Goal: Task Accomplishment & Management: Use online tool/utility

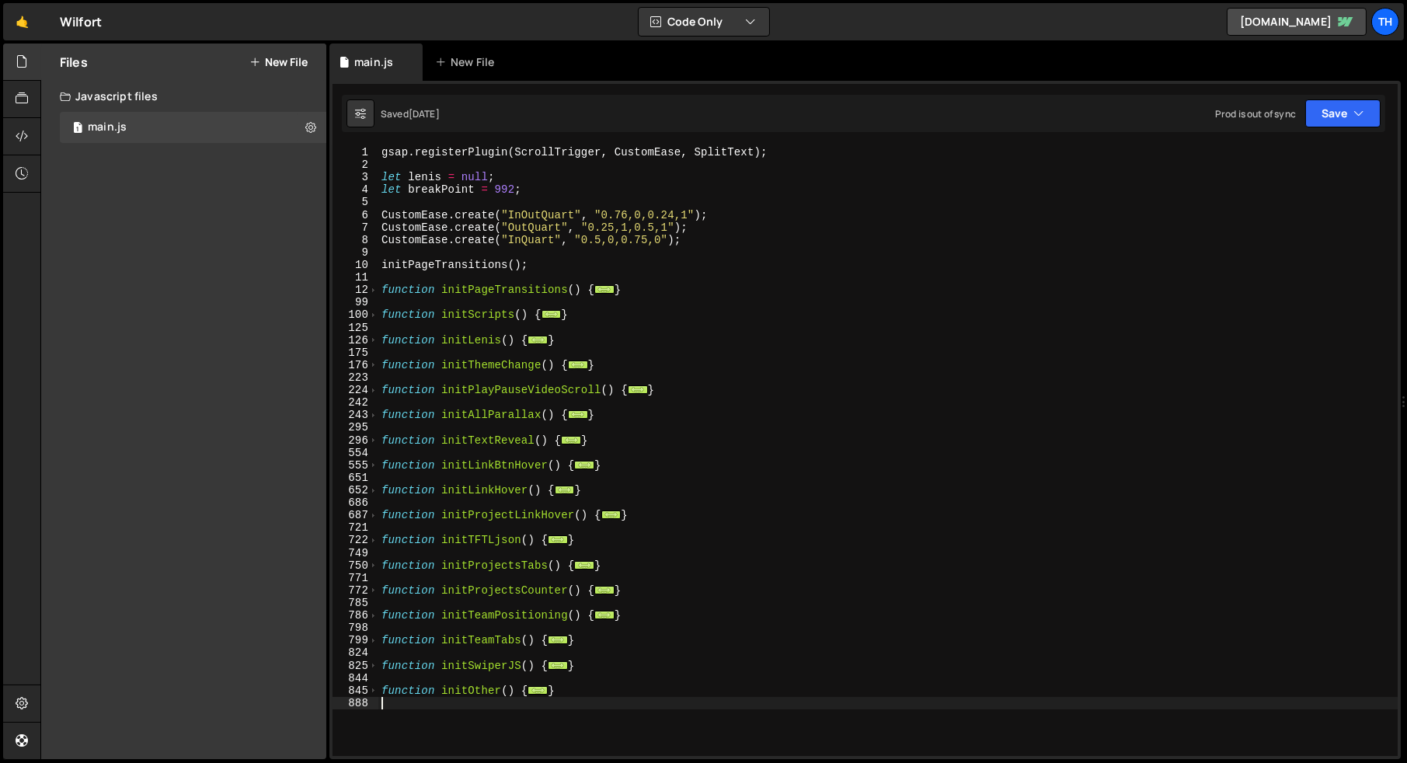
click at [384, 310] on div "gsap . registerPlugin ( ScrollTrigger , CustomEase , SplitText ) ; let lenis = …" at bounding box center [887, 463] width 1019 height 635
click at [385, 266] on div "gsap . registerPlugin ( ScrollTrigger , CustomEase , SplitText ) ; let lenis = …" at bounding box center [887, 463] width 1019 height 635
click at [369, 313] on span at bounding box center [373, 314] width 9 height 12
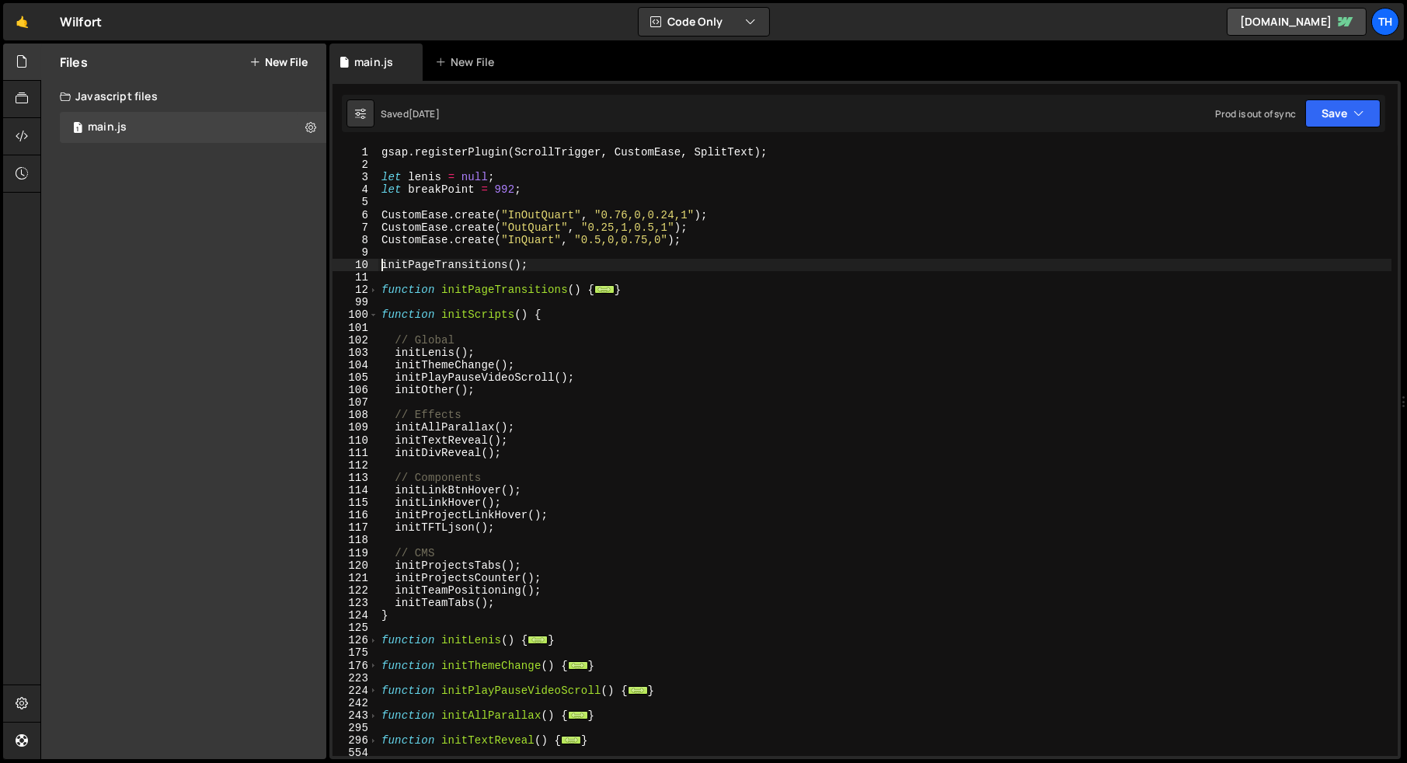
click at [541, 604] on div "gsap . registerPlugin ( ScrollTrigger , CustomEase , SplitText ) ; let lenis = …" at bounding box center [884, 463] width 1013 height 635
click at [546, 579] on div "gsap . registerPlugin ( ScrollTrigger , CustomEase , SplitText ) ; let lenis = …" at bounding box center [884, 463] width 1013 height 635
type textarea "initProjectsCounter();"
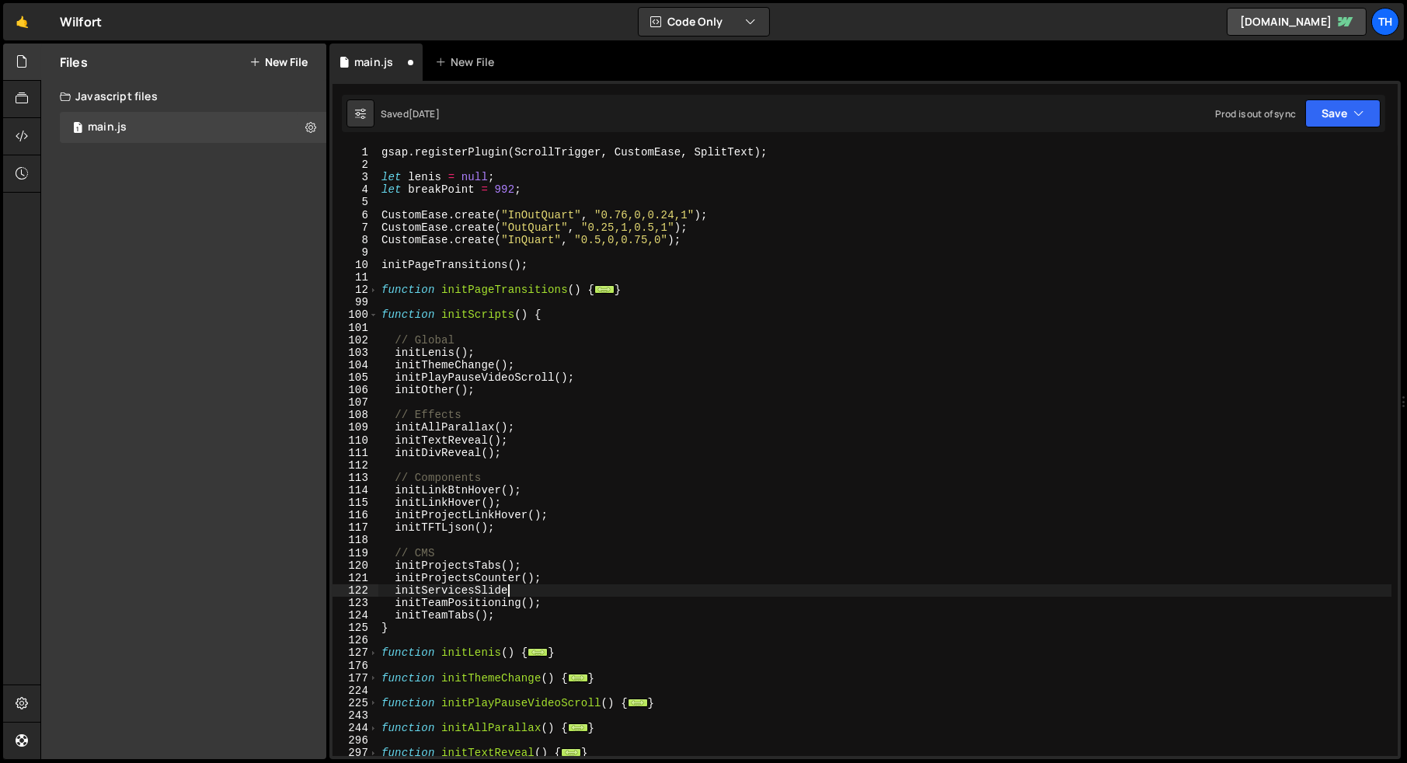
scroll to position [0, 8]
drag, startPoint x: 522, startPoint y: 574, endPoint x: 539, endPoint y: 576, distance: 17.2
click at [539, 576] on div "gsap . registerPlugin ( ScrollTrigger , CustomEase , SplitText ) ; let lenis = …" at bounding box center [884, 463] width 1013 height 635
click at [524, 584] on div "gsap . registerPlugin ( ScrollTrigger , CustomEase , SplitText ) ; let lenis = …" at bounding box center [884, 463] width 1013 height 635
paste textarea "();"
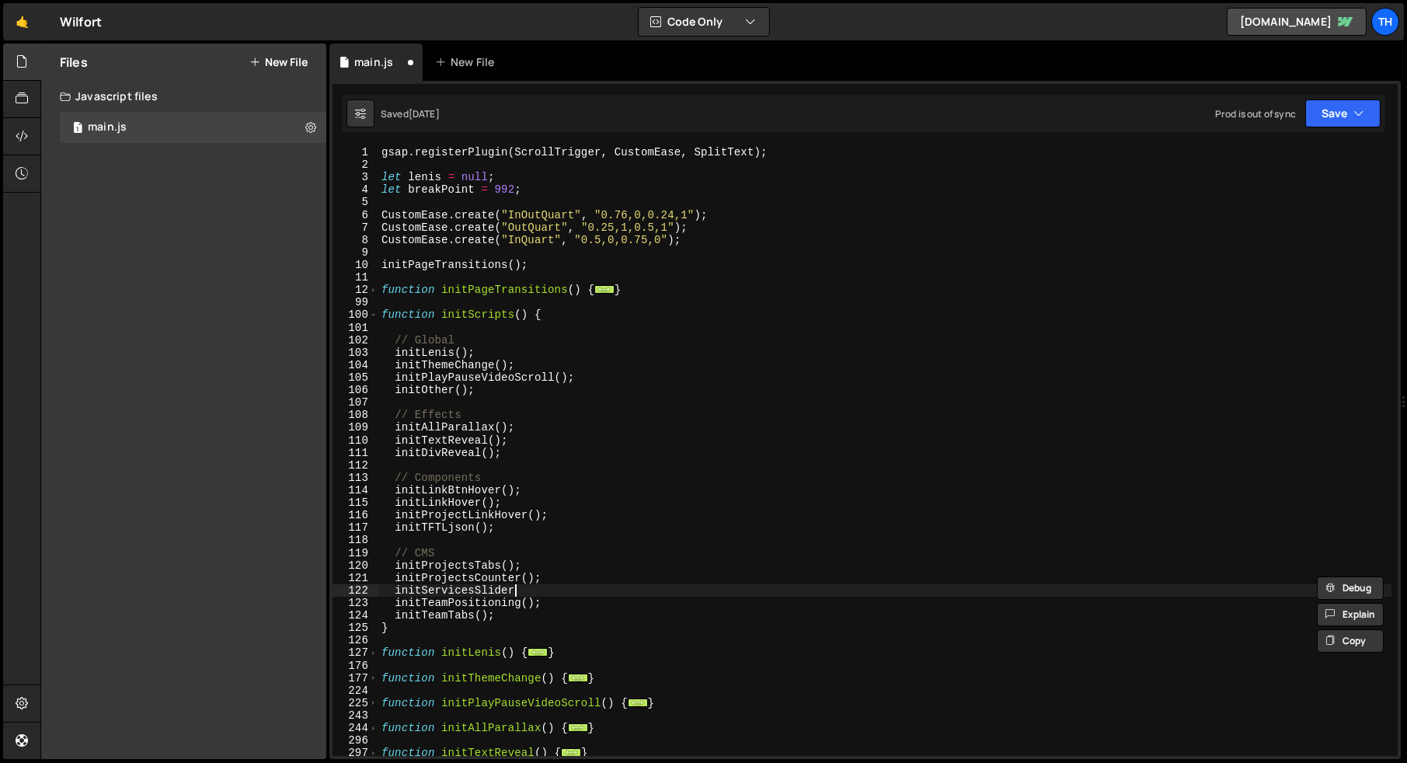
type textarea "initServicesSlider();"
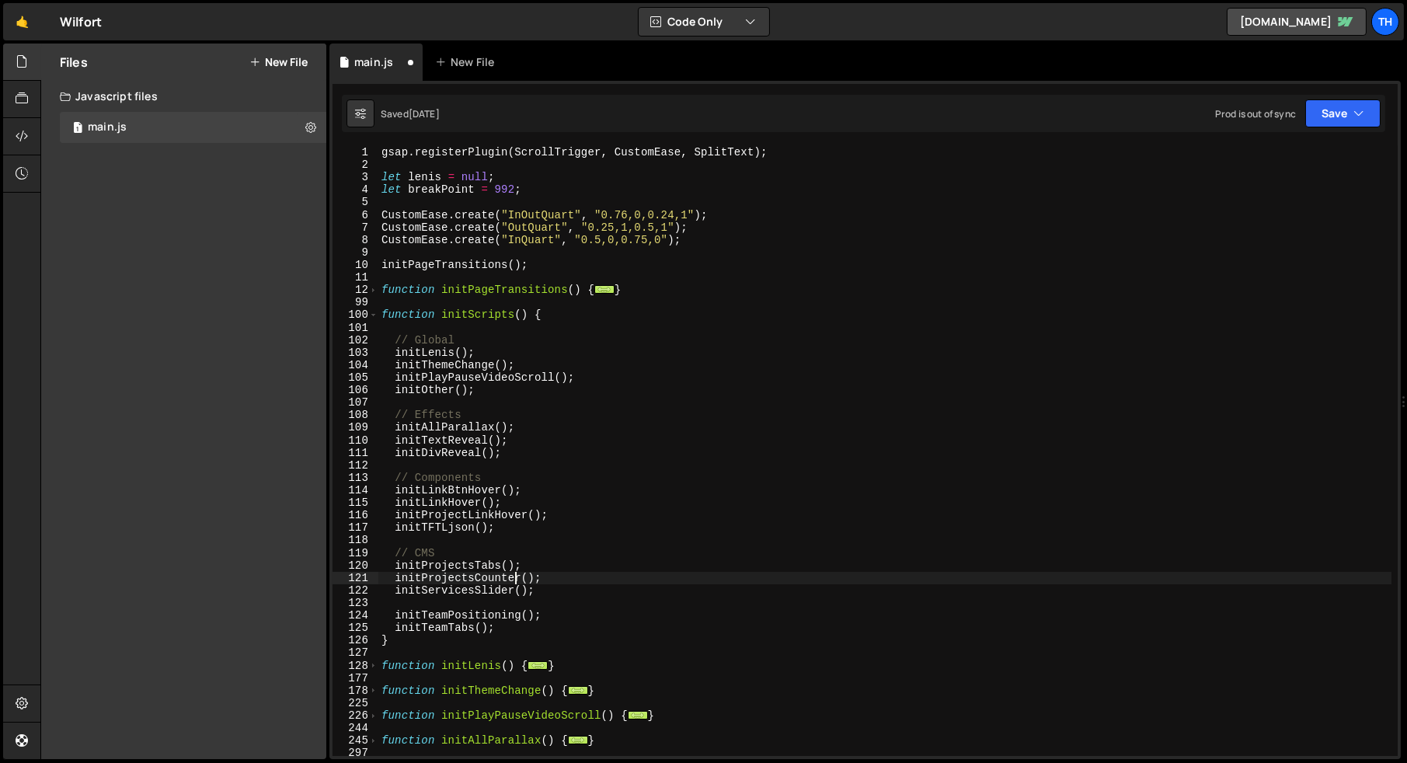
click at [513, 576] on div "gsap . registerPlugin ( ScrollTrigger , CustomEase , SplitText ) ; let lenis = …" at bounding box center [884, 463] width 1013 height 635
click at [493, 588] on div "gsap . registerPlugin ( ScrollTrigger , CustomEase , SplitText ) ; let lenis = …" at bounding box center [884, 463] width 1013 height 635
type textarea "initServicesSlider();"
click at [492, 594] on div "gsap . registerPlugin ( ScrollTrigger , CustomEase , SplitText ) ; let lenis = …" at bounding box center [884, 463] width 1013 height 635
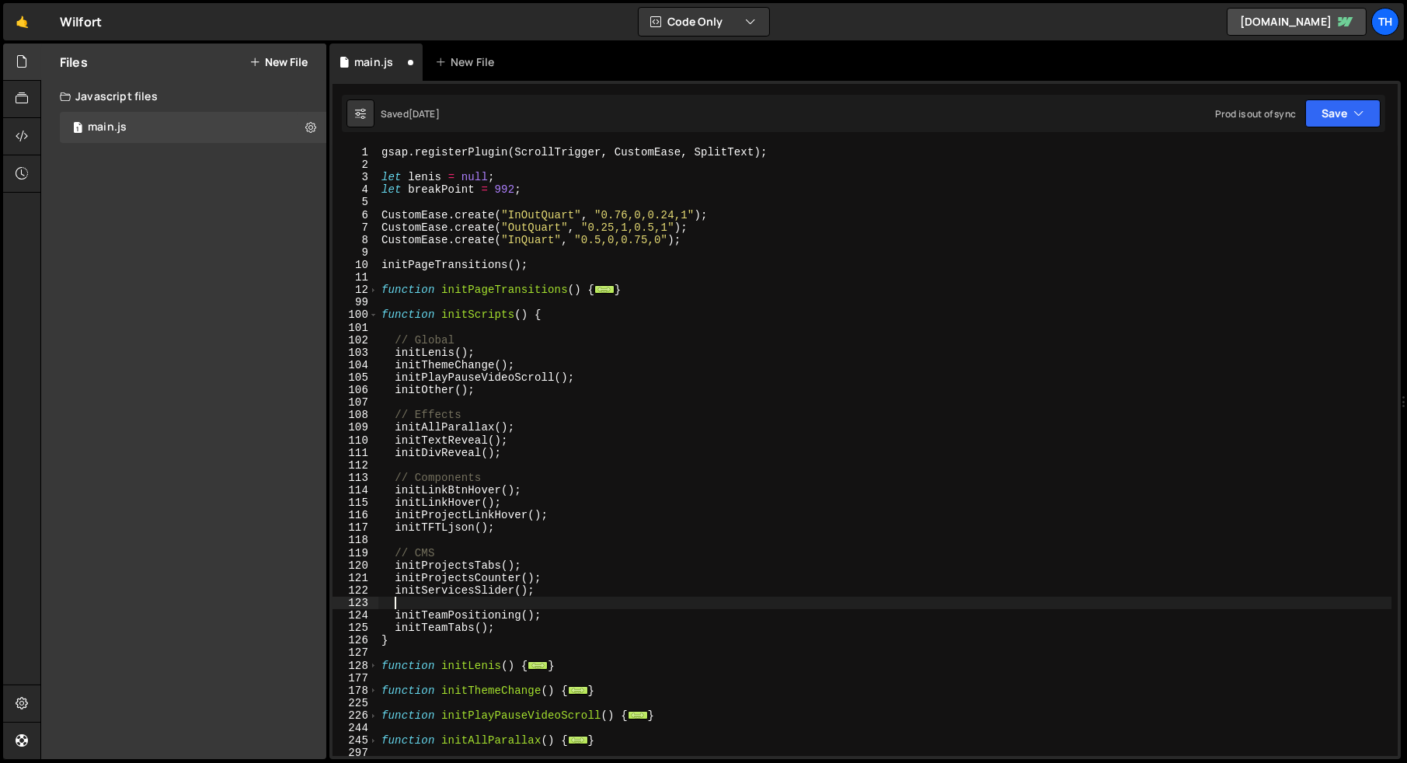
click at [489, 597] on div "gsap . registerPlugin ( ScrollTrigger , CustomEase , SplitText ) ; let lenis = …" at bounding box center [884, 463] width 1013 height 635
paste textarea "initProjectsCounter"
click at [445, 594] on div "gsap . registerPlugin ( ScrollTrigger , CustomEase , SplitText ) ; let lenis = …" at bounding box center [884, 463] width 1013 height 635
click at [430, 598] on div "gsap . registerPlugin ( ScrollTrigger , CustomEase , SplitText ) ; let lenis = …" at bounding box center [884, 463] width 1013 height 635
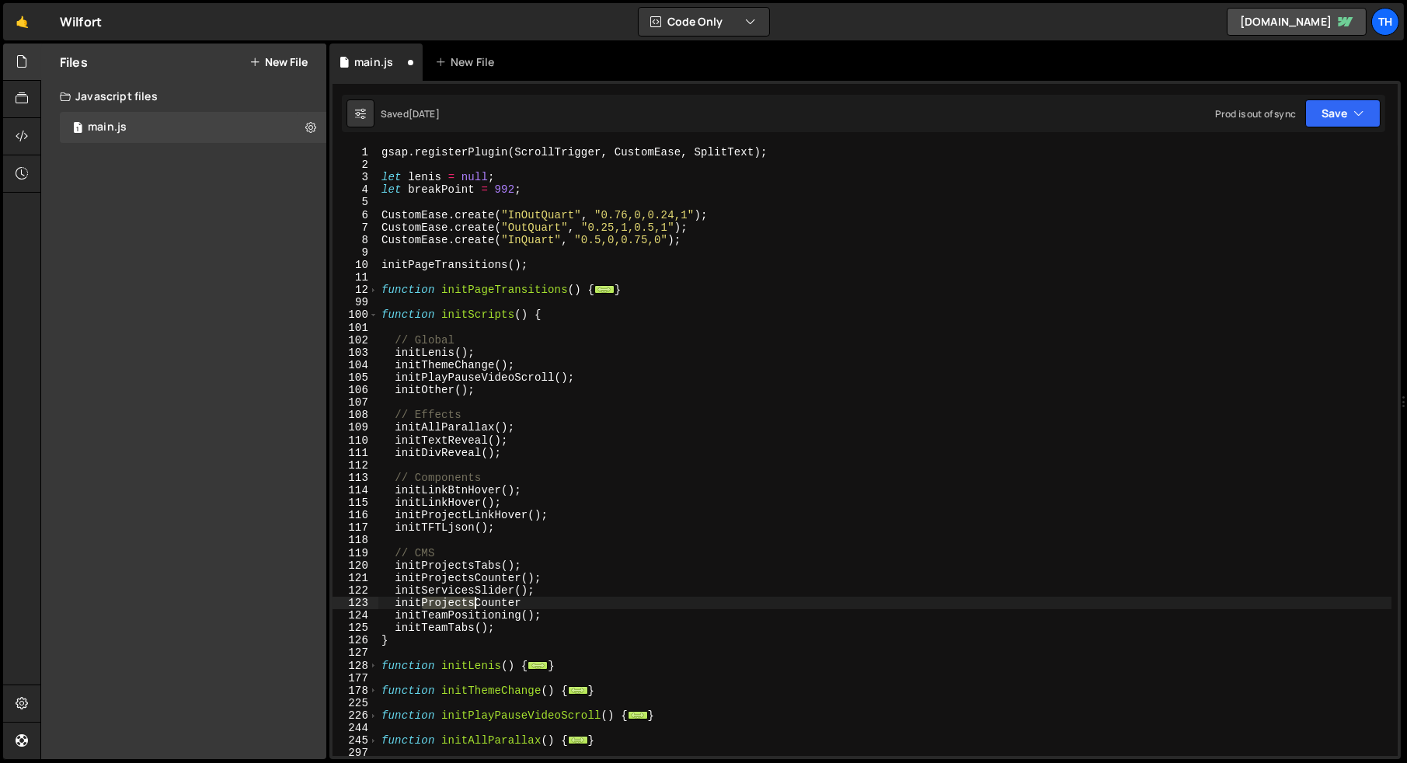
drag, startPoint x: 424, startPoint y: 599, endPoint x: 475, endPoint y: 599, distance: 50.5
click at [475, 599] on div "gsap . registerPlugin ( ScrollTrigger , CustomEase , SplitText ) ; let lenis = …" at bounding box center [884, 463] width 1013 height 635
click at [520, 597] on div "gsap . registerPlugin ( ScrollTrigger , CustomEase , SplitText ) ; let lenis = …" at bounding box center [884, 463] width 1013 height 635
click at [513, 582] on div "gsap . registerPlugin ( ScrollTrigger , CustomEase , SplitText ) ; let lenis = …" at bounding box center [884, 463] width 1013 height 635
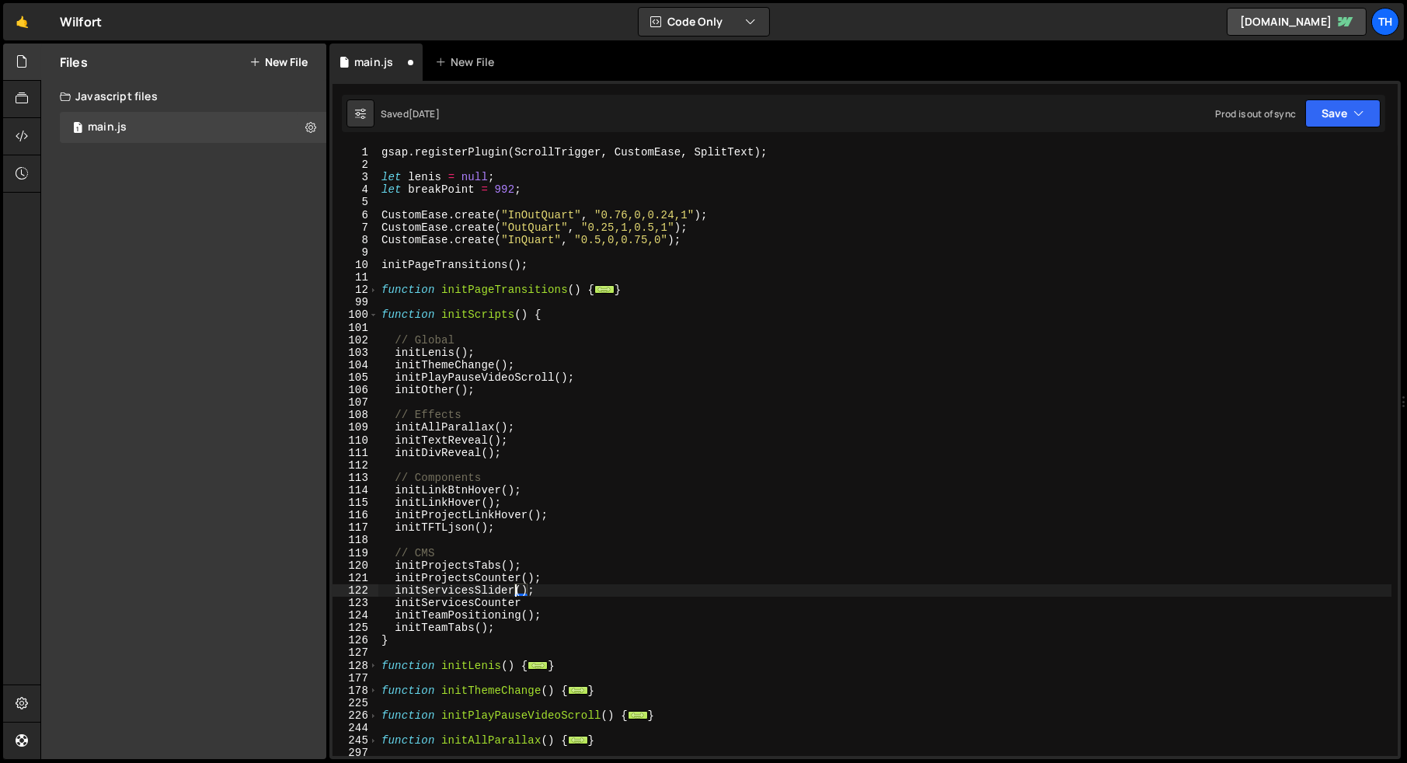
click at [515, 587] on div "gsap . registerPlugin ( ScrollTrigger , CustomEase , SplitText ) ; let lenis = …" at bounding box center [884, 463] width 1013 height 635
drag, startPoint x: 517, startPoint y: 588, endPoint x: 545, endPoint y: 590, distance: 28.8
click at [545, 590] on div "gsap . registerPlugin ( ScrollTrigger , CustomEase , SplitText ) ; let lenis = …" at bounding box center [884, 463] width 1013 height 635
click at [541, 597] on div "gsap . registerPlugin ( ScrollTrigger , CustomEase , SplitText ) ; let lenis = …" at bounding box center [884, 463] width 1013 height 635
click at [539, 597] on div "gsap . registerPlugin ( ScrollTrigger , CustomEase , SplitText ) ; let lenis = …" at bounding box center [884, 463] width 1013 height 635
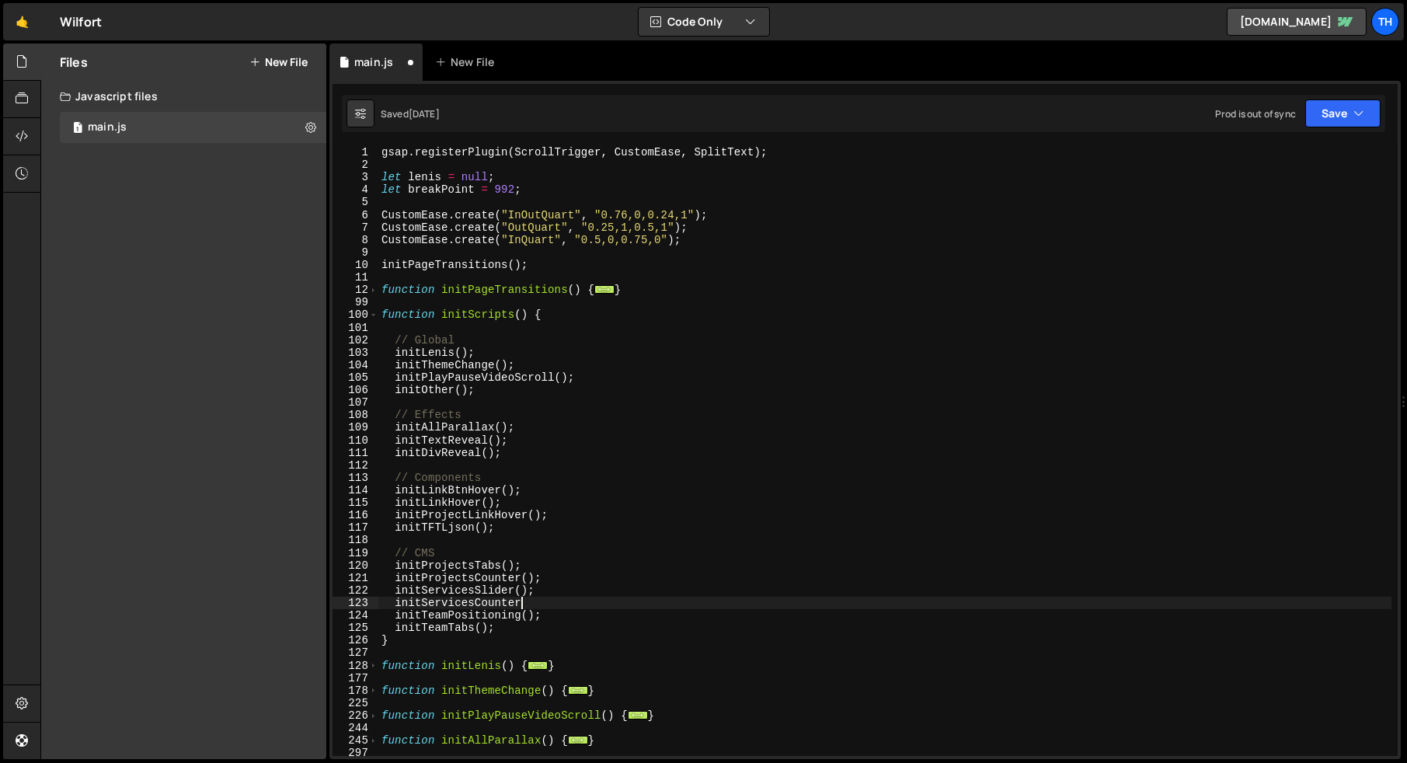
paste textarea "();"
click at [395, 604] on div "gsap . registerPlugin ( ScrollTrigger , CustomEase , SplitText ) ; let lenis = …" at bounding box center [884, 463] width 1013 height 635
drag, startPoint x: 547, startPoint y: 614, endPoint x: 395, endPoint y: 613, distance: 151.5
click at [395, 613] on div "gsap . registerPlugin ( ScrollTrigger , CustomEase , SplitText ) ; let lenis = …" at bounding box center [884, 463] width 1013 height 635
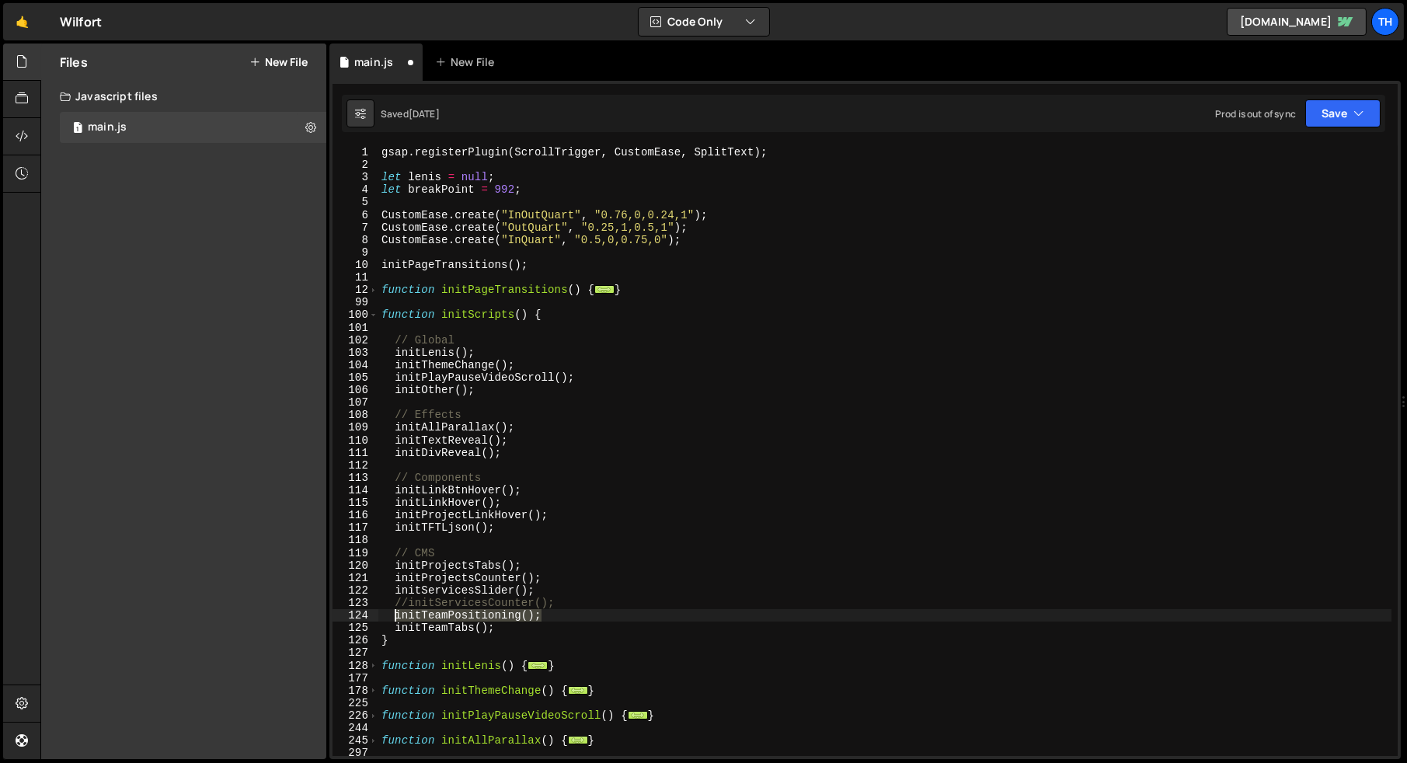
type textarea "initTeamPositioning();"
type textarea "initTeamTabs();"
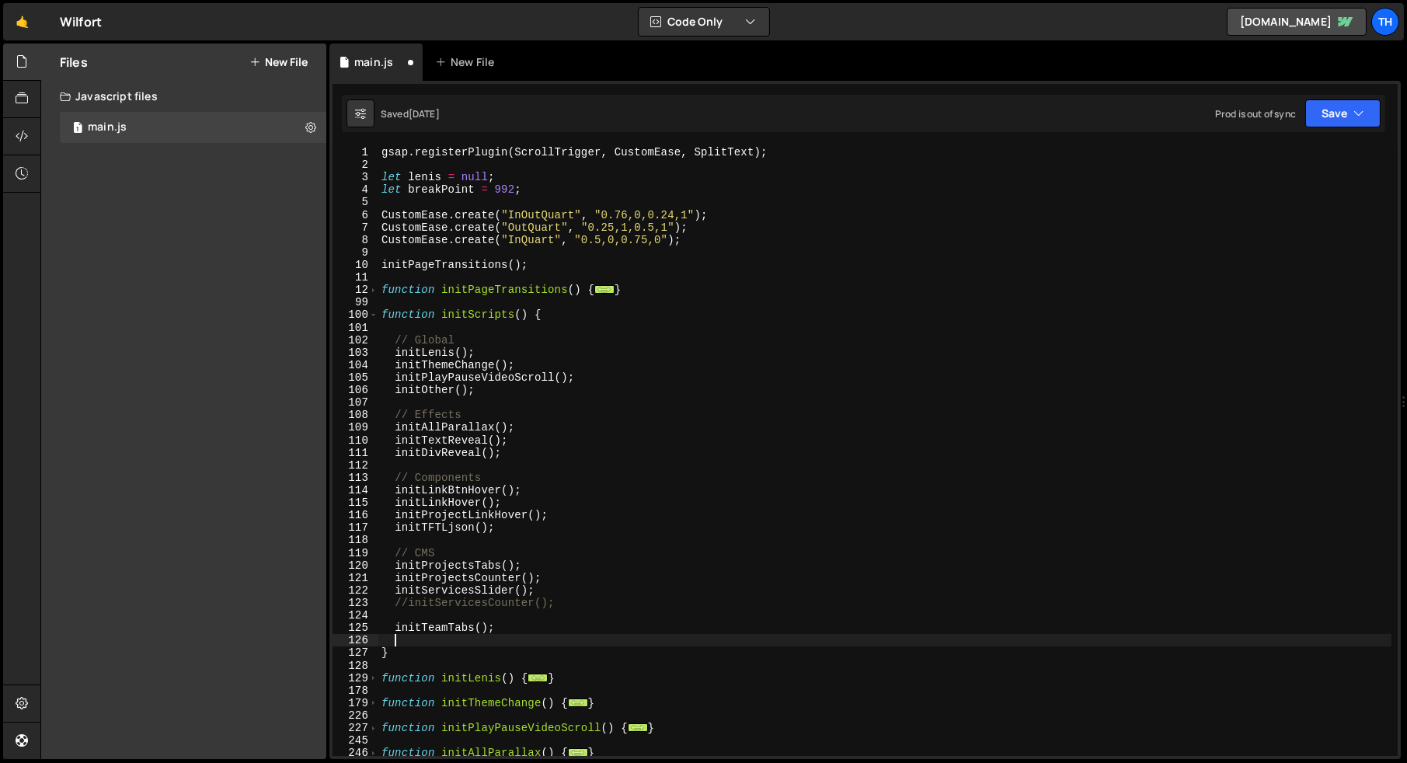
paste textarea "initTeamPositioning();"
type textarea "initTeamPositioning();"
click at [419, 614] on div "gsap . registerPlugin ( ScrollTrigger , CustomEase , SplitText ) ; let lenis = …" at bounding box center [884, 463] width 1013 height 635
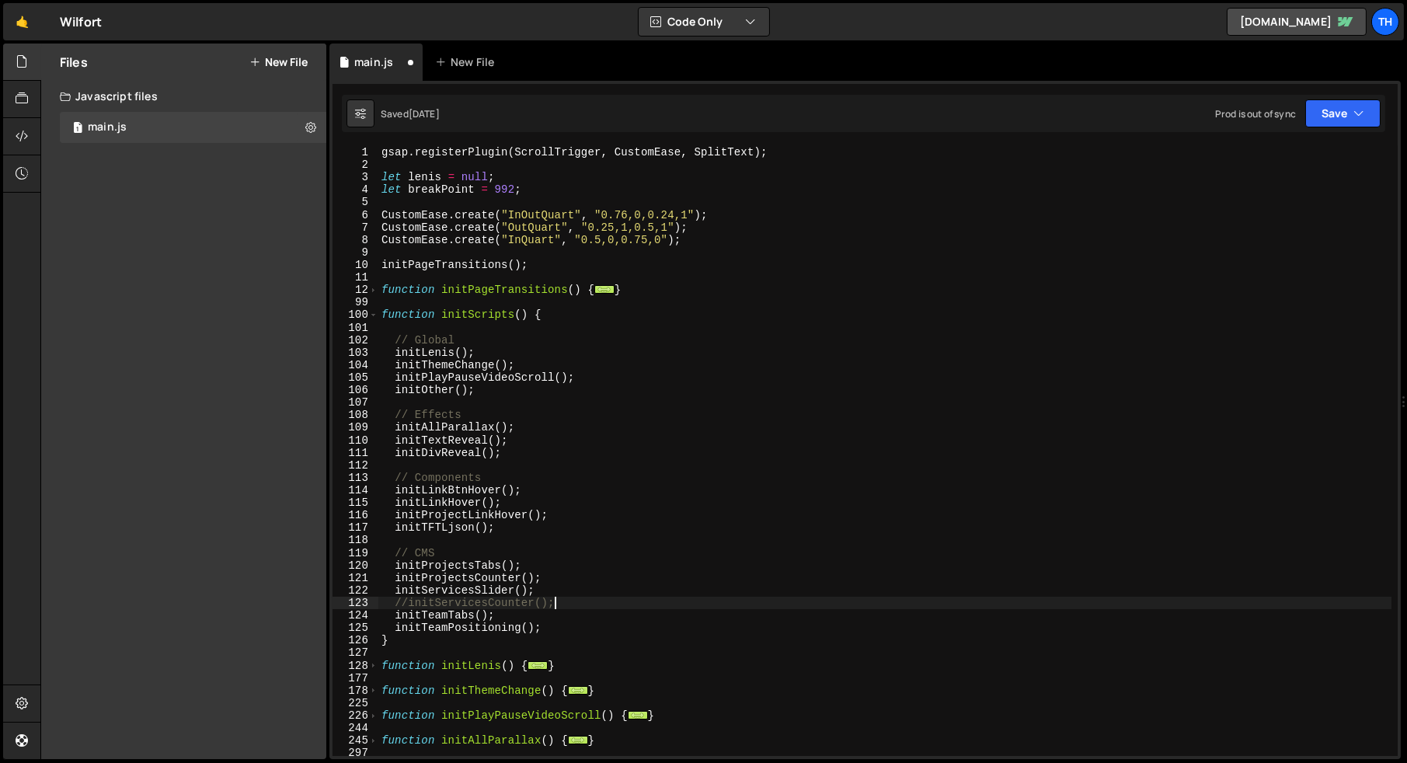
click at [500, 593] on div "gsap . registerPlugin ( ScrollTrigger , CustomEase , SplitText ) ; let lenis = …" at bounding box center [884, 463] width 1013 height 635
type textarea "initServicesSlider();"
click at [500, 593] on div "gsap . registerPlugin ( ScrollTrigger , CustomEase , SplitText ) ; let lenis = …" at bounding box center [884, 463] width 1013 height 635
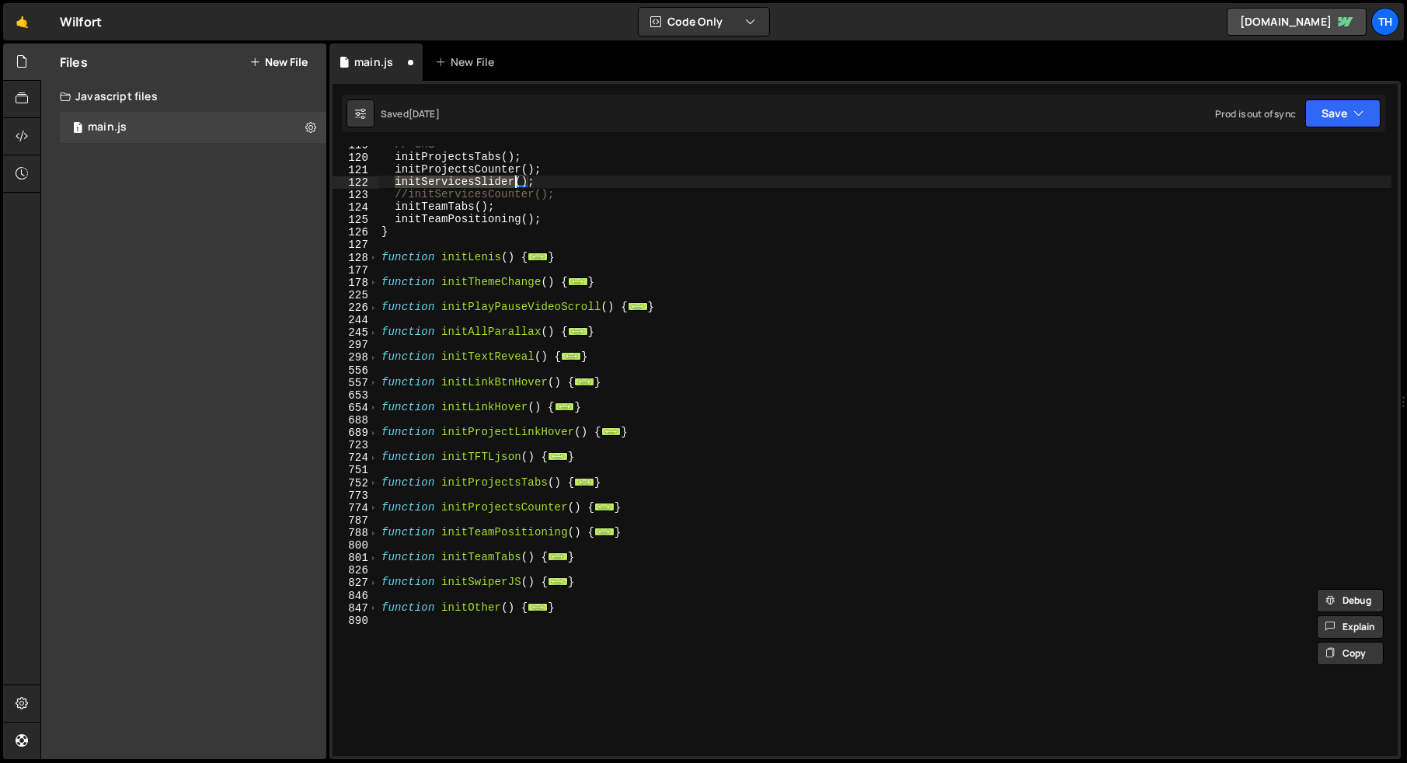
scroll to position [408, 0]
click at [508, 524] on div "// CMS initProjectsTabs ( ) ; initProjectsCounter ( ) ; initServicesSlider ( ) …" at bounding box center [884, 455] width 1013 height 635
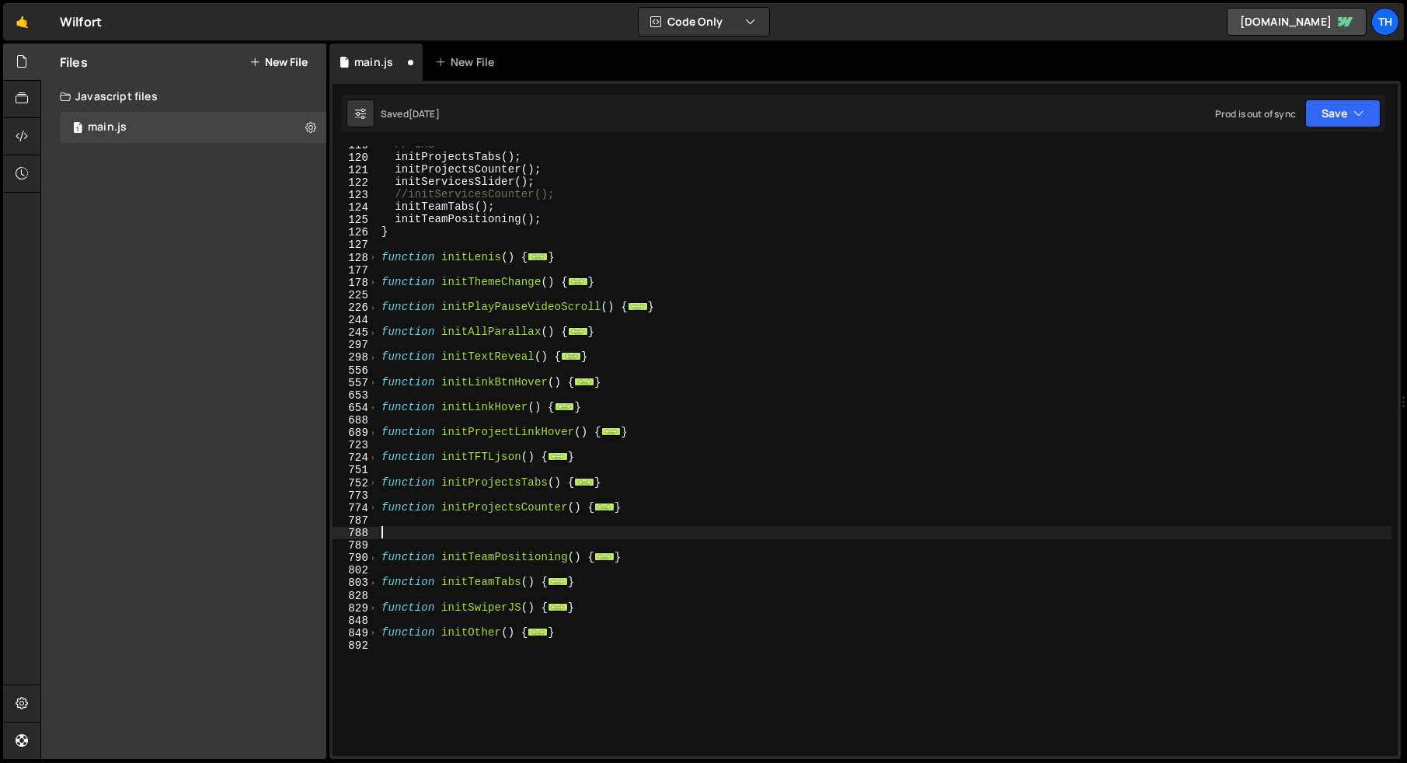
paste textarea "initServicesSlider"
click at [373, 559] on span at bounding box center [373, 558] width 9 height 12
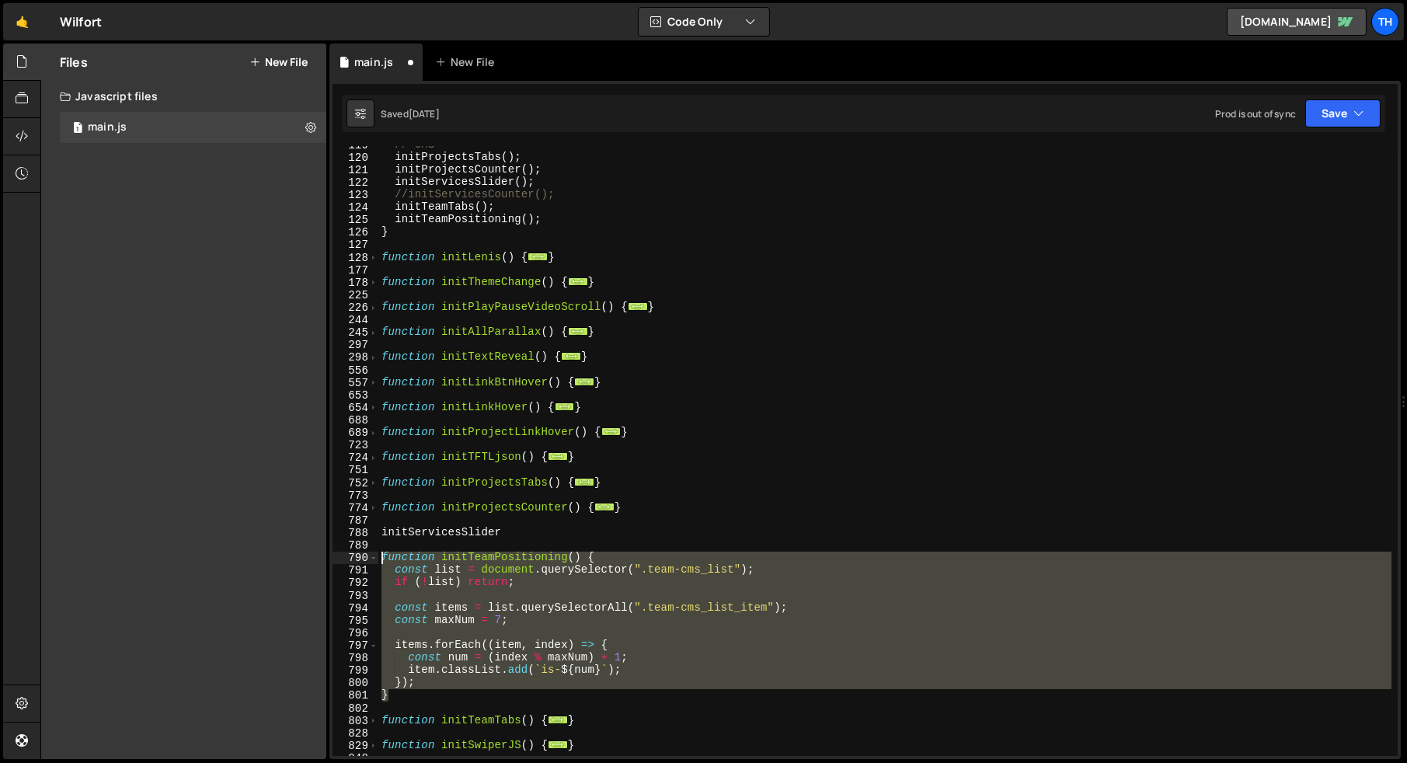
drag, startPoint x: 404, startPoint y: 692, endPoint x: 352, endPoint y: 556, distance: 145.6
click at [352, 556] on div "initServicesSlider 119 120 121 122 123 124 125 126 127 128 177 178 225 226 244 …" at bounding box center [864, 451] width 1065 height 610
type textarea "function initTeamPositioning() { const list = document.querySelector(".team-cms…"
click at [458, 520] on div "// CMS initProjectsTabs ( ) ; initProjectsCounter ( ) ; initServicesSlider ( ) …" at bounding box center [884, 455] width 1013 height 635
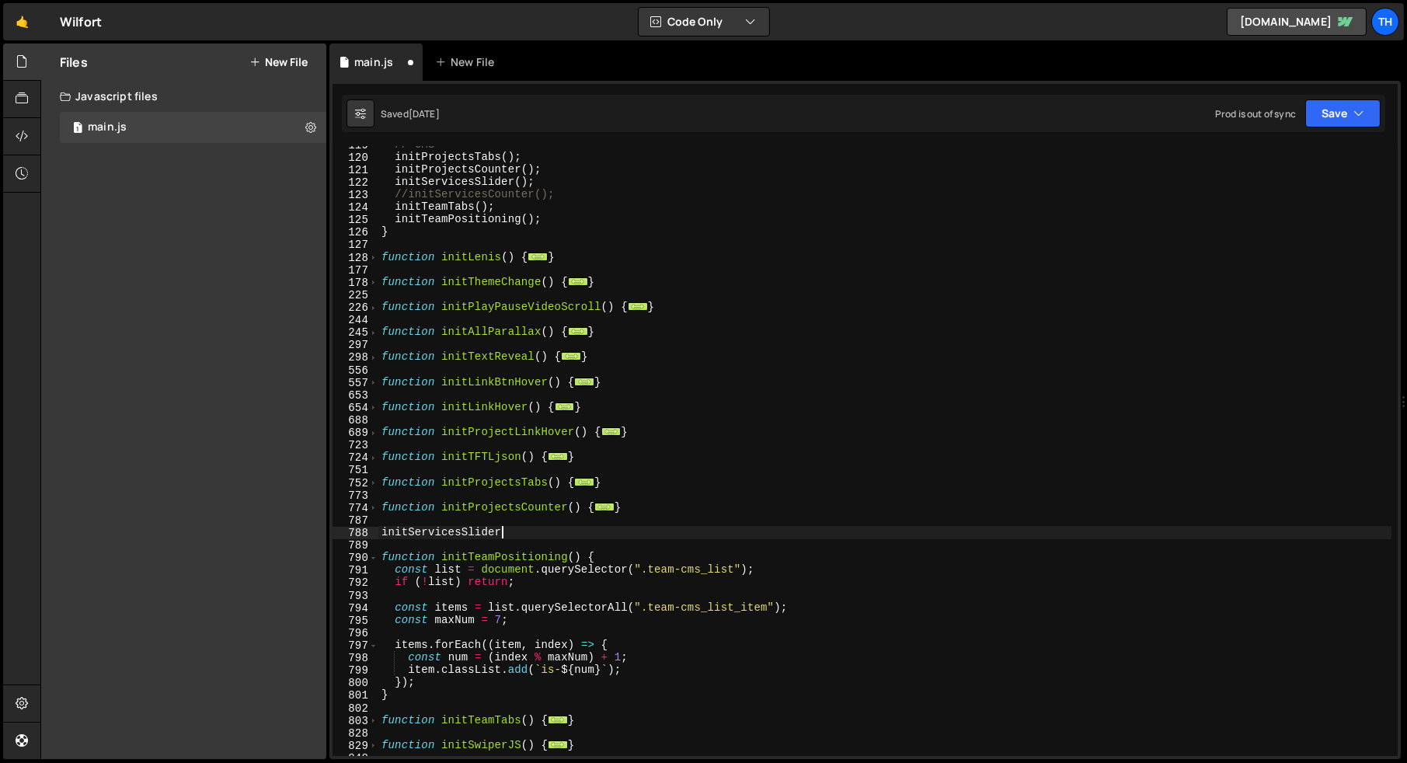
click at [534, 530] on div "// CMS initProjectsTabs ( ) ; initProjectsCounter ( ) ; initServicesSlider ( ) …" at bounding box center [884, 455] width 1013 height 635
type textarea "initServicesSlider"
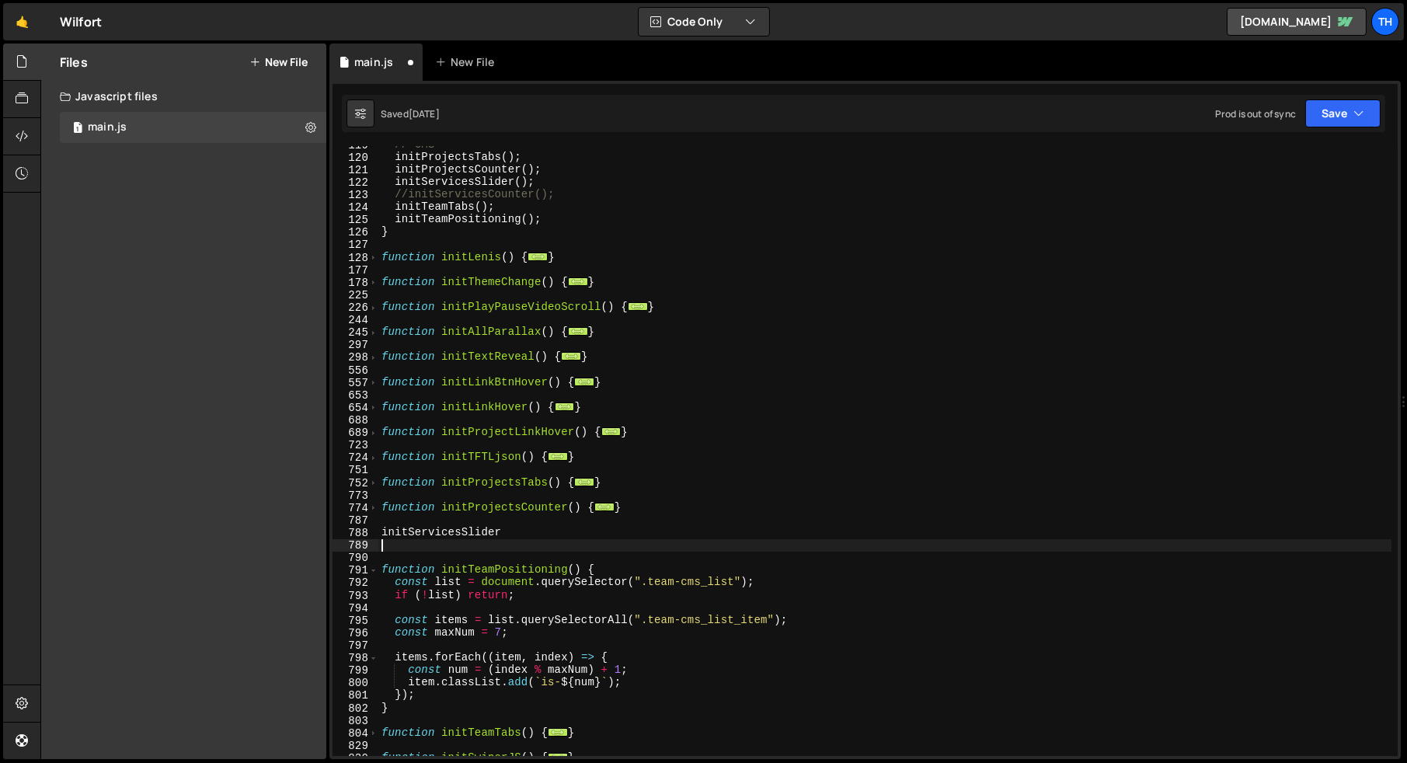
paste textarea "}"
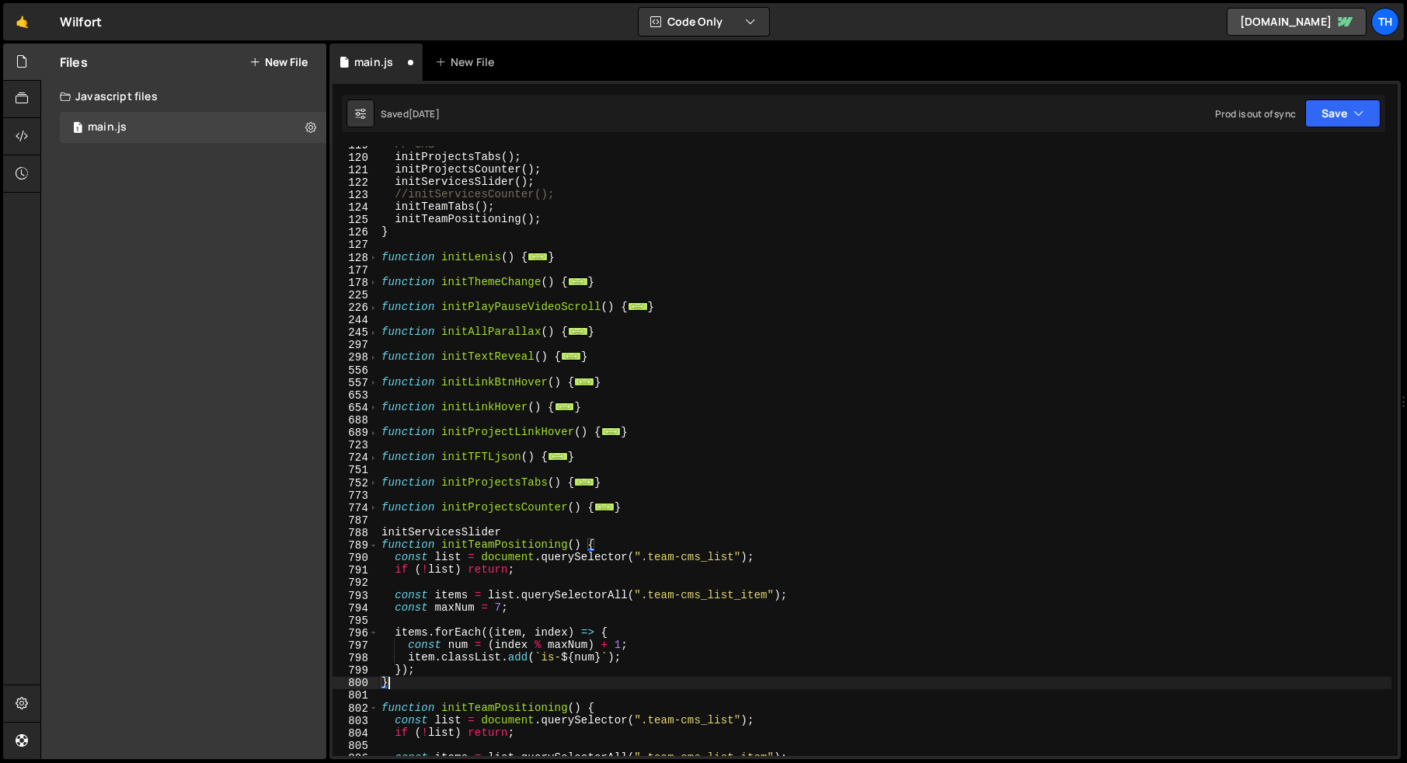
click at [472, 534] on div "// CMS initProjectsTabs ( ) ; initProjectsCounter ( ) ; initServicesSlider ( ) …" at bounding box center [884, 455] width 1013 height 635
type textarea "initServicesSlider"
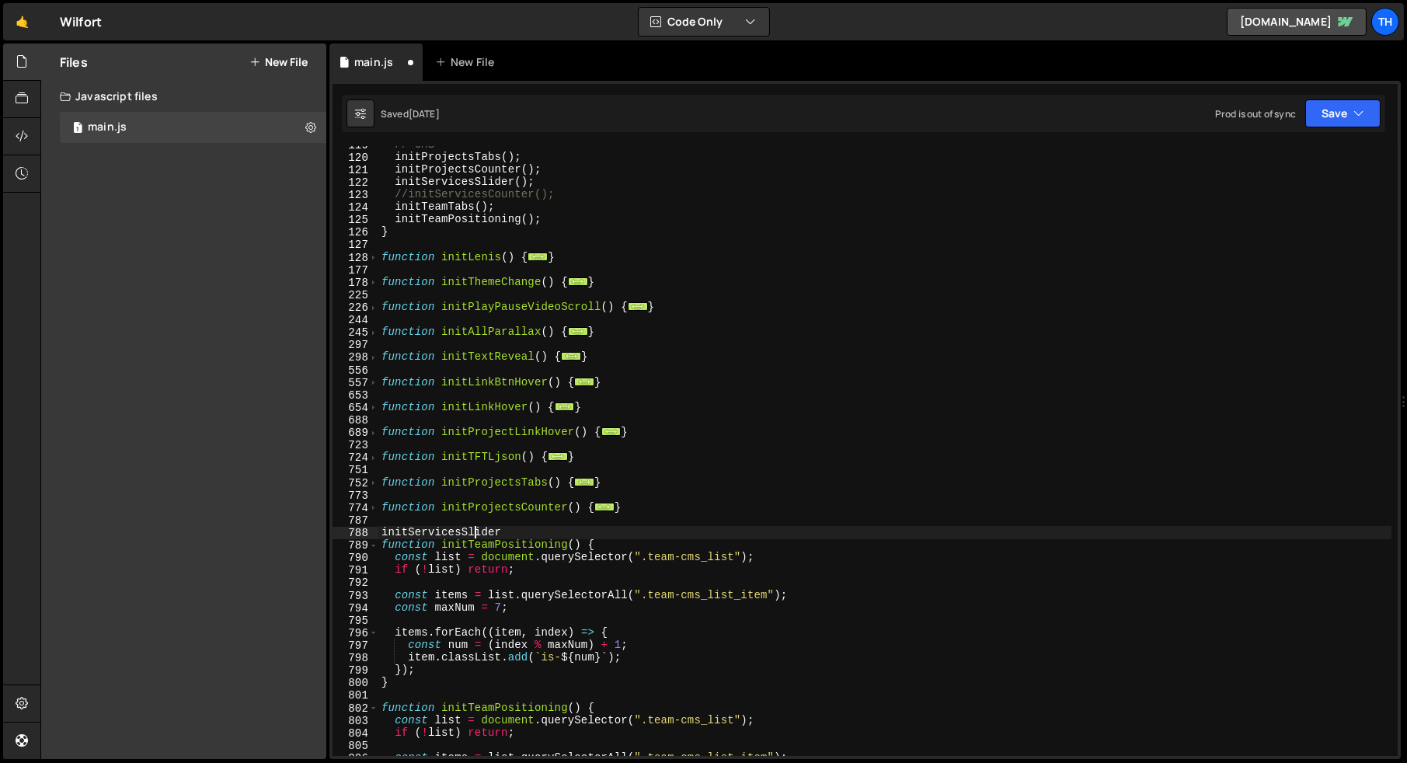
click at [472, 534] on div "// CMS initProjectsTabs ( ) ; initProjectsCounter ( ) ; initServicesSlider ( ) …" at bounding box center [884, 455] width 1013 height 635
click at [489, 545] on div "// CMS initProjectsTabs ( ) ; initProjectsCounter ( ) ; initServicesSlider ( ) …" at bounding box center [884, 455] width 1013 height 635
paste textarea "ServicesSlider"
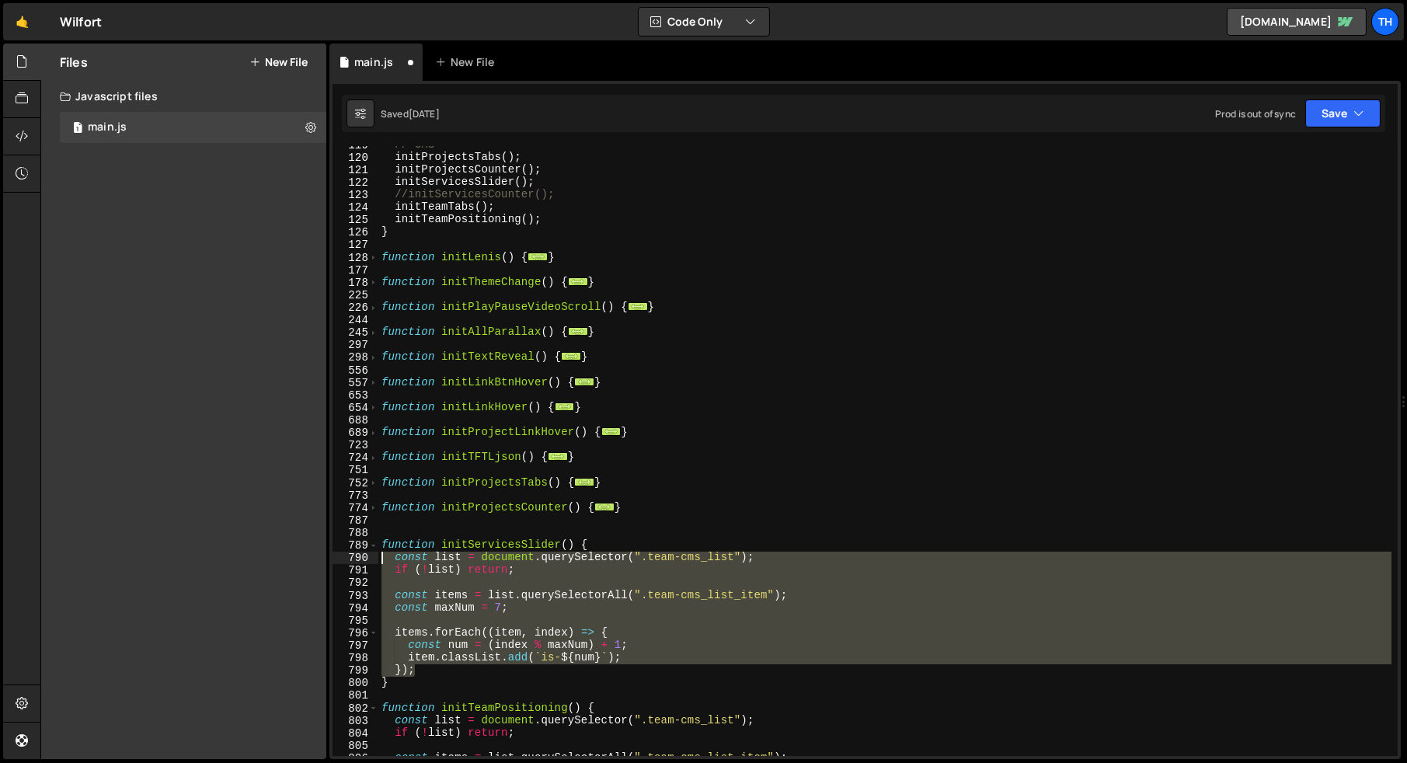
drag, startPoint x: 429, startPoint y: 673, endPoint x: 315, endPoint y: 551, distance: 167.1
click at [315, 551] on div "Files New File Javascript files 1 main.js 0 CSS files Copy share link Edit File…" at bounding box center [723, 402] width 1366 height 716
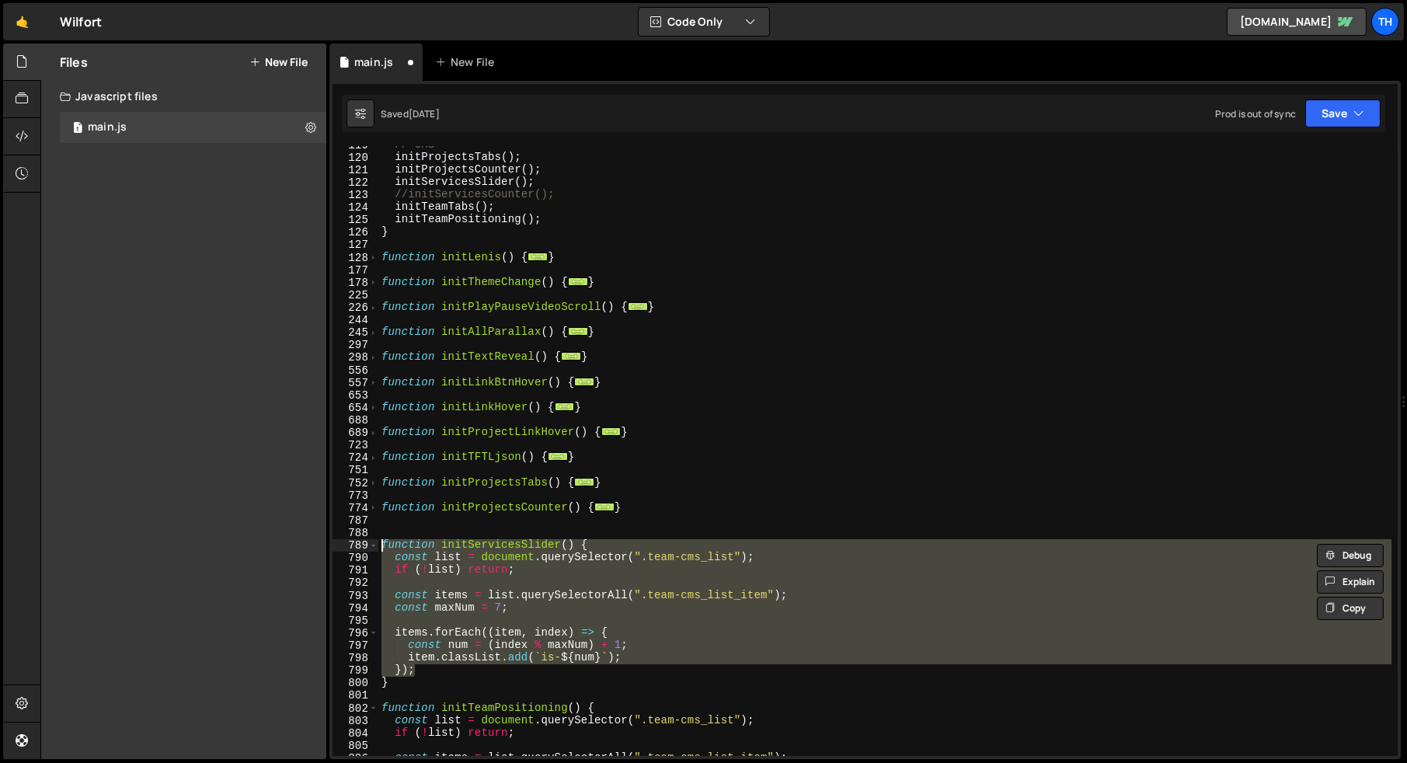
click at [415, 670] on div "// CMS initProjectsTabs ( ) ; initProjectsCounter ( ) ; initServicesSlider ( ) …" at bounding box center [884, 451] width 1013 height 610
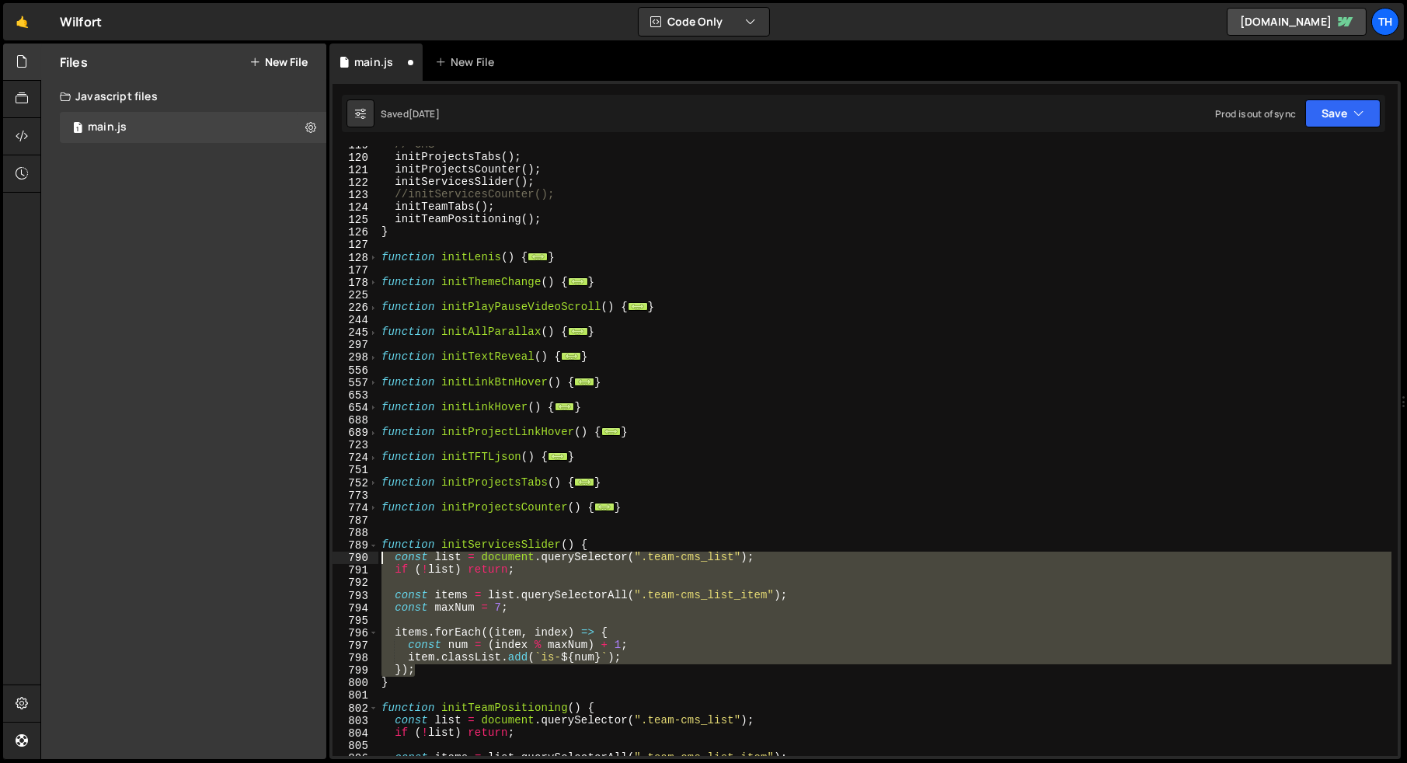
drag, startPoint x: 424, startPoint y: 671, endPoint x: 306, endPoint y: 555, distance: 165.9
click at [306, 555] on div "Files New File Javascript files 1 main.js 0 CSS files Copy share link Edit File…" at bounding box center [723, 402] width 1366 height 716
type textarea "const list = document.querySelector(".team-cms_list"); if (!list) return;"
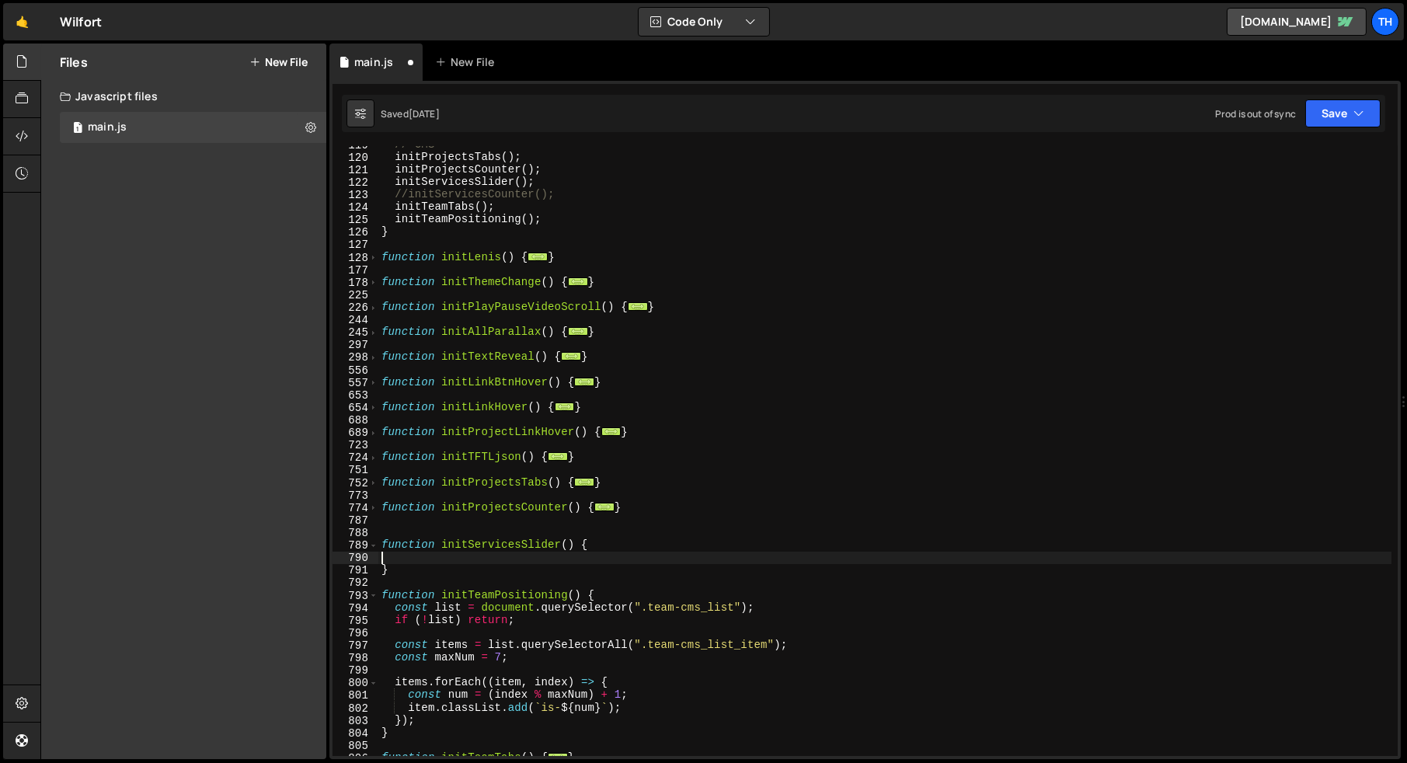
type textarea "function initServicesSlider() {"
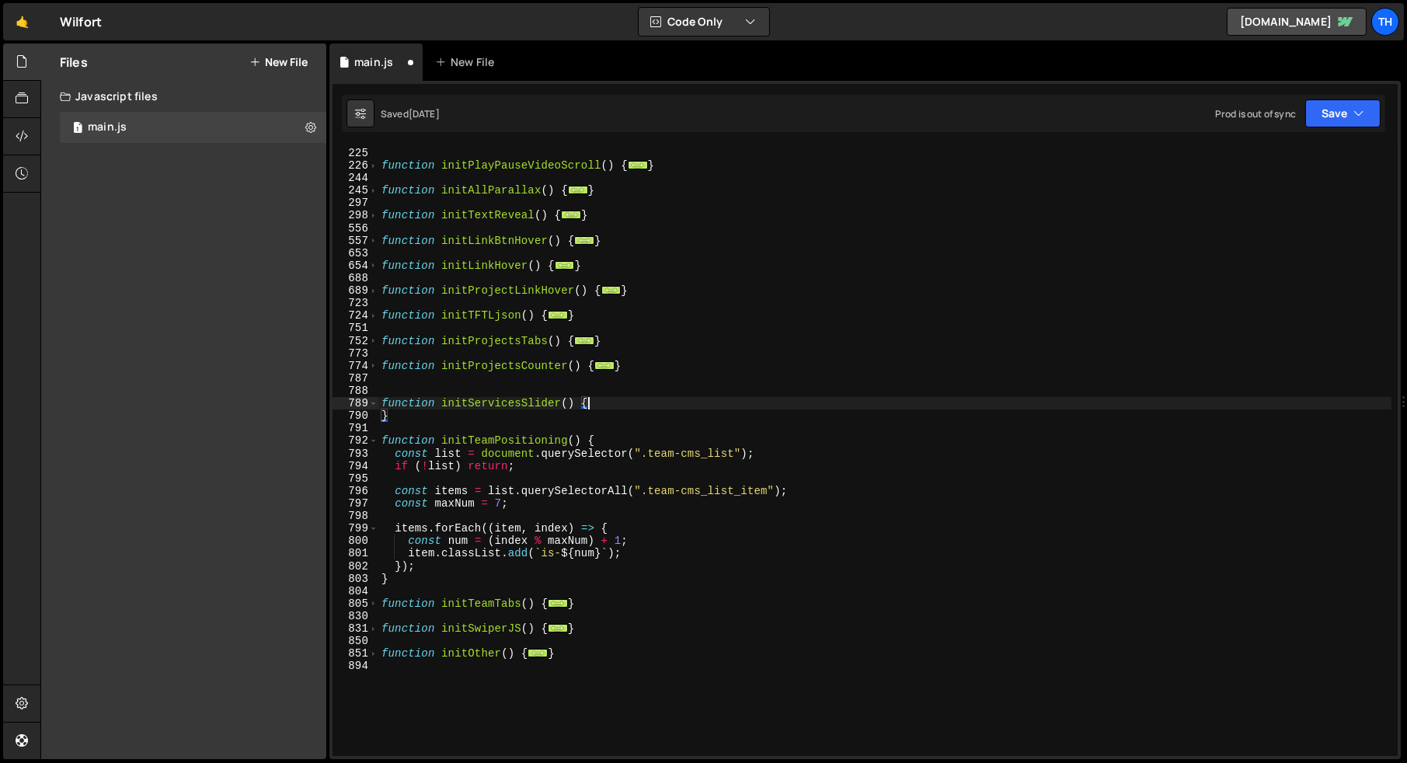
scroll to position [616, 0]
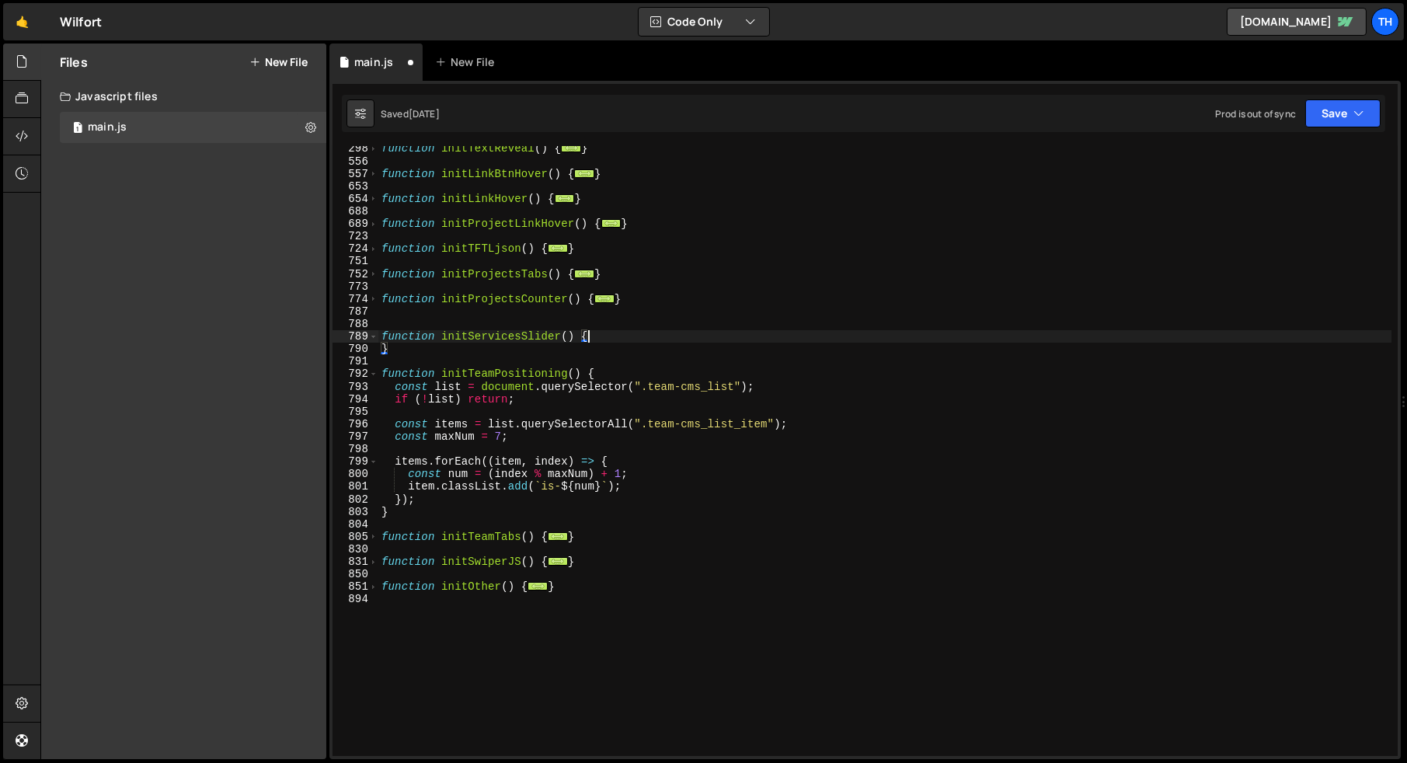
click at [383, 548] on div "function initTextReveal ( ) { ... } function initLinkBtnHover ( ) { ... } funct…" at bounding box center [884, 459] width 1013 height 635
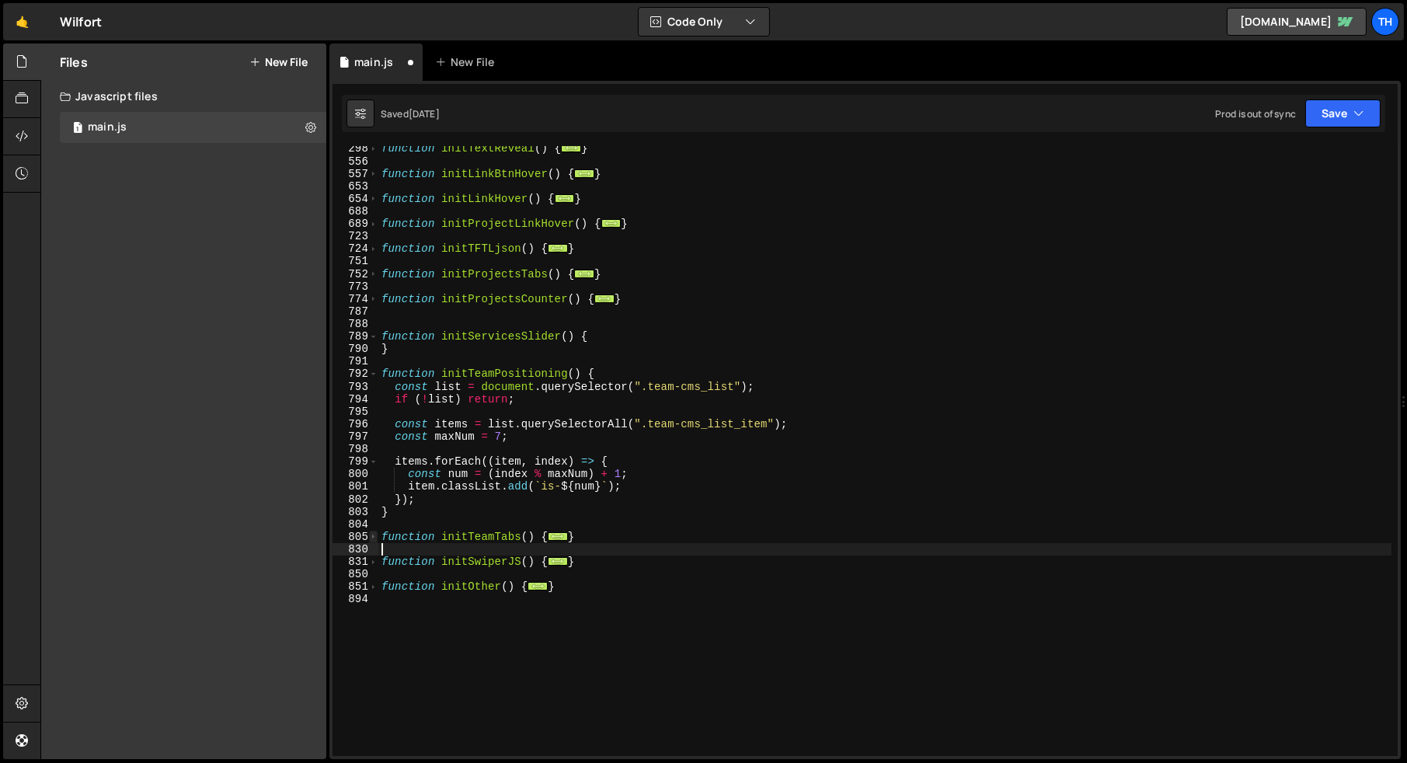
click at [374, 535] on span at bounding box center [373, 537] width 9 height 12
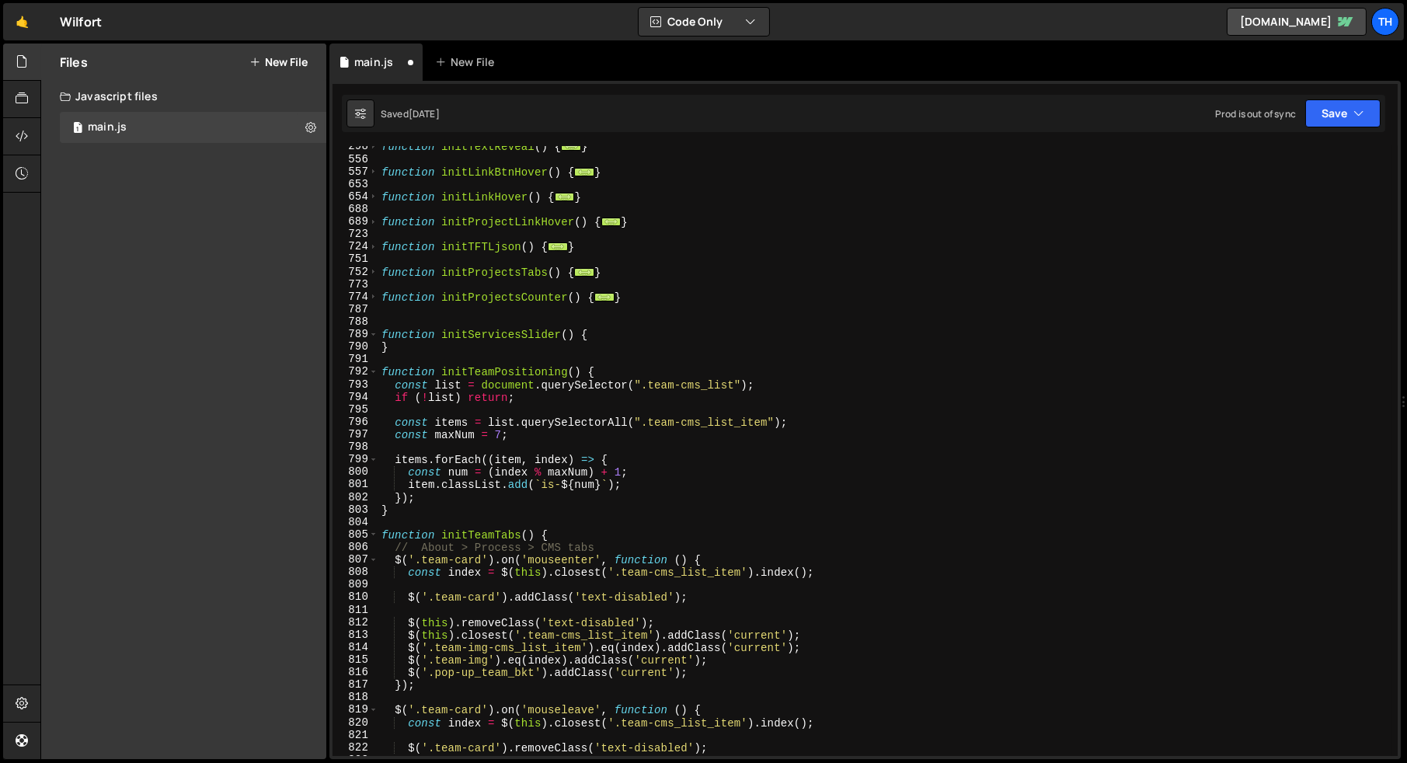
scroll to position [598, 0]
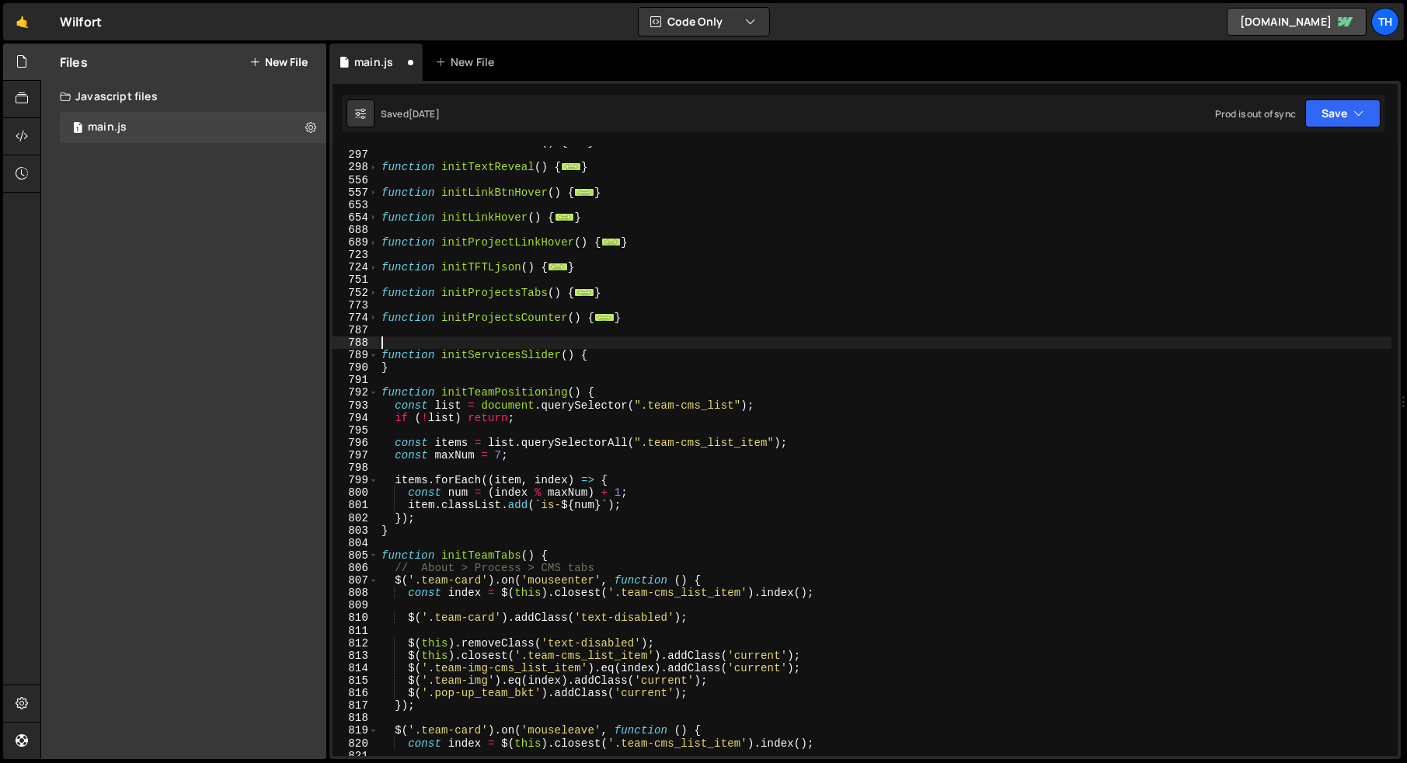
click at [390, 339] on div "function initAllParallax ( ) { ... } function initTextReveal ( ) { ... } functi…" at bounding box center [884, 453] width 1013 height 635
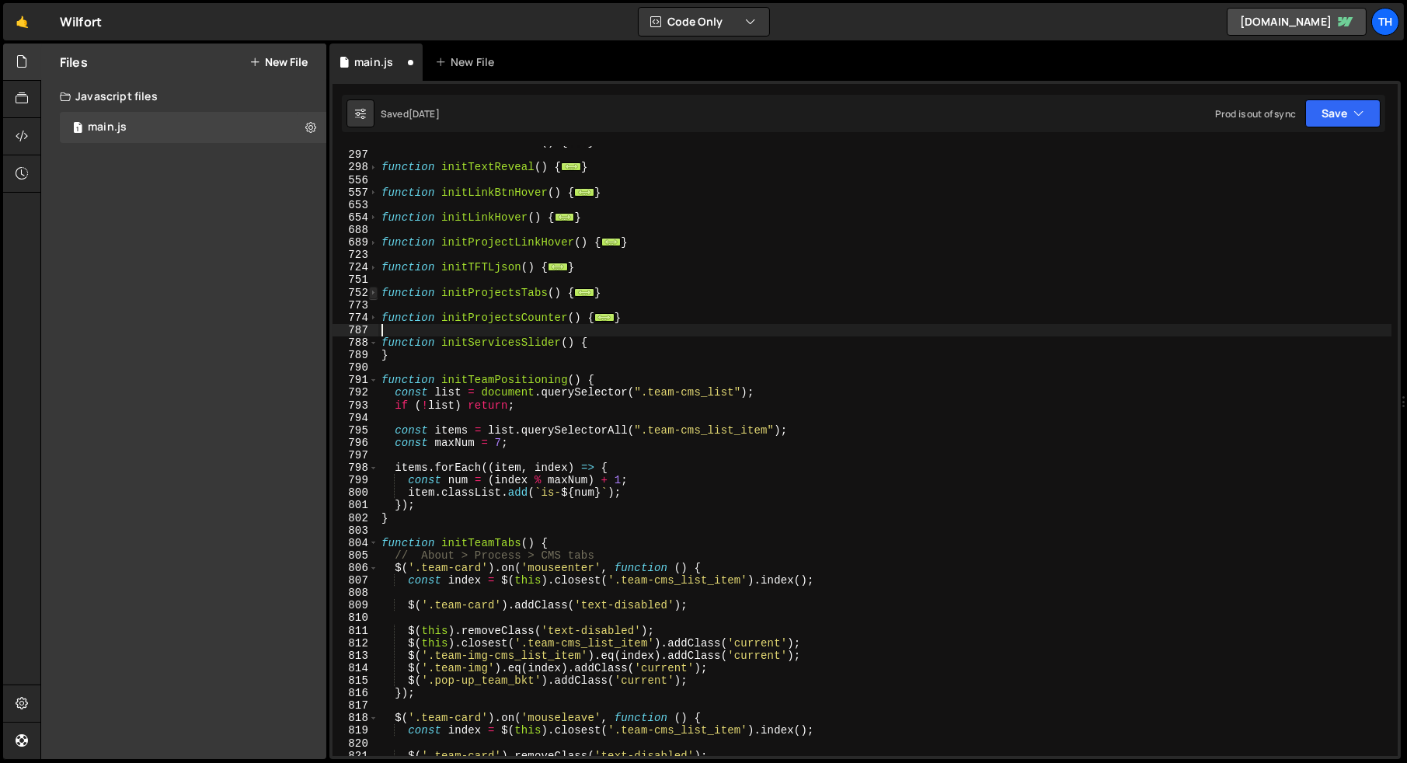
click at [374, 293] on span at bounding box center [373, 293] width 9 height 12
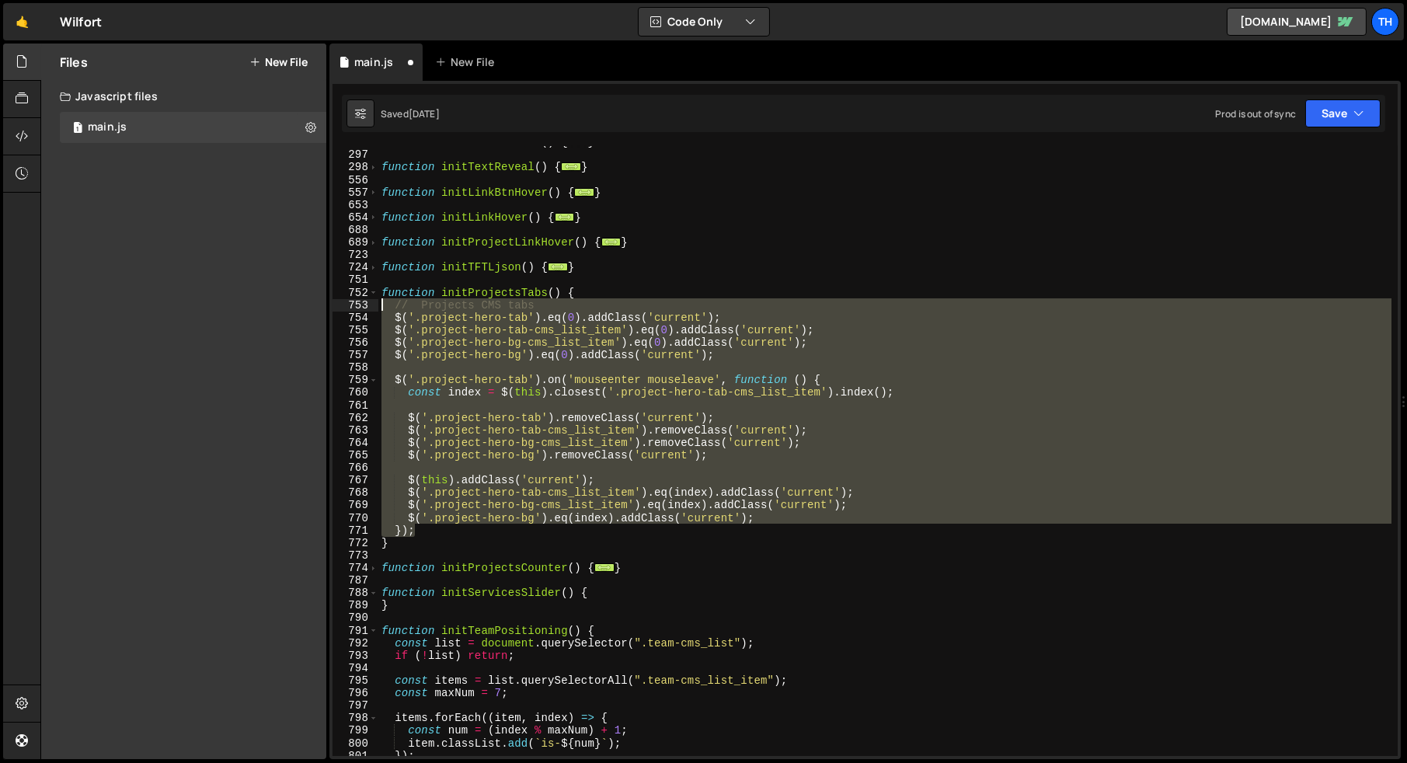
drag, startPoint x: 430, startPoint y: 527, endPoint x: 212, endPoint y: 306, distance: 309.8
click at [212, 306] on div "Files New File Javascript files 1 main.js 0 CSS files Copy share link Edit File…" at bounding box center [723, 402] width 1366 height 716
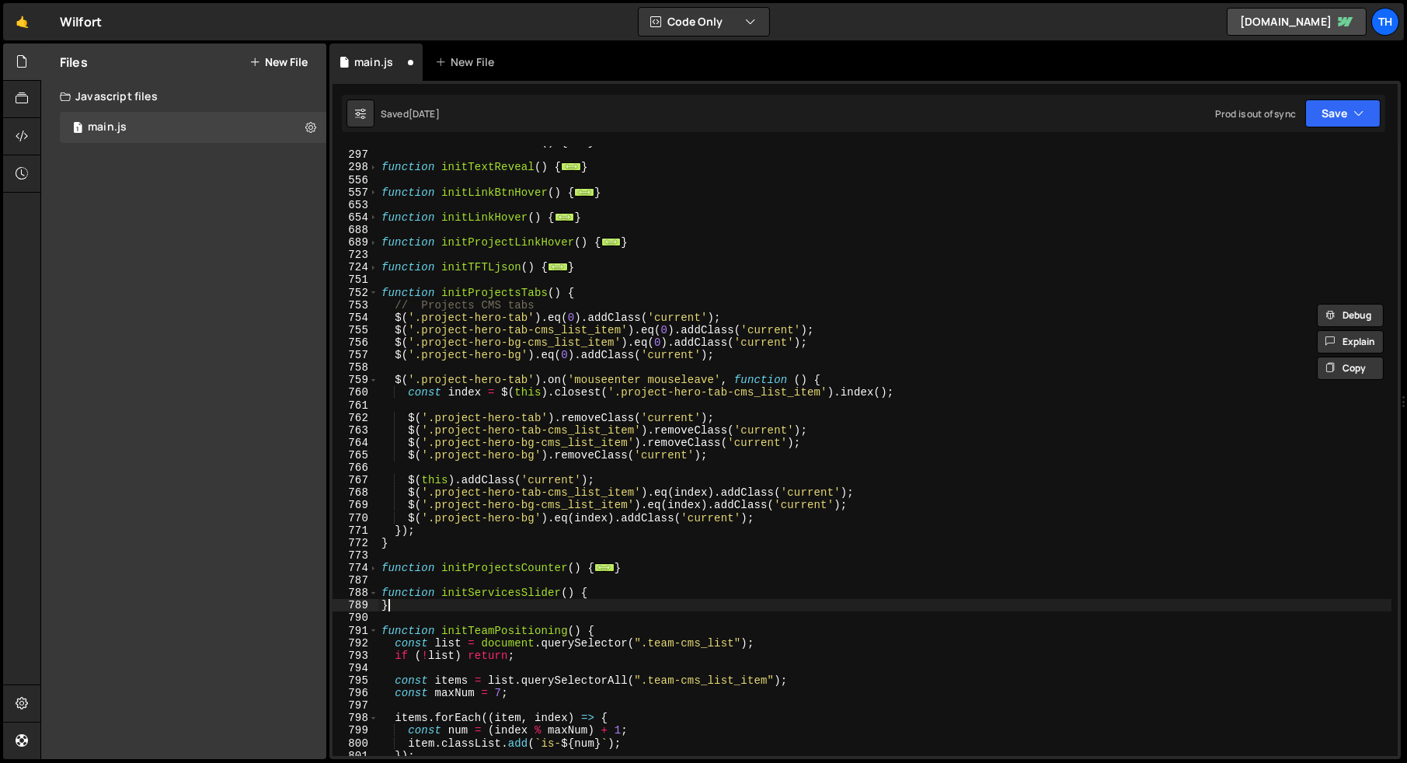
click at [428, 607] on div "function initAllParallax ( ) { ... } function initTextReveal ( ) { ... } functi…" at bounding box center [884, 453] width 1013 height 635
click at [618, 595] on div "function initAllParallax ( ) { ... } function initTextReveal ( ) { ... } functi…" at bounding box center [884, 453] width 1013 height 635
type textarea "function initServicesSlider() {"
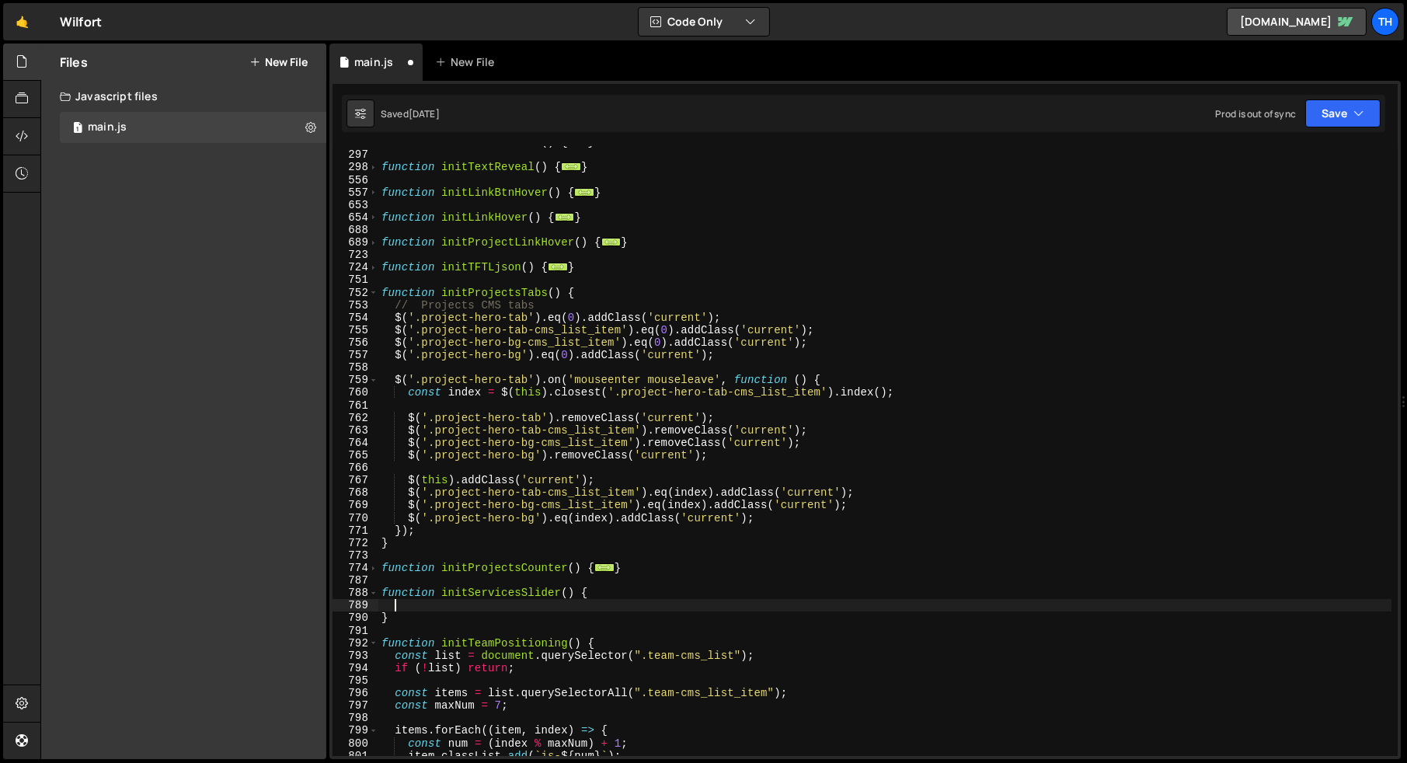
paste textarea "});"
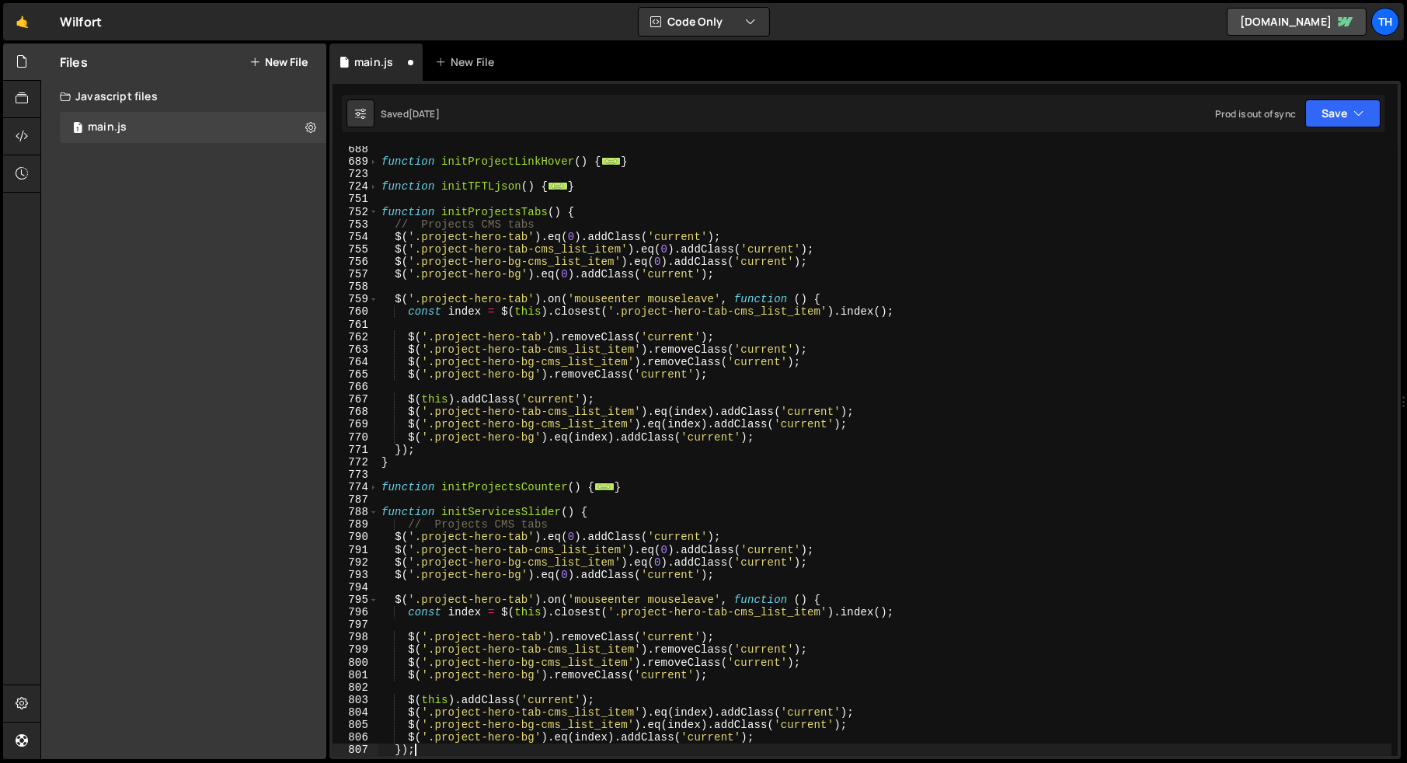
scroll to position [679, 0]
click at [408, 524] on div "function initProjectLinkHover ( ) { ... } function initTFTLjson ( ) { ... } fun…" at bounding box center [884, 460] width 1013 height 635
click at [458, 535] on div "function initProjectLinkHover ( ) { ... } function initTFTLjson ( ) { ... } fun…" at bounding box center [884, 460] width 1013 height 635
click at [458, 525] on div "function initProjectLinkHover ( ) { ... } function initTFTLjson ( ) { ... } fun…" at bounding box center [884, 460] width 1013 height 635
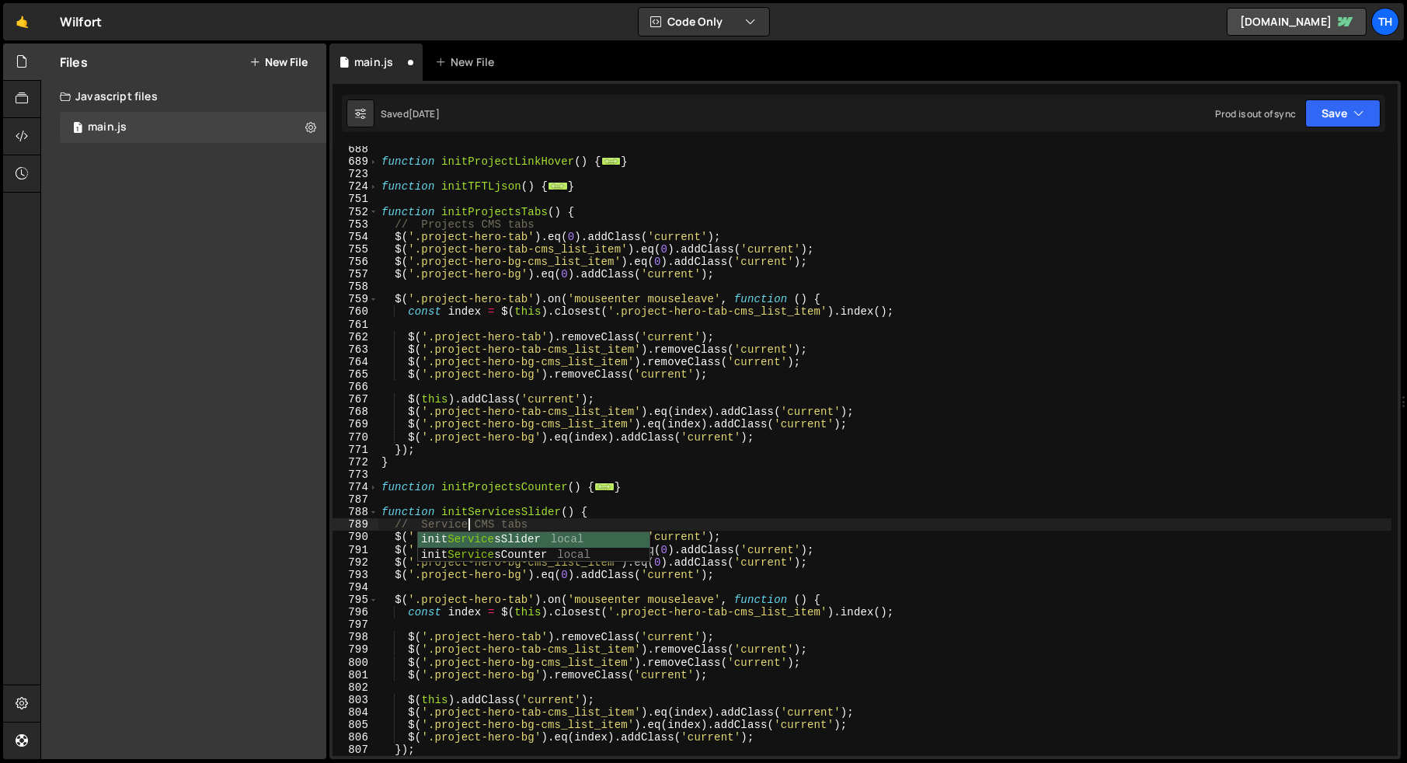
scroll to position [0, 6]
click at [509, 524] on div "function initProjectLinkHover ( ) { ... } function initTFTLjson ( ) { ... } fun…" at bounding box center [884, 460] width 1013 height 635
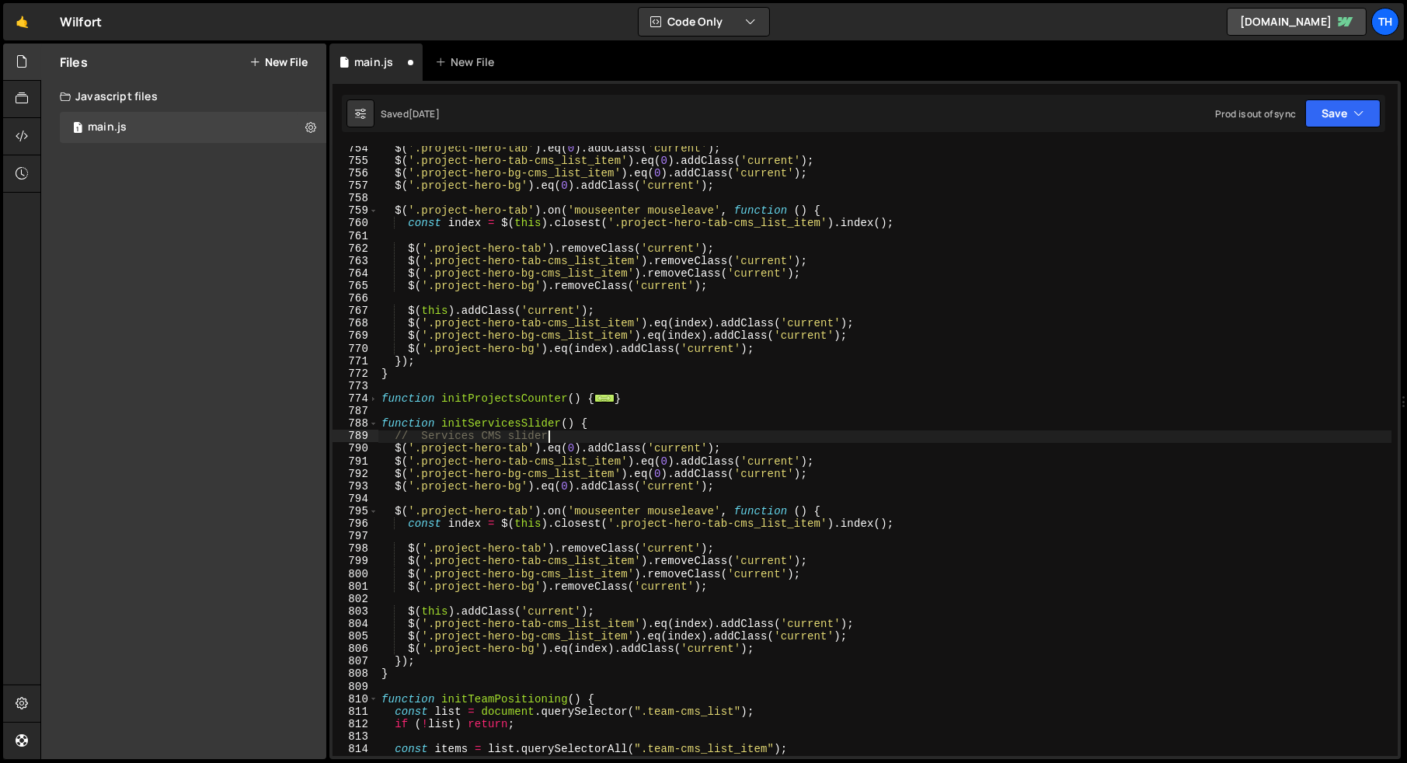
scroll to position [767, 0]
click at [447, 559] on div "$ ( '.project-hero-tab' ) . eq ( 0 ) . addClass ( 'current' ) ; $ ( '.project-h…" at bounding box center [884, 459] width 1013 height 635
click at [582, 439] on div "$ ( '.project-hero-tab' ) . eq ( 0 ) . addClass ( 'current' ) ; $ ( '.project-h…" at bounding box center [884, 459] width 1013 height 635
type textarea "// Services CMS slider"
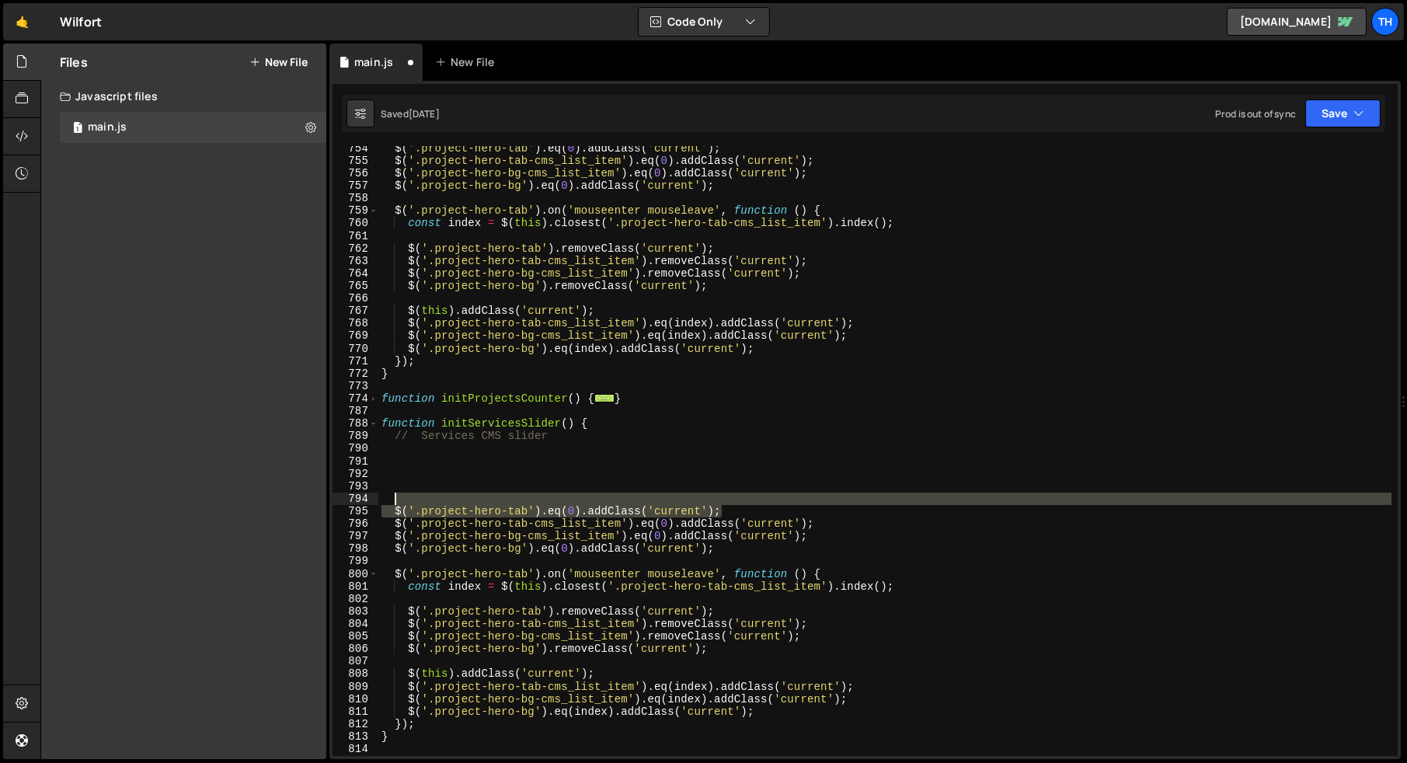
drag, startPoint x: 725, startPoint y: 510, endPoint x: 688, endPoint y: 505, distance: 37.6
click at [688, 505] on div "$ ( '.project-hero-tab' ) . eq ( 0 ) . addClass ( 'current' ) ; $ ( '.project-h…" at bounding box center [884, 459] width 1013 height 635
type textarea "$('.project-hero-tab').eq(0).addClass('current');"
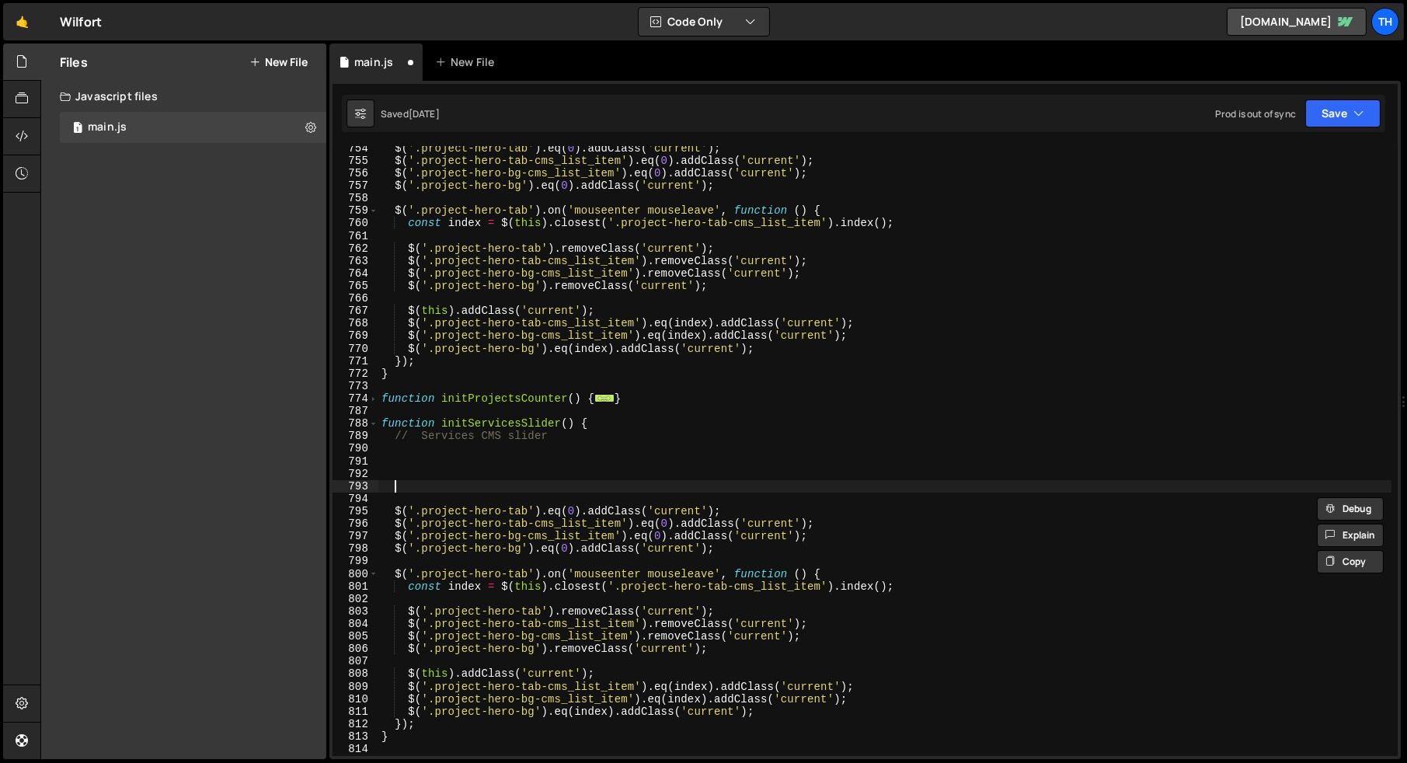
click at [496, 490] on div "$ ( '.project-hero-tab' ) . eq ( 0 ) . addClass ( 'current' ) ; $ ( '.project-h…" at bounding box center [884, 459] width 1013 height 635
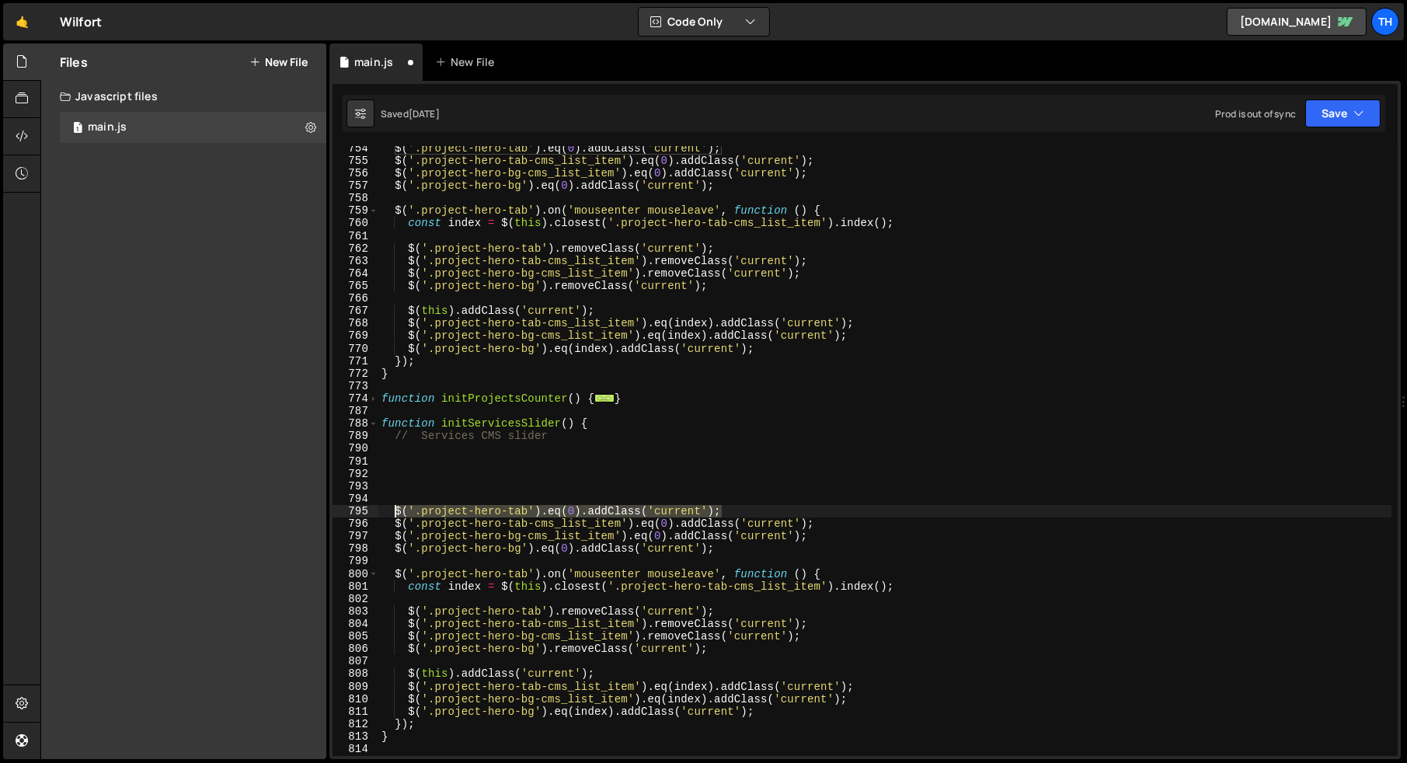
drag, startPoint x: 726, startPoint y: 512, endPoint x: 394, endPoint y: 515, distance: 331.7
click at [394, 515] on div "$ ( '.project-hero-tab' ) . eq ( 0 ) . addClass ( 'current' ) ; $ ( '.project-h…" at bounding box center [884, 459] width 1013 height 635
type textarea "$('.project-hero-tab').eq(0).addClass('current');"
click at [421, 449] on div "$ ( '.project-hero-tab' ) . eq ( 0 ) . addClass ( 'current' ) ; $ ( '.project-h…" at bounding box center [884, 459] width 1013 height 635
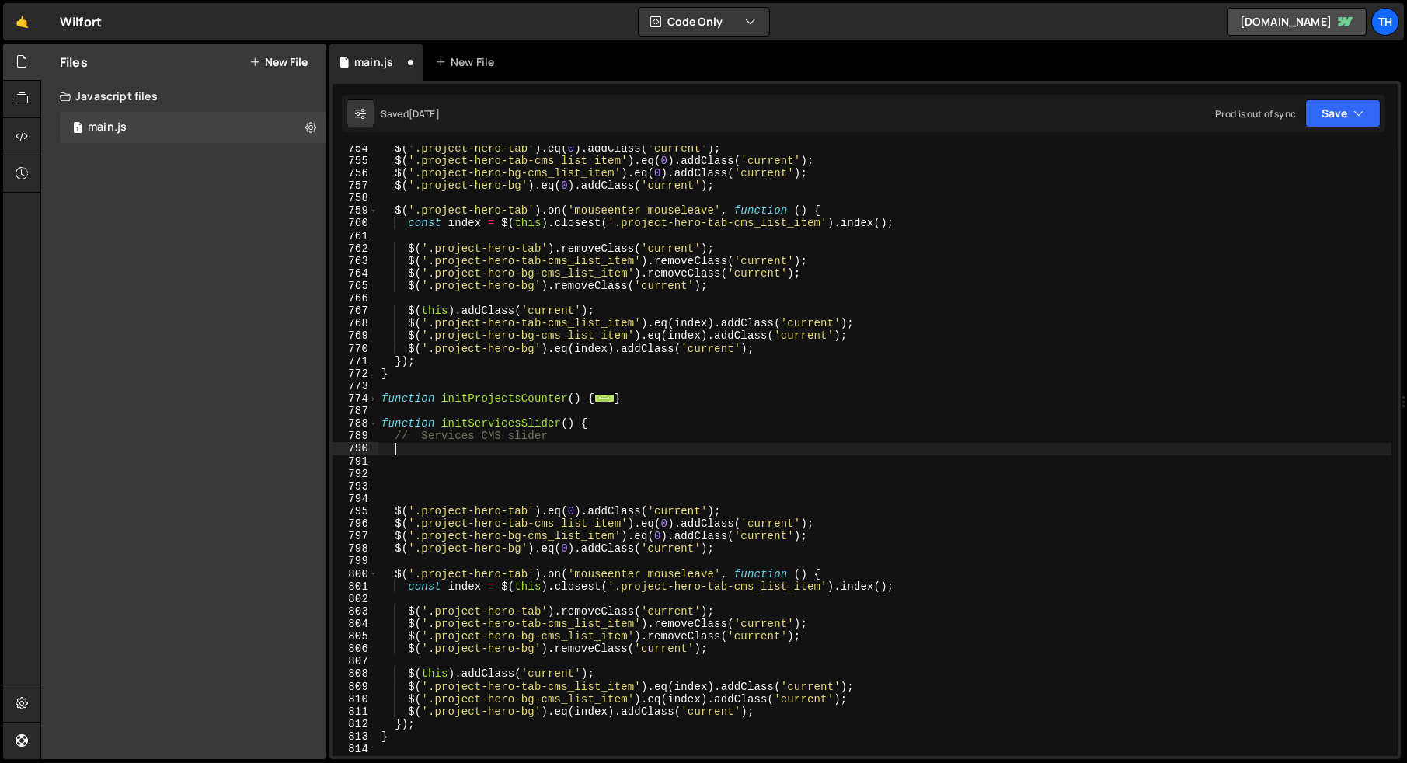
paste textarea "$('.project-hero-tab').eq(0).addClass('current');"
type textarea "$('.project-hero-tab').eq(0).addClass('current');"
click at [459, 462] on div "$ ( '.project-hero-tab' ) . eq ( 0 ) . addClass ( 'current' ) ; $ ( '.project-h…" at bounding box center [884, 459] width 1013 height 635
click at [458, 450] on div "$ ( '.project-hero-tab' ) . eq ( 0 ) . addClass ( 'current' ) ; $ ( '.project-h…" at bounding box center [884, 459] width 1013 height 635
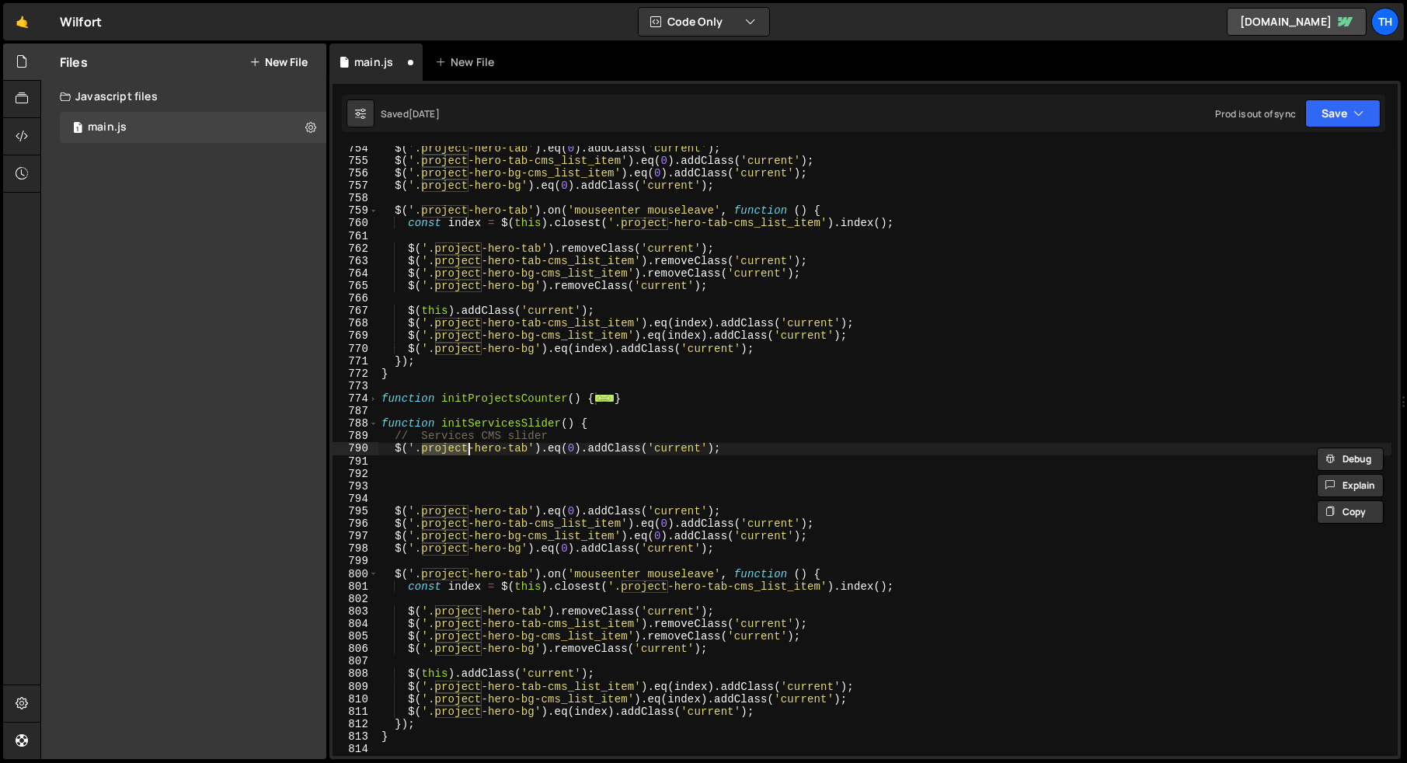
click at [439, 447] on div "$ ( '.project-hero-tab' ) . eq ( 0 ) . addClass ( 'current' ) ; $ ( '.project-h…" at bounding box center [884, 451] width 1013 height 610
drag, startPoint x: 423, startPoint y: 447, endPoint x: 526, endPoint y: 447, distance: 103.3
click at [526, 447] on div "$ ( '.project-hero-tab' ) . eq ( 0 ) . addClass ( 'current' ) ; $ ( '.project-h…" at bounding box center [884, 459] width 1013 height 635
paste textarea "services-bg-cms_list_item"
click at [392, 447] on div "$ ( '.project-hero-tab' ) . eq ( 0 ) . addClass ( 'current' ) ; $ ( '.project-h…" at bounding box center [884, 459] width 1013 height 635
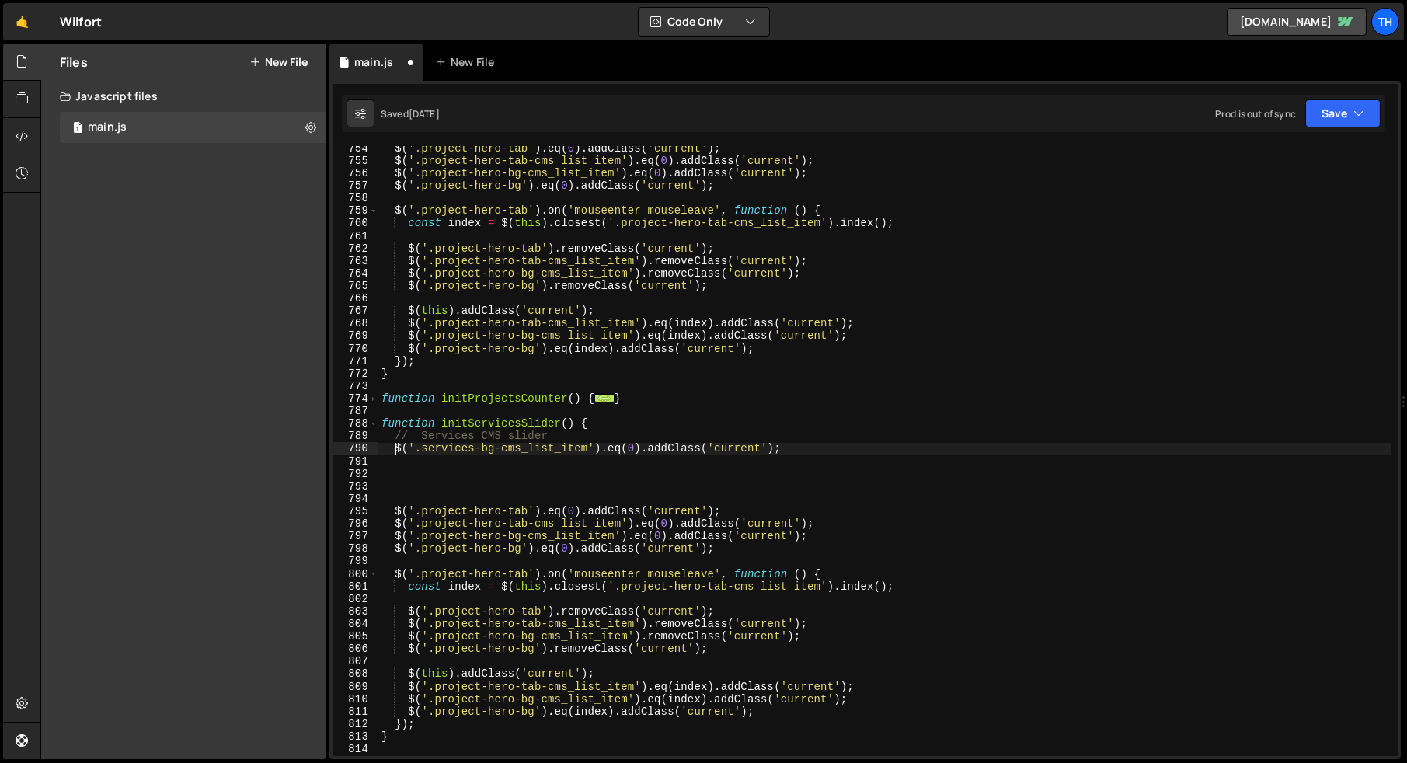
scroll to position [0, 1]
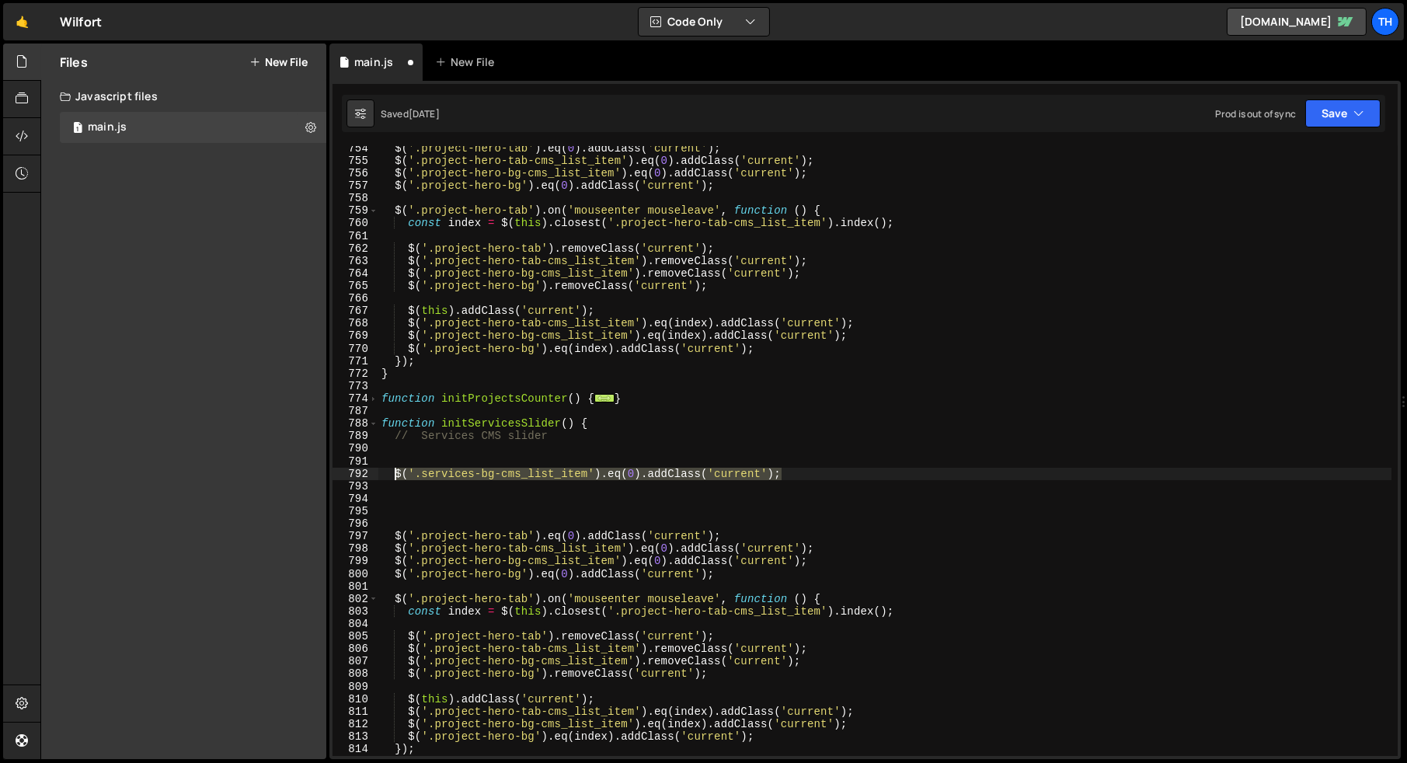
drag, startPoint x: 789, startPoint y: 472, endPoint x: 395, endPoint y: 476, distance: 393.9
click at [395, 476] on div "$ ( '.project-hero-tab' ) . eq ( 0 ) . addClass ( 'current' ) ; $ ( '.project-h…" at bounding box center [884, 459] width 1013 height 635
click at [458, 440] on div "$ ( '.project-hero-tab' ) . eq ( 0 ) . addClass ( 'current' ) ; $ ( '.project-h…" at bounding box center [884, 459] width 1013 height 635
type textarea "// Services CMS slider"
click at [458, 448] on div "$ ( '.project-hero-tab' ) . eq ( 0 ) . addClass ( 'current' ) ; $ ( '.project-h…" at bounding box center [884, 459] width 1013 height 635
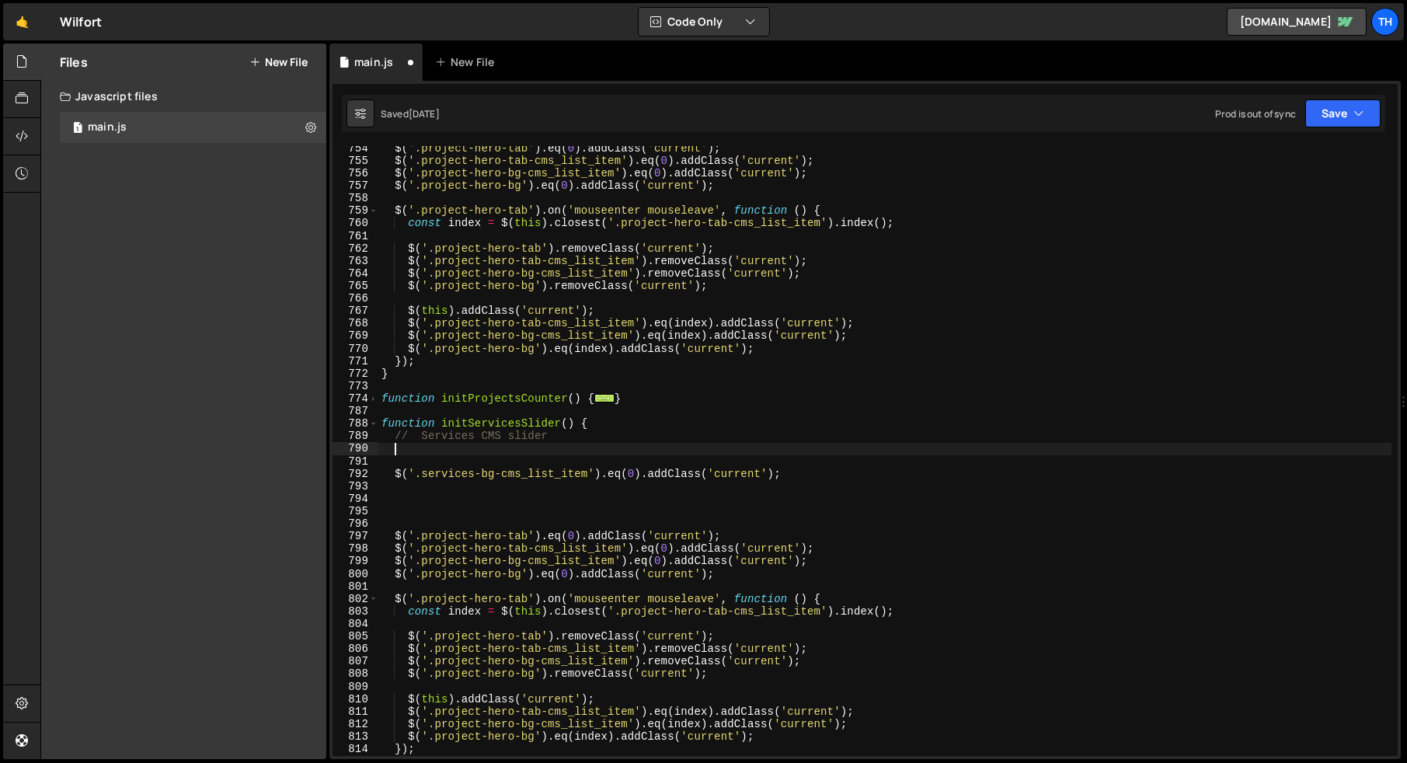
scroll to position [0, 0]
click at [458, 454] on div "$ ( '.project-hero-tab' ) . eq ( 0 ) . addClass ( 'current' ) ; $ ( '.project-h…" at bounding box center [884, 459] width 1013 height 635
click at [449, 460] on div "$ ( '.project-hero-tab' ) . eq ( 0 ) . addClass ( 'current' ) ; $ ( '.project-h…" at bounding box center [884, 459] width 1013 height 635
paste textarea "$('.services-bg-cms_list_item').eq(0).addClass('current');"
drag, startPoint x: 423, startPoint y: 460, endPoint x: 587, endPoint y: 463, distance: 163.2
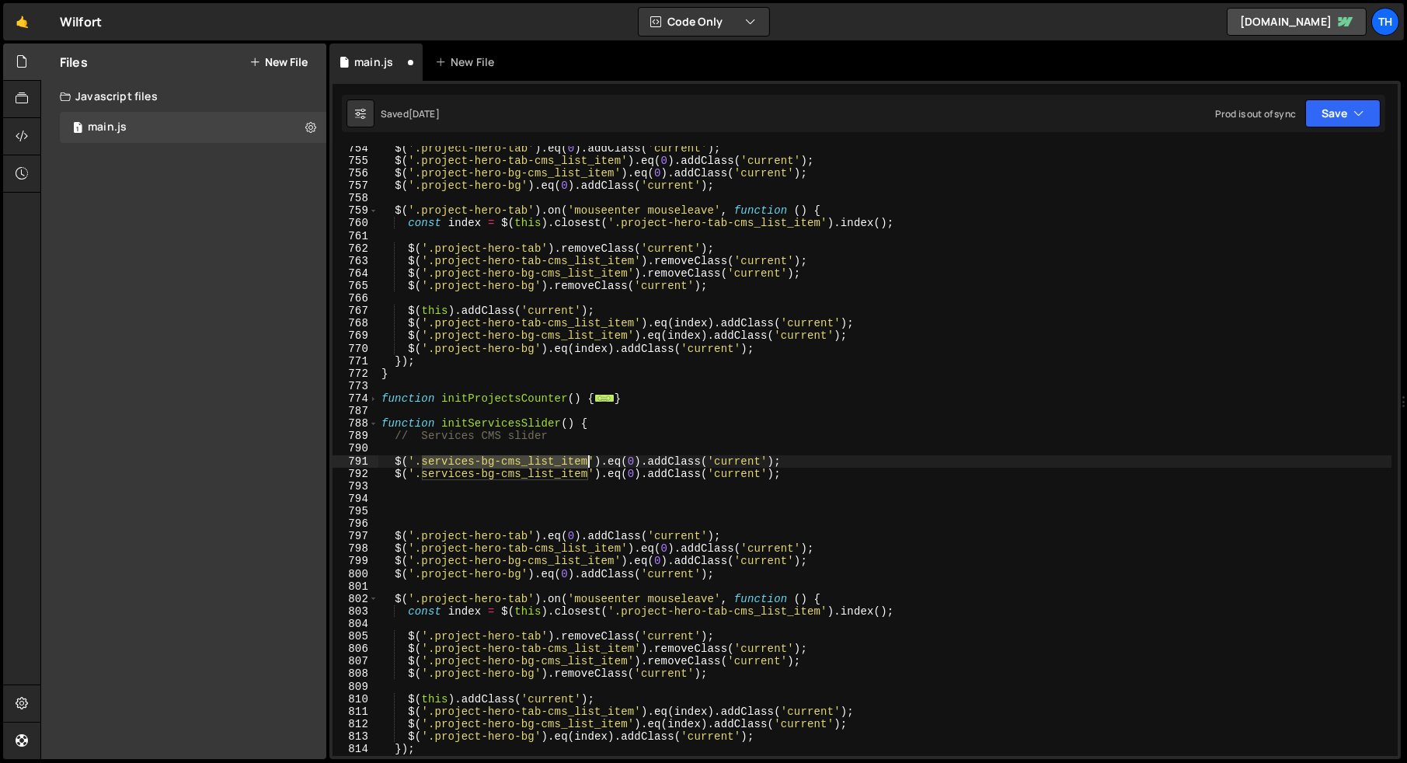
click at [587, 463] on div "$ ( '.project-hero-tab' ) . eq ( 0 ) . addClass ( 'current' ) ; $ ( '.project-h…" at bounding box center [884, 459] width 1013 height 635
paste textarea "cont"
type textarea "$('.services-cont-cms_list_item').eq(0).addClass('current');"
click at [483, 447] on div "$ ( '.project-hero-tab' ) . eq ( 0 ) . addClass ( 'current' ) ; $ ( '.project-h…" at bounding box center [884, 459] width 1013 height 635
paste textarea "service-pagination"
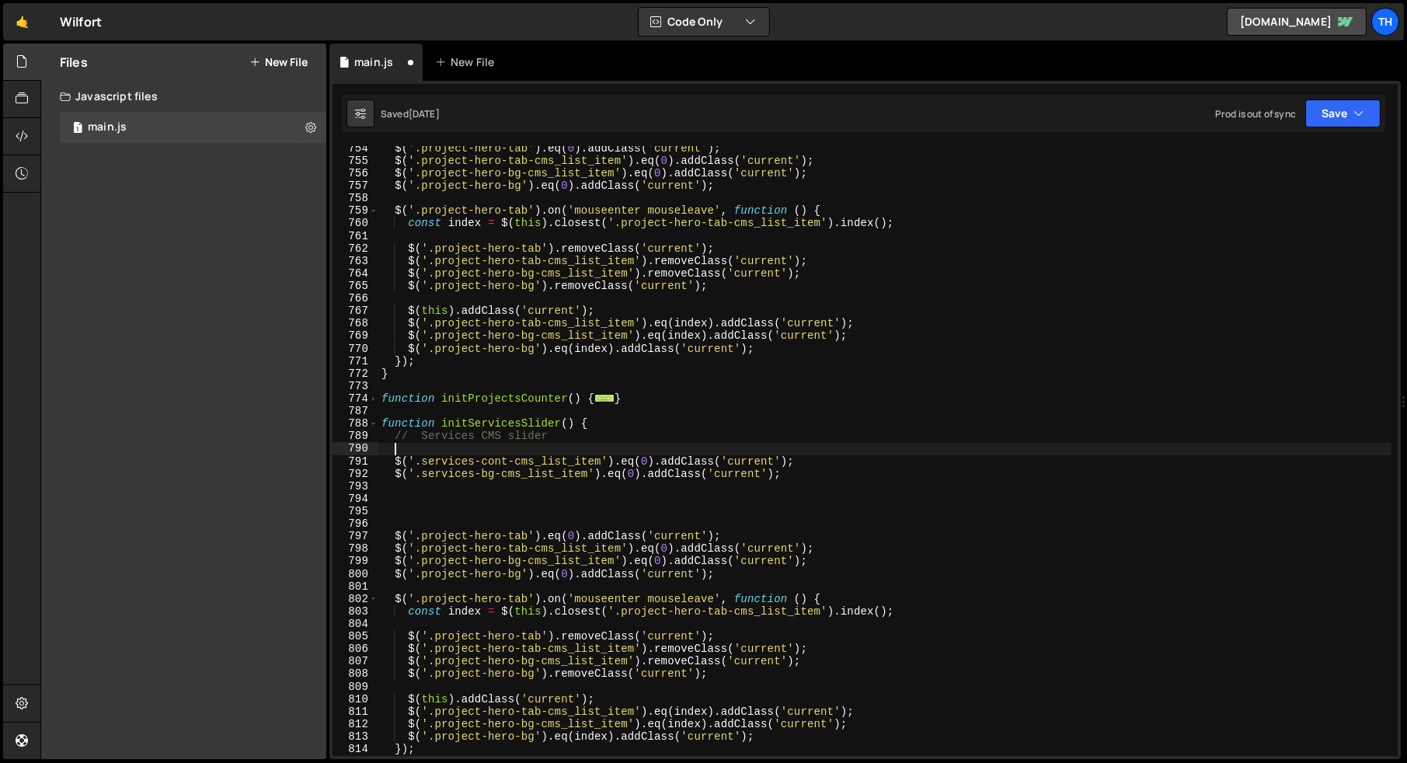
type textarea "service-pagination"
click at [483, 447] on div "$ ( '.project-hero-tab' ) . eq ( 0 ) . addClass ( 'current' ) ; $ ( '.project-h…" at bounding box center [884, 459] width 1013 height 635
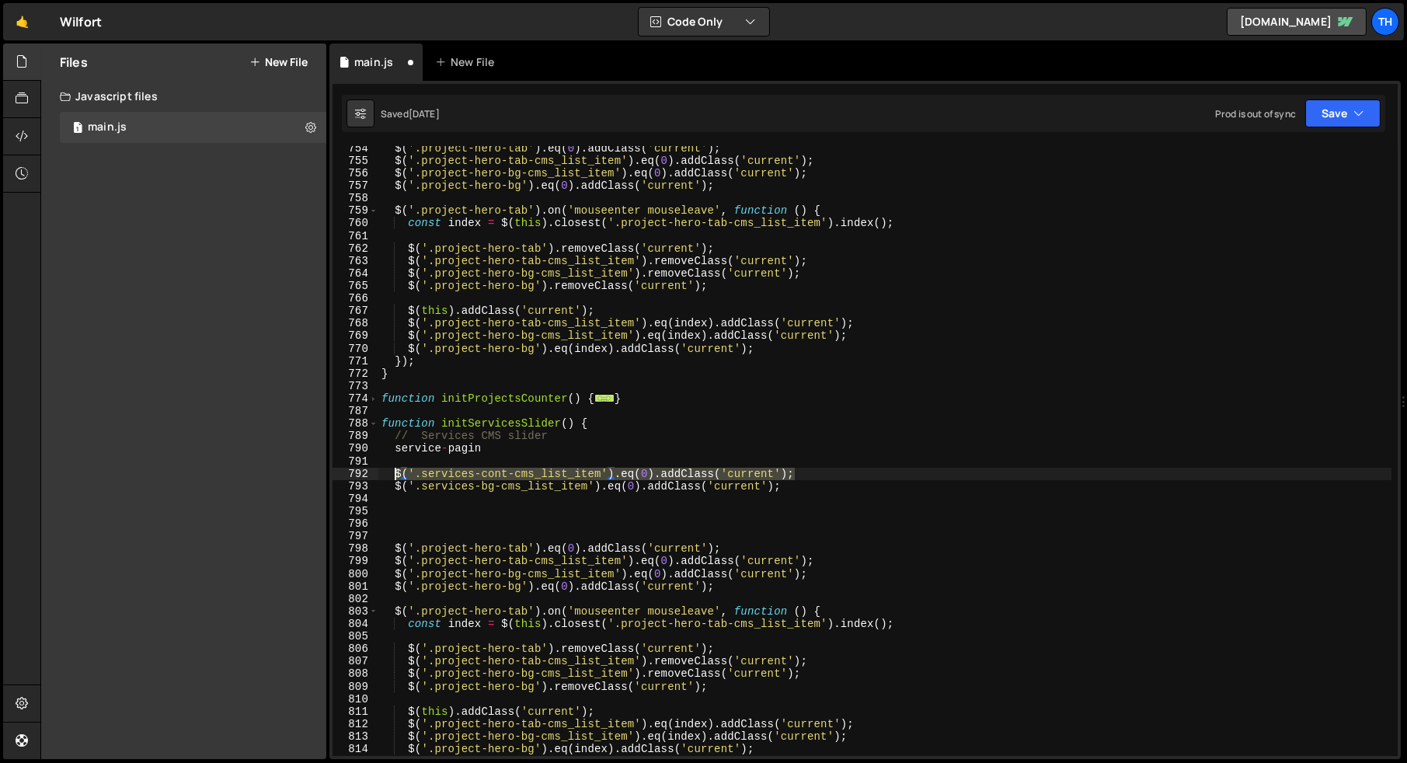
drag, startPoint x: 802, startPoint y: 472, endPoint x: 397, endPoint y: 468, distance: 405.5
click at [397, 468] on div "$ ( '.project-hero-tab' ) . eq ( 0 ) . addClass ( 'current' ) ; $ ( '.project-h…" at bounding box center [884, 459] width 1013 height 635
click at [461, 452] on div "$ ( '.project-hero-tab' ) . eq ( 0 ) . addClass ( 'current' ) ; $ ( '.project-h…" at bounding box center [884, 459] width 1013 height 635
type textarea "service-pagin"
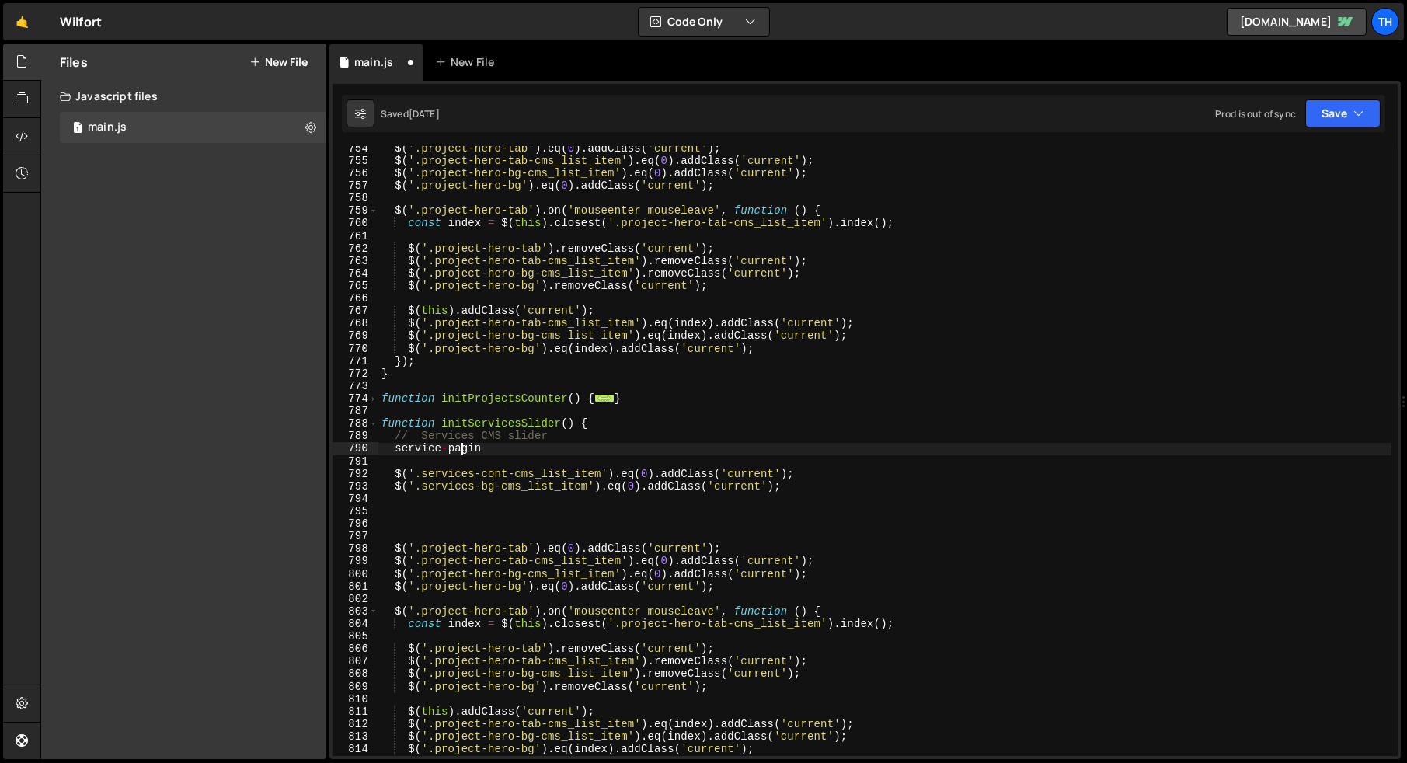
click at [461, 456] on div "$ ( '.project-hero-tab' ) . eq ( 0 ) . addClass ( 'current' ) ; $ ( '.project-h…" at bounding box center [884, 459] width 1013 height 635
paste textarea "$('.services-cont-cms_list_item').eq(0).addClass('current');"
drag, startPoint x: 395, startPoint y: 448, endPoint x: 482, endPoint y: 448, distance: 86.2
click at [482, 448] on div "$ ( '.project-hero-tab' ) . eq ( 0 ) . addClass ( 'current' ) ; $ ( '.project-h…" at bounding box center [884, 459] width 1013 height 635
type textarea "service-pagin"
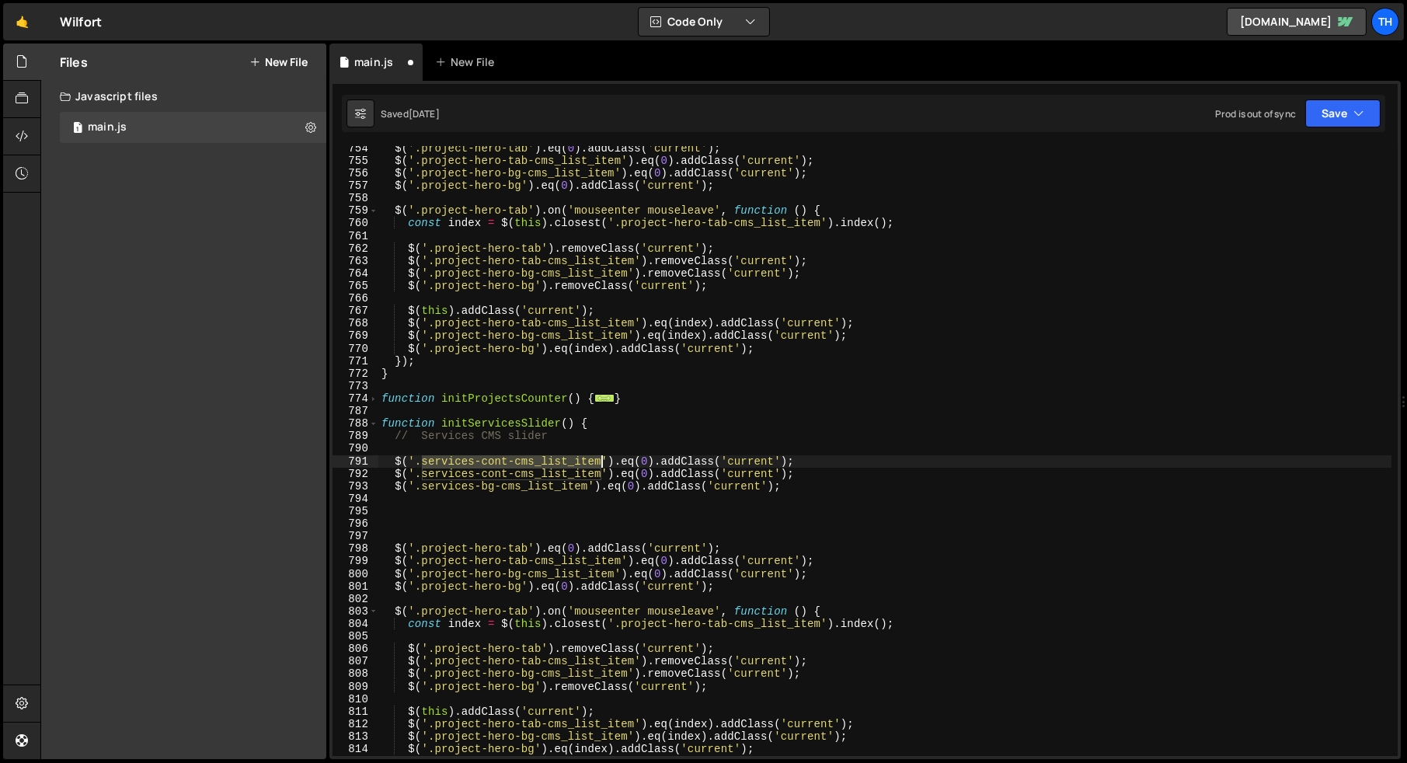
drag, startPoint x: 423, startPoint y: 459, endPoint x: 598, endPoint y: 463, distance: 174.8
click at [598, 463] on div "$ ( '.project-hero-tab' ) . eq ( 0 ) . addClass ( 'current' ) ; $ ( '.project-h…" at bounding box center [884, 459] width 1013 height 635
paste textarea "-pagin"
type textarea "$('.service-pagin').eq(0).addClass('current');"
click at [435, 539] on div "$ ( '.project-hero-tab' ) . eq ( 0 ) . addClass ( 'current' ) ; $ ( '.project-h…" at bounding box center [884, 459] width 1013 height 635
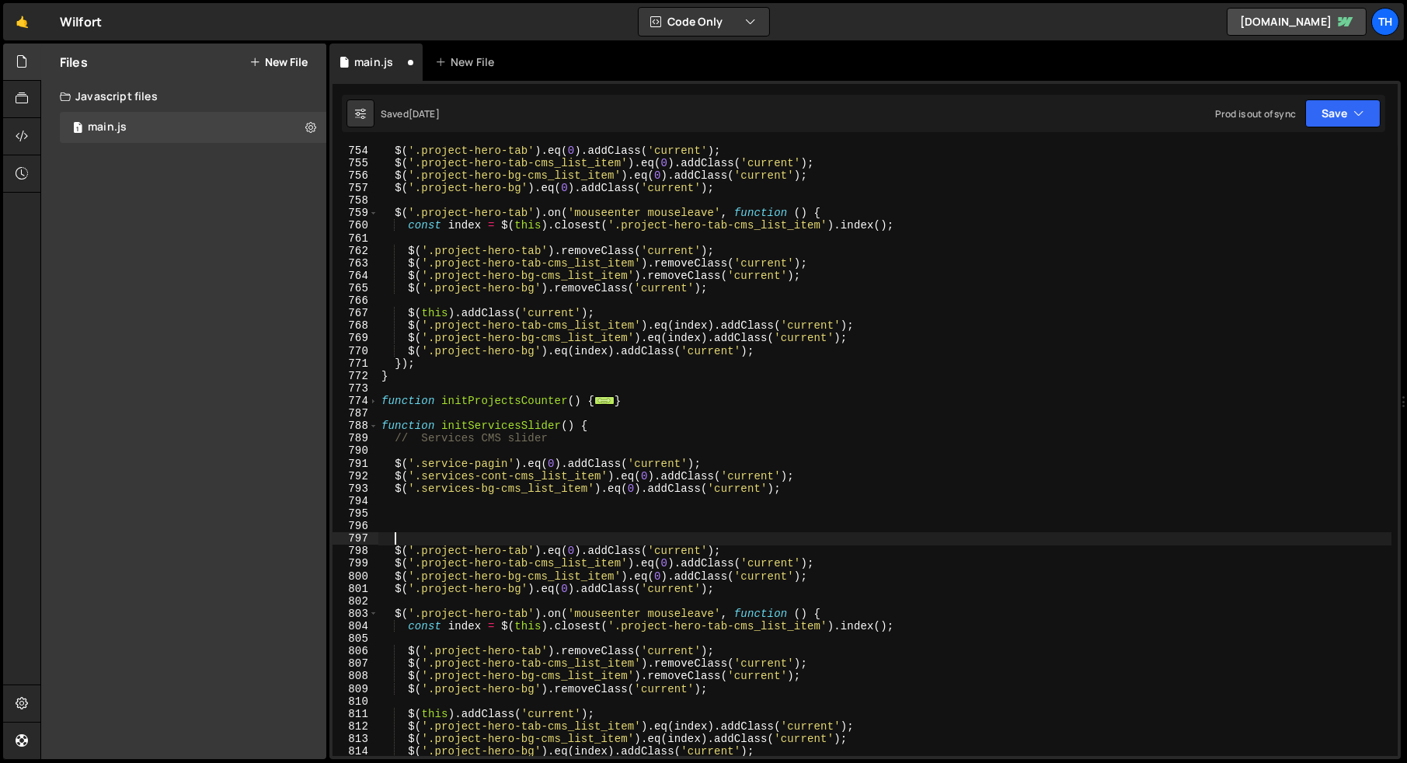
scroll to position [765, 0]
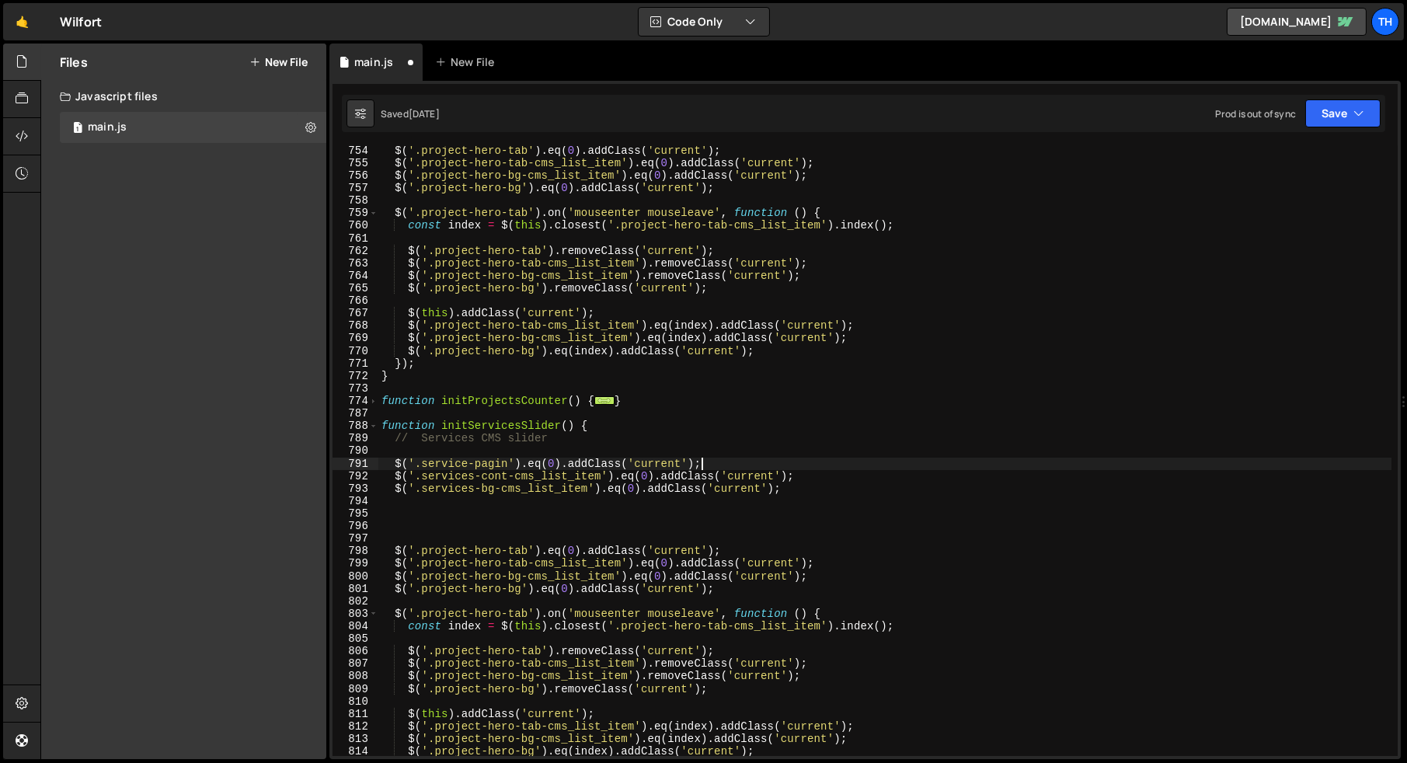
click at [719, 460] on div "$ ( '.project-hero-tab' ) . eq ( 0 ) . addClass ( 'current' ) ; $ ( '.project-h…" at bounding box center [884, 461] width 1013 height 635
type textarea "$('.service-pagin').eq(0).addClass('current');"
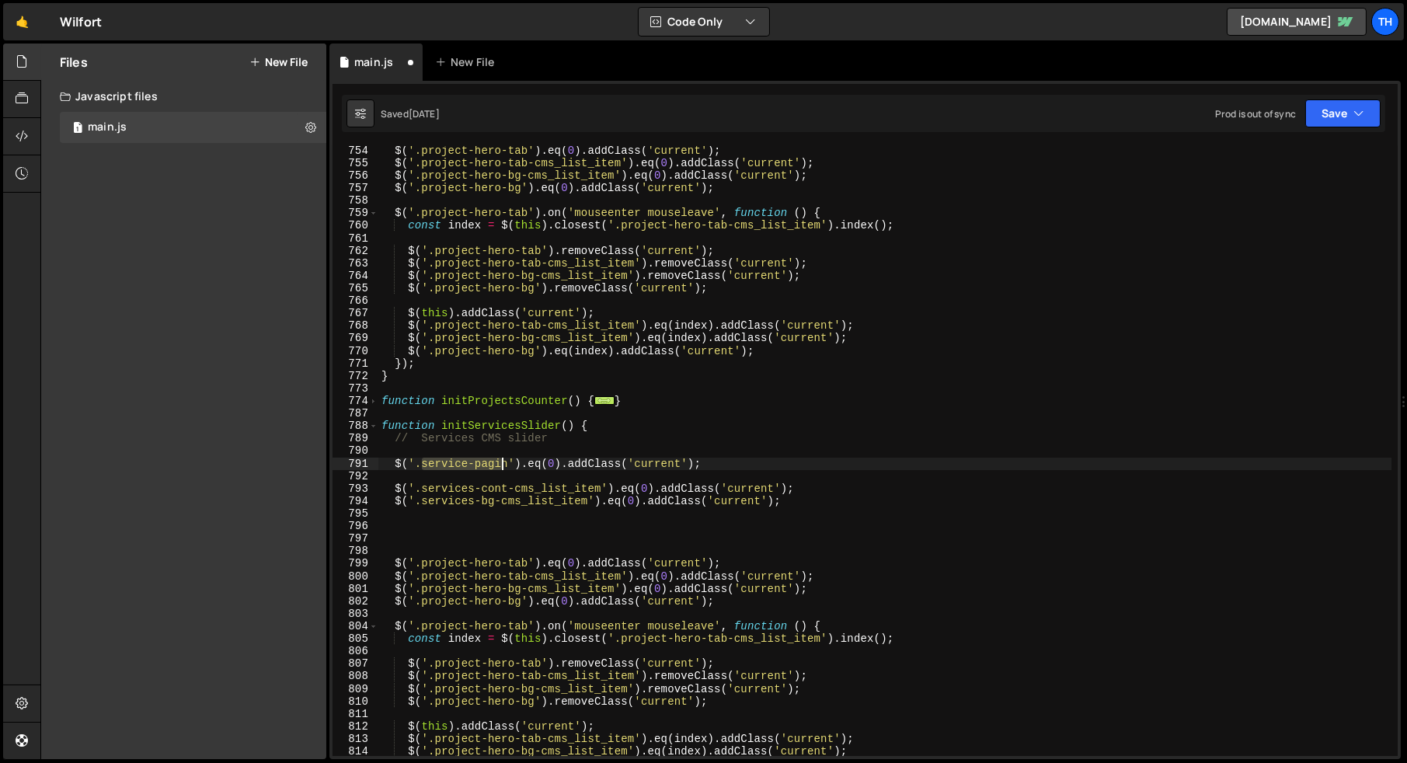
drag, startPoint x: 420, startPoint y: 463, endPoint x: 504, endPoint y: 463, distance: 84.7
click at [504, 463] on div "$ ( '.project-hero-tab' ) . eq ( 0 ) . addClass ( 'current' ) ; $ ( '.project-h…" at bounding box center [884, 461] width 1013 height 635
drag, startPoint x: 509, startPoint y: 465, endPoint x: 423, endPoint y: 465, distance: 86.2
click at [423, 465] on div "$ ( '.project-hero-tab' ) . eq ( 0 ) . addClass ( 'current' ) ; $ ( '.project-h…" at bounding box center [884, 461] width 1013 height 635
paste textarea "s-pag-cms_list_item"
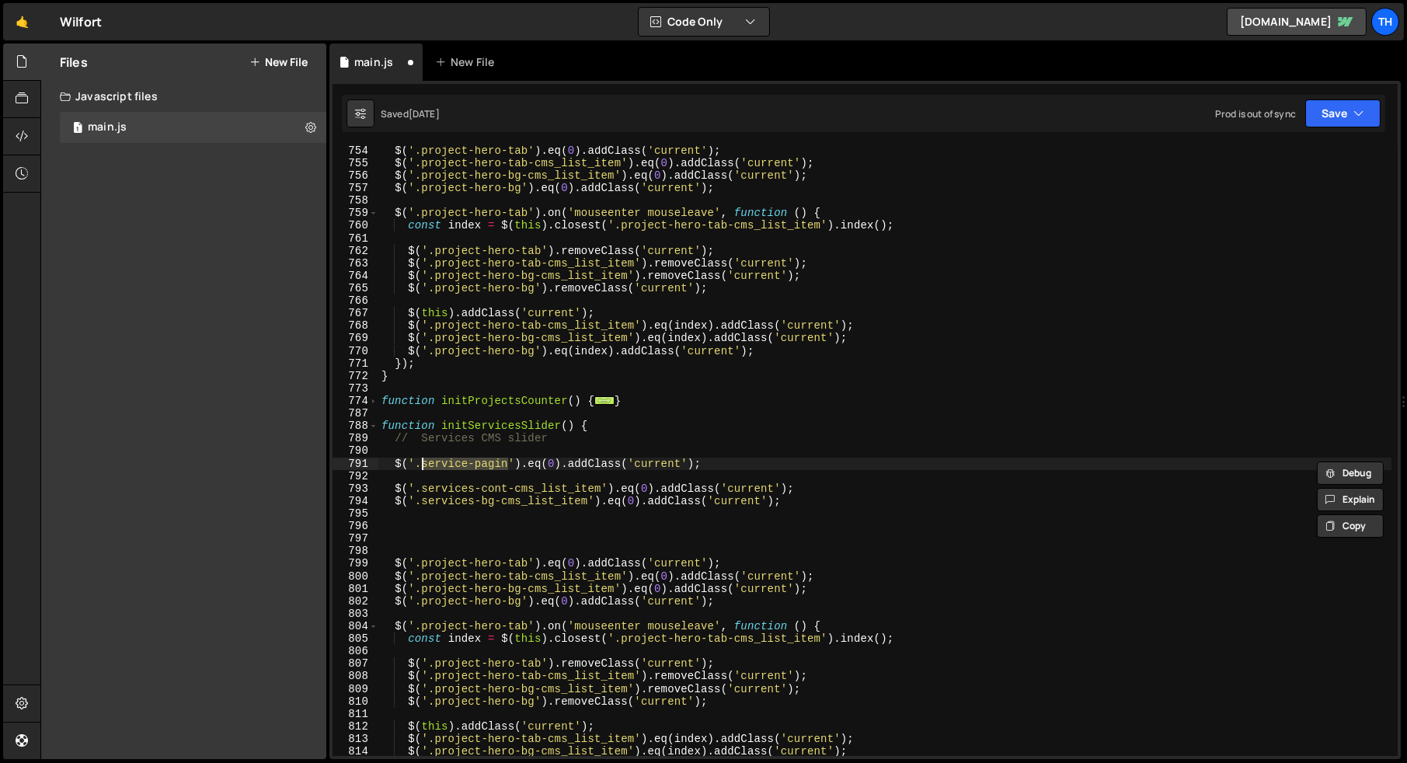
type textarea "$('.services-pag-cms_list_item').eq(0).addClass('current');"
click at [412, 466] on div "$ ( '.project-hero-tab' ) . eq ( 0 ) . addClass ( 'current' ) ; $ ( '.project-h…" at bounding box center [884, 461] width 1013 height 635
click at [407, 472] on div "$ ( '.project-hero-tab' ) . eq ( 0 ) . addClass ( 'current' ) ; $ ( '.project-h…" at bounding box center [884, 461] width 1013 height 635
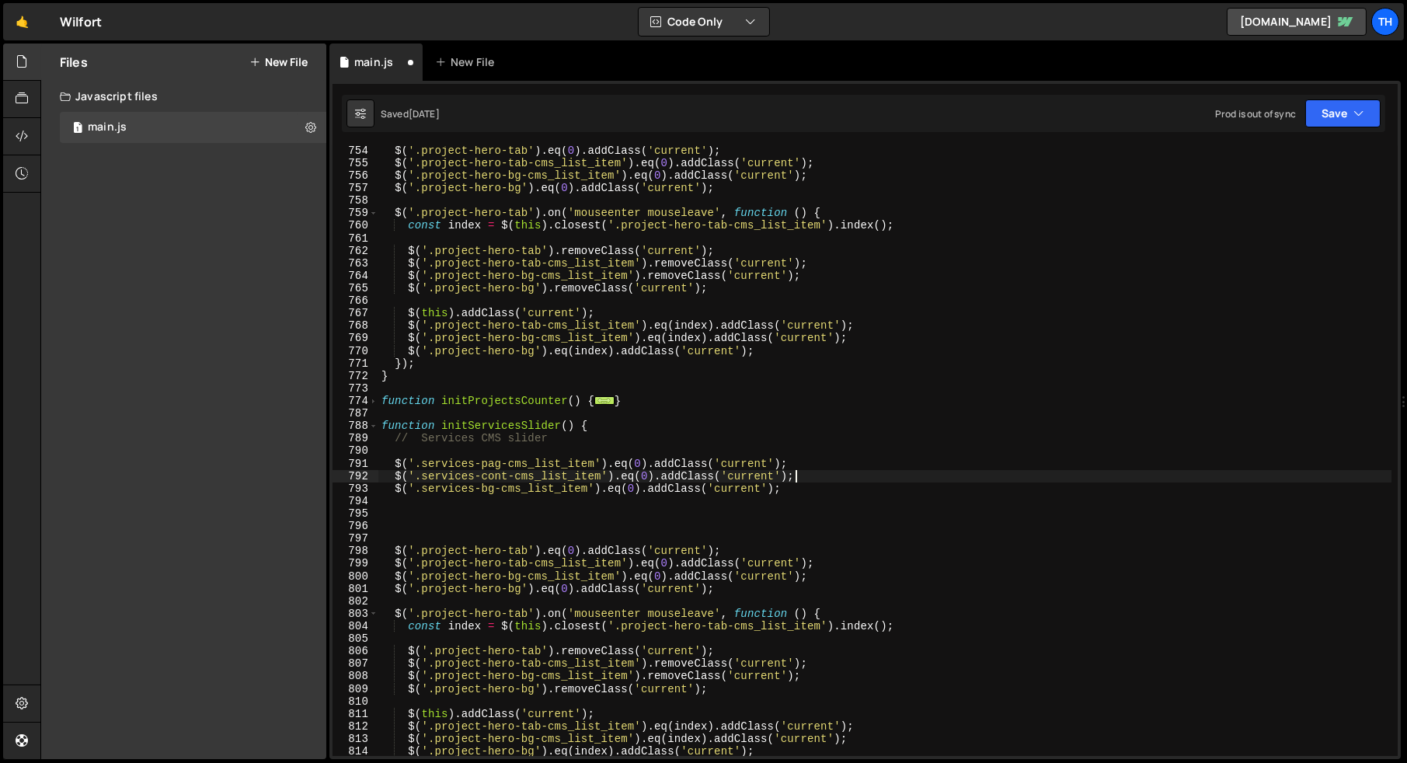
click at [799, 479] on div "$ ( '.project-hero-tab' ) . eq ( 0 ) . addClass ( 'current' ) ; $ ( '.project-h…" at bounding box center [884, 461] width 1013 height 635
click at [799, 483] on div "$ ( '.project-hero-tab' ) . eq ( 0 ) . addClass ( 'current' ) ; $ ( '.project-h…" at bounding box center [884, 461] width 1013 height 635
type textarea "$('.services-bg-cms_list_item').eq(0).addClass('current');"
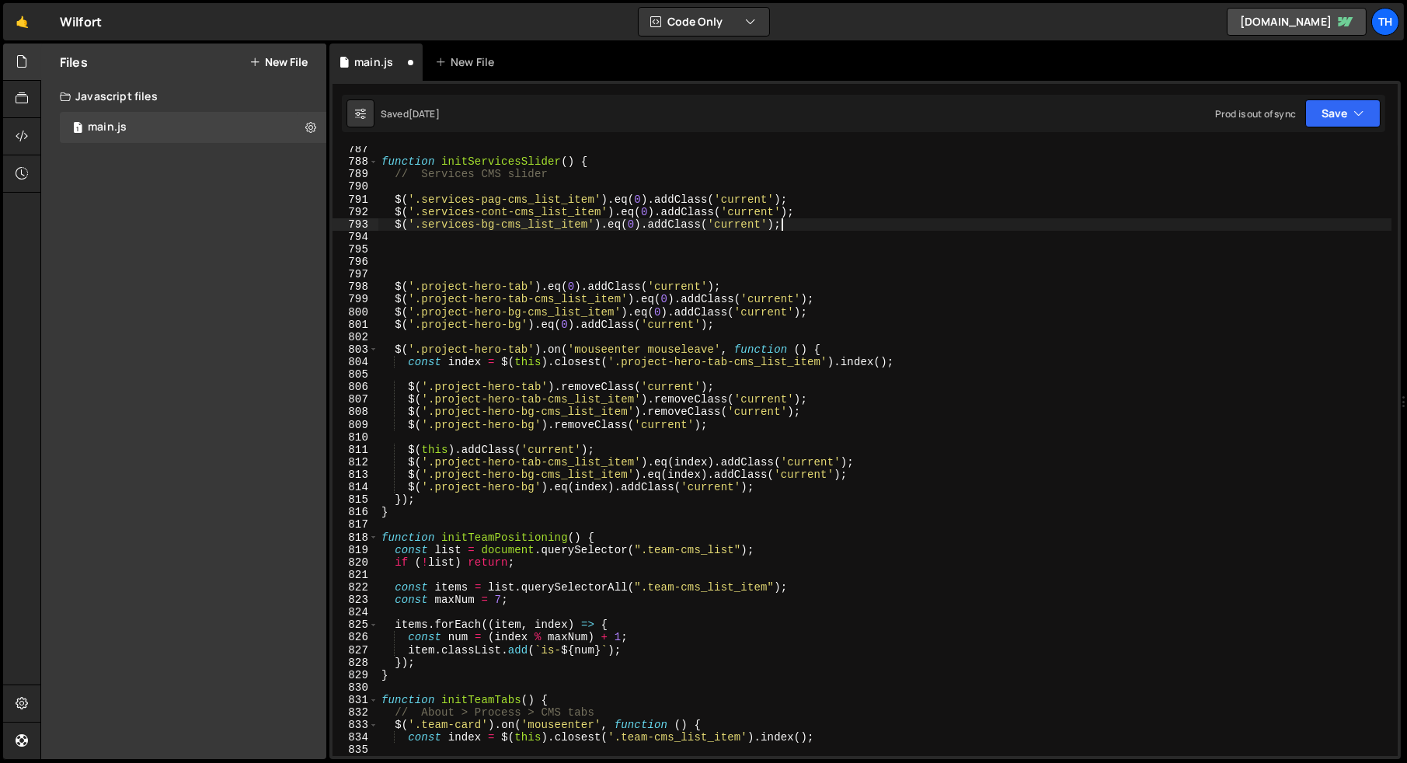
scroll to position [992, 0]
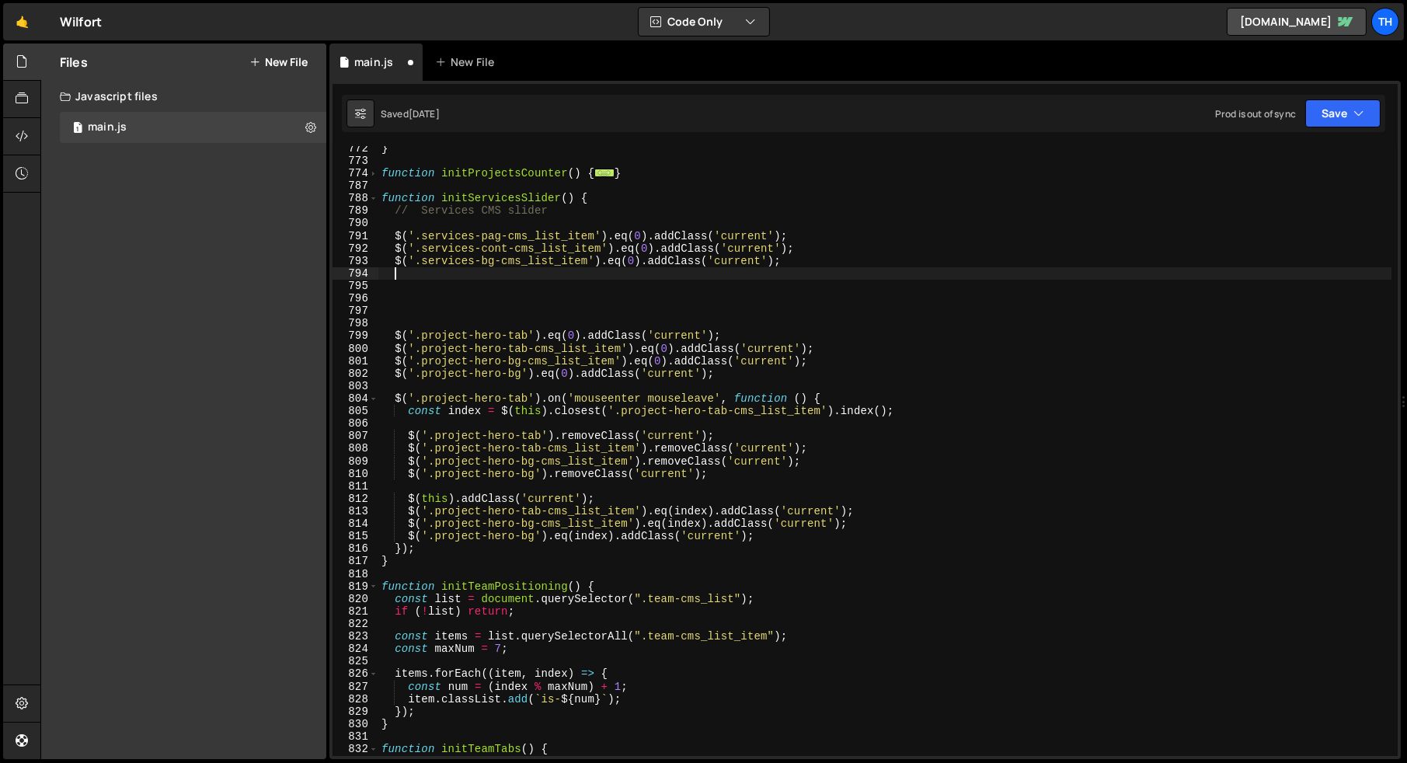
paste textarea "service-bg"
type textarea "service-bg"
paste textarea "service-bg"
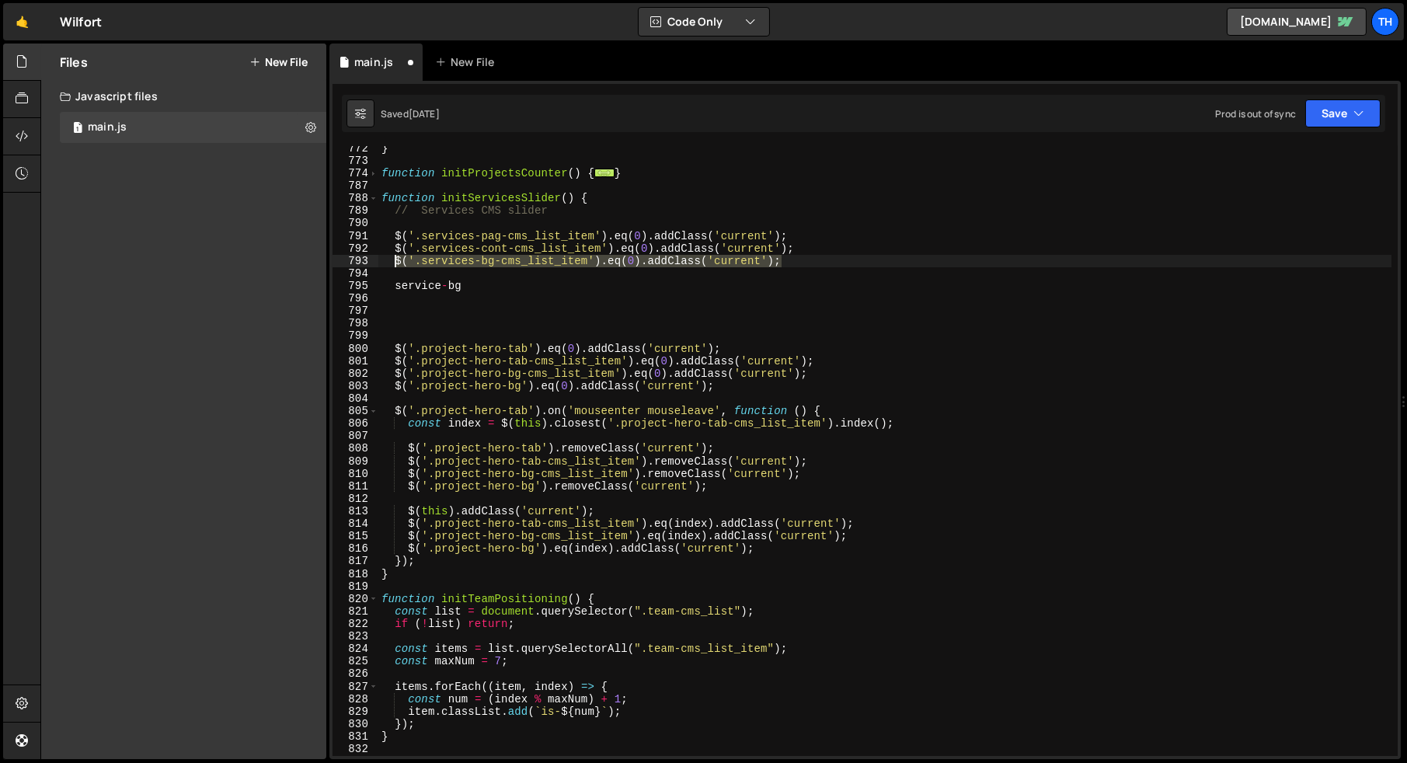
drag, startPoint x: 796, startPoint y: 259, endPoint x: 396, endPoint y: 263, distance: 400.1
click at [396, 263] on div "} function initProjectsCounter ( ) { ... } function initServicesSlider ( ) { //…" at bounding box center [884, 459] width 1013 height 635
type textarea "$('.services-bg-cms_list_item').eq(0).addClass('current');"
click at [447, 271] on div "} function initProjectsCounter ( ) { ... } function initServicesSlider ( ) { //…" at bounding box center [884, 459] width 1013 height 635
paste textarea "$('.services-bg-cms_list_item').eq(0).addClass('current');"
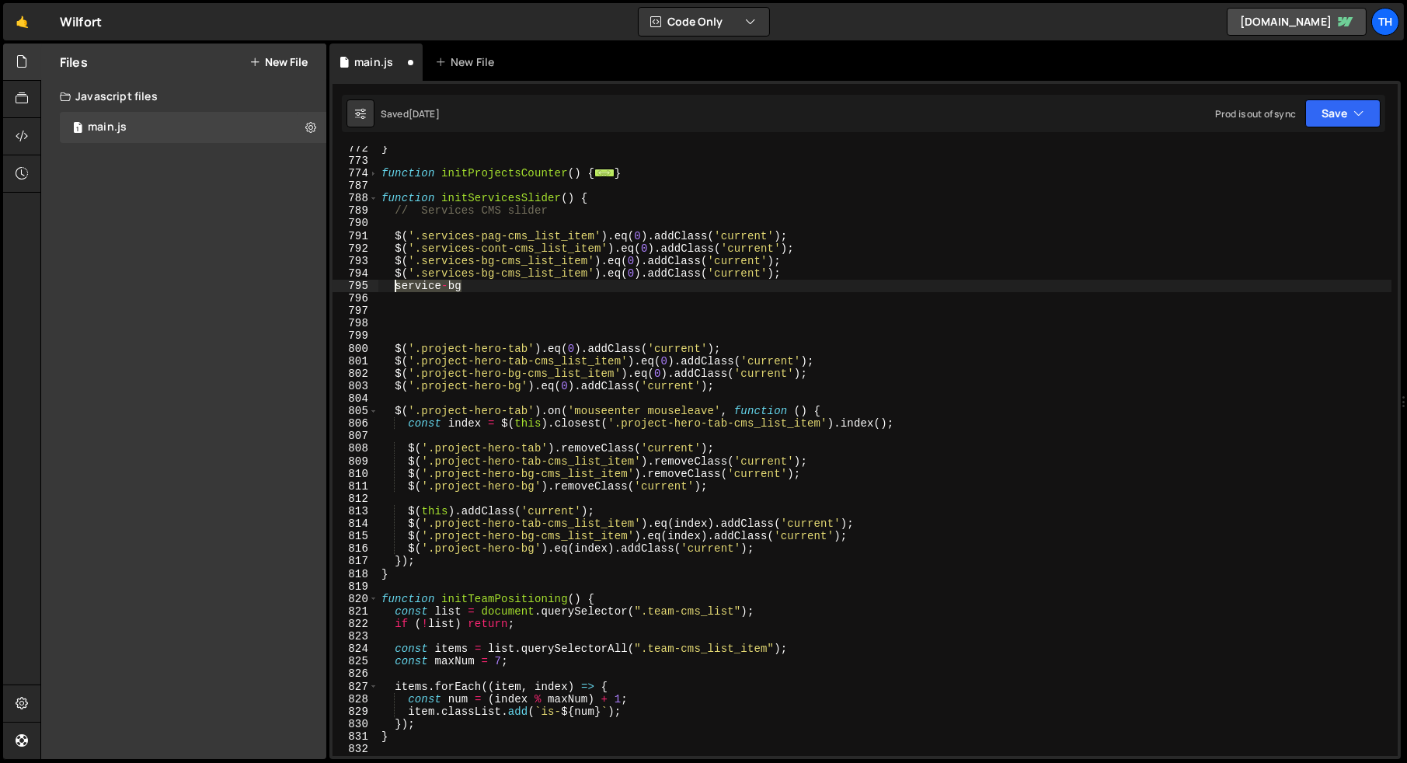
drag, startPoint x: 461, startPoint y: 289, endPoint x: 395, endPoint y: 287, distance: 66.1
click at [395, 287] on div "} function initProjectsCounter ( ) { ... } function initServicesSlider ( ) { //…" at bounding box center [884, 459] width 1013 height 635
type textarea "service-bg"
drag, startPoint x: 422, startPoint y: 277, endPoint x: 585, endPoint y: 271, distance: 163.2
click at [585, 271] on div "} function initProjectsCounter ( ) { ... } function initServicesSlider ( ) { //…" at bounding box center [884, 459] width 1013 height 635
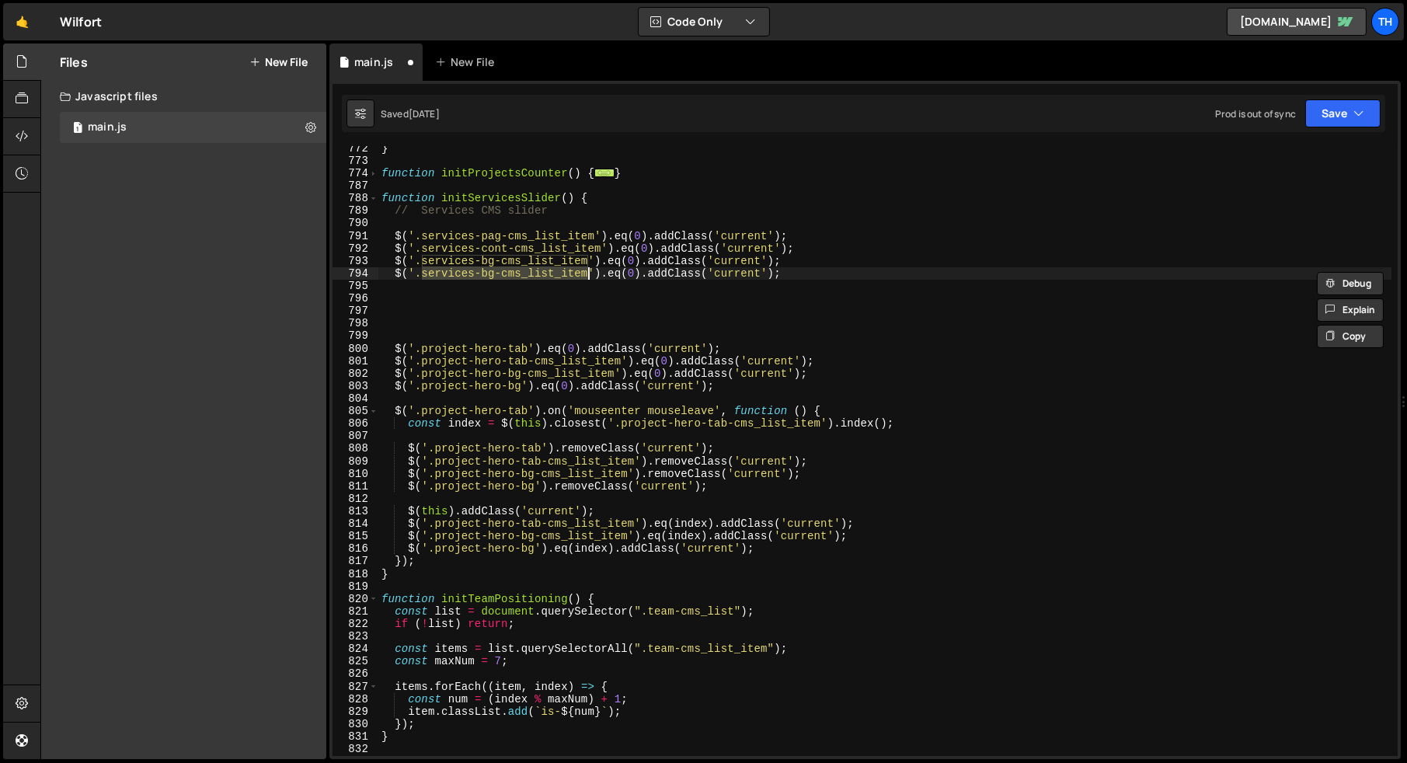
paste textarea "-bg"
type textarea "$('.service-bg').eq(0).addClass('current');"
click at [482, 299] on div "} function initProjectsCounter ( ) { ... } function initServicesSlider ( ) { //…" at bounding box center [884, 459] width 1013 height 635
click at [493, 276] on div "} function initProjectsCounter ( ) { ... } function initServicesSlider ( ) { //…" at bounding box center [884, 459] width 1013 height 635
type textarea "$('.service-bg').eq(0).addClass('current');"
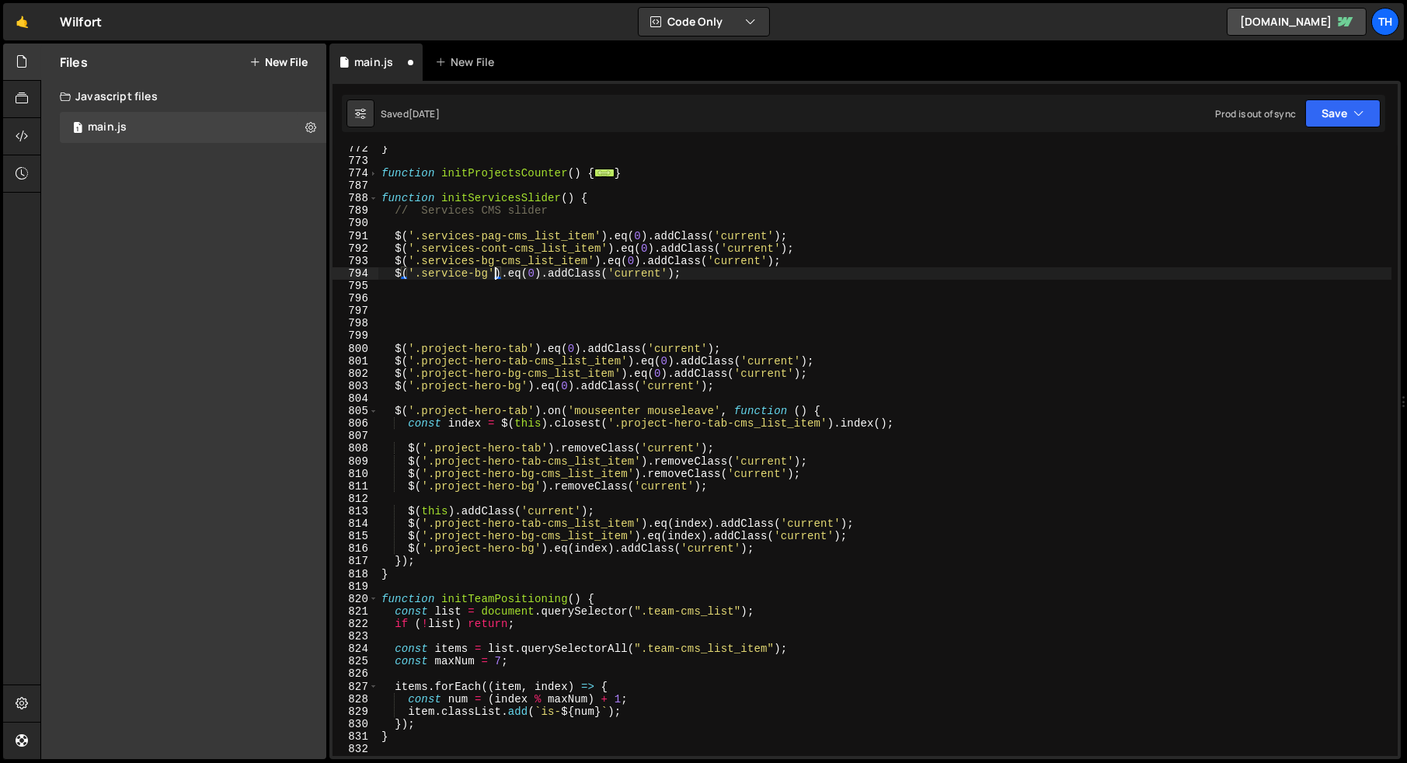
click at [475, 286] on div "} function initProjectsCounter ( ) { ... } function initServicesSlider ( ) { //…" at bounding box center [884, 459] width 1013 height 635
type textarea "$('.service-bg').eq(0).addClass('current');"
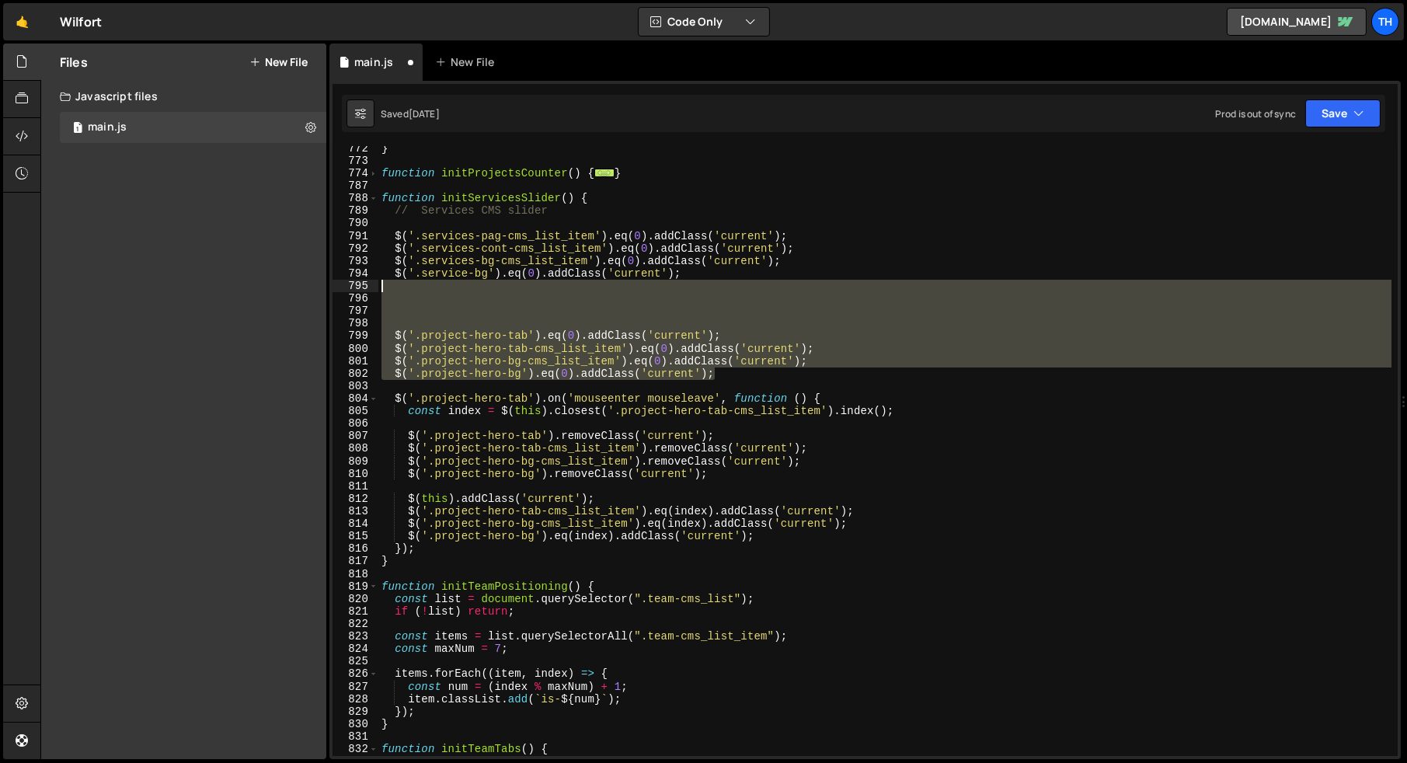
drag, startPoint x: 727, startPoint y: 374, endPoint x: 351, endPoint y: 290, distance: 385.4
click at [351, 290] on div "$('.service-bg').eq(0).addClass('current'); 772 773 774 787 788 789 790 791 792…" at bounding box center [864, 451] width 1065 height 610
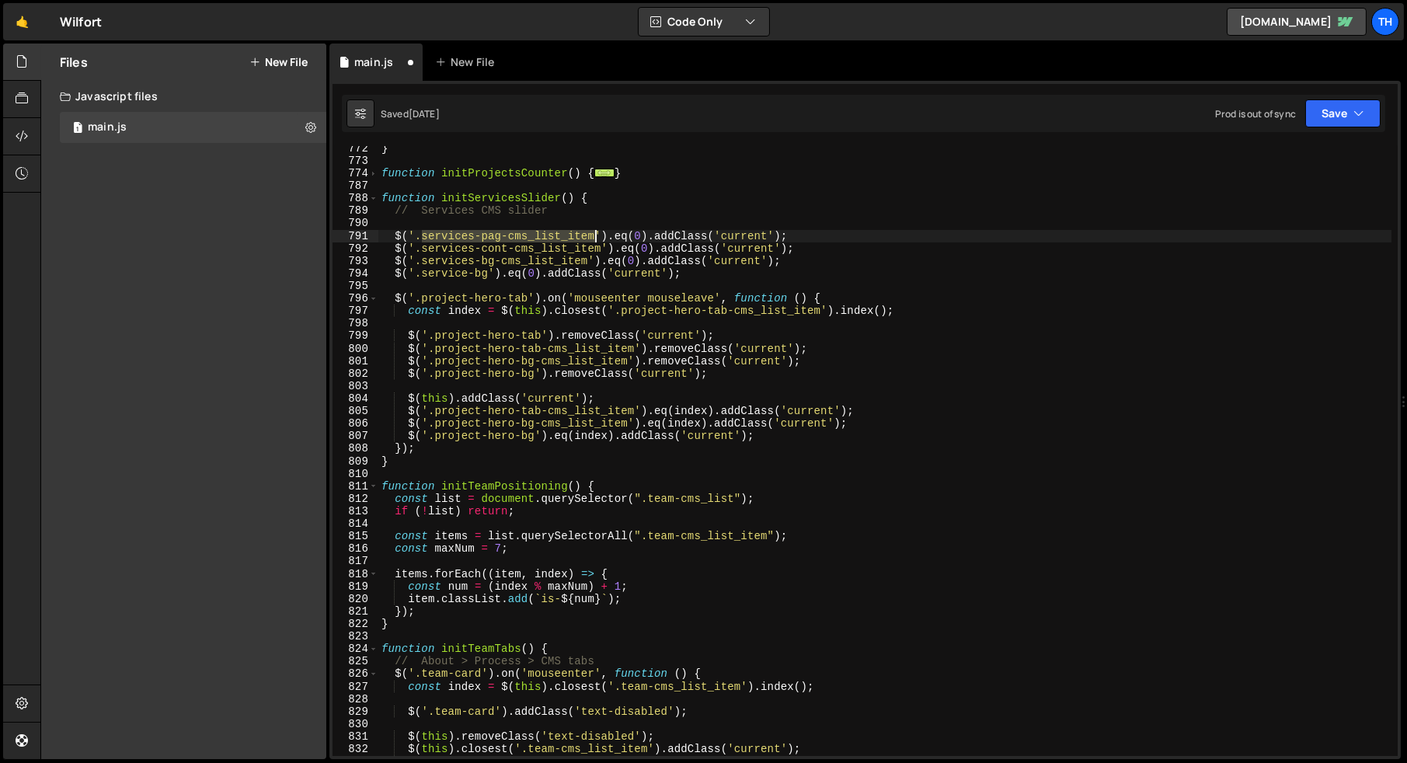
drag, startPoint x: 423, startPoint y: 236, endPoint x: 594, endPoint y: 237, distance: 170.9
click at [594, 237] on div "} function initProjectsCounter ( ) { ... } function initServicesSlider ( ) { //…" at bounding box center [884, 459] width 1013 height 635
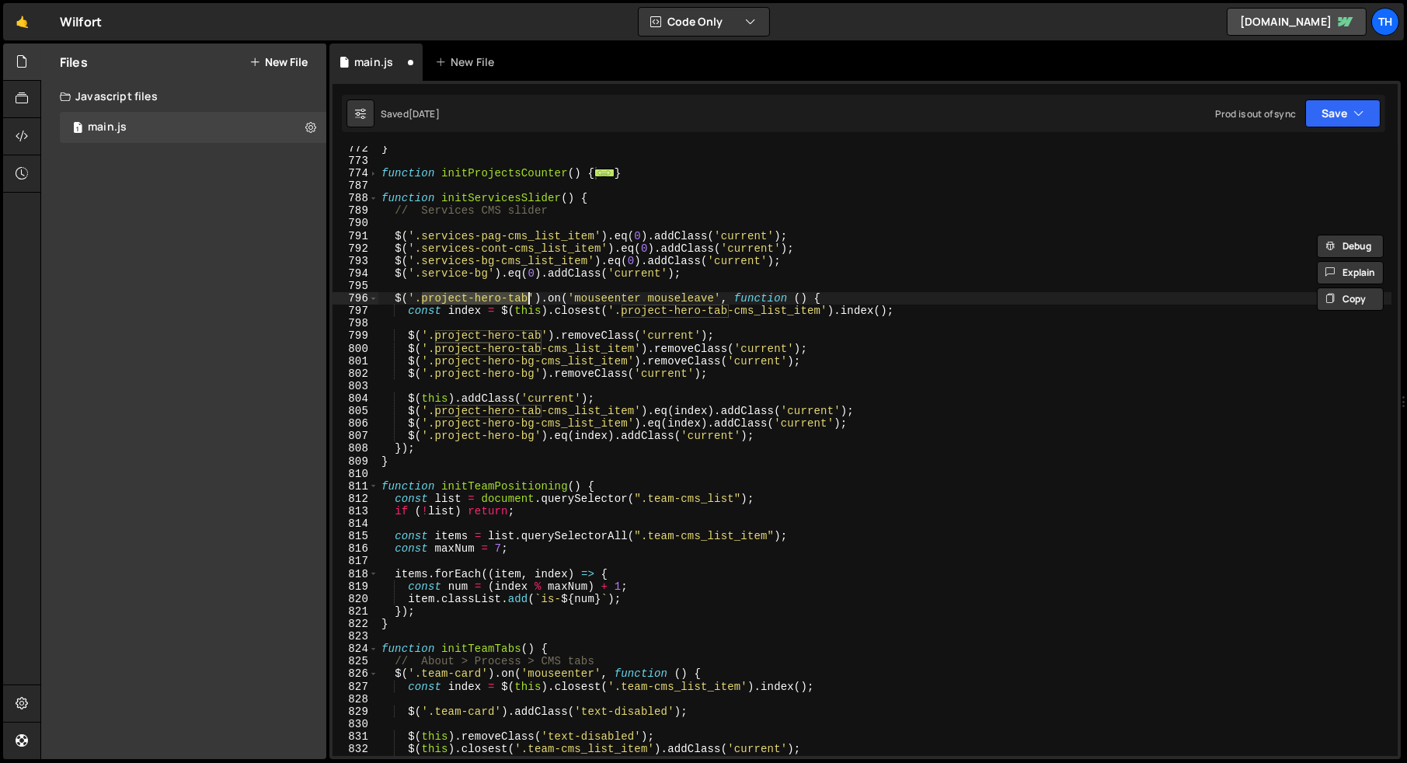
drag, startPoint x: 423, startPoint y: 298, endPoint x: 526, endPoint y: 294, distance: 103.4
click at [526, 294] on div "} function initProjectsCounter ( ) { ... } function initServicesSlider ( ) { //…" at bounding box center [884, 459] width 1013 height 635
paste textarea "services-pag-cms_list_item"
drag, startPoint x: 643, startPoint y: 297, endPoint x: 781, endPoint y: 294, distance: 137.5
click at [781, 294] on div "} function initProjectsCounter ( ) { ... } function initServicesSlider ( ) { //…" at bounding box center [884, 459] width 1013 height 635
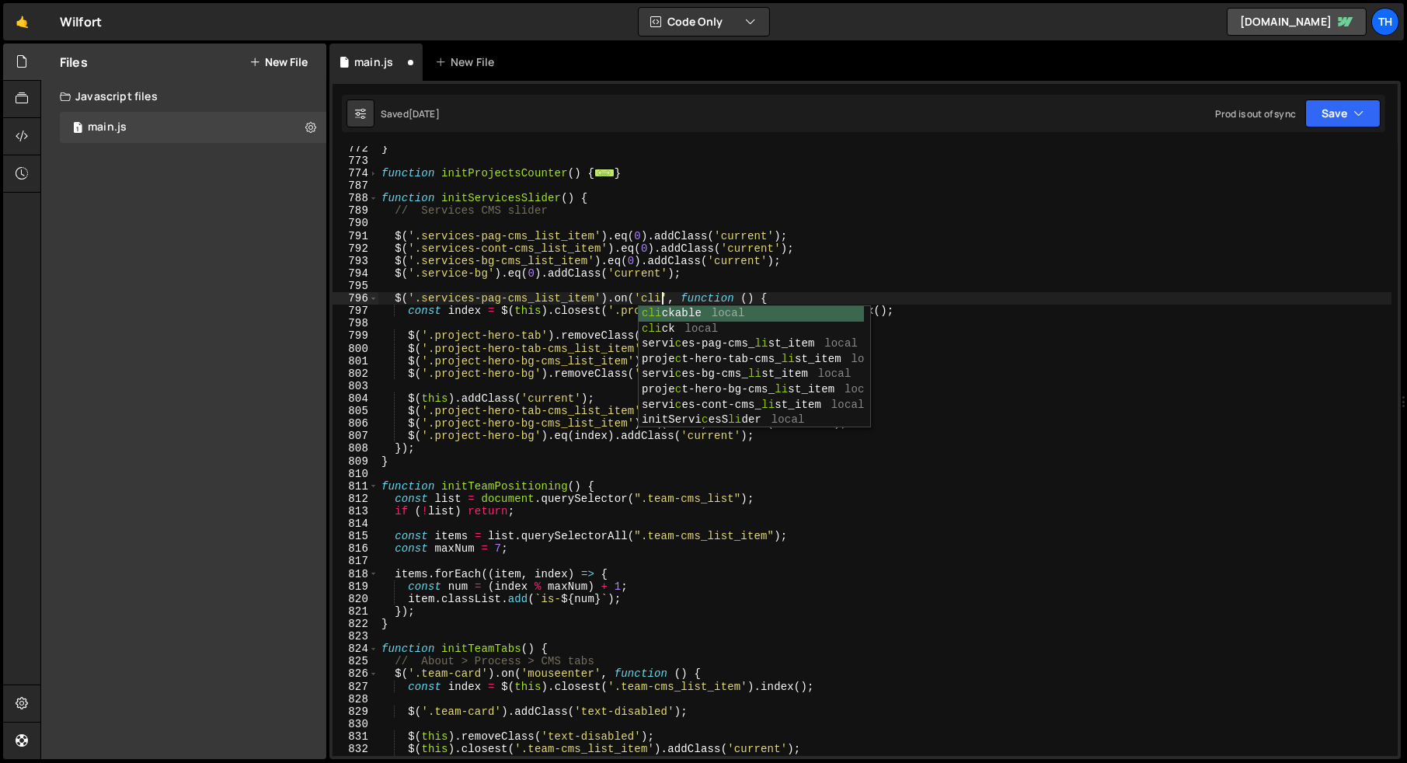
scroll to position [0, 20]
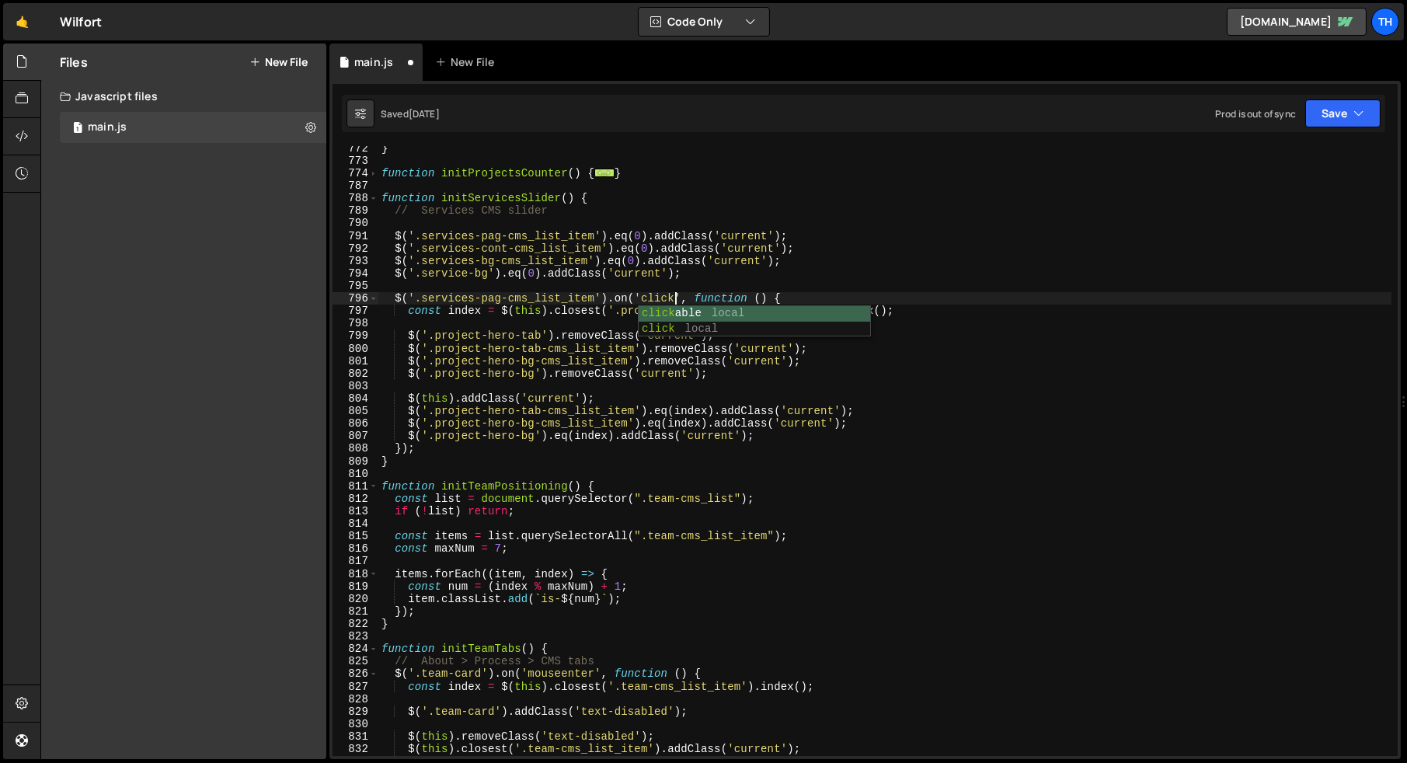
click at [554, 309] on div "} function initProjectsCounter ( ) { ... } function initServicesSlider ( ) { //…" at bounding box center [884, 459] width 1013 height 635
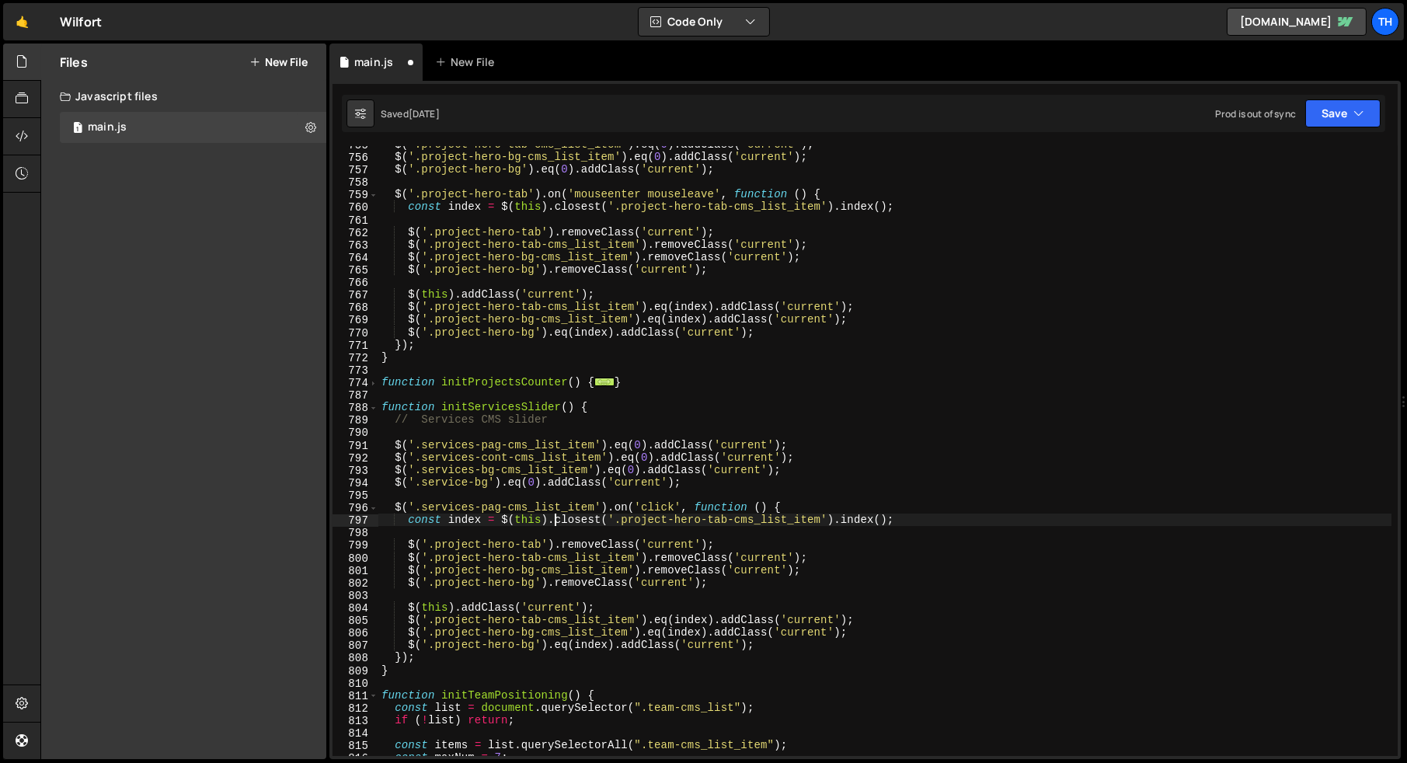
scroll to position [789, 0]
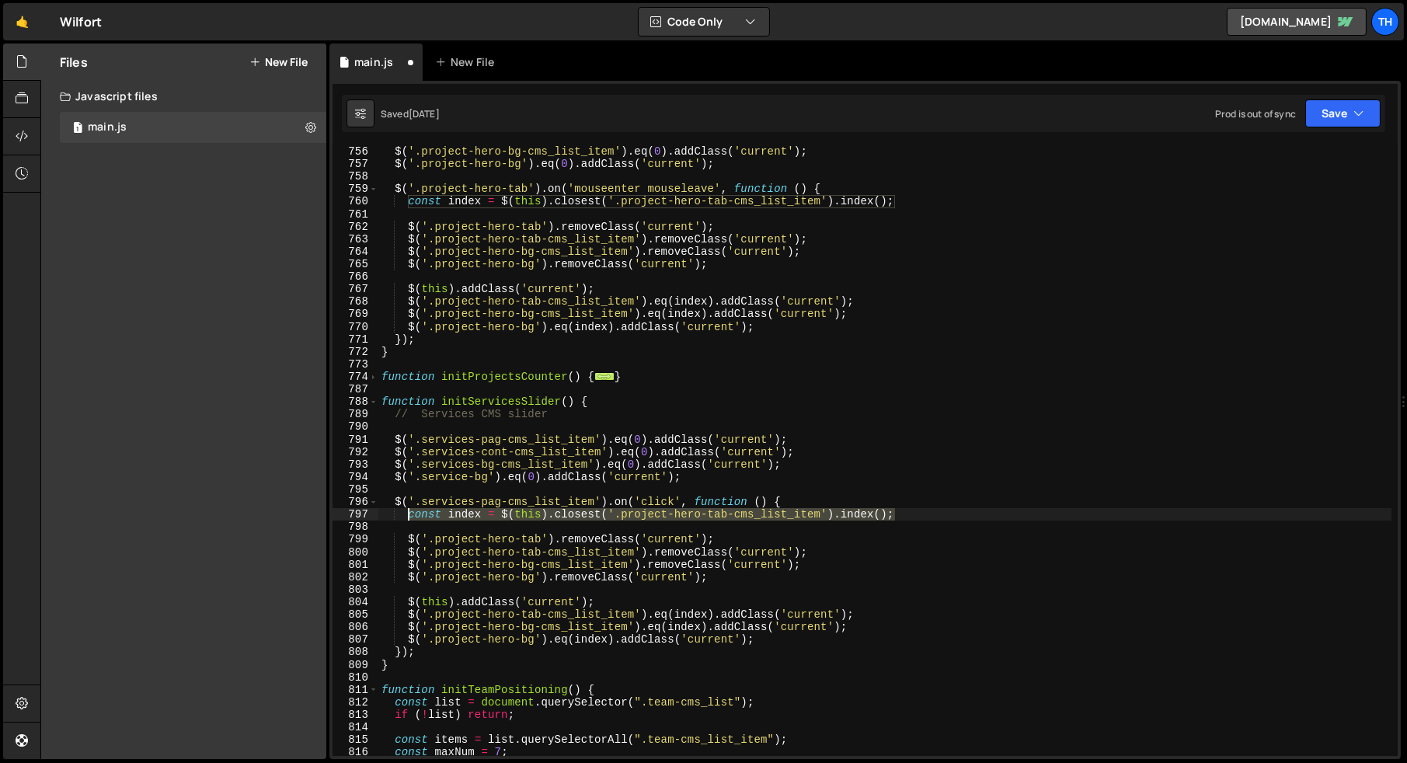
drag, startPoint x: 910, startPoint y: 512, endPoint x: 409, endPoint y: 518, distance: 500.3
click at [409, 518] on div "$ ( '.project-hero-bg-cms_list_item' ) . eq ( 0 ) . addClass ( 'current' ) ; $ …" at bounding box center [884, 462] width 1013 height 635
paste textarea
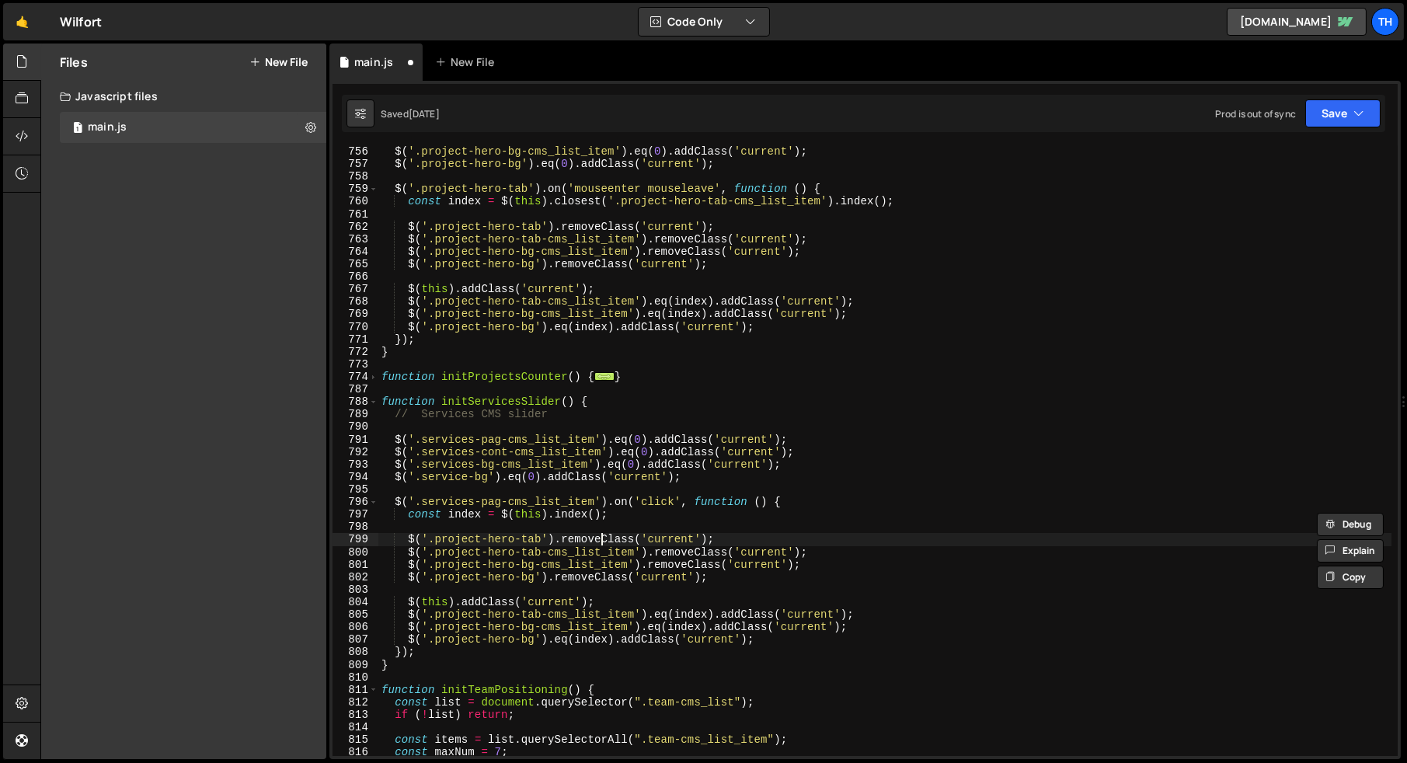
click at [603, 539] on div "$ ( '.project-hero-bg-cms_list_item' ) . eq ( 0 ) . addClass ( 'current' ) ; $ …" at bounding box center [884, 462] width 1013 height 635
type textarea "$('.project-hero-tab').removeClass('current');"
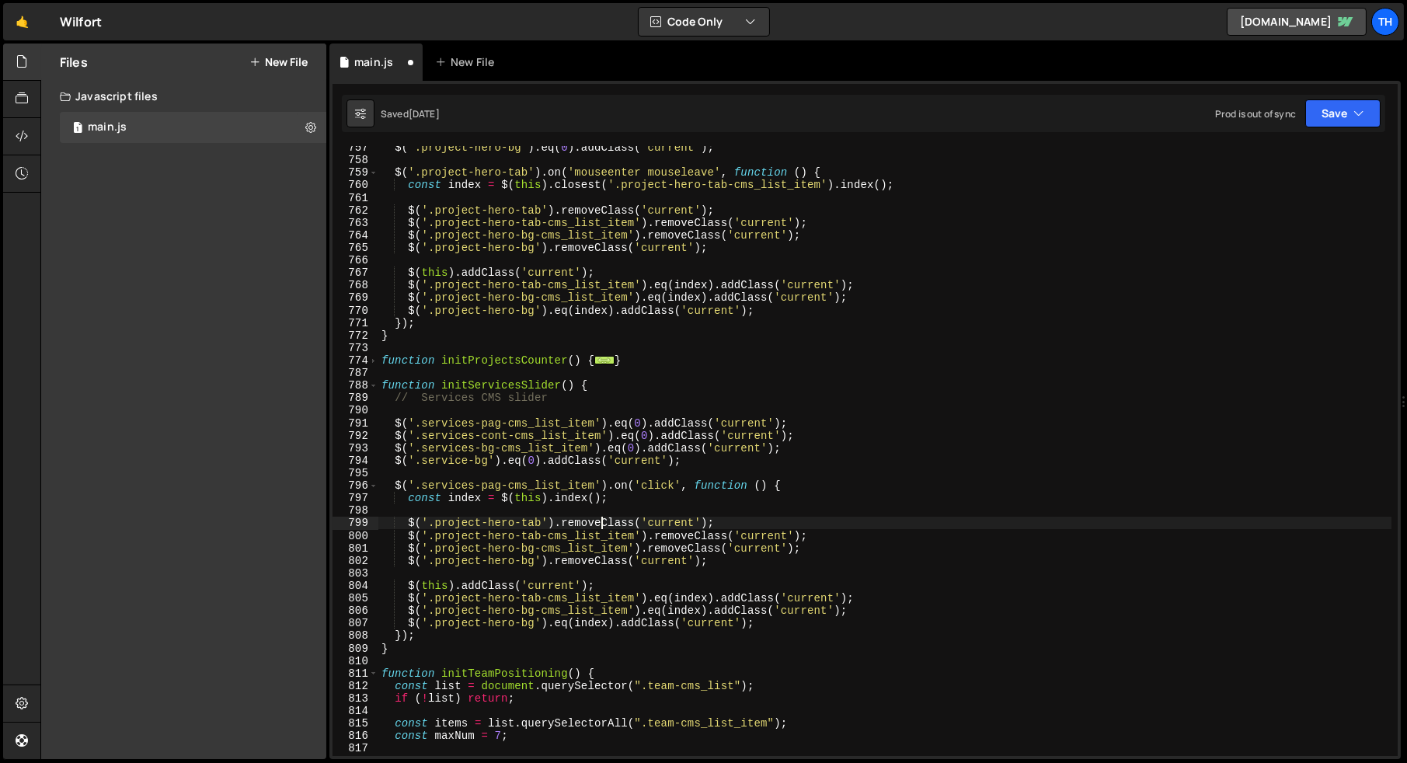
scroll to position [806, 0]
click at [503, 508] on div "$ ( '.project-hero-bg' ) . eq ( 0 ) . addClass ( 'current' ) ; $ ( '.project-he…" at bounding box center [884, 458] width 1013 height 635
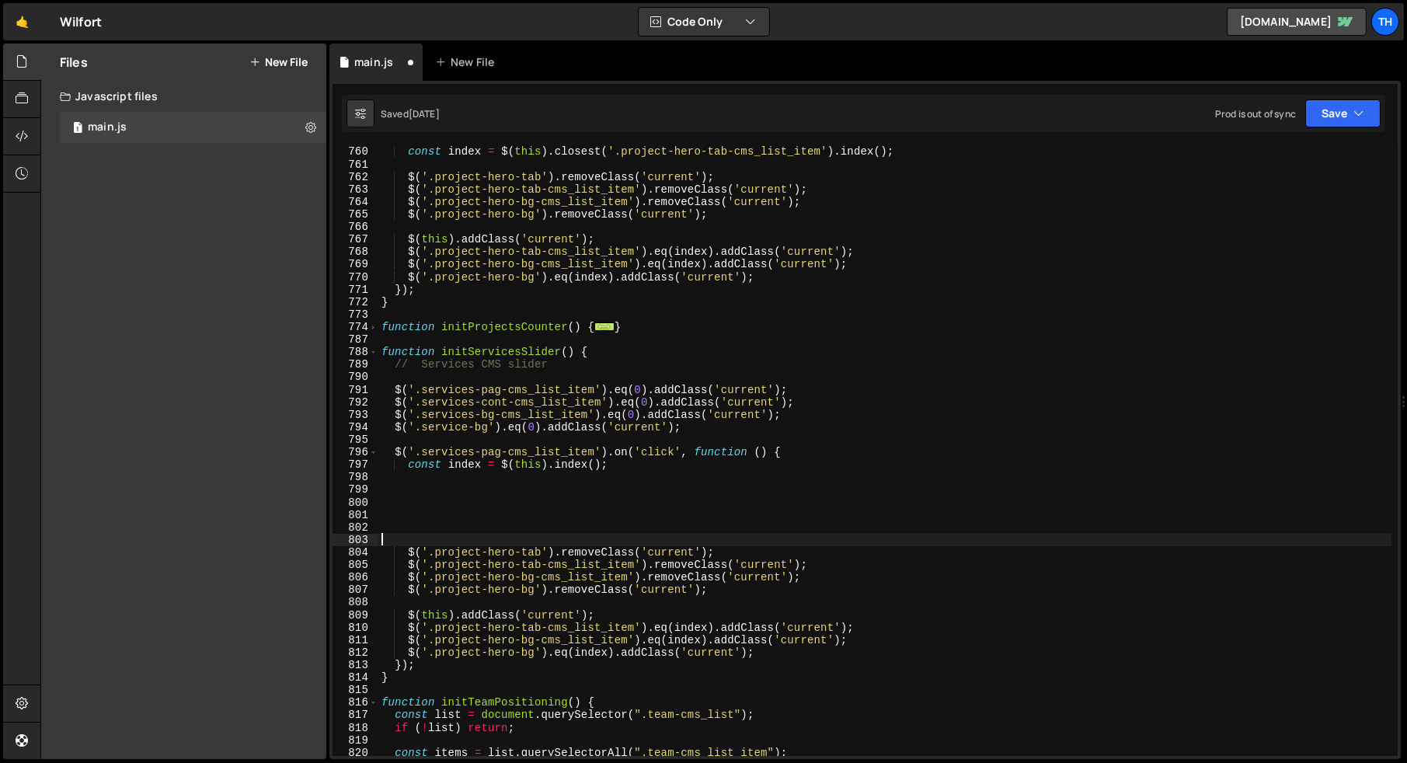
scroll to position [847, 0]
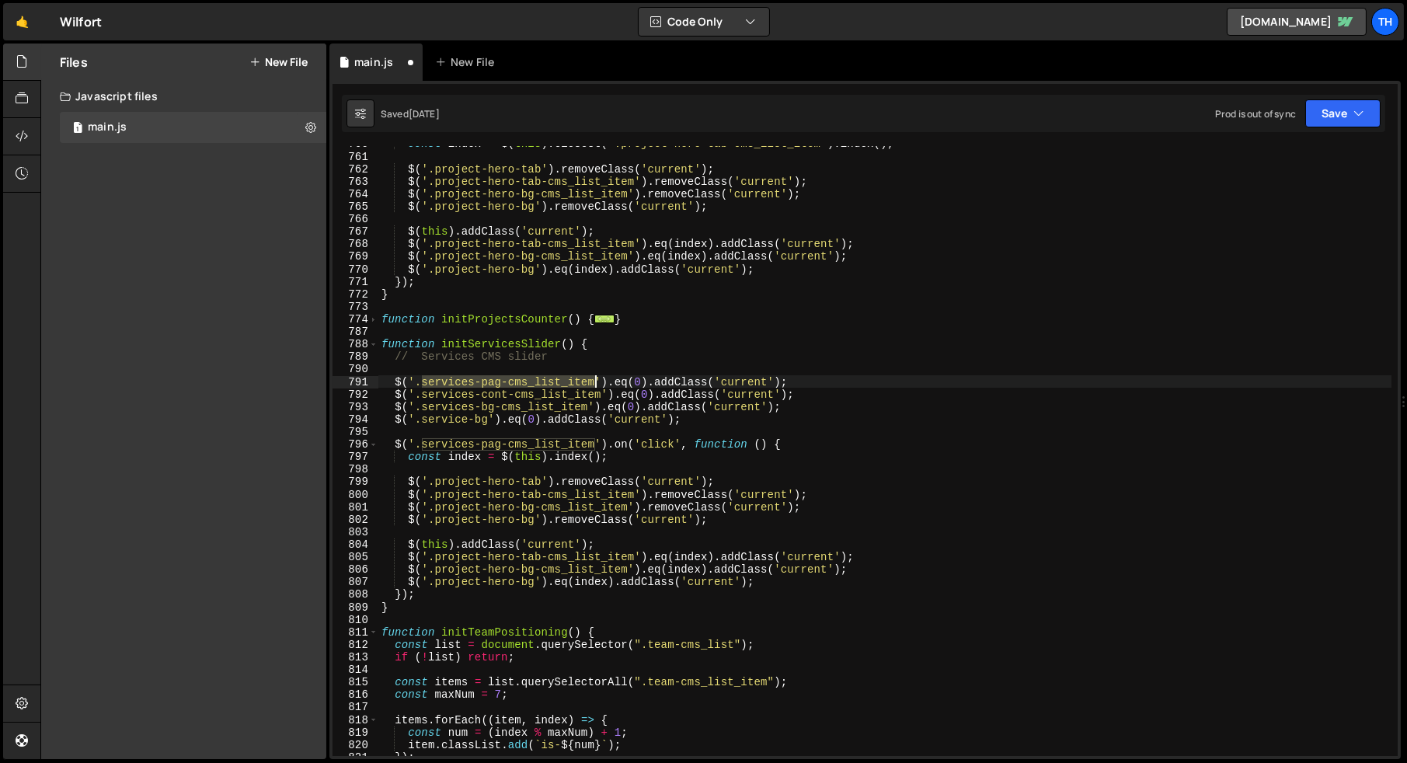
drag, startPoint x: 423, startPoint y: 381, endPoint x: 595, endPoint y: 383, distance: 171.7
click at [595, 383] on div "const index = $ ( this ) . closest ( '.project-hero-tab-cms_list_item' ) . inde…" at bounding box center [884, 455] width 1013 height 635
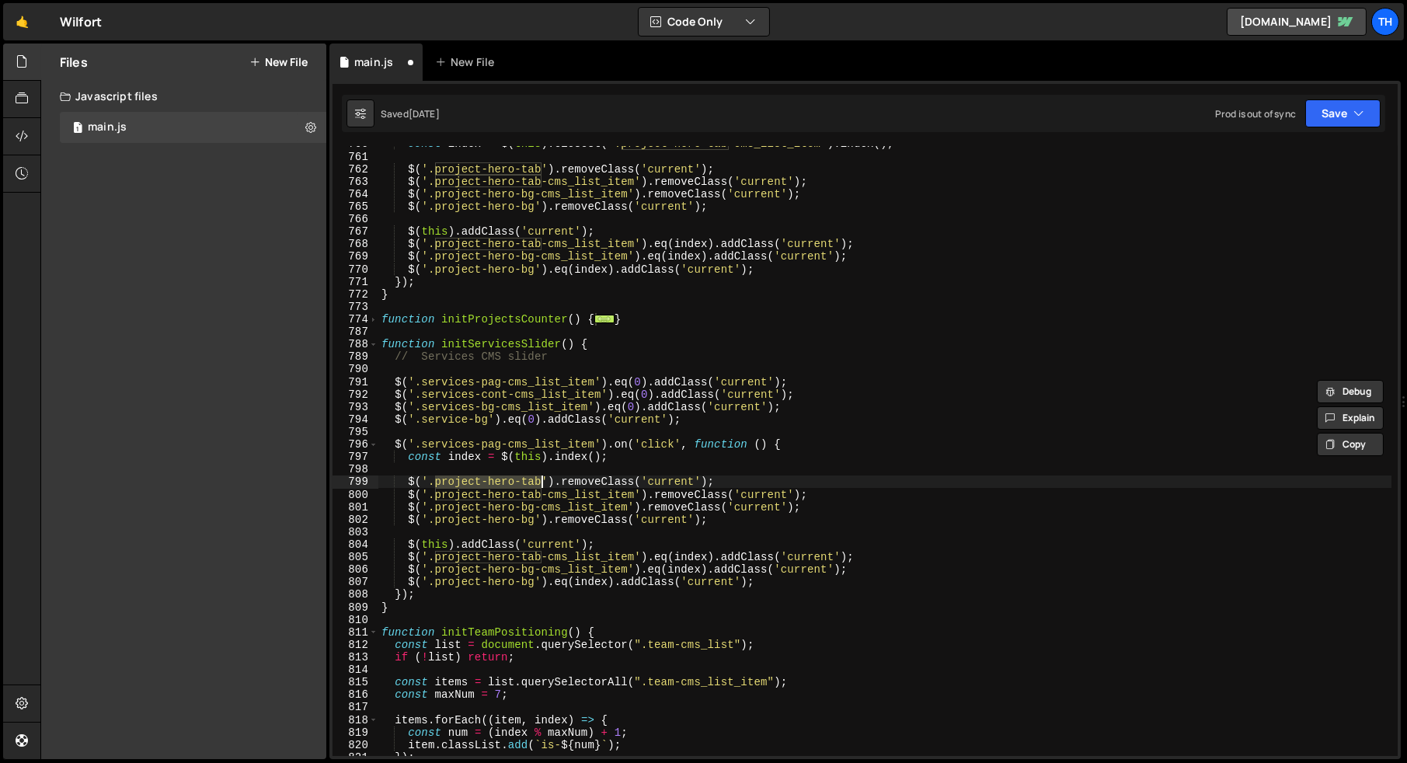
drag, startPoint x: 436, startPoint y: 482, endPoint x: 541, endPoint y: 481, distance: 104.9
click at [541, 482] on div "const index = $ ( this ) . closest ( '.project-hero-tab-cms_list_item' ) . inde…" at bounding box center [884, 455] width 1013 height 635
paste textarea "services-pag-cms_list_item"
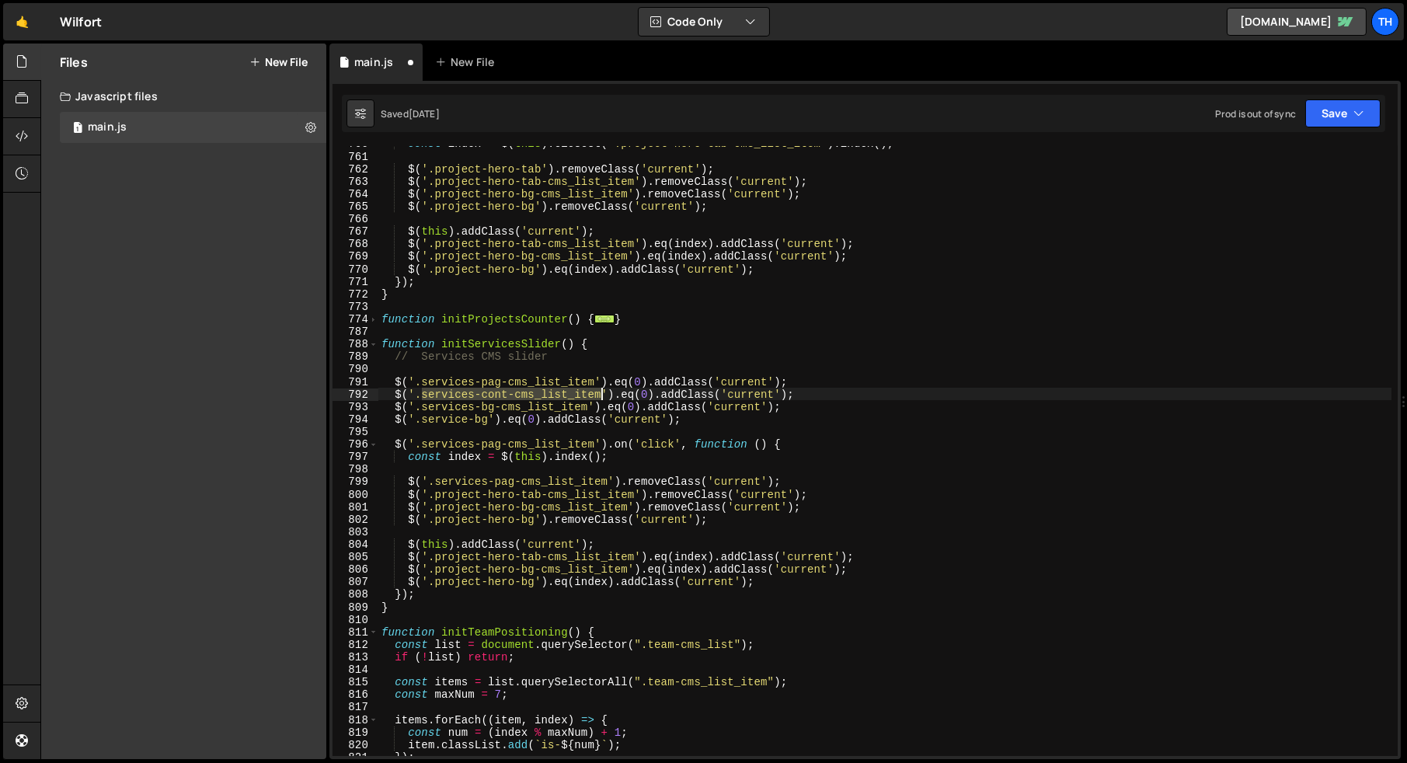
drag, startPoint x: 422, startPoint y: 394, endPoint x: 599, endPoint y: 396, distance: 177.1
click at [599, 396] on div "const index = $ ( this ) . closest ( '.project-hero-tab-cms_list_item' ) . inde…" at bounding box center [884, 455] width 1013 height 635
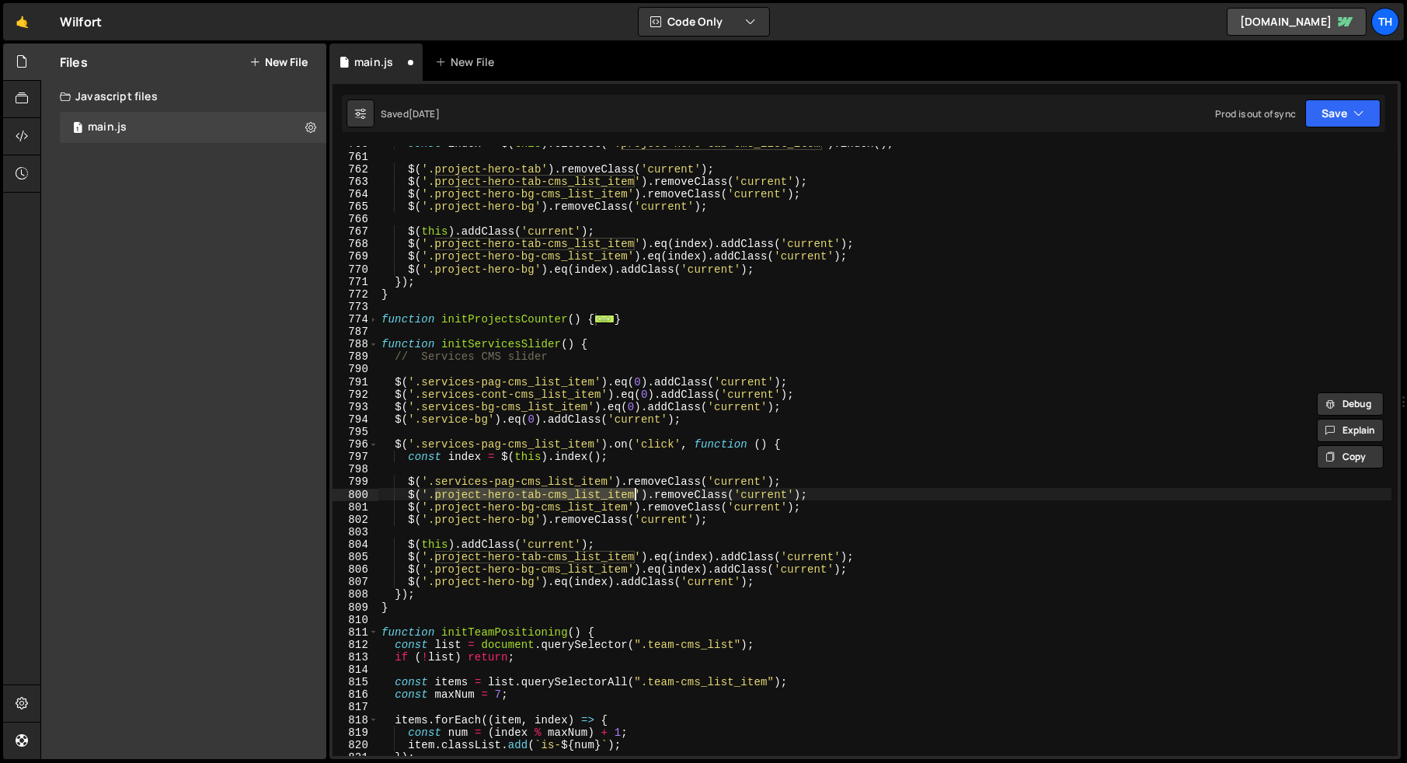
drag, startPoint x: 435, startPoint y: 497, endPoint x: 631, endPoint y: 489, distance: 196.0
click at [631, 489] on div "const index = $ ( this ) . closest ( '.project-hero-tab-cms_list_item' ) . inde…" at bounding box center [884, 455] width 1013 height 635
paste textarea "services-cont-cms_list_item"
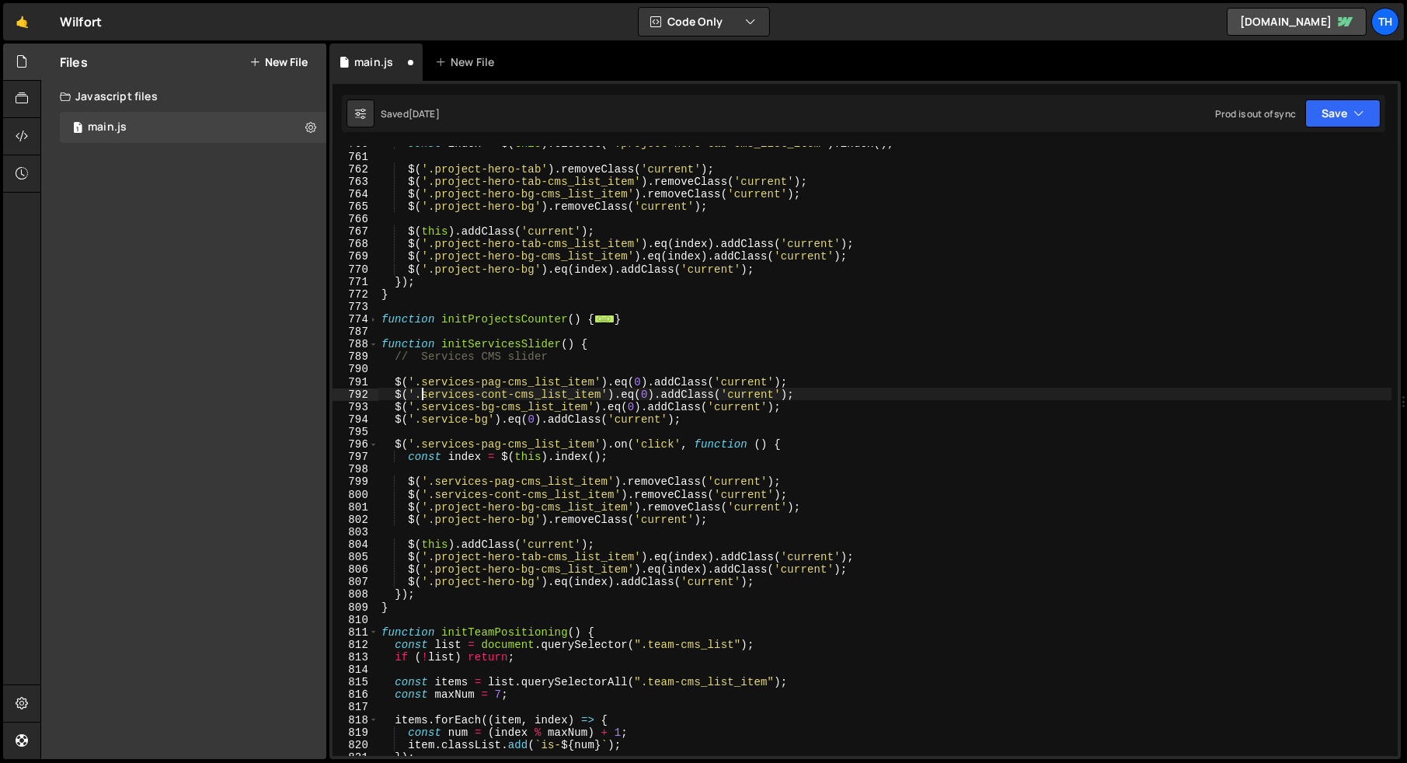
click at [422, 395] on div "const index = $ ( this ) . closest ( '.project-hero-tab-cms_list_item' ) . inde…" at bounding box center [884, 455] width 1013 height 635
drag, startPoint x: 423, startPoint y: 406, endPoint x: 588, endPoint y: 408, distance: 164.7
click at [588, 408] on div "const index = $ ( this ) . closest ( '.project-hero-tab-cms_list_item' ) . inde…" at bounding box center [884, 455] width 1013 height 635
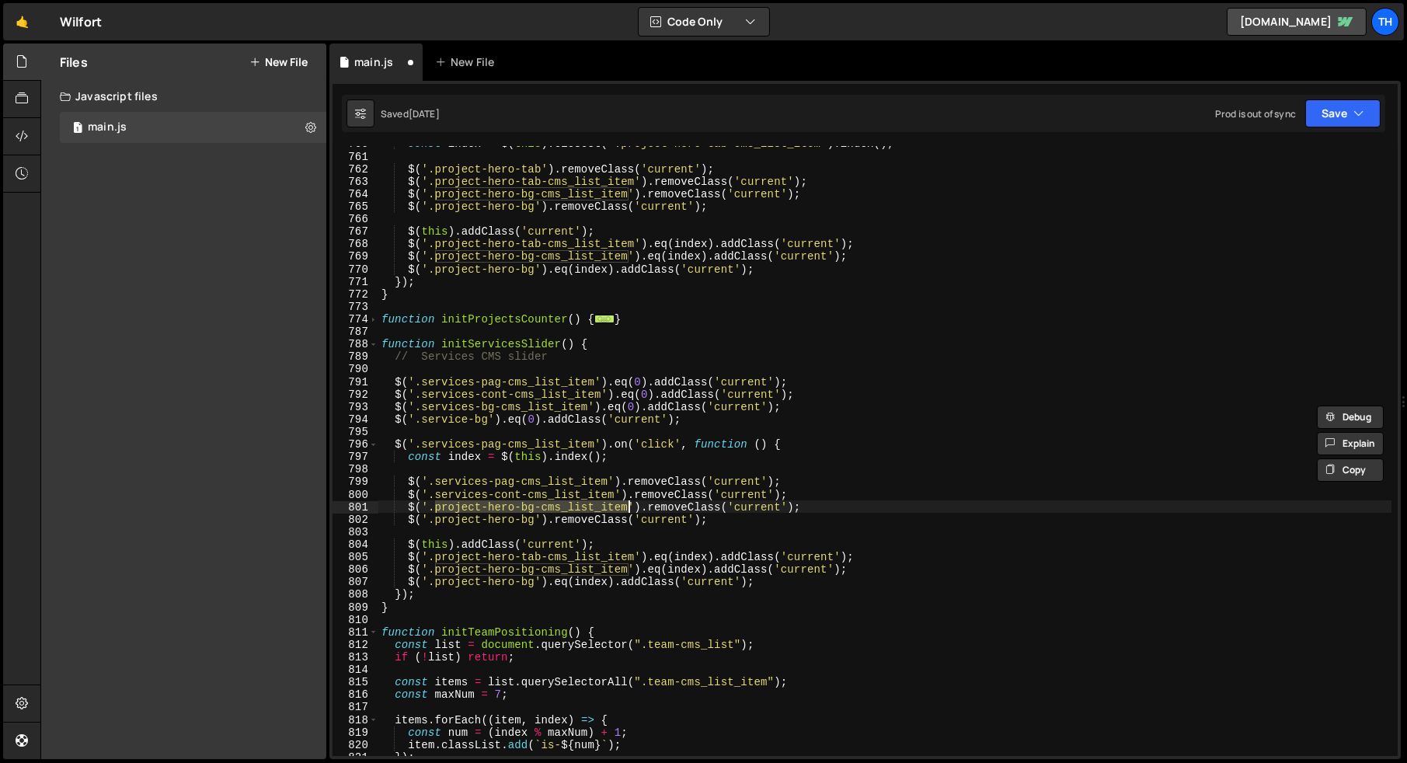
drag, startPoint x: 437, startPoint y: 510, endPoint x: 625, endPoint y: 510, distance: 188.8
click at [625, 510] on div "const index = $ ( this ) . closest ( '.project-hero-tab-cms_list_item' ) . inde…" at bounding box center [884, 455] width 1013 height 635
paste textarea "services"
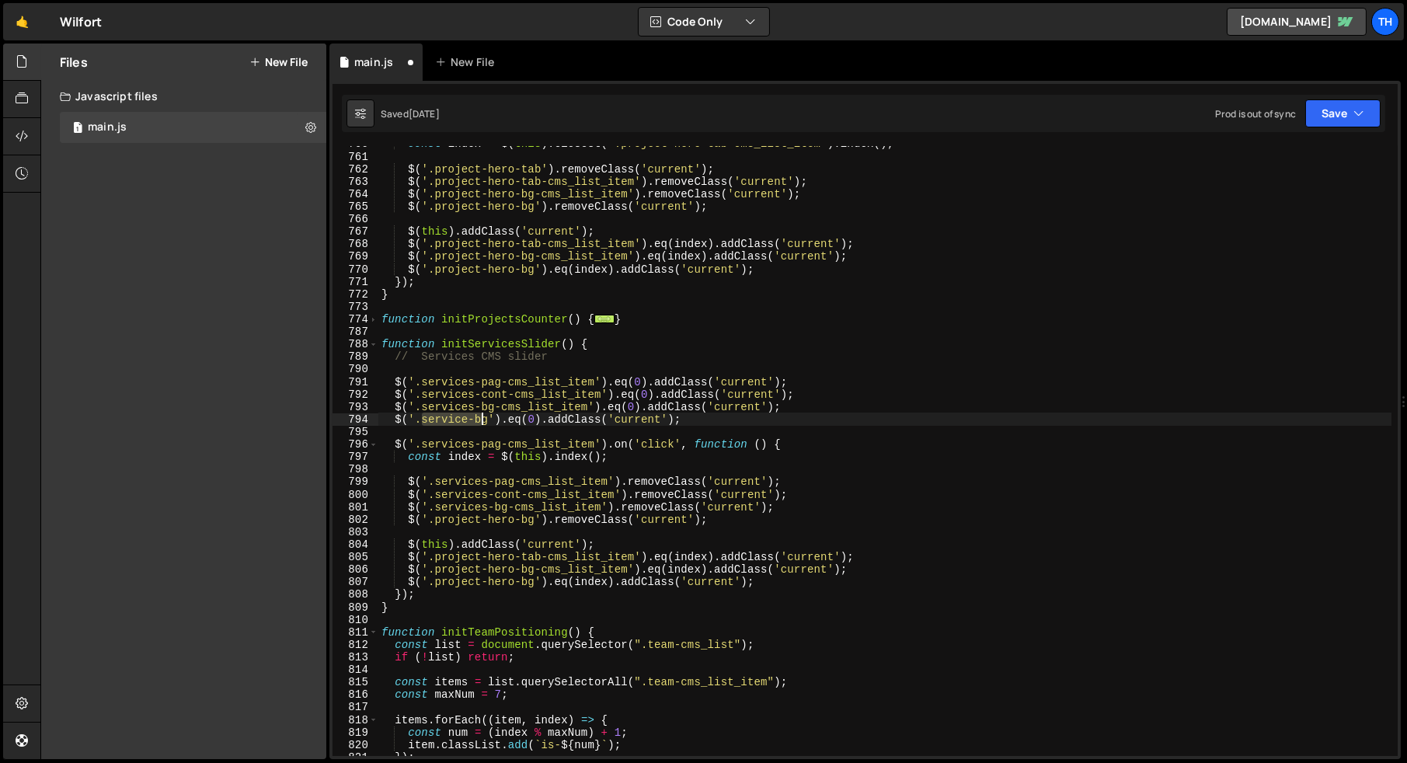
drag, startPoint x: 423, startPoint y: 422, endPoint x: 485, endPoint y: 424, distance: 61.4
click at [485, 424] on div "const index = $ ( this ) . closest ( '.project-hero-tab-cms_list_item' ) . inde…" at bounding box center [884, 455] width 1013 height 635
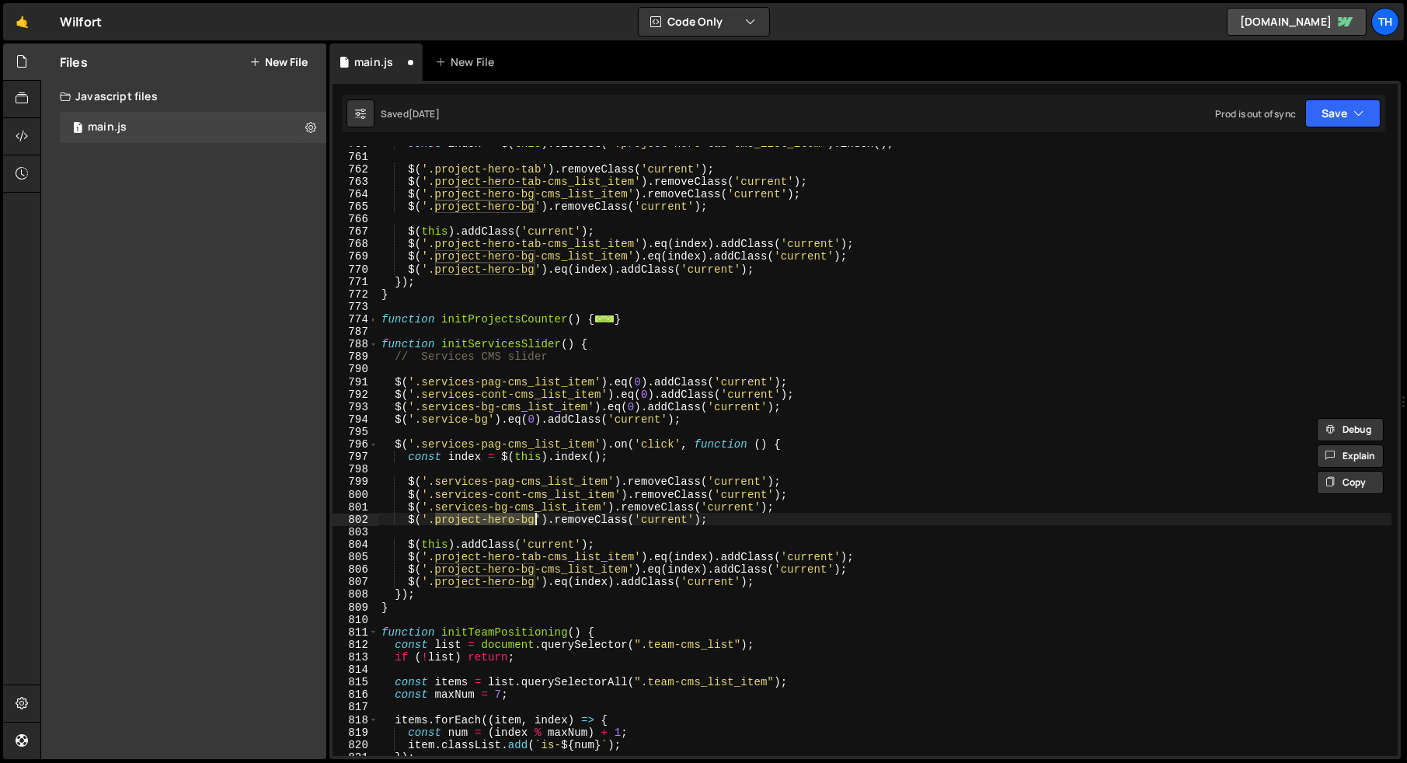
drag, startPoint x: 436, startPoint y: 523, endPoint x: 532, endPoint y: 521, distance: 96.3
click at [533, 522] on div "const index = $ ( this ) . closest ( '.project-hero-tab-cms_list_item' ) . inde…" at bounding box center [884, 455] width 1013 height 635
paste textarea "service"
click at [475, 547] on div "const index = $ ( this ) . closest ( '.project-hero-tab-cms_list_item' ) . inde…" at bounding box center [884, 455] width 1013 height 635
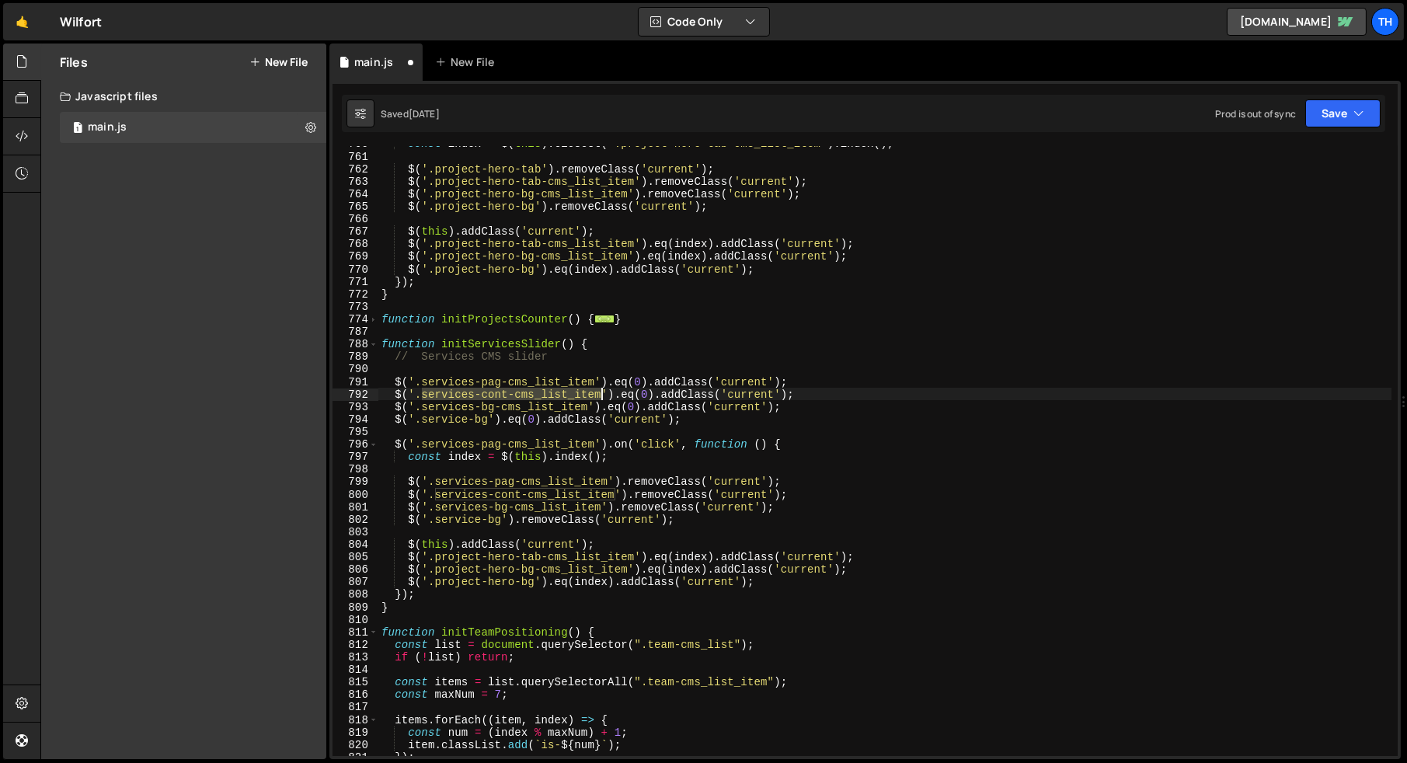
drag, startPoint x: 423, startPoint y: 397, endPoint x: 601, endPoint y: 395, distance: 177.1
click at [601, 395] on div "const index = $ ( this ) . closest ( '.project-hero-tab-cms_list_item' ) . inde…" at bounding box center [884, 455] width 1013 height 635
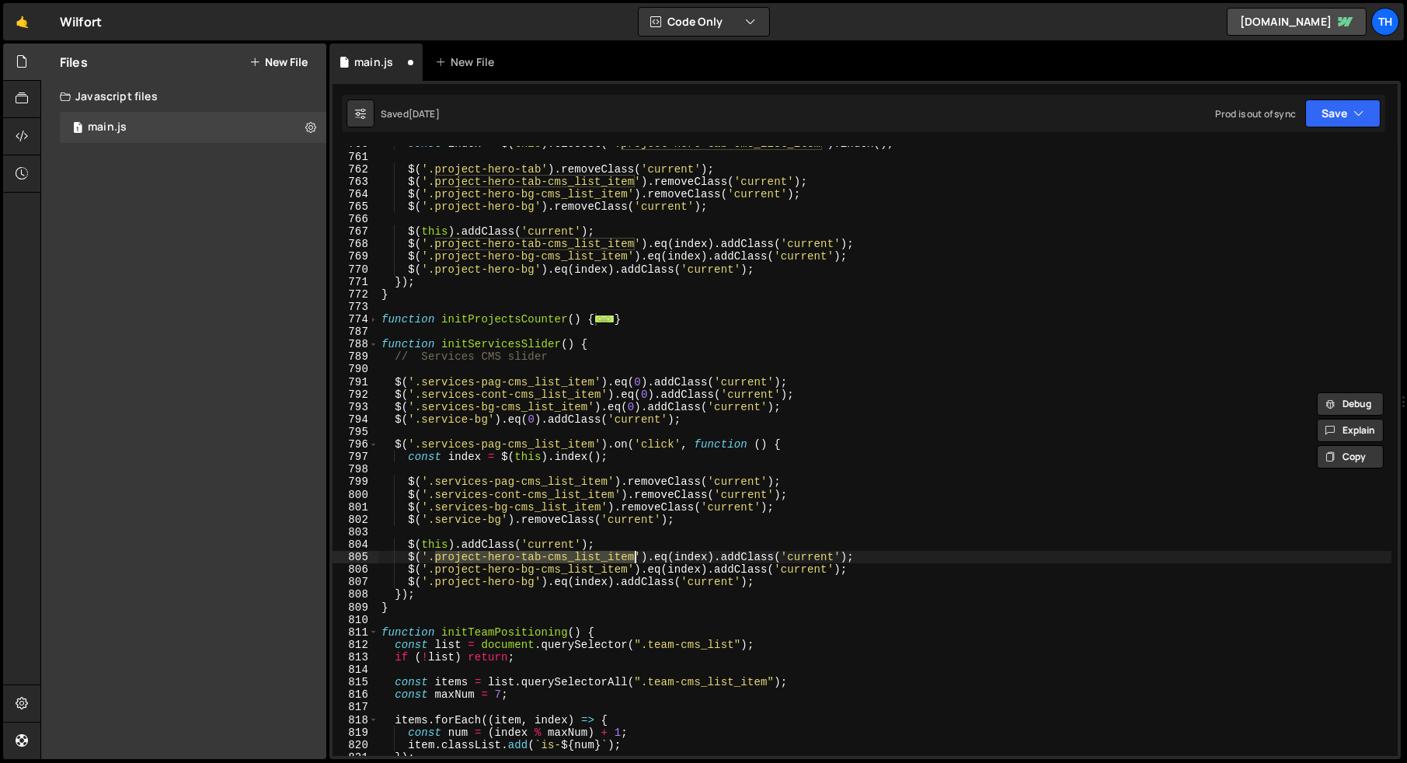
drag, startPoint x: 436, startPoint y: 559, endPoint x: 635, endPoint y: 558, distance: 199.7
click at [635, 558] on div "const index = $ ( this ) . closest ( '.project-hero-tab-cms_list_item' ) . inde…" at bounding box center [884, 455] width 1013 height 635
paste textarea "services-cont"
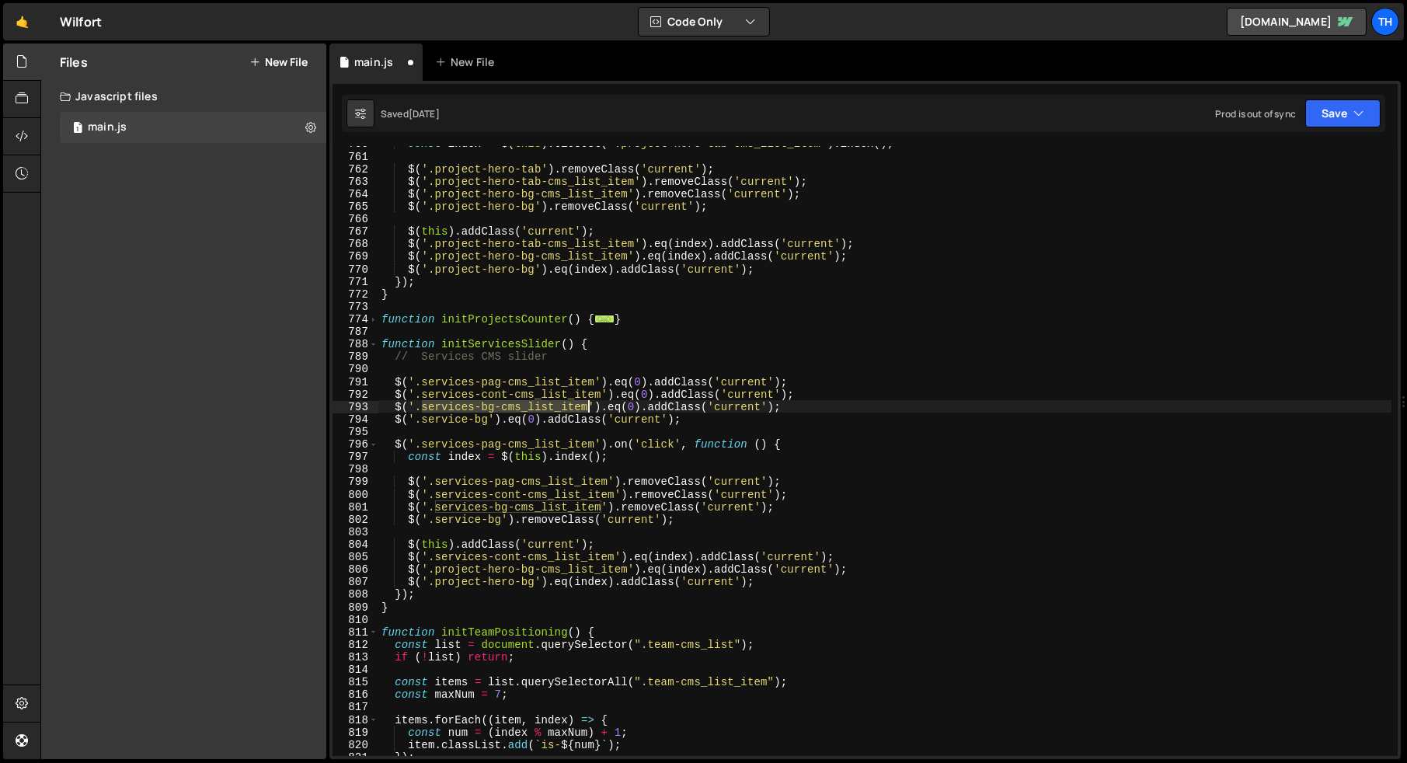
drag, startPoint x: 423, startPoint y: 405, endPoint x: 589, endPoint y: 412, distance: 165.6
click at [589, 412] on div "const index = $ ( this ) . closest ( '.project-hero-tab-cms_list_item' ) . inde…" at bounding box center [884, 455] width 1013 height 635
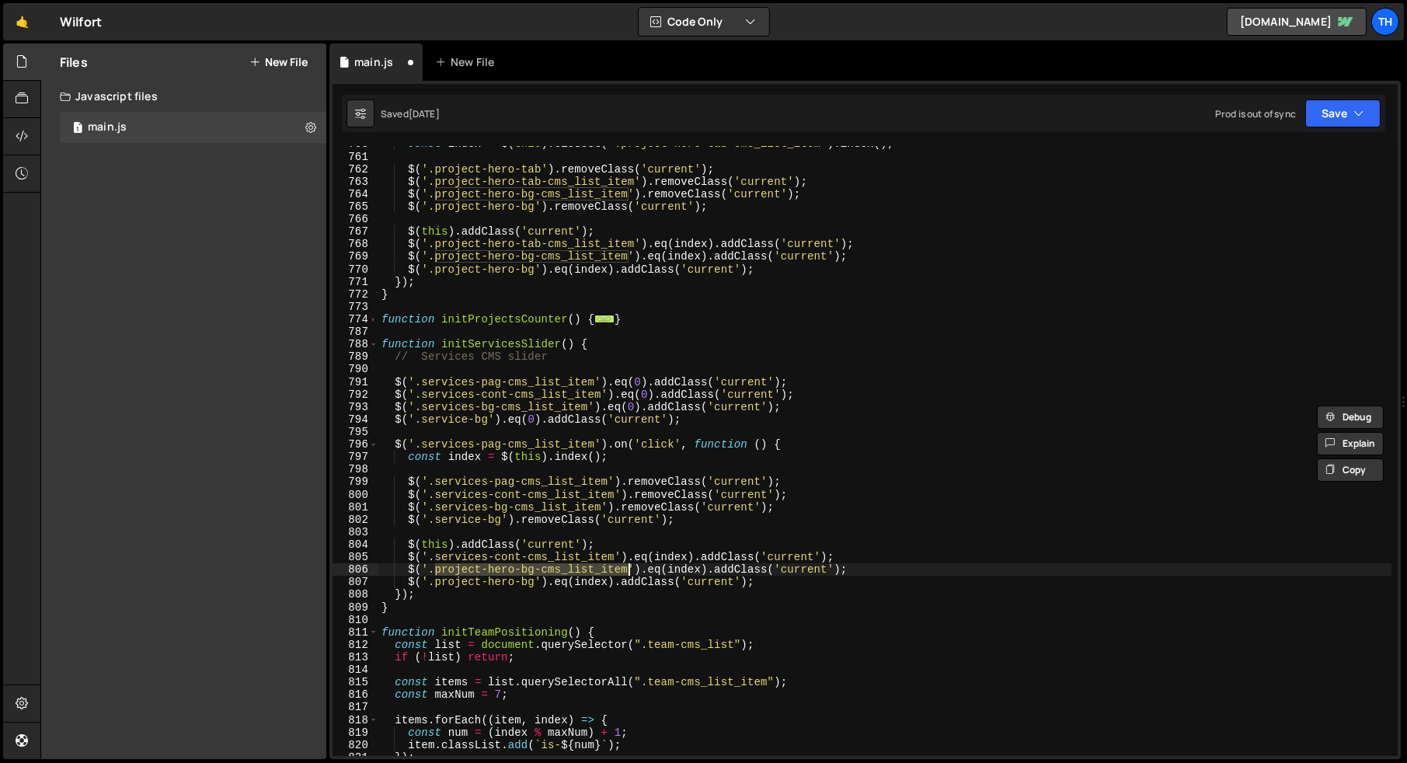
drag, startPoint x: 437, startPoint y: 570, endPoint x: 628, endPoint y: 569, distance: 191.1
click at [628, 569] on div "const index = $ ( this ) . closest ( '.project-hero-tab-cms_list_item' ) . inde…" at bounding box center [884, 455] width 1013 height 635
paste textarea "services"
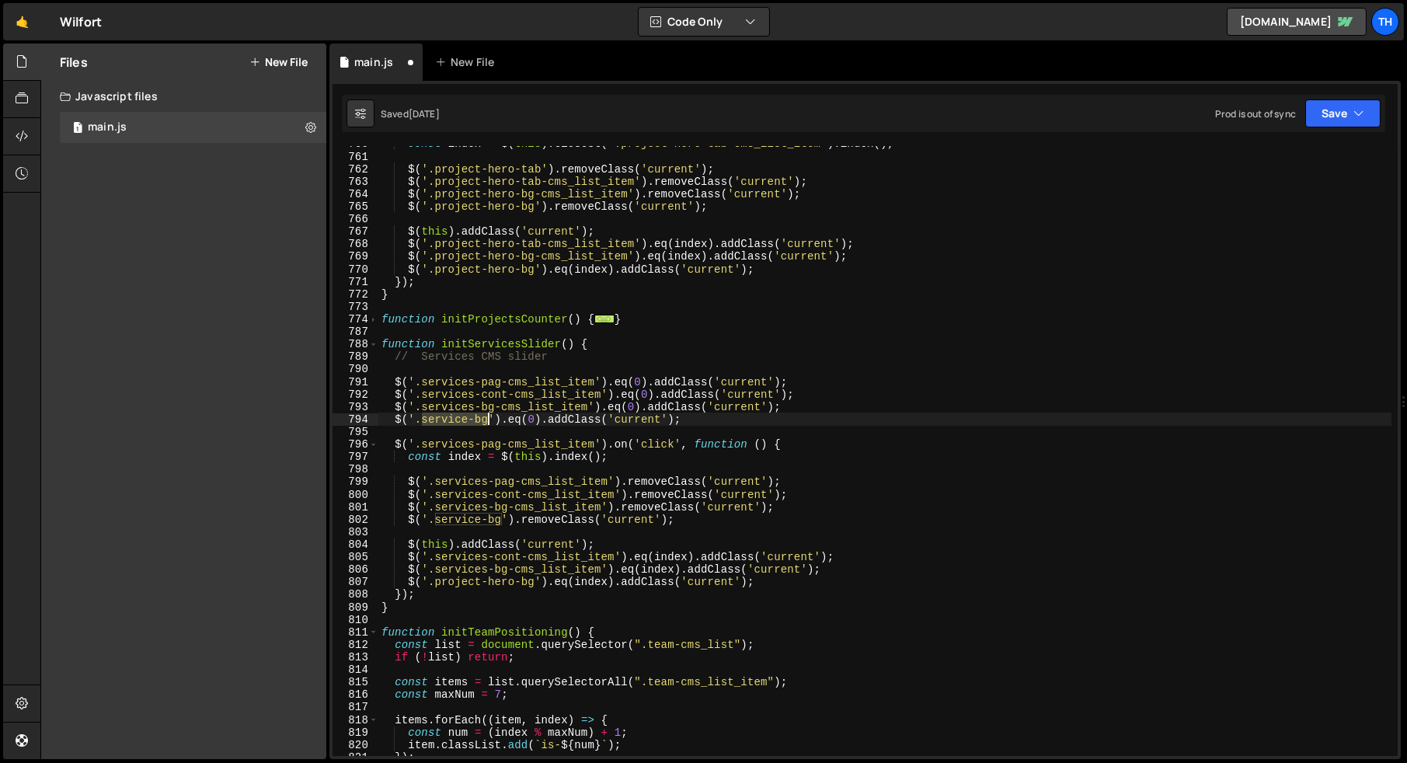
drag, startPoint x: 422, startPoint y: 420, endPoint x: 484, endPoint y: 423, distance: 62.2
click at [486, 423] on div "const index = $ ( this ) . closest ( '.project-hero-tab-cms_list_item' ) . inde…" at bounding box center [884, 455] width 1013 height 635
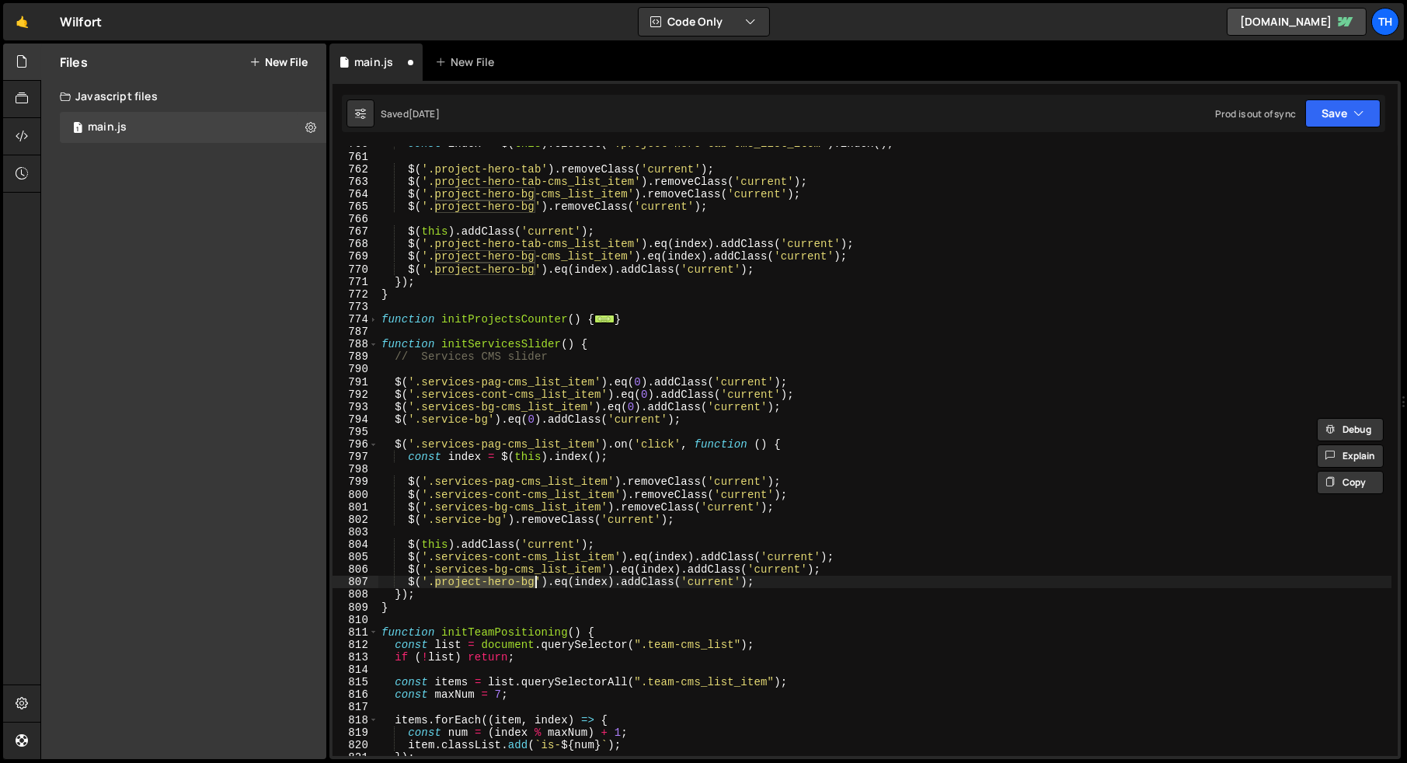
drag, startPoint x: 434, startPoint y: 580, endPoint x: 533, endPoint y: 580, distance: 98.7
click at [534, 580] on div "const index = $ ( this ) . closest ( '.project-hero-tab-cms_list_item' ) . inde…" at bounding box center [884, 455] width 1013 height 635
paste textarea "service"
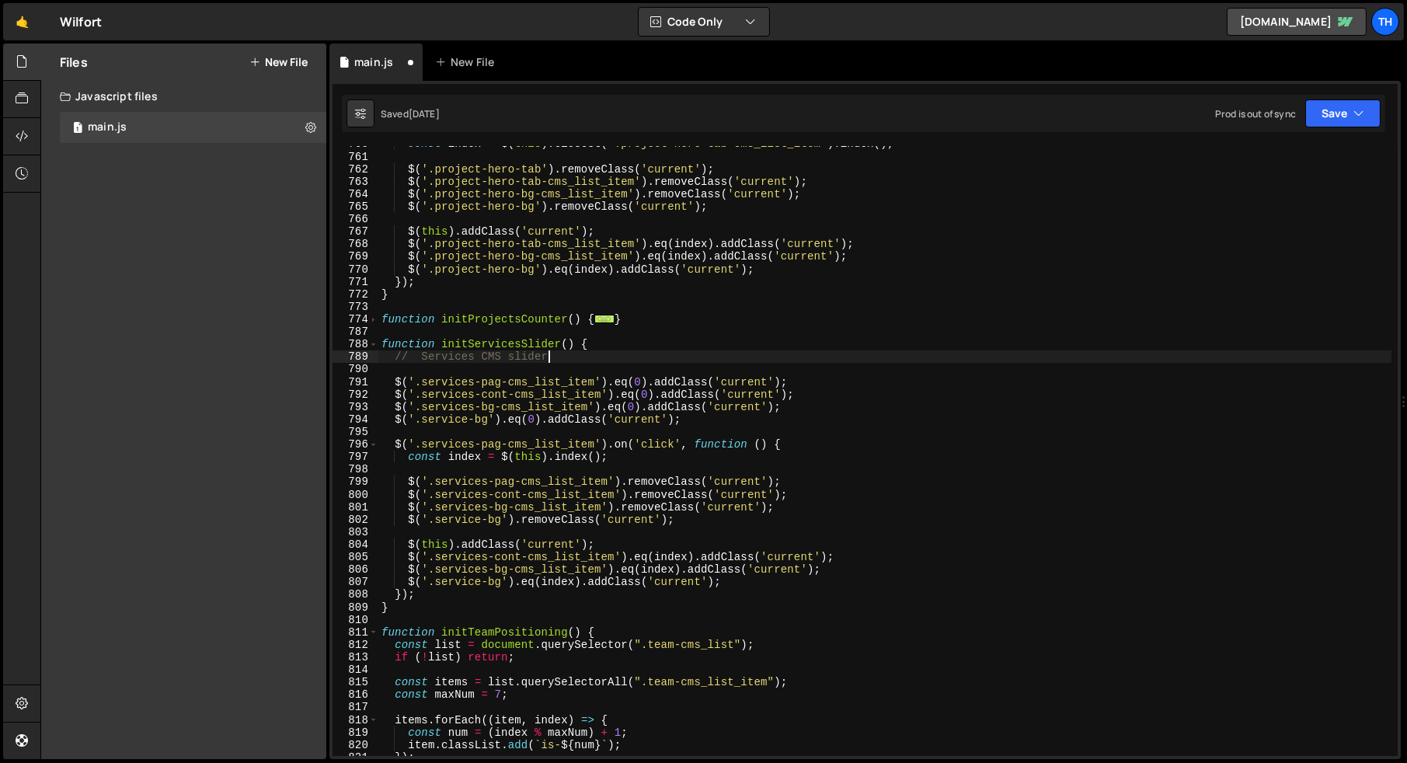
click at [551, 360] on div "const index = $ ( this ) . closest ( '.project-hero-tab-cms_list_item' ) . inde…" at bounding box center [884, 455] width 1013 height 635
type textarea "// Services CMS slider"
click at [551, 364] on div "const index = $ ( this ) . closest ( '.project-hero-tab-cms_list_item' ) . inde…" at bounding box center [884, 455] width 1013 height 635
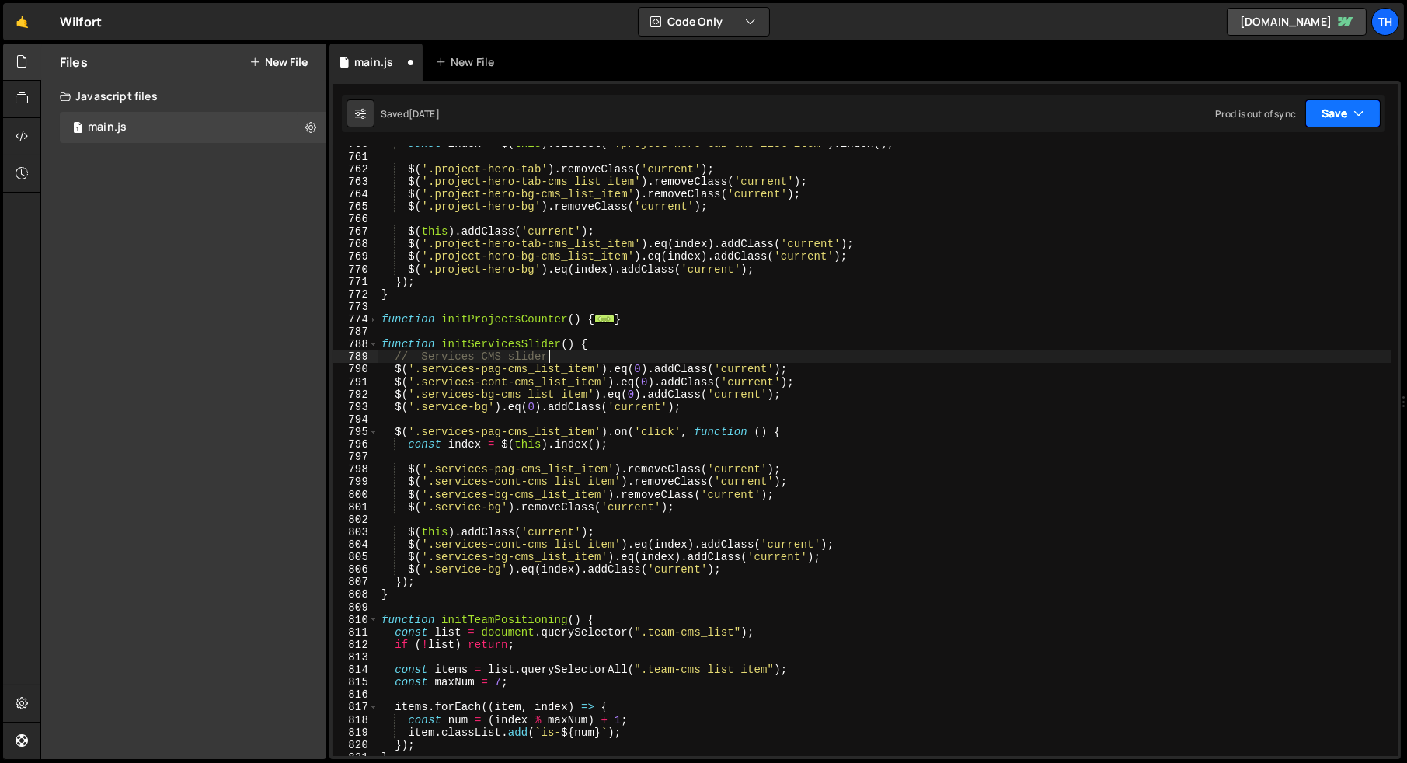
click at [1314, 111] on button "Save" at bounding box center [1342, 113] width 75 height 28
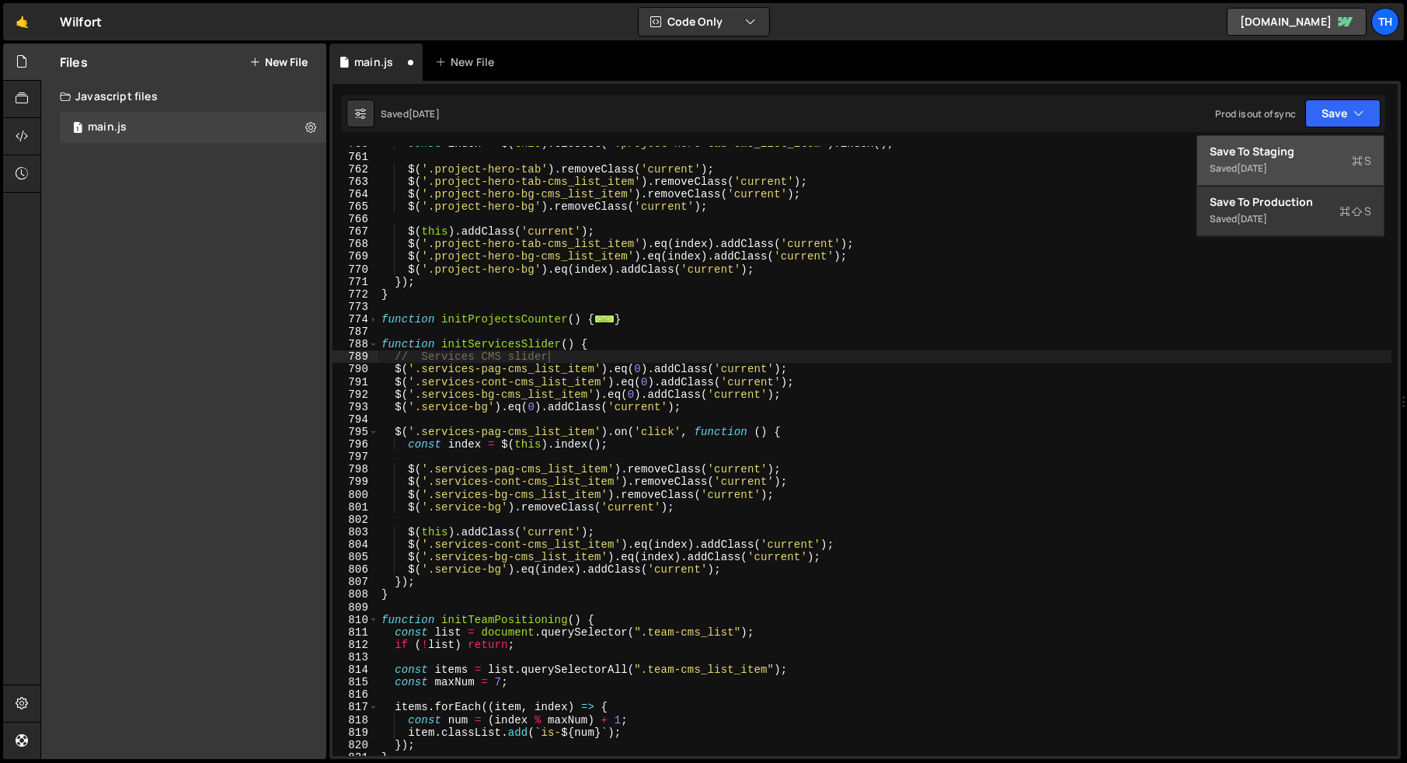
click at [1289, 141] on button "Save to Staging S Saved 2 days ago" at bounding box center [1290, 161] width 186 height 50
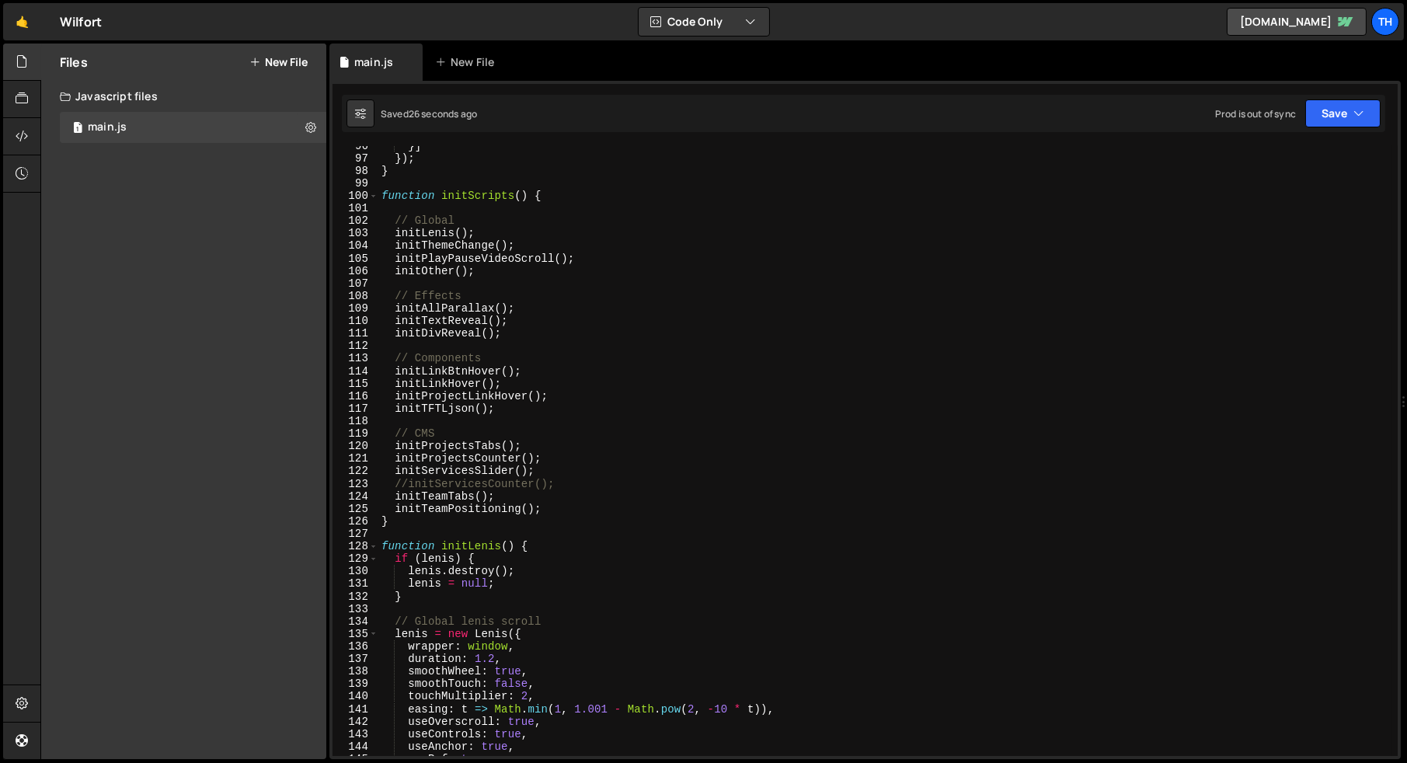
scroll to position [1153, 0]
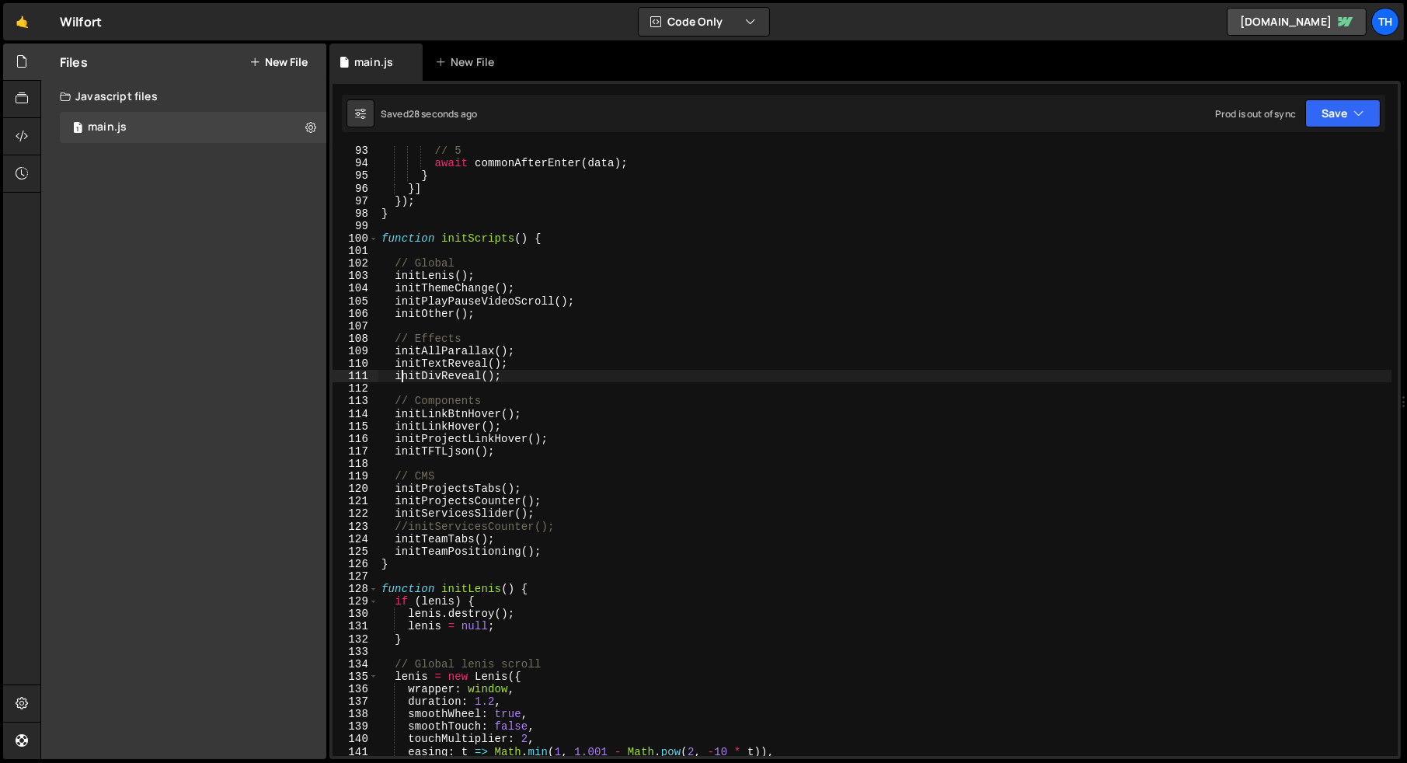
click at [399, 375] on div "// 5 await commonAfterEnter ( data ) ; } }] }) ; } function initScripts ( ) { /…" at bounding box center [884, 461] width 1013 height 635
click at [1335, 89] on div "//initDivReveal(); 93 94 95 96 97 98 99 100 101 102 103 104 105 106 107 108 109…" at bounding box center [864, 420] width 1071 height 678
click at [1335, 107] on button "Save" at bounding box center [1342, 113] width 75 height 28
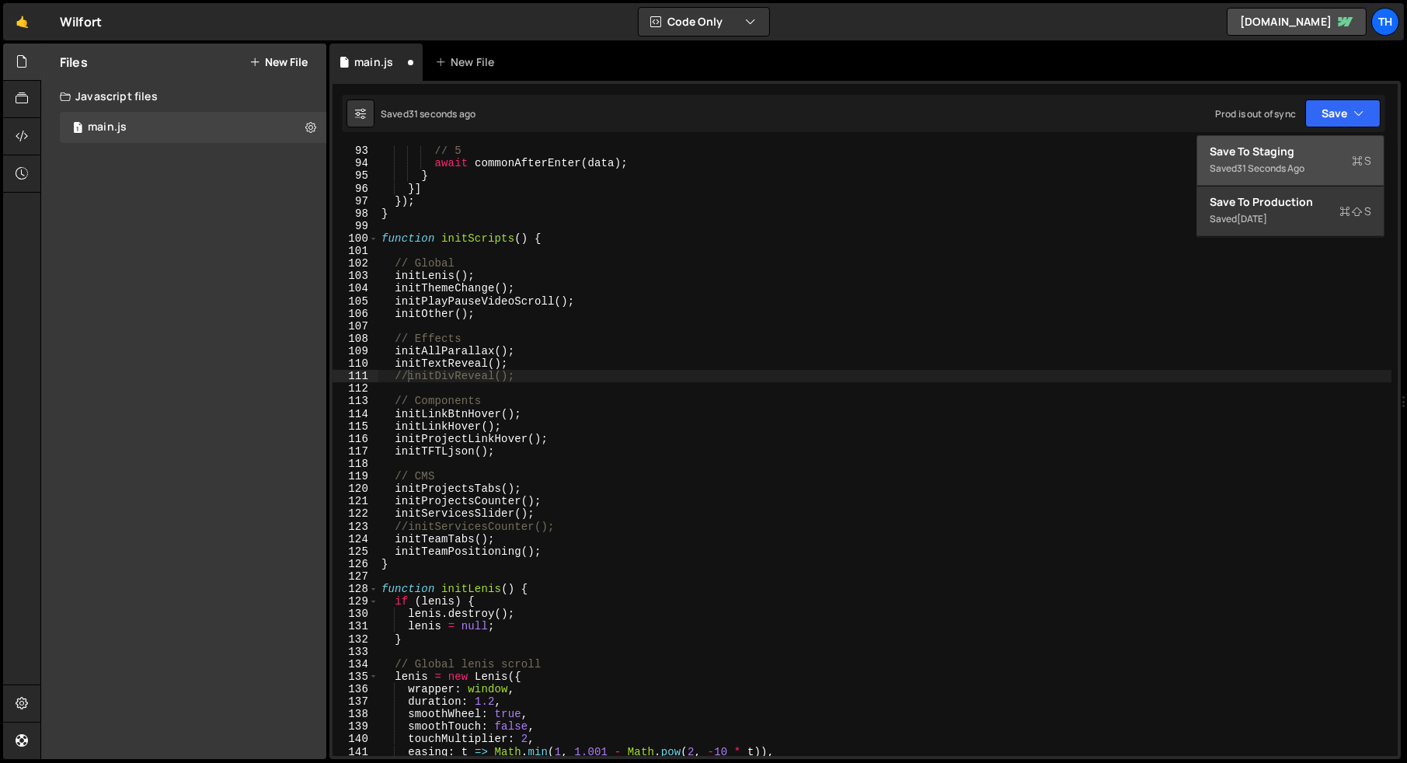
click at [1250, 166] on div "31 seconds ago" at bounding box center [1271, 168] width 68 height 13
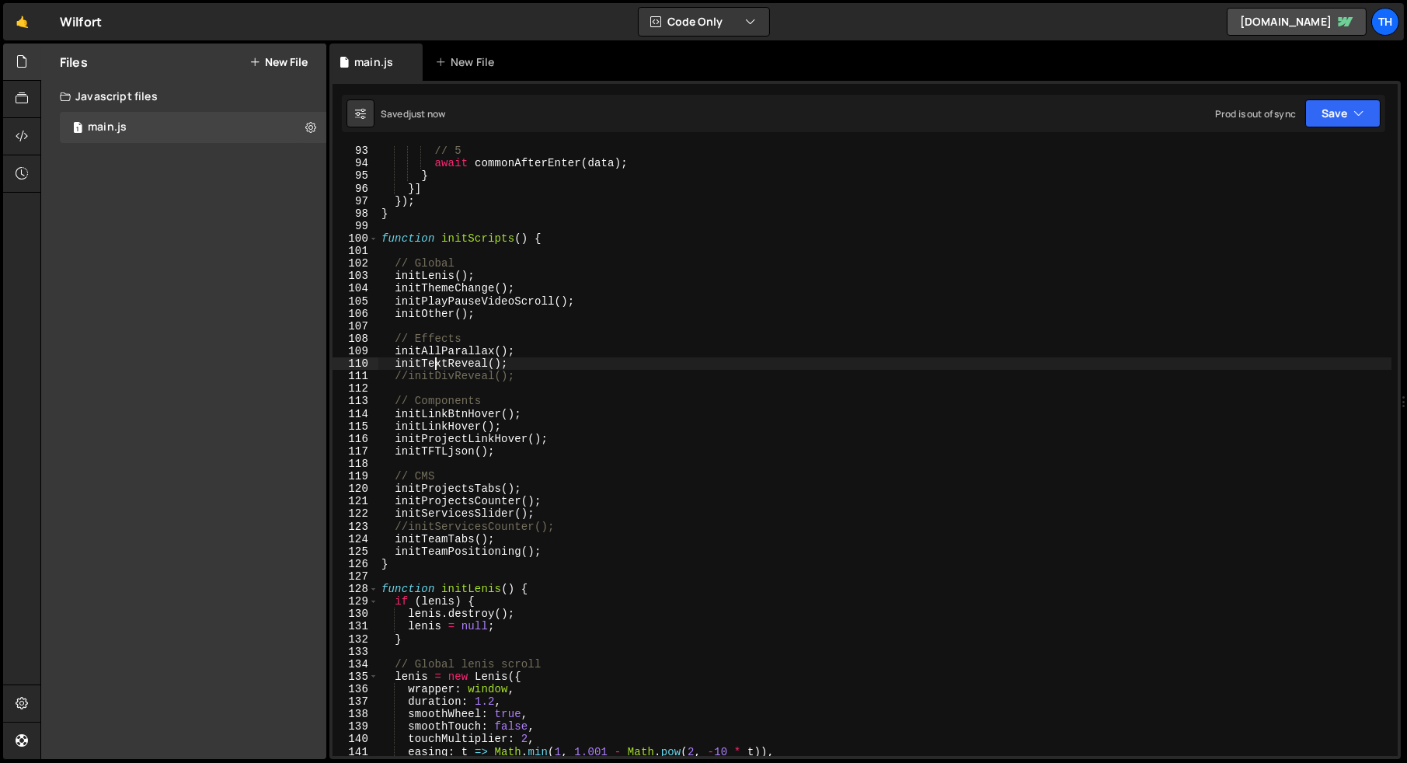
click at [433, 365] on div "// 5 await commonAfterEnter ( data ) ; } }] }) ; } function initScripts ( ) { /…" at bounding box center [884, 461] width 1013 height 635
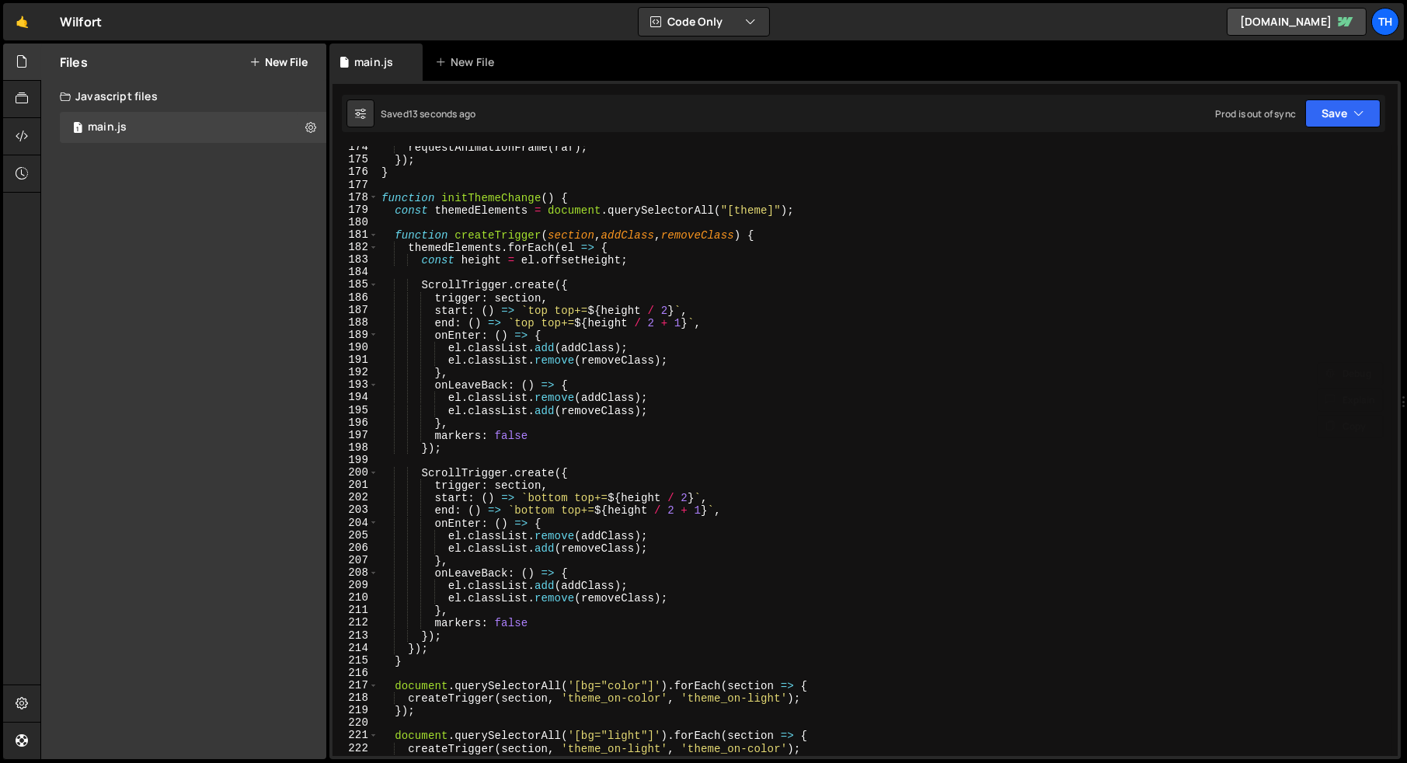
scroll to position [2170, 0]
click at [371, 194] on span at bounding box center [373, 197] width 9 height 12
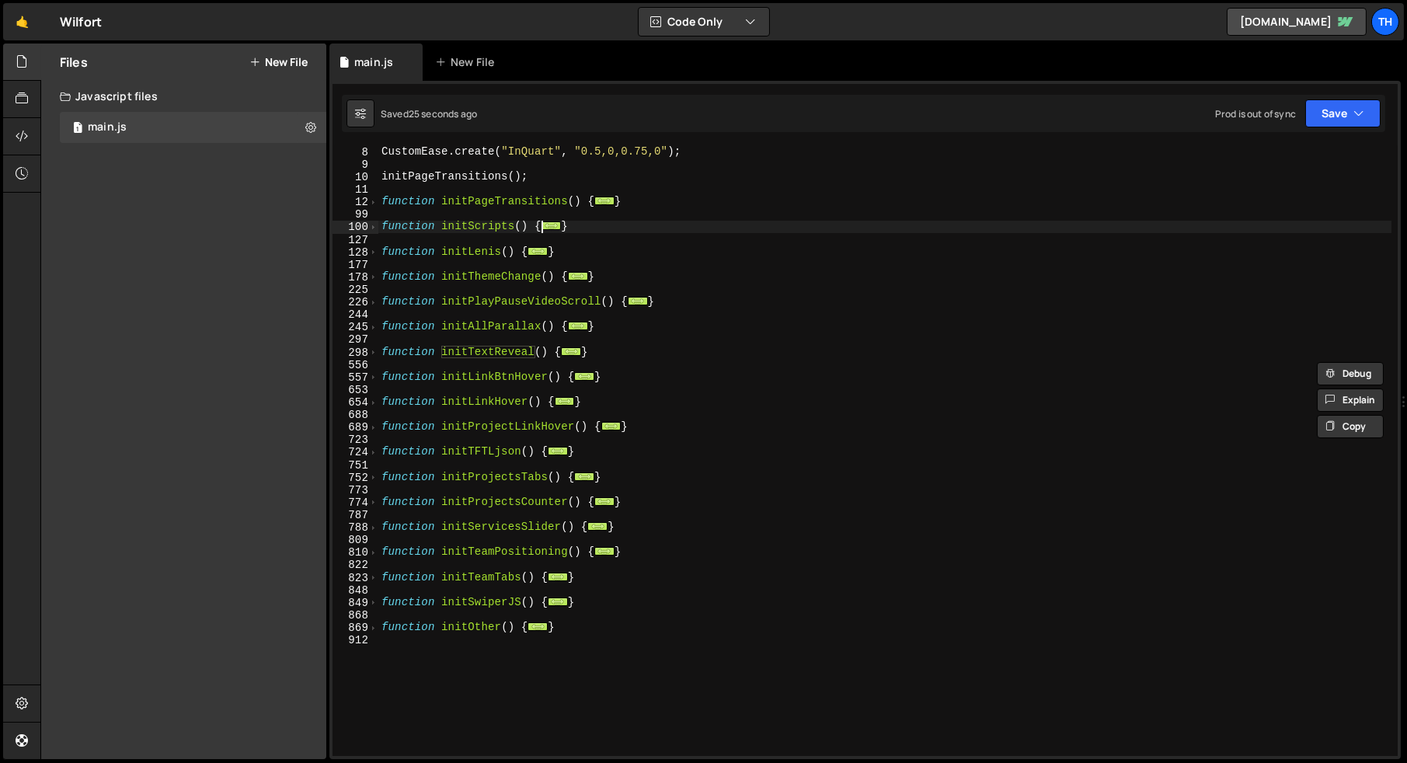
scroll to position [88, 0]
click at [376, 356] on span at bounding box center [373, 352] width 9 height 12
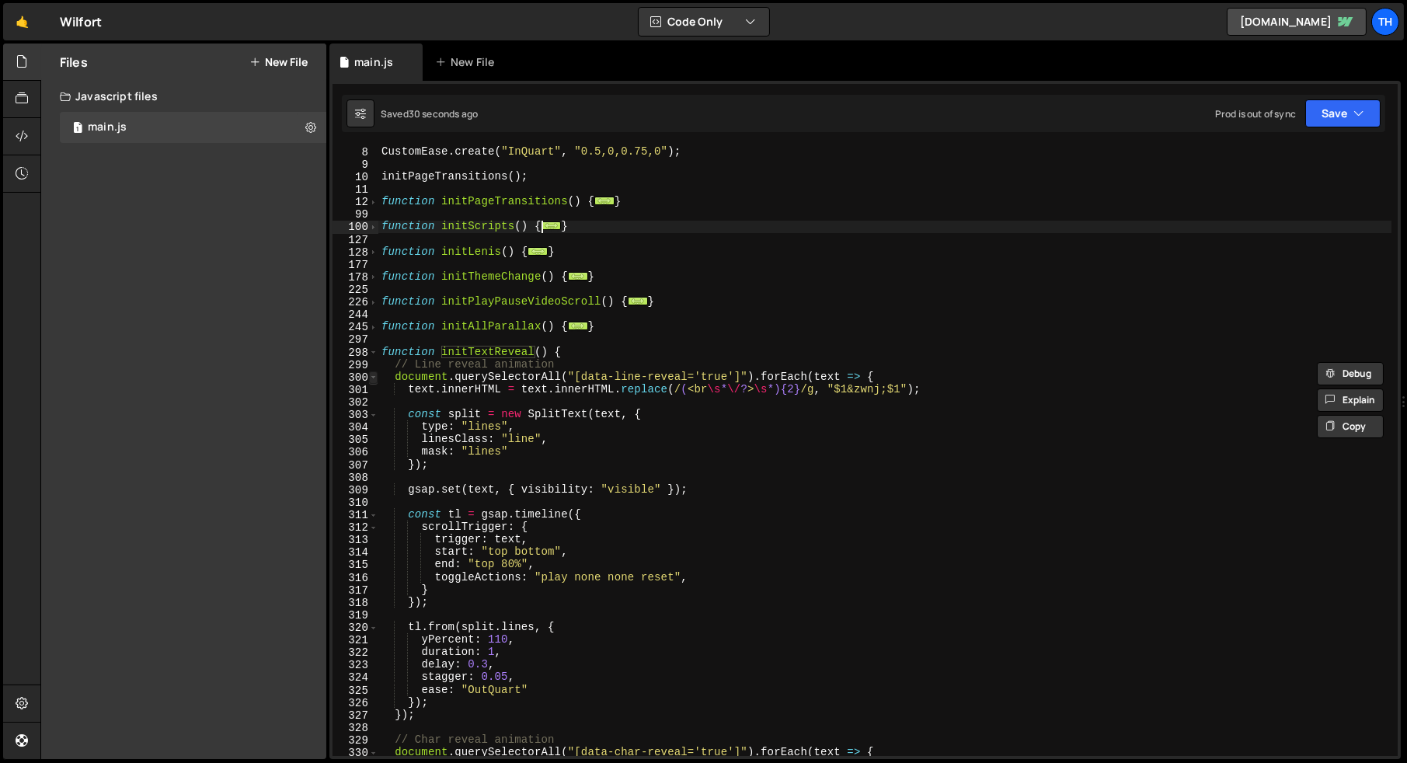
click at [372, 382] on span at bounding box center [373, 377] width 9 height 12
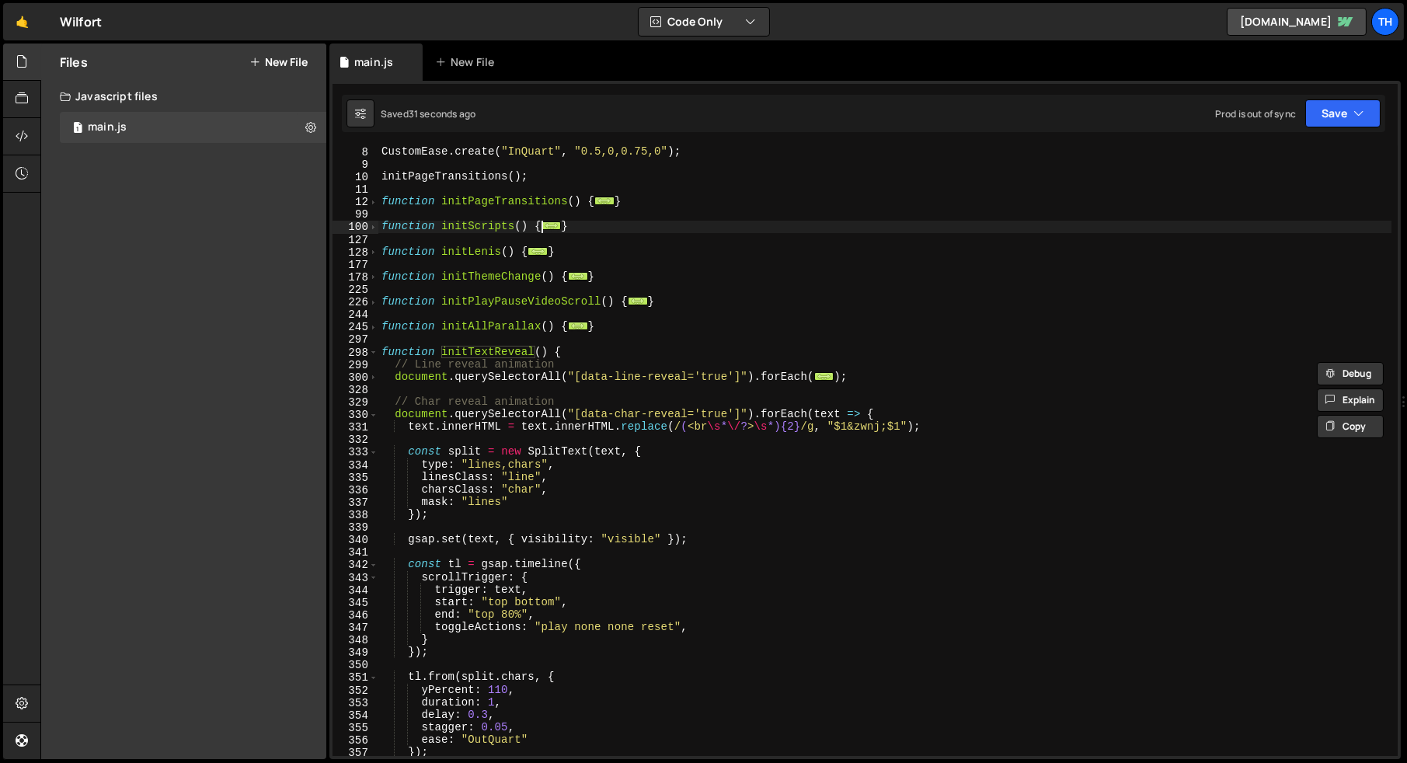
click at [374, 403] on div "329" at bounding box center [355, 402] width 46 height 12
click at [374, 418] on span at bounding box center [373, 415] width 9 height 12
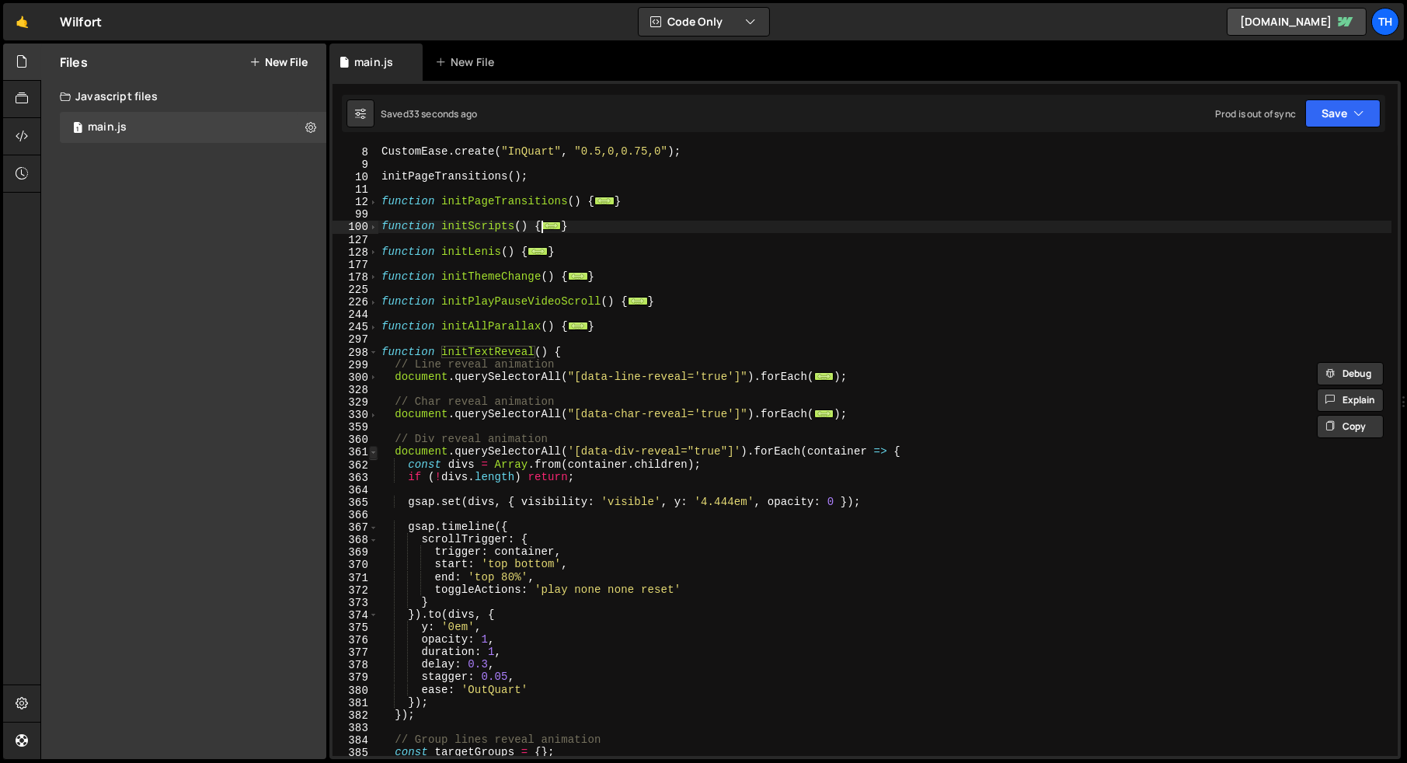
click at [374, 450] on span at bounding box center [373, 452] width 9 height 12
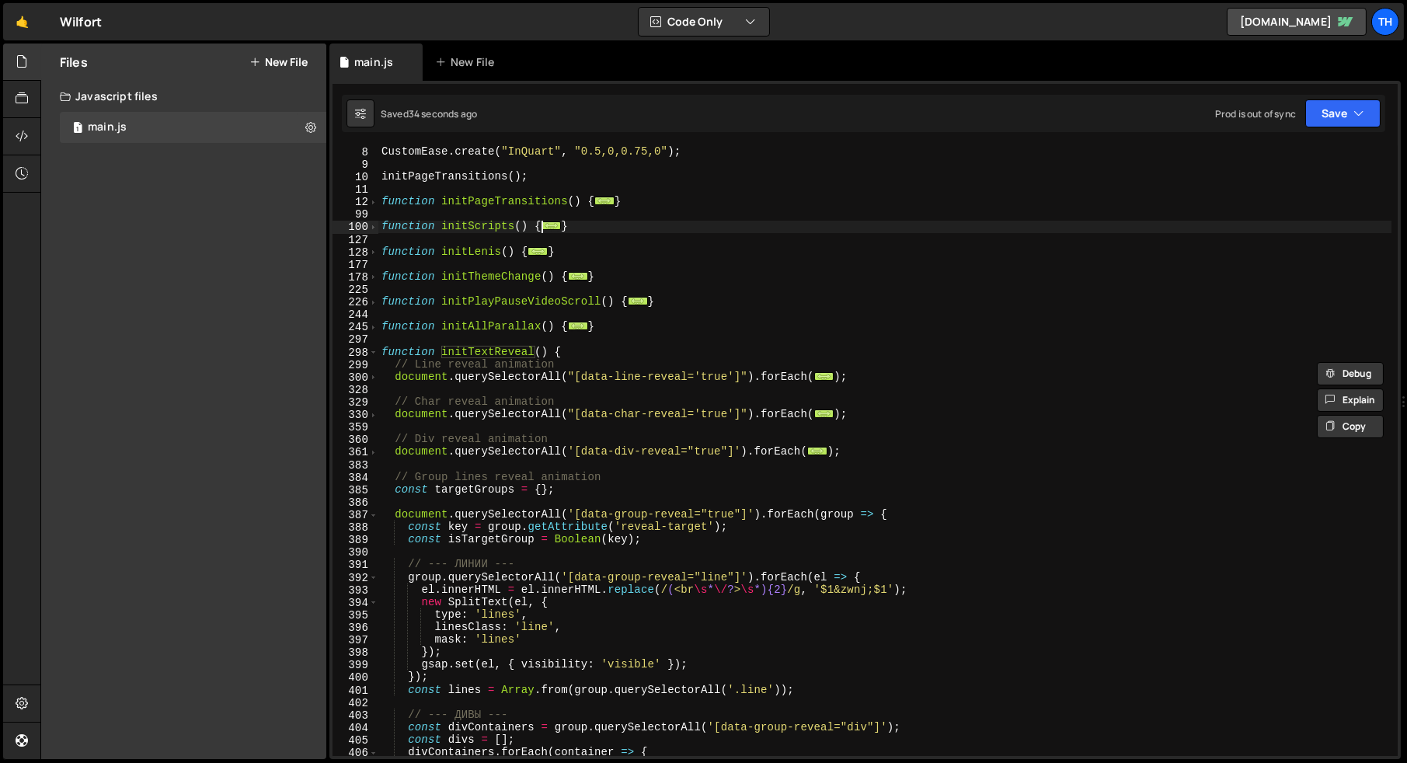
click at [370, 482] on div "384" at bounding box center [355, 478] width 46 height 12
click at [371, 513] on span at bounding box center [373, 515] width 9 height 12
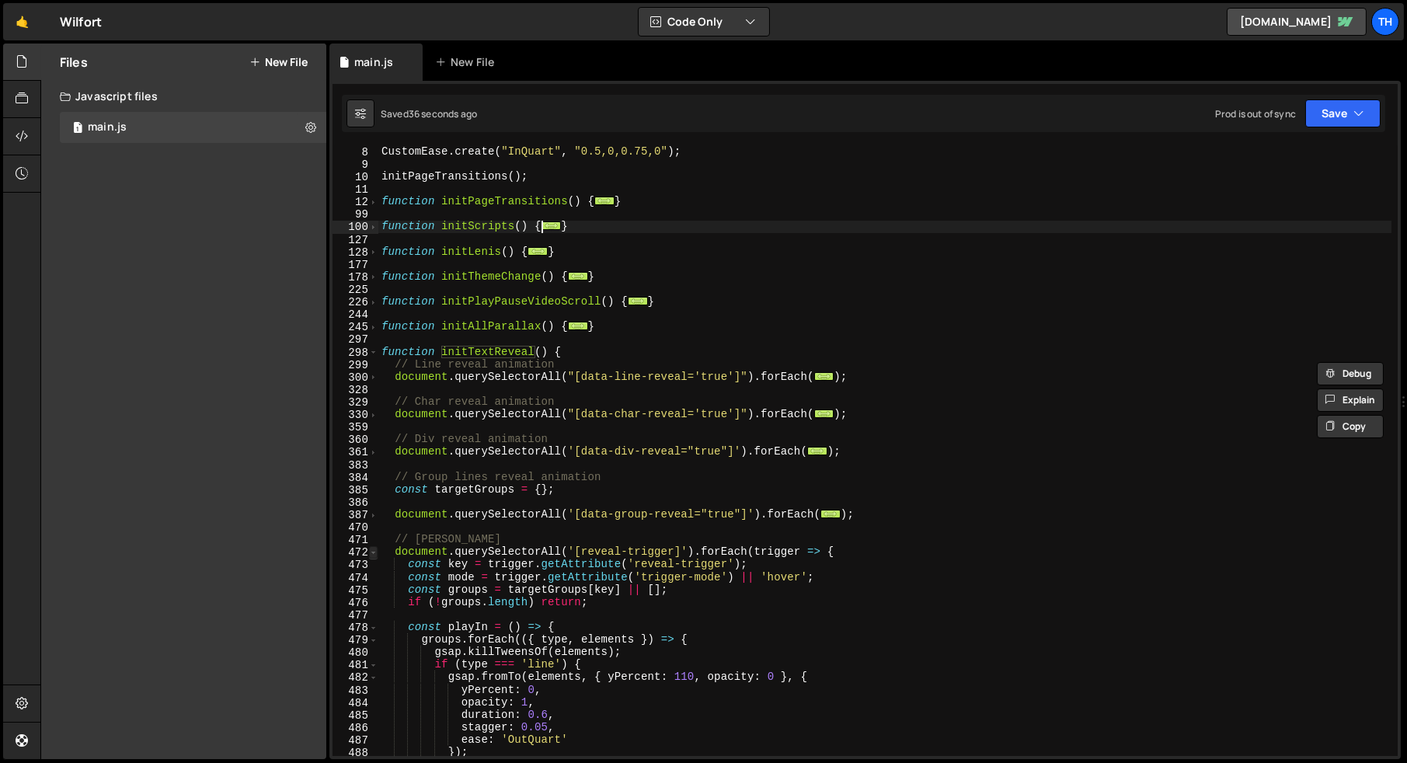
click at [374, 548] on span at bounding box center [373, 552] width 9 height 12
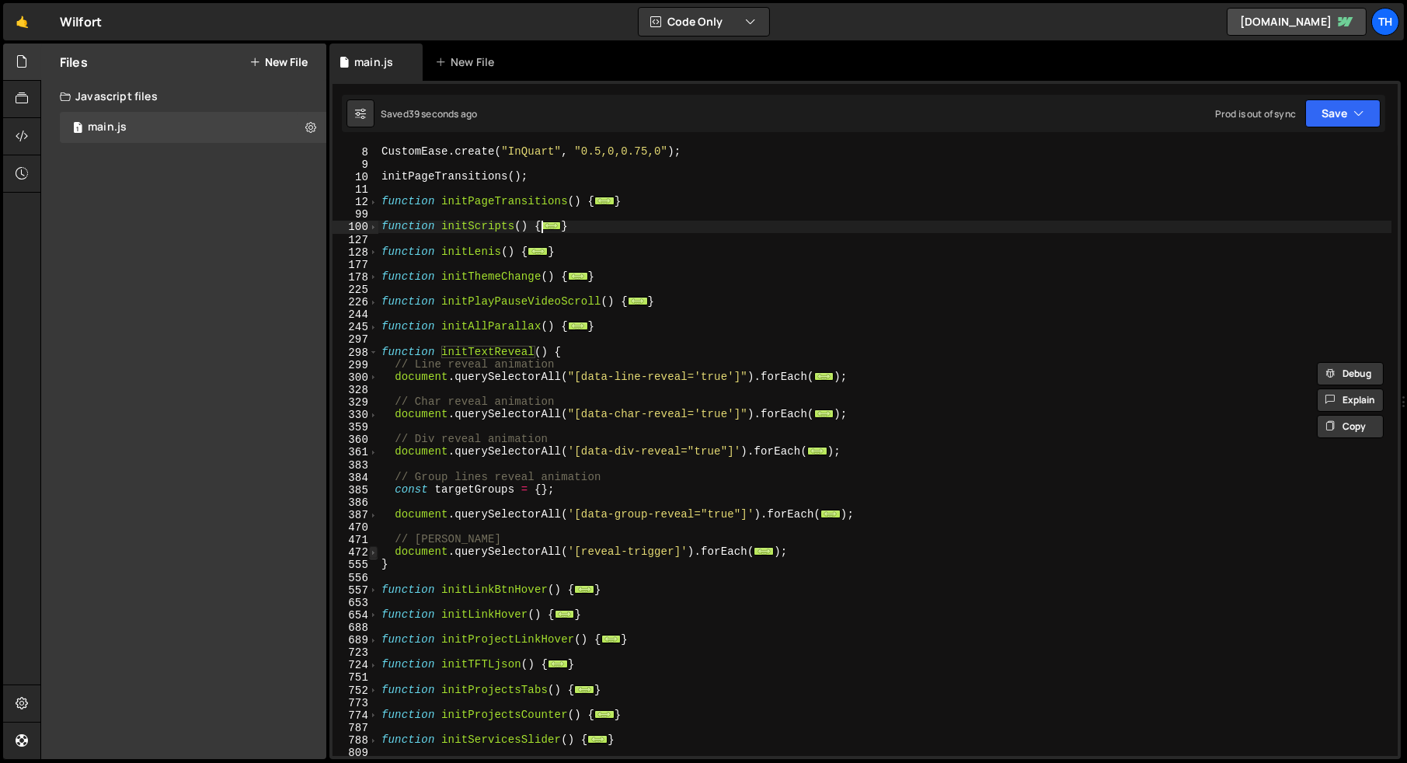
click at [373, 551] on span at bounding box center [373, 552] width 9 height 12
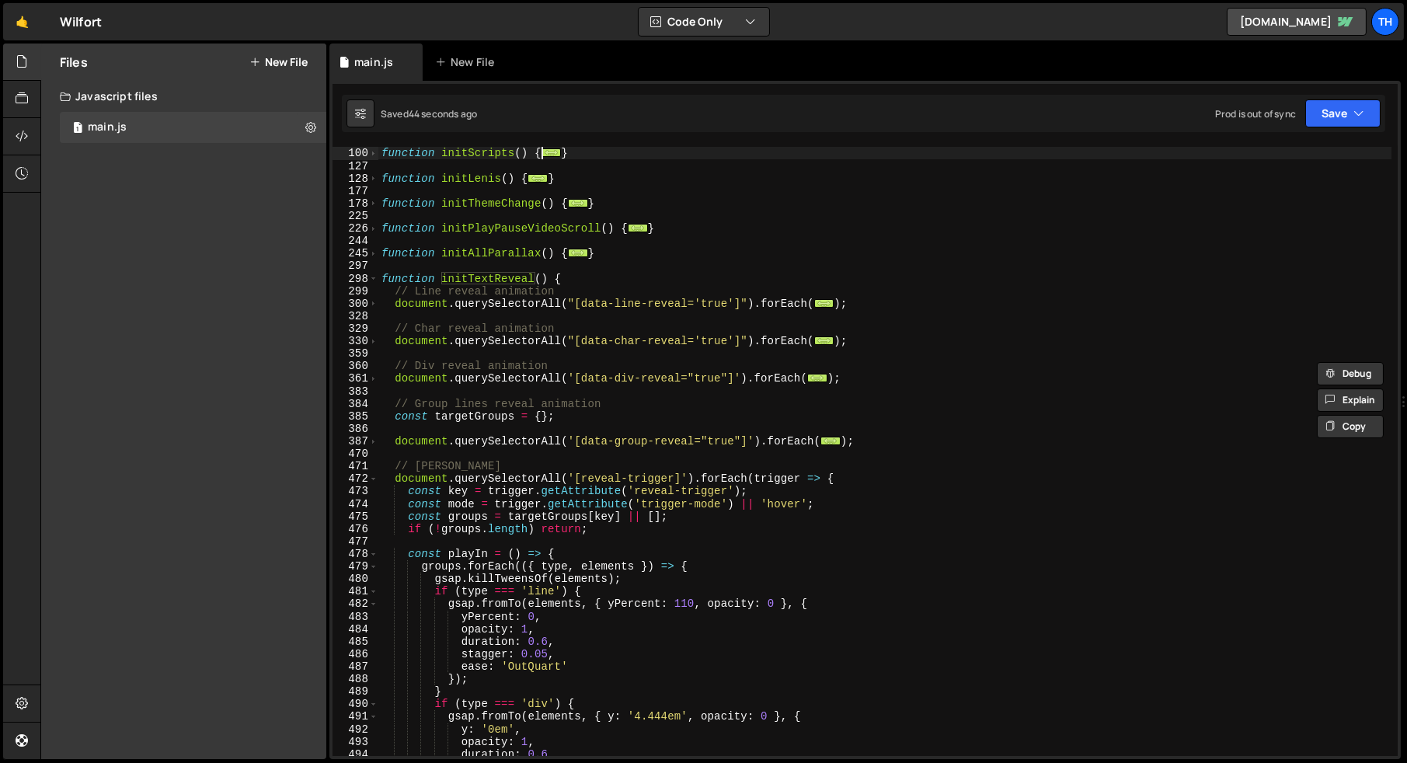
scroll to position [111, 0]
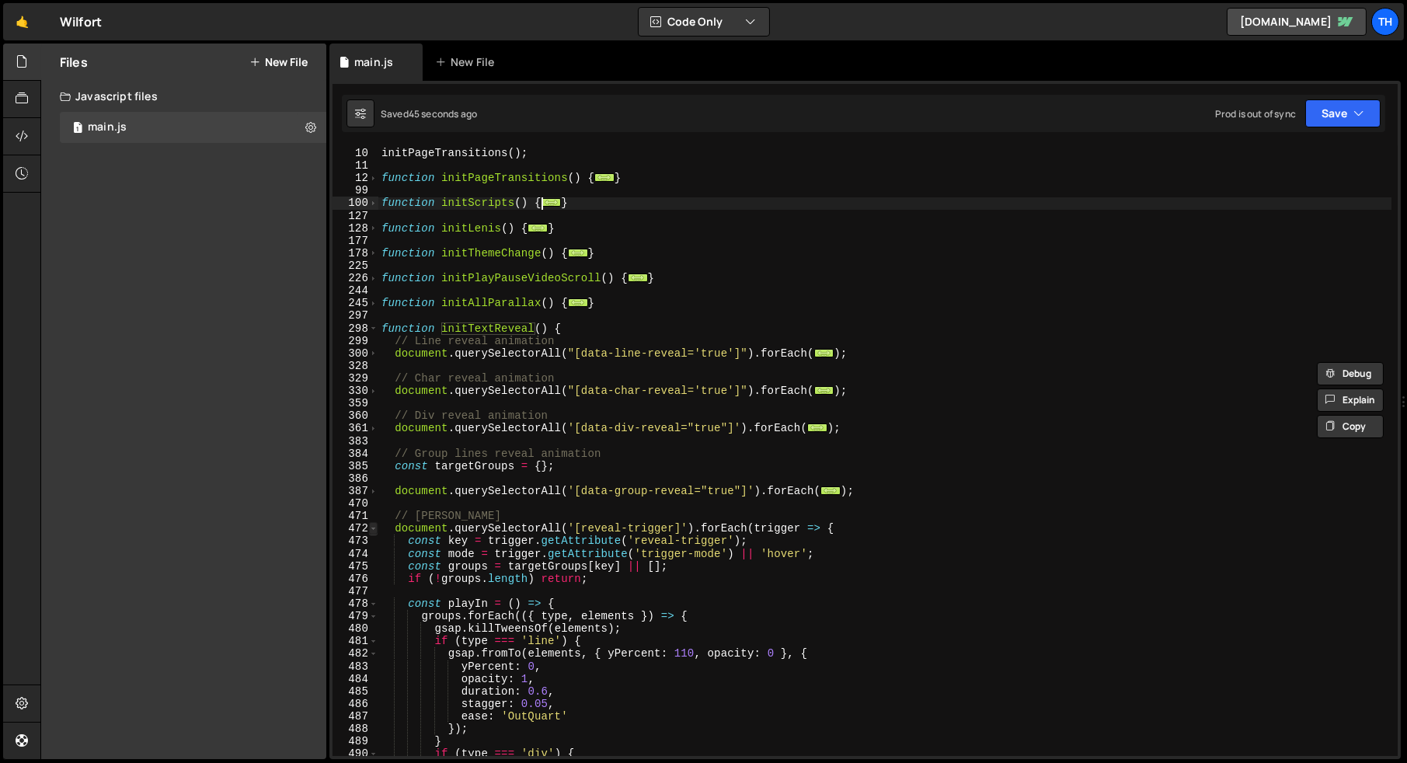
click at [373, 527] on span at bounding box center [373, 528] width 9 height 12
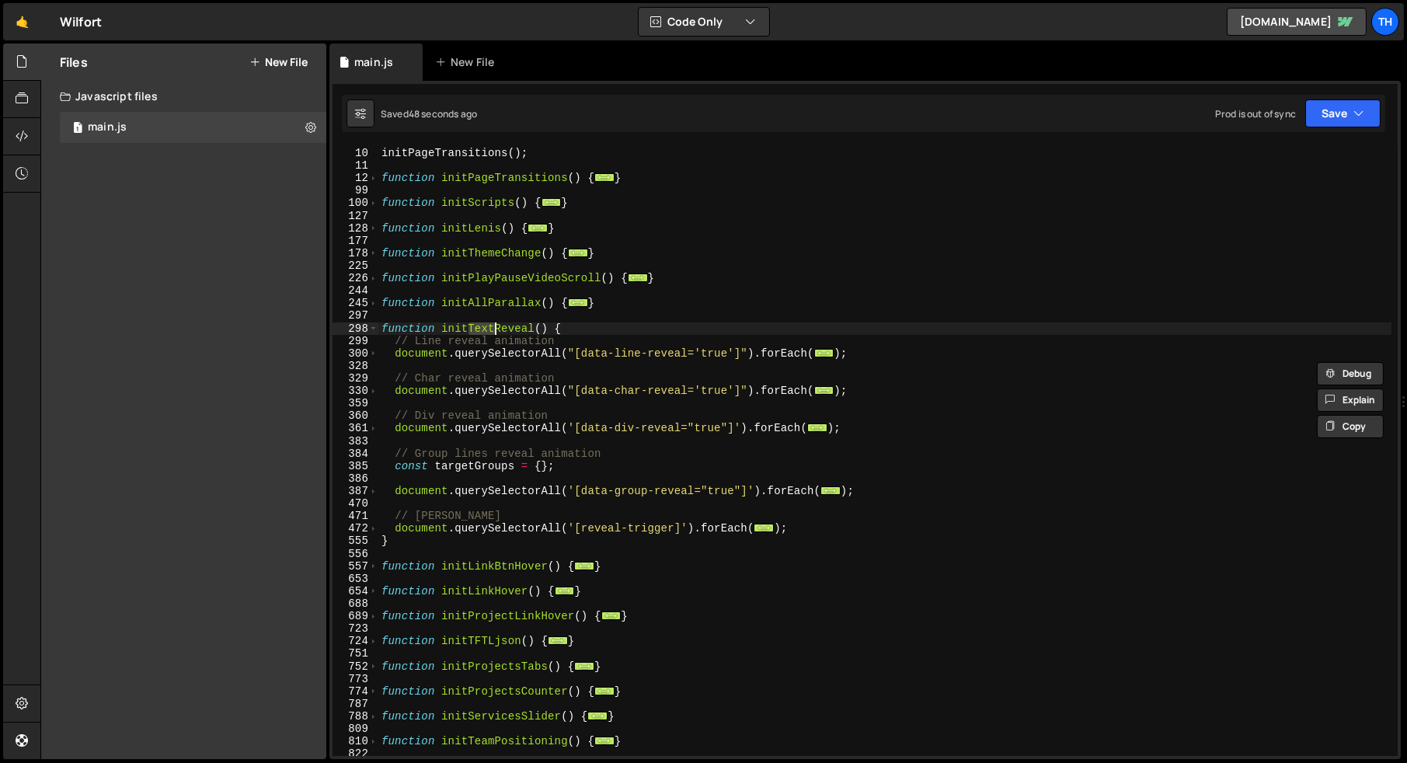
drag, startPoint x: 469, startPoint y: 328, endPoint x: 494, endPoint y: 329, distance: 24.9
click at [493, 329] on div "initPageTransitions ( ) ; function initPageTransitions ( ) { ... } function ini…" at bounding box center [884, 451] width 1013 height 635
click at [506, 334] on div "initPageTransitions ( ) ; function initPageTransitions ( ) { ... } function ini…" at bounding box center [884, 451] width 1013 height 635
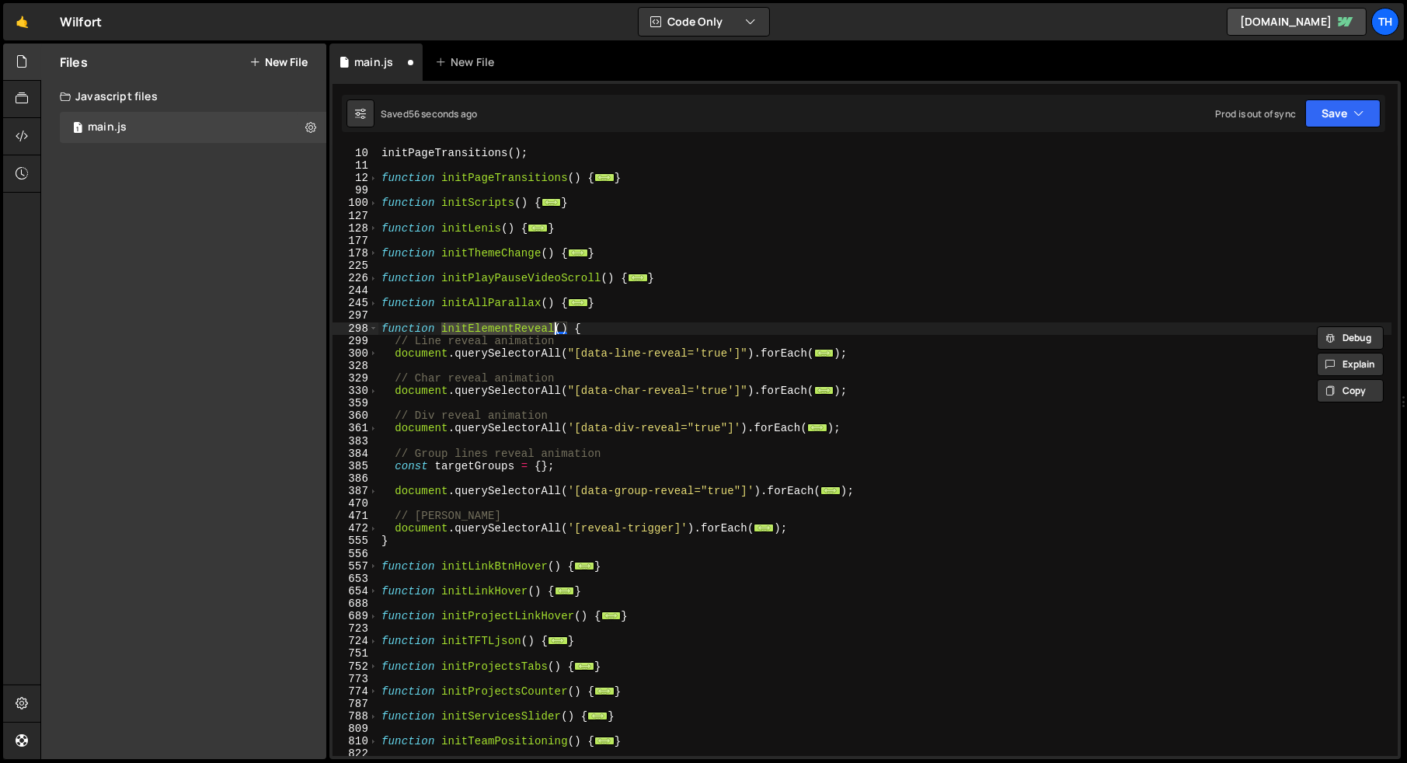
click at [369, 211] on div "127" at bounding box center [355, 216] width 46 height 12
click at [369, 205] on span at bounding box center [373, 203] width 9 height 12
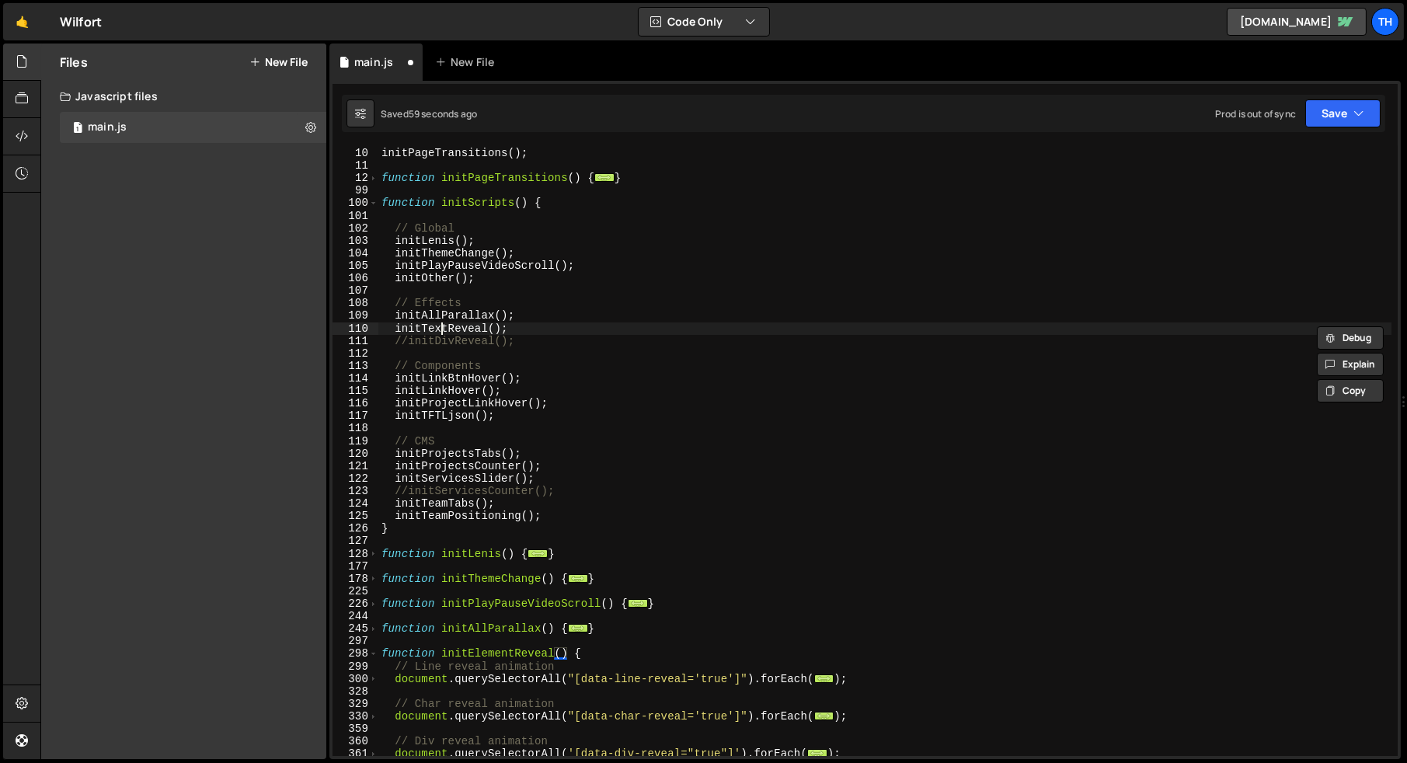
click at [440, 332] on div "initPageTransitions ( ) ; function initPageTransitions ( ) { ... } function ini…" at bounding box center [884, 451] width 1013 height 635
paste textarea "Elemen"
drag, startPoint x: 529, startPoint y: 343, endPoint x: 359, endPoint y: 345, distance: 170.1
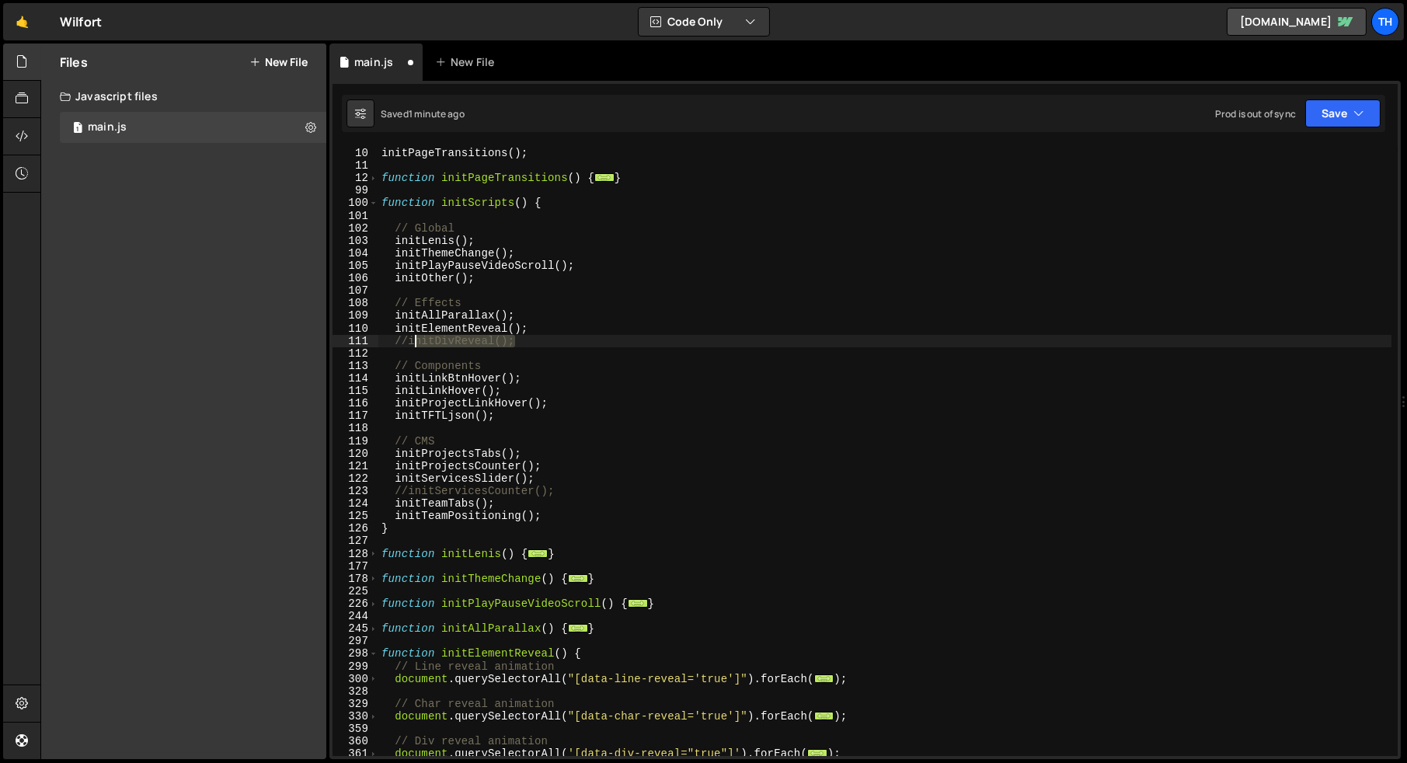
click at [359, 345] on div "initElementReveal(); 9 10 11 12 99 100 101 102 103 104 105 106 107 108 109 110 …" at bounding box center [864, 451] width 1065 height 610
type textarea "//initDivReveal();"
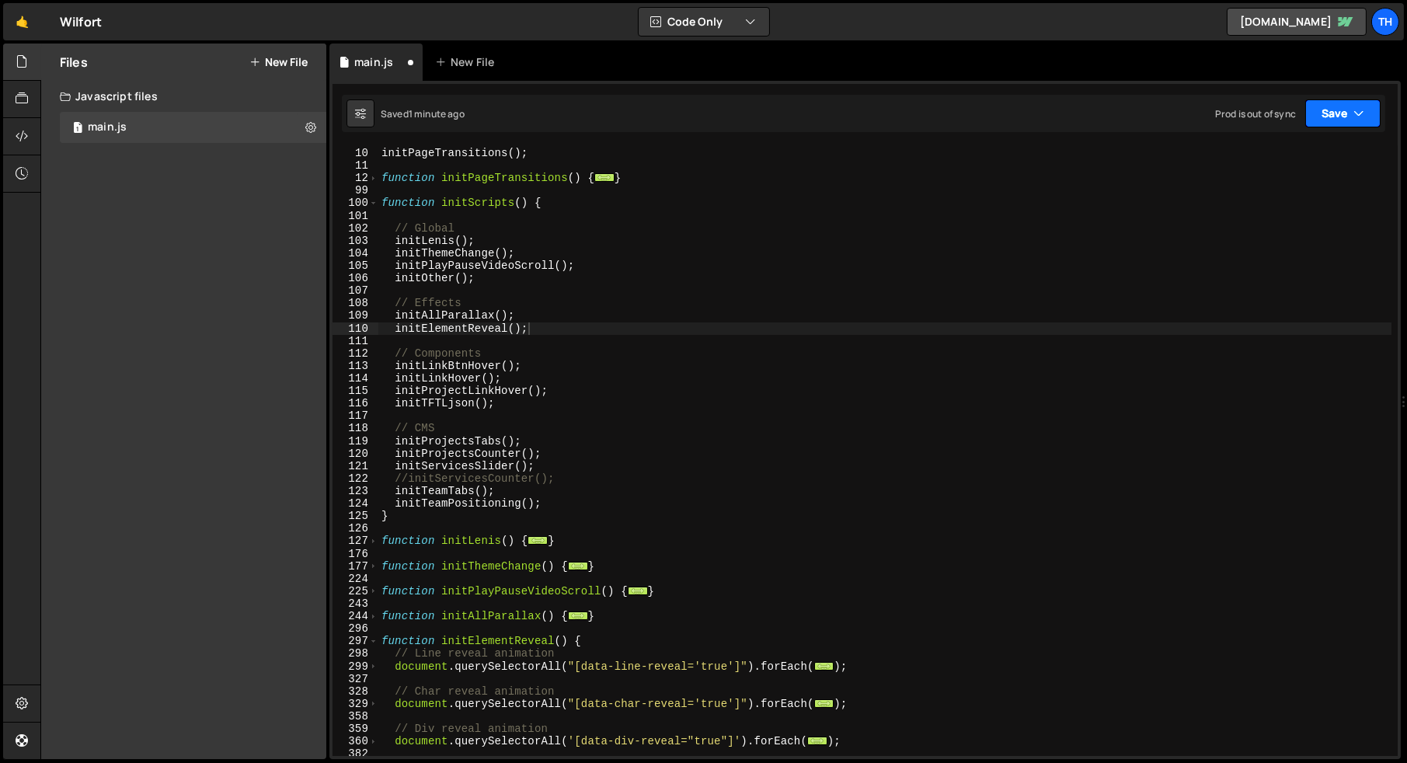
click at [1333, 116] on button "Save" at bounding box center [1342, 113] width 75 height 28
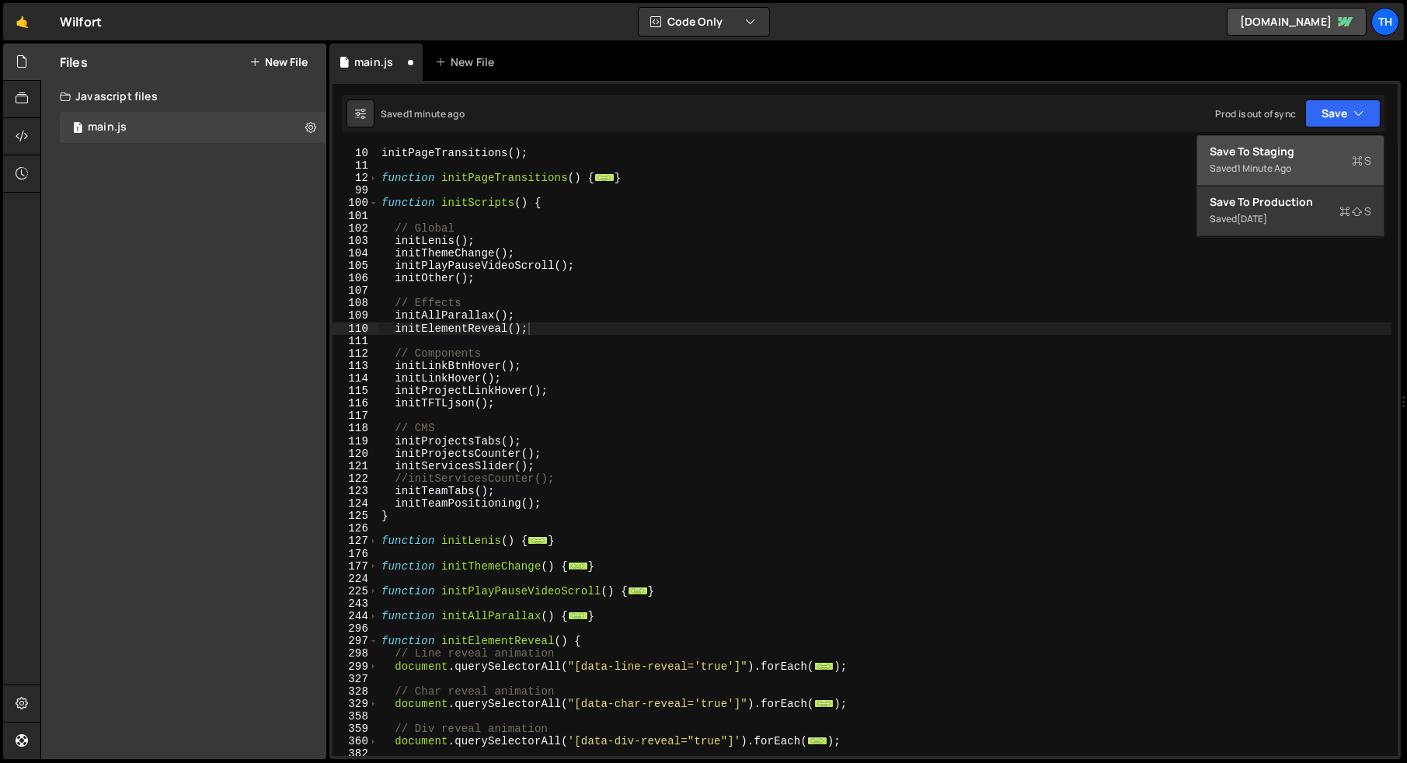
click at [1268, 149] on div "Save to Staging S" at bounding box center [1291, 152] width 162 height 16
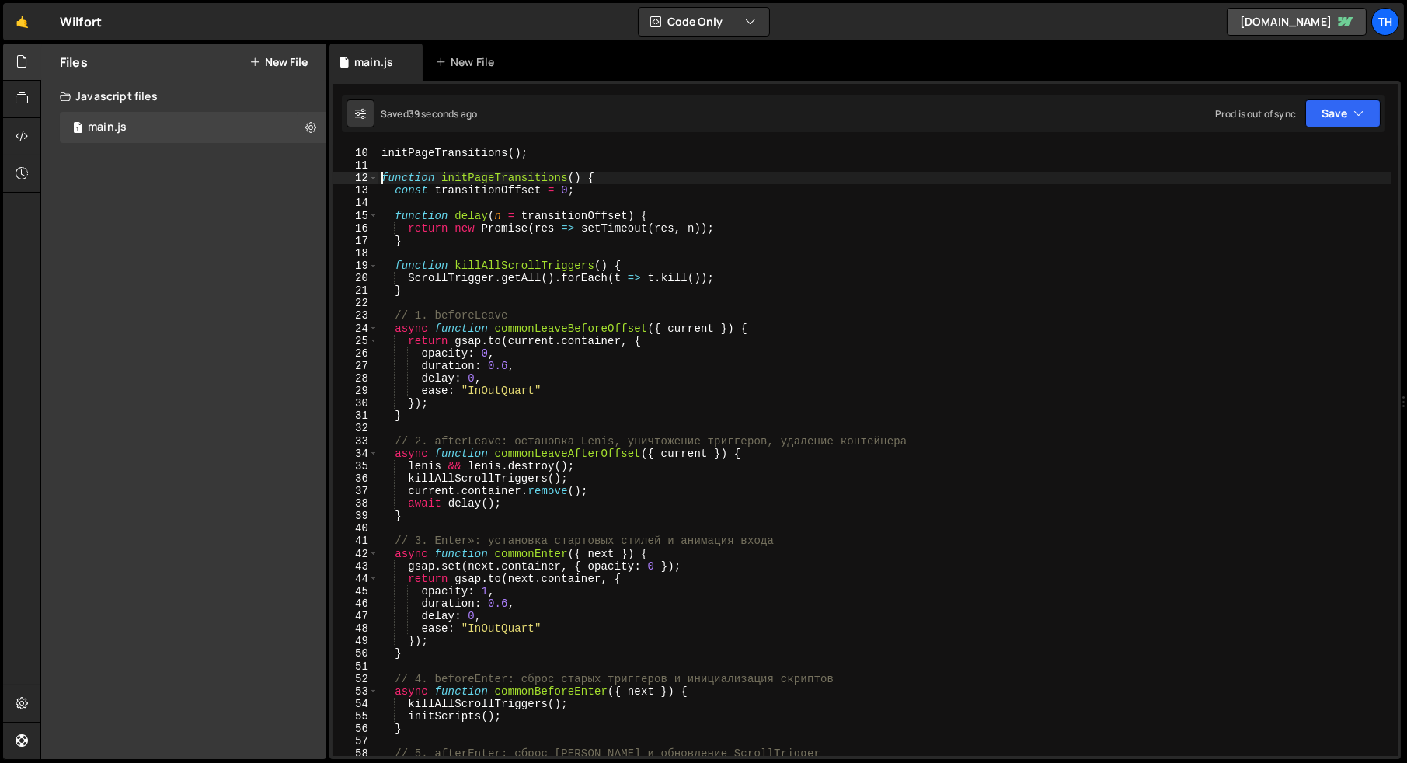
click at [378, 183] on div "initPageTransitions ( ) ; function initPageTransitions ( ) { const transitionOf…" at bounding box center [884, 451] width 1013 height 635
click at [375, 179] on span at bounding box center [373, 178] width 9 height 12
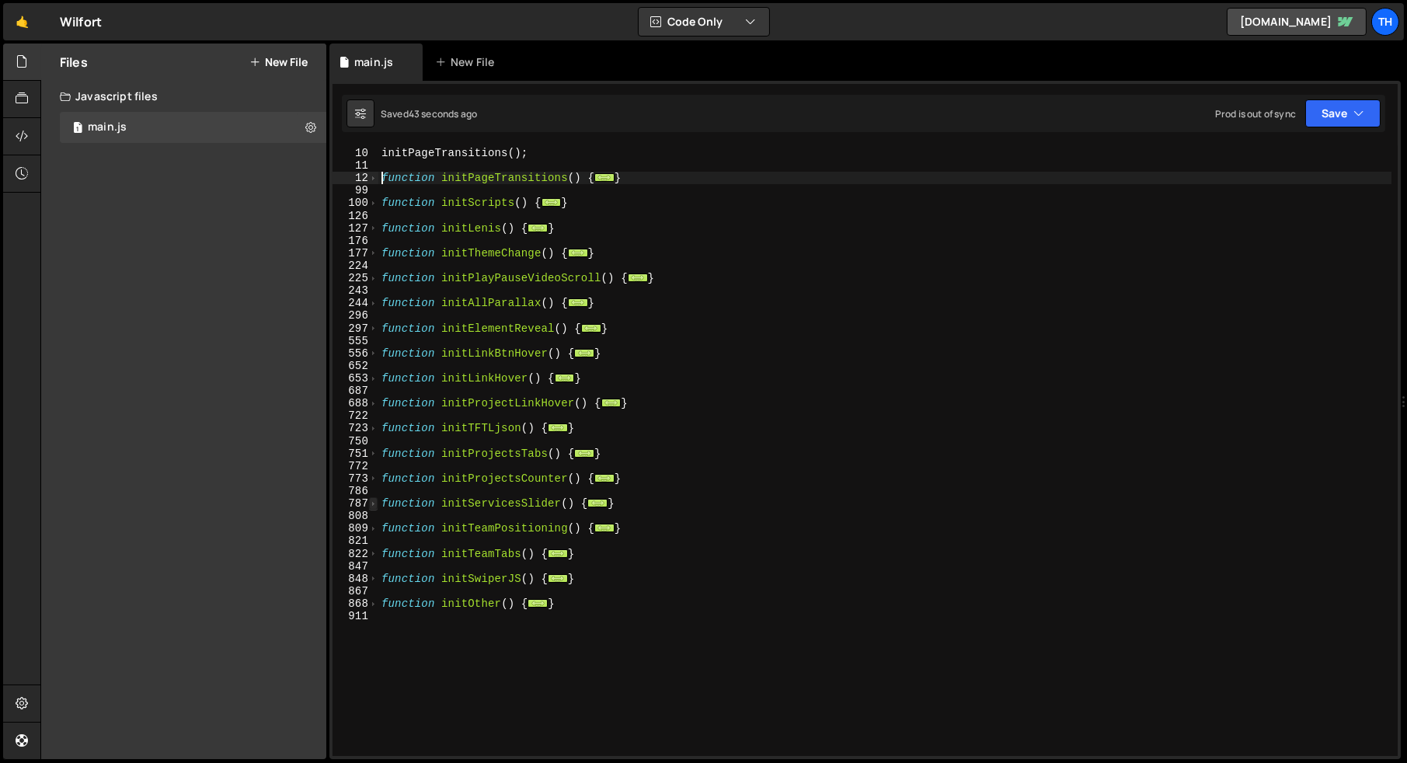
click at [372, 503] on span at bounding box center [373, 503] width 9 height 12
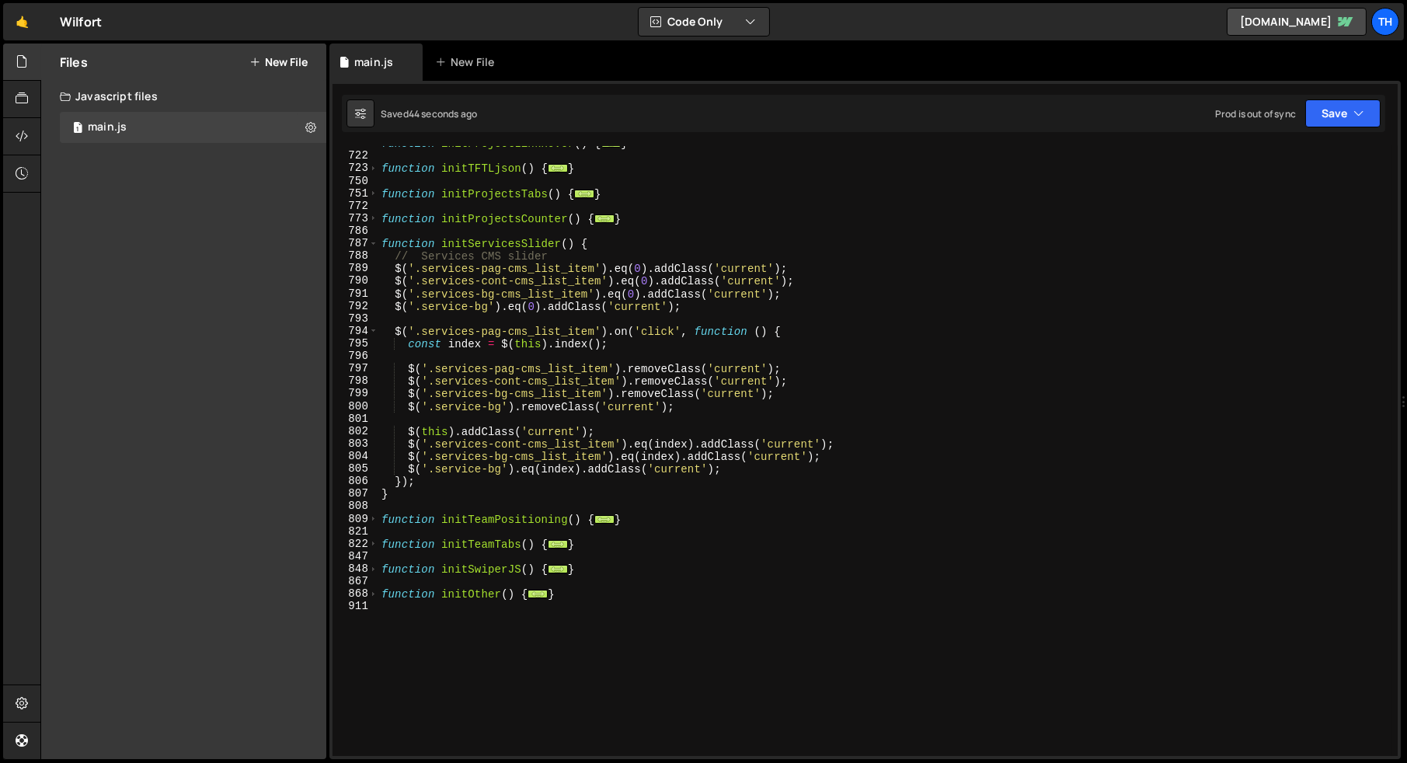
scroll to position [357, 0]
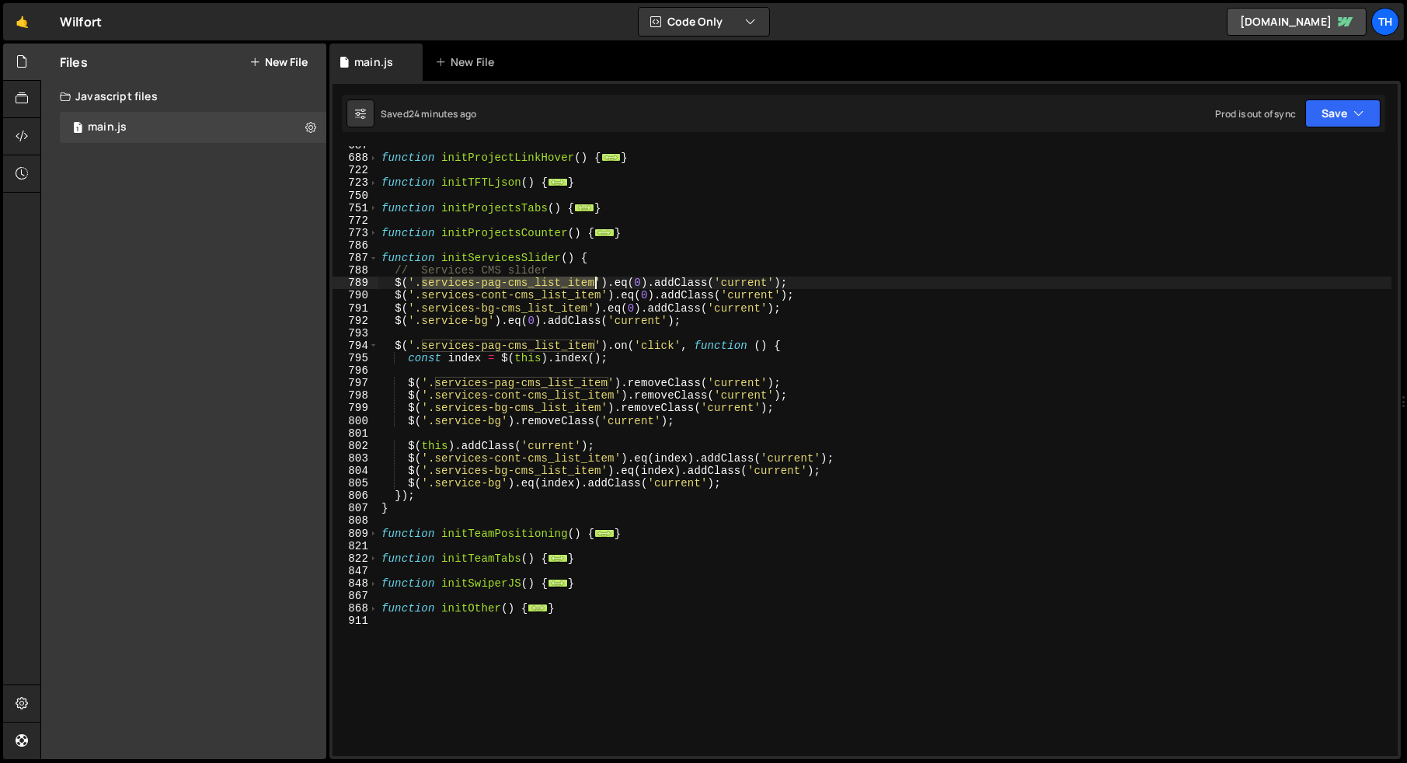
drag, startPoint x: 420, startPoint y: 284, endPoint x: 595, endPoint y: 285, distance: 175.6
click at [595, 285] on div "function initProjectLinkHover ( ) { ... } function initTFTLjson ( ) { ... } fun…" at bounding box center [884, 456] width 1013 height 635
click at [691, 421] on div "function initProjectLinkHover ( ) { ... } function initTFTLjson ( ) { ... } fun…" at bounding box center [884, 456] width 1013 height 635
type textarea "$('.service-bg').removeClass('current');"
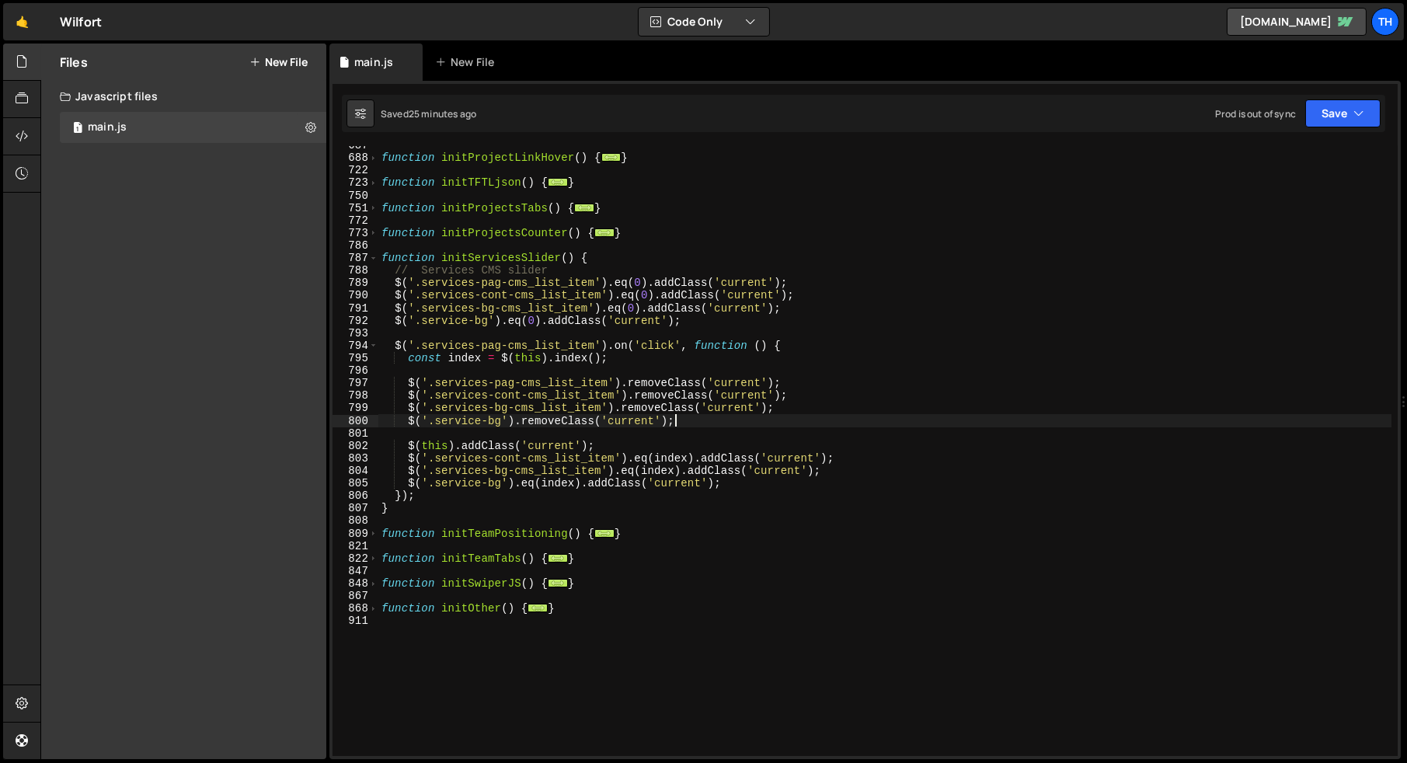
scroll to position [0, 1]
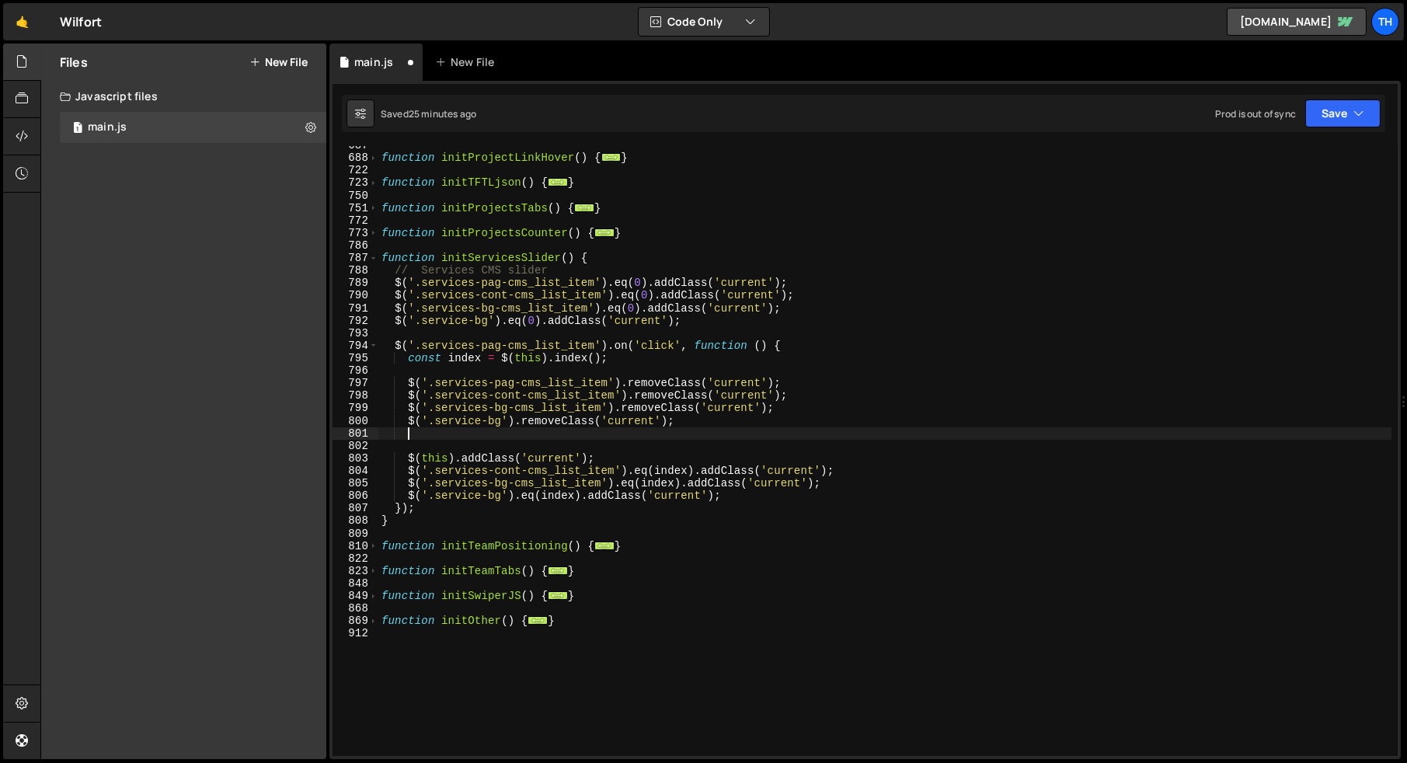
paste textarea "});"
type textarea "});"
paste textarea "});"
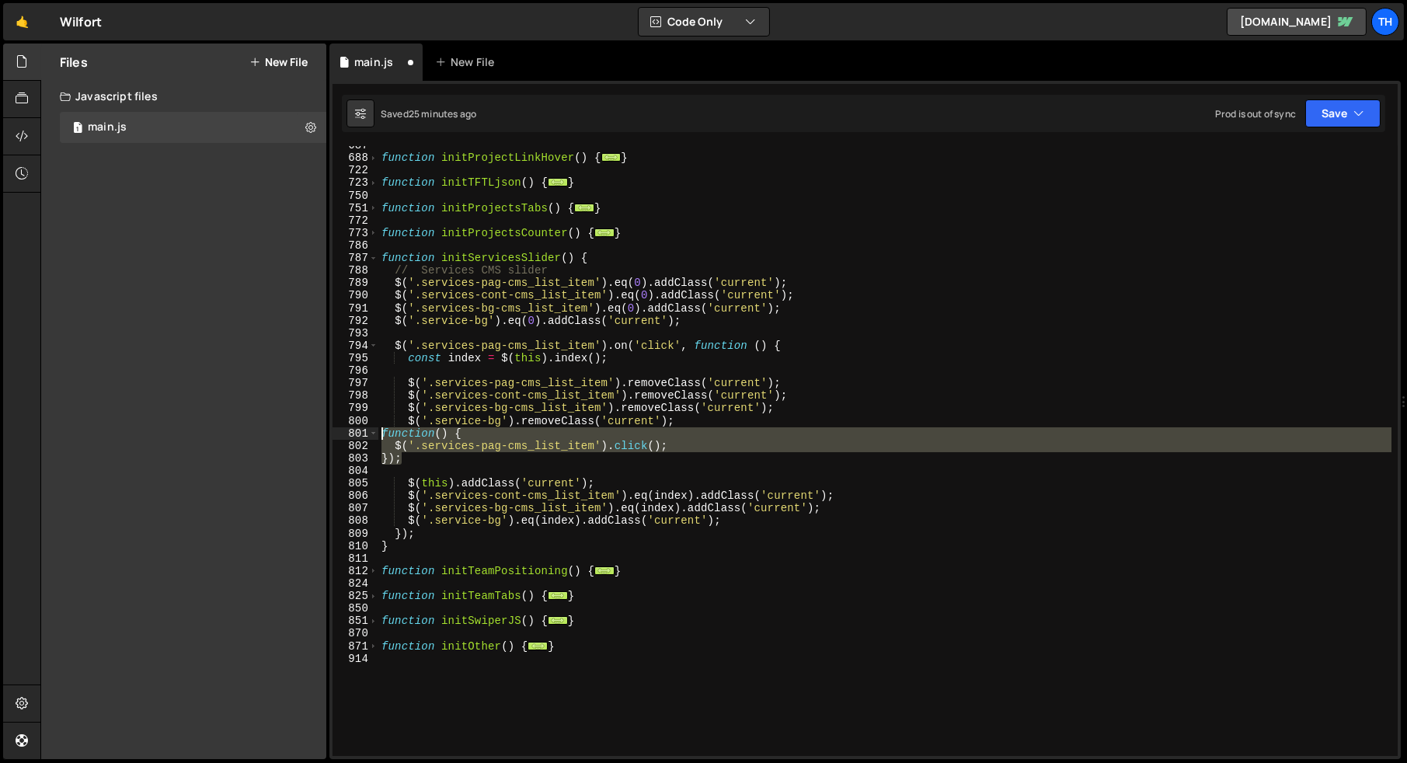
drag, startPoint x: 412, startPoint y: 461, endPoint x: 360, endPoint y: 431, distance: 59.6
click at [360, 431] on div "}); 687 688 722 723 750 751 772 773 786 787 788 789 790 791 792 793 794 795 796…" at bounding box center [864, 451] width 1065 height 610
type textarea "function() { $('.services-pag-cms_list_item').click();"
click at [529, 473] on div "function initProjectLinkHover ( ) { ... } function initTFTLjson ( ) { ... } fun…" at bounding box center [884, 456] width 1013 height 635
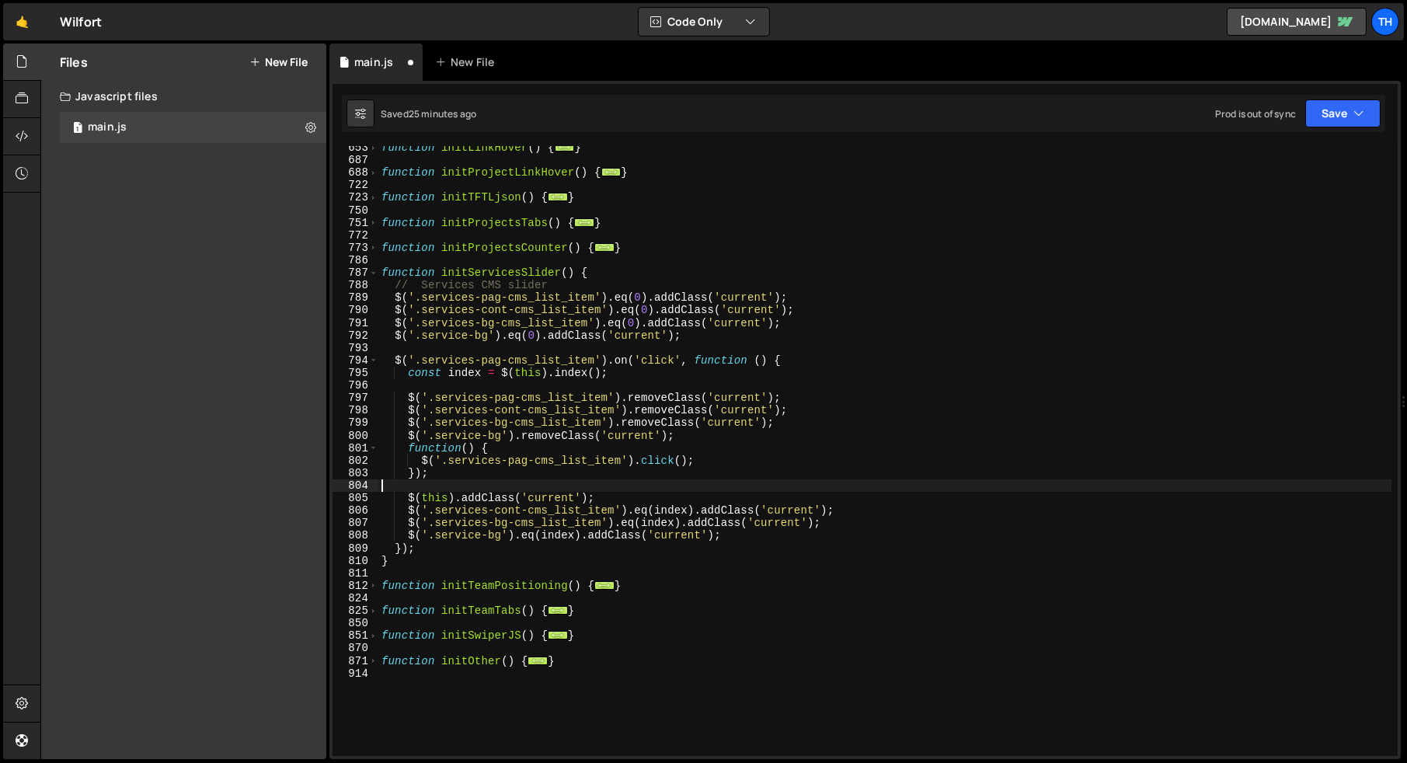
scroll to position [343, 0]
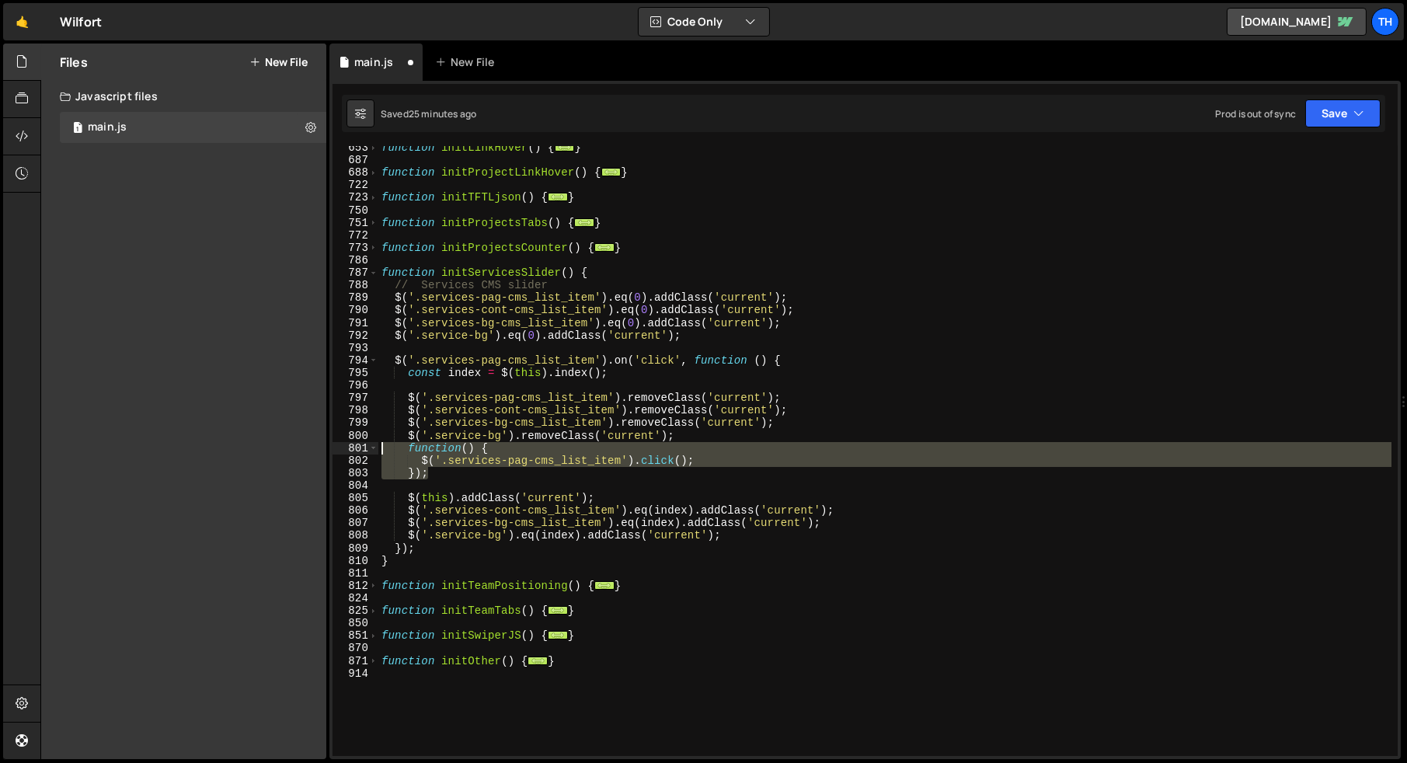
drag, startPoint x: 458, startPoint y: 474, endPoint x: 363, endPoint y: 447, distance: 99.3
click at [363, 447] on div "653 687 688 722 723 750 751 772 773 786 787 788 789 790 791 792 793 794 795 796…" at bounding box center [864, 451] width 1065 height 610
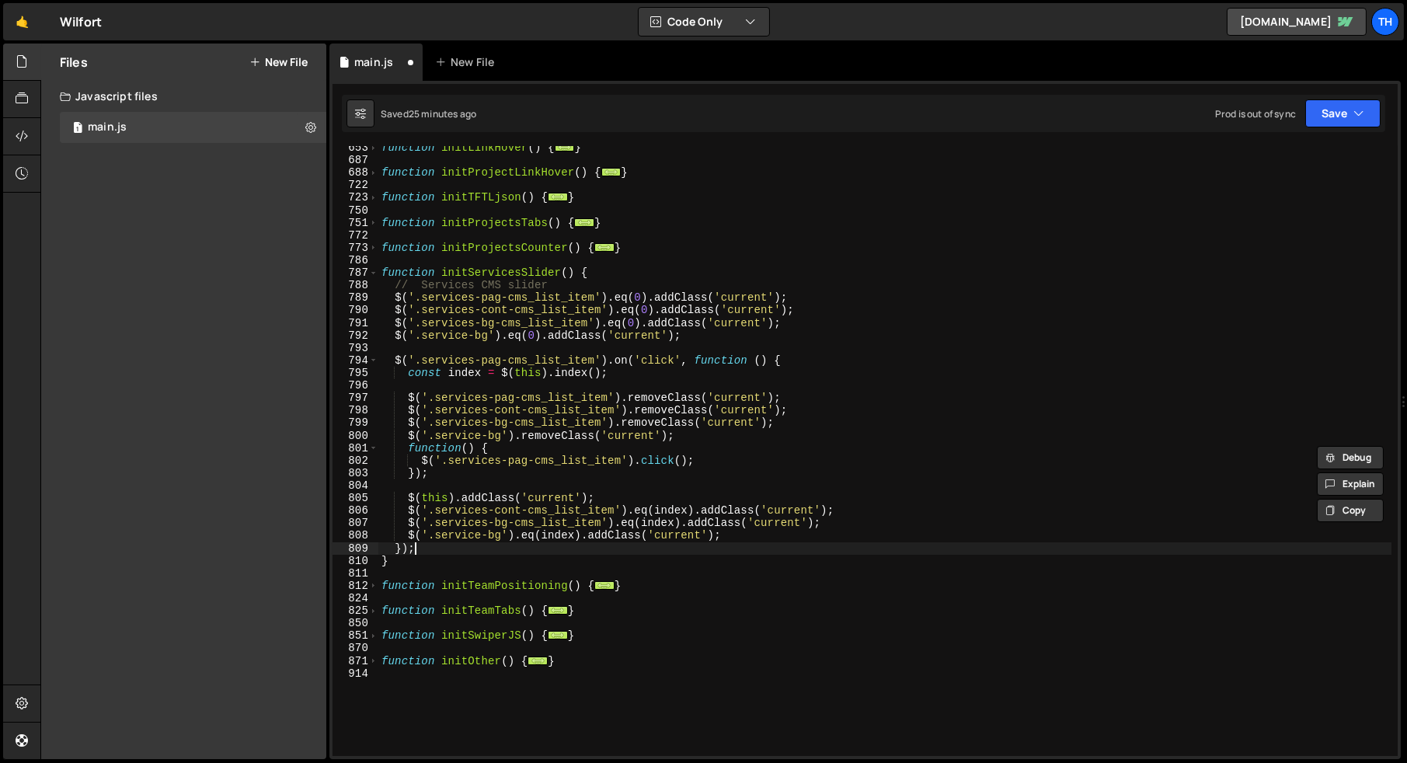
click at [740, 547] on div "function initLinkHover ( ) { ... } function initProjectLinkHover ( ) { ... } fu…" at bounding box center [884, 458] width 1013 height 635
click at [741, 541] on div "function initLinkHover ( ) { ... } function initProjectLinkHover ( ) { ... } fu…" at bounding box center [884, 458] width 1013 height 635
type textarea "$('.service-bg').eq(index).addClass('current');"
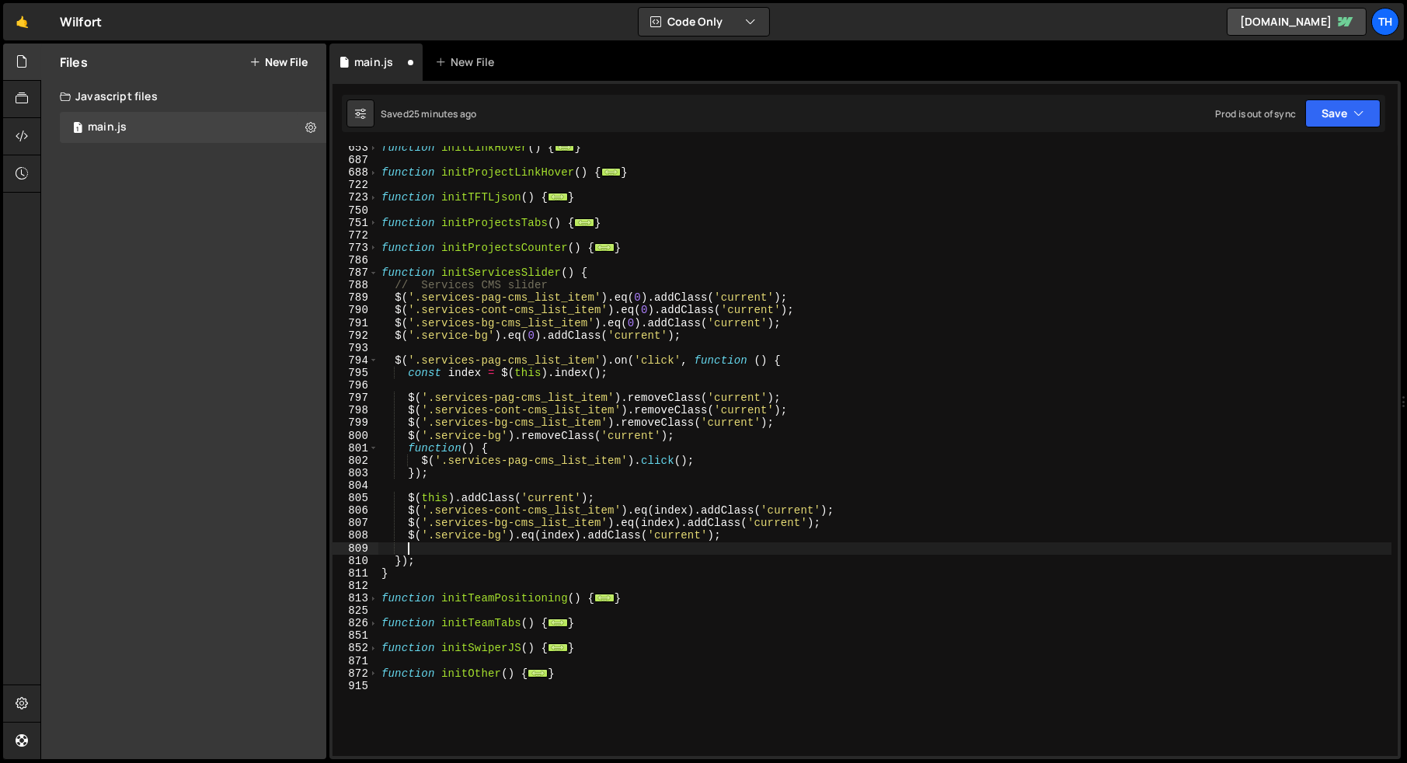
scroll to position [0, 0]
paste textarea "});"
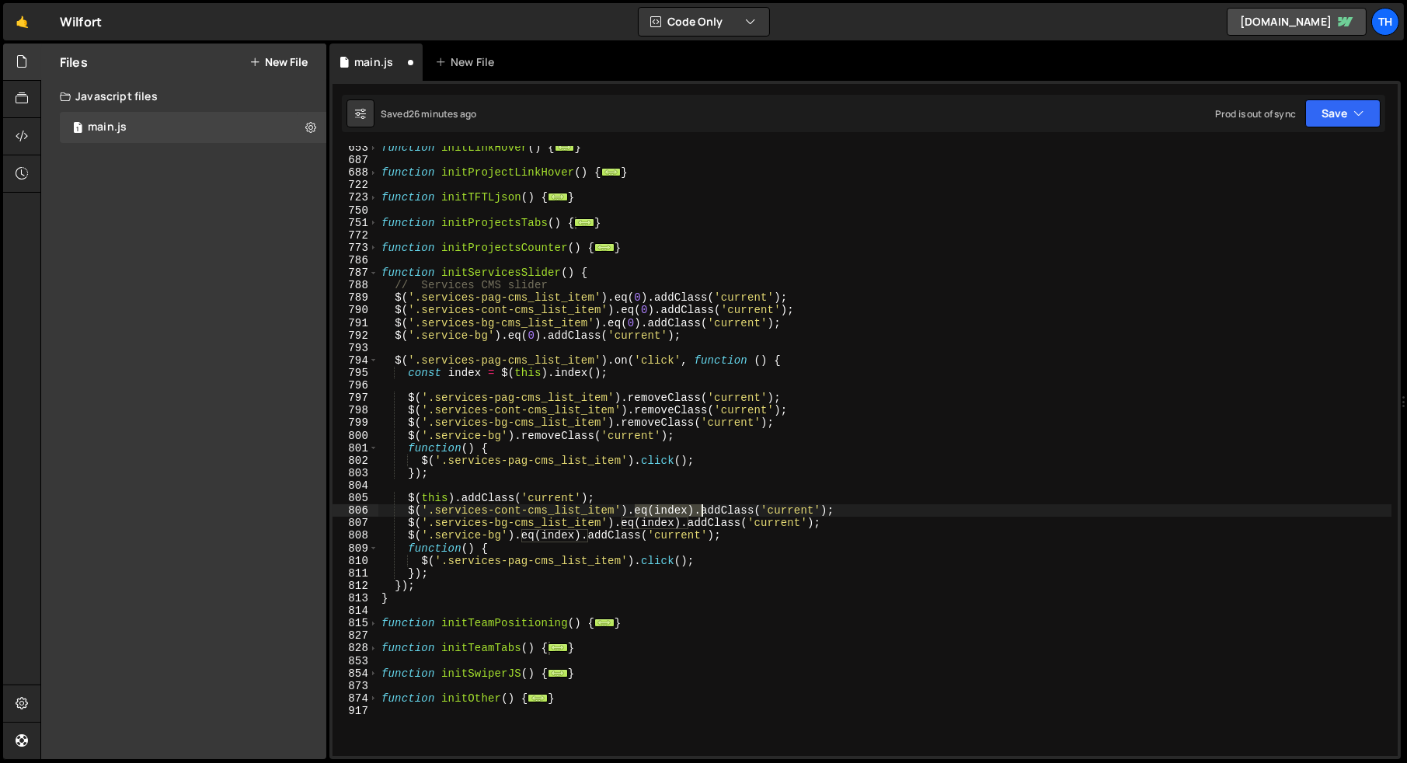
drag, startPoint x: 633, startPoint y: 510, endPoint x: 701, endPoint y: 507, distance: 68.4
click at [701, 507] on div "function initLinkHover ( ) { ... } function initProjectLinkHover ( ) { ... } fu…" at bounding box center [884, 458] width 1013 height 635
click at [642, 555] on div "function initLinkHover ( ) { ... } function initProjectLinkHover ( ) { ... } fu…" at bounding box center [884, 458] width 1013 height 635
paste textarea "eq(index)."
click at [668, 583] on div "function initLinkHover ( ) { ... } function initProjectLinkHover ( ) { ... } fu…" at bounding box center [884, 458] width 1013 height 635
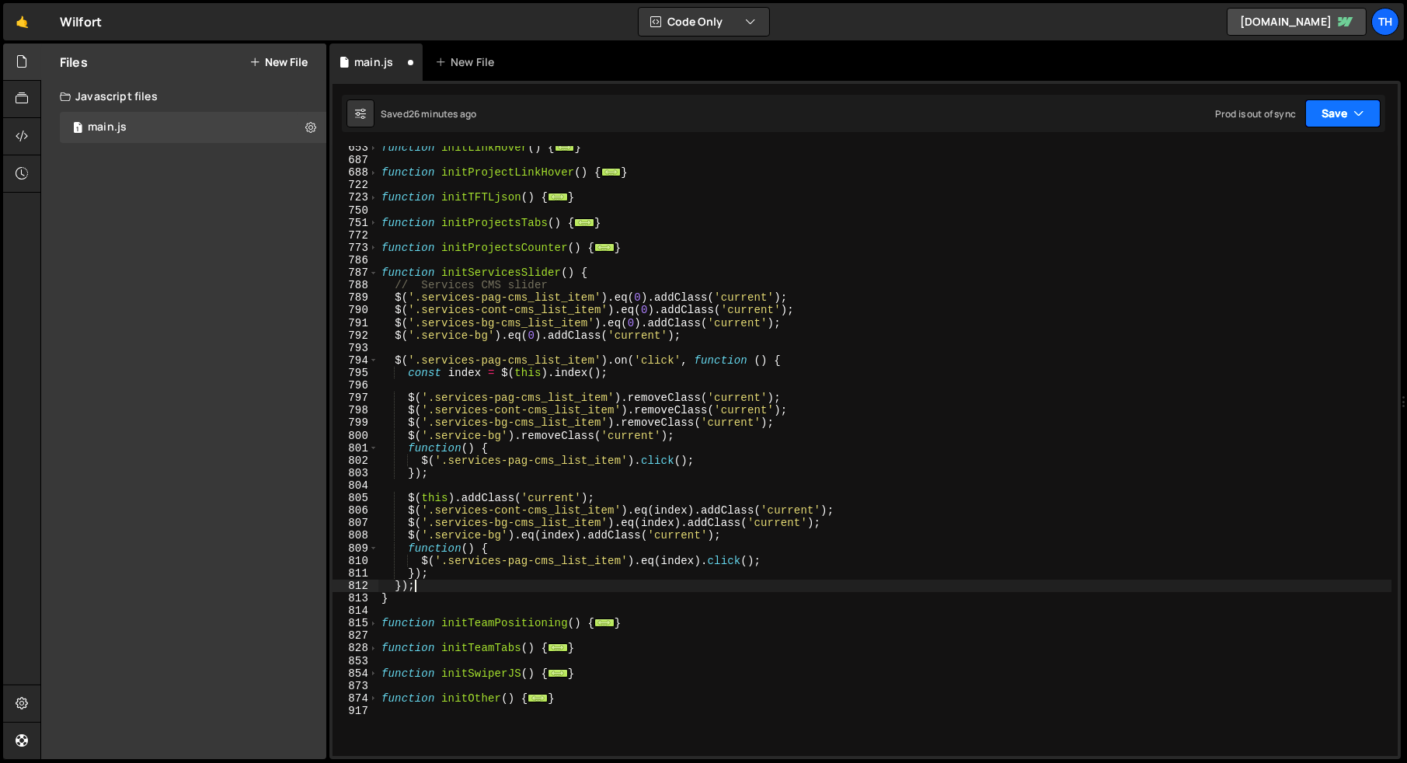
click at [1369, 116] on button "Save" at bounding box center [1342, 113] width 75 height 28
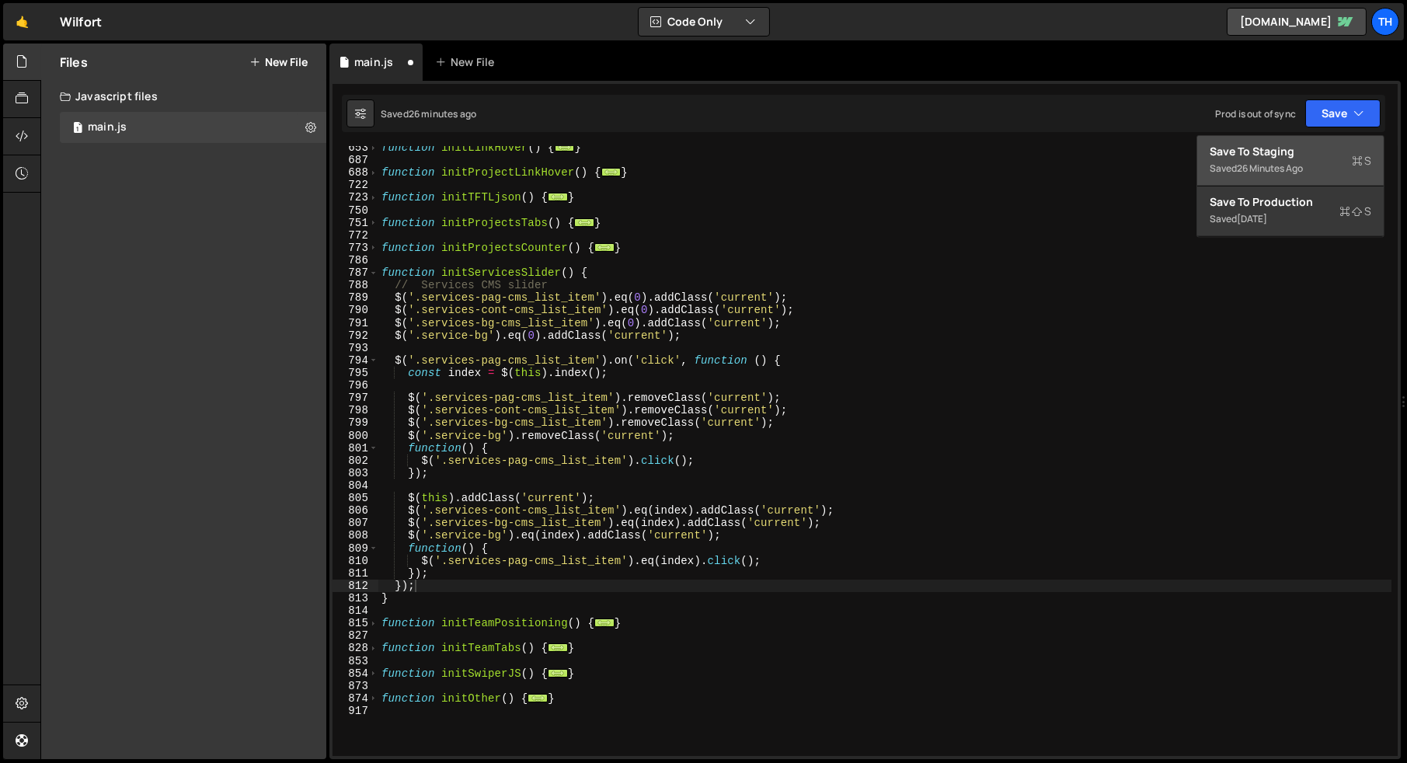
click at [1307, 155] on div "Save to Staging S" at bounding box center [1291, 152] width 162 height 16
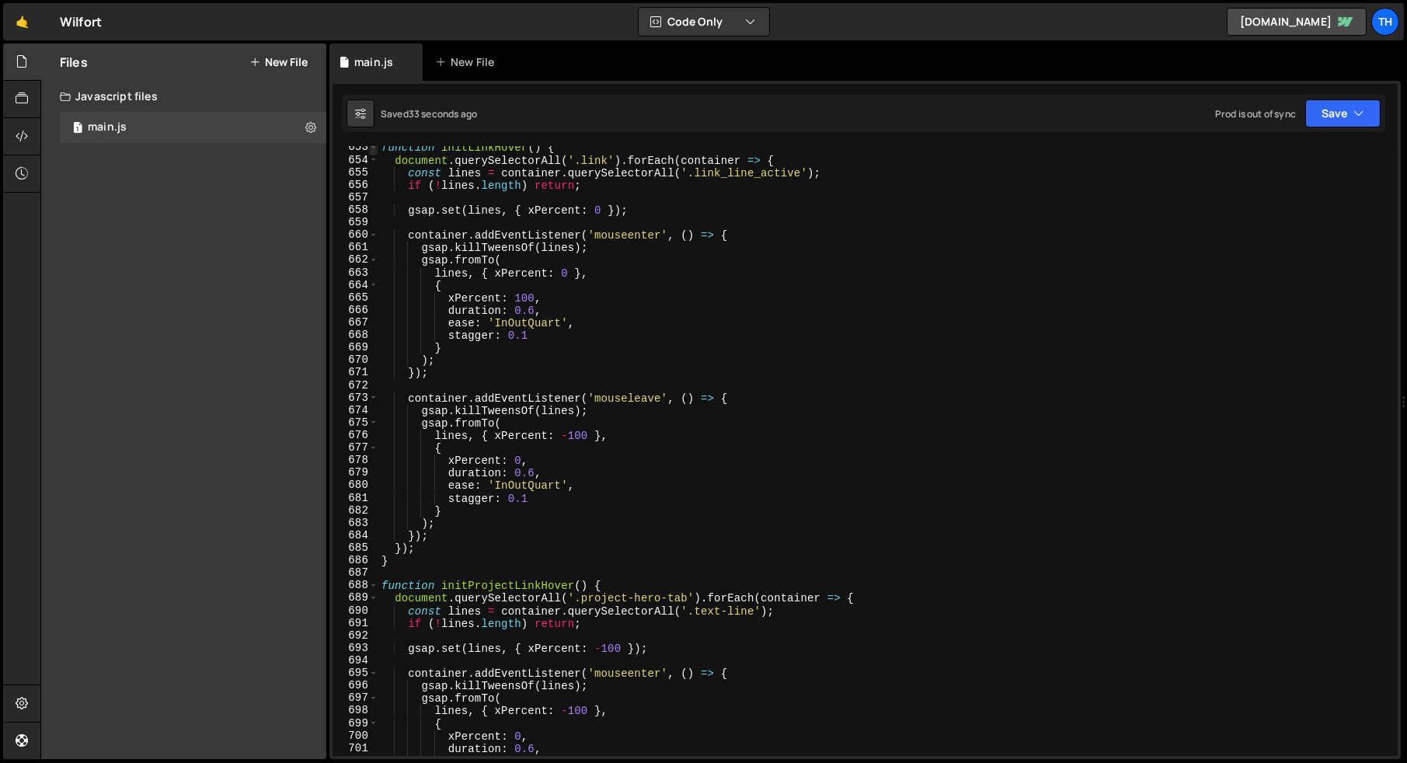
click at [371, 151] on span at bounding box center [373, 147] width 9 height 12
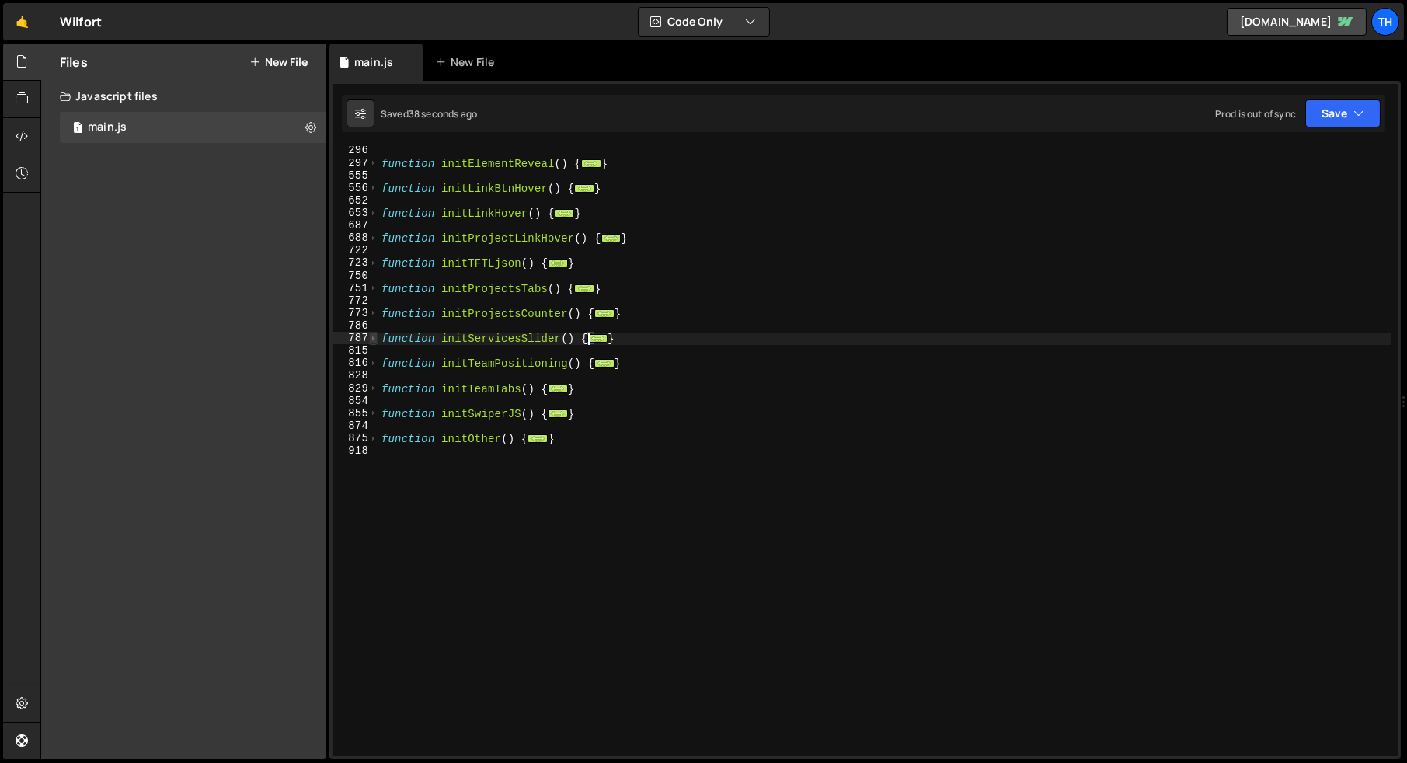
click at [375, 341] on span at bounding box center [373, 338] width 9 height 12
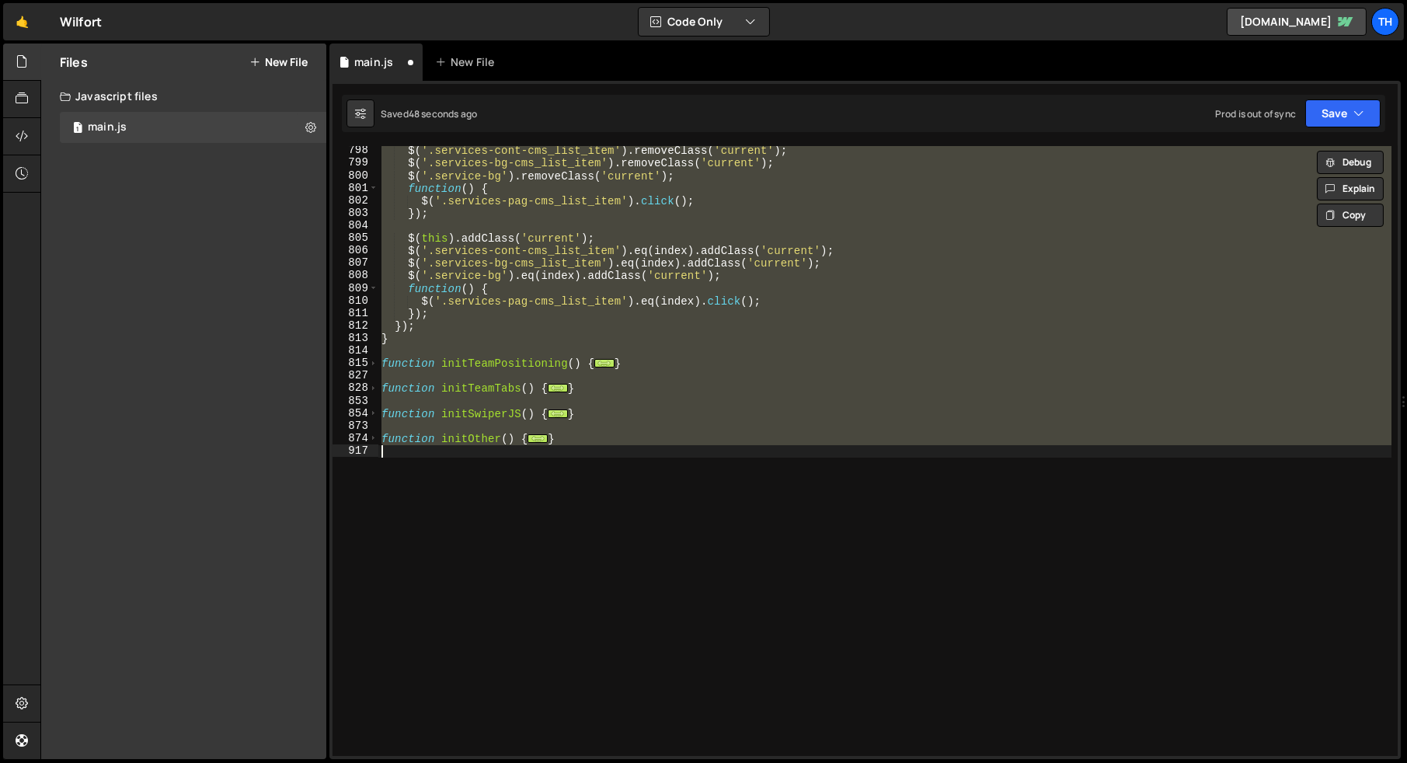
scroll to position [602, 0]
type textarea "$('.services-pag-cms_list_item').click();"
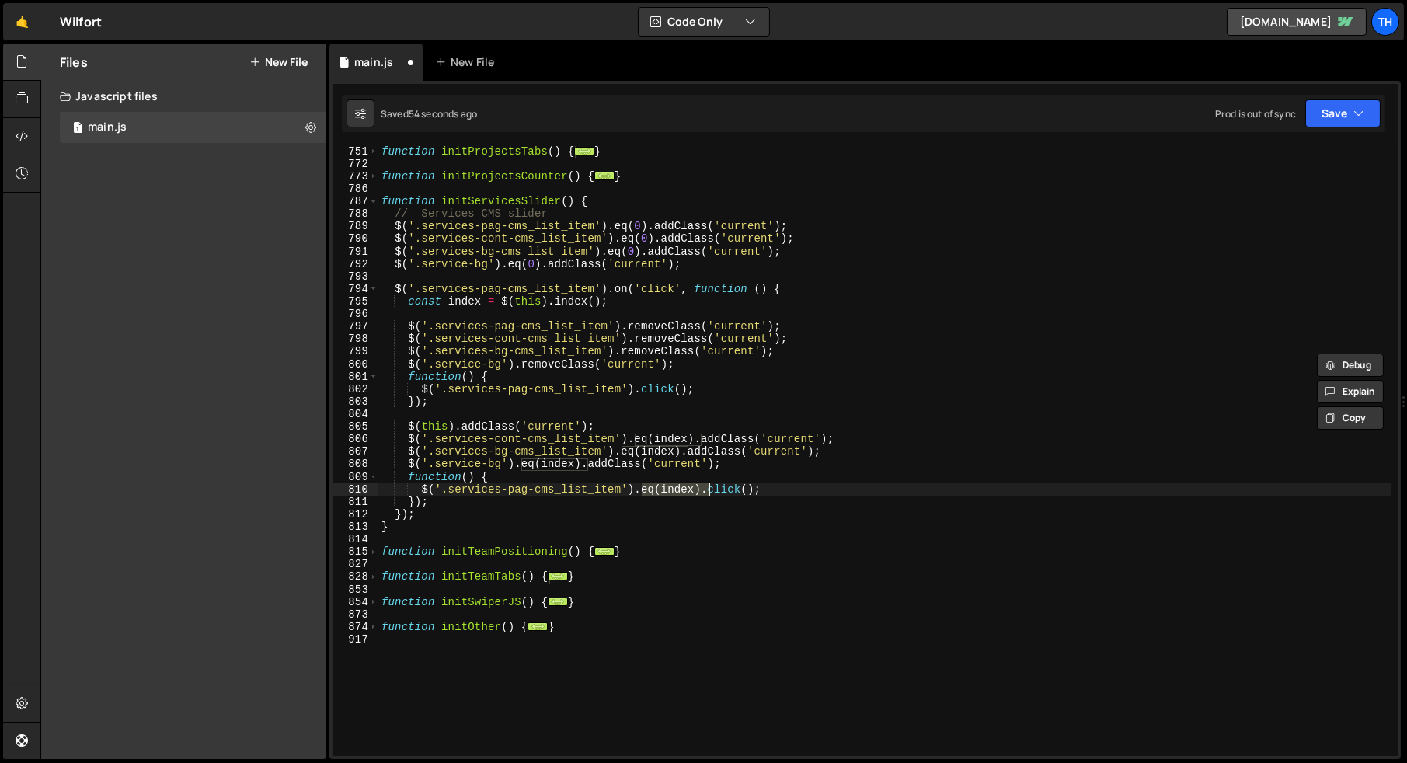
scroll to position [412, 0]
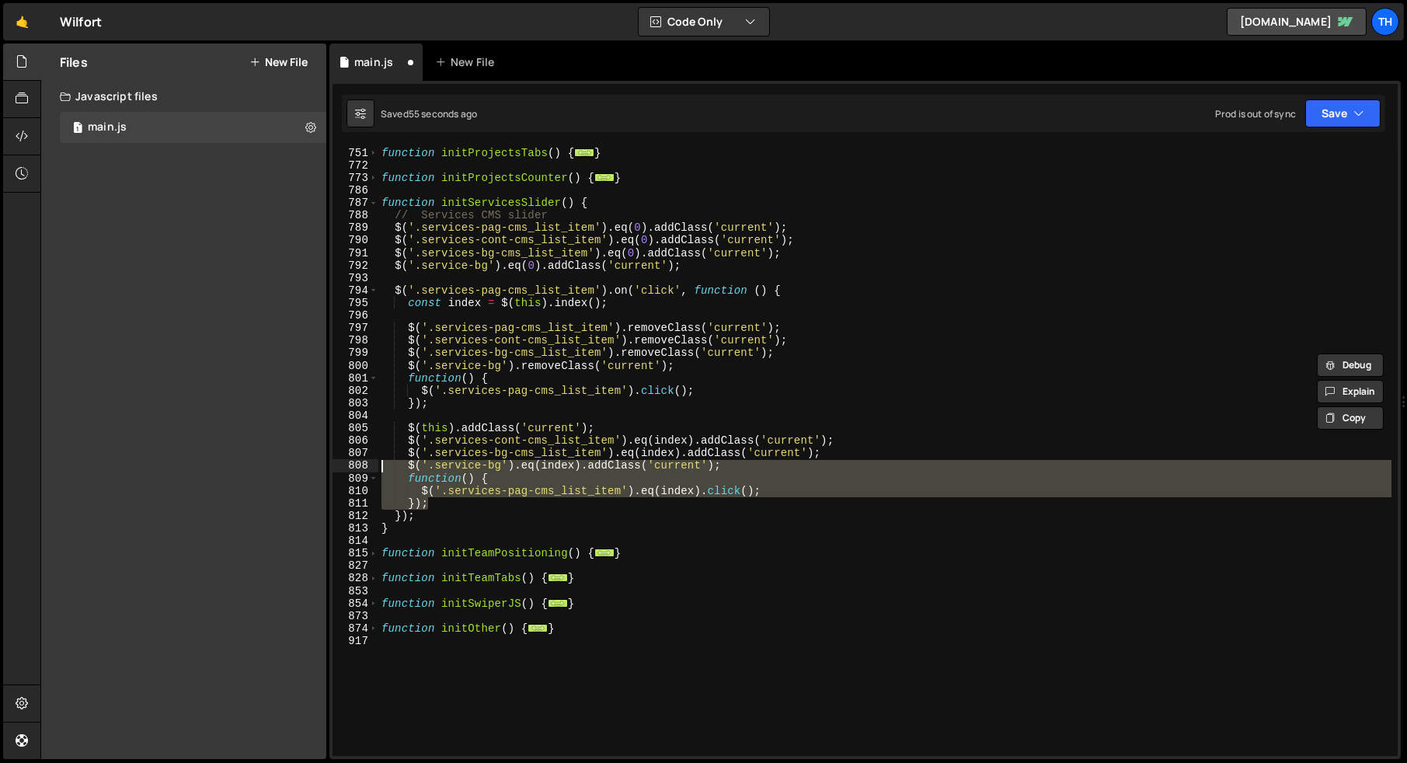
drag, startPoint x: 462, startPoint y: 510, endPoint x: 335, endPoint y: 449, distance: 141.1
click at [335, 449] on div "$('.services-pag-cms_list_item').eq(index).click(); 750 751 772 773 786 787 788…" at bounding box center [864, 451] width 1065 height 610
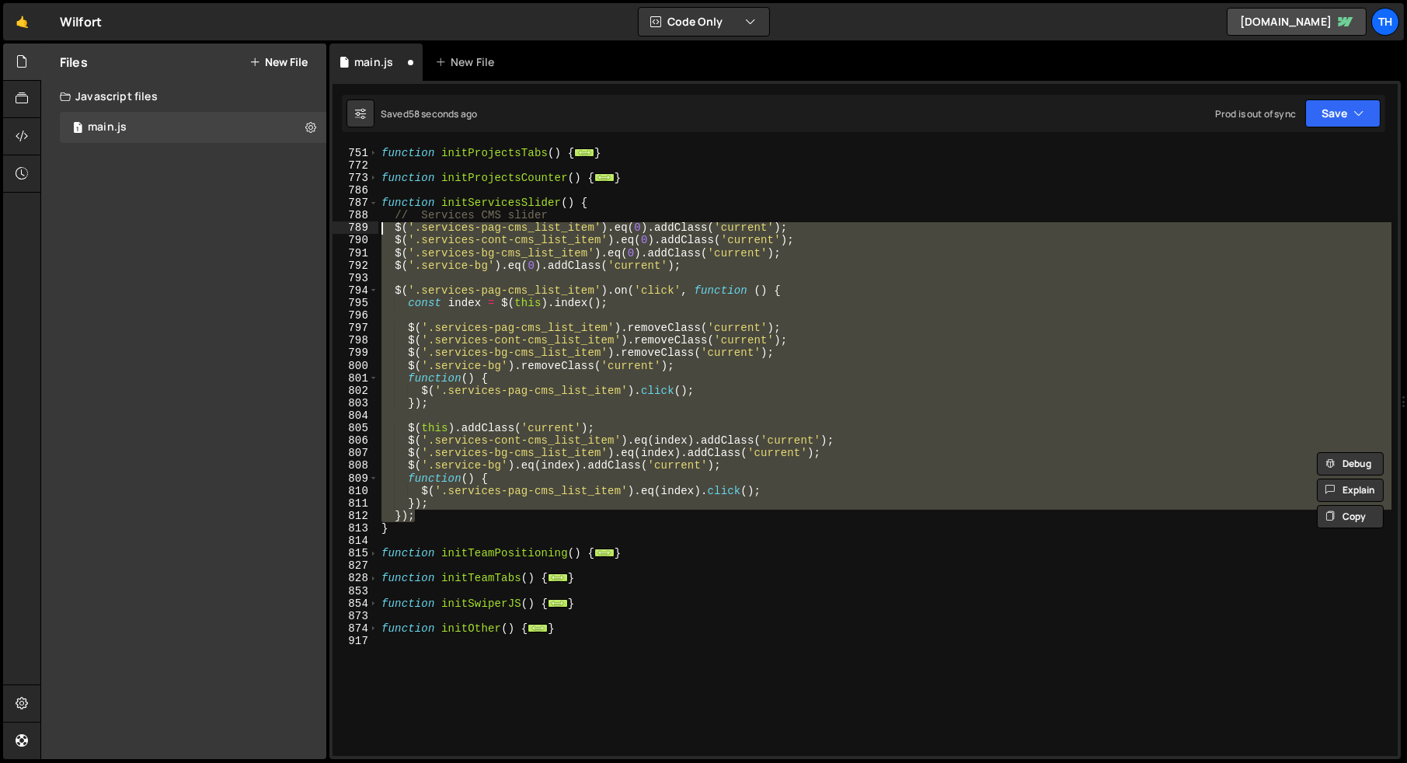
drag, startPoint x: 429, startPoint y: 518, endPoint x: 269, endPoint y: 223, distance: 335.8
click at [269, 223] on div "Files New File Javascript files 1 main.js 0 CSS files Copy share link Edit File…" at bounding box center [723, 402] width 1366 height 716
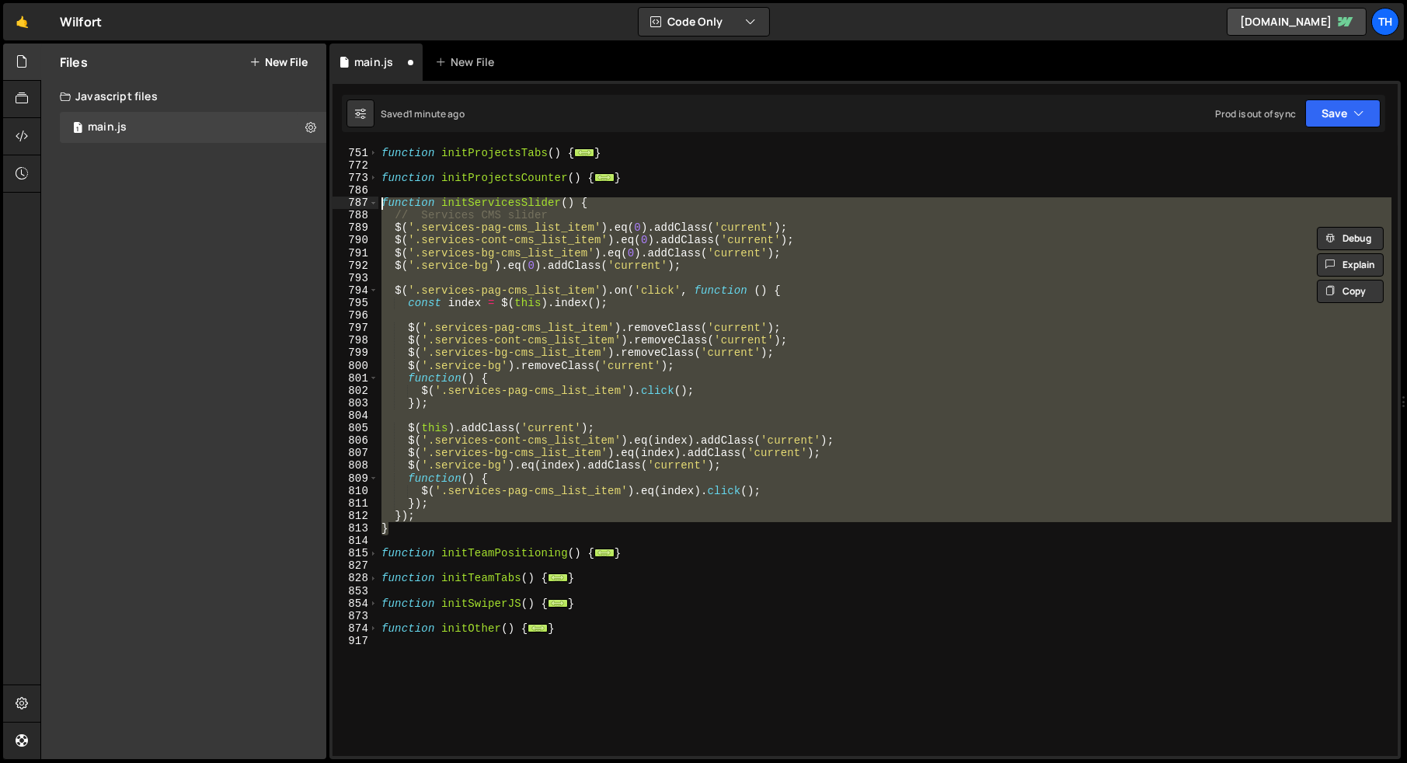
drag, startPoint x: 406, startPoint y: 527, endPoint x: 280, endPoint y: 199, distance: 351.9
click at [280, 199] on div "Files New File Javascript files 1 main.js 0 CSS files Copy share link Edit File…" at bounding box center [723, 402] width 1366 height 716
type textarea "});"
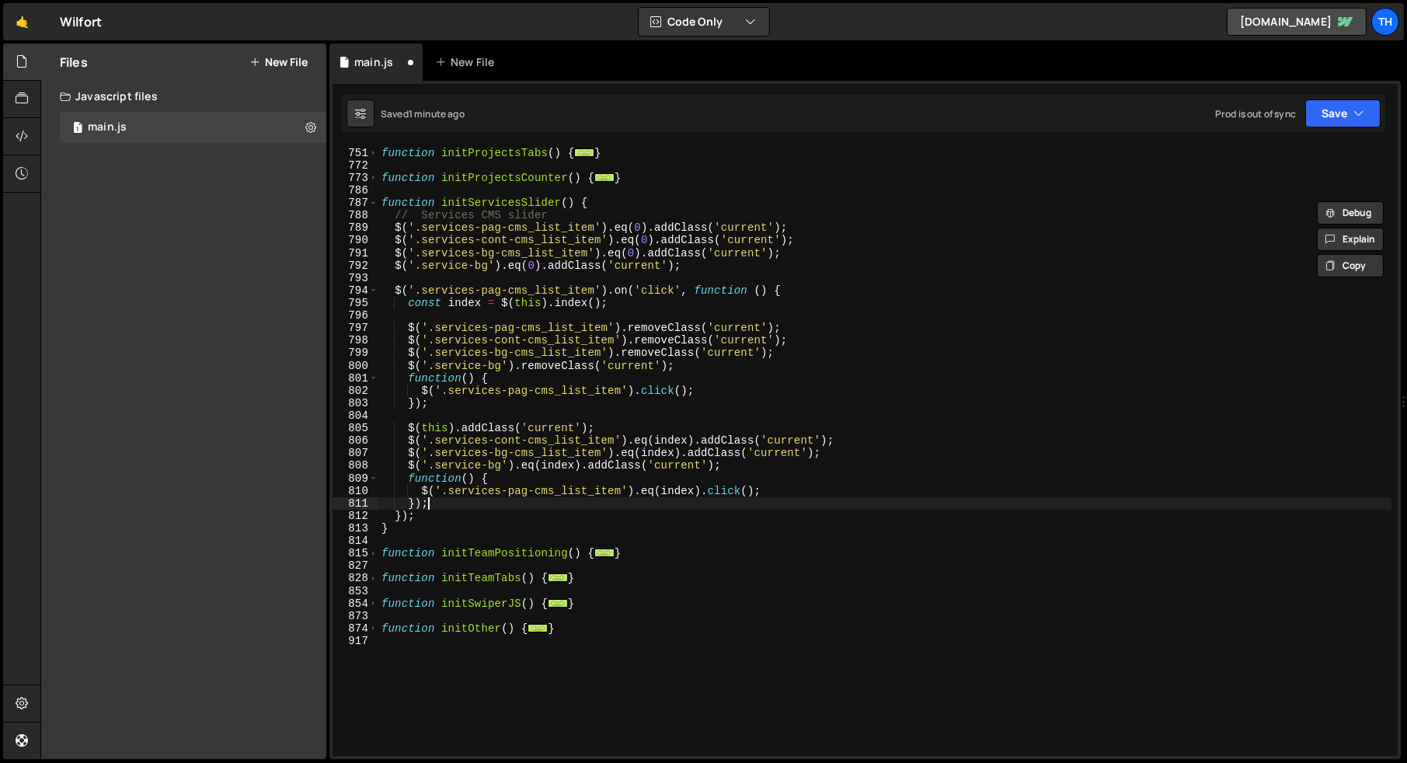
click at [436, 505] on div "function initProjectsTabs ( ) { ... } function initProjectsCounter ( ) { ... } …" at bounding box center [884, 451] width 1013 height 635
drag, startPoint x: 448, startPoint y: 505, endPoint x: 360, endPoint y: 503, distance: 87.8
click at [360, 504] on div "}); 750 751 772 773 786 787 788 789 790 791 792 793 794 795 796 797 798 799 800…" at bounding box center [864, 451] width 1065 height 610
click at [363, 503] on div "811" at bounding box center [355, 503] width 46 height 12
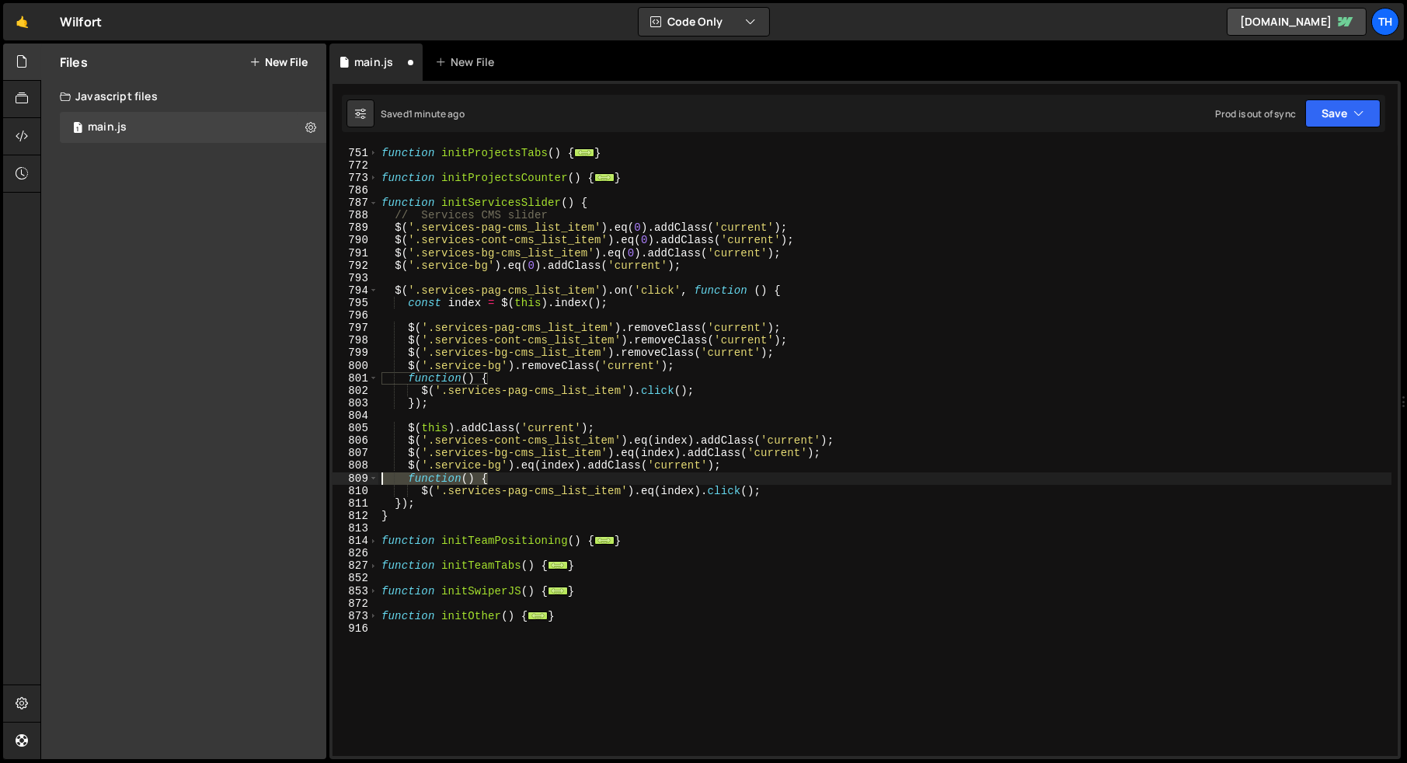
drag, startPoint x: 507, startPoint y: 480, endPoint x: 255, endPoint y: 477, distance: 251.7
click at [255, 477] on div "Files New File Javascript files 1 main.js 0 CSS files Copy share link Edit File…" at bounding box center [723, 402] width 1366 height 716
type textarea "function() {"
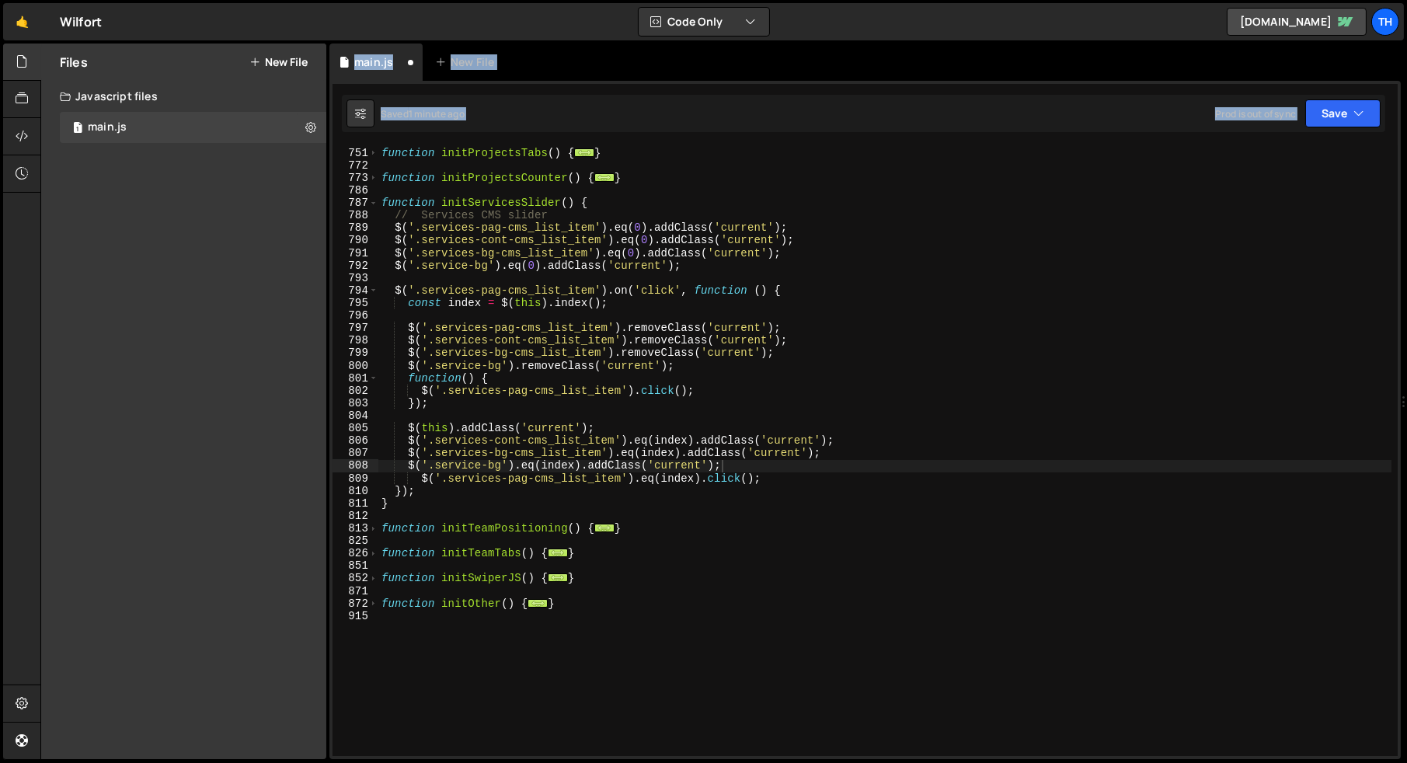
drag, startPoint x: 255, startPoint y: 477, endPoint x: 422, endPoint y: 477, distance: 167.0
click at [422, 477] on div "Files New File Javascript files 1 main.js 0 CSS files Copy share link Edit File…" at bounding box center [723, 402] width 1366 height 716
click at [420, 451] on div "function initProjectsTabs ( ) { ... } function initProjectsCounter ( ) { ... } …" at bounding box center [884, 451] width 1013 height 635
click at [421, 479] on div "function initProjectsTabs ( ) { ... } function initProjectsCounter ( ) { ... } …" at bounding box center [884, 451] width 1013 height 635
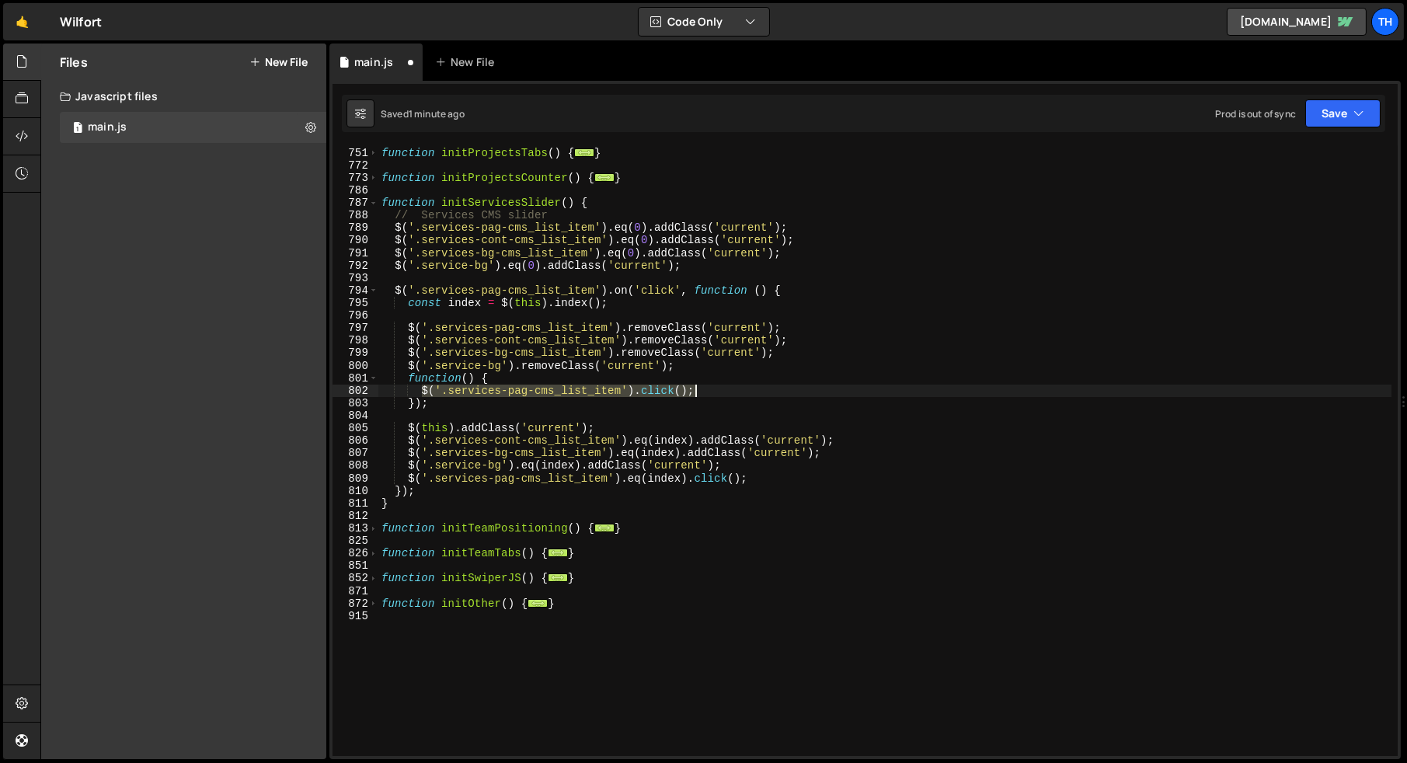
drag, startPoint x: 423, startPoint y: 388, endPoint x: 710, endPoint y: 387, distance: 287.4
click at [710, 387] on div "function initProjectsTabs ( ) { ... } function initProjectsCounter ( ) { ... } …" at bounding box center [884, 451] width 1013 height 635
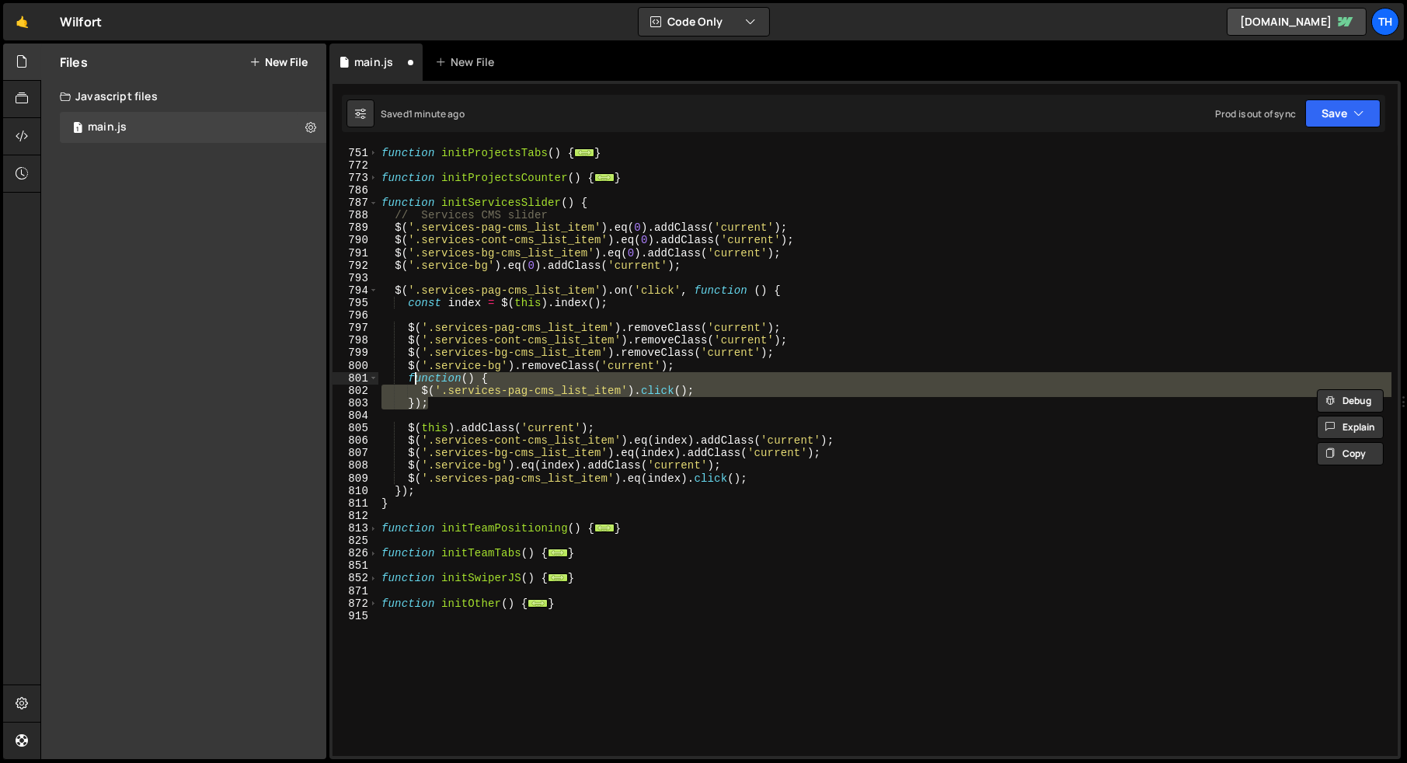
drag, startPoint x: 445, startPoint y: 399, endPoint x: 411, endPoint y: 380, distance: 39.3
click at [413, 381] on div "function initProjectsTabs ( ) { ... } function initProjectsCounter ( ) { ... } …" at bounding box center [884, 451] width 1013 height 635
type textarea "f"
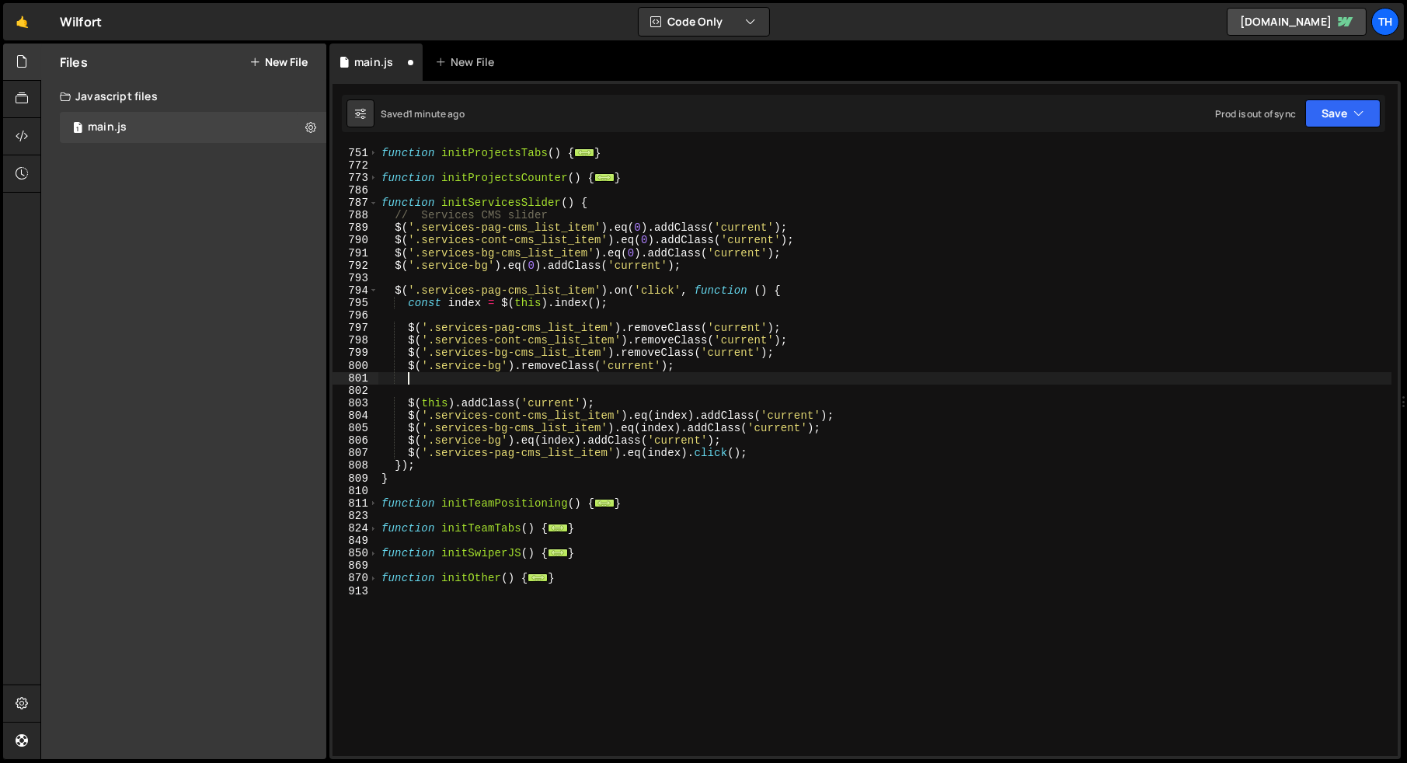
paste textarea "$('.services-pag-cms_list_item').click();"
click at [1324, 126] on button "Save" at bounding box center [1342, 113] width 75 height 28
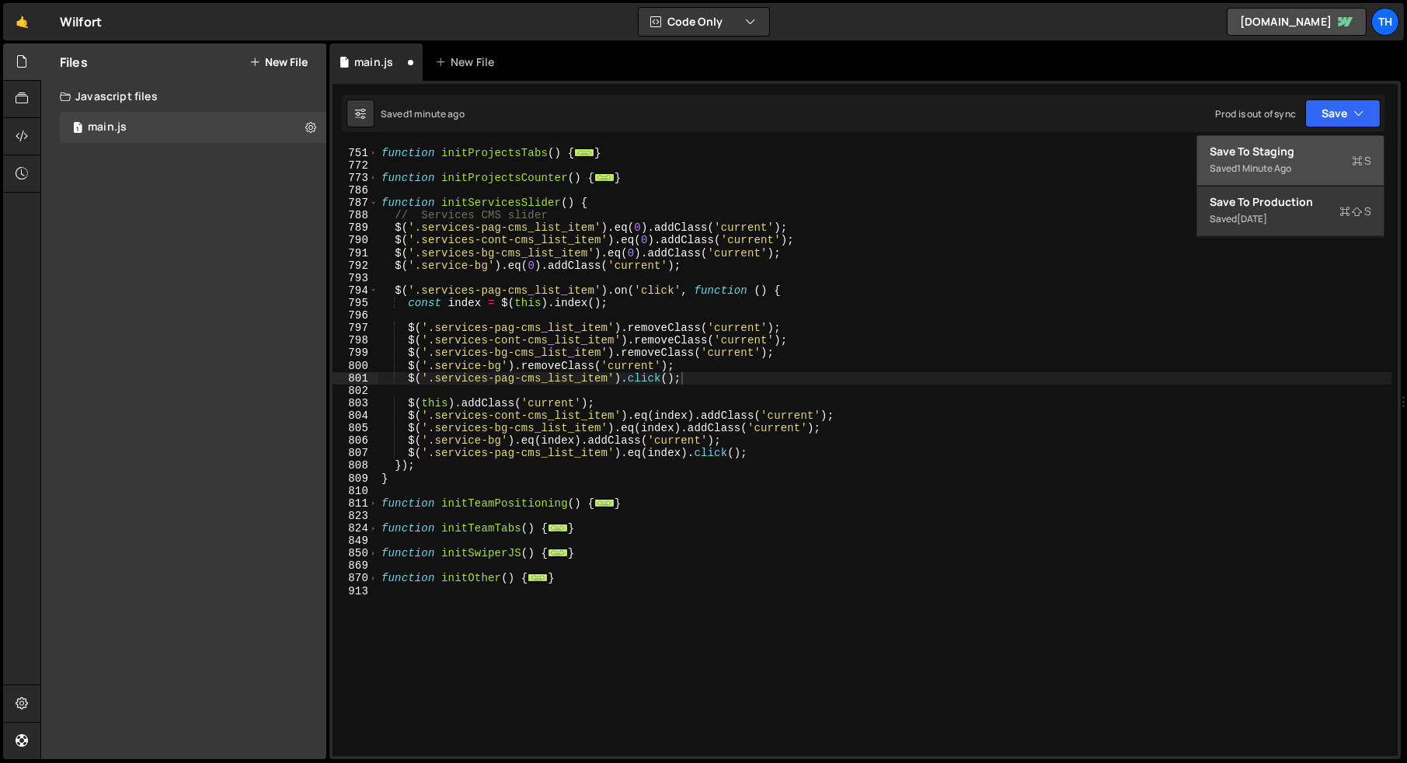
click at [1310, 139] on button "Save to Staging S Saved 1 minute ago" at bounding box center [1290, 161] width 186 height 50
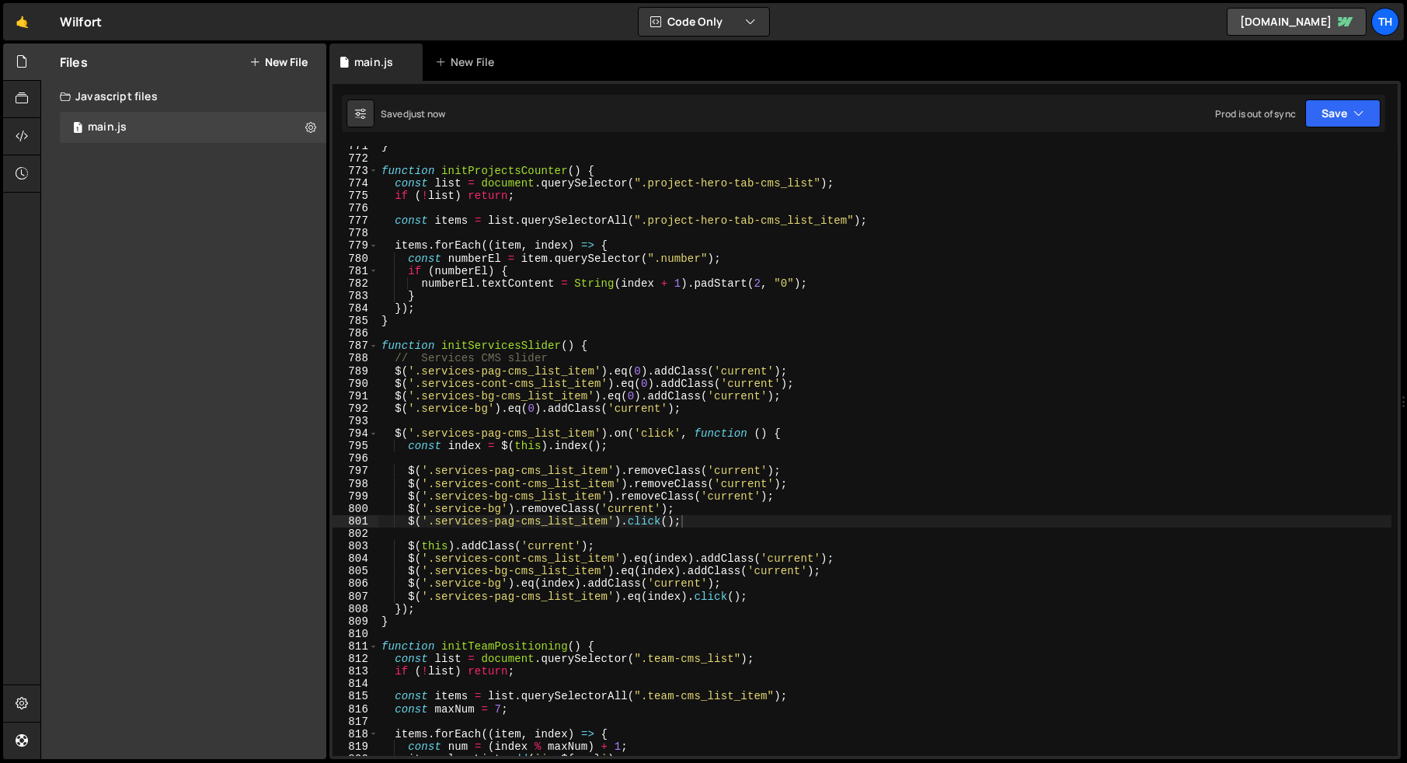
scroll to position [9643, 0]
drag, startPoint x: 437, startPoint y: 520, endPoint x: 606, endPoint y: 520, distance: 169.4
click at [607, 521] on div "} function initProjectsCounter ( ) { const list = document . querySelector ( ".…" at bounding box center [884, 457] width 1013 height 635
paste textarea "-pagination"
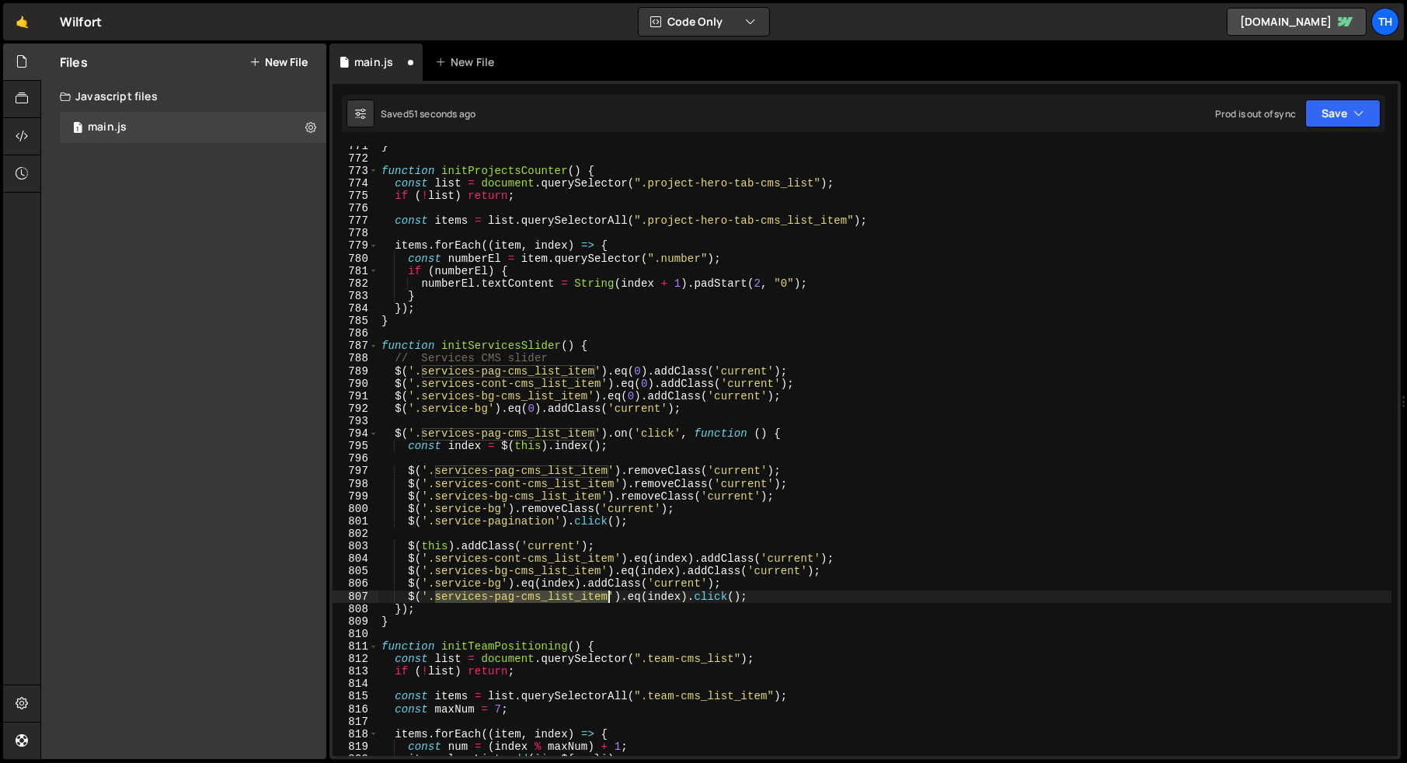
drag, startPoint x: 437, startPoint y: 601, endPoint x: 609, endPoint y: 590, distance: 172.0
click at [611, 591] on div "} function initProjectsCounter ( ) { const list = document . querySelector ( ".…" at bounding box center [884, 457] width 1013 height 635
paste textarea "-pagination"
type textarea "$('.service-pagination').eq(index).click();"
click at [1353, 116] on button "Save" at bounding box center [1342, 113] width 75 height 28
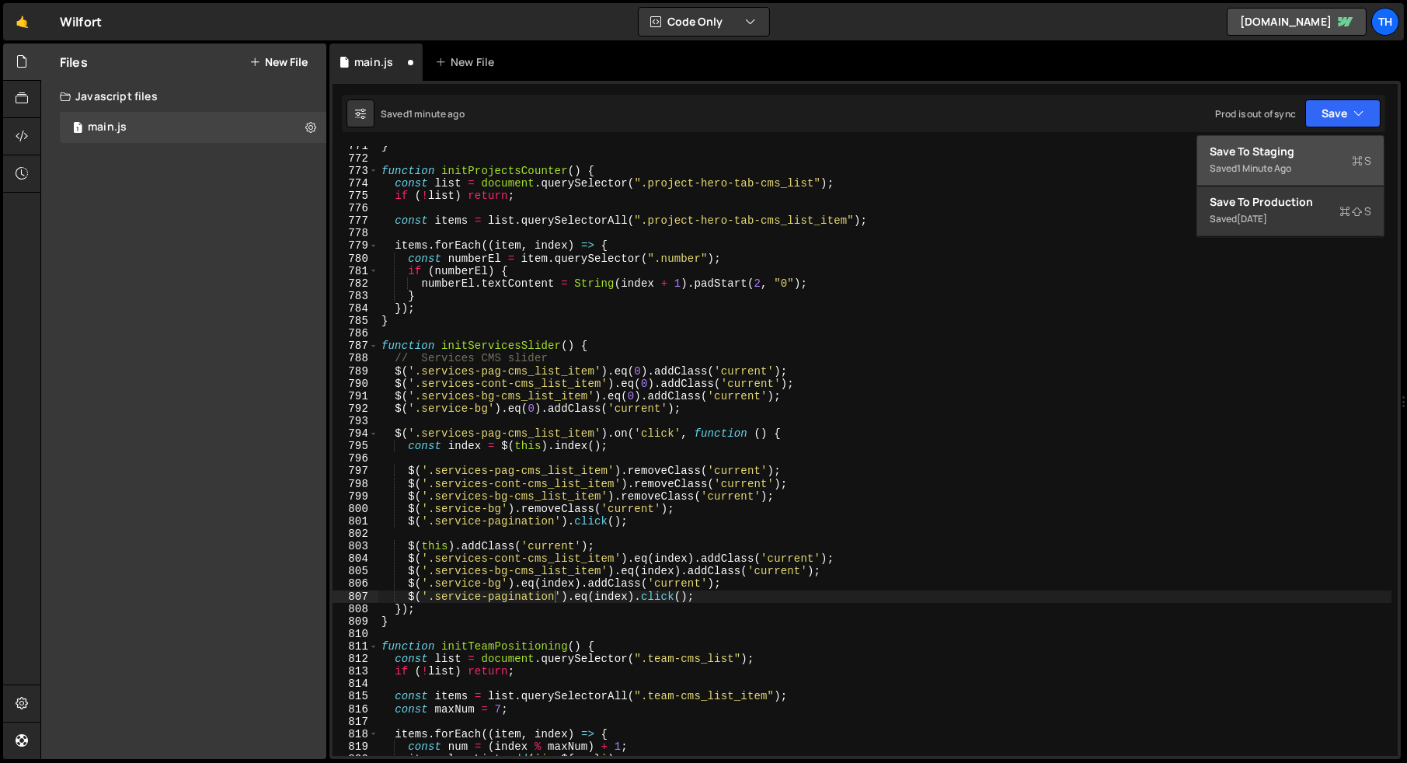
click at [1299, 155] on div "Save to Staging S" at bounding box center [1291, 152] width 162 height 16
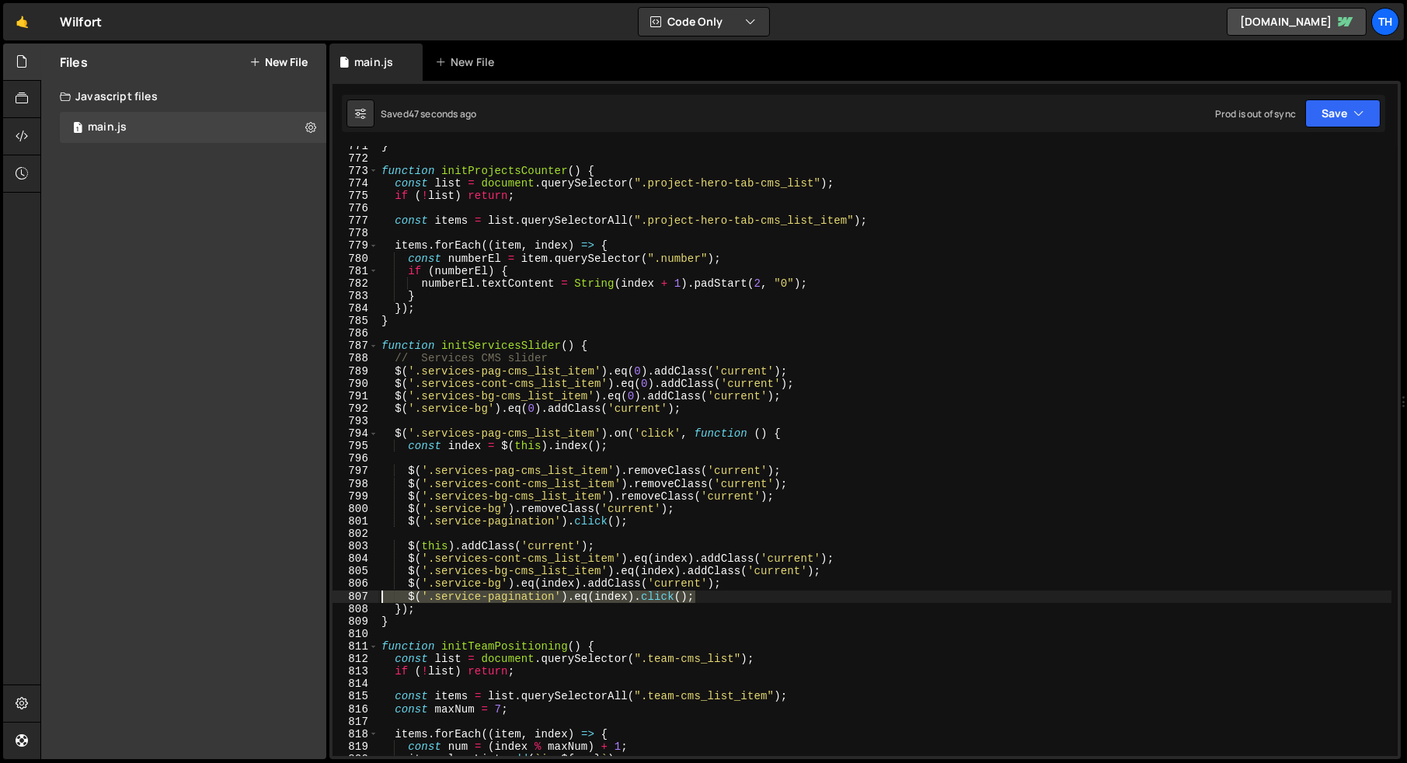
drag, startPoint x: 729, startPoint y: 595, endPoint x: 317, endPoint y: 593, distance: 412.5
click at [317, 594] on div "Files New File Javascript files 1 main.js 0 CSS files Copy share link Edit File…" at bounding box center [723, 402] width 1366 height 716
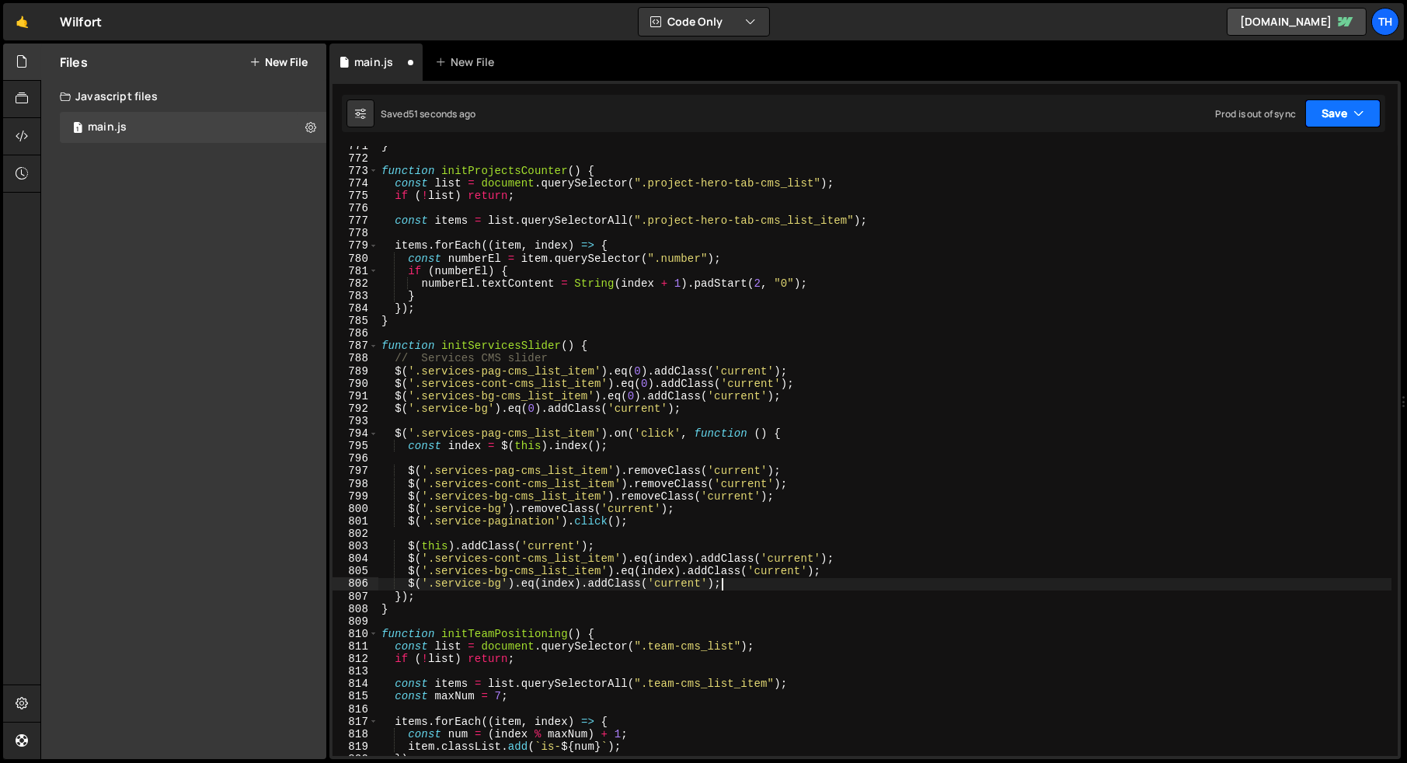
click at [1339, 103] on button "Save" at bounding box center [1342, 113] width 75 height 28
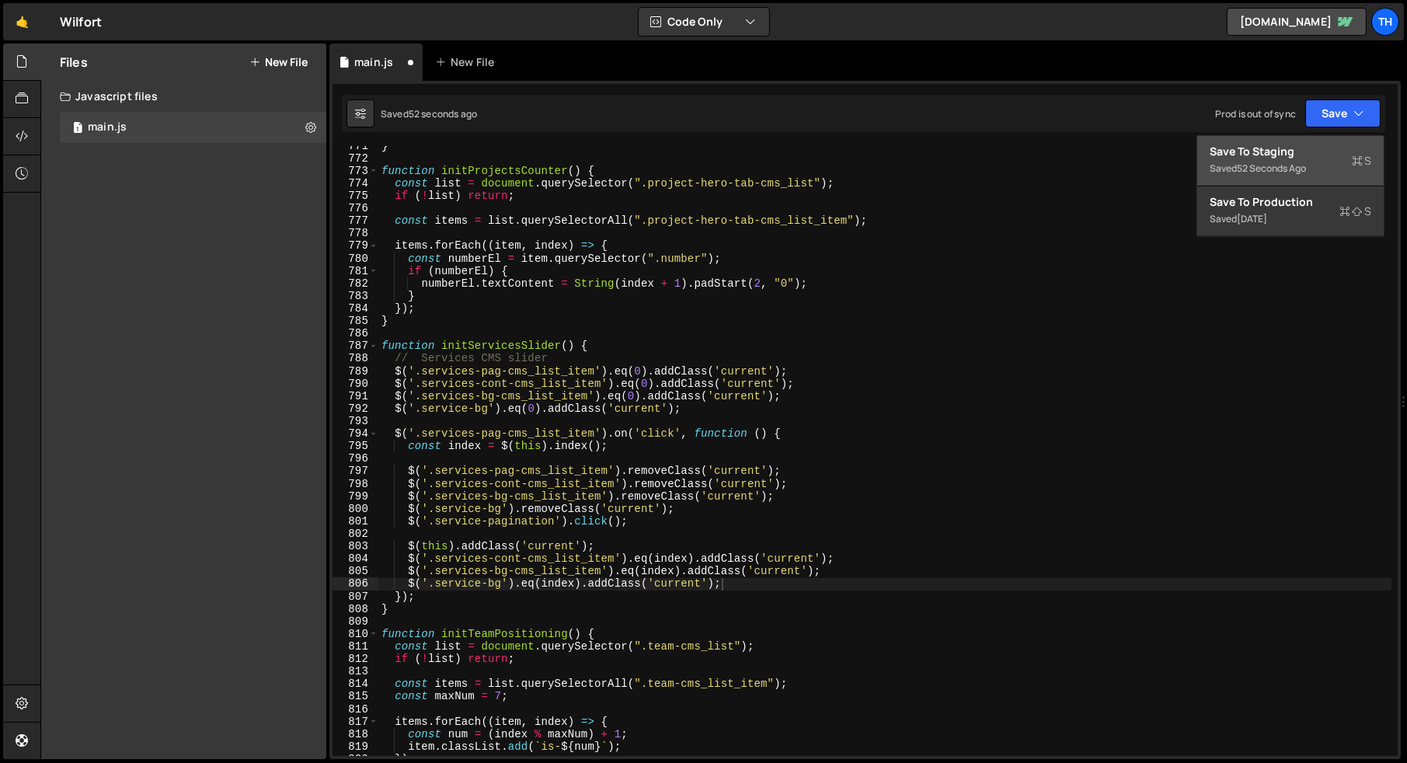
click at [1297, 151] on div "Save to Staging S" at bounding box center [1291, 152] width 162 height 16
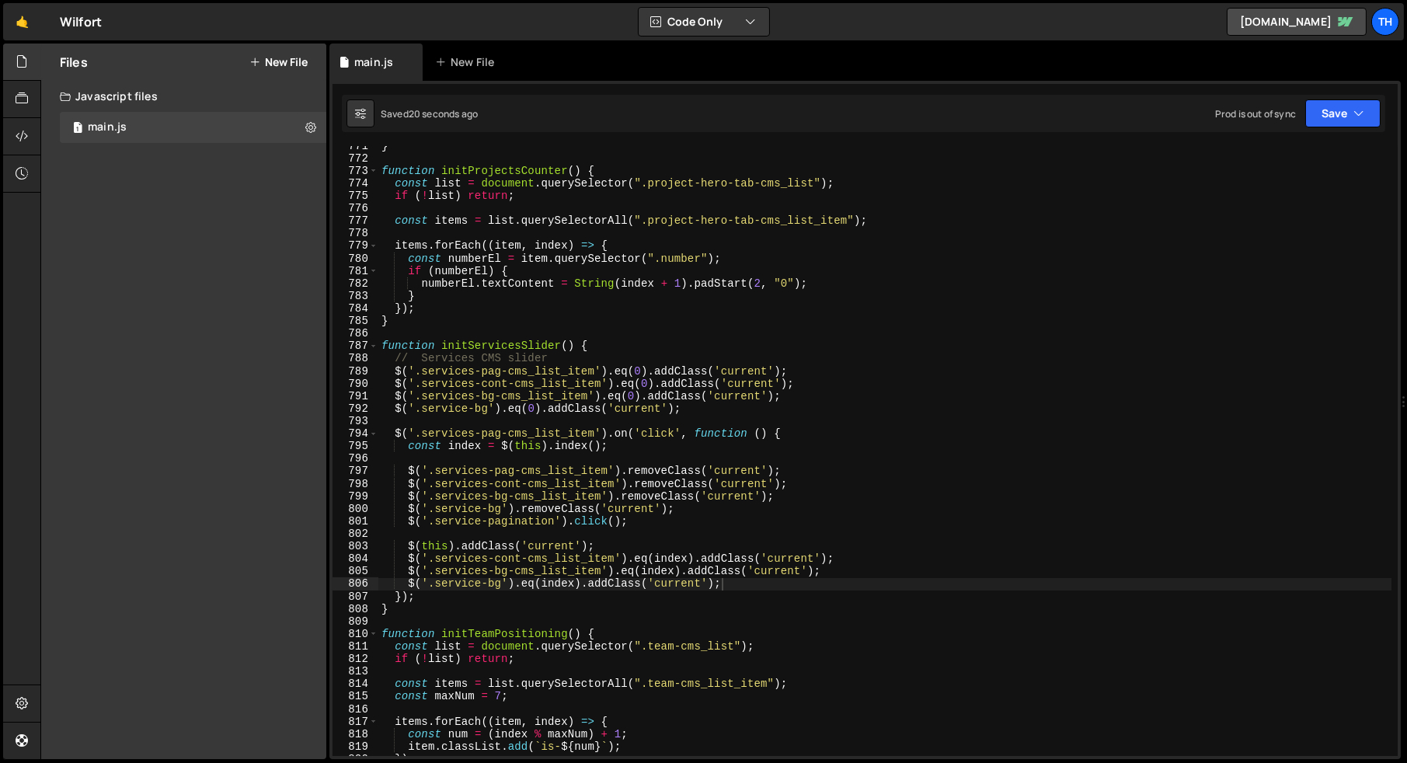
type textarea "$('.service-pagination').click();"
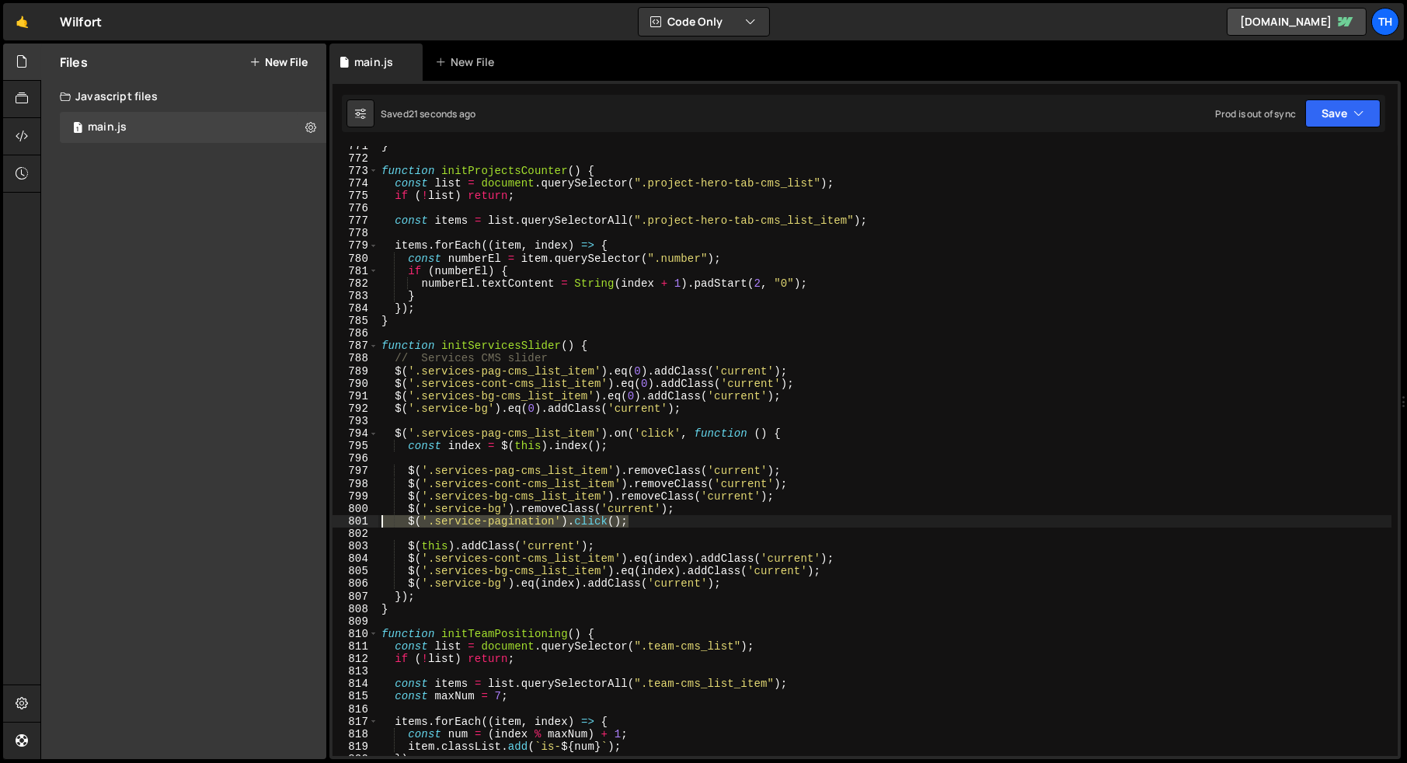
drag, startPoint x: 671, startPoint y: 523, endPoint x: 214, endPoint y: 520, distance: 457.6
click at [214, 521] on div "Files New File Javascript files 1 main.js 0 CSS files Copy share link Edit File…" at bounding box center [723, 402] width 1366 height 716
click at [1361, 123] on button "Save" at bounding box center [1342, 113] width 75 height 28
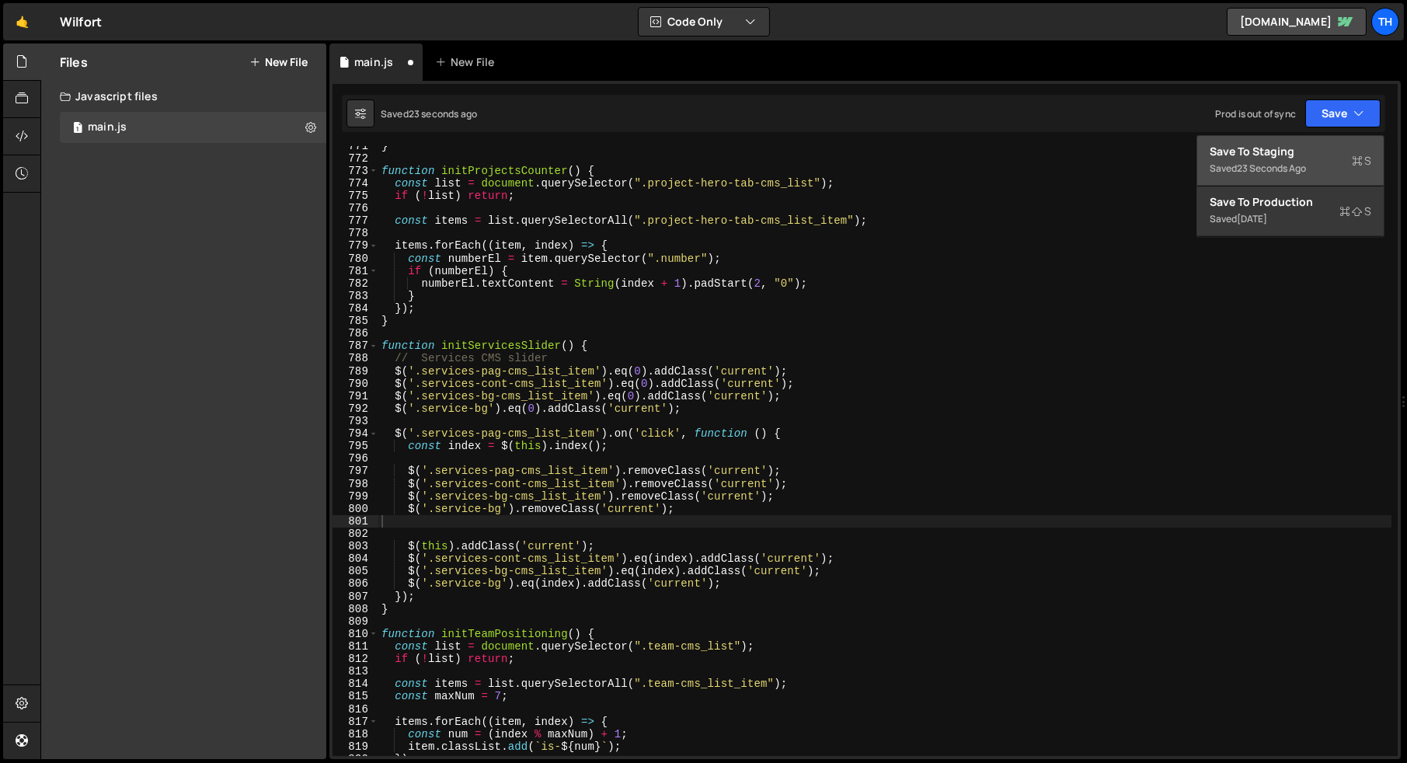
click at [1322, 148] on div "Save to Staging S" at bounding box center [1291, 152] width 162 height 16
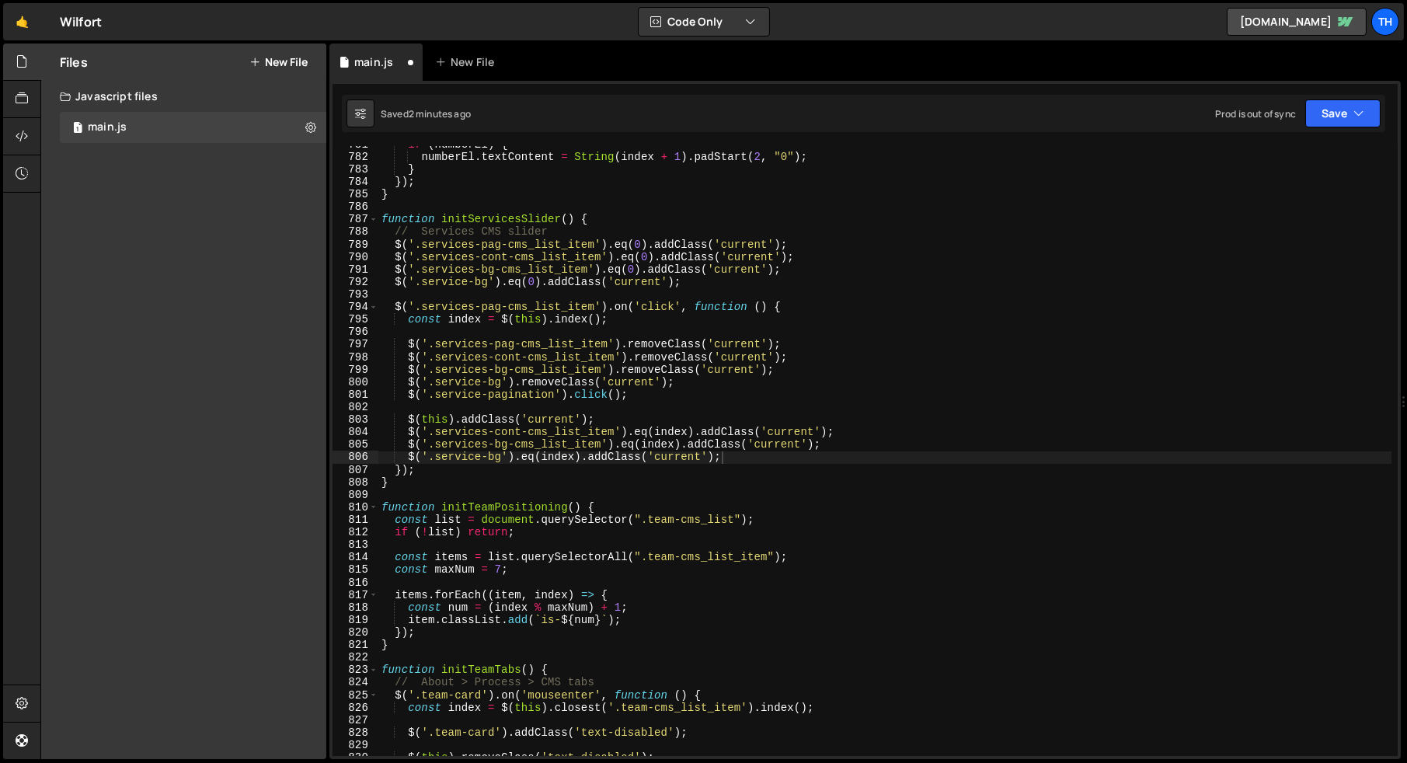
scroll to position [9770, 0]
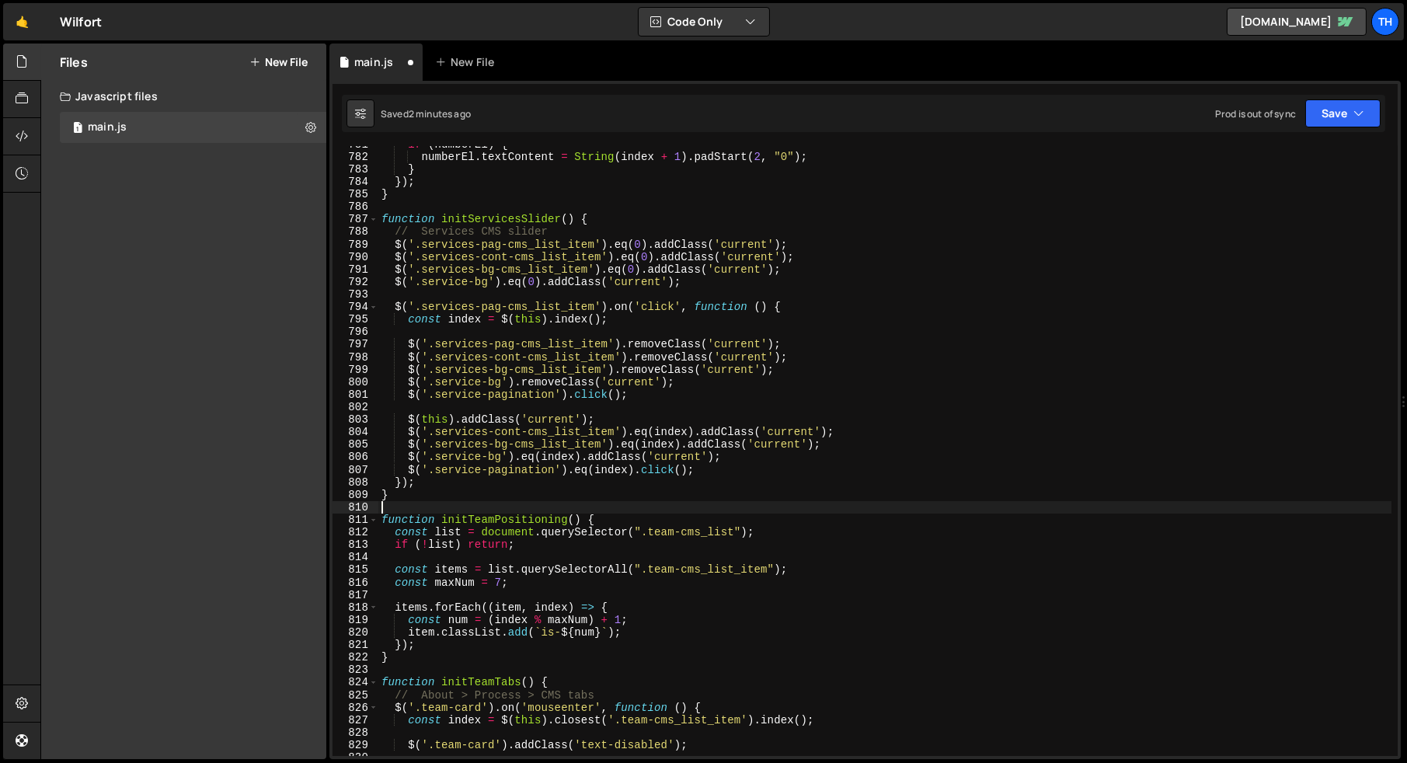
click at [581, 501] on div "if ( numberEl ) { numberEl . textContent = String ( index + 1 ) . padStart ( 2 …" at bounding box center [884, 455] width 1013 height 635
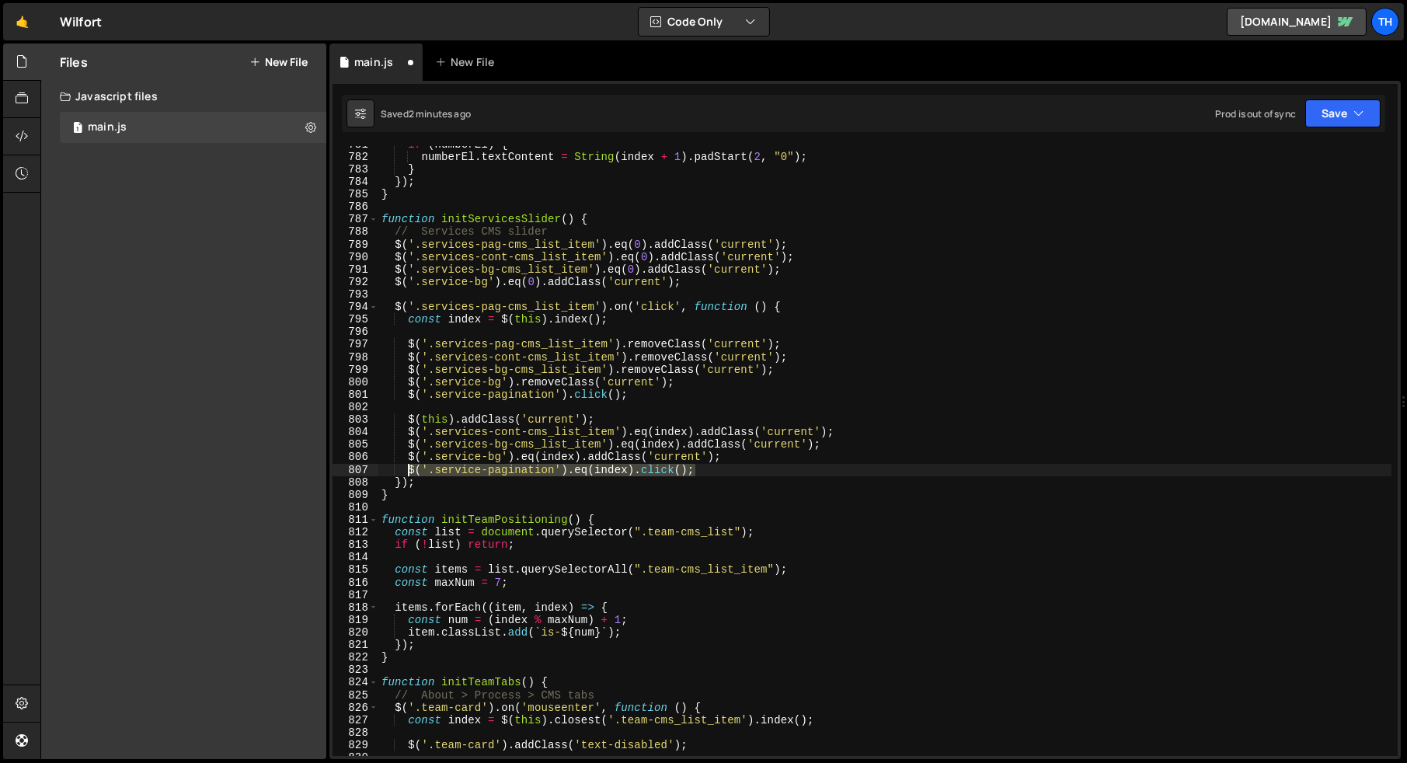
drag, startPoint x: 708, startPoint y: 468, endPoint x: 408, endPoint y: 470, distance: 299.9
click at [408, 470] on div "if ( numberEl ) { numberEl . textContent = String ( index + 1 ) . padStart ( 2 …" at bounding box center [884, 455] width 1013 height 635
type textarea "$('.service-pagination').eq(index).click();"
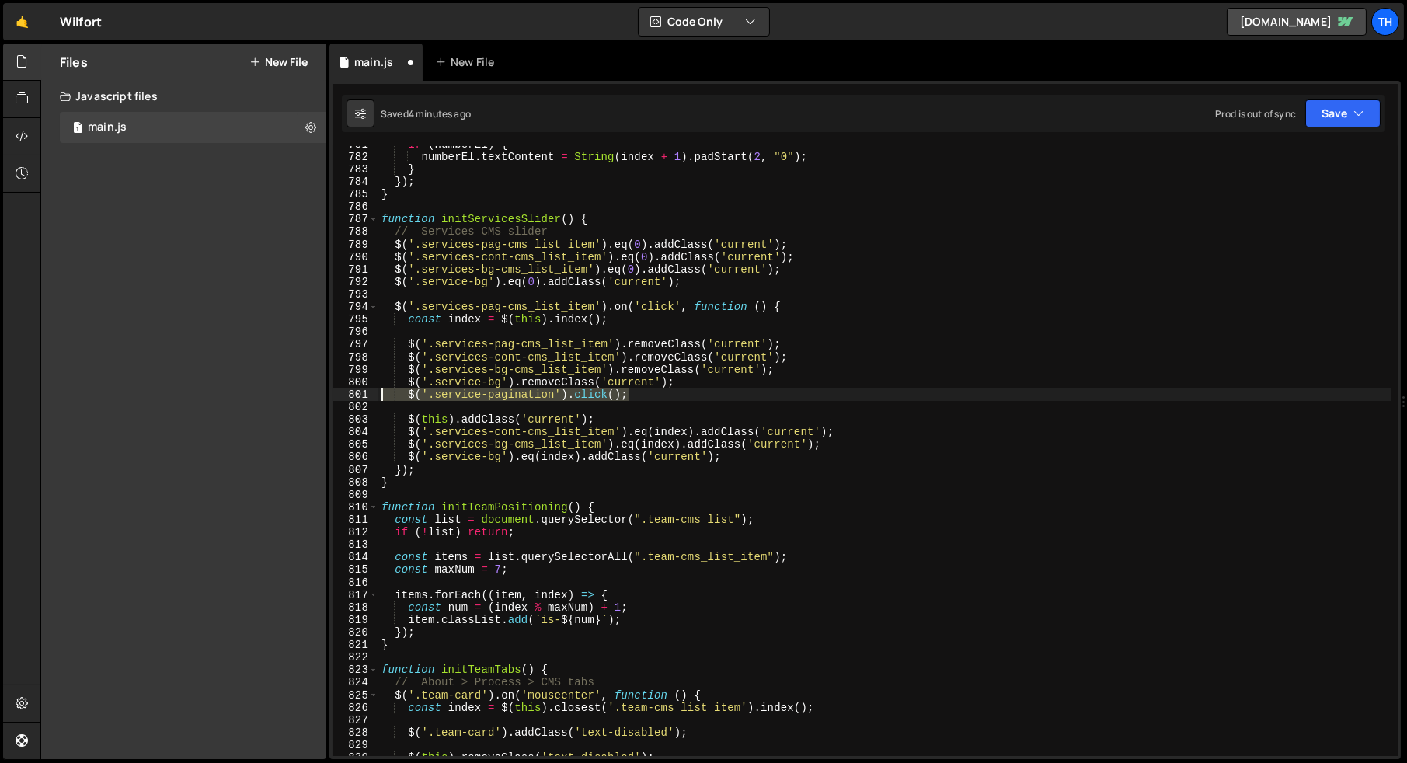
drag, startPoint x: 639, startPoint y: 393, endPoint x: 332, endPoint y: 396, distance: 306.1
click at [332, 396] on div "$('.service-bg').eq(index).addClass('current'); 781 782 783 784 785 786 787 788…" at bounding box center [864, 451] width 1065 height 610
paste textarea "$('.service-pagination').eq(index - 1"
click at [411, 398] on div "if ( numberEl ) { numberEl . textContent = String ( index + 1 ) . padStart ( 2 …" at bounding box center [884, 451] width 1013 height 610
drag, startPoint x: 410, startPoint y: 395, endPoint x: 668, endPoint y: 395, distance: 257.9
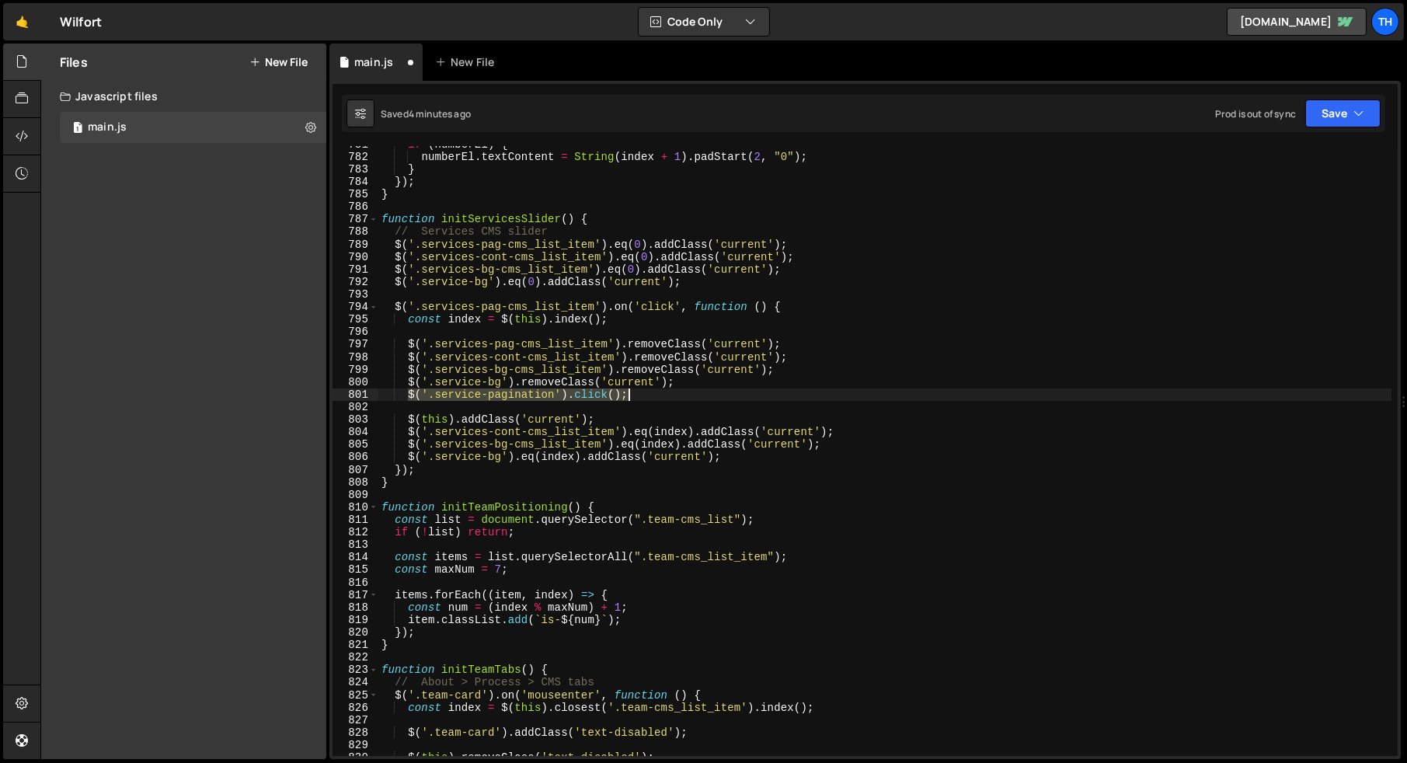
click at [668, 395] on div "if ( numberEl ) { numberEl . textContent = String ( index + 1 ) . padStart ( 2 …" at bounding box center [884, 455] width 1013 height 635
paste textarea "eq(index - 1)."
type textarea "$('.service-pagination').eq(index - 1).click();"
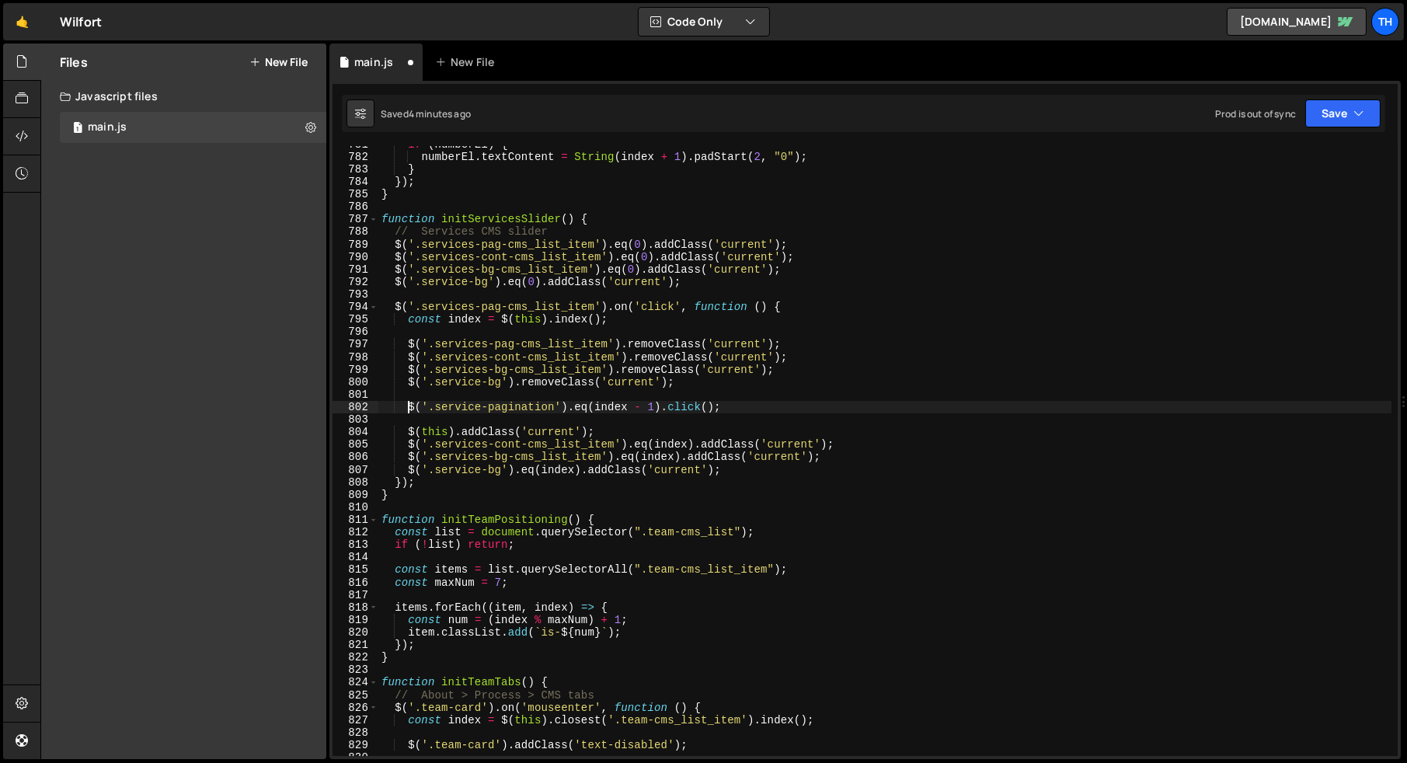
scroll to position [0, 1]
click at [1356, 122] on button "Save" at bounding box center [1342, 113] width 75 height 28
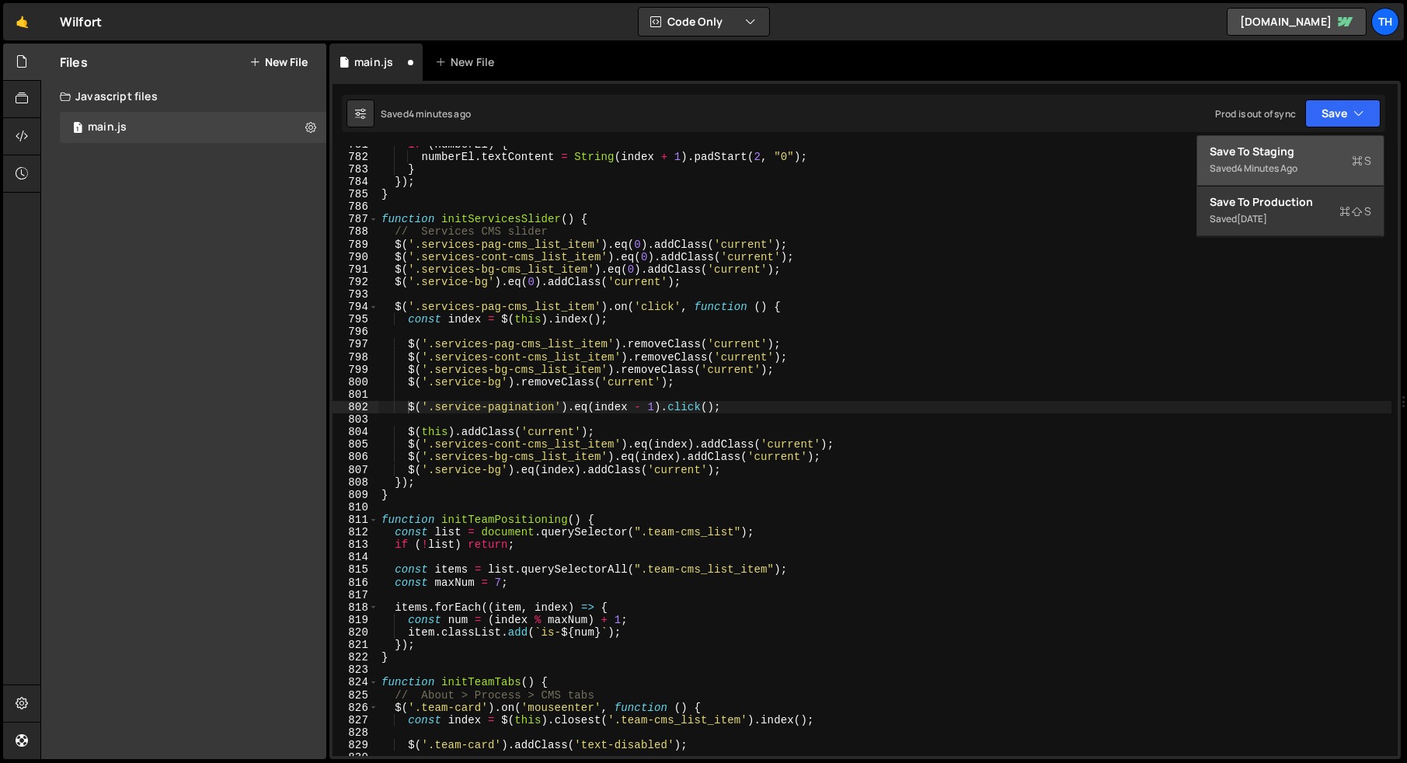
click at [1325, 151] on div "Save to Staging S" at bounding box center [1291, 152] width 162 height 16
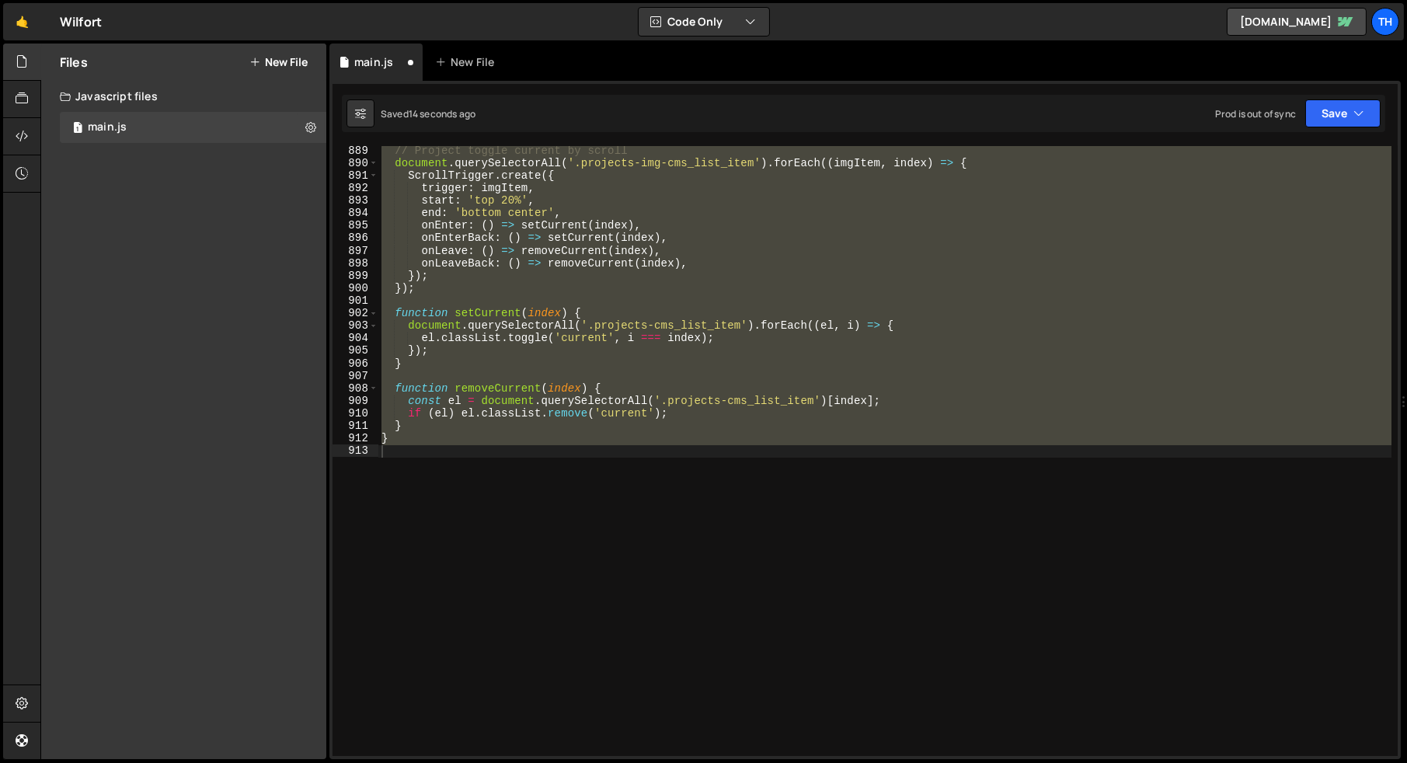
scroll to position [9708, 0]
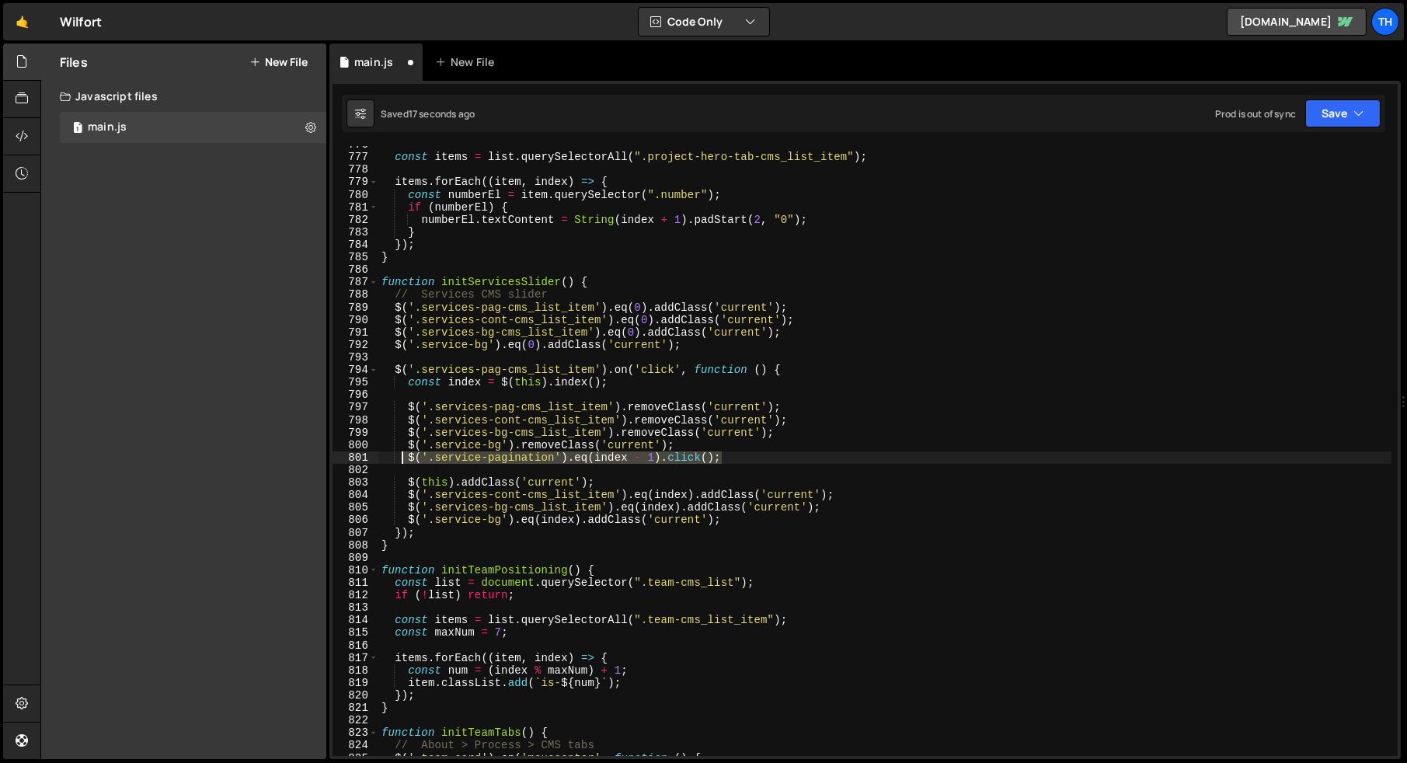
drag, startPoint x: 731, startPoint y: 455, endPoint x: 381, endPoint y: 458, distance: 349.6
click at [381, 458] on div "const items = list . querySelectorAll ( ".project-hero-tab-cms_list_item" ) ; i…" at bounding box center [884, 455] width 1013 height 635
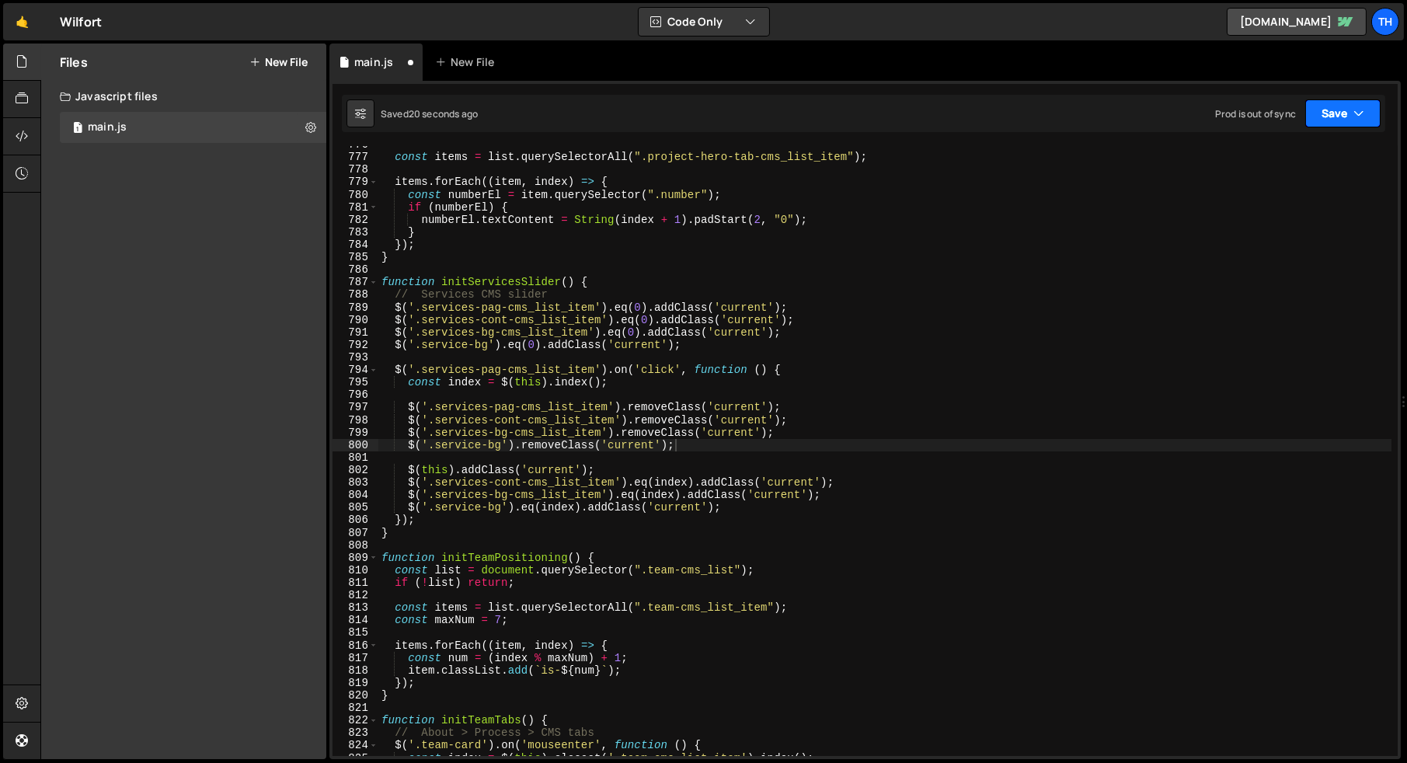
click at [1338, 105] on button "Save" at bounding box center [1342, 113] width 75 height 28
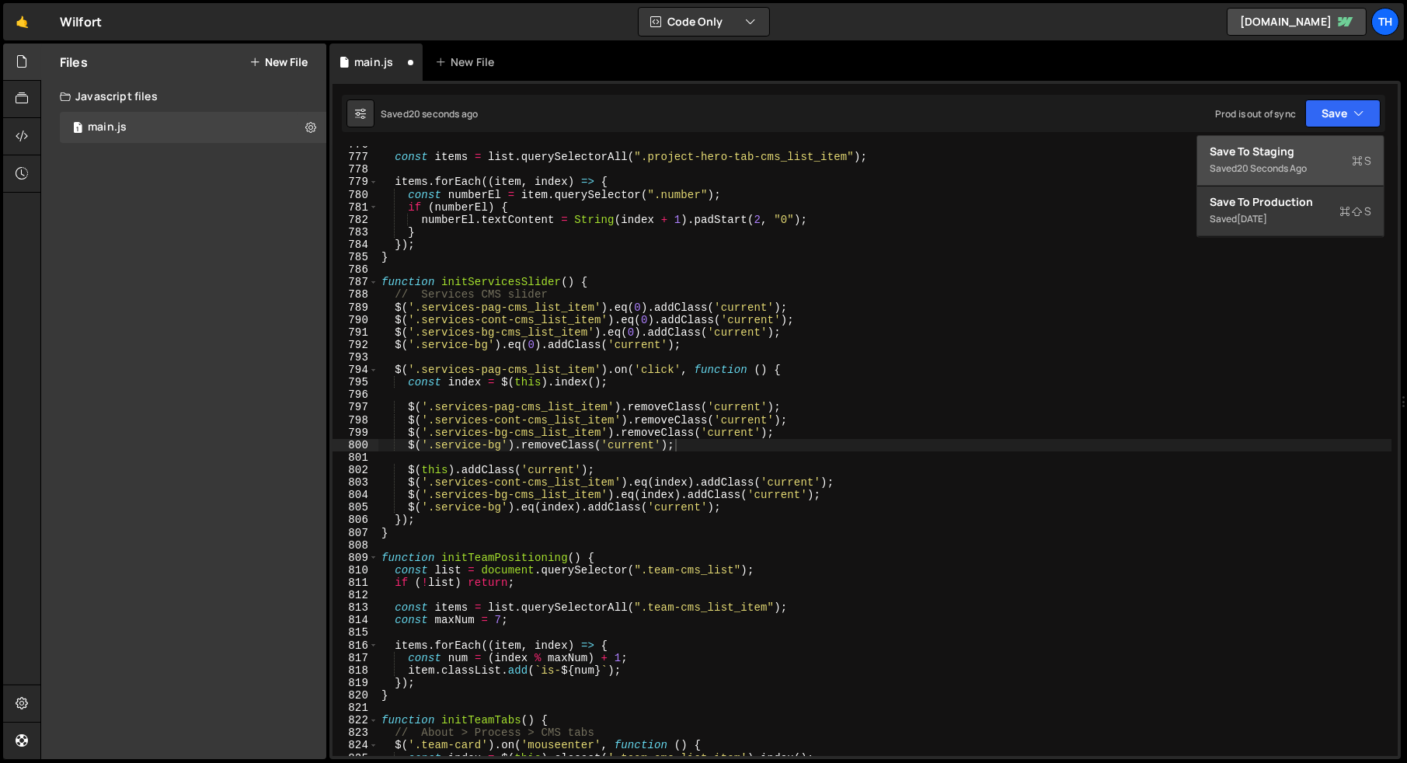
click at [1315, 144] on div "Save to Staging S" at bounding box center [1291, 152] width 162 height 16
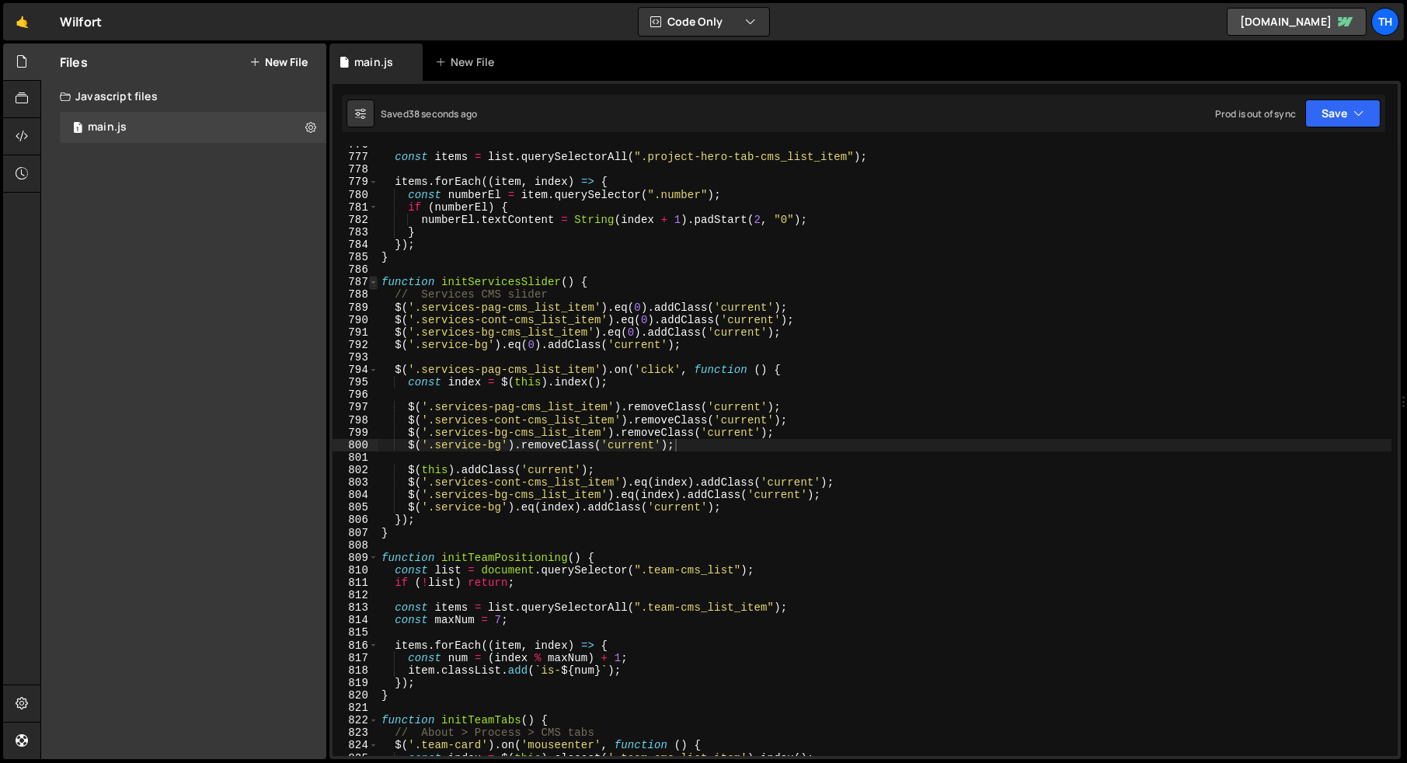
click at [375, 283] on span at bounding box center [373, 282] width 9 height 12
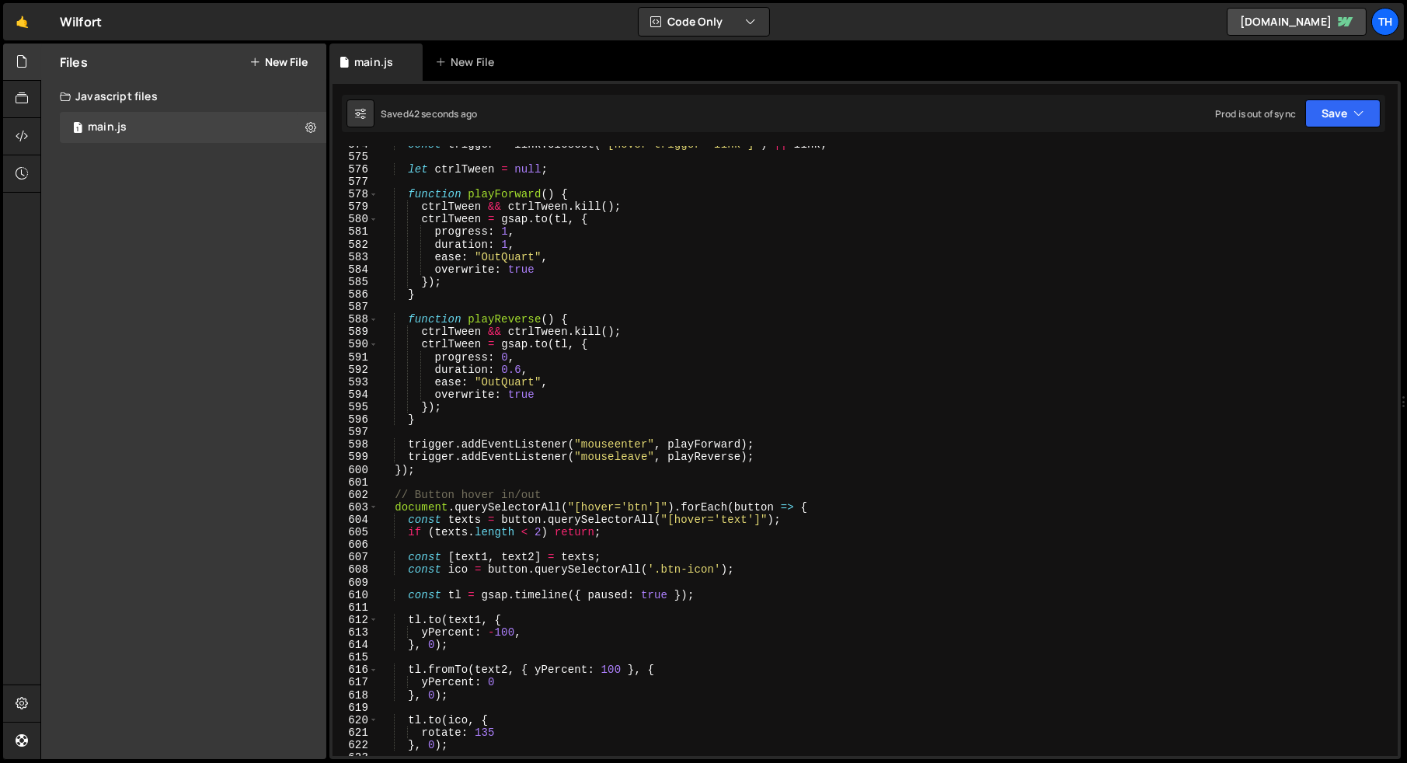
scroll to position [6644, 0]
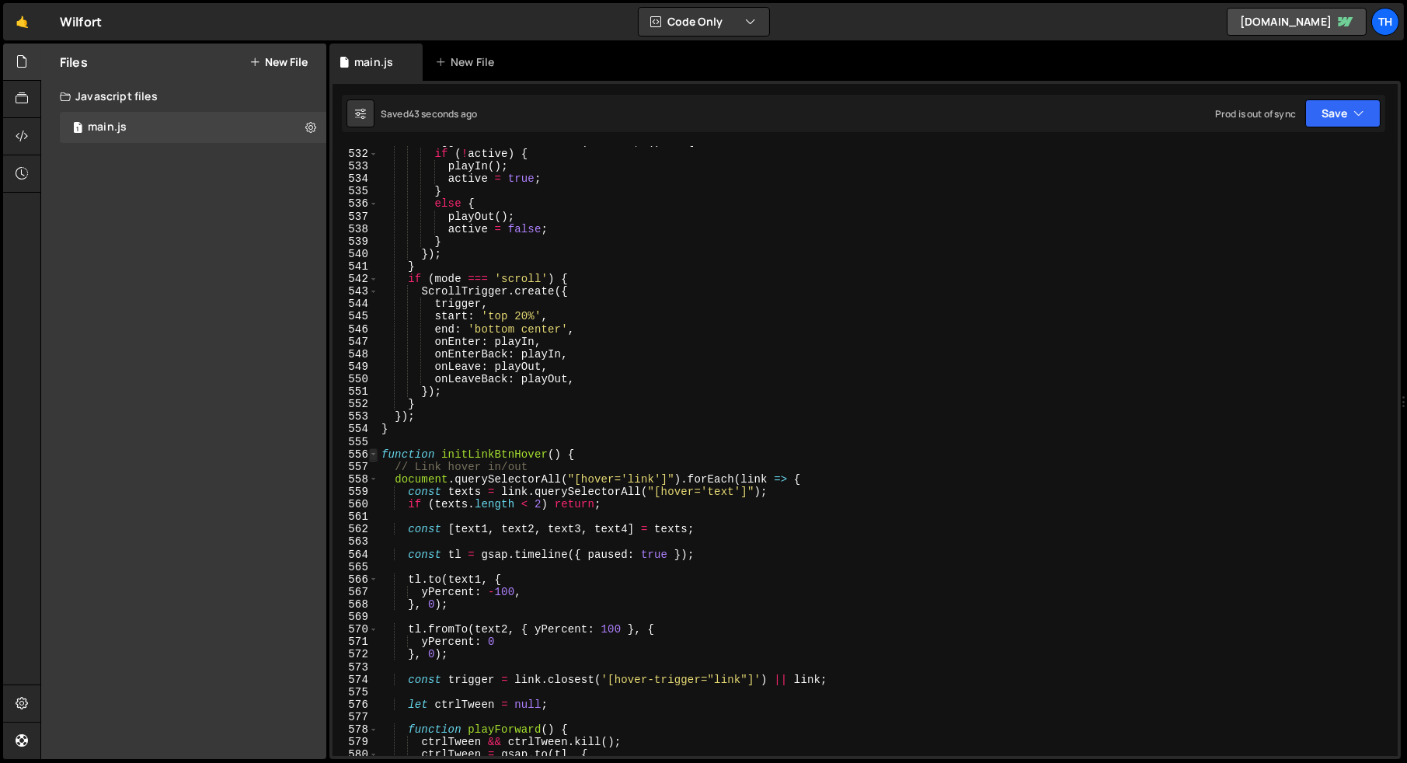
click at [372, 459] on span at bounding box center [373, 454] width 9 height 12
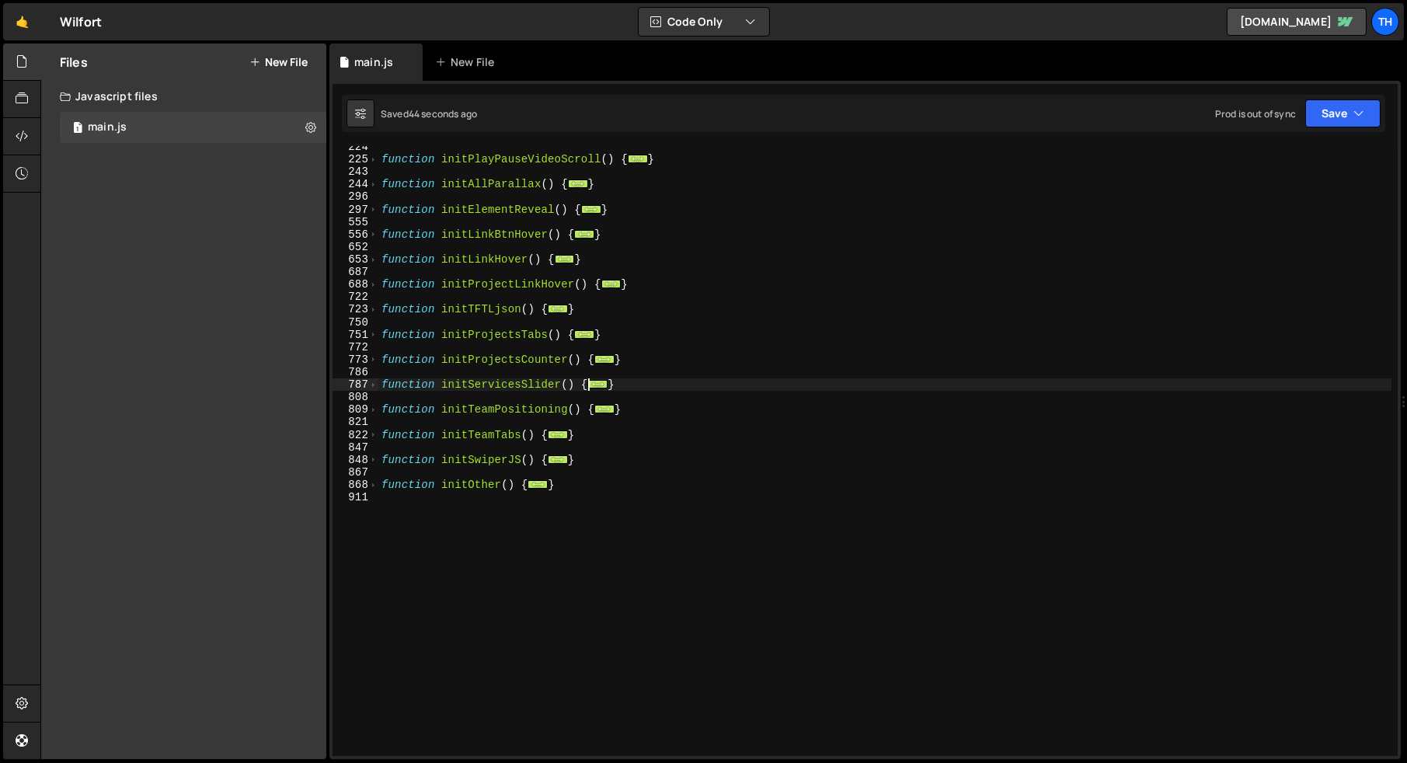
scroll to position [228, 0]
drag, startPoint x: 633, startPoint y: 385, endPoint x: 364, endPoint y: 388, distance: 269.6
click at [364, 388] on div "$('.service-bg').removeClass('current'); 224 225 243 244 296 297 555 556 652 65…" at bounding box center [864, 451] width 1065 height 610
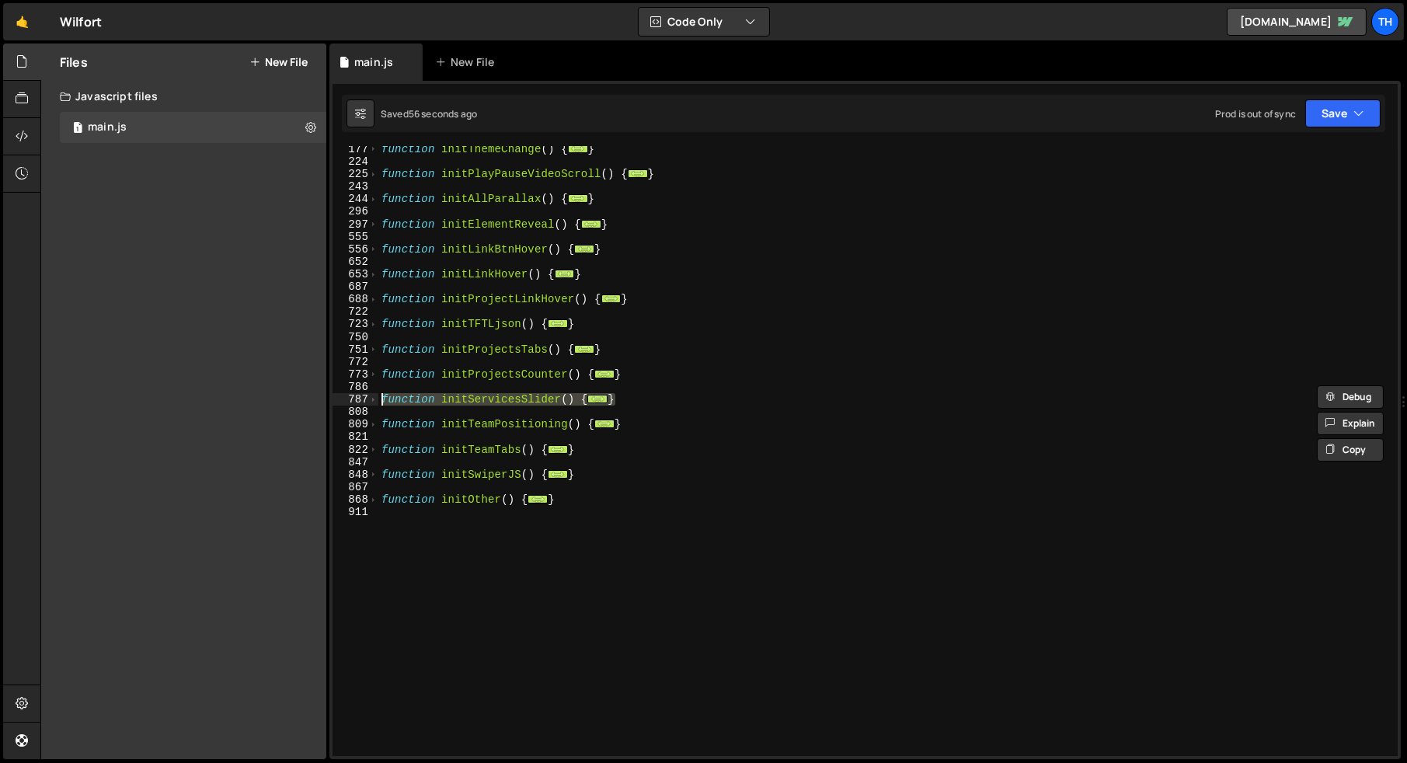
scroll to position [0, 0]
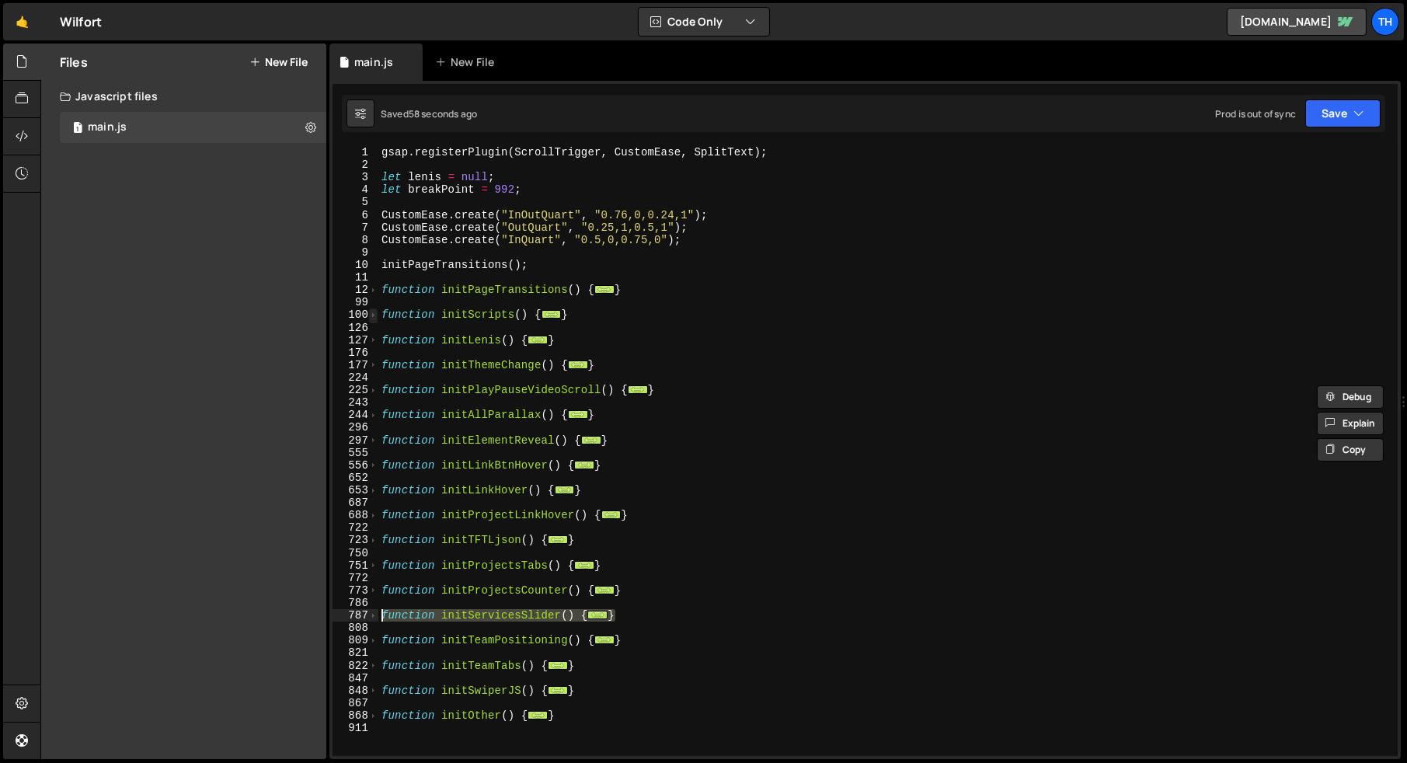
click at [377, 318] on span at bounding box center [373, 314] width 9 height 12
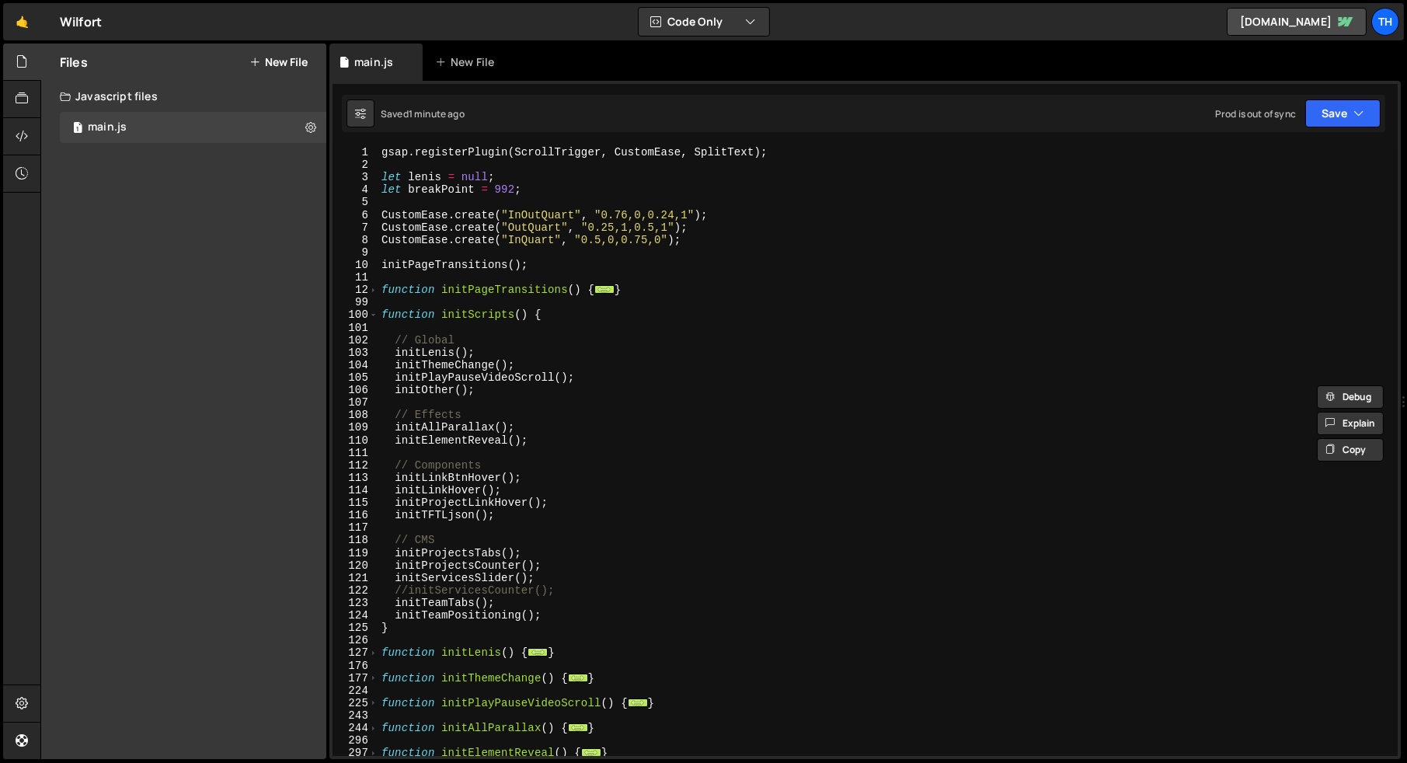
click at [461, 535] on div "gsap . registerPlugin ( ScrollTrigger , CustomEase , SplitText ) ; let lenis = …" at bounding box center [884, 463] width 1013 height 635
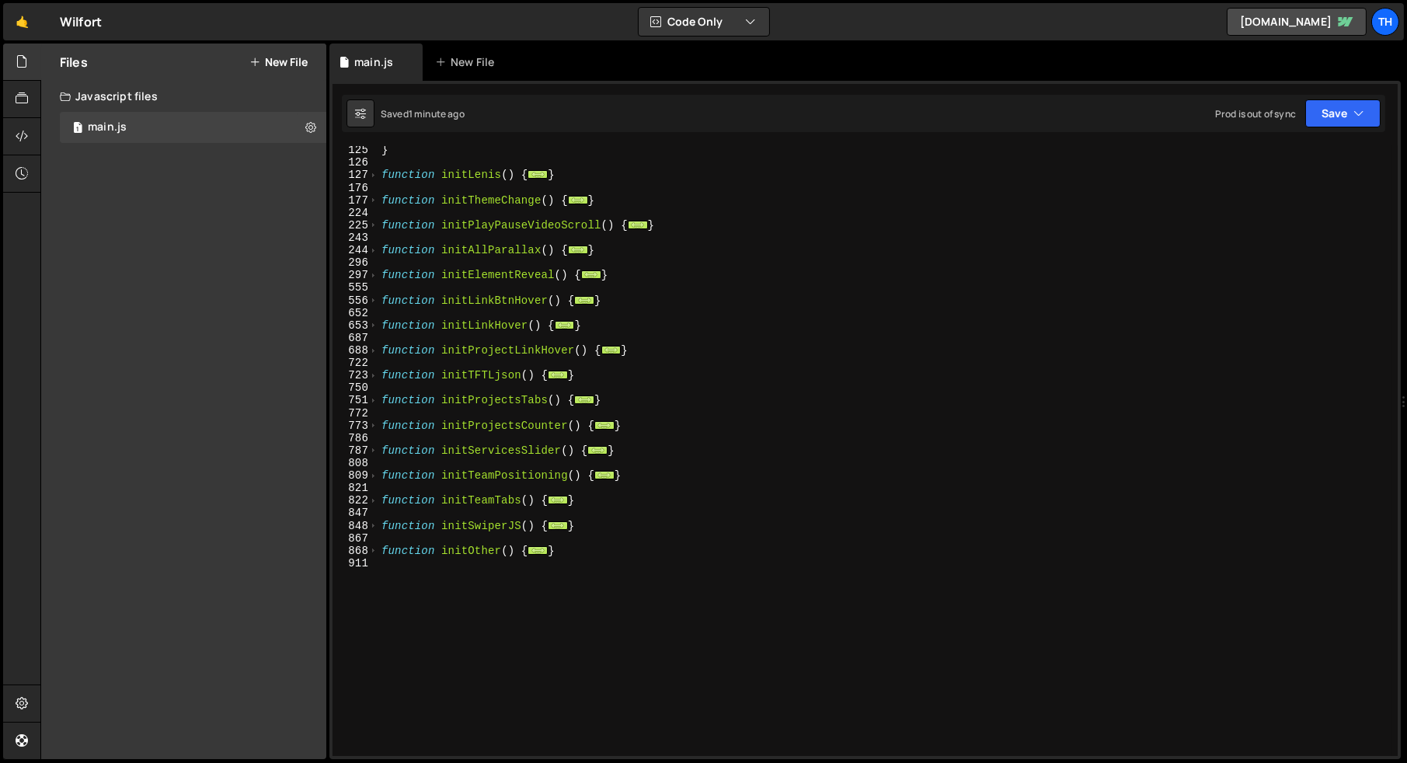
scroll to position [478, 0]
click at [374, 274] on span at bounding box center [373, 275] width 9 height 12
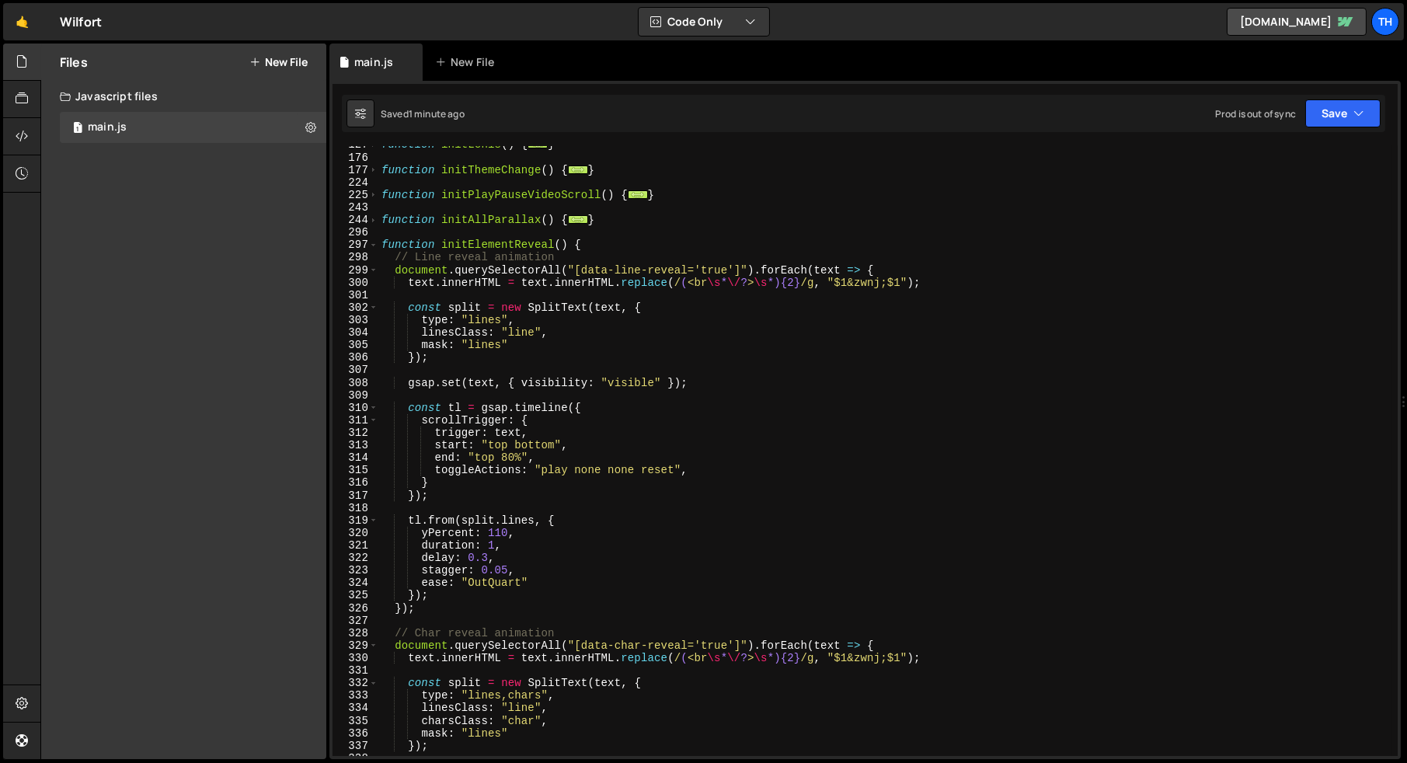
scroll to position [507, 0]
click at [371, 272] on span at bounding box center [373, 270] width 9 height 12
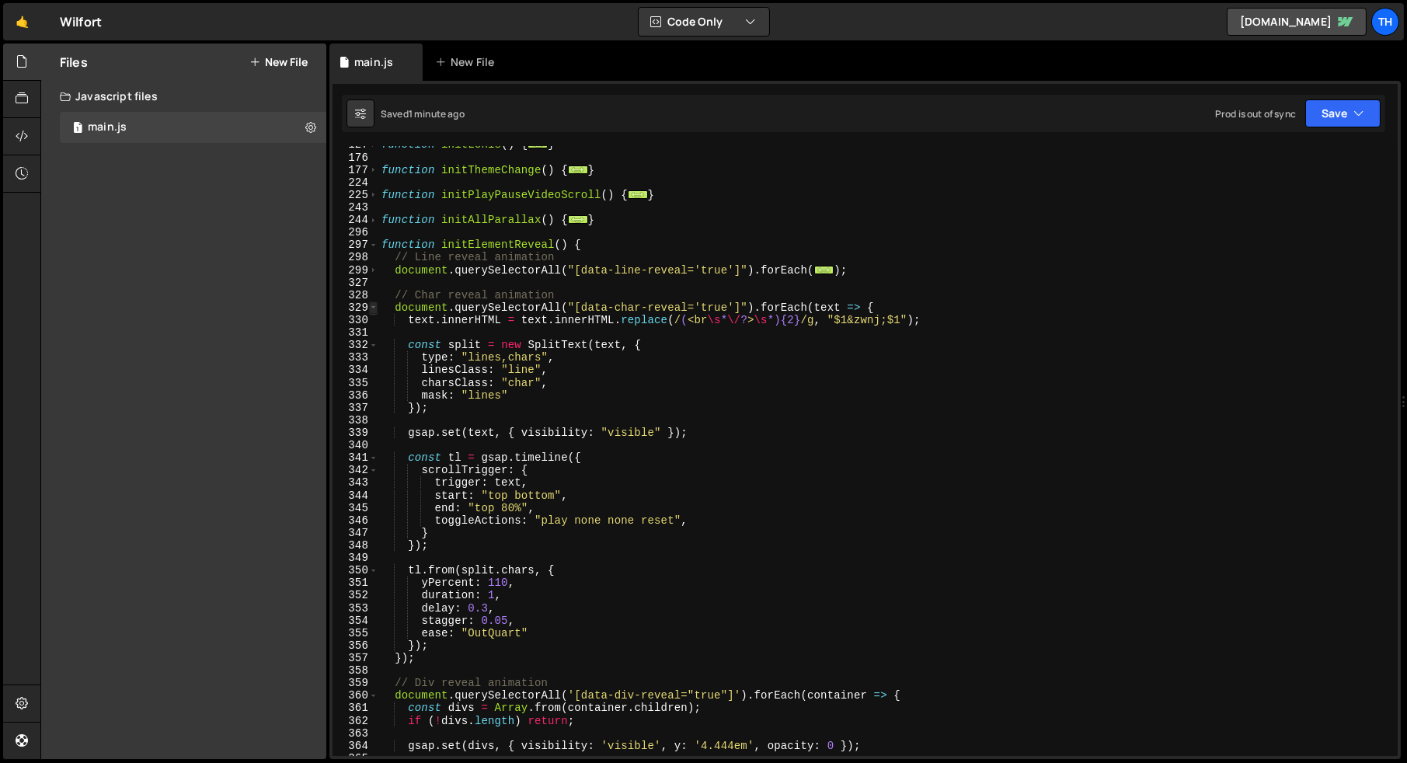
click at [371, 304] on span at bounding box center [373, 307] width 9 height 12
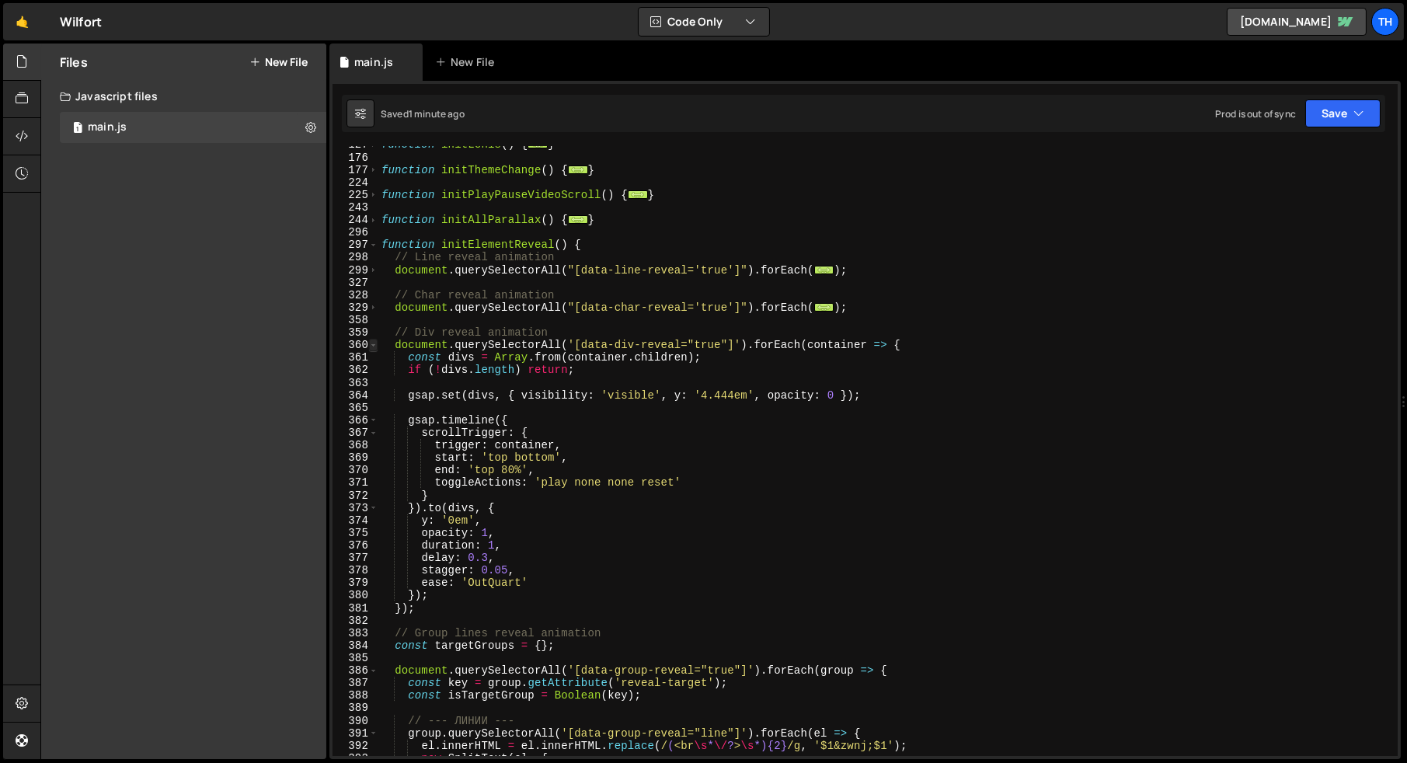
click at [373, 339] on span at bounding box center [373, 345] width 9 height 12
click at [374, 345] on span at bounding box center [373, 345] width 9 height 12
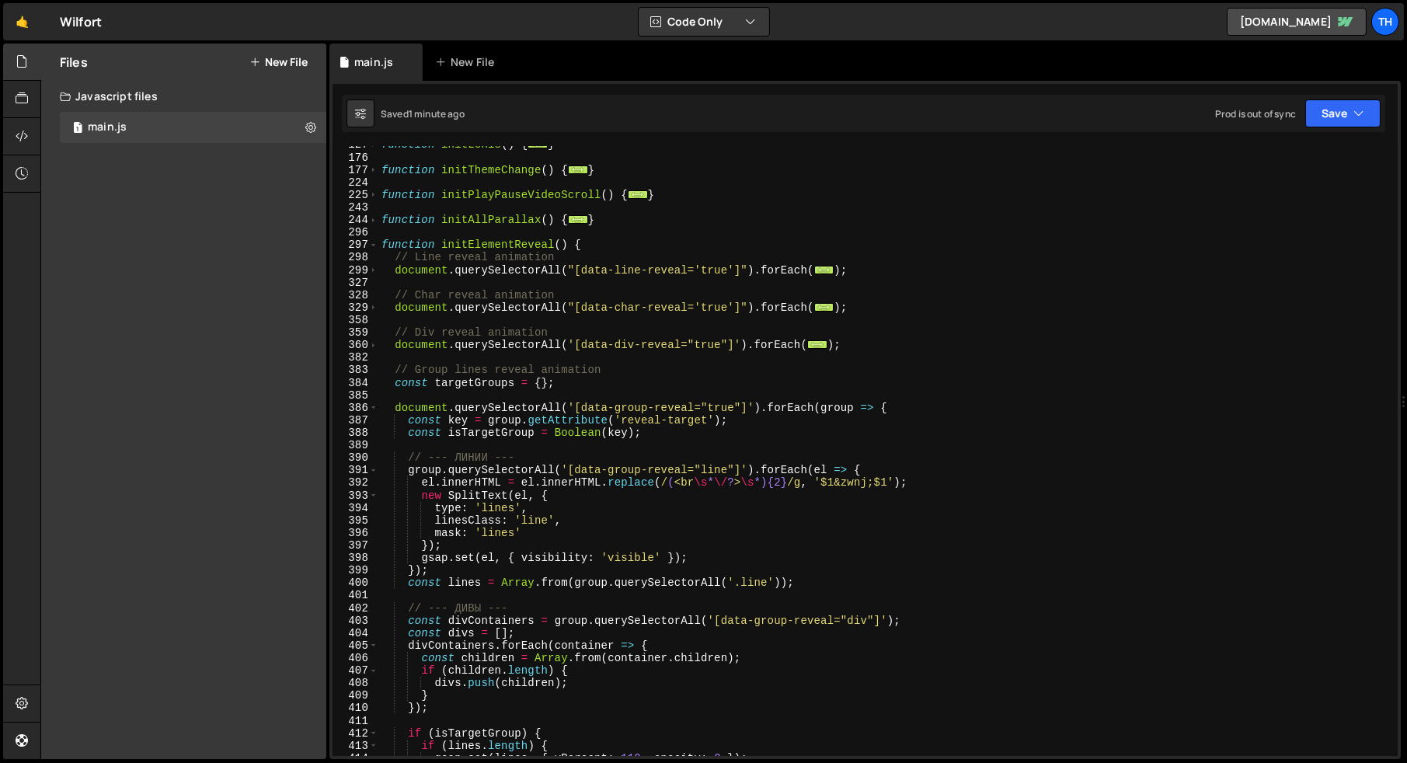
click at [378, 379] on div "384" at bounding box center [355, 383] width 46 height 12
click at [378, 406] on div "386" at bounding box center [355, 408] width 46 height 12
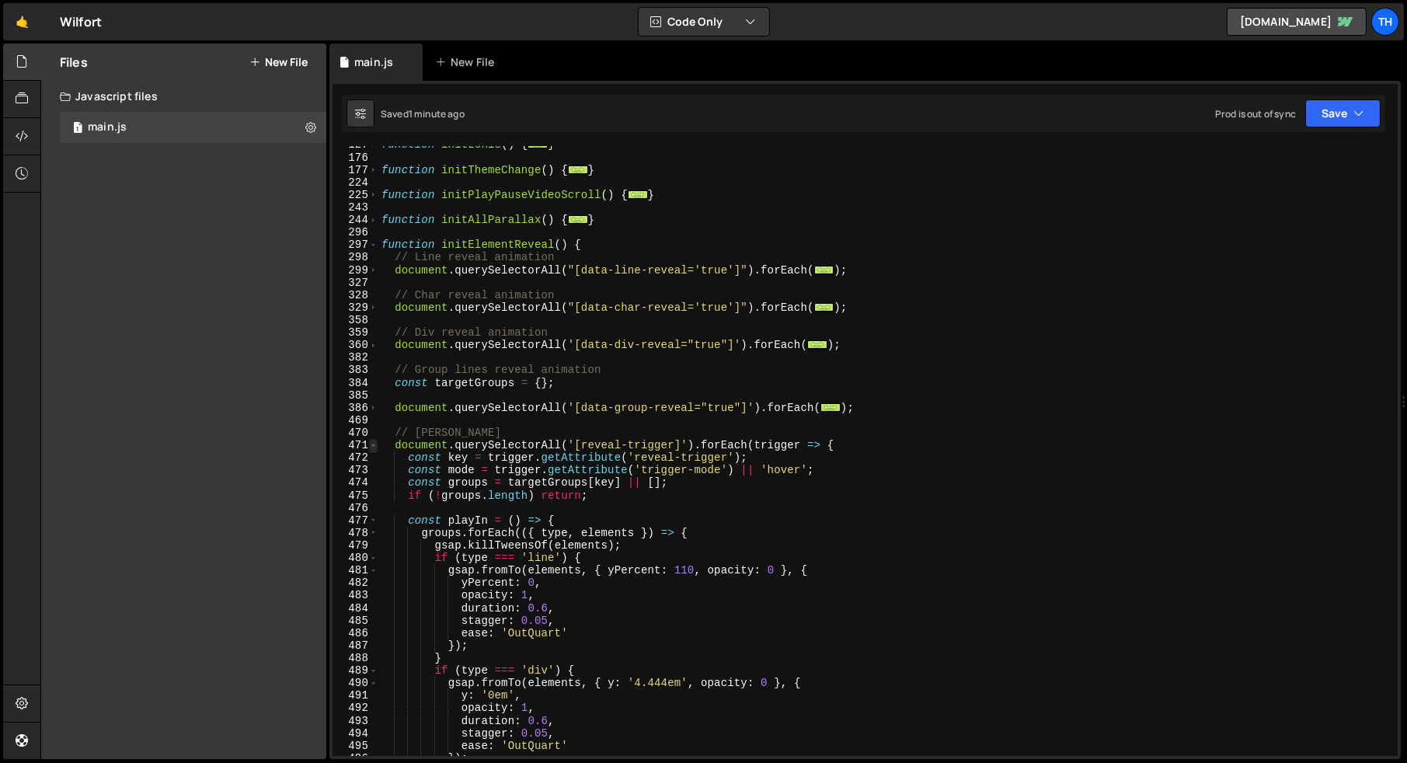
click at [375, 442] on span at bounding box center [373, 445] width 9 height 12
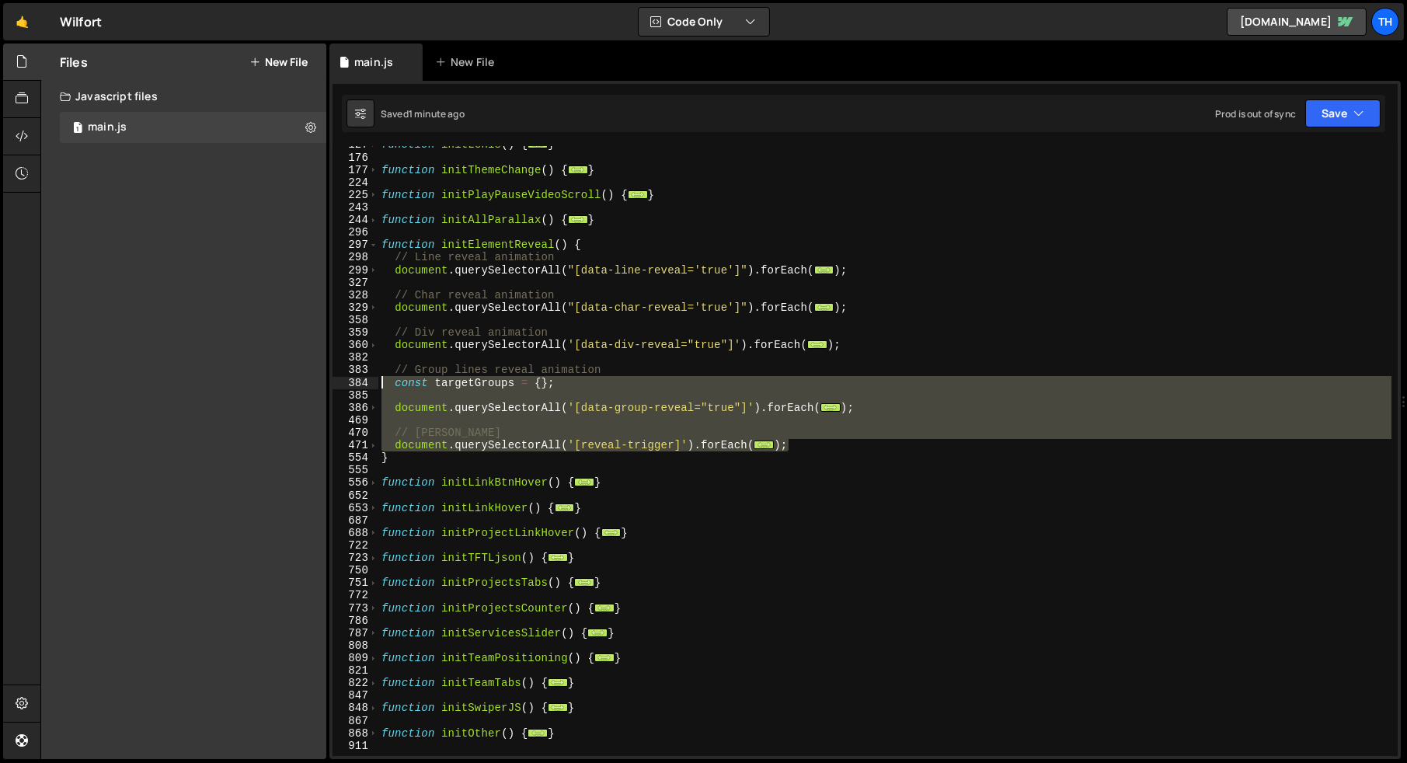
drag, startPoint x: 805, startPoint y: 443, endPoint x: 346, endPoint y: 385, distance: 462.7
click at [346, 385] on div "// CMS 127 176 177 224 225 243 244 296 297 298 299 327 328 329 358 359 360 382 …" at bounding box center [864, 451] width 1065 height 610
click at [369, 444] on span at bounding box center [373, 445] width 9 height 12
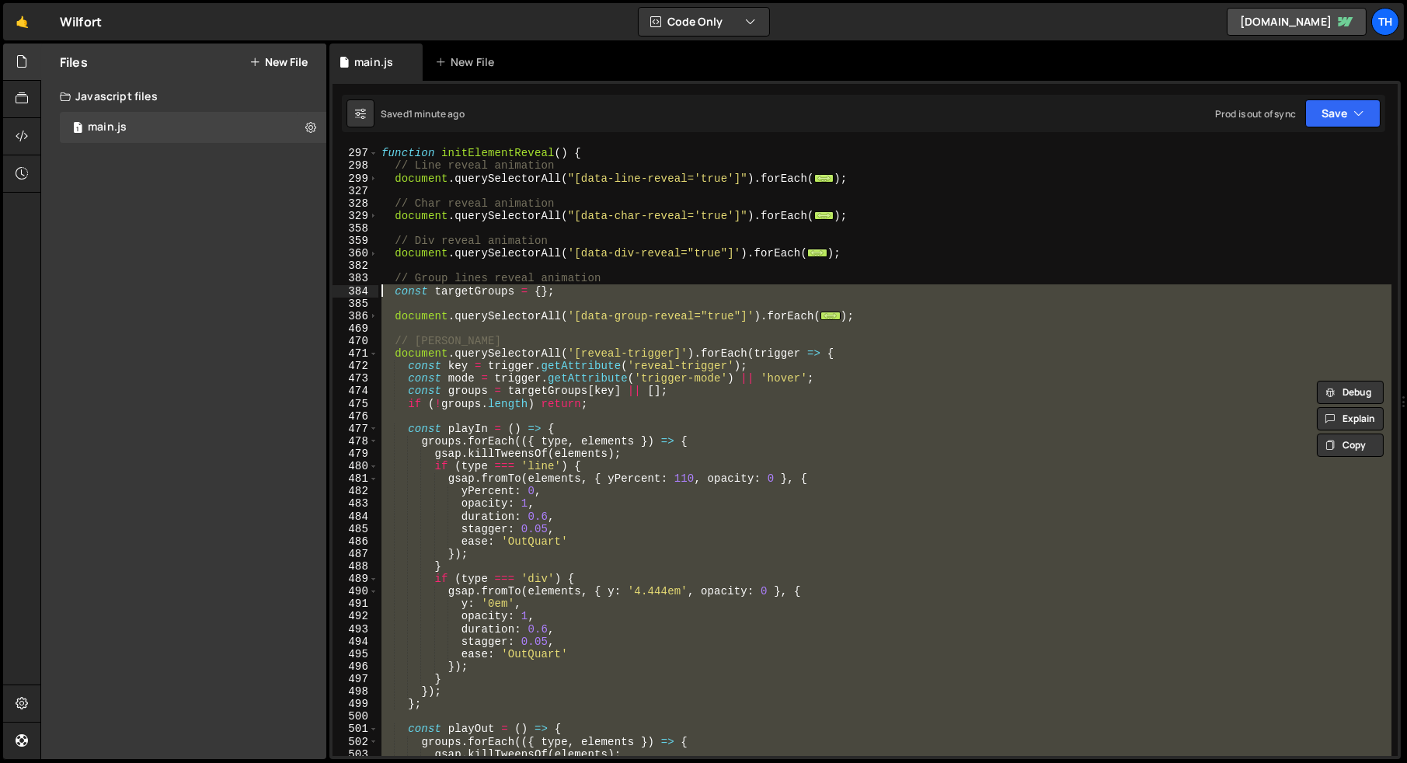
scroll to position [574, 0]
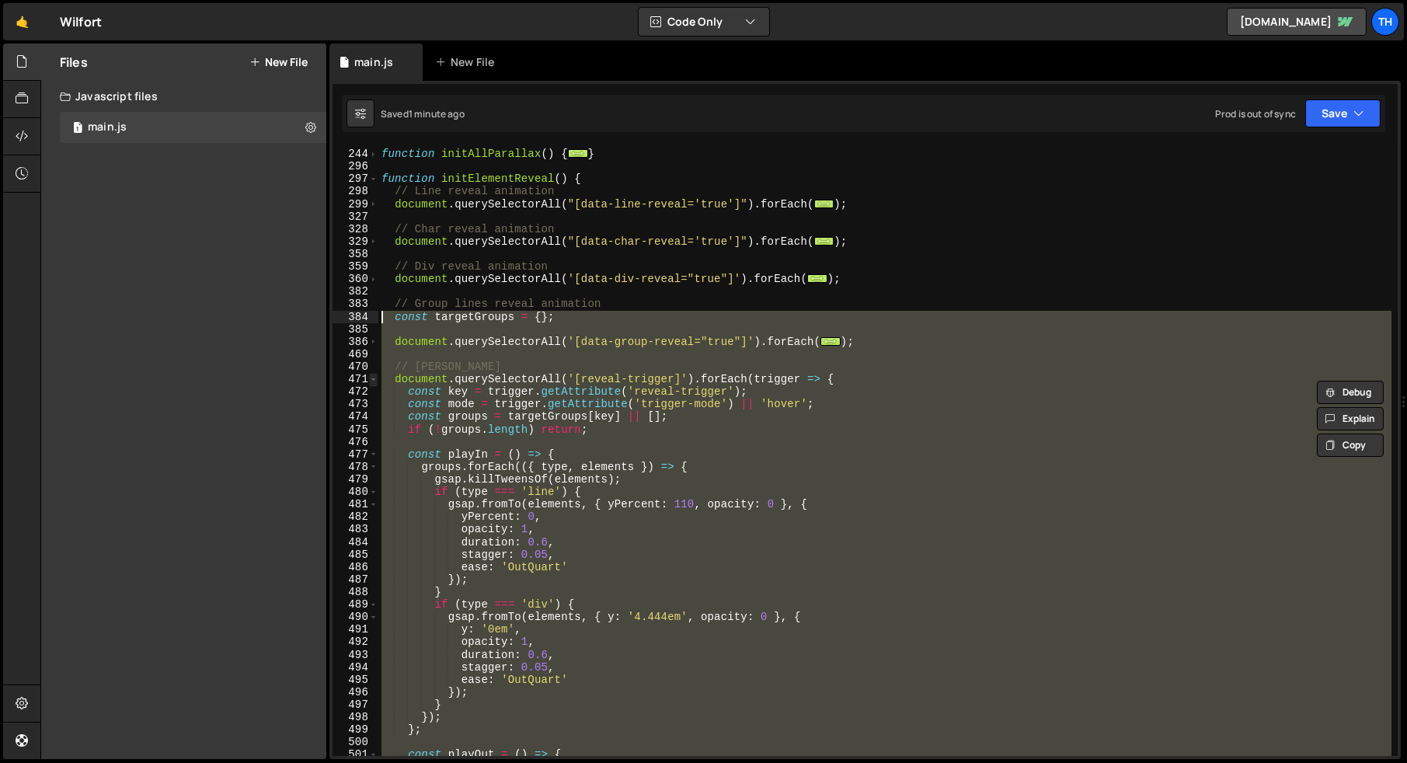
click at [375, 381] on span at bounding box center [373, 379] width 9 height 12
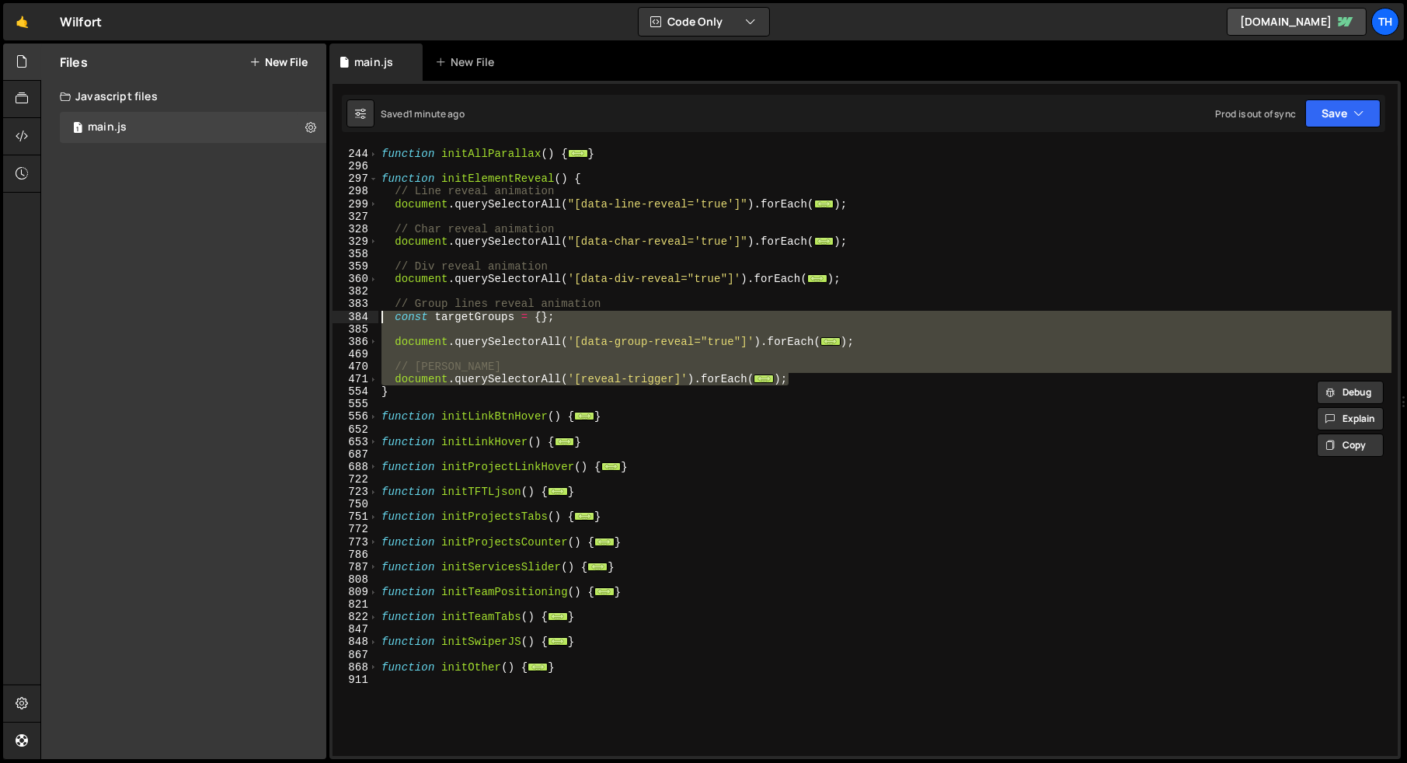
click at [733, 378] on div "function initAllParallax ( ) { ... } function initElementReveal ( ) { // Line r…" at bounding box center [884, 451] width 1013 height 610
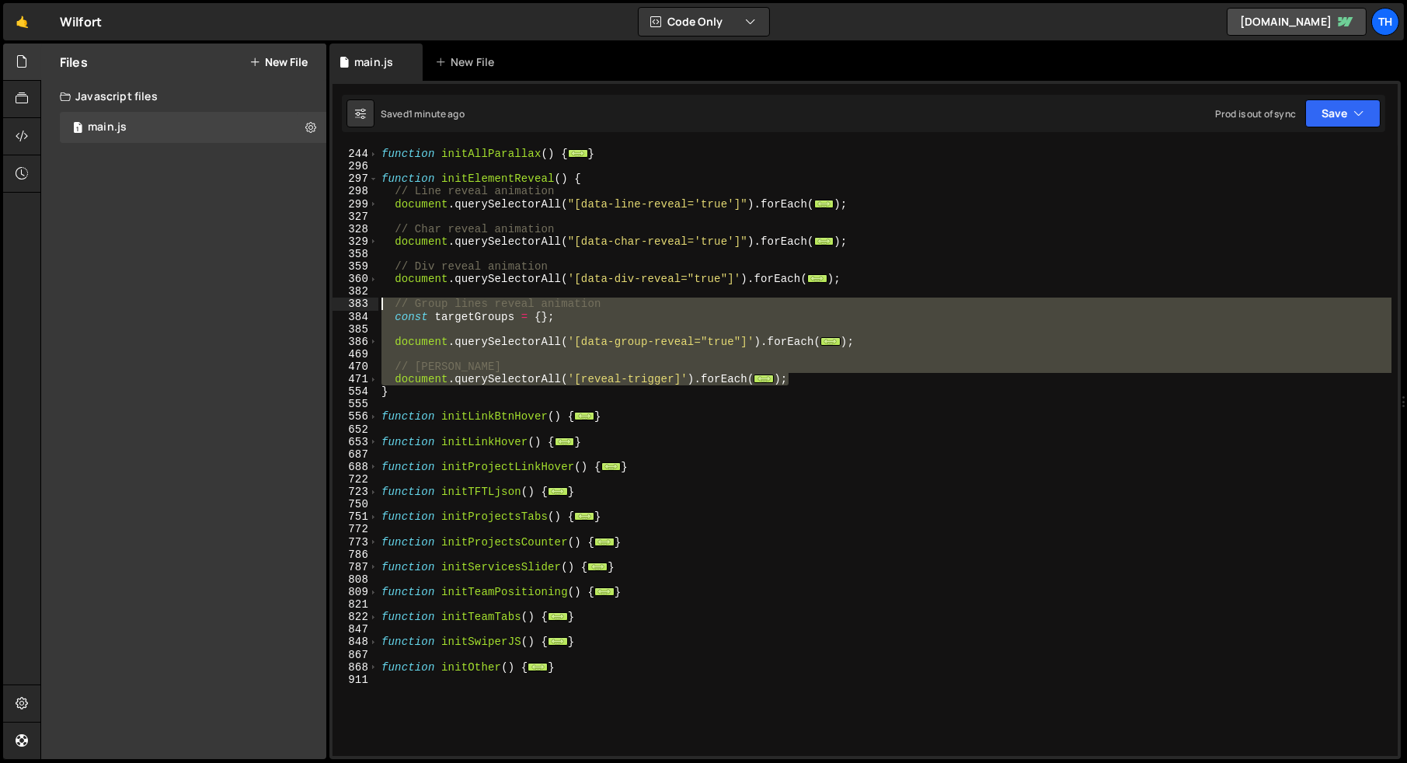
drag, startPoint x: 830, startPoint y: 378, endPoint x: 300, endPoint y: 301, distance: 535.4
click at [300, 301] on div "Files New File Javascript files 1 main.js 0 CSS files Copy share link Edit File…" at bounding box center [723, 402] width 1366 height 716
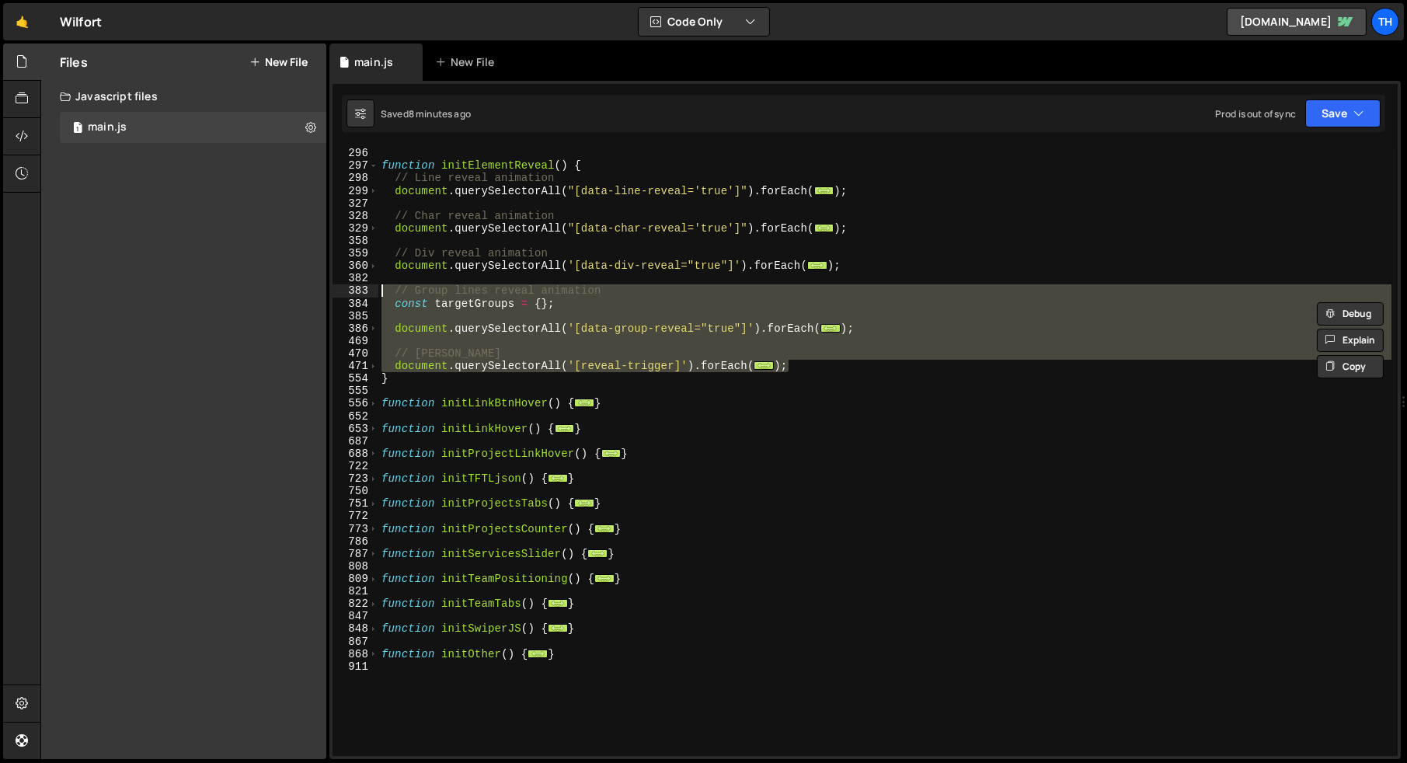
scroll to position [593, 0]
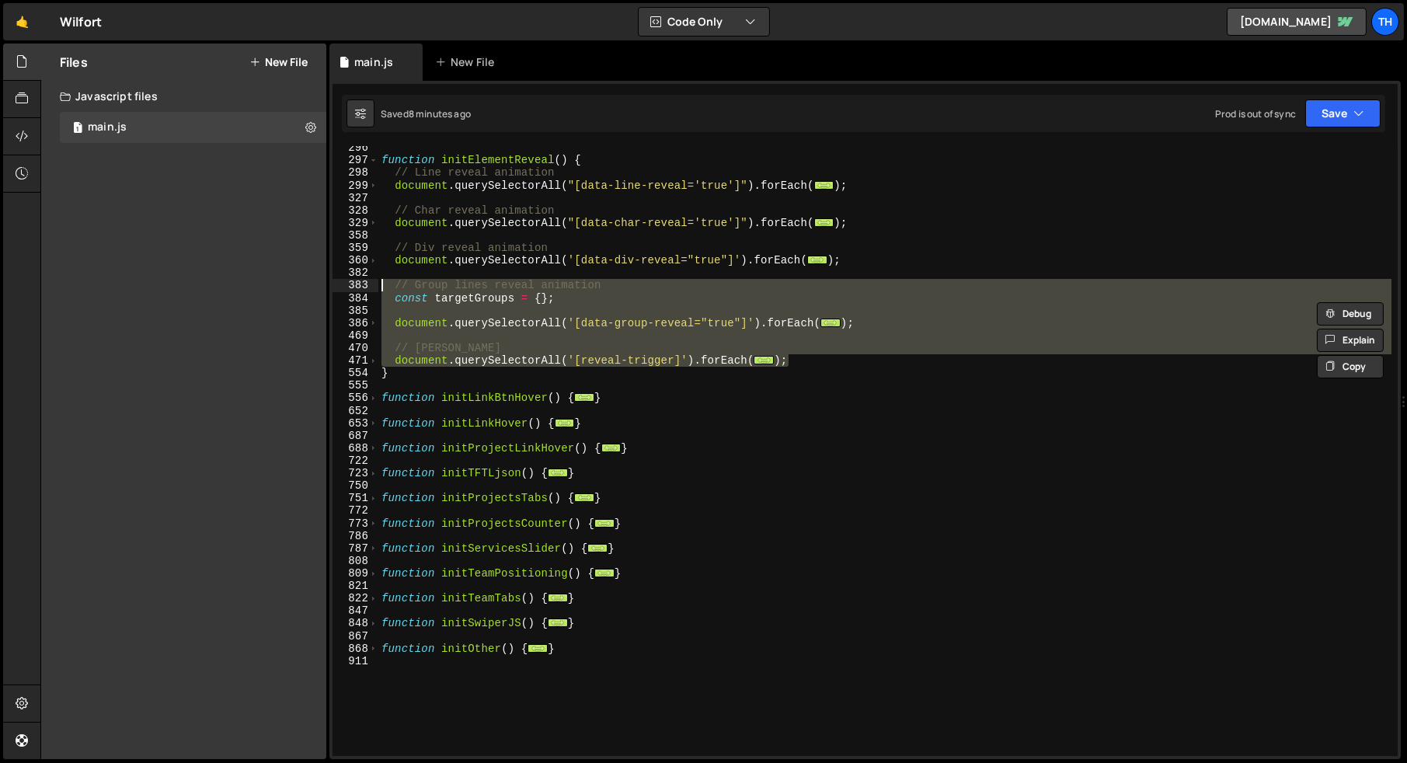
click at [468, 654] on div "function initElementReveal ( ) { // Line reveal animation document . querySelec…" at bounding box center [884, 458] width 1013 height 635
type textarea "function initOther() {"
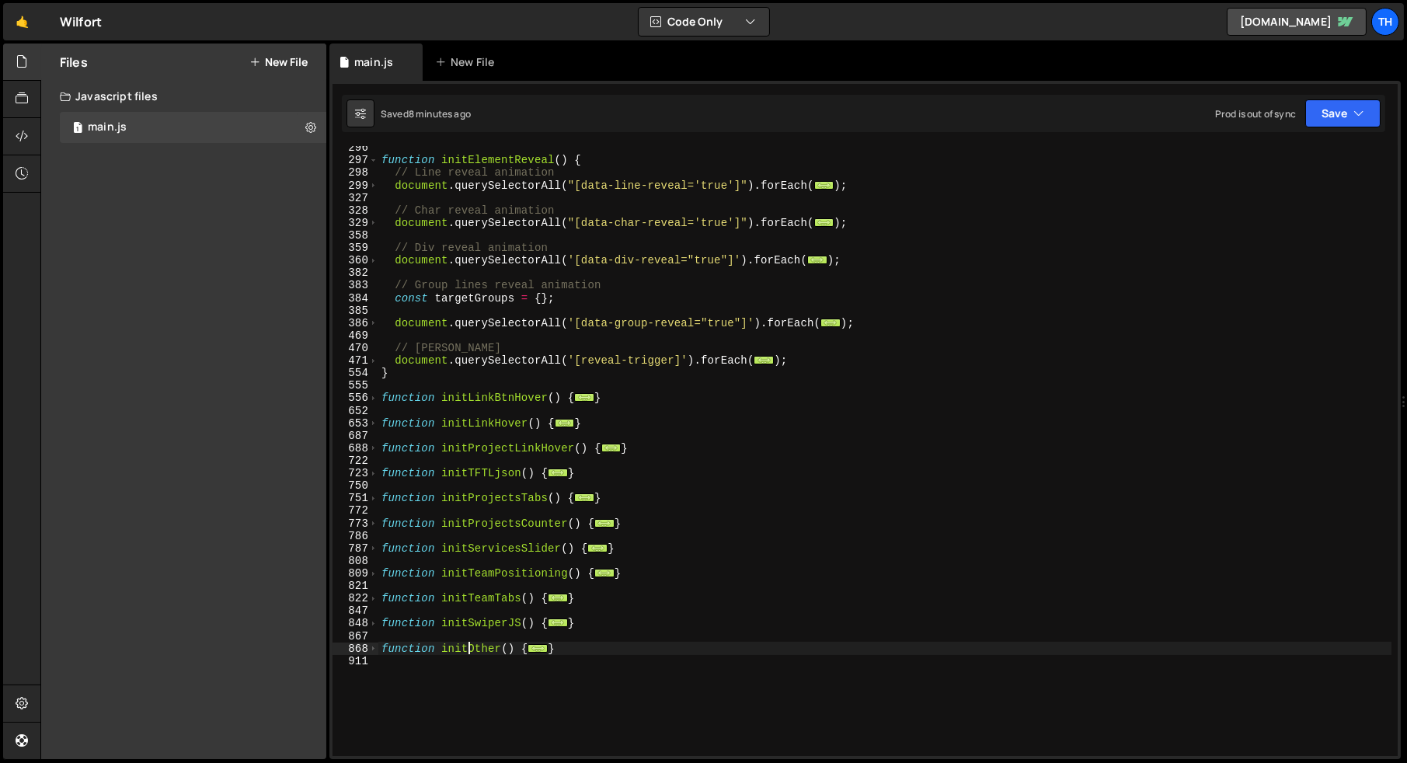
click at [461, 673] on div "function initElementReveal ( ) { // Line reveal animation document . querySelec…" at bounding box center [884, 458] width 1013 height 635
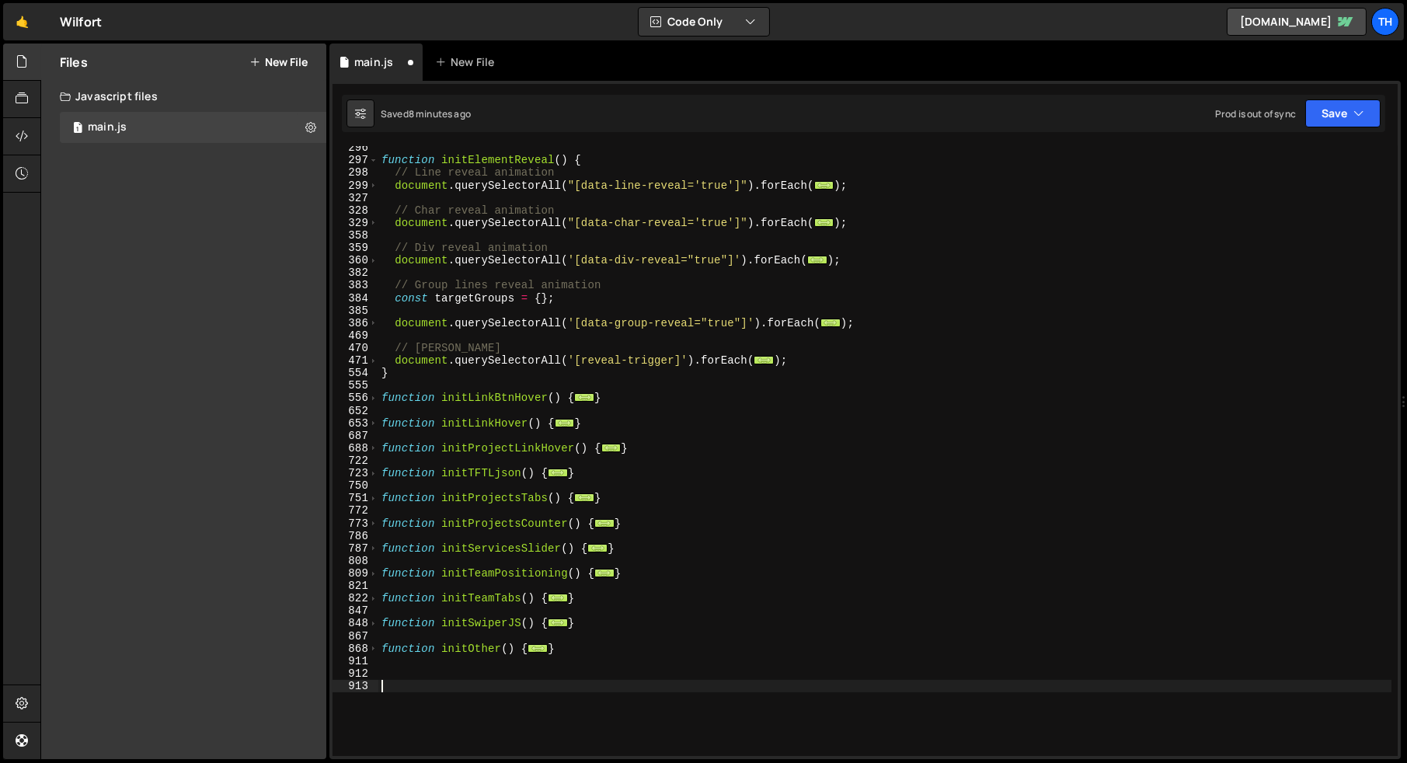
paste textarea "})();"
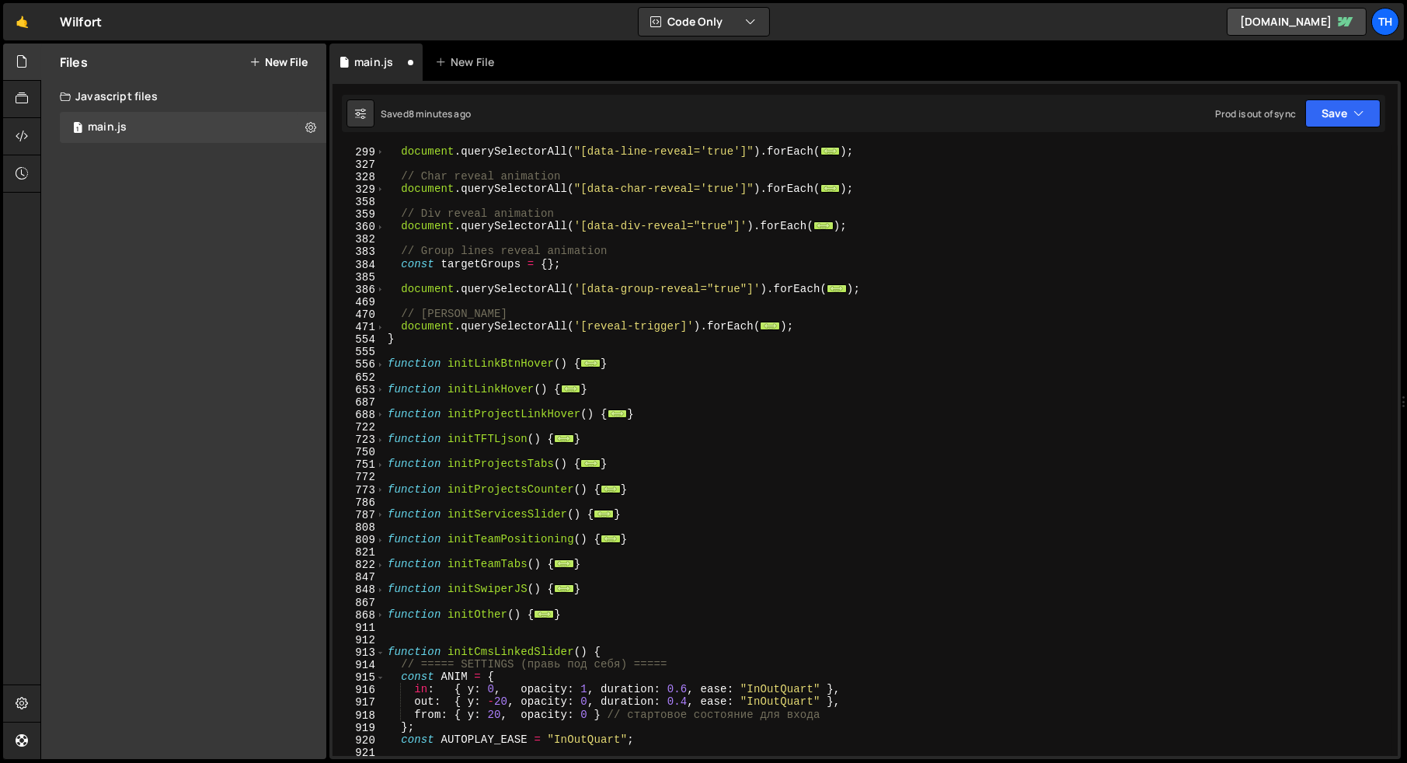
scroll to position [643, 0]
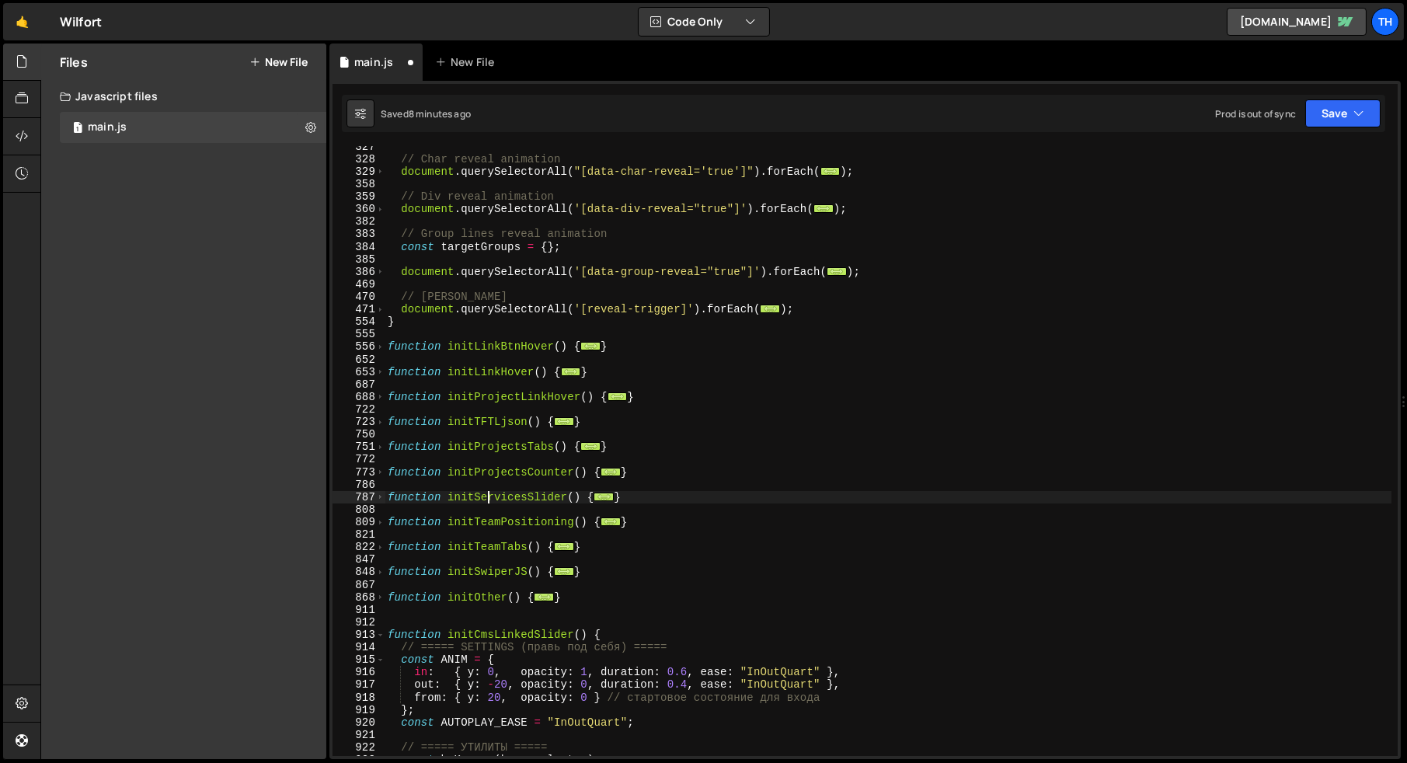
click at [489, 503] on div "// Char reveal animation document . querySelectorAll ( "[data-char-reveal='true…" at bounding box center [888, 458] width 1007 height 635
click at [490, 493] on div "// Char reveal animation document . querySelectorAll ( "[data-char-reveal='true…" at bounding box center [888, 451] width 1007 height 610
click at [490, 493] on div "// Char reveal animation document . querySelectorAll ( "[data-char-reveal='true…" at bounding box center [888, 458] width 1007 height 635
click at [489, 638] on div "// Char reveal animation document . querySelectorAll ( "[data-char-reveal='true…" at bounding box center [888, 458] width 1007 height 635
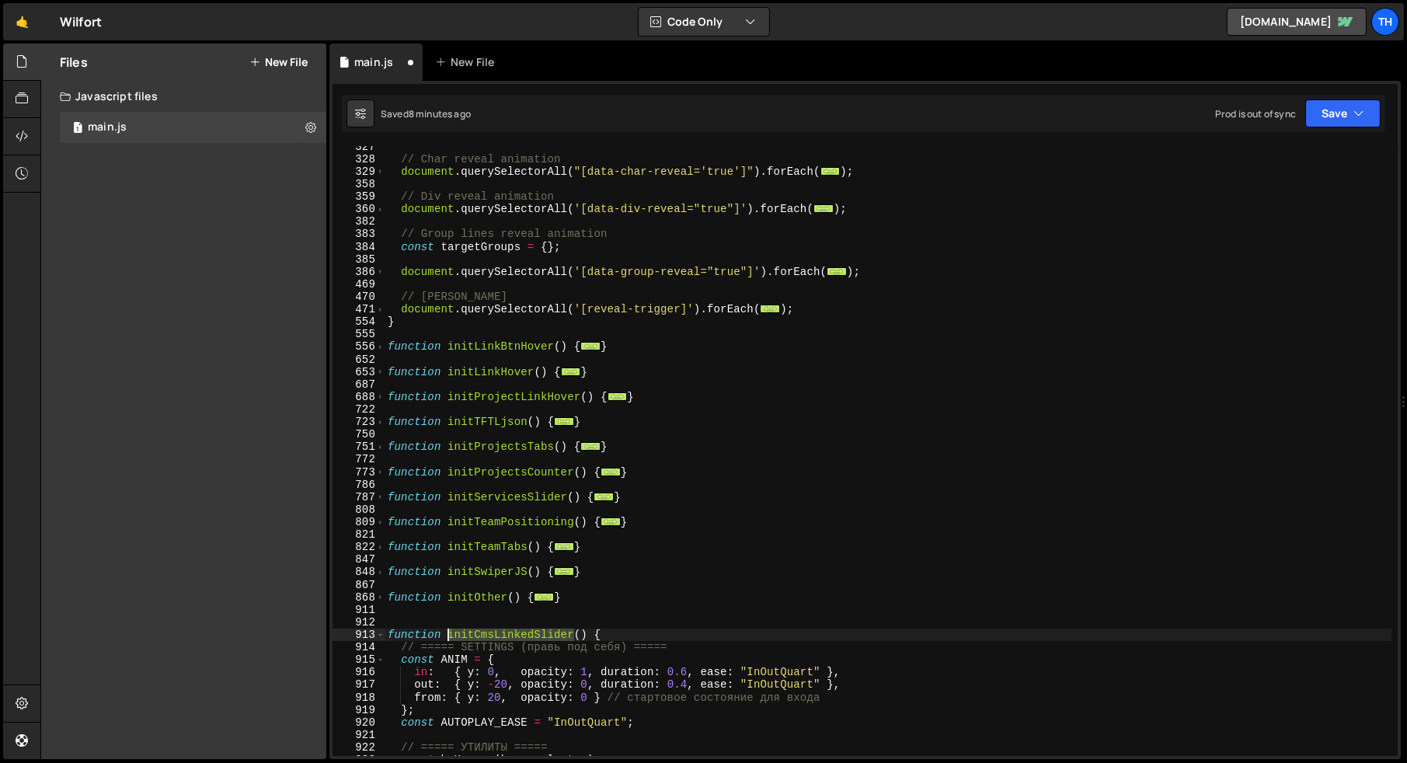
click at [489, 638] on div "// Char reveal animation document . querySelectorAll ( "[data-char-reveal='true…" at bounding box center [888, 458] width 1007 height 635
paste textarea "Services"
click at [496, 635] on div "// Char reveal animation document . querySelectorAll ( "[data-char-reveal='true…" at bounding box center [888, 451] width 1007 height 610
drag, startPoint x: 535, startPoint y: 633, endPoint x: 476, endPoint y: 633, distance: 59.0
click at [476, 633] on div "// Char reveal animation document . querySelectorAll ( "[data-char-reveal='true…" at bounding box center [888, 458] width 1007 height 635
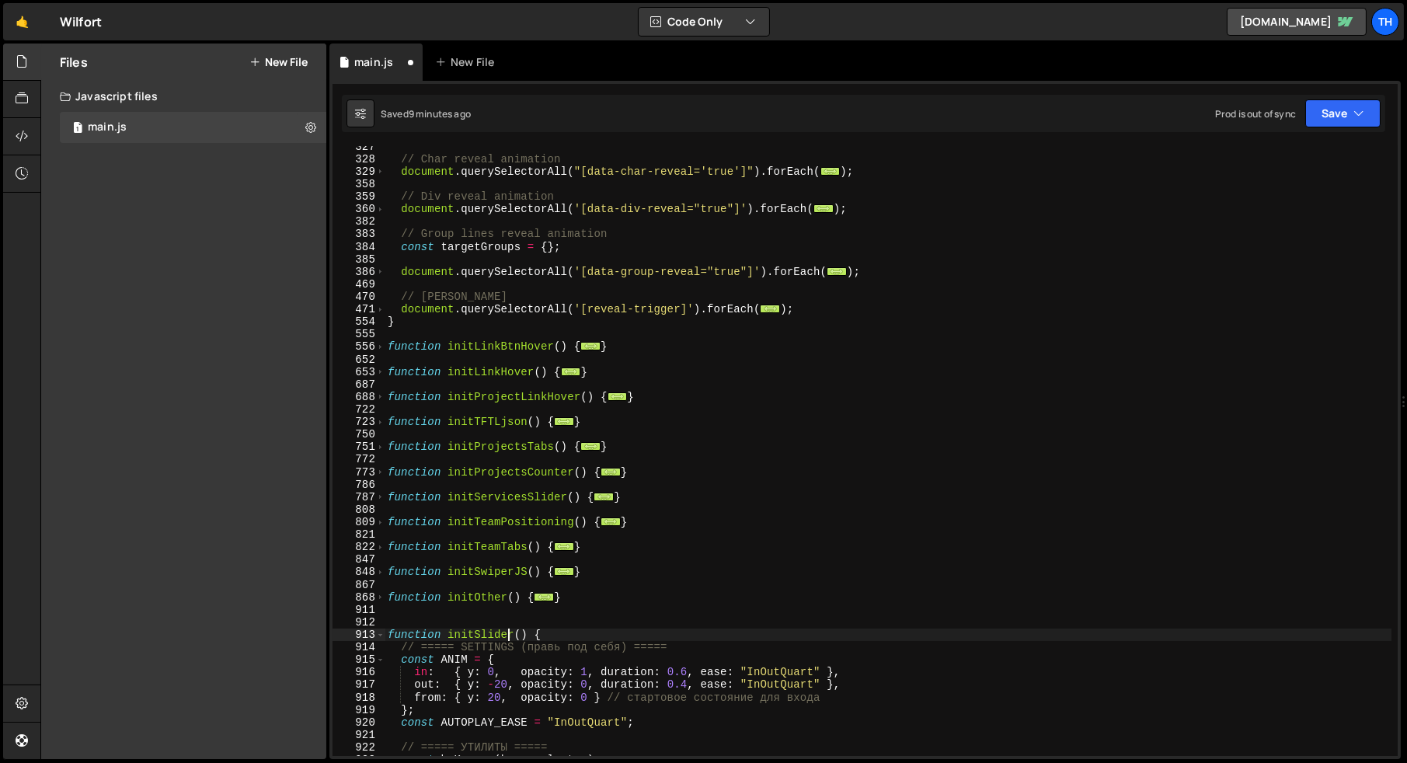
click at [507, 635] on div "// Char reveal animation document . querySelectorAll ( "[data-char-reveal='true…" at bounding box center [888, 458] width 1007 height 635
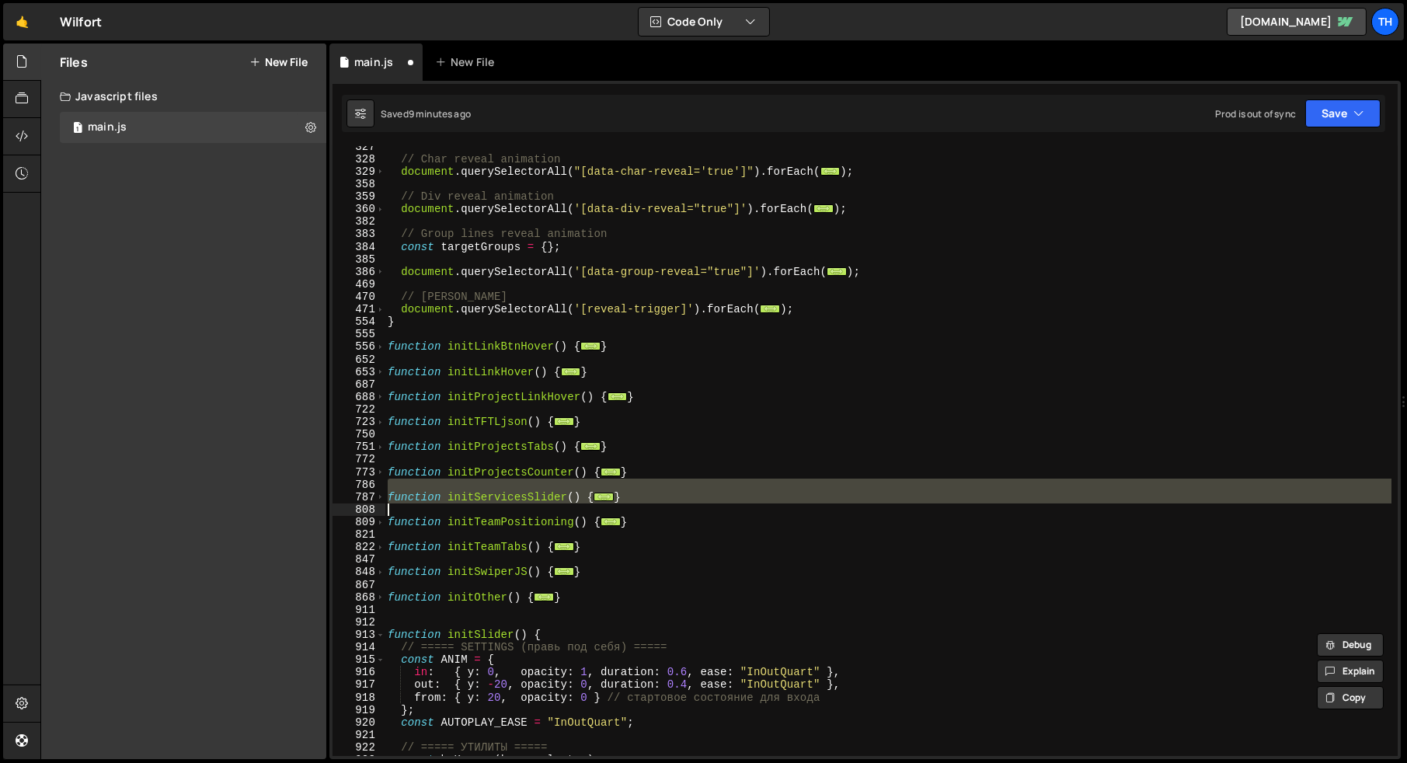
drag, startPoint x: 645, startPoint y: 487, endPoint x: 382, endPoint y: 503, distance: 263.1
click at [382, 504] on div "function initSlider() { 327 328 329 358 359 360 382 383 384 385 386 469 470 471…" at bounding box center [864, 451] width 1065 height 610
type textarea "}"
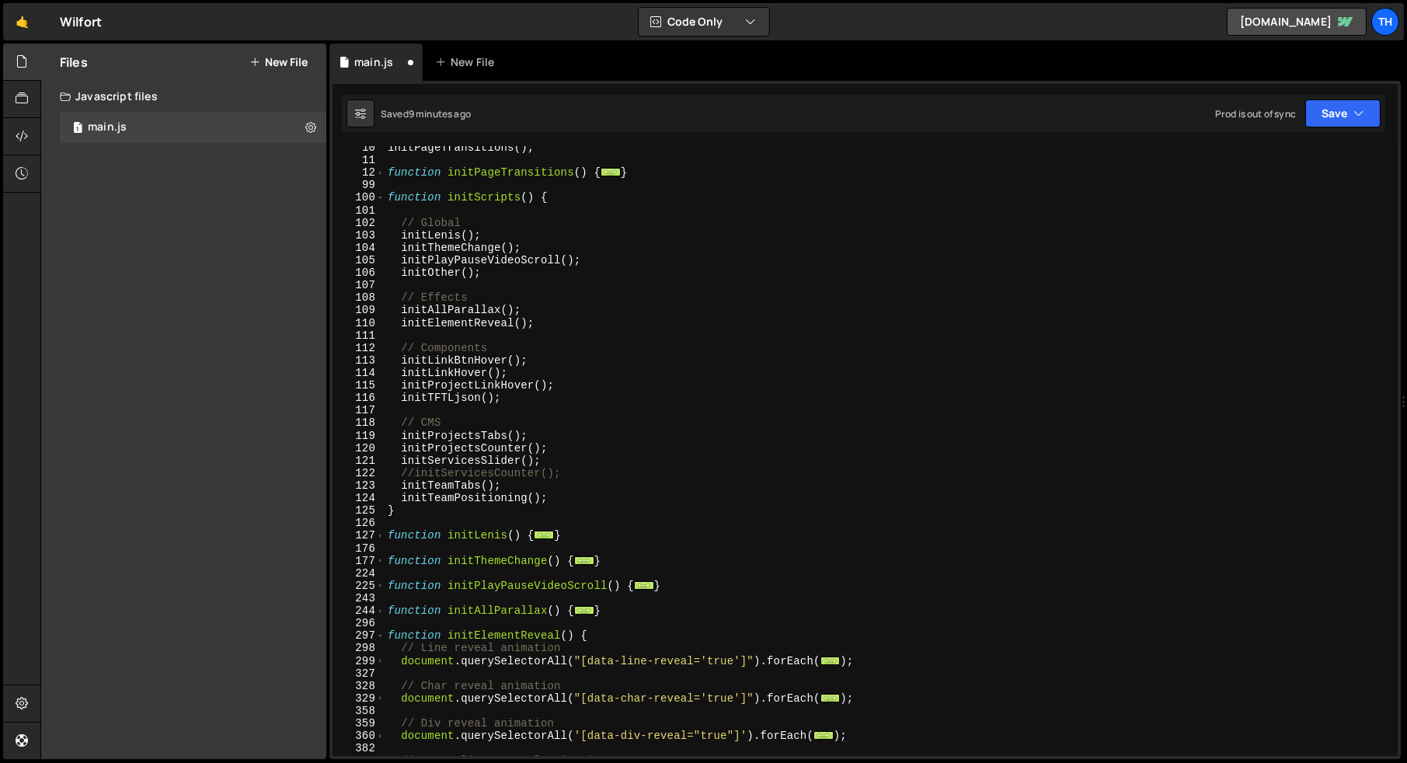
scroll to position [117, 0]
click at [480, 458] on div "initPageTransitions ( ) ; function initPageTransitions ( ) { ... } function ini…" at bounding box center [888, 458] width 1007 height 635
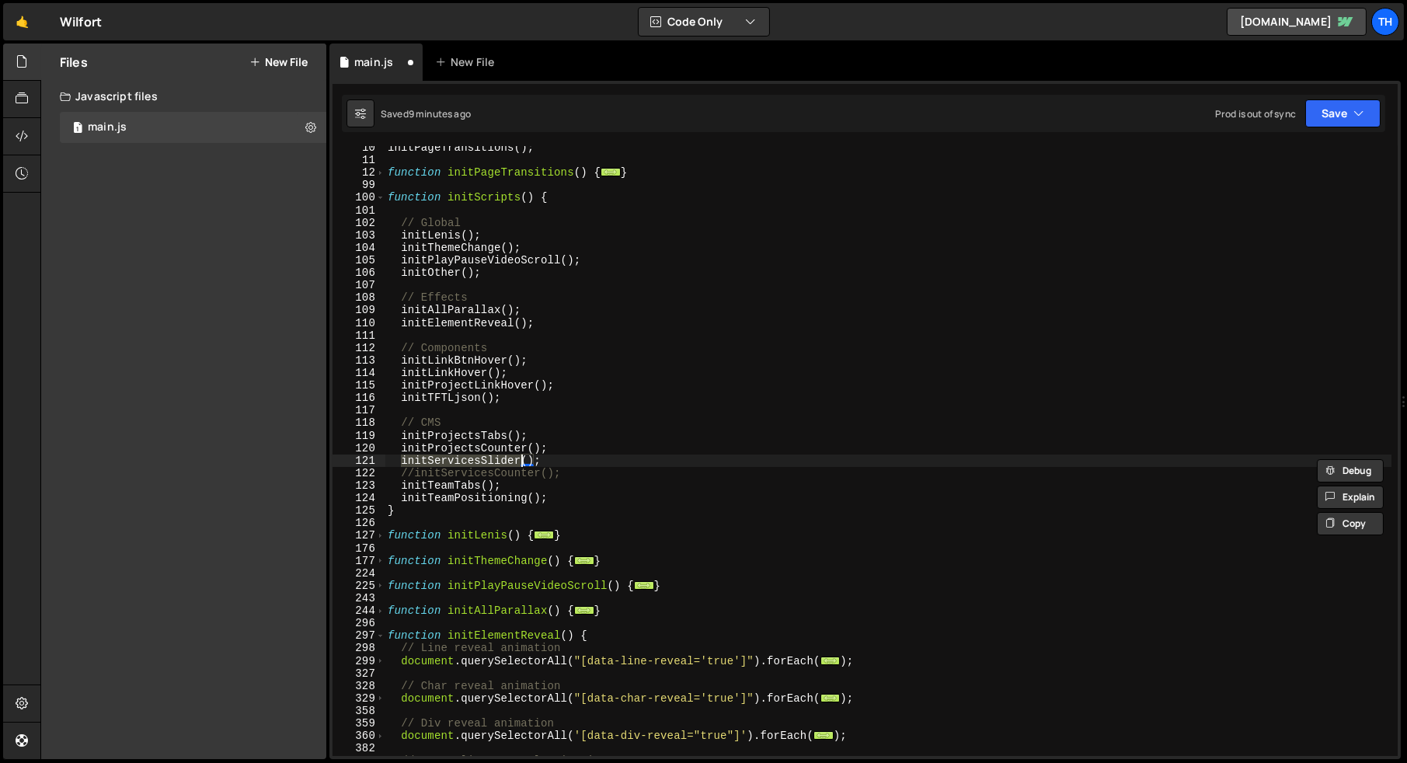
paste textarea
type textarea "initSlider();"
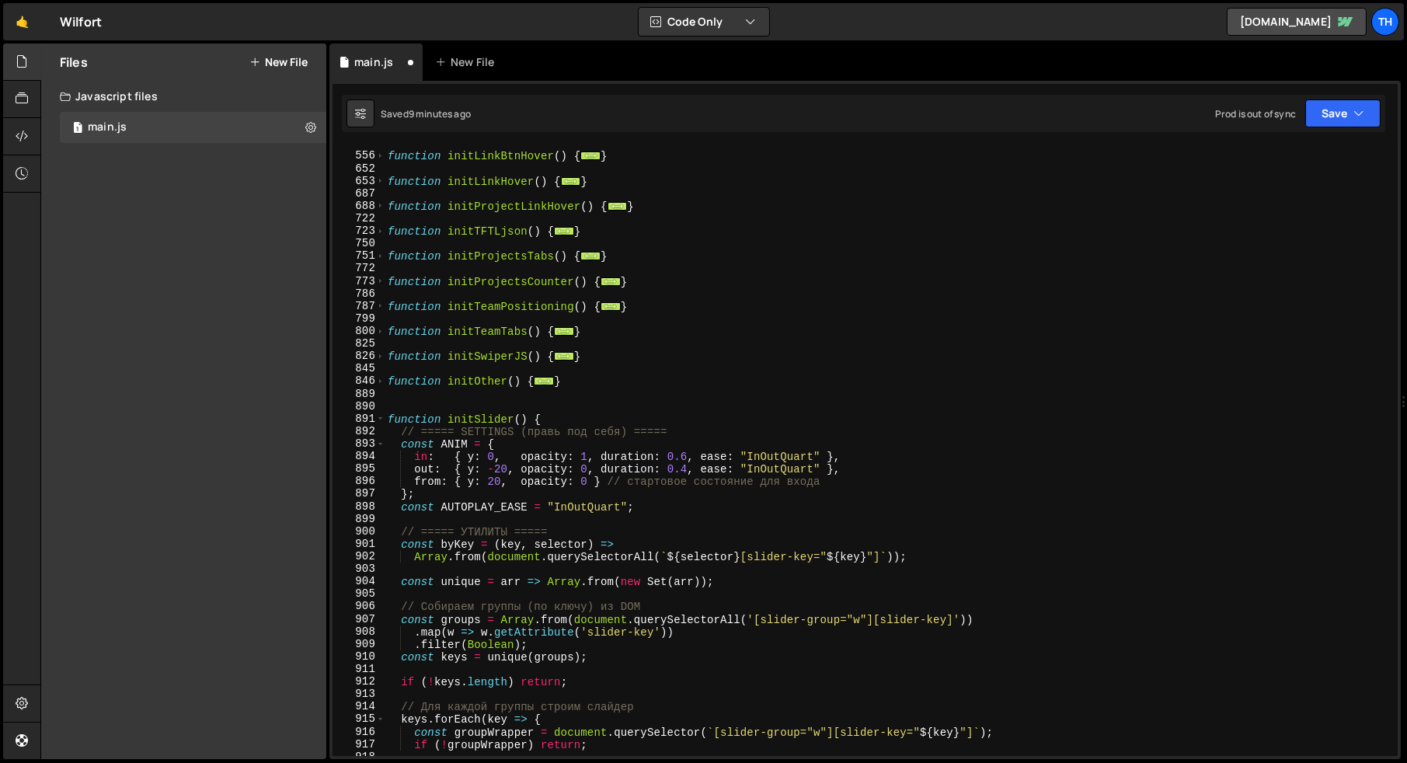
scroll to position [782, 0]
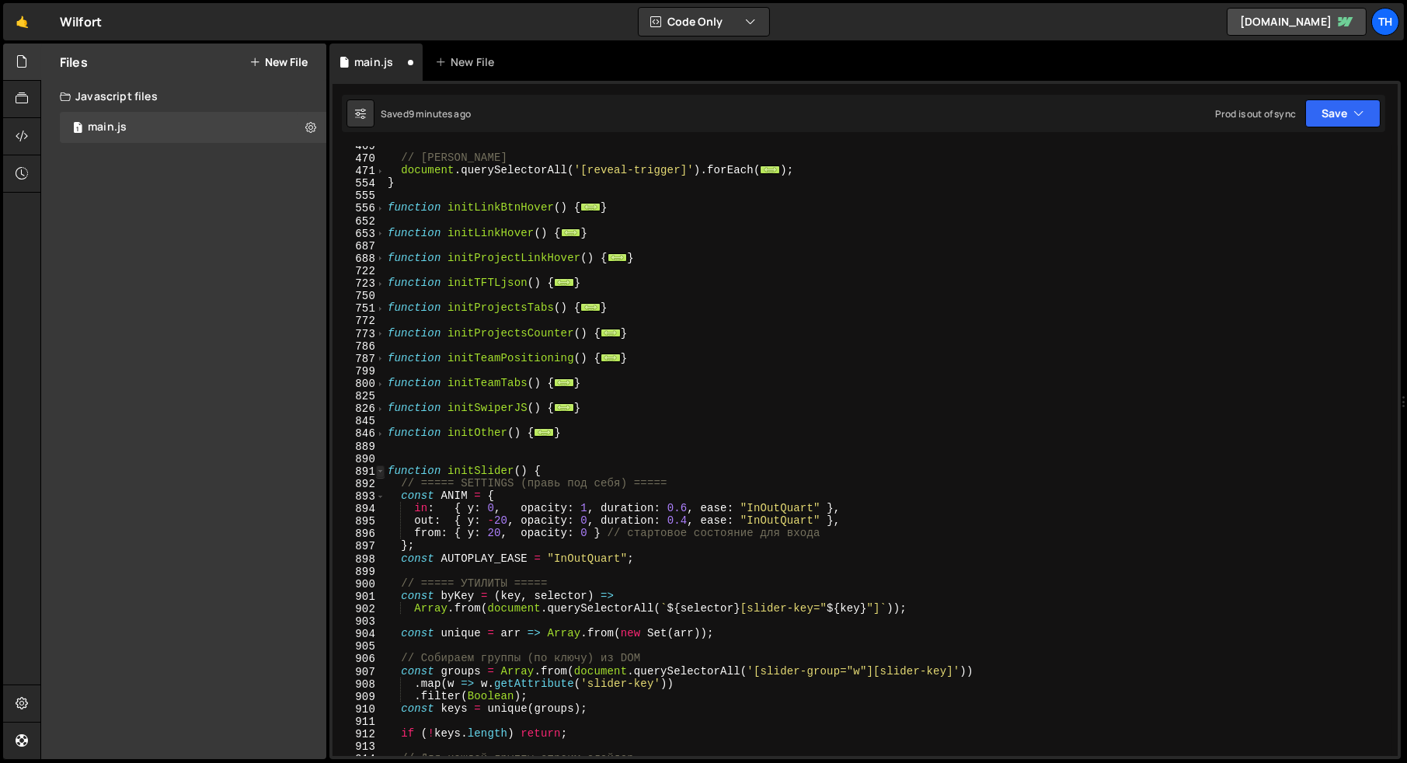
click at [380, 475] on span at bounding box center [380, 471] width 9 height 12
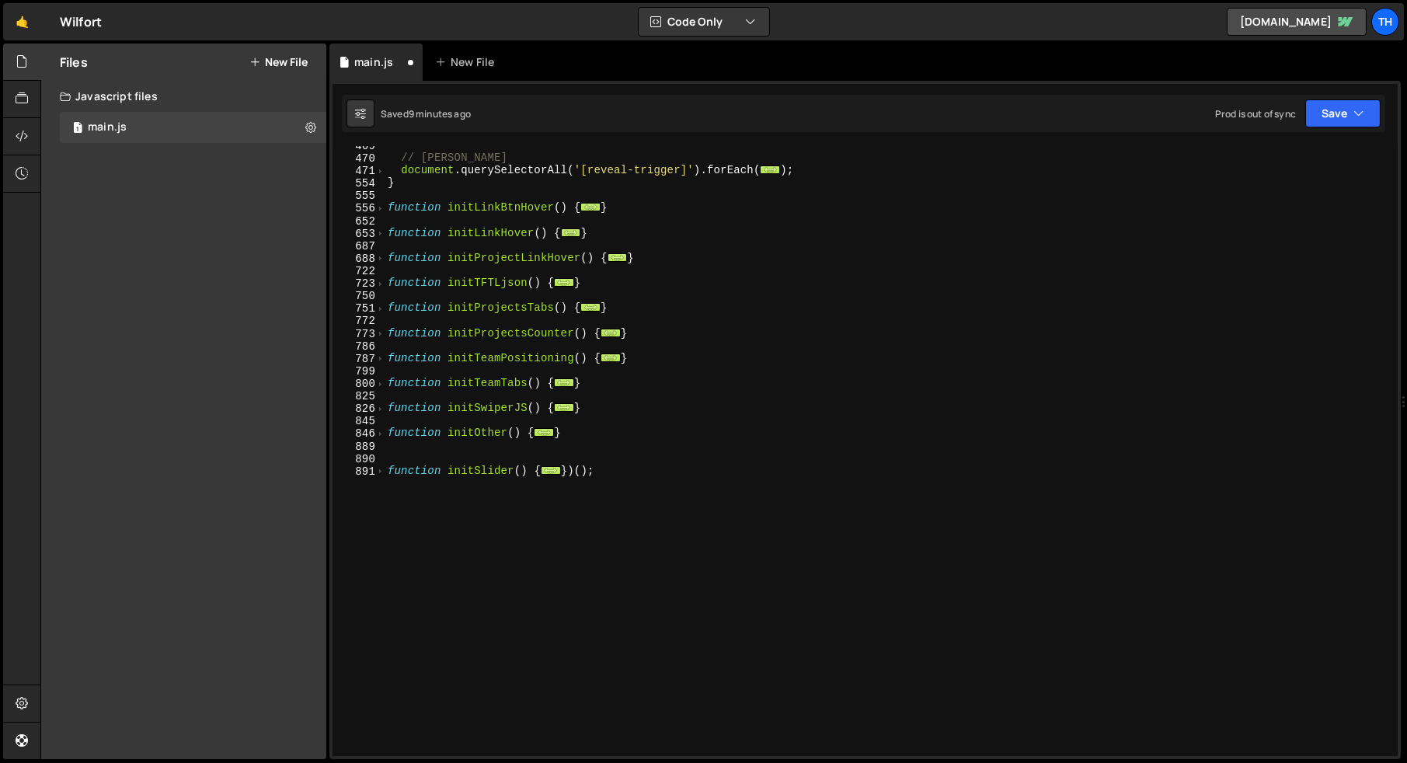
click at [402, 459] on div "// Логика триггеров document . querySelectorAll ( '[reveal-trigger]' ) . forEac…" at bounding box center [888, 456] width 1007 height 635
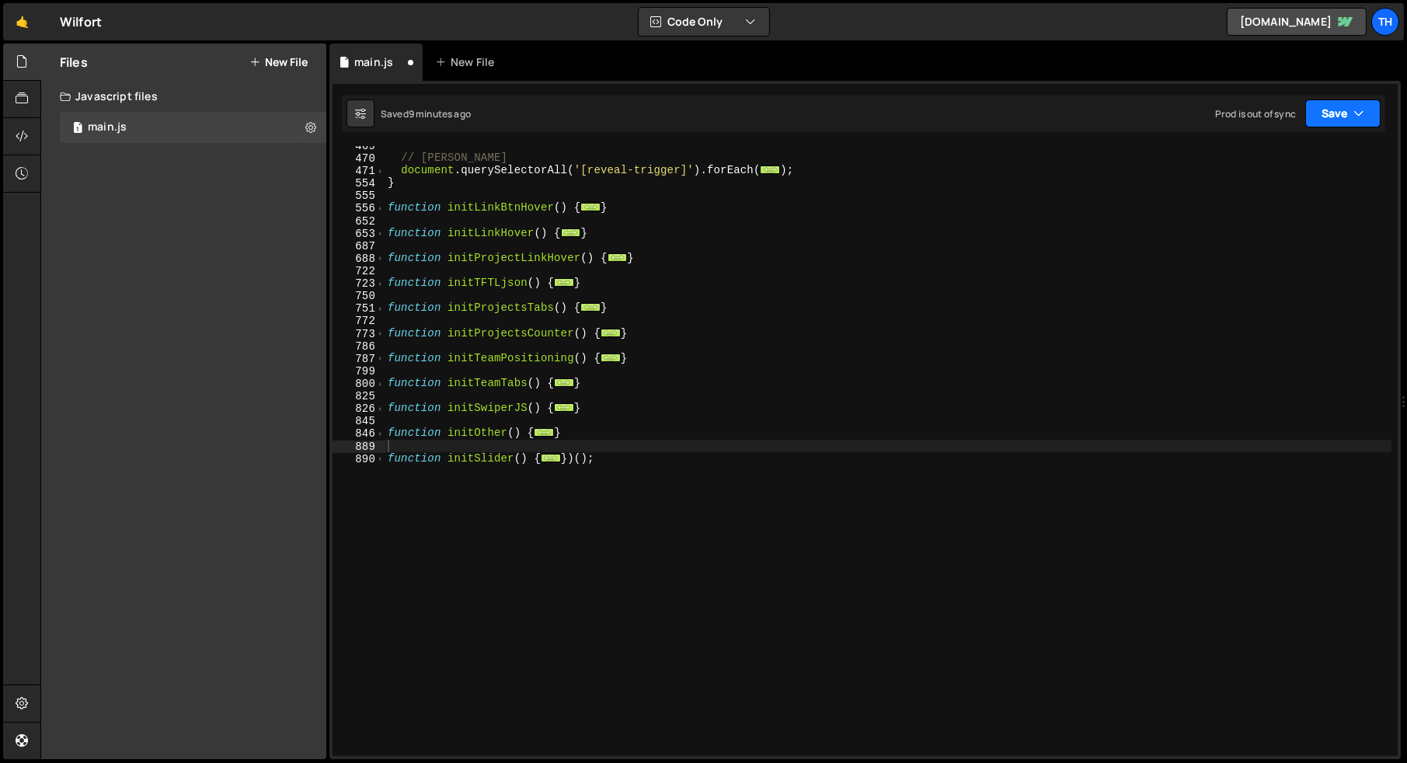
click at [1342, 113] on button "Save" at bounding box center [1342, 113] width 75 height 28
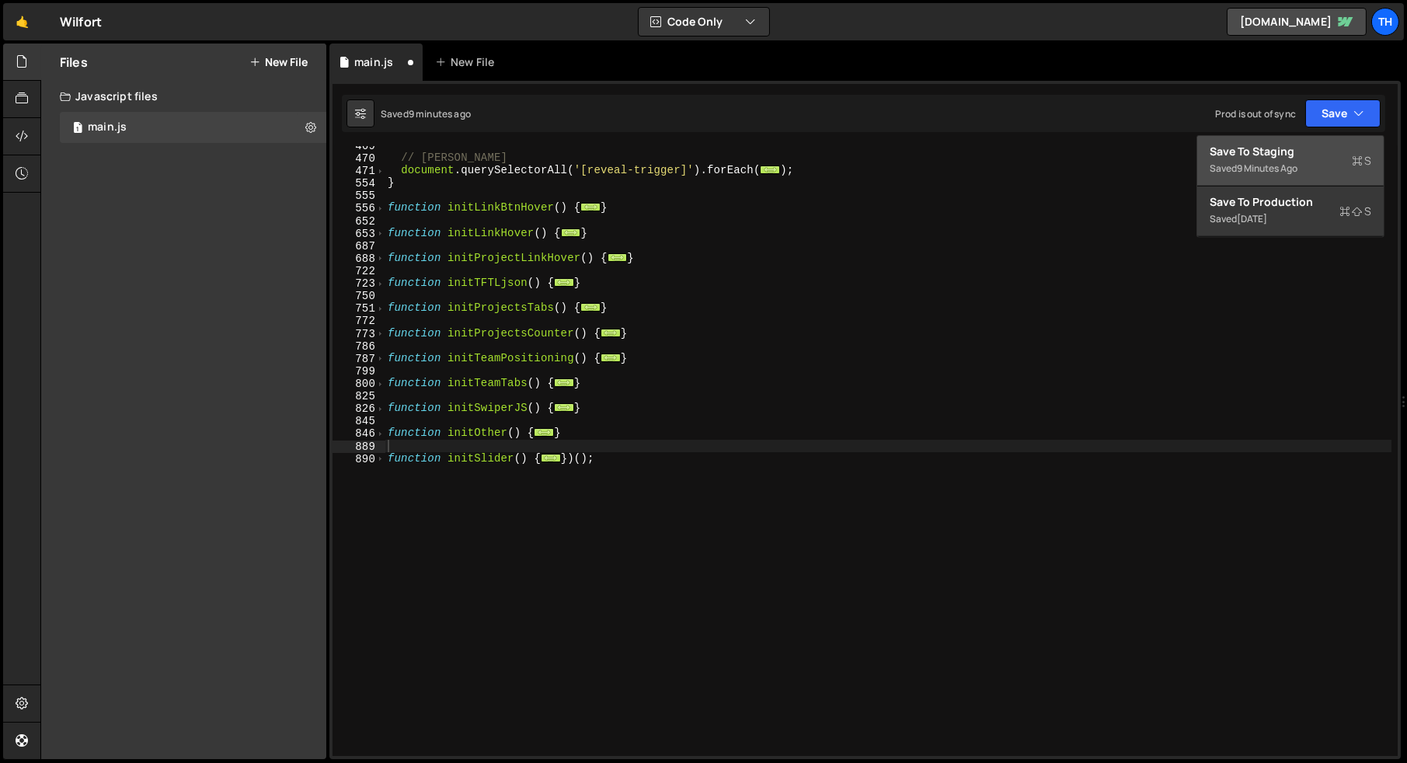
click at [1293, 144] on div "Save to Staging S" at bounding box center [1291, 152] width 162 height 16
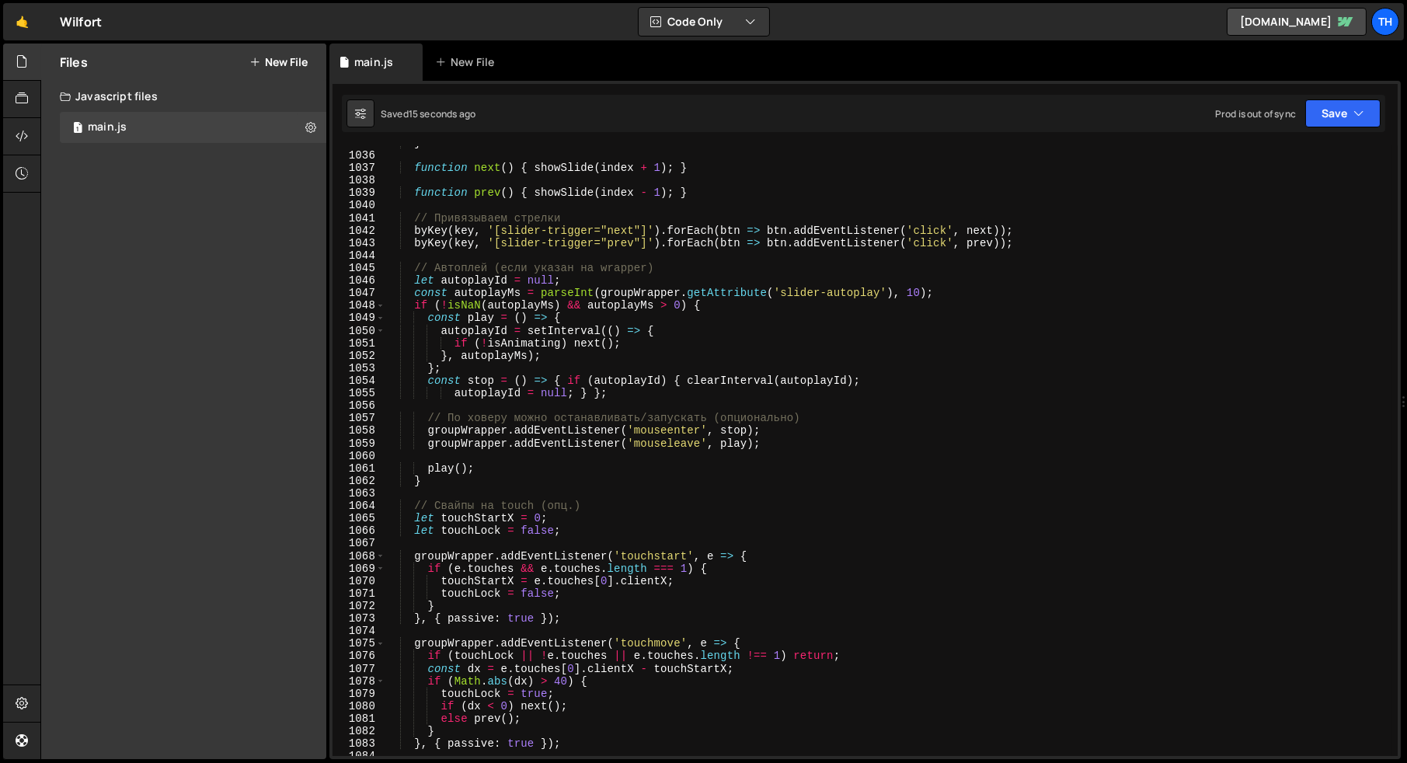
scroll to position [13331, 0]
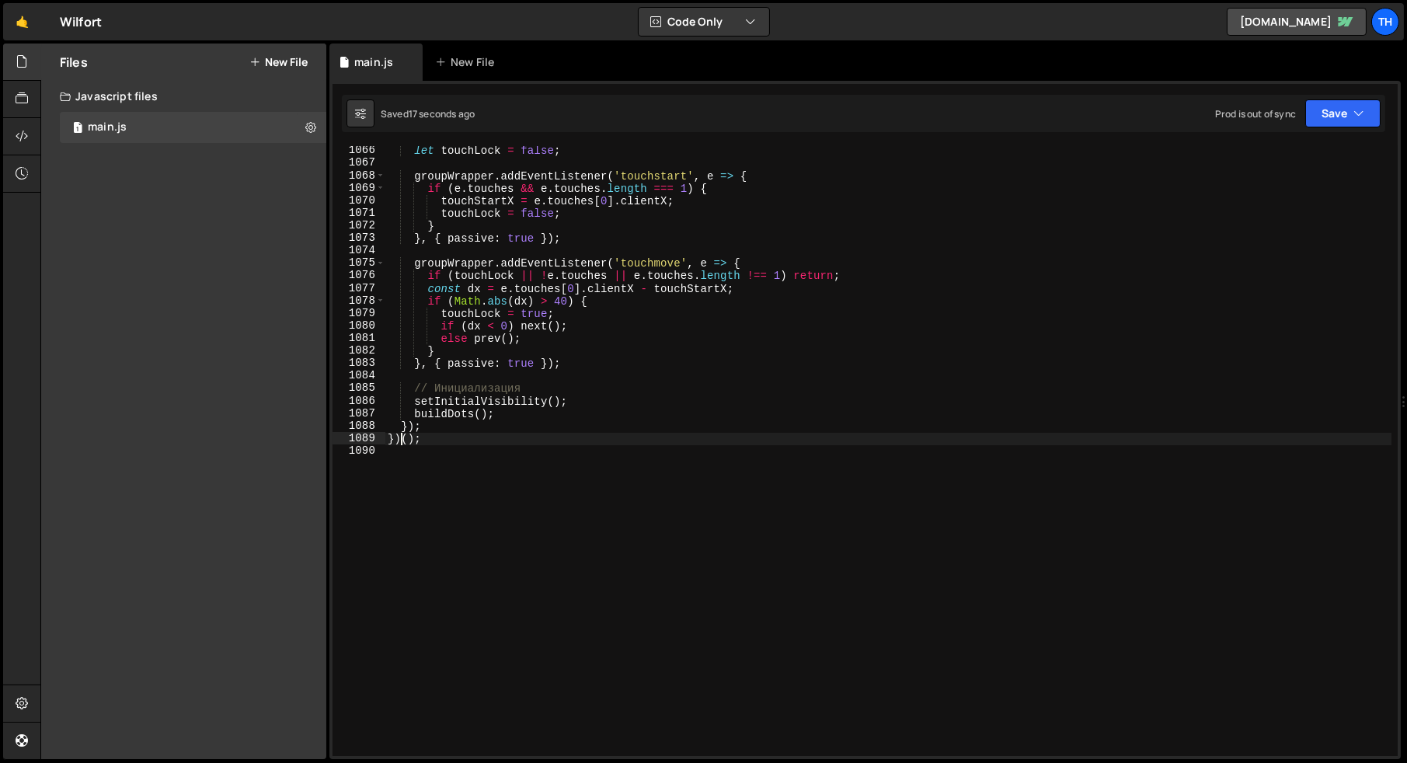
click at [399, 436] on div "let touchLock = false ; groupWrapper . addEventListener ( 'touchstart' , e => {…" at bounding box center [888, 461] width 1007 height 635
type textarea "}();"
click at [590, 451] on div "let touchLock = false ; groupWrapper . addEventListener ( 'touchstart' , e => {…" at bounding box center [888, 461] width 1007 height 635
click at [1349, 106] on button "Save" at bounding box center [1342, 113] width 75 height 28
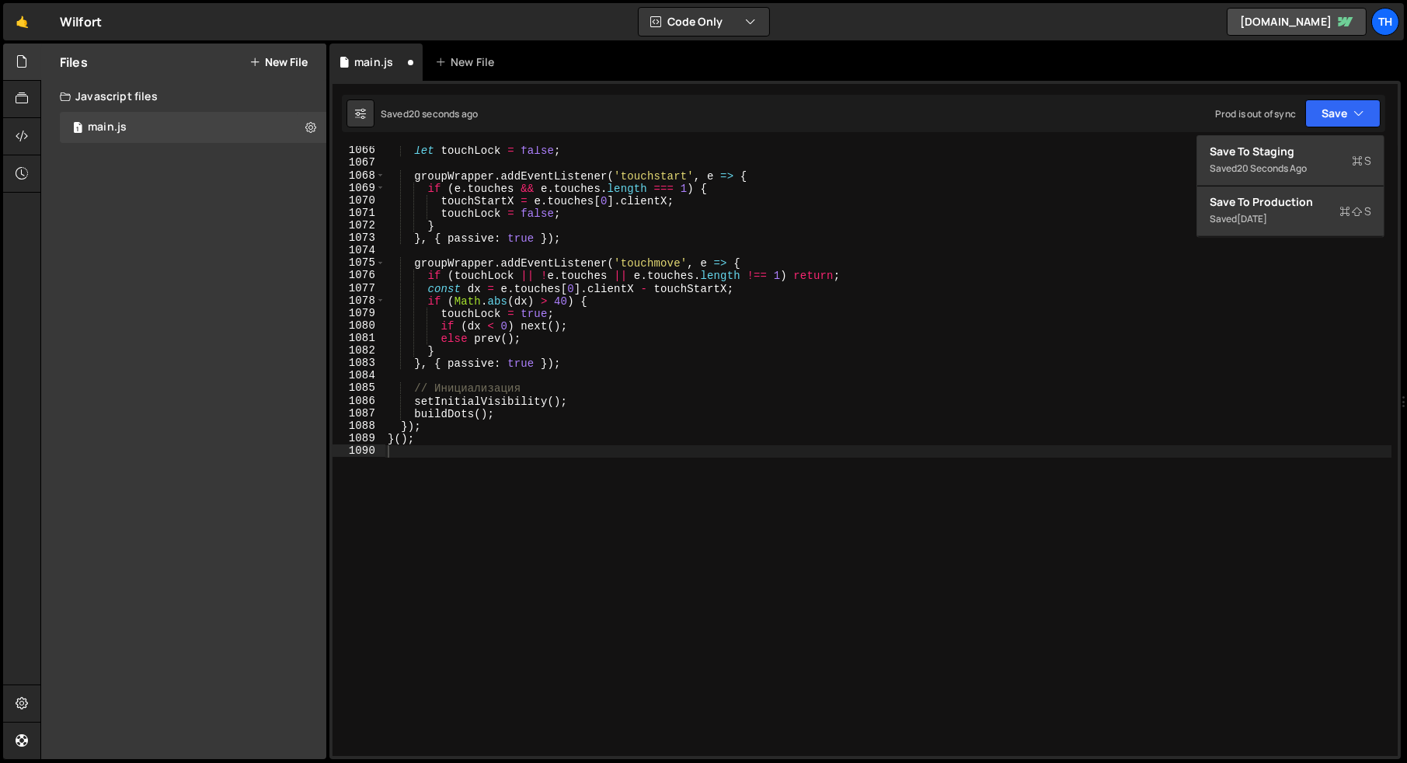
click at [1287, 131] on div "Saved 20 seconds ago Prod is out of sync Upgrade to Edit Save Save to Staging S…" at bounding box center [863, 113] width 1043 height 37
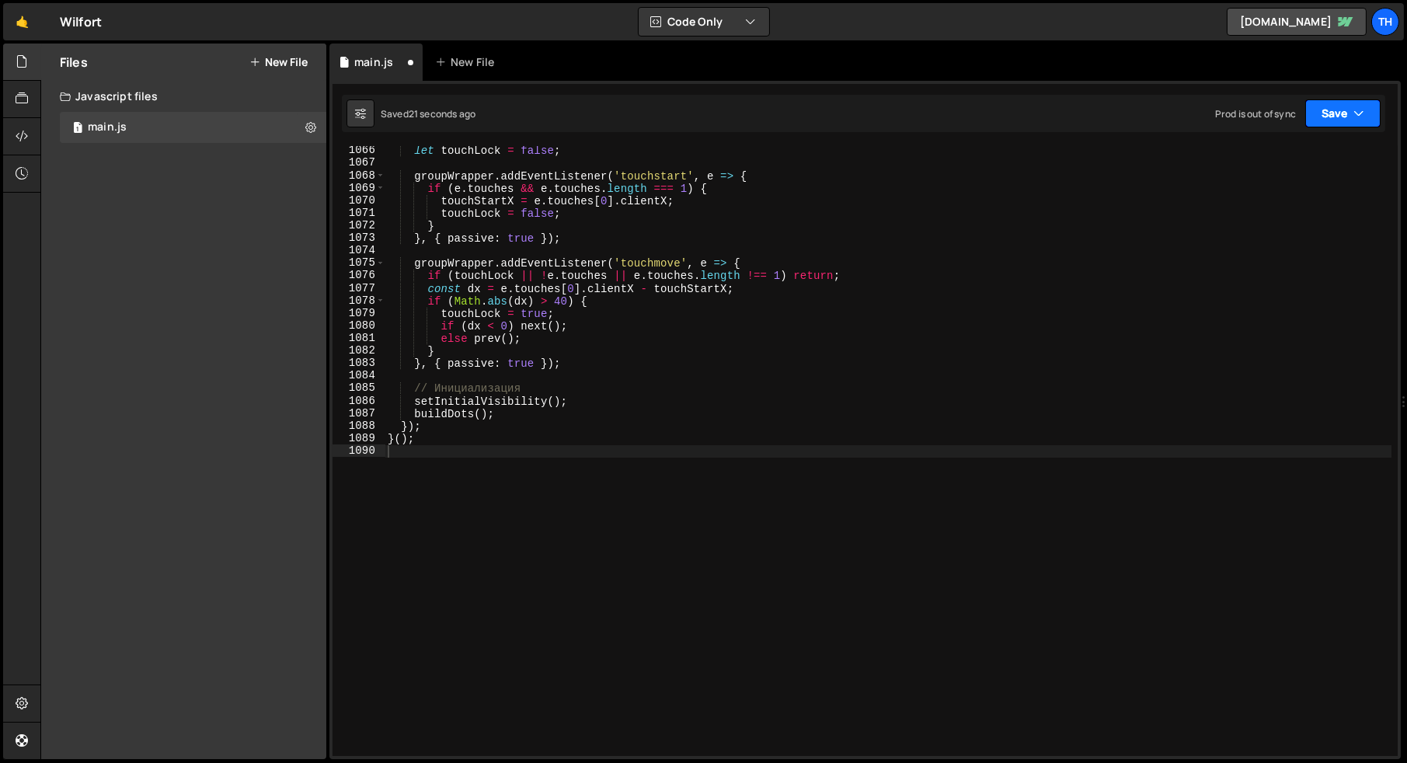
click at [1311, 122] on button "Save" at bounding box center [1342, 113] width 75 height 28
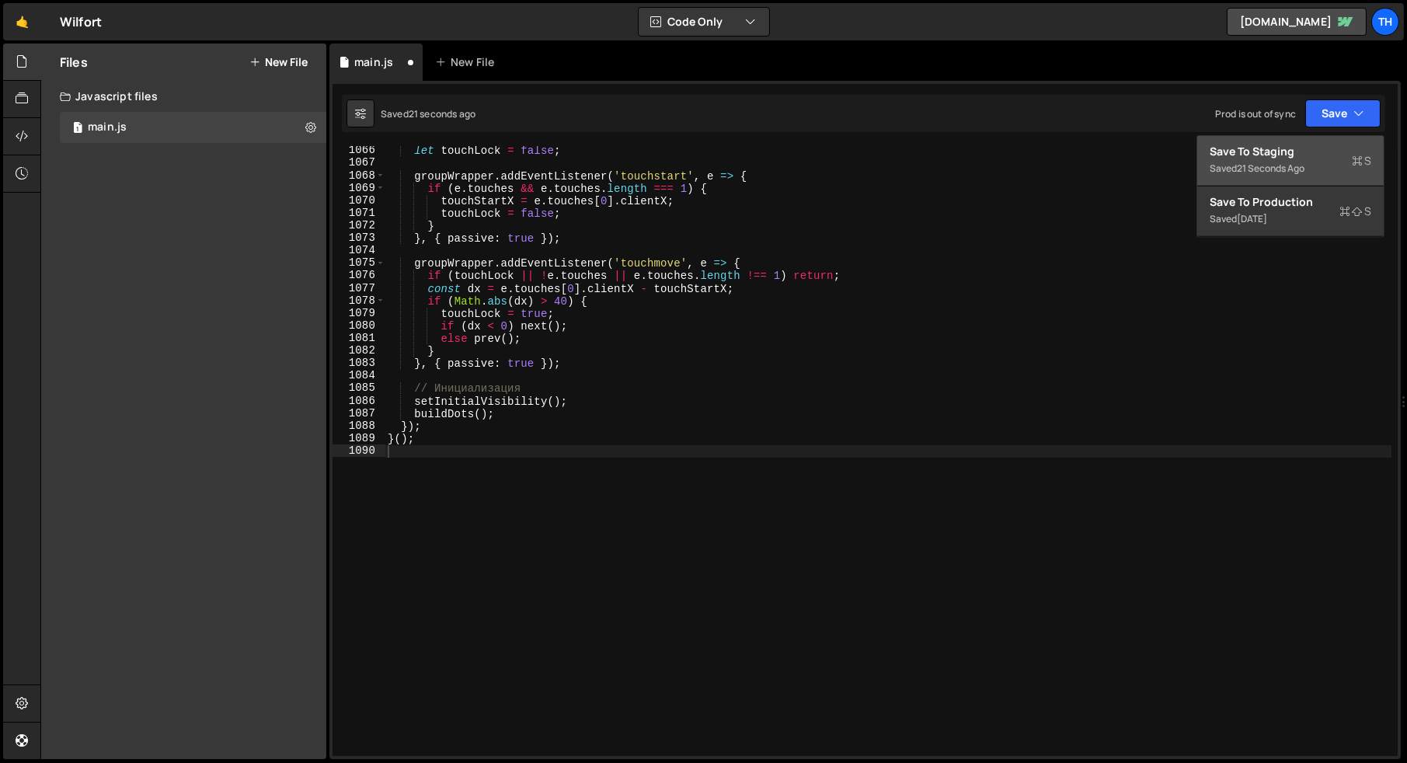
click at [1288, 155] on div "Save to Staging S" at bounding box center [1291, 152] width 162 height 16
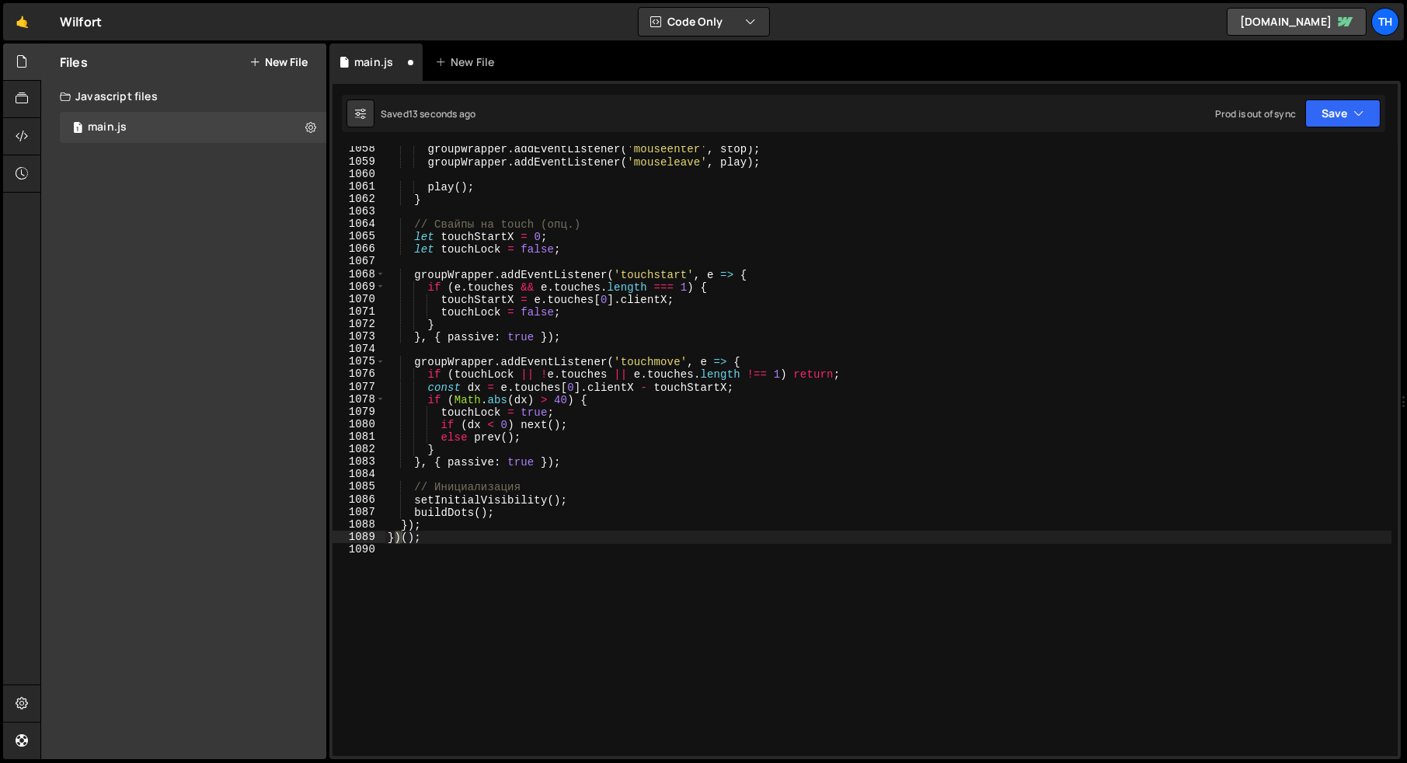
scroll to position [13232, 0]
click at [414, 531] on div "groupWrapper . addEventListener ( 'mouseenter' , stop ) ; groupWrapper . addEve…" at bounding box center [888, 460] width 1007 height 635
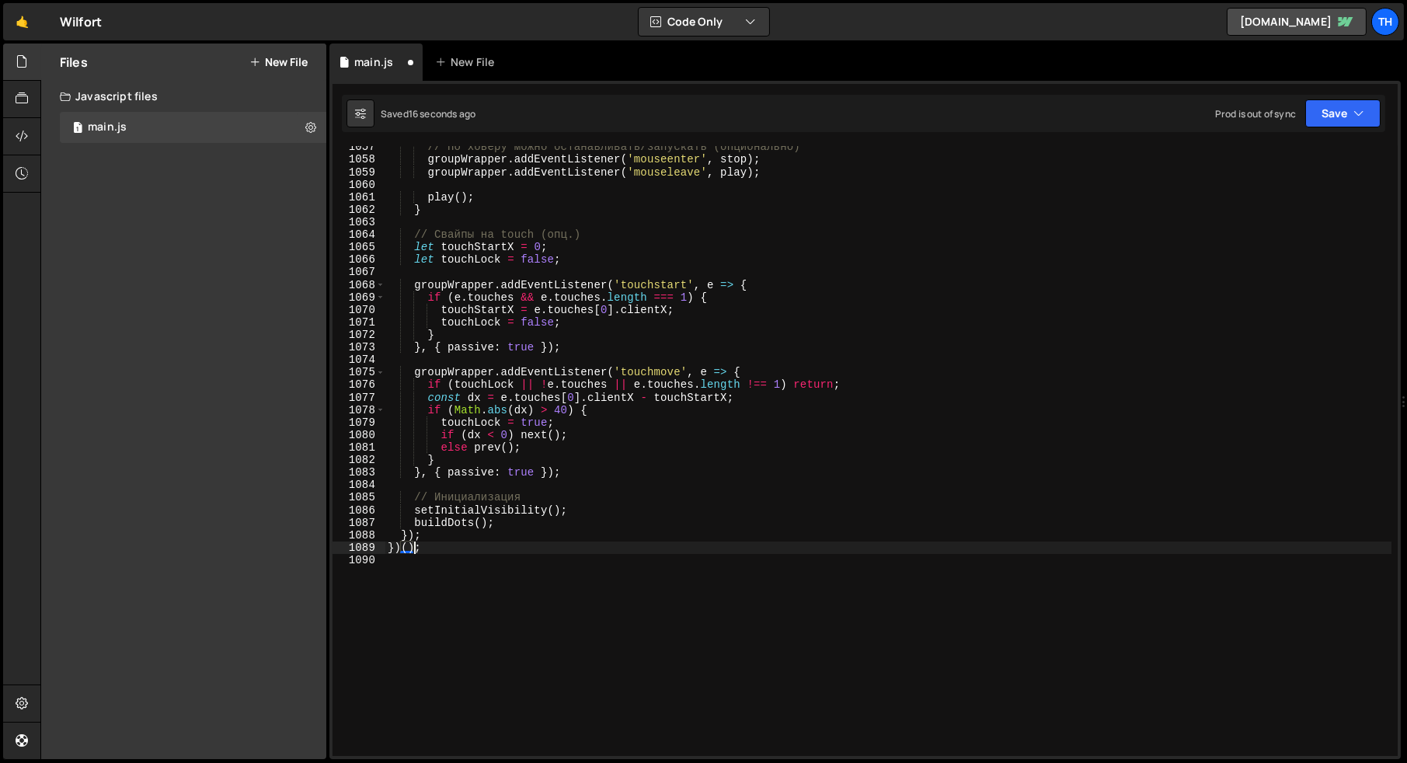
scroll to position [13226, 0]
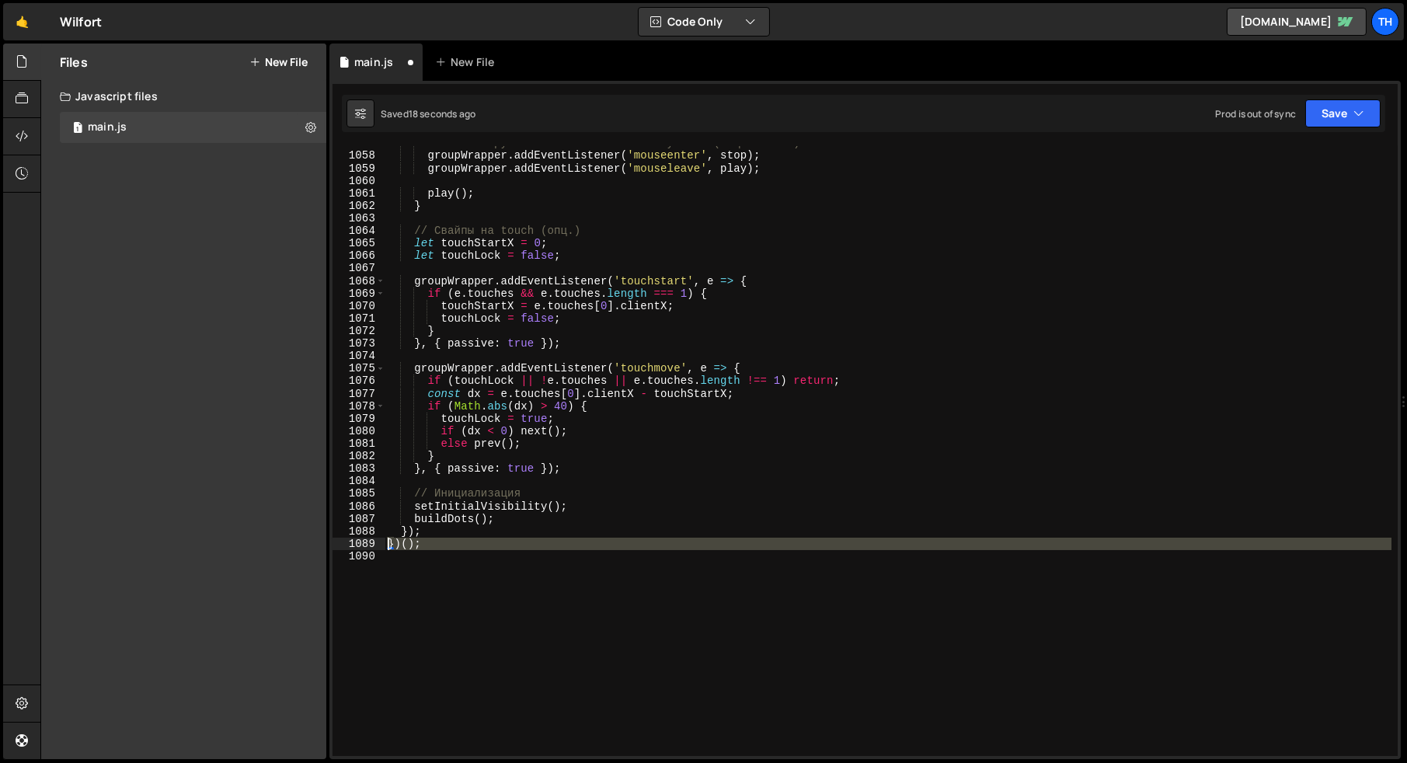
drag, startPoint x: 440, startPoint y: 550, endPoint x: 312, endPoint y: 540, distance: 128.6
click at [312, 540] on div "Files New File Javascript files 1 main.js 0 CSS files Copy share link Edit File…" at bounding box center [723, 402] width 1366 height 716
type textarea "})();"
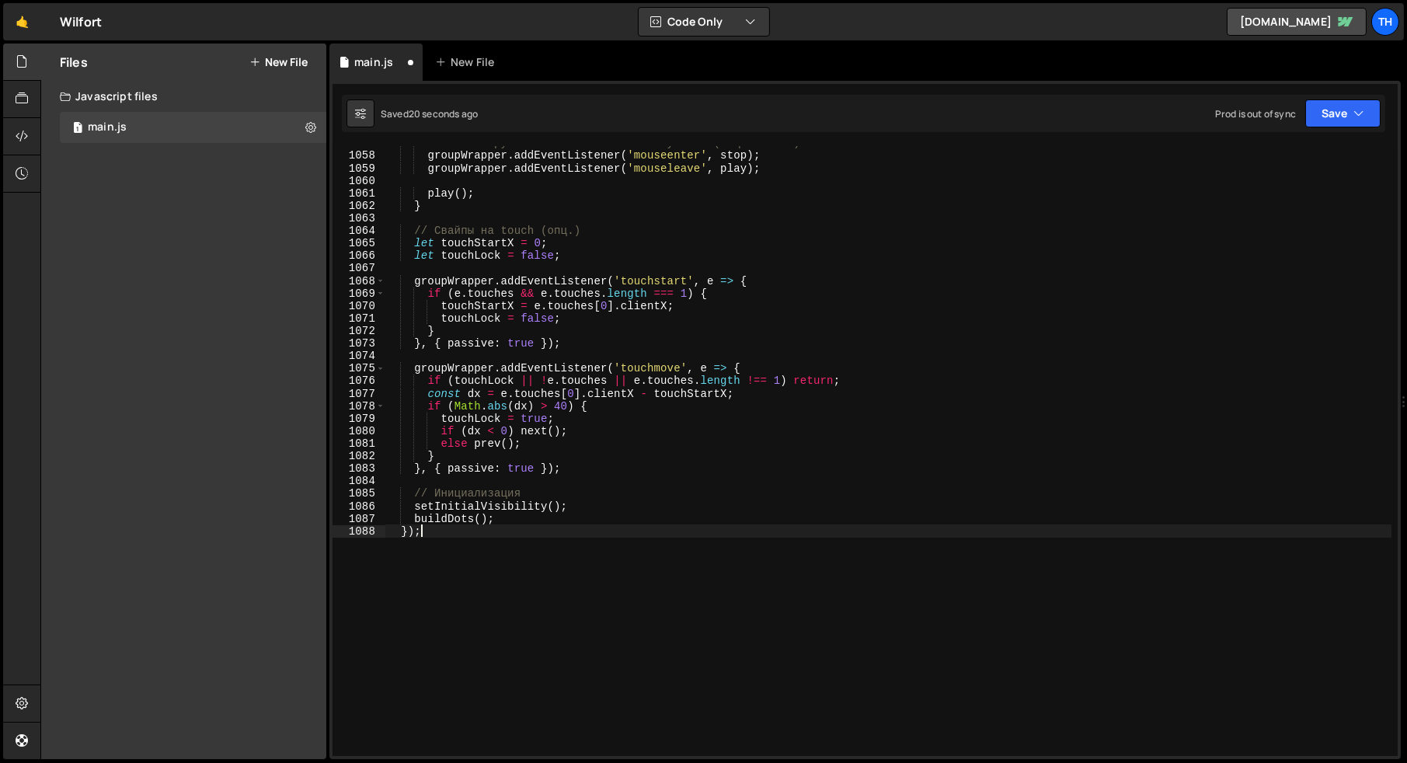
click at [412, 534] on div "// По ховеру можно останавливать/запускать (опционально) groupWrapper . addEven…" at bounding box center [888, 454] width 1007 height 635
click at [1322, 125] on button "Save" at bounding box center [1342, 113] width 75 height 28
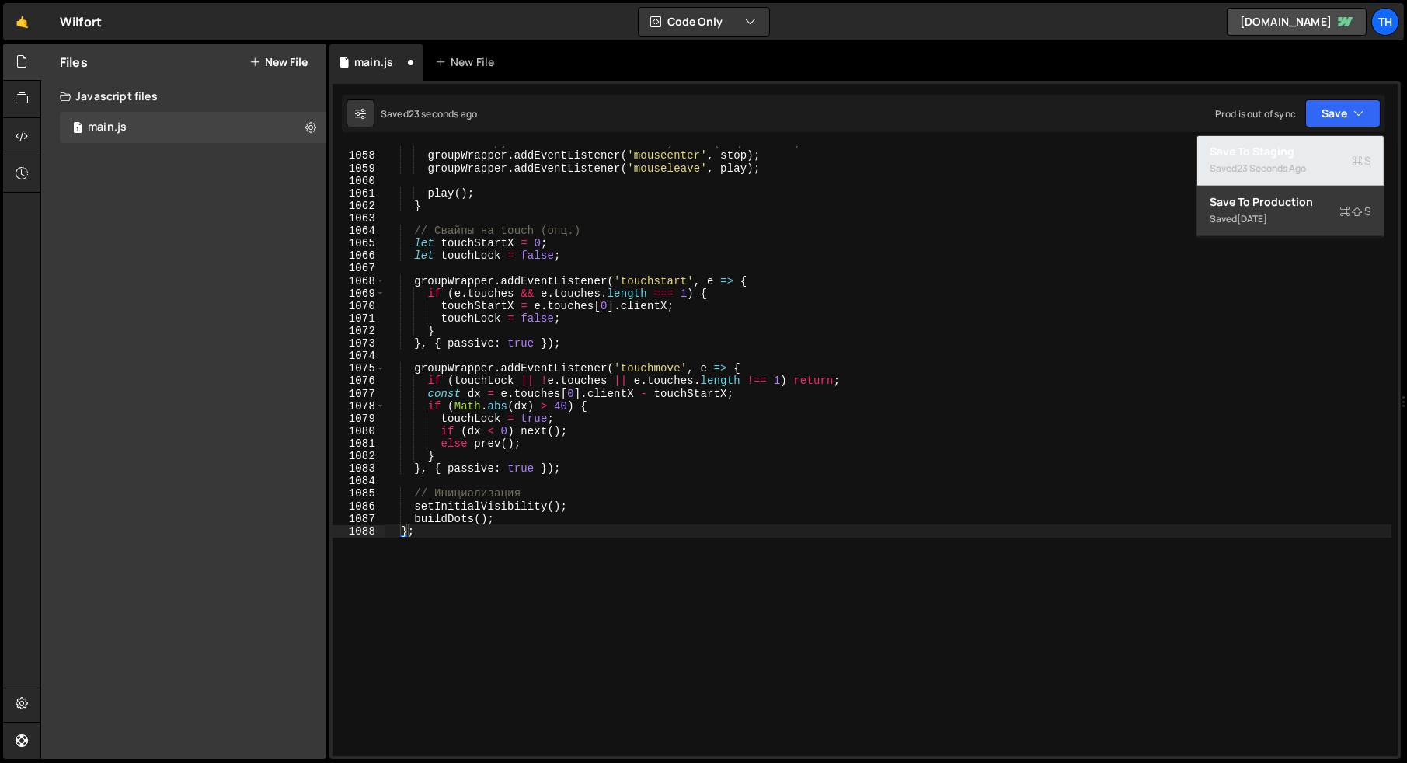
click at [1292, 159] on div "Saved 23 seconds ago" at bounding box center [1291, 168] width 162 height 19
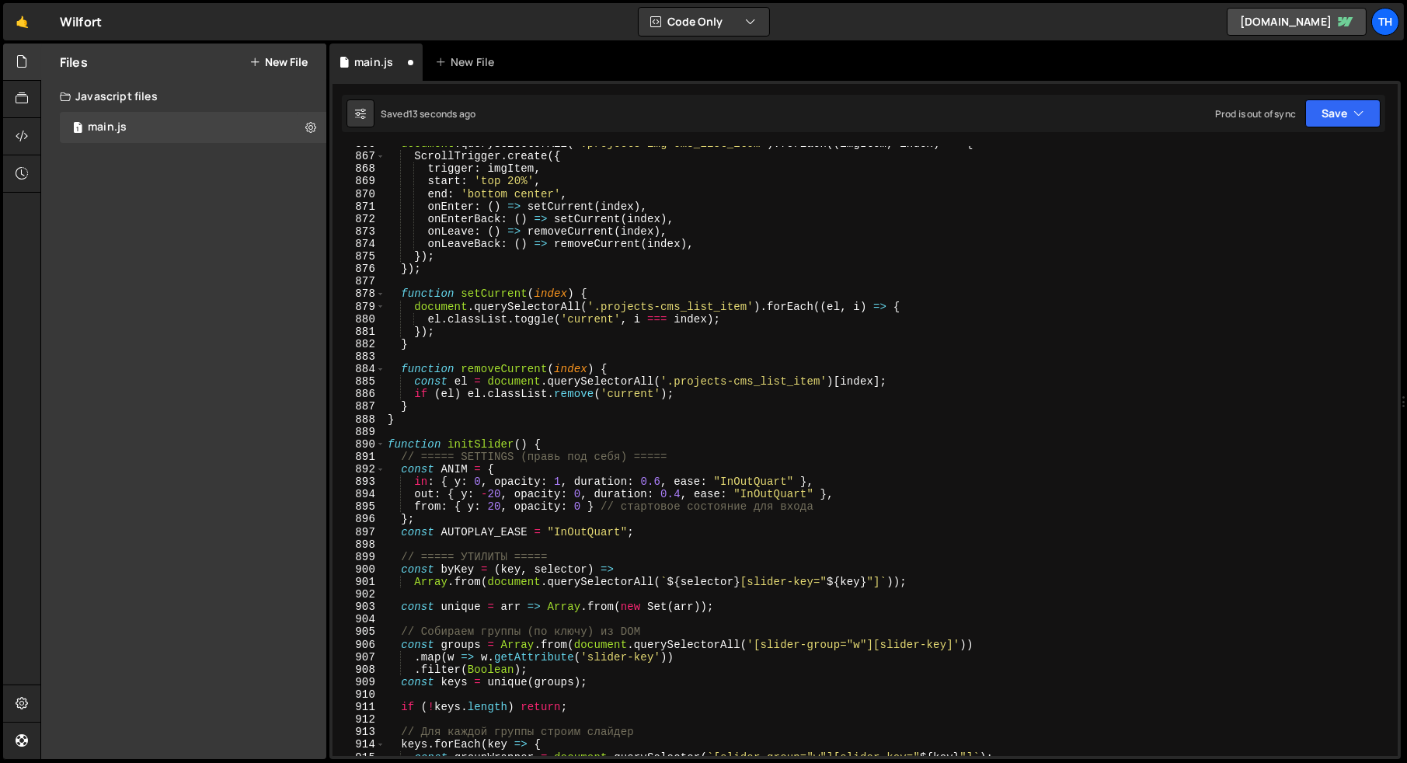
scroll to position [10844, 0]
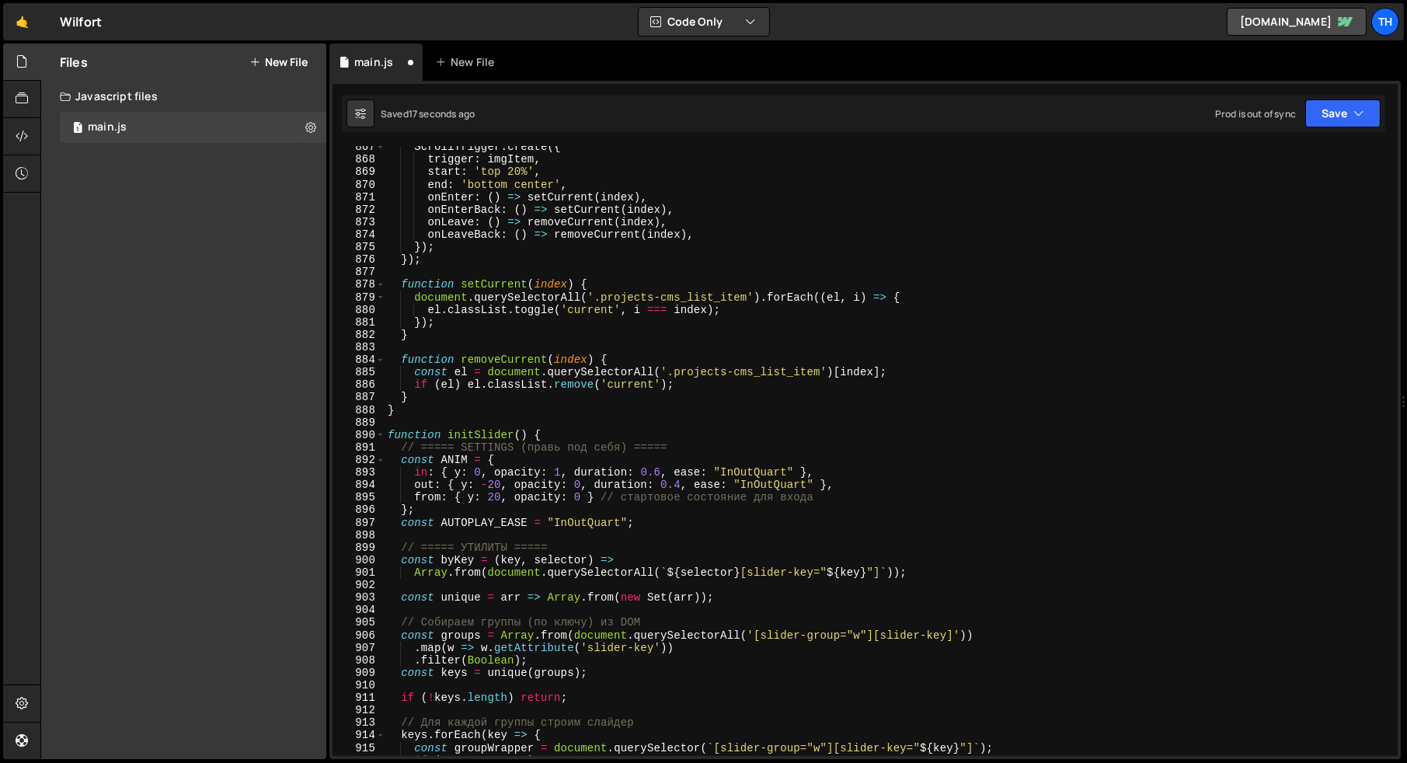
click at [392, 436] on div "ScrollTrigger . create ({ trigger : imgItem , start : 'top 20%' , end : 'bottom…" at bounding box center [888, 458] width 1007 height 635
click at [1327, 127] on button "Save" at bounding box center [1342, 113] width 75 height 28
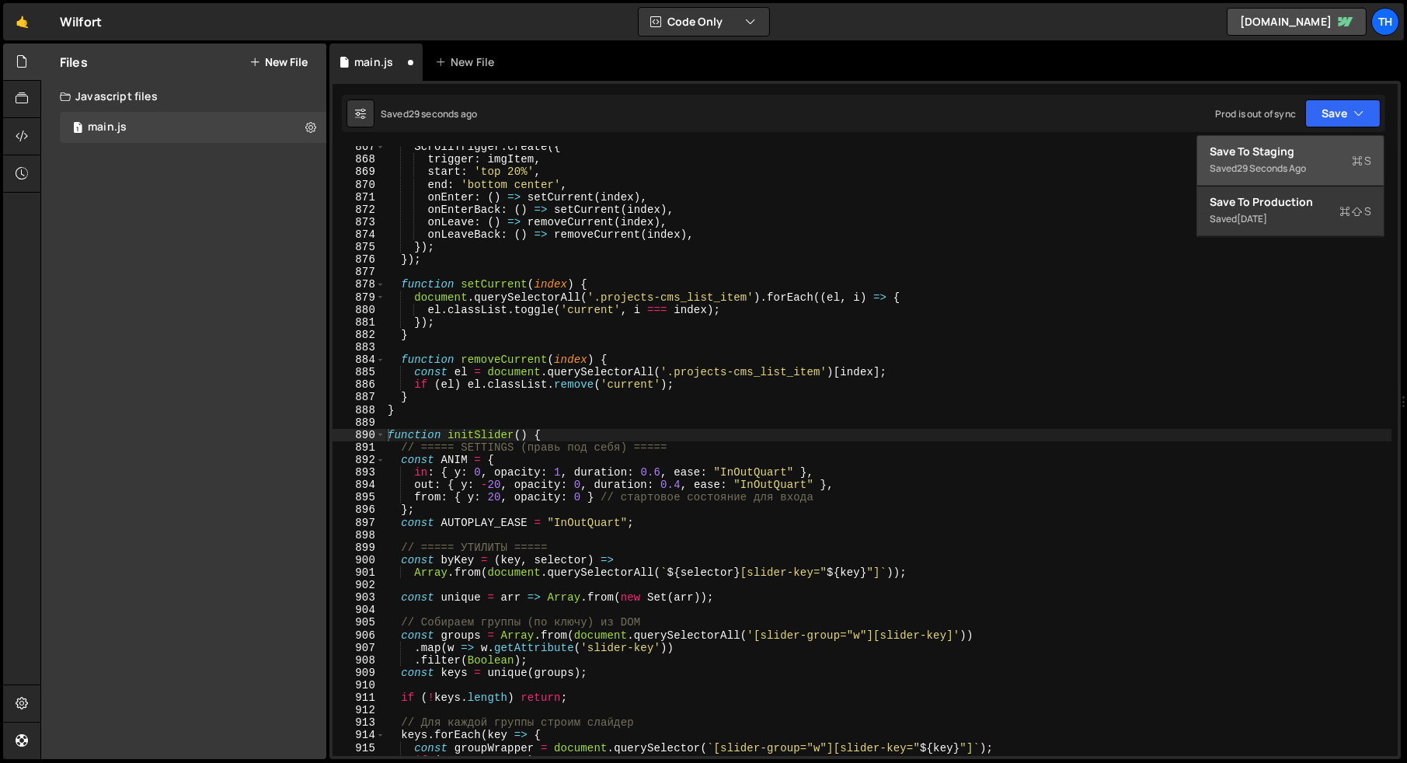
click at [1311, 145] on div "Save to Staging S" at bounding box center [1291, 152] width 162 height 16
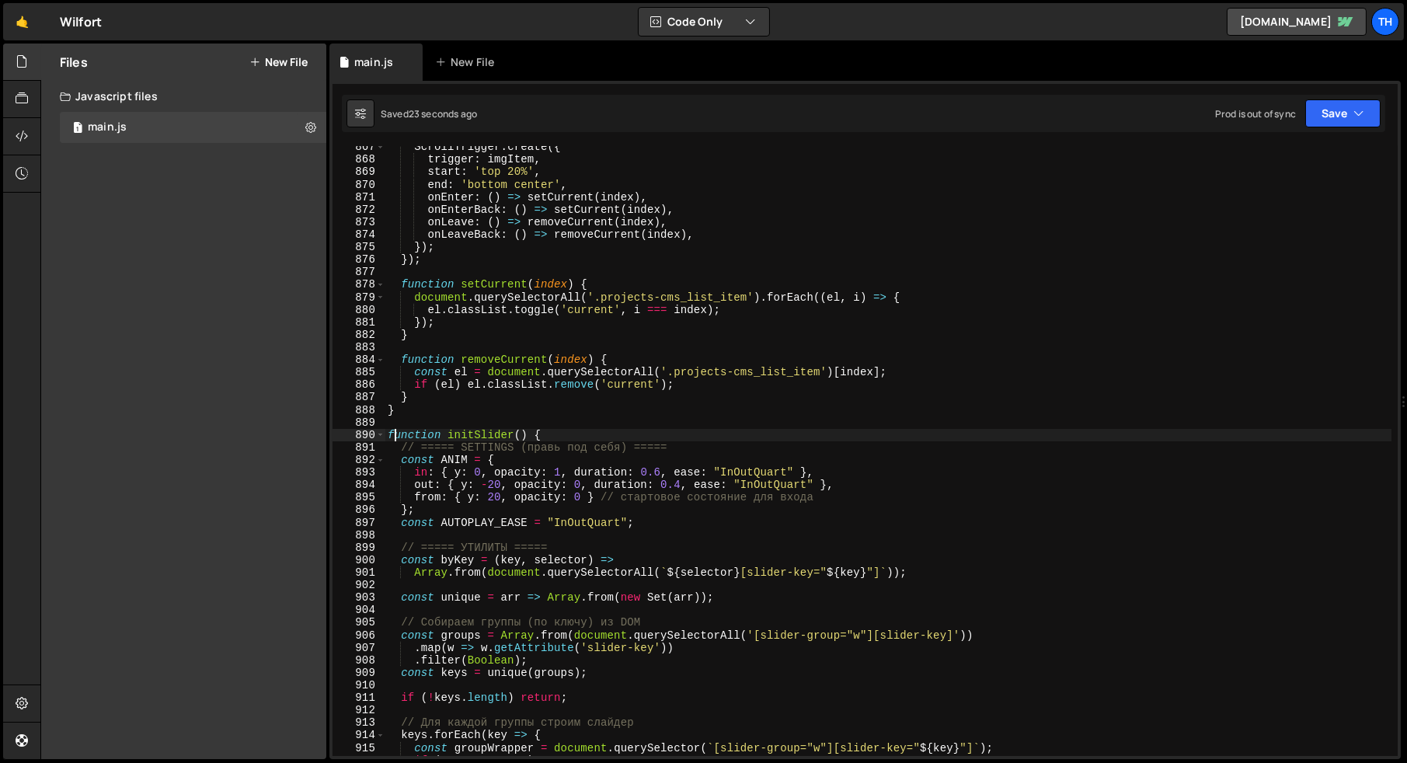
click at [395, 433] on div "ScrollTrigger . create ({ trigger : imgItem , start : 'top 20%' , end : 'bottom…" at bounding box center [888, 458] width 1007 height 635
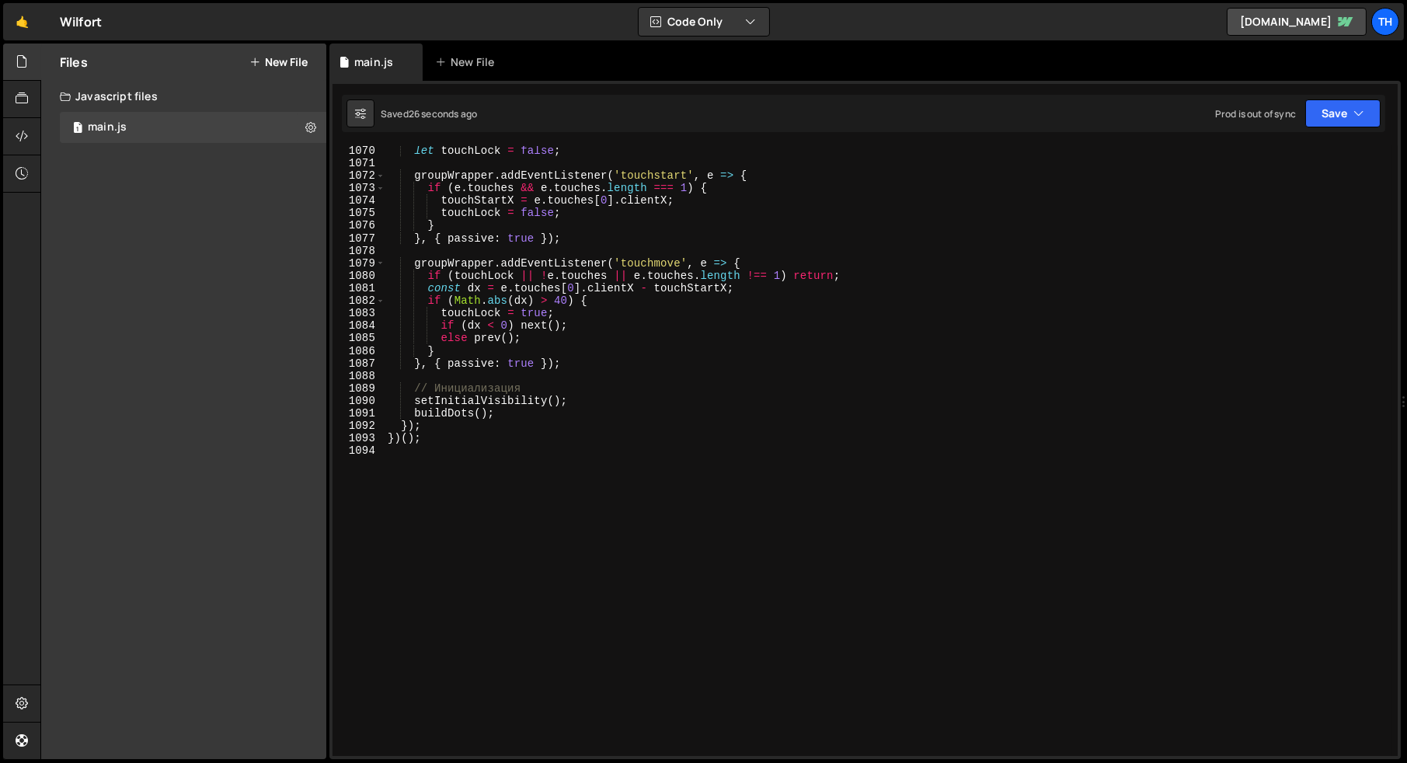
scroll to position [13379, 0]
click at [415, 438] on div "let touchLock = false ; groupWrapper . addEventListener ( 'touchstart' , e => {…" at bounding box center [888, 463] width 1007 height 635
click at [1367, 96] on div "Saved 30 seconds ago Prod is out of sync Upgrade to Edit Save Save to Staging S…" at bounding box center [863, 113] width 1043 height 37
click at [1357, 111] on icon "button" at bounding box center [1358, 114] width 11 height 16
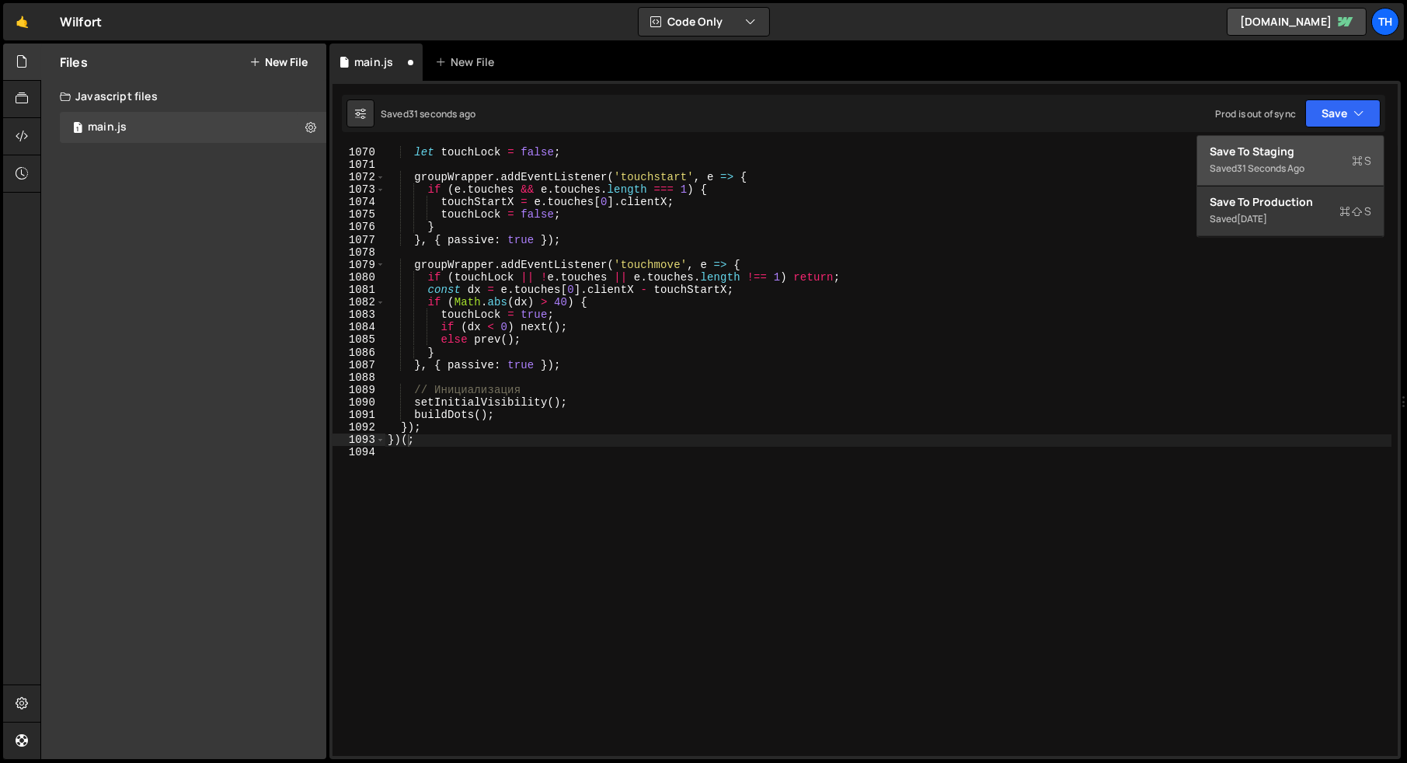
click at [1325, 154] on div "Save to Staging S" at bounding box center [1291, 152] width 162 height 16
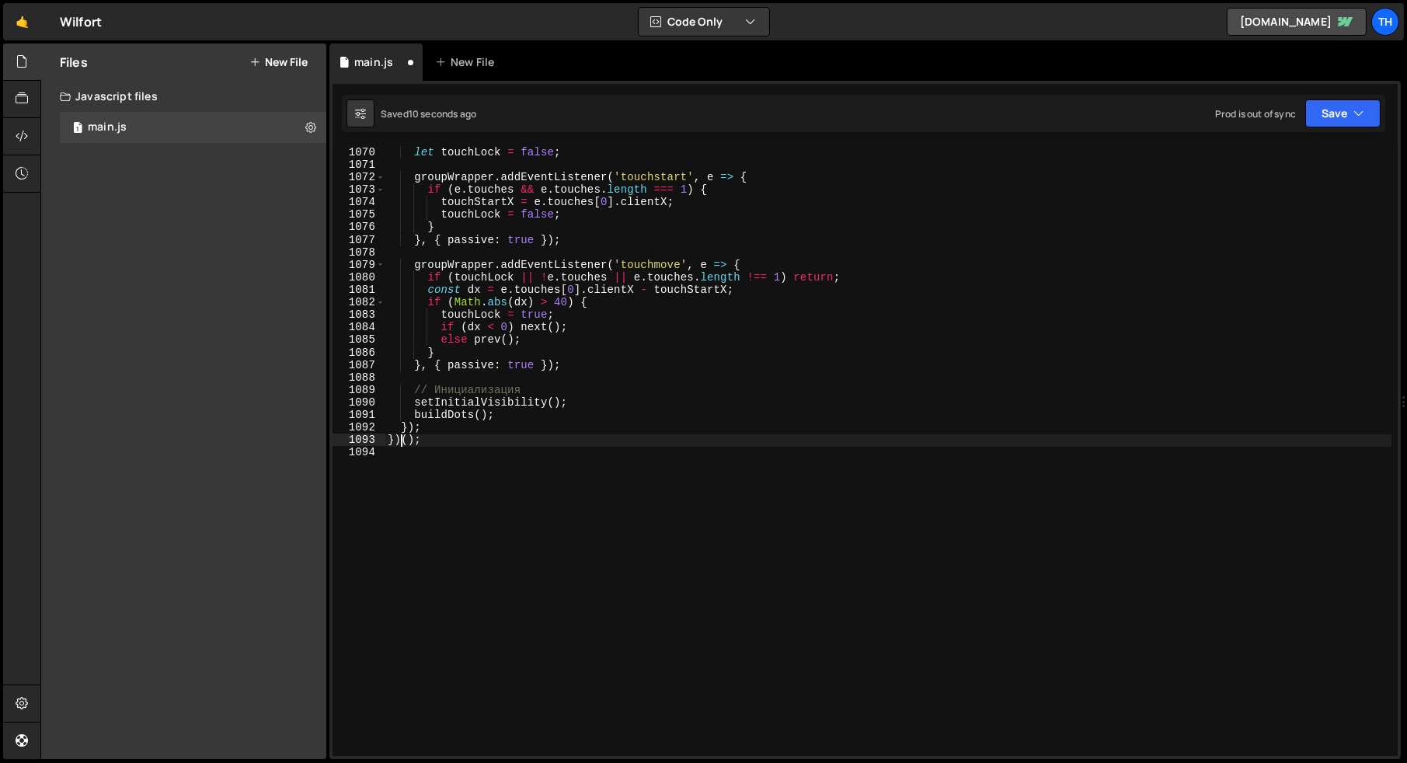
click at [402, 435] on div "let touchLock = false ; groupWrapper . addEventListener ( 'touchstart' , e => {…" at bounding box center [888, 463] width 1007 height 635
click at [1377, 113] on button "Save" at bounding box center [1342, 113] width 75 height 28
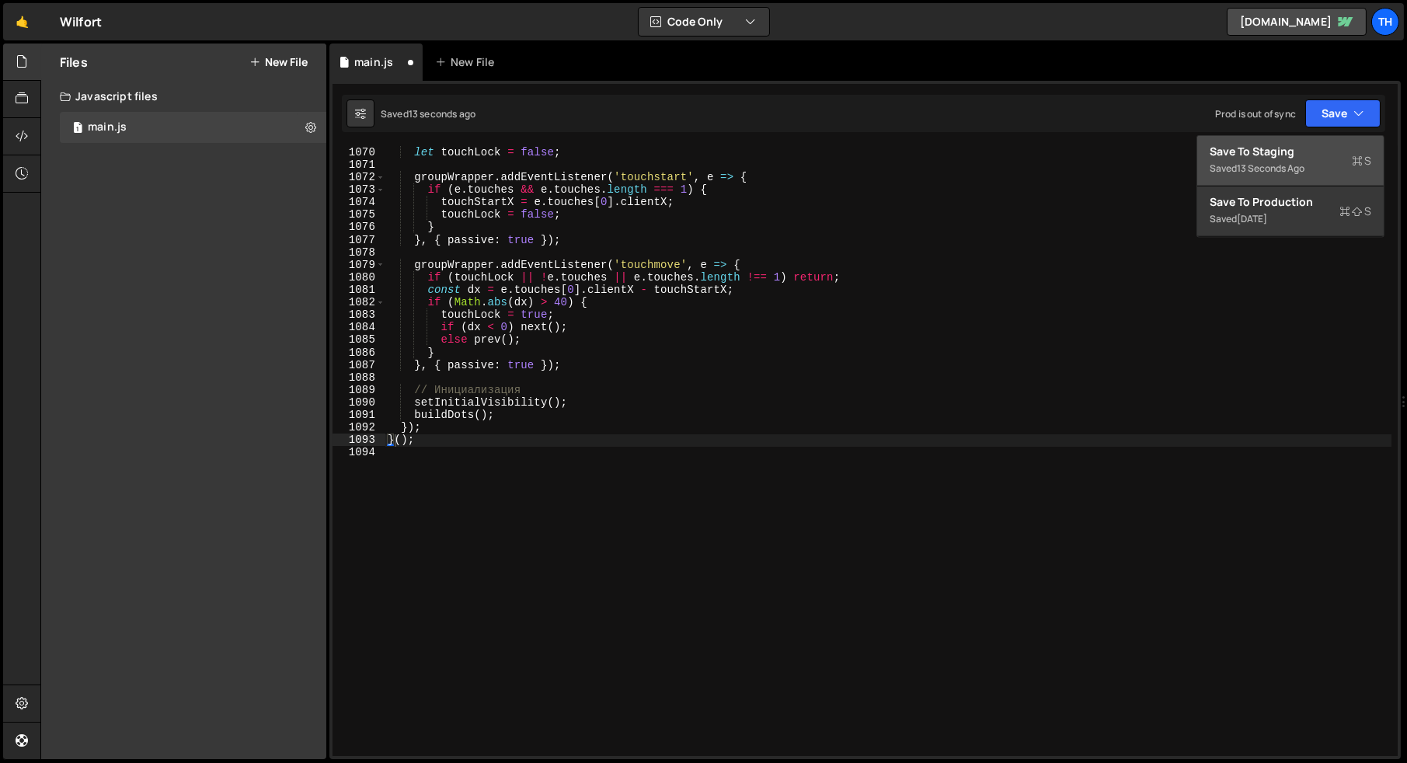
click at [1297, 144] on div "Save to Staging S" at bounding box center [1291, 152] width 162 height 16
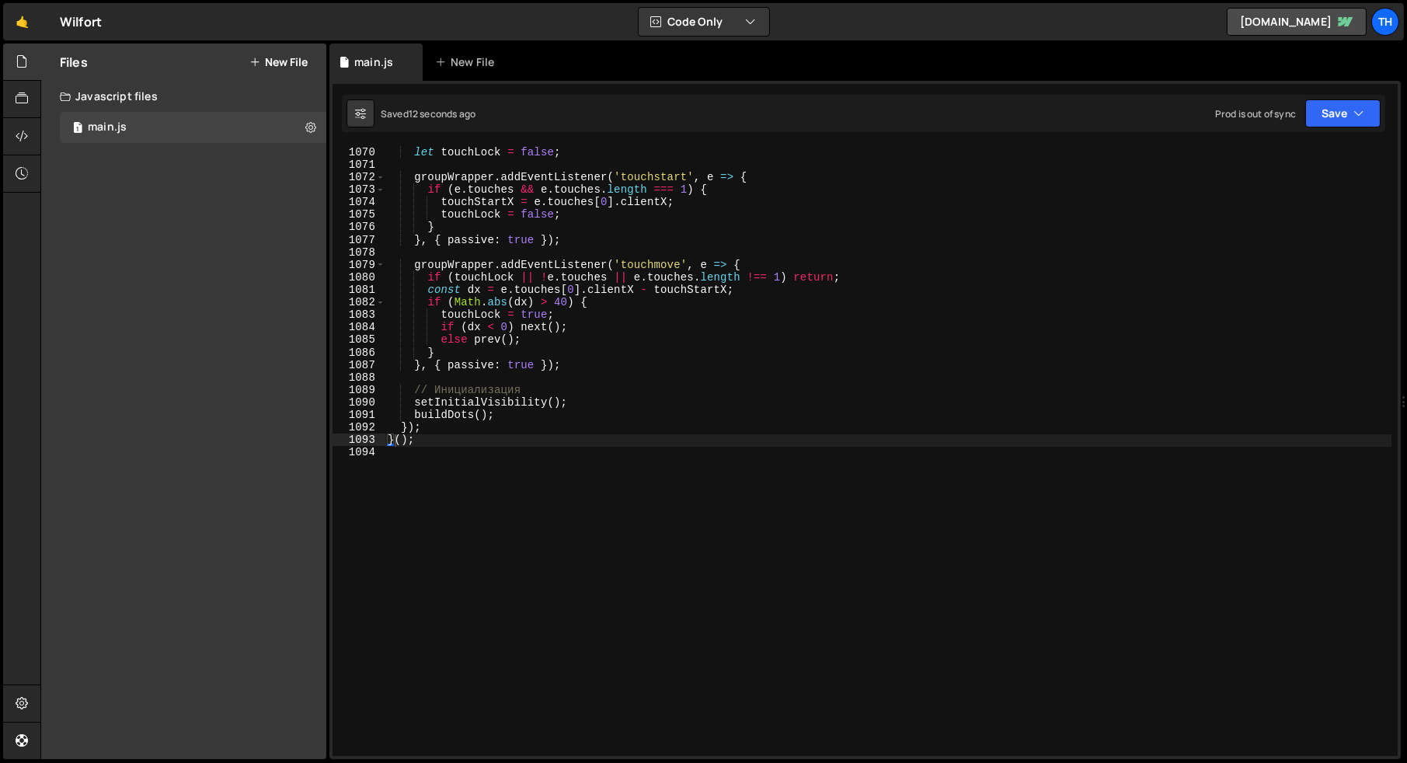
click at [406, 437] on div "let touchLock = false ; groupWrapper . addEventListener ( 'touchstart' , e => {…" at bounding box center [888, 463] width 1007 height 635
click at [1343, 118] on button "Save" at bounding box center [1342, 113] width 75 height 28
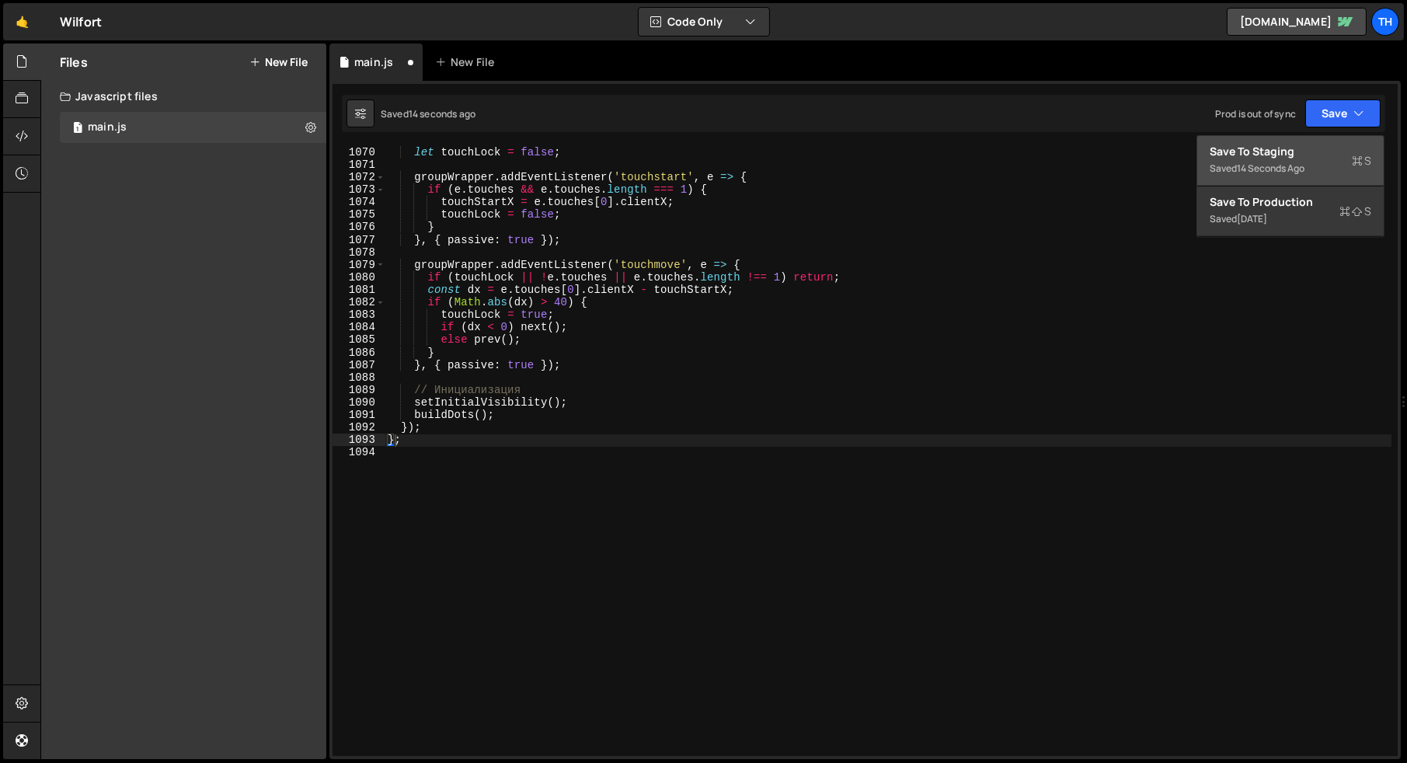
click at [1251, 160] on div "Saved 14 seconds ago" at bounding box center [1291, 168] width 162 height 19
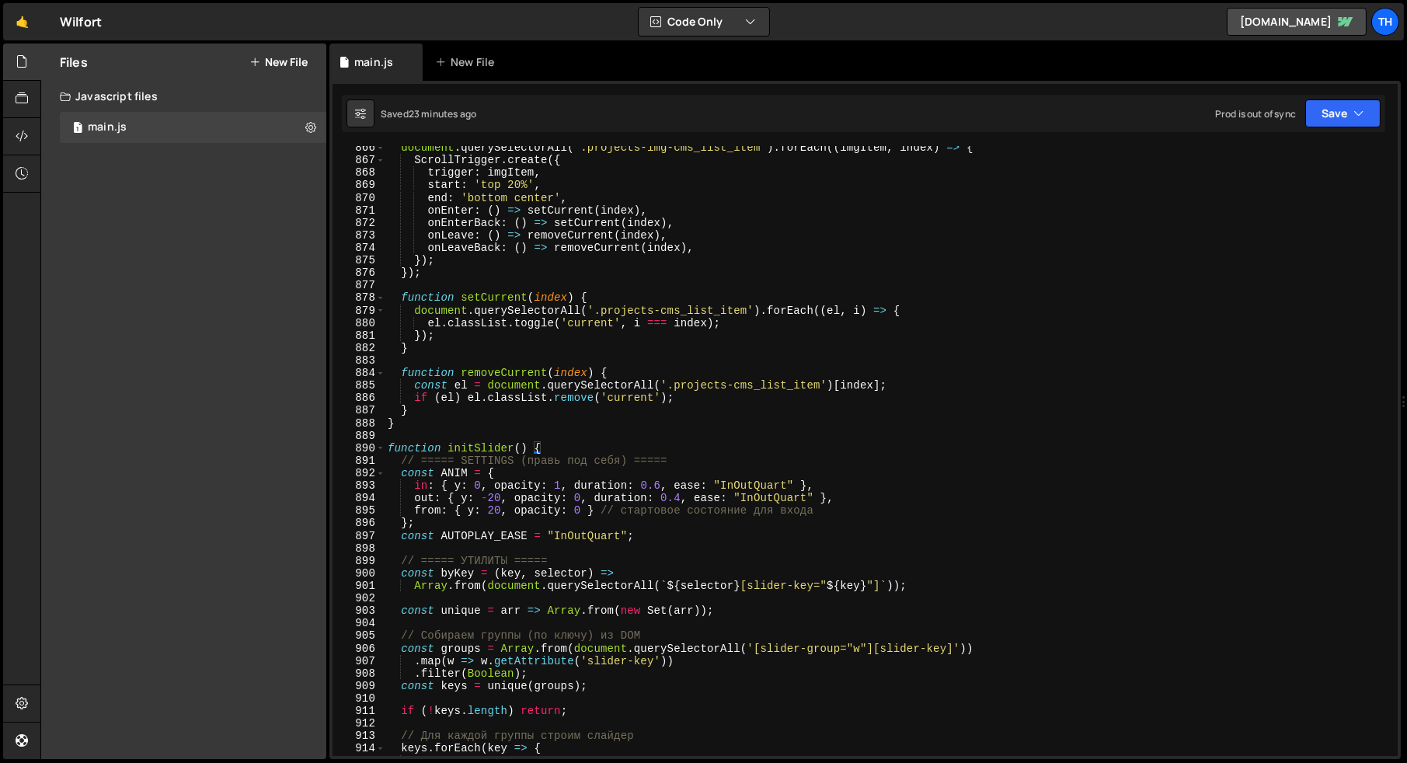
scroll to position [10833, 0]
click at [385, 447] on div "890" at bounding box center [358, 446] width 53 height 12
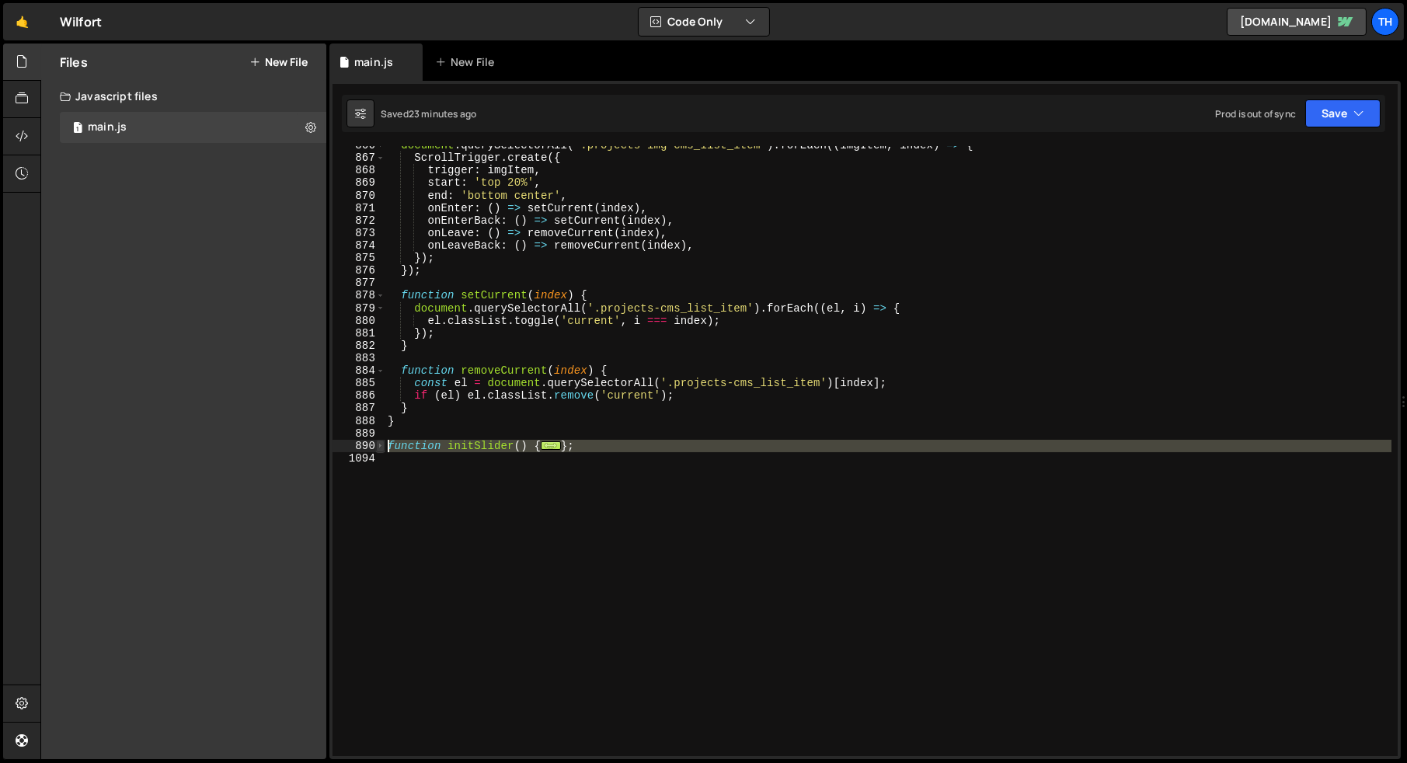
drag, startPoint x: 397, startPoint y: 464, endPoint x: 378, endPoint y: 446, distance: 25.8
click at [378, 446] on div "}; 866 867 868 869 870 871 872 873 874 875 876 877 878 879 880 881 882 883 884 …" at bounding box center [864, 451] width 1065 height 610
paste textarea "})();"
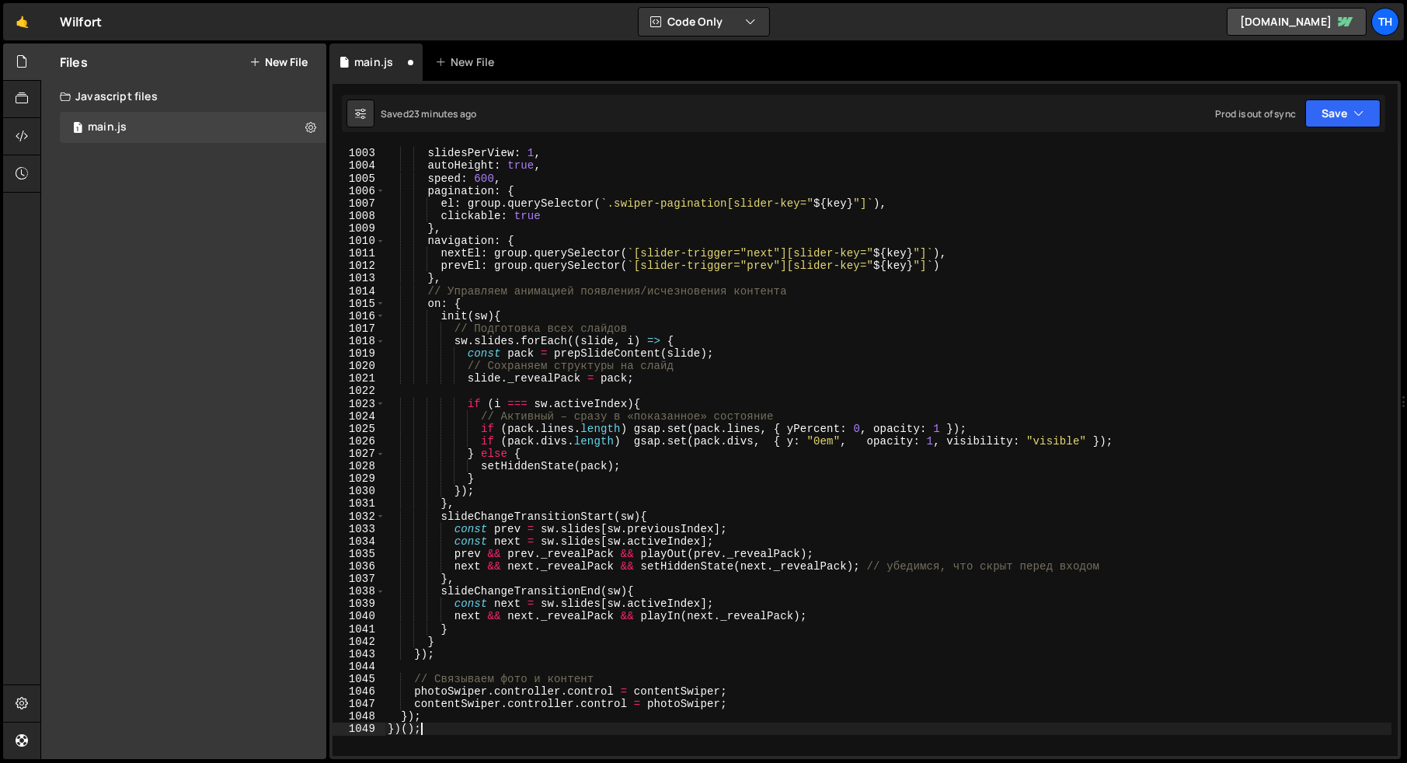
scroll to position [12608, 0]
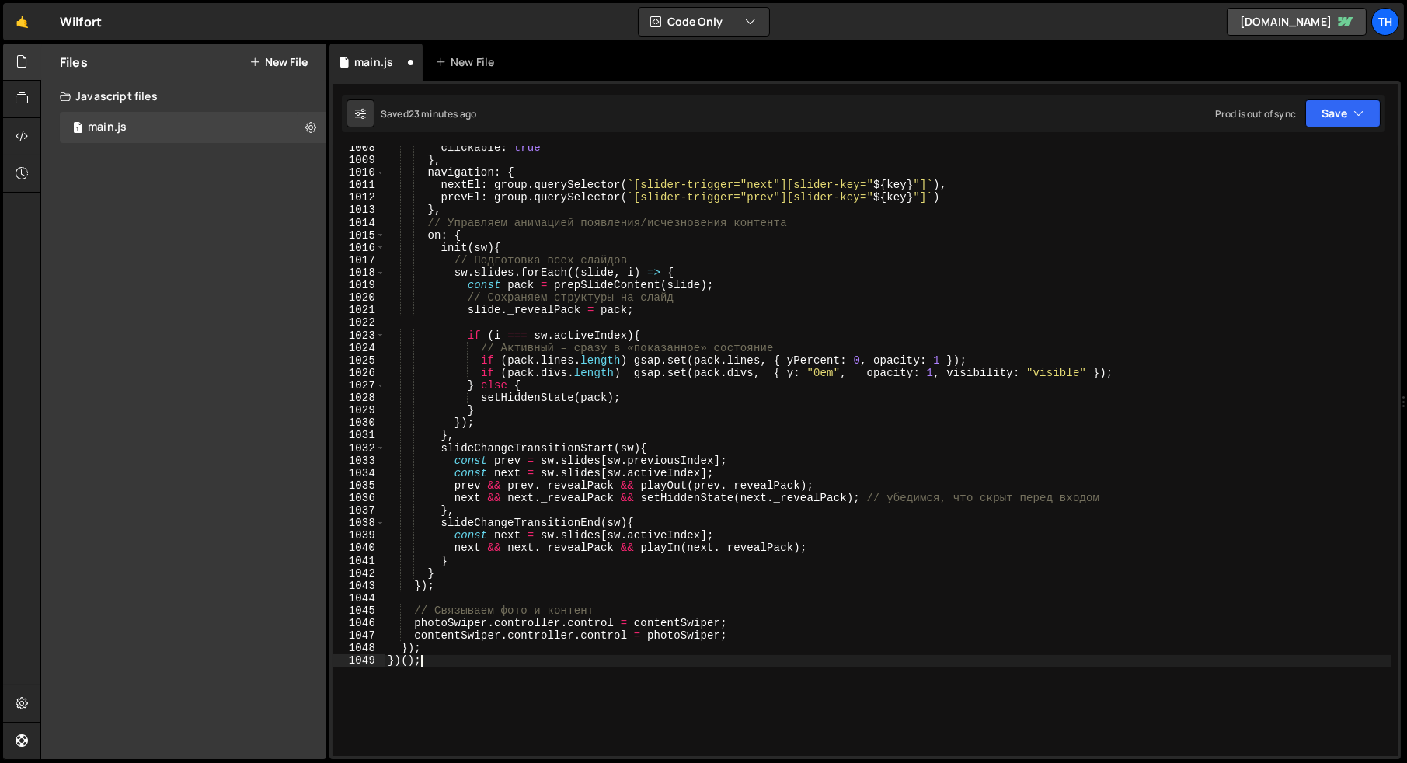
click at [415, 664] on div "clickable : true } , navigation : { nextEl : group . querySelector ( ` [slider-…" at bounding box center [888, 458] width 1007 height 635
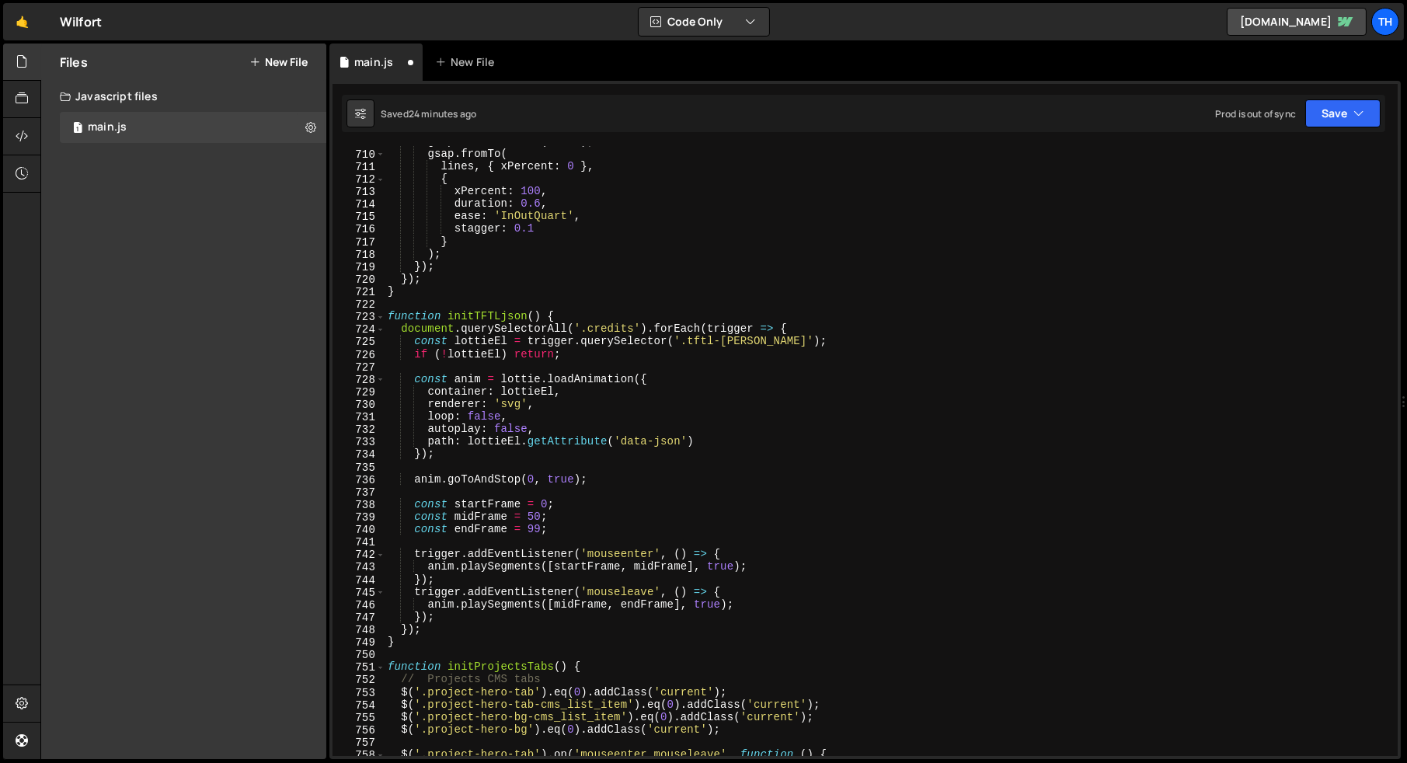
scroll to position [8898, 0]
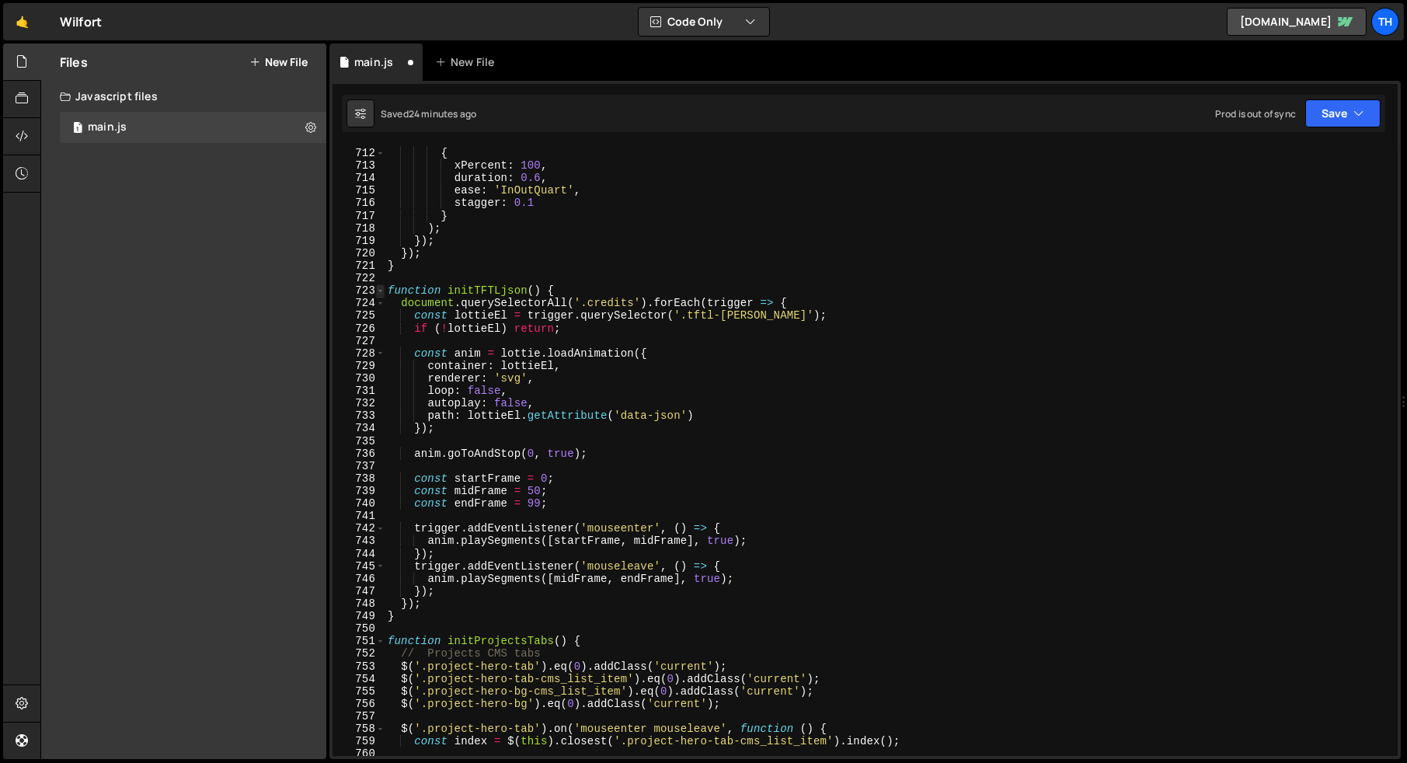
click at [381, 287] on span at bounding box center [380, 290] width 9 height 12
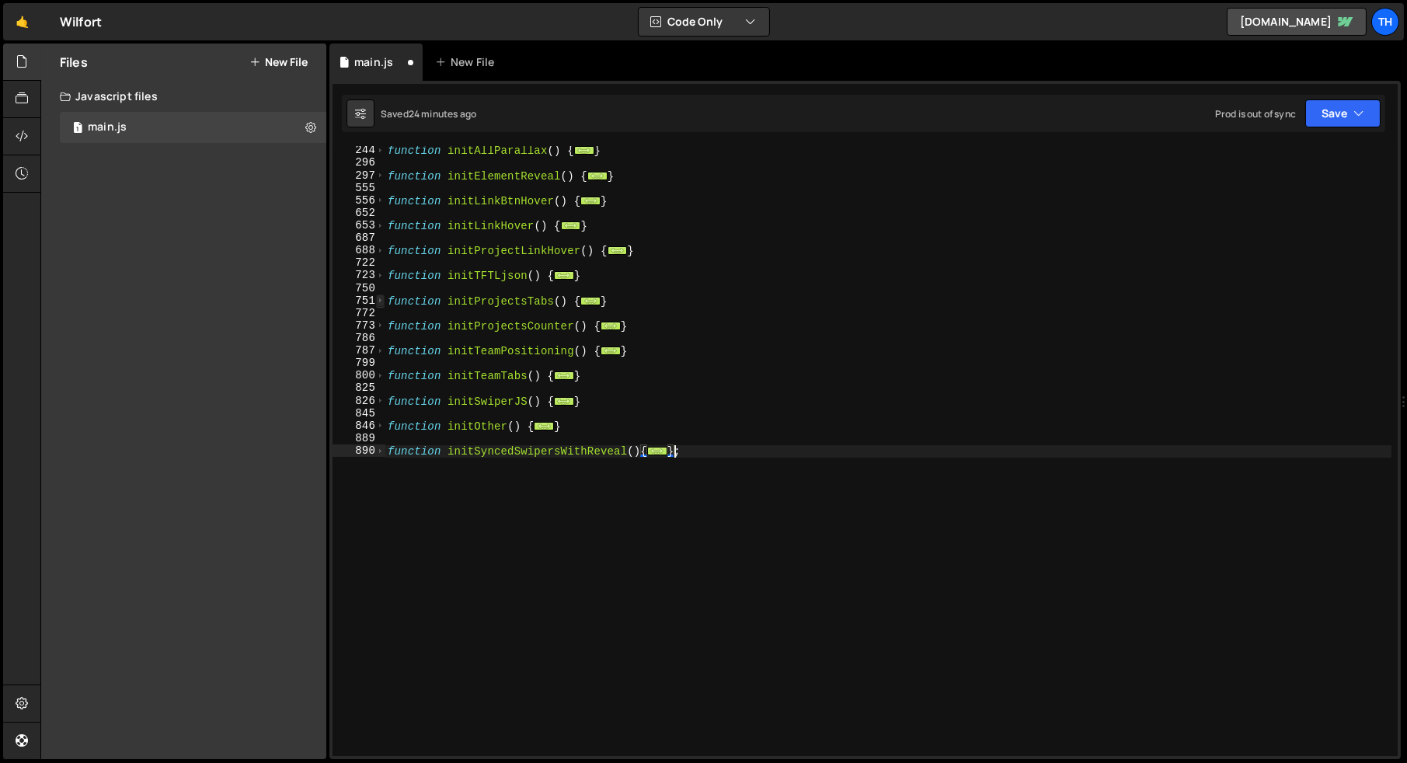
scroll to position [264, 0]
click at [467, 453] on div "function initAllParallax ( ) { ... } function initElementReveal ( ) { ... } fun…" at bounding box center [888, 461] width 1007 height 635
click at [555, 540] on div "function initAllParallax ( ) { ... } function initElementReveal ( ) { ... } fun…" at bounding box center [888, 461] width 1007 height 635
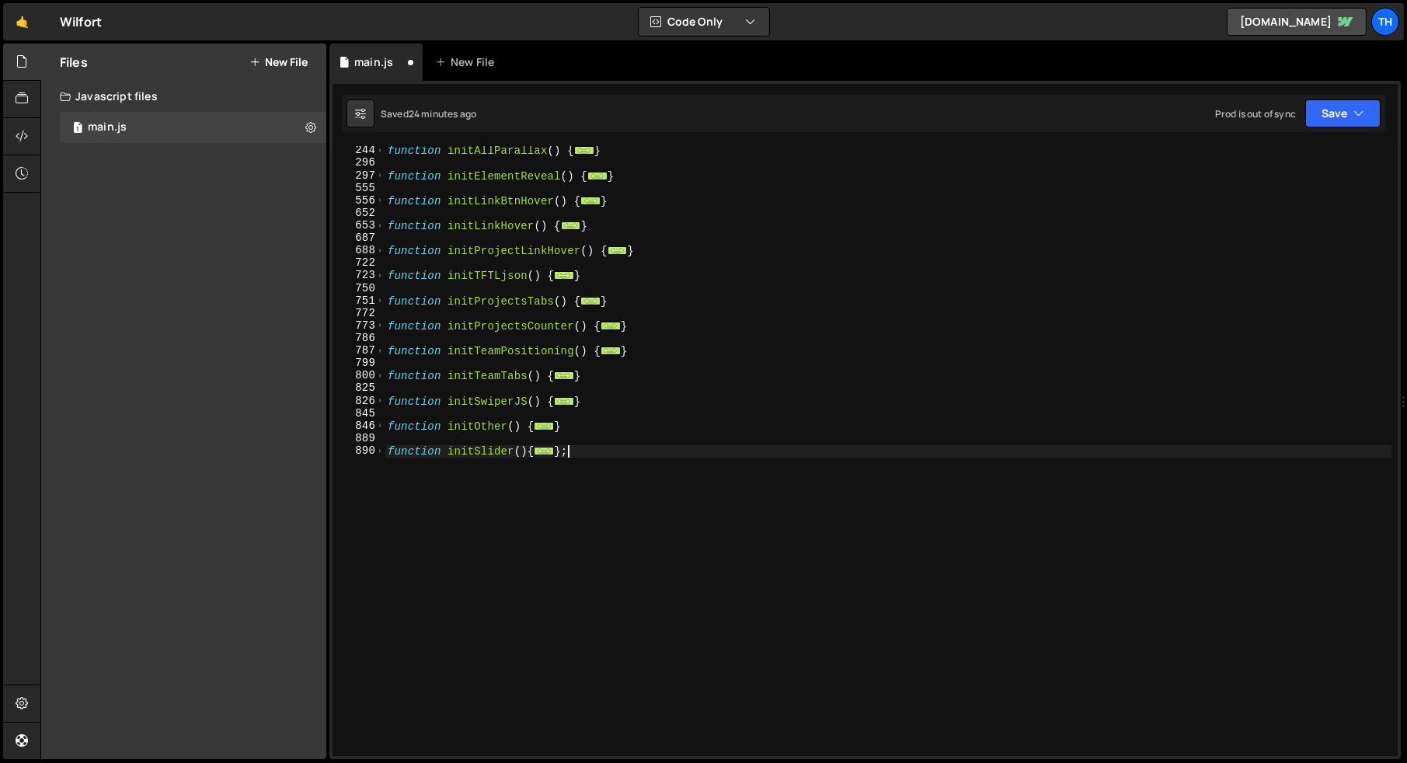
scroll to position [0, 0]
click at [381, 448] on span at bounding box center [380, 450] width 9 height 12
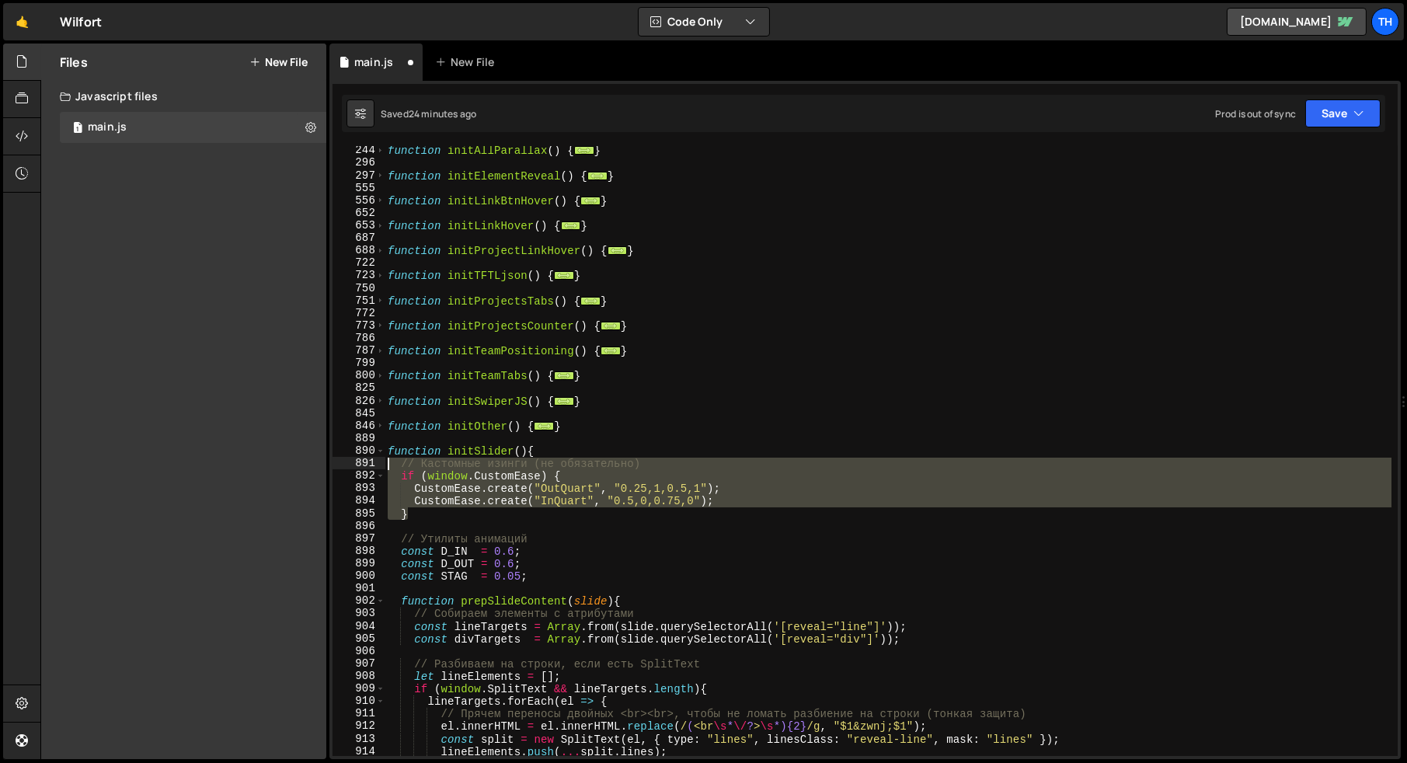
drag, startPoint x: 607, startPoint y: 517, endPoint x: 319, endPoint y: 461, distance: 293.6
click at [319, 461] on div "Files New File Javascript files 1 main.js 0 CSS files Copy share link Edit File…" at bounding box center [723, 402] width 1366 height 716
type textarea "// Кастомные изинги (не обязательно) if (window.CustomEase) {"
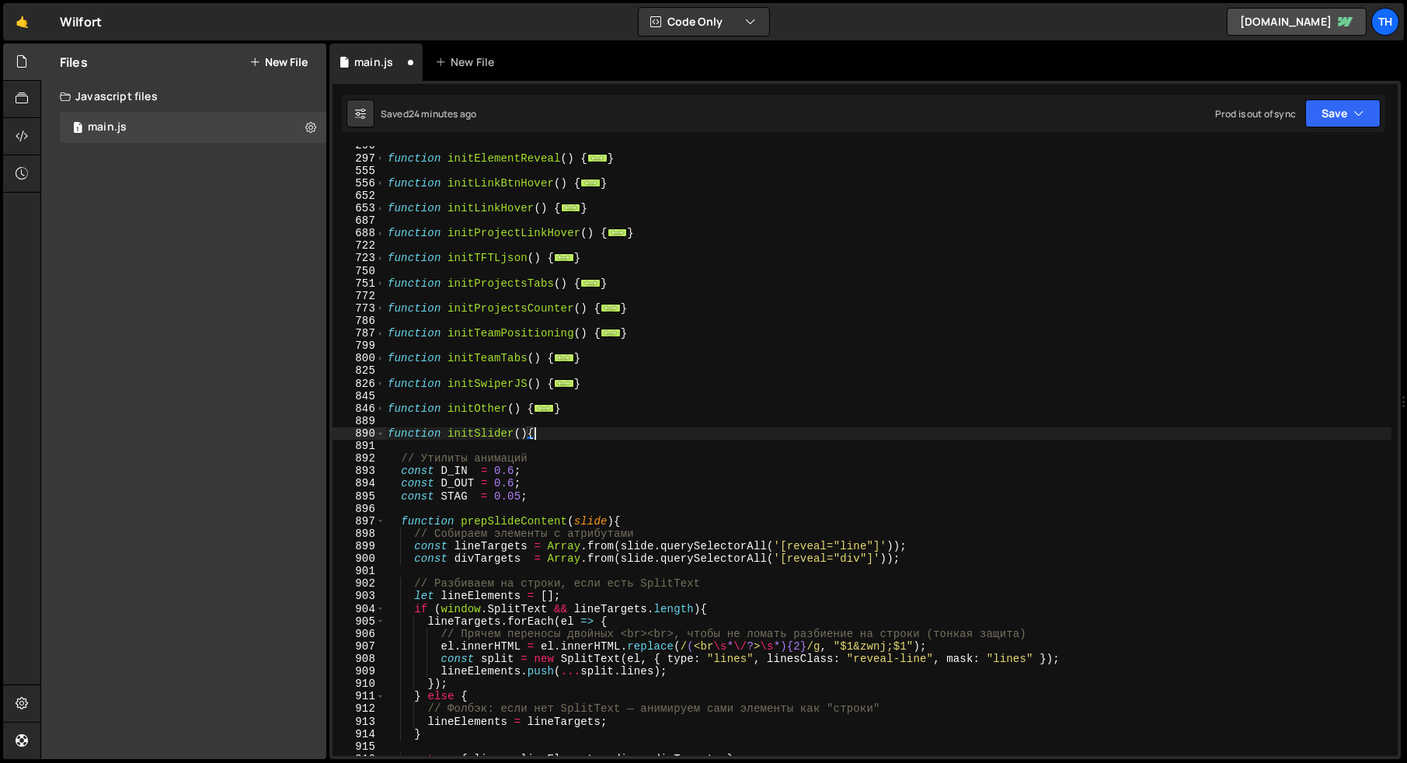
scroll to position [284, 0]
click at [1343, 96] on div "Saved 24 minutes ago Prod is out of sync Upgrade to Edit Save Save to Staging S…" at bounding box center [863, 113] width 1043 height 37
click at [1320, 127] on div "Saved 24 minutes ago Prod is out of sync Upgrade to Edit Save Save to Staging S…" at bounding box center [863, 113] width 1043 height 37
click at [1333, 110] on button "Save" at bounding box center [1342, 113] width 75 height 28
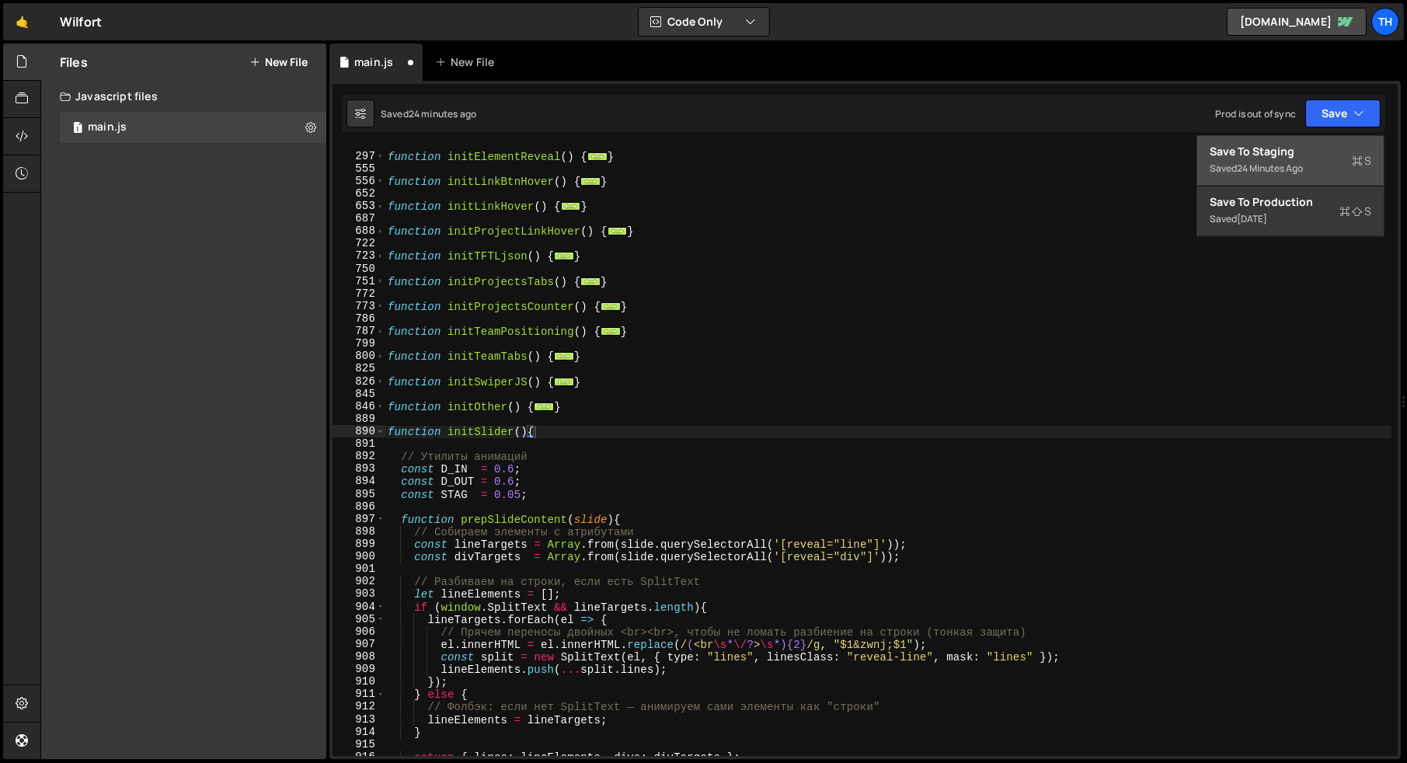
click at [1295, 158] on div "Save to Staging S" at bounding box center [1291, 152] width 162 height 16
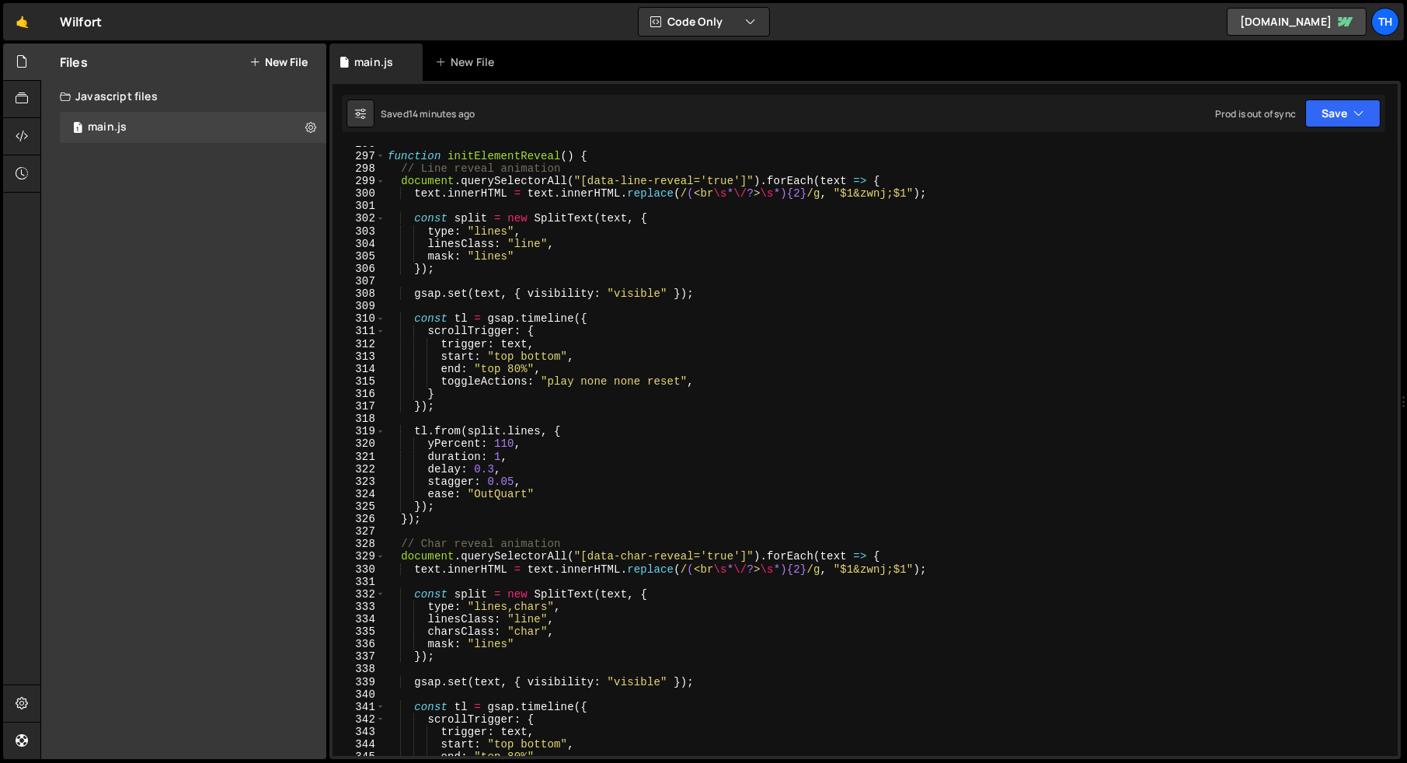
click at [410, 195] on div "function initElementReveal ( ) { // Line reveal animation document . querySelec…" at bounding box center [888, 455] width 1007 height 635
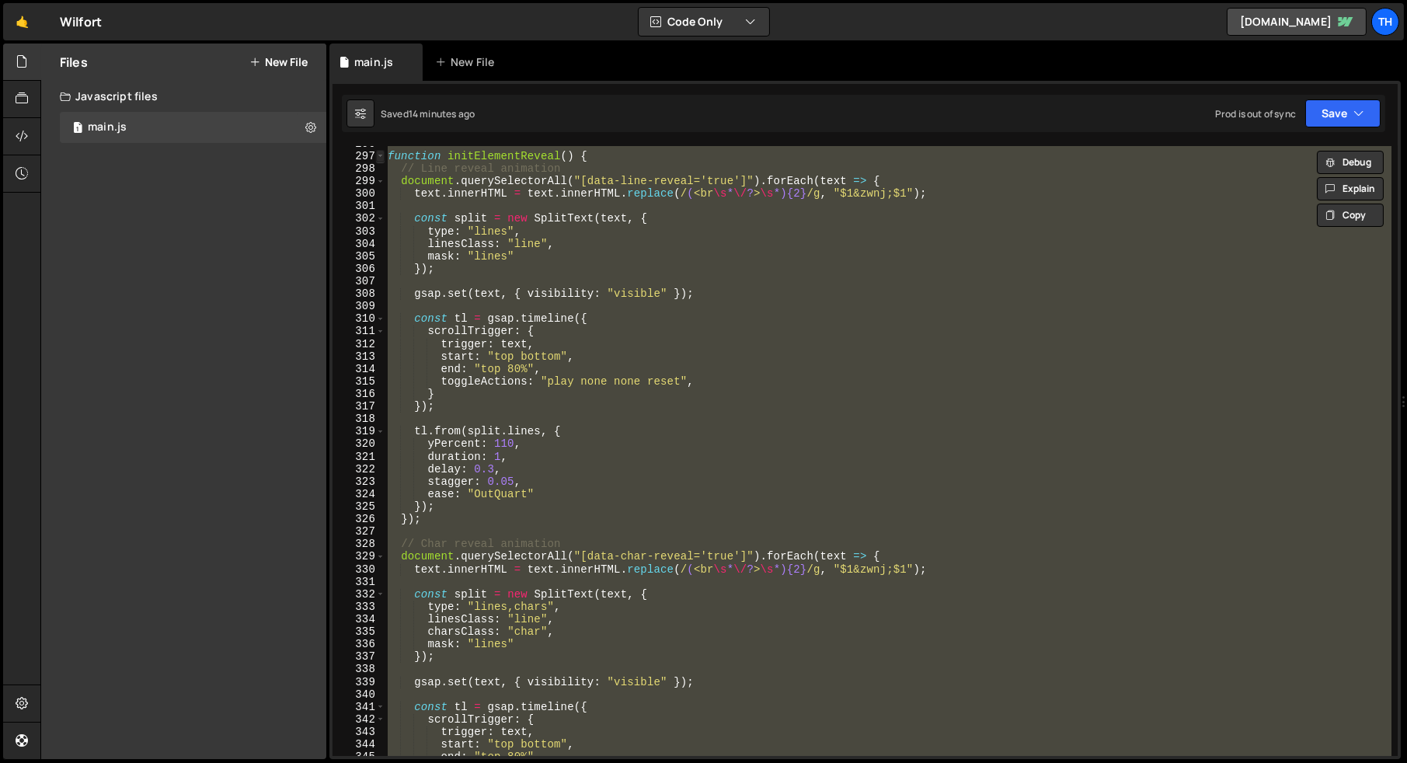
click at [379, 155] on span at bounding box center [380, 156] width 9 height 12
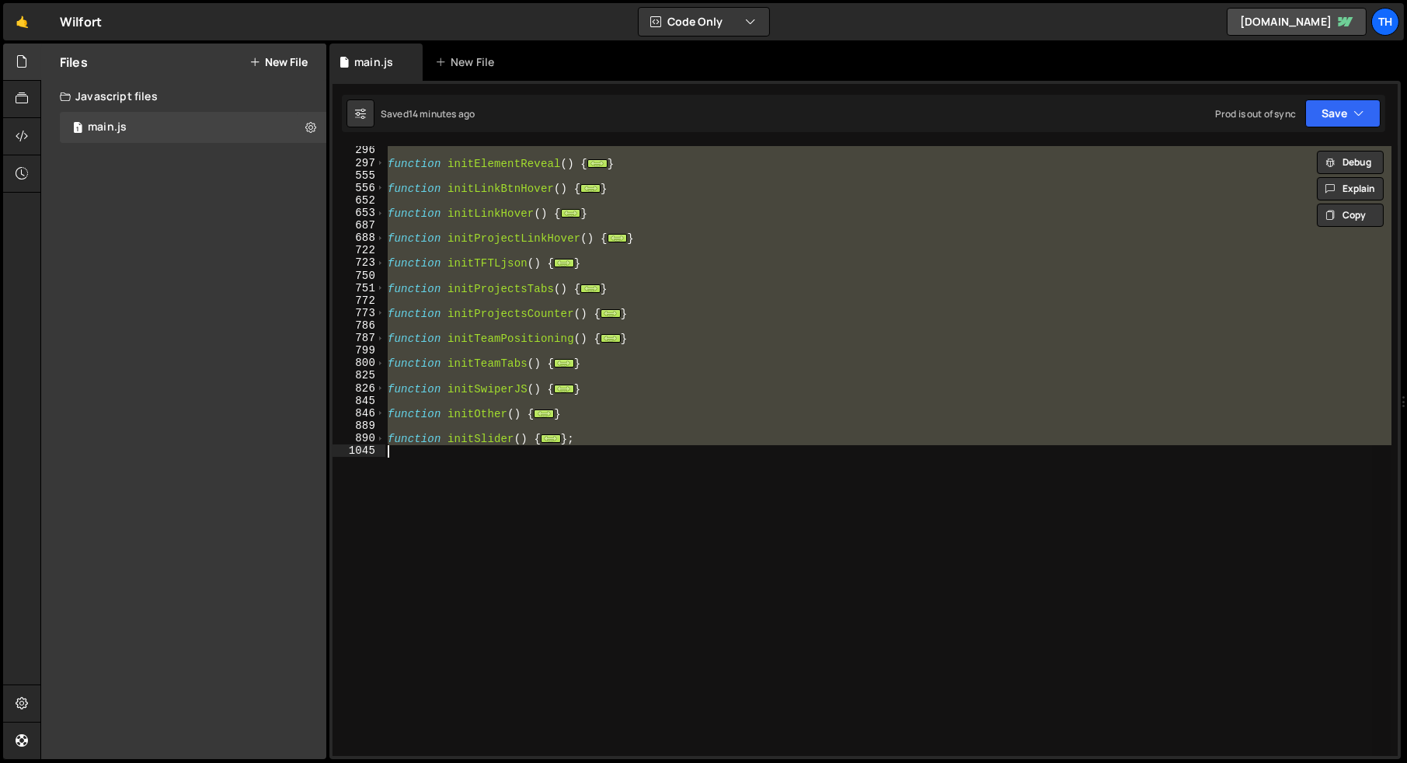
click at [409, 268] on div "function initElementReveal ( ) { ... } function initLinkBtnHover ( ) { ... } fu…" at bounding box center [888, 451] width 1007 height 610
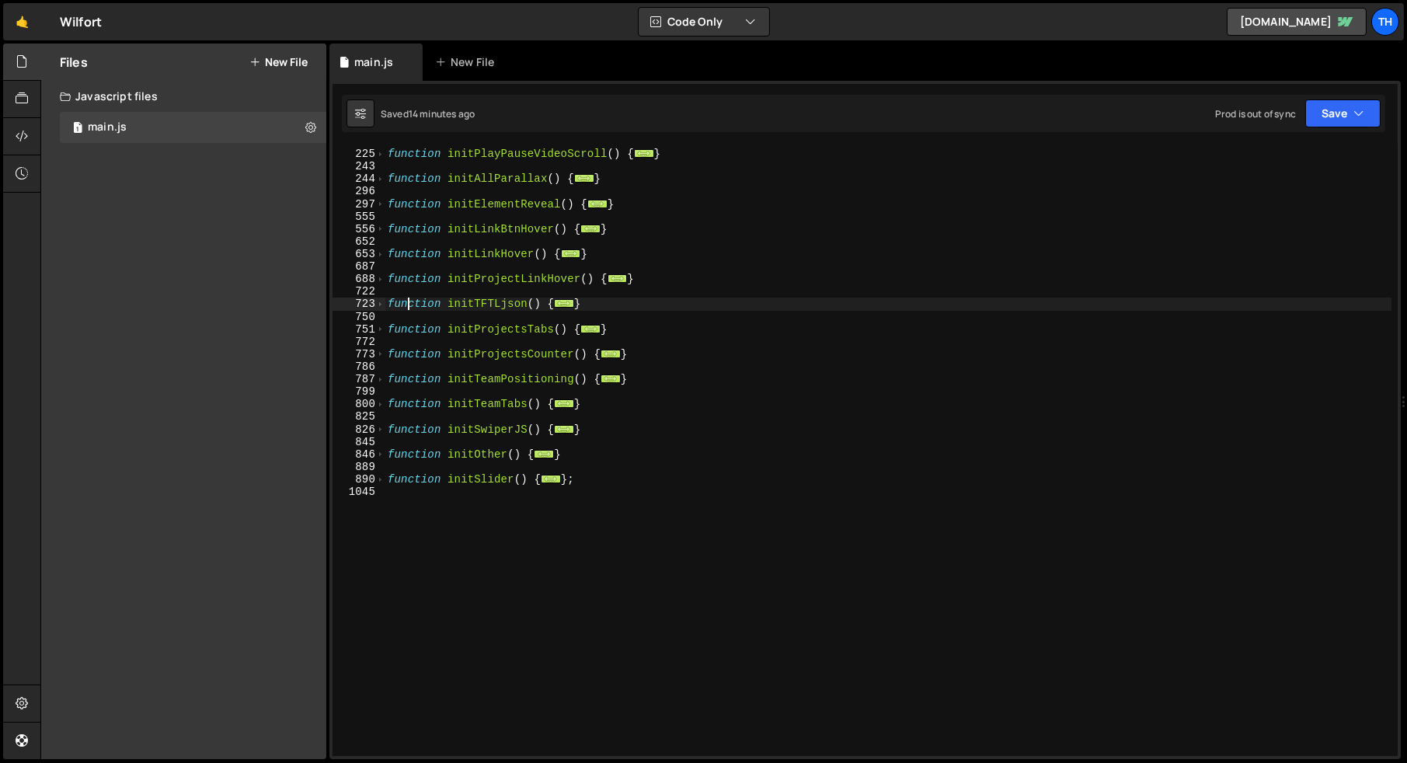
scroll to position [228, 0]
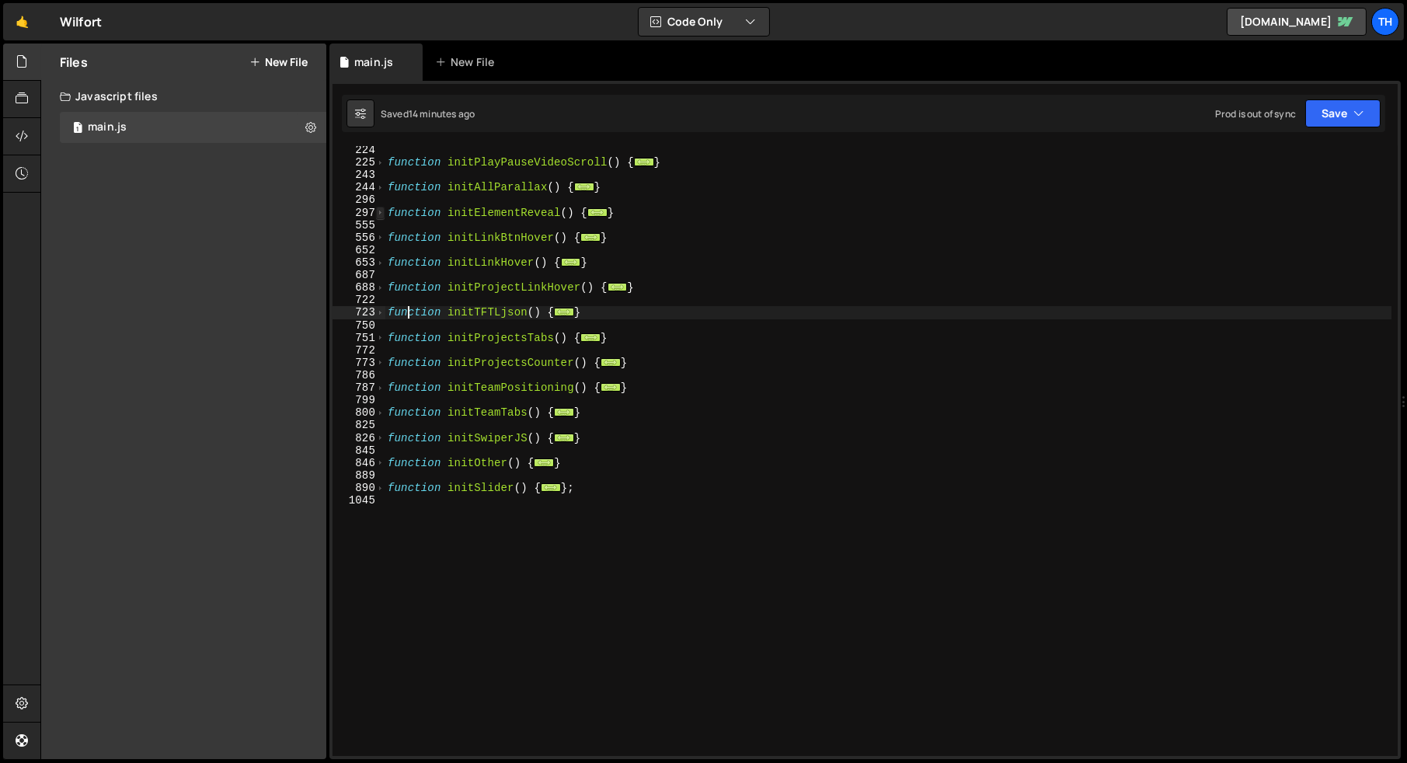
click at [381, 214] on span at bounding box center [380, 213] width 9 height 12
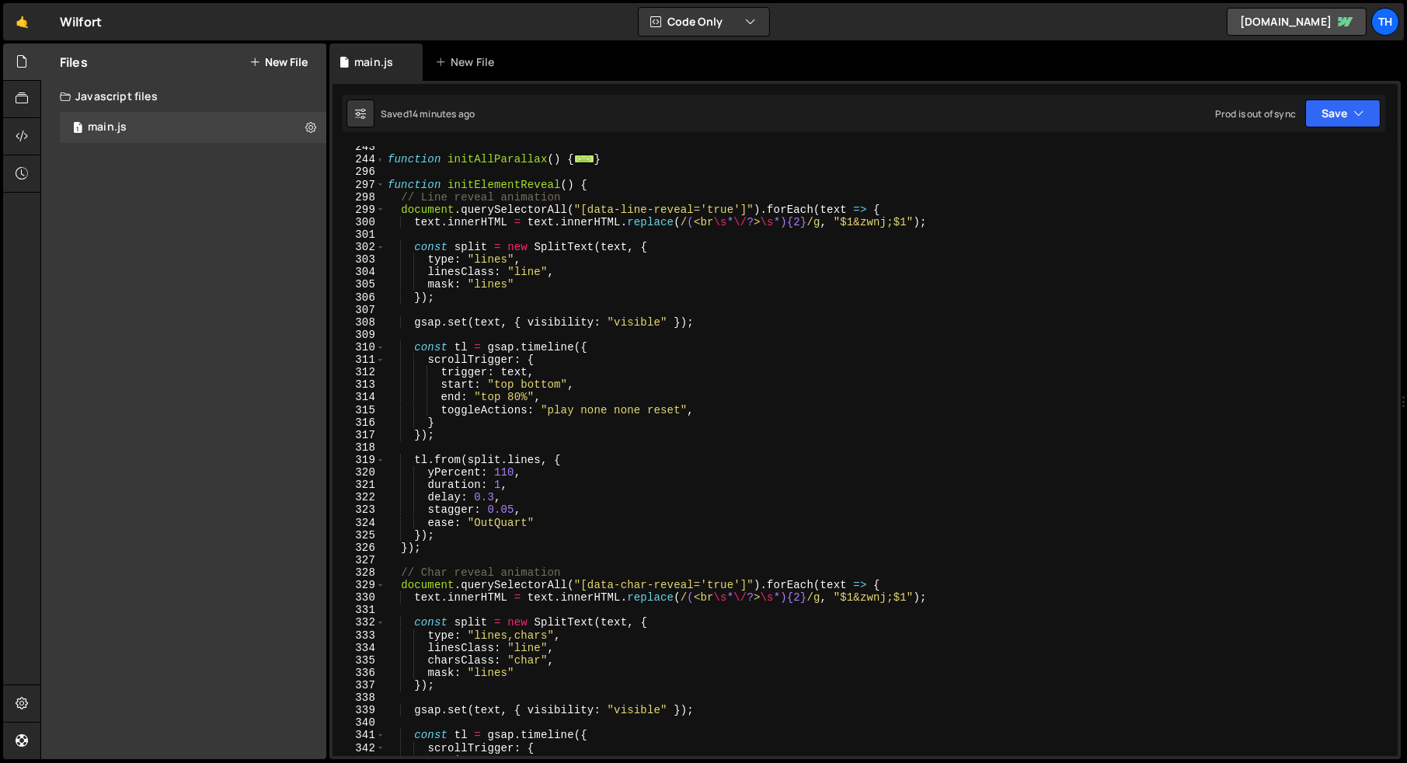
scroll to position [266, 0]
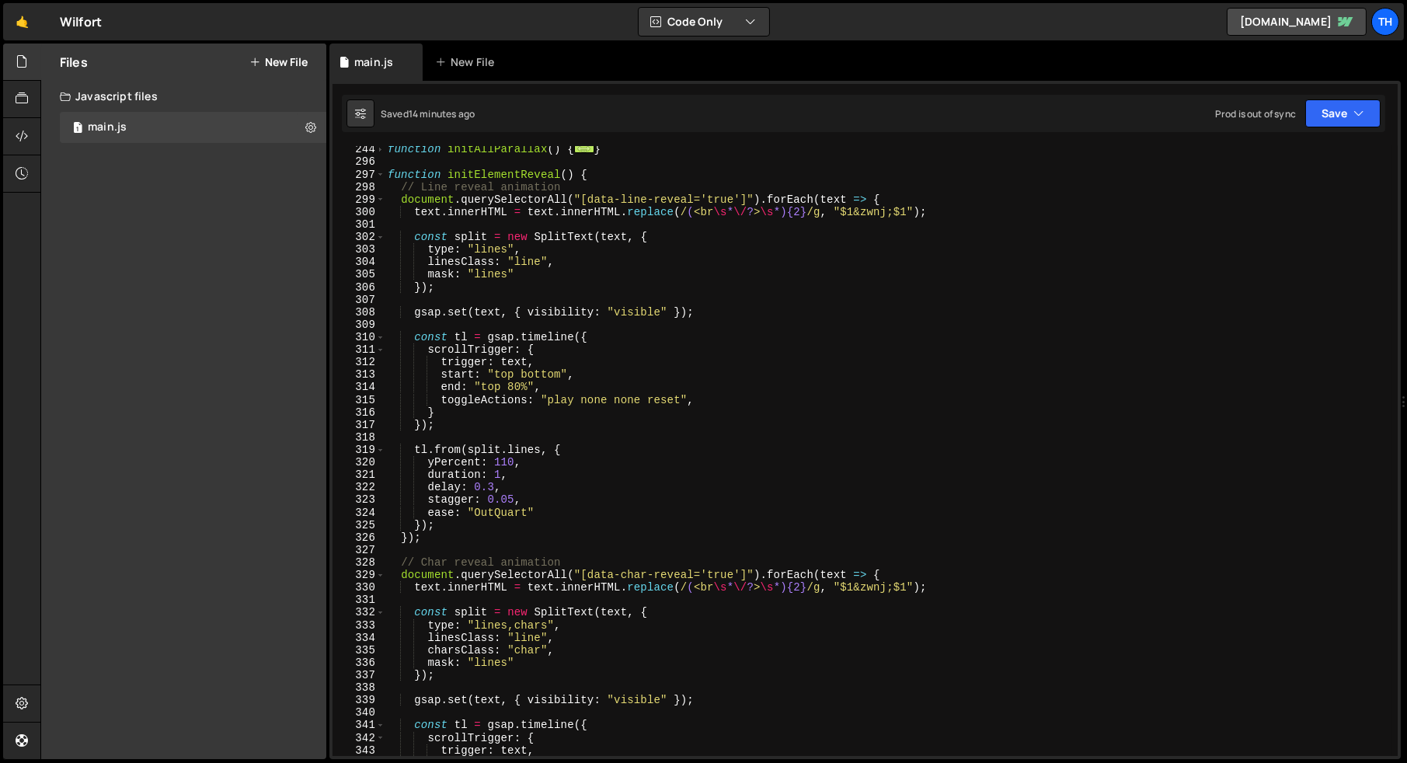
click at [638, 396] on div "function initAllParallax ( ) { ... } function initElementReveal ( ) { // Line r…" at bounding box center [888, 460] width 1007 height 635
click at [669, 395] on div "function initAllParallax ( ) { ... } function initElementReveal ( ) { // Line r…" at bounding box center [888, 460] width 1007 height 635
paste textarea "none"
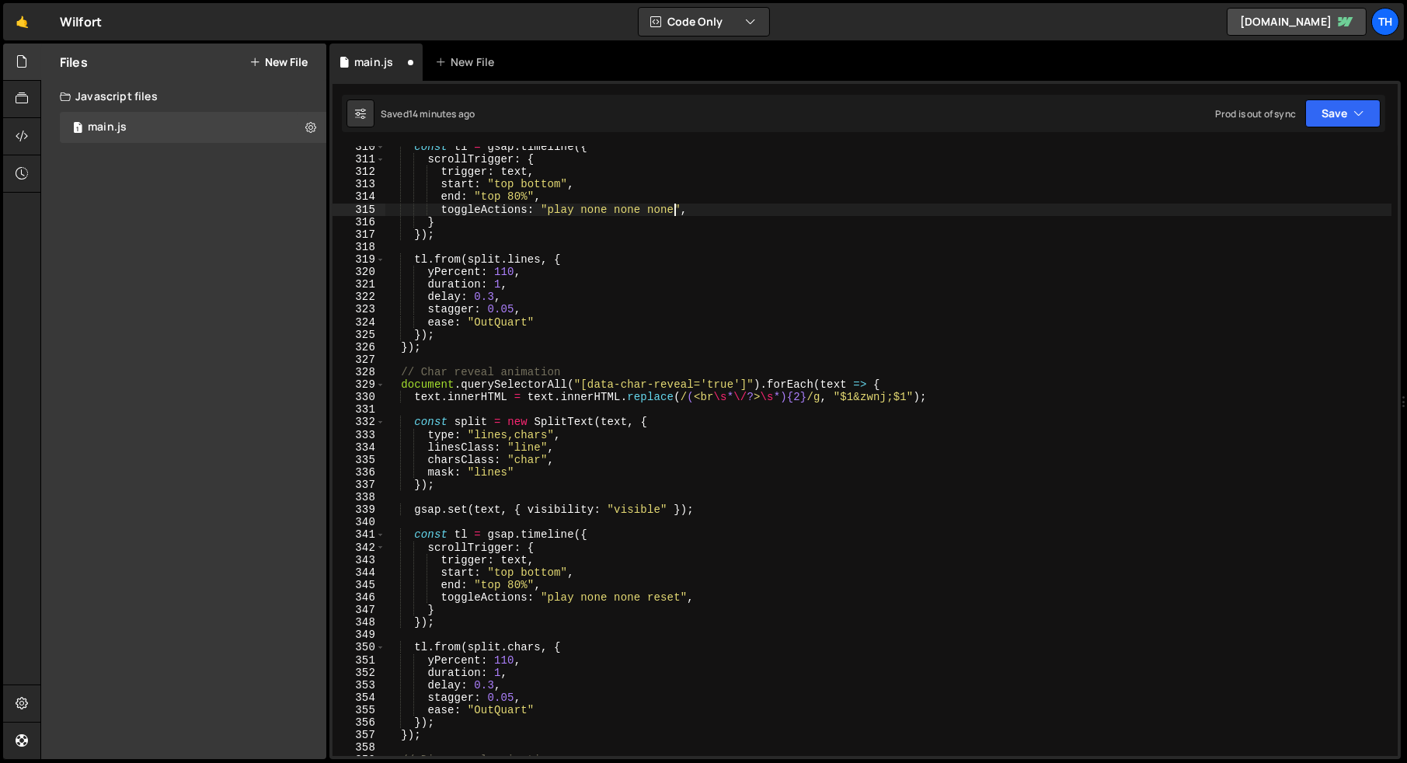
scroll to position [500, 0]
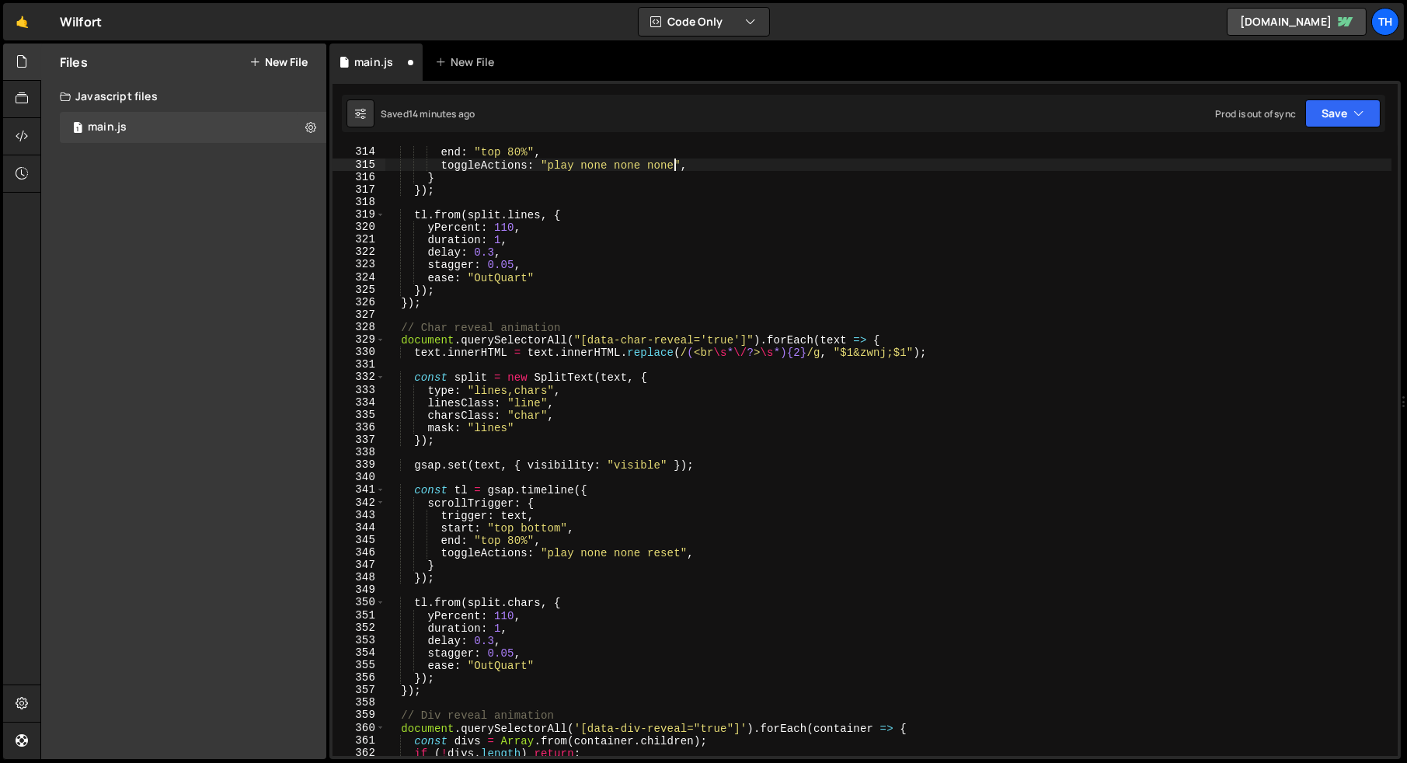
click at [670, 555] on div "end : "top 80%" , toggleActions : "play none none none" , } }) ; tl . from ( sp…" at bounding box center [888, 463] width 1007 height 635
paste textarea "none"
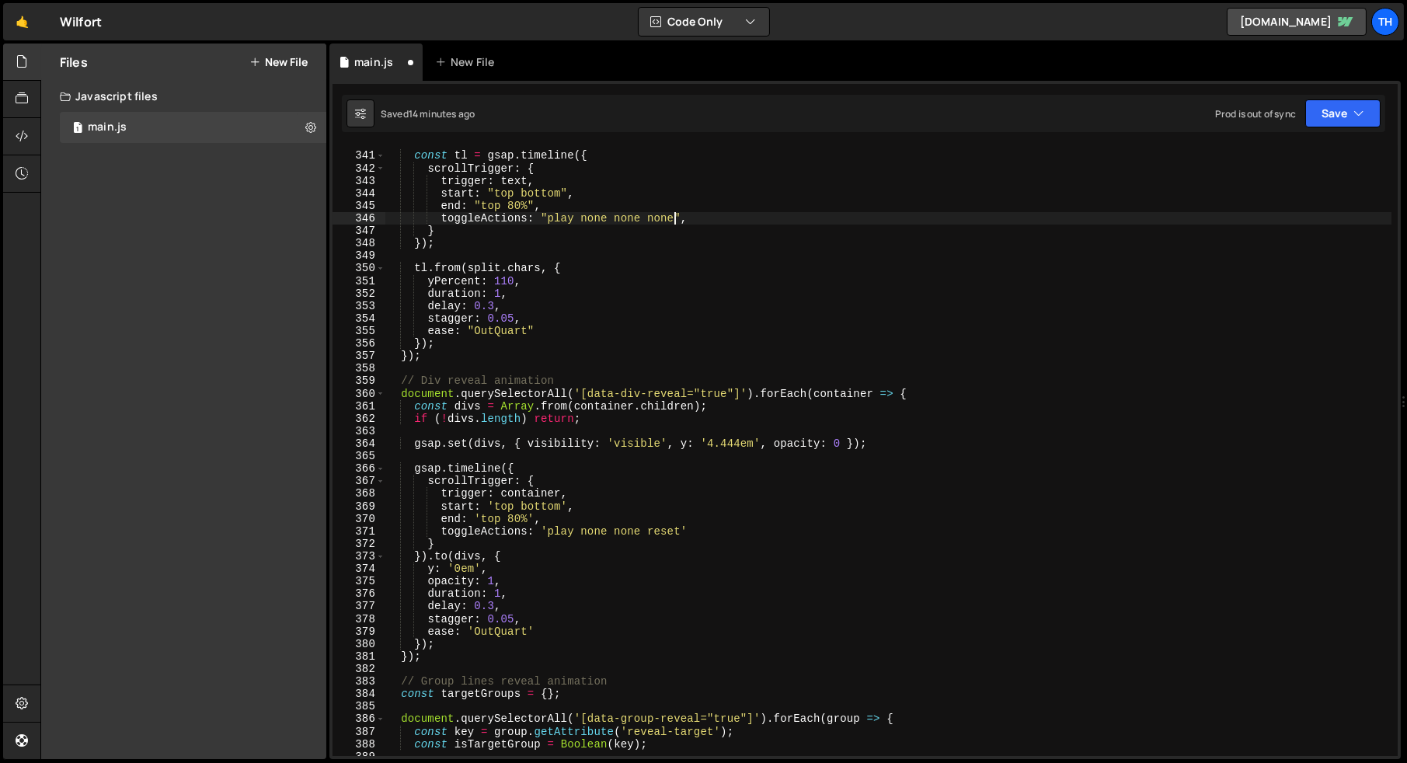
scroll to position [835, 0]
click at [651, 529] on div "const tl = gsap . timeline ({ scrollTrigger : { trigger : text , start : "top b…" at bounding box center [888, 454] width 1007 height 635
paste textarea "none"
click at [632, 572] on div "const tl = gsap . timeline ({ scrollTrigger : { trigger : text , start : "top b…" at bounding box center [888, 454] width 1007 height 635
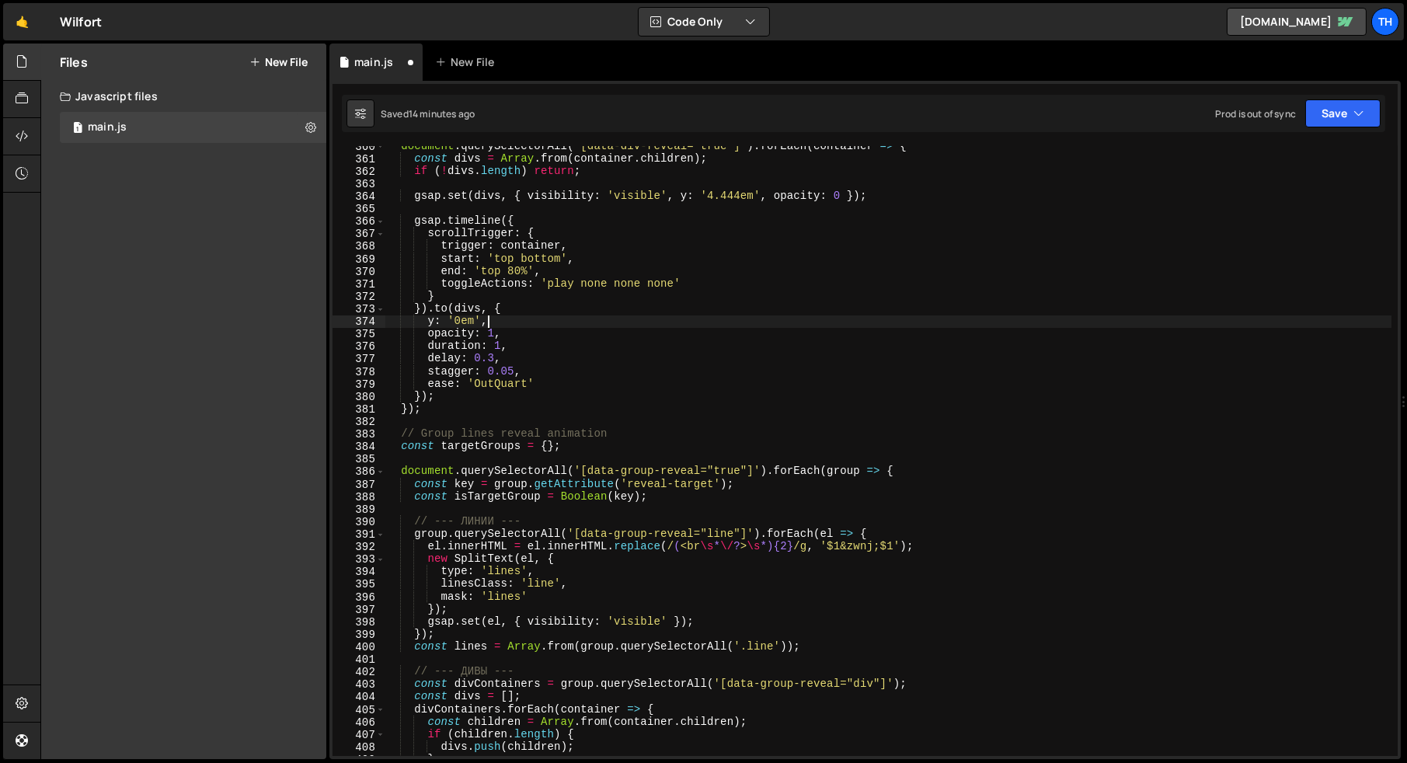
scroll to position [1082, 0]
click at [1391, 103] on div "y: '0em', 360 361 362 363 364 365 366 367 368 369 370 371 372 373 374 375 376 3…" at bounding box center [864, 420] width 1071 height 678
click at [1349, 106] on button "Save" at bounding box center [1342, 113] width 75 height 28
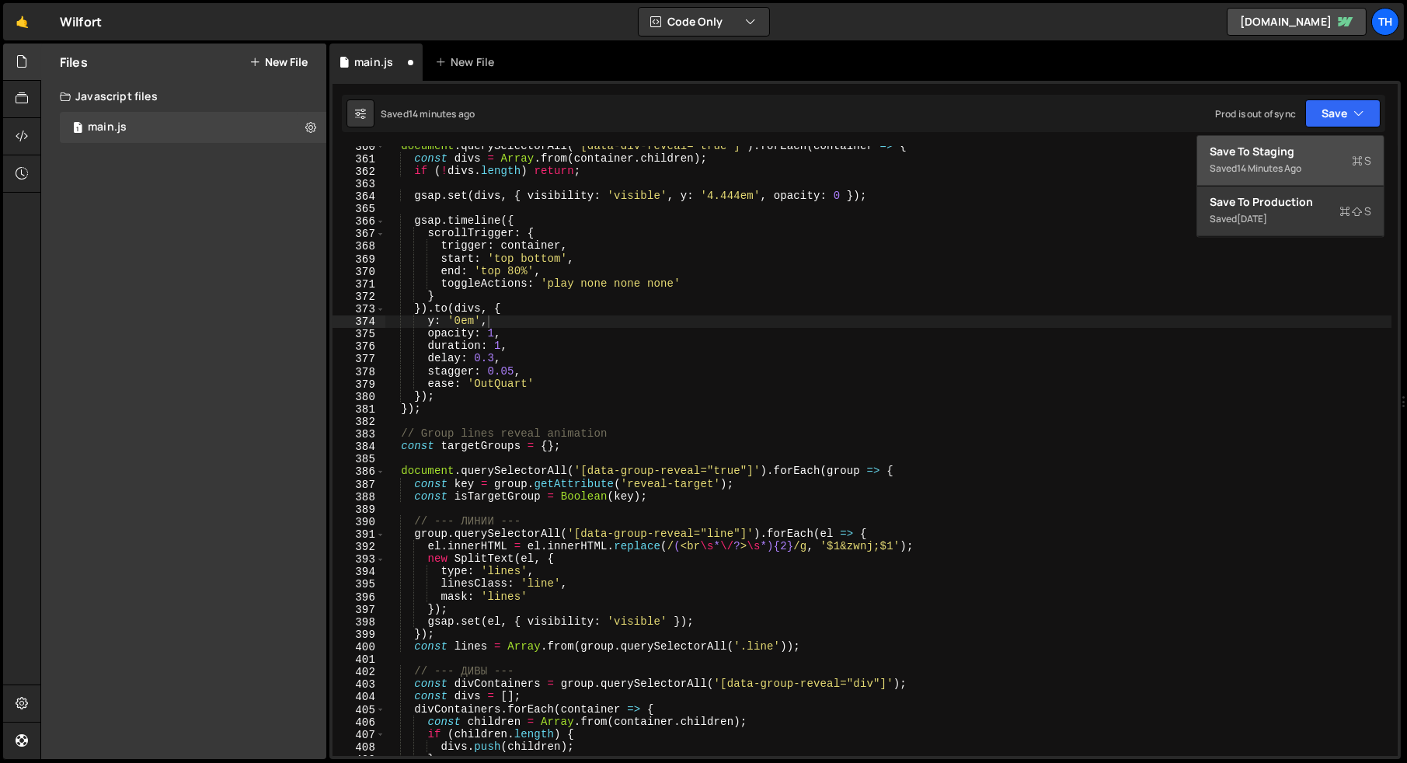
click at [1307, 146] on div "Save to Staging S" at bounding box center [1291, 152] width 162 height 16
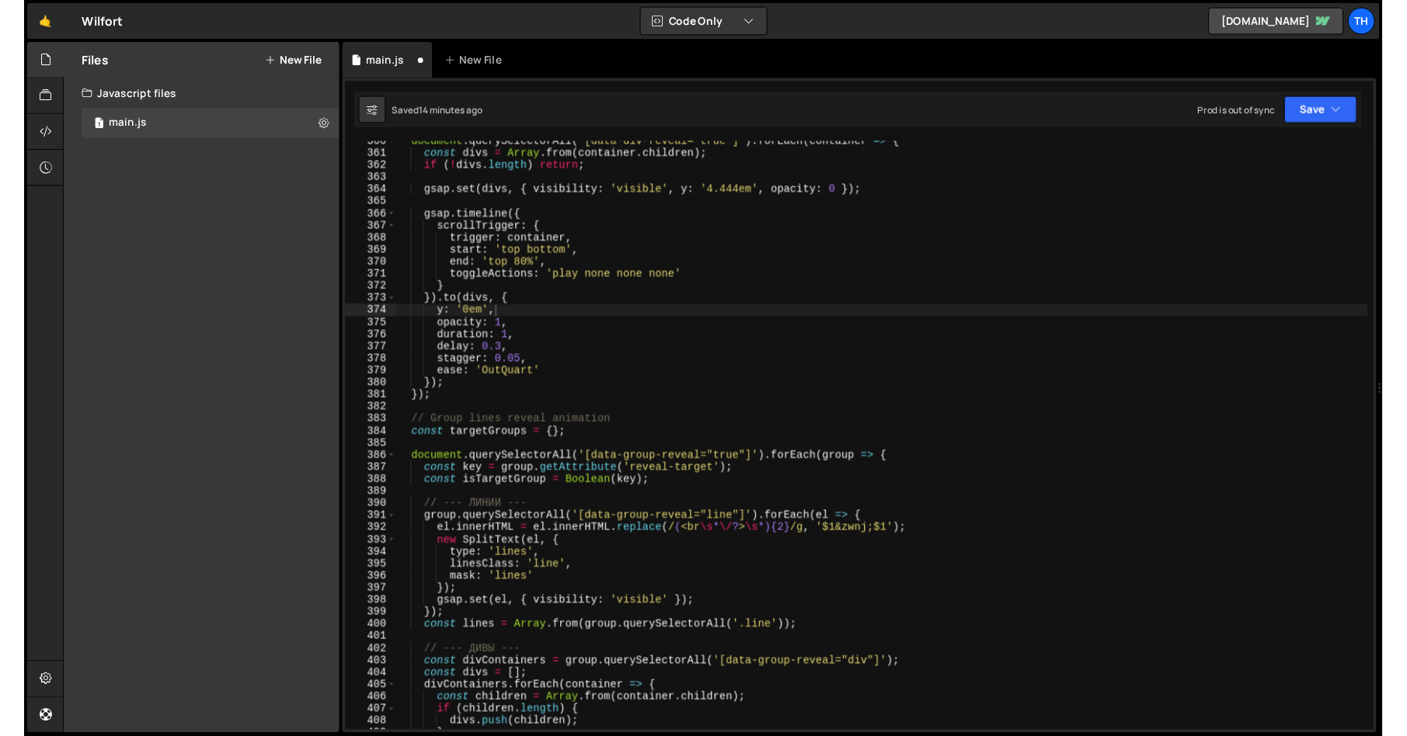
scroll to position [4499, 0]
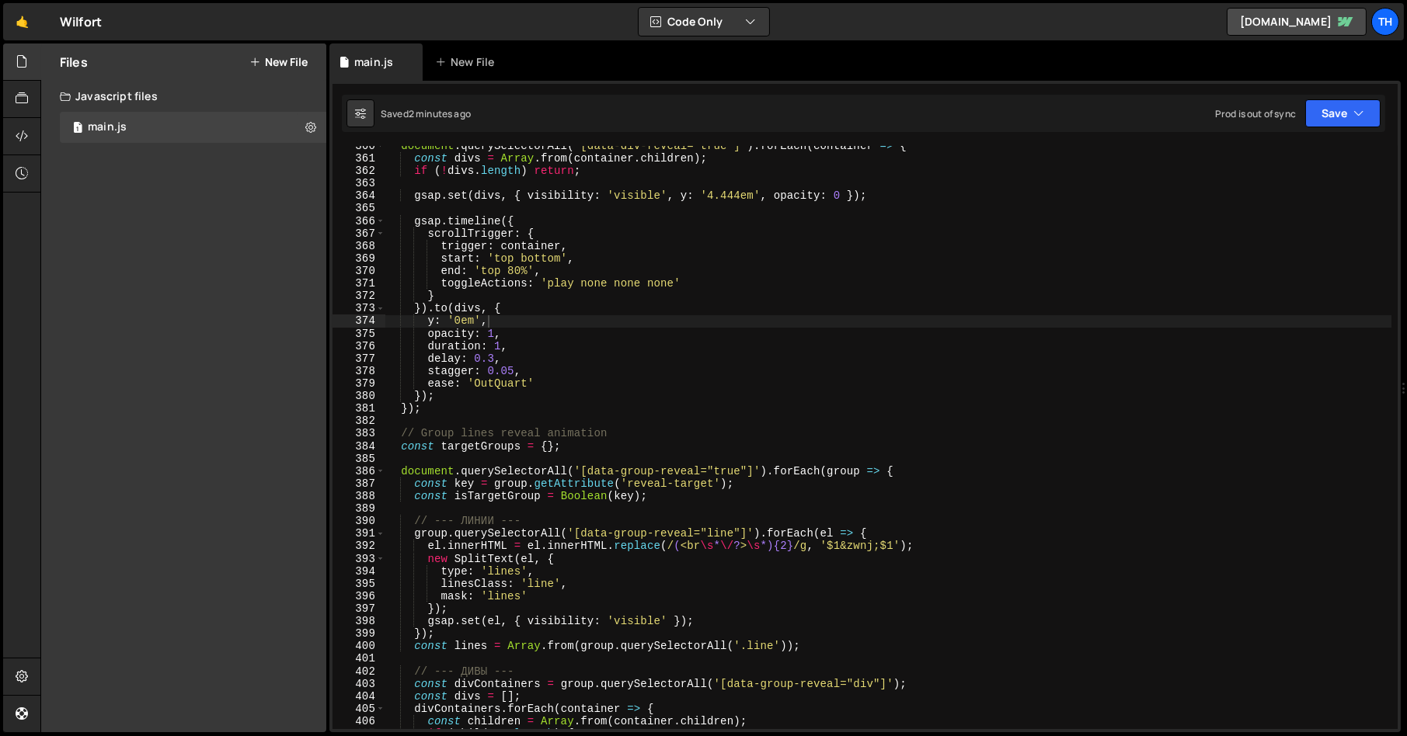
type textarea "gsap.timeline({"
click at [491, 217] on div "document . querySelectorAll ( '[data-div-reveal="true"]' ) . forEach ( containe…" at bounding box center [888, 444] width 1007 height 608
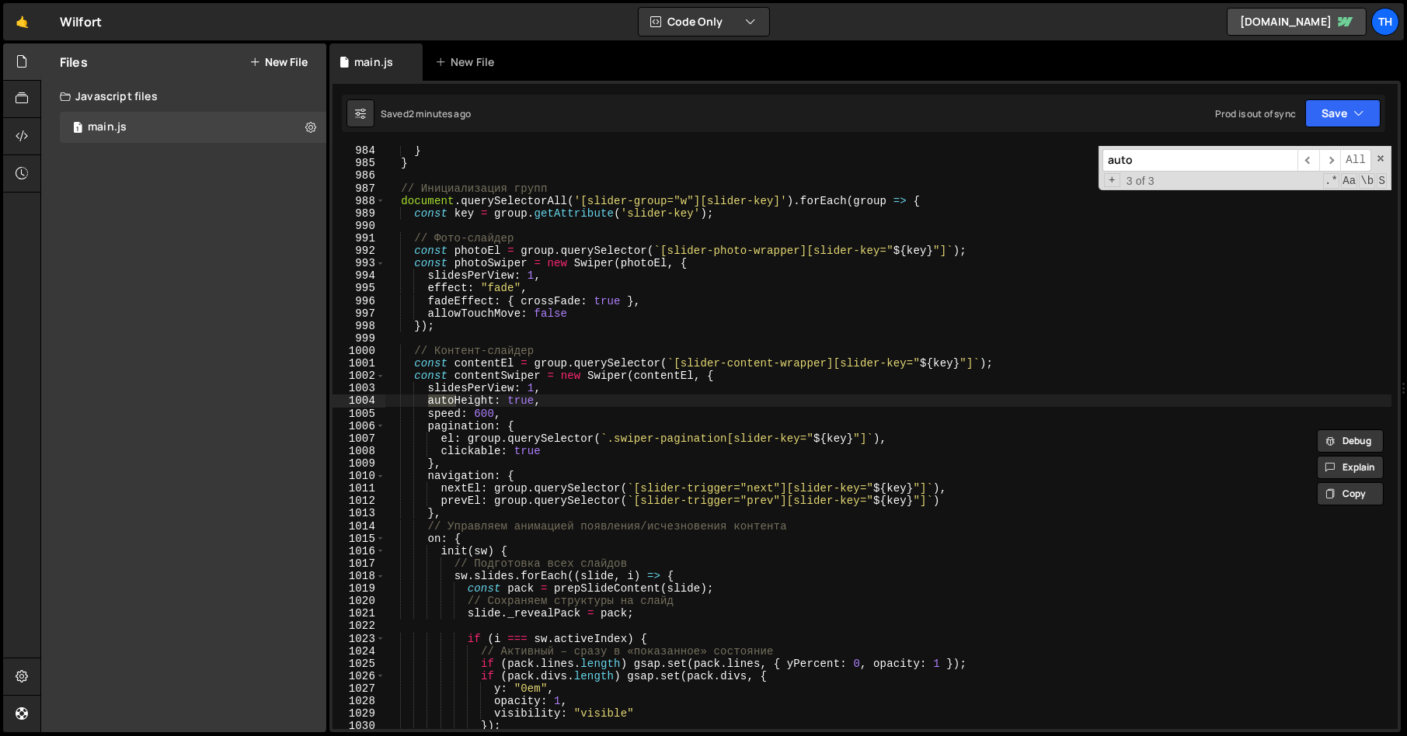
scroll to position [12311, 0]
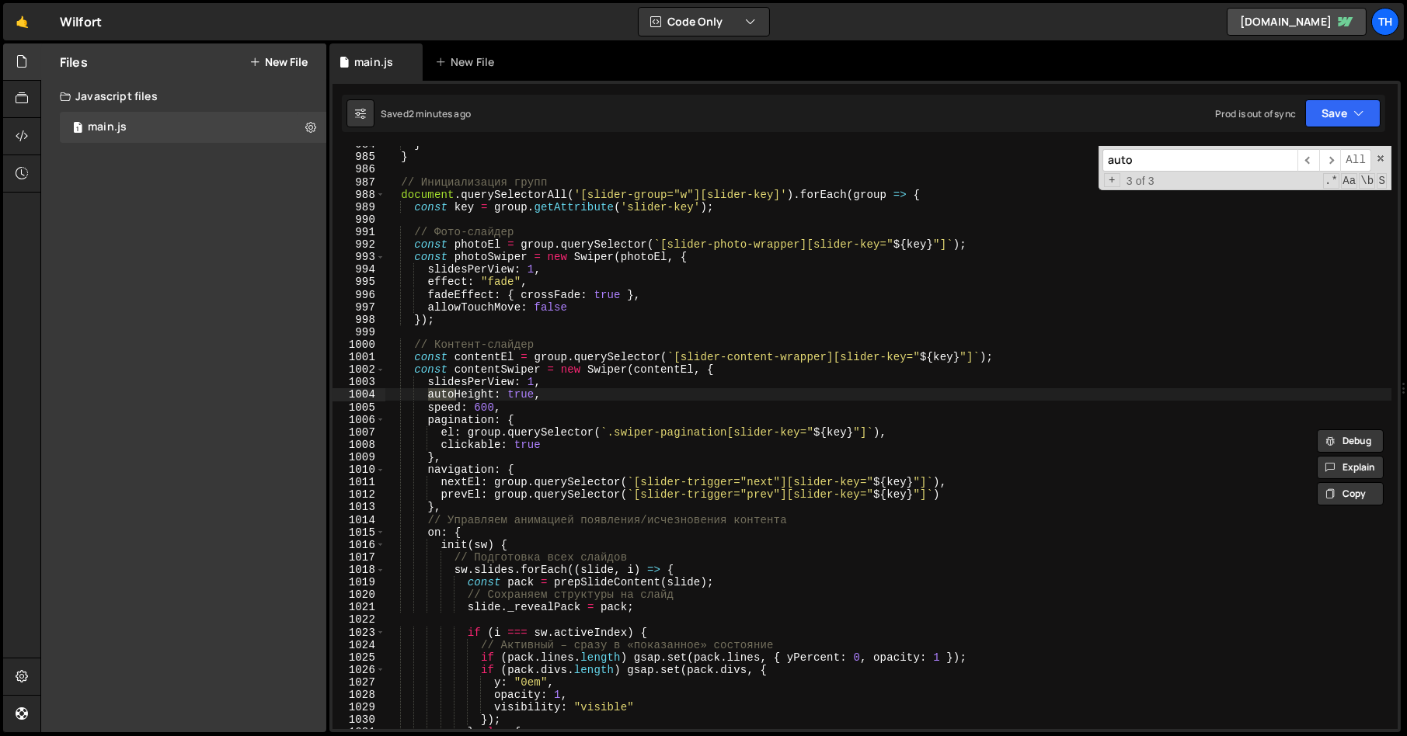
type input "auto"
click at [431, 388] on div "} } // Инициализация групп document . querySelectorAll ( '[slider-group="w"][sl…" at bounding box center [888, 437] width 1007 height 583
click at [1315, 107] on button "Save" at bounding box center [1342, 113] width 75 height 28
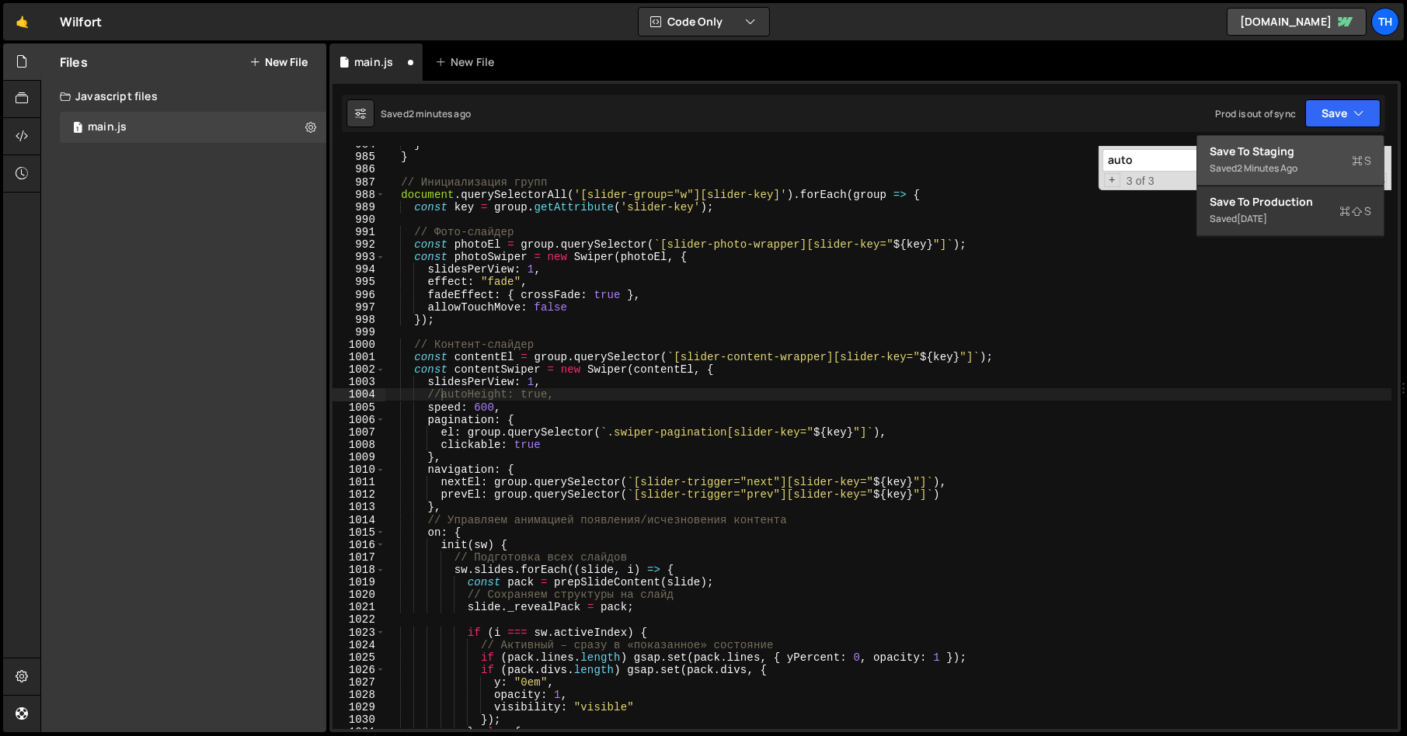
click at [1242, 159] on div "Saved 2 minutes ago" at bounding box center [1291, 168] width 162 height 19
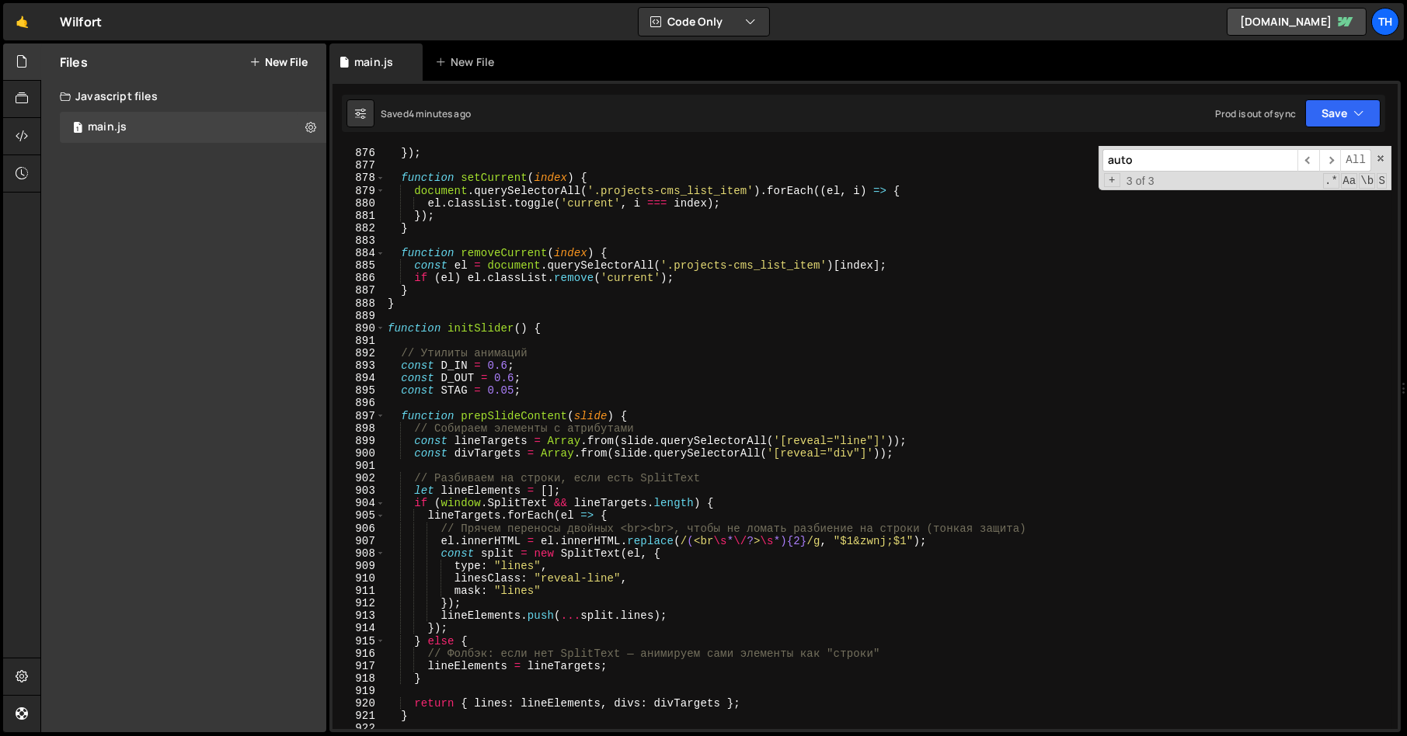
scroll to position [10947, 0]
click at [377, 332] on span at bounding box center [380, 332] width 9 height 12
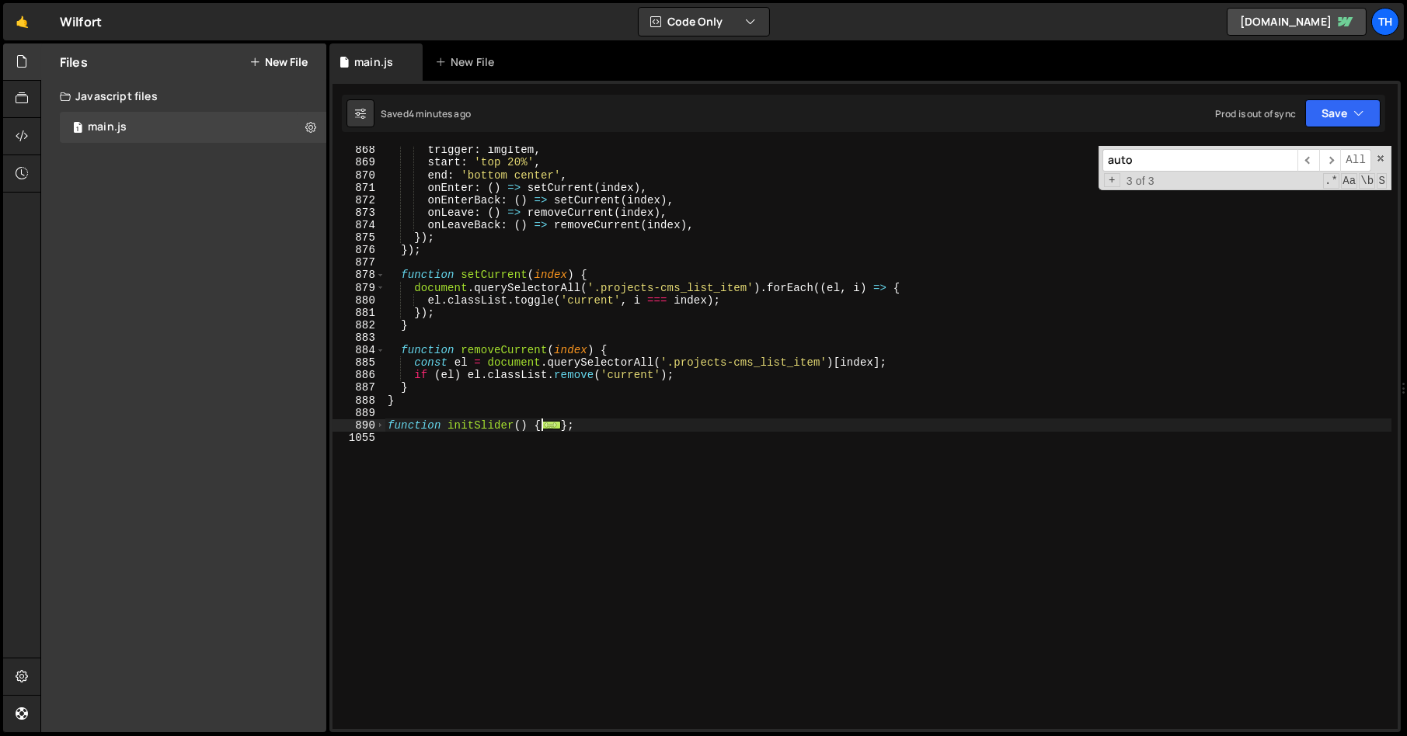
scroll to position [10853, 0]
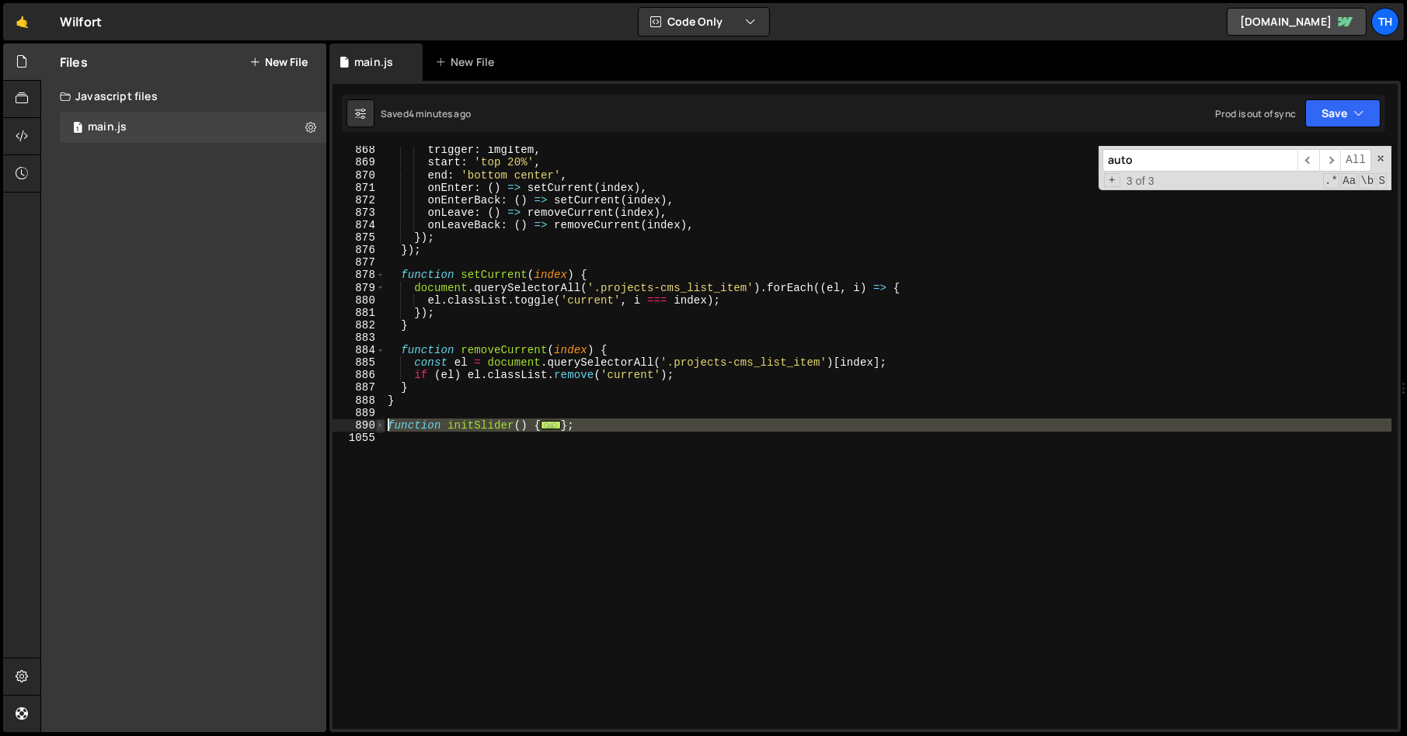
drag, startPoint x: 420, startPoint y: 453, endPoint x: 377, endPoint y: 423, distance: 51.9
click at [377, 423] on div "//autoHeight: true, 868 869 870 871 872 873 874 875 876 877 878 879 880 881 882…" at bounding box center [864, 437] width 1065 height 583
paste textarea "})();"
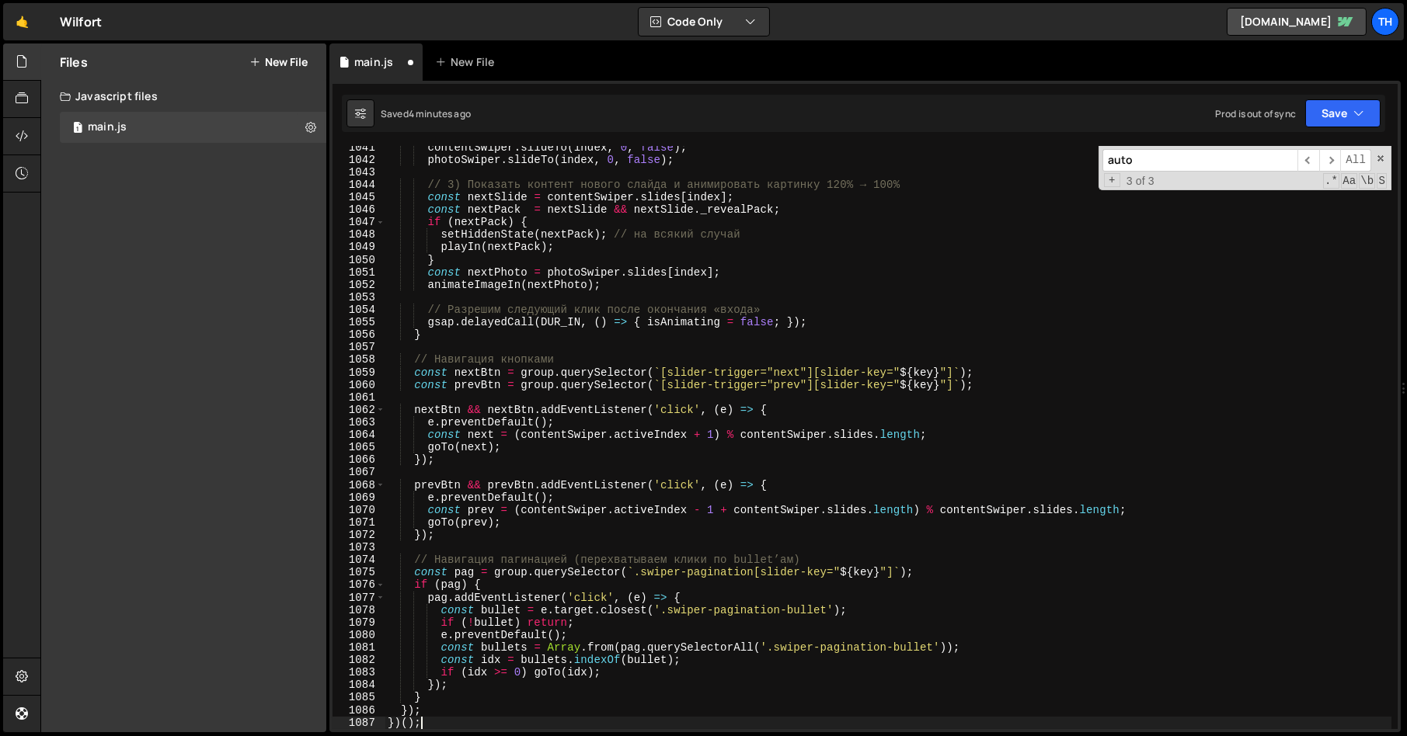
scroll to position [13021, 0]
click at [412, 720] on div "contentSwiper . slideTo ( index , 0 , false ) ; photoSwiper . slideTo ( index ,…" at bounding box center [888, 445] width 1007 height 608
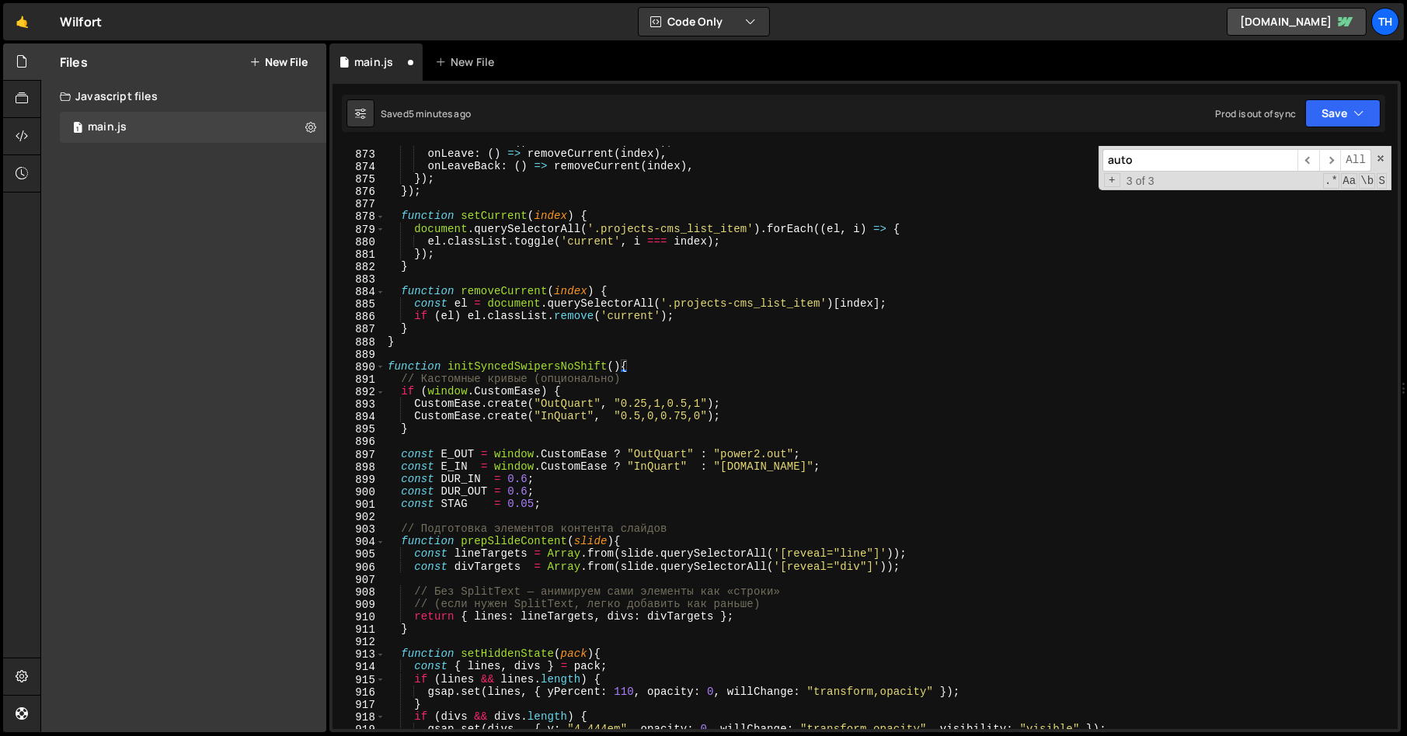
scroll to position [10912, 0]
click at [528, 364] on div "onEnterBack : ( ) => setCurrent ( index ) , onLeave : ( ) => removeCurrent ( in…" at bounding box center [888, 439] width 1007 height 608
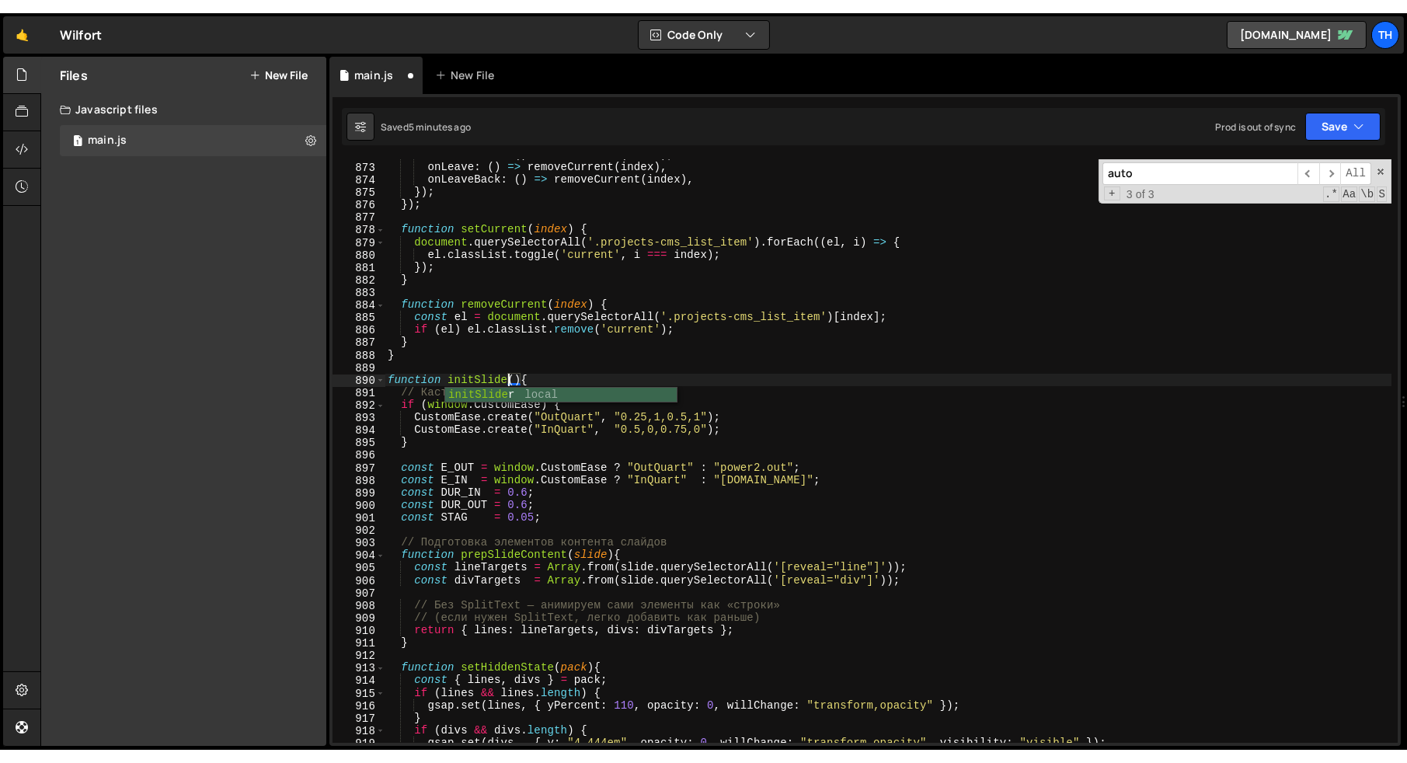
scroll to position [0, 9]
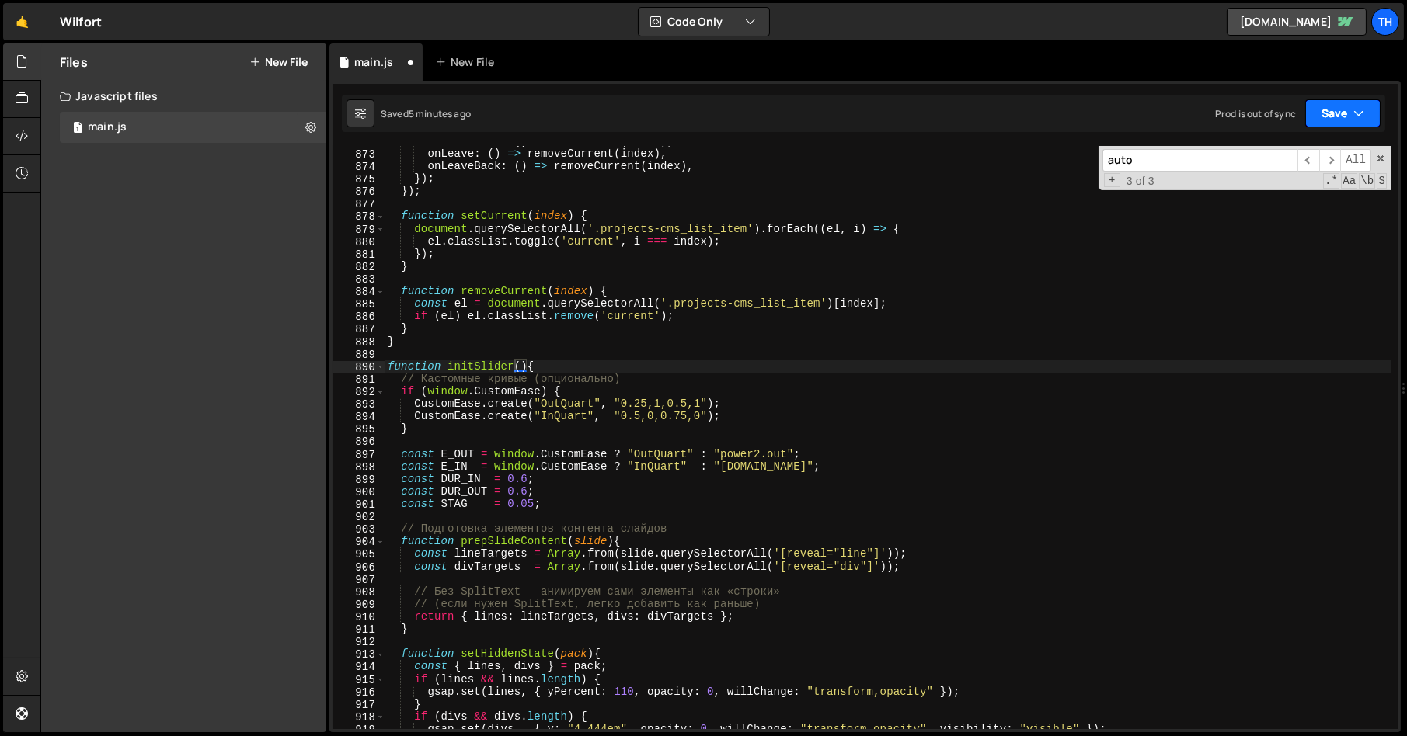
click at [1319, 115] on button "Save" at bounding box center [1342, 113] width 75 height 28
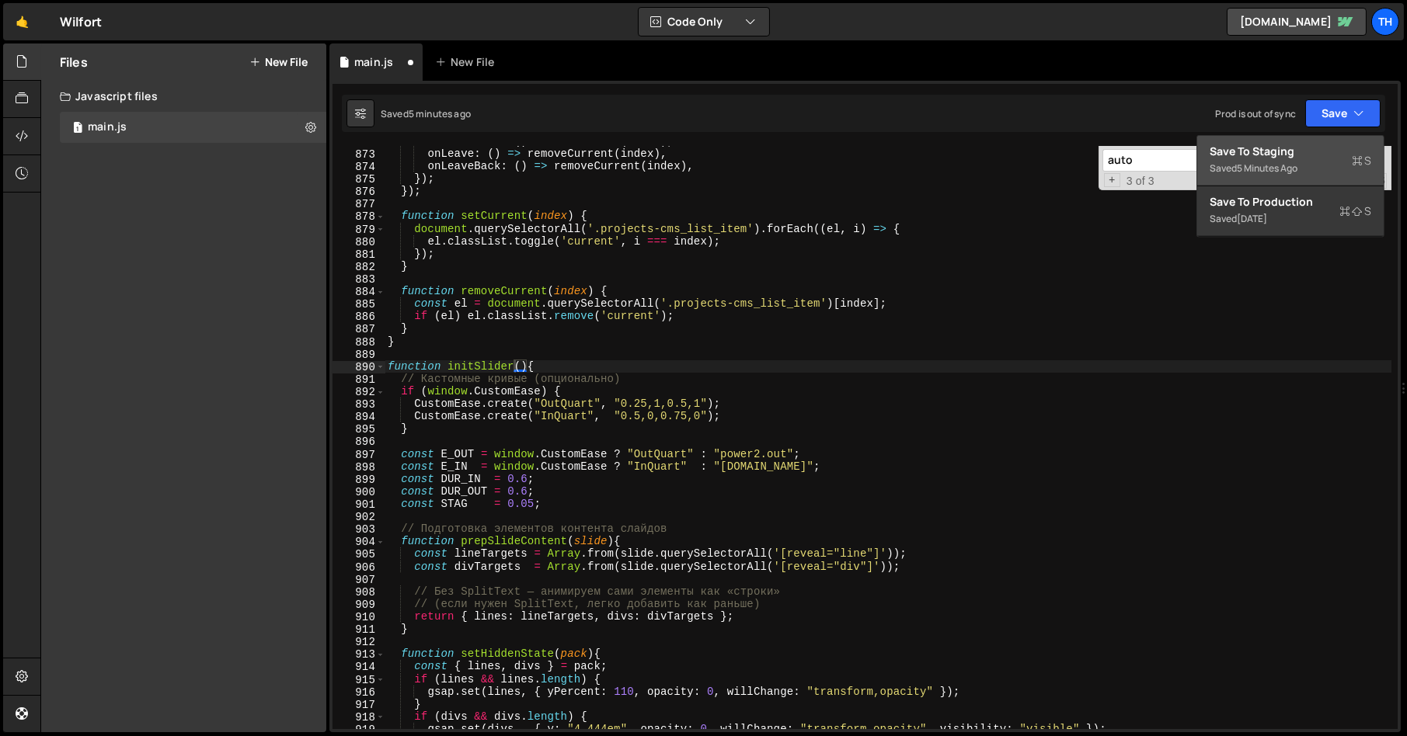
click at [1231, 166] on div "Saved 5 minutes ago" at bounding box center [1291, 168] width 162 height 19
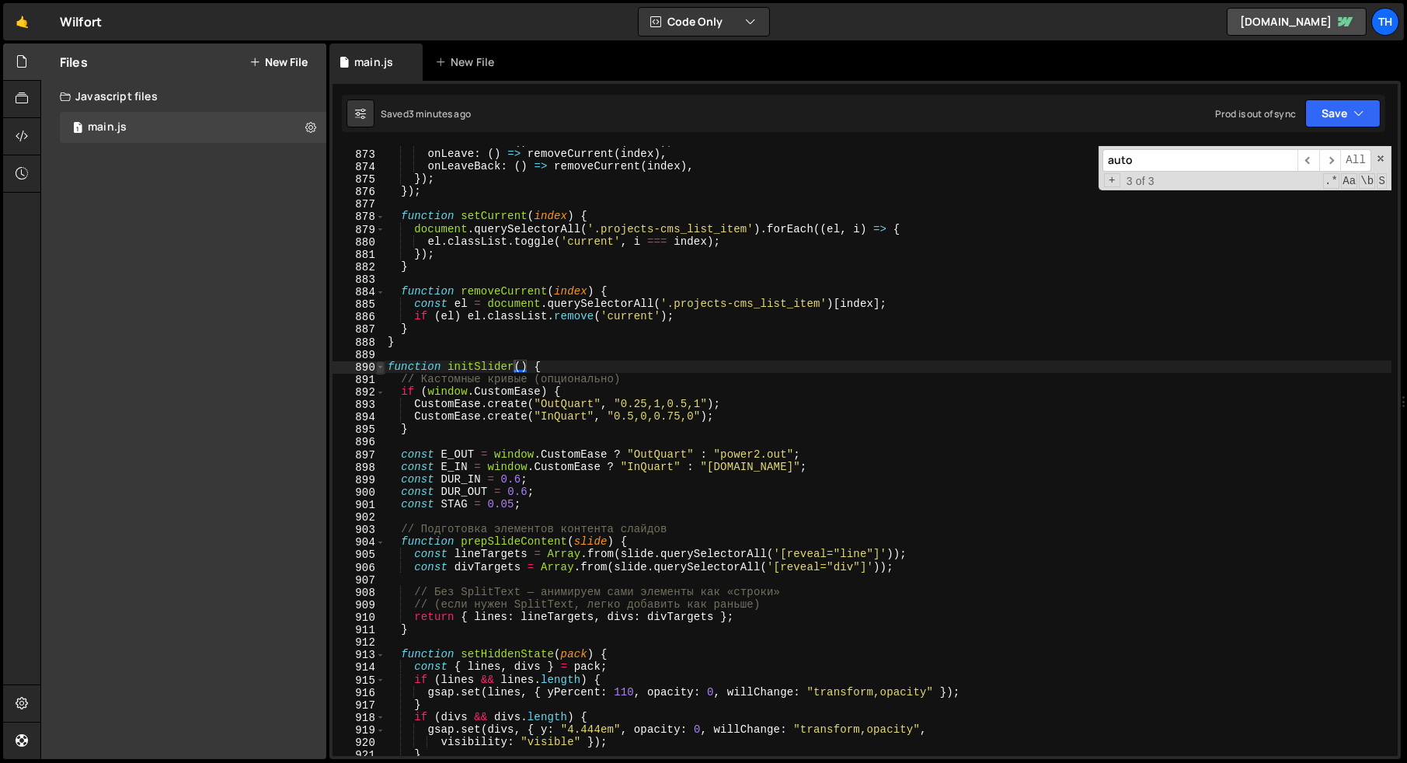
click at [382, 365] on span at bounding box center [380, 367] width 9 height 12
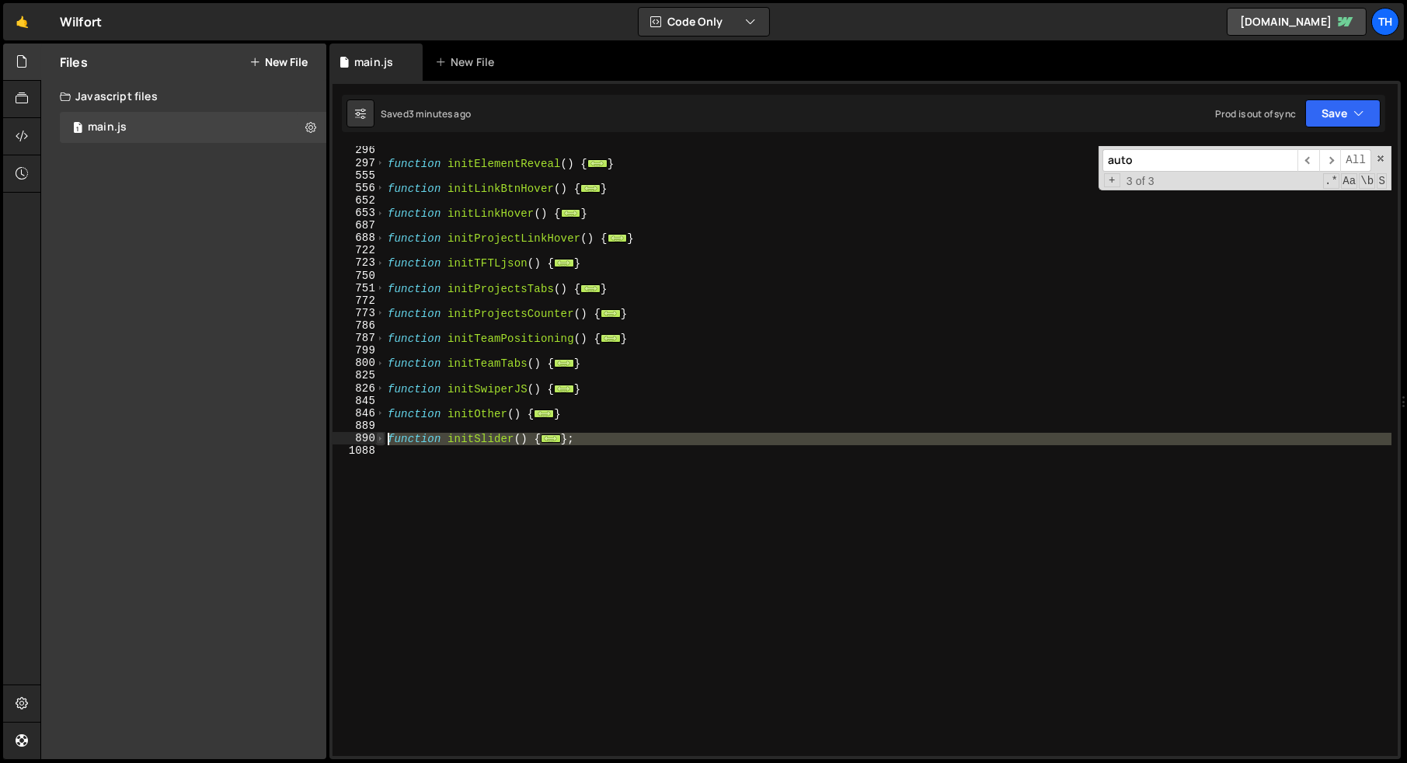
drag, startPoint x: 419, startPoint y: 473, endPoint x: 382, endPoint y: 443, distance: 47.4
click at [382, 443] on div "function initSlider() { 296 297 555 556 652 653 687 688 722 723 750 751 772 773…" at bounding box center [864, 451] width 1065 height 610
paste textarea "})();"
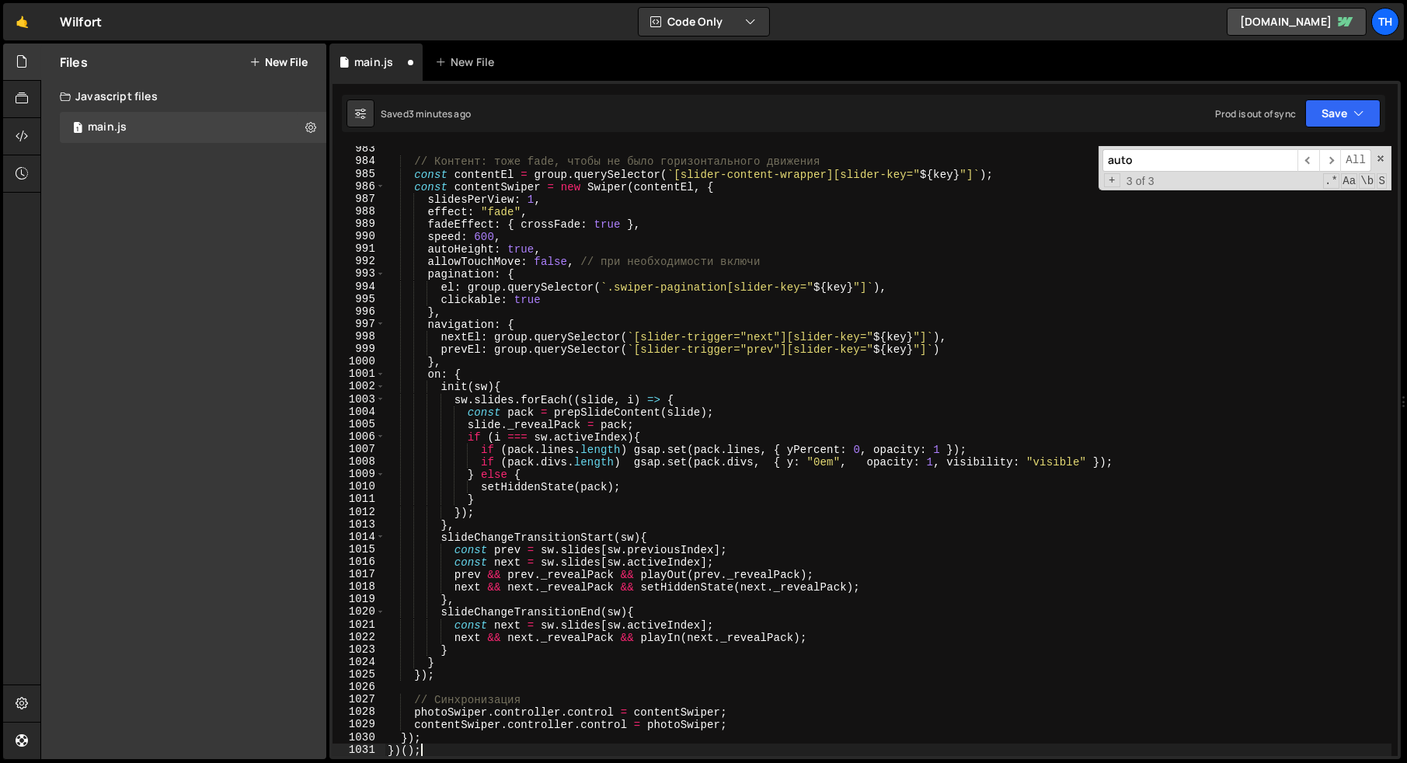
click at [415, 751] on div "// Контент: тоже fade, чтобы не было горизонтального движения const contentEl =…" at bounding box center [888, 460] width 1007 height 635
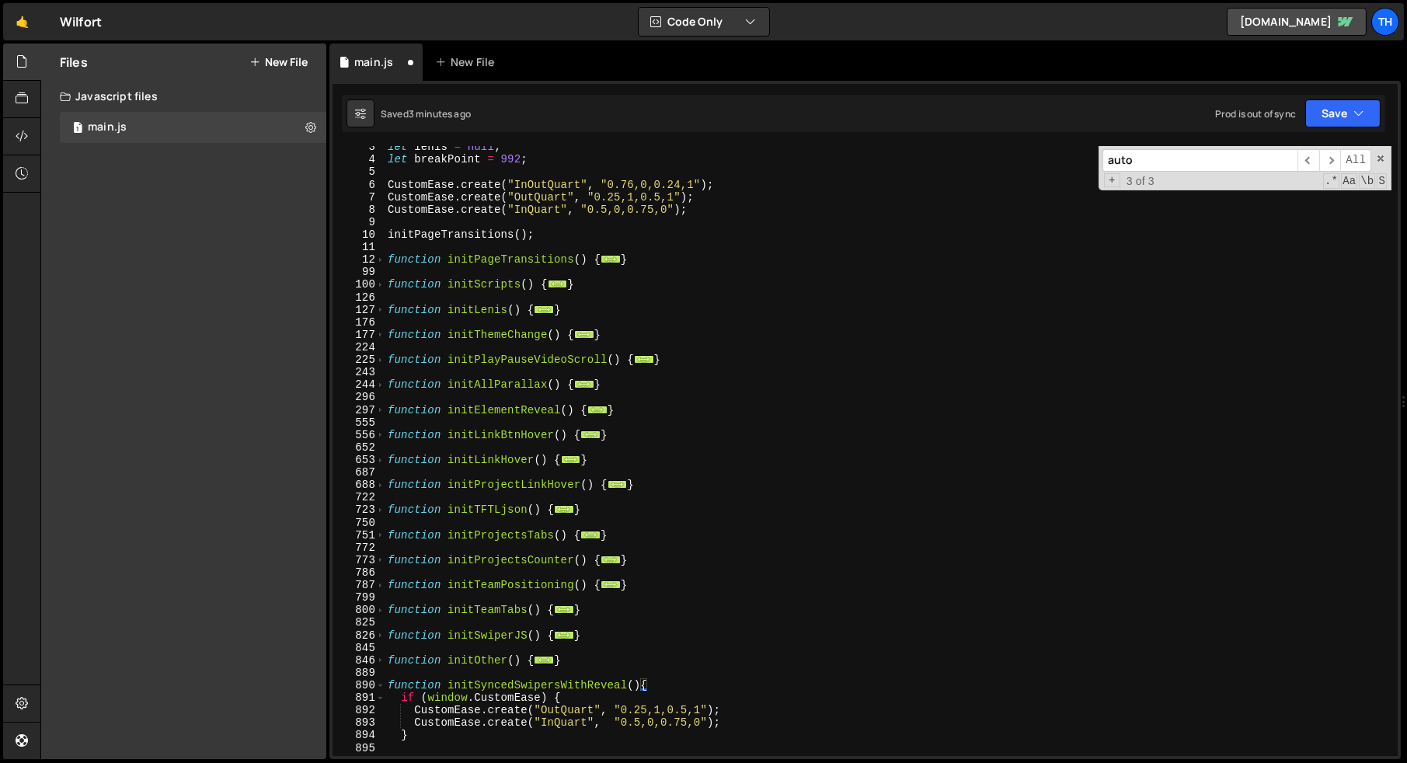
scroll to position [75, 0]
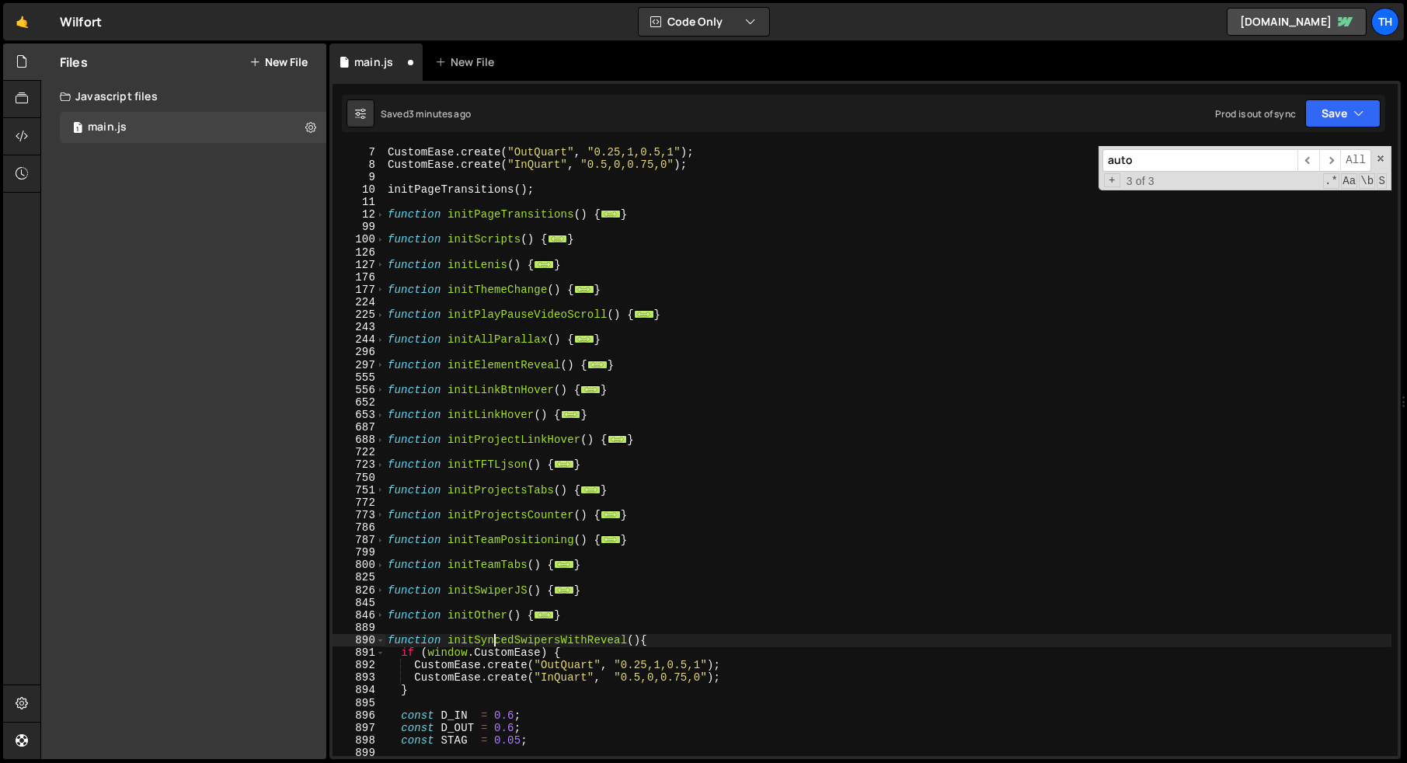
click at [496, 637] on div "CustomEase . create ( "InOutQuart" , "0.76,0,0.24,1" ) ; CustomEase . create ( …" at bounding box center [888, 451] width 1007 height 635
click at [1328, 138] on div "function initSlider(){ 6 7 8 9 10 11 12 99 100 126 127 176 177 224 225 243 244 …" at bounding box center [864, 420] width 1071 height 678
click at [1332, 113] on button "Save" at bounding box center [1342, 113] width 75 height 28
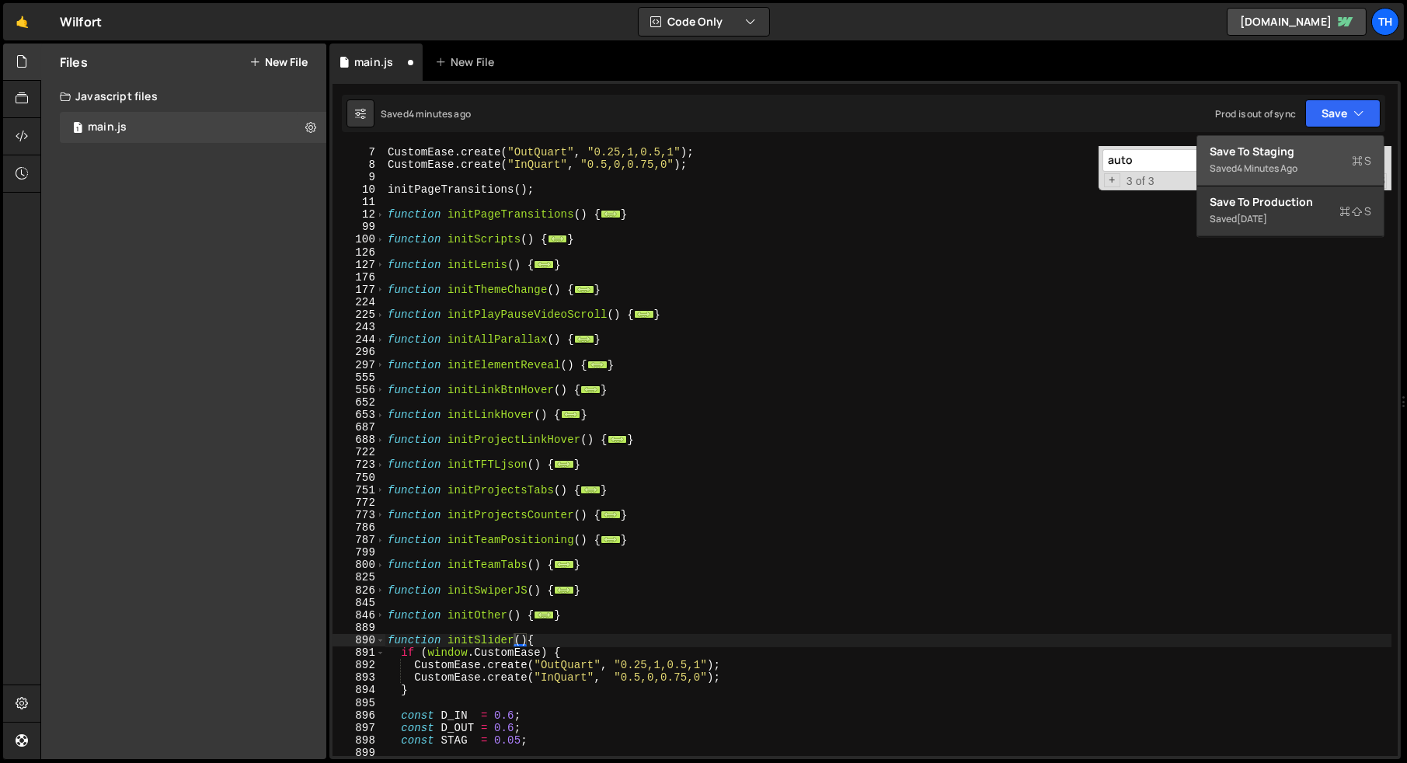
click at [1279, 162] on div "4 minutes ago" at bounding box center [1267, 168] width 61 height 13
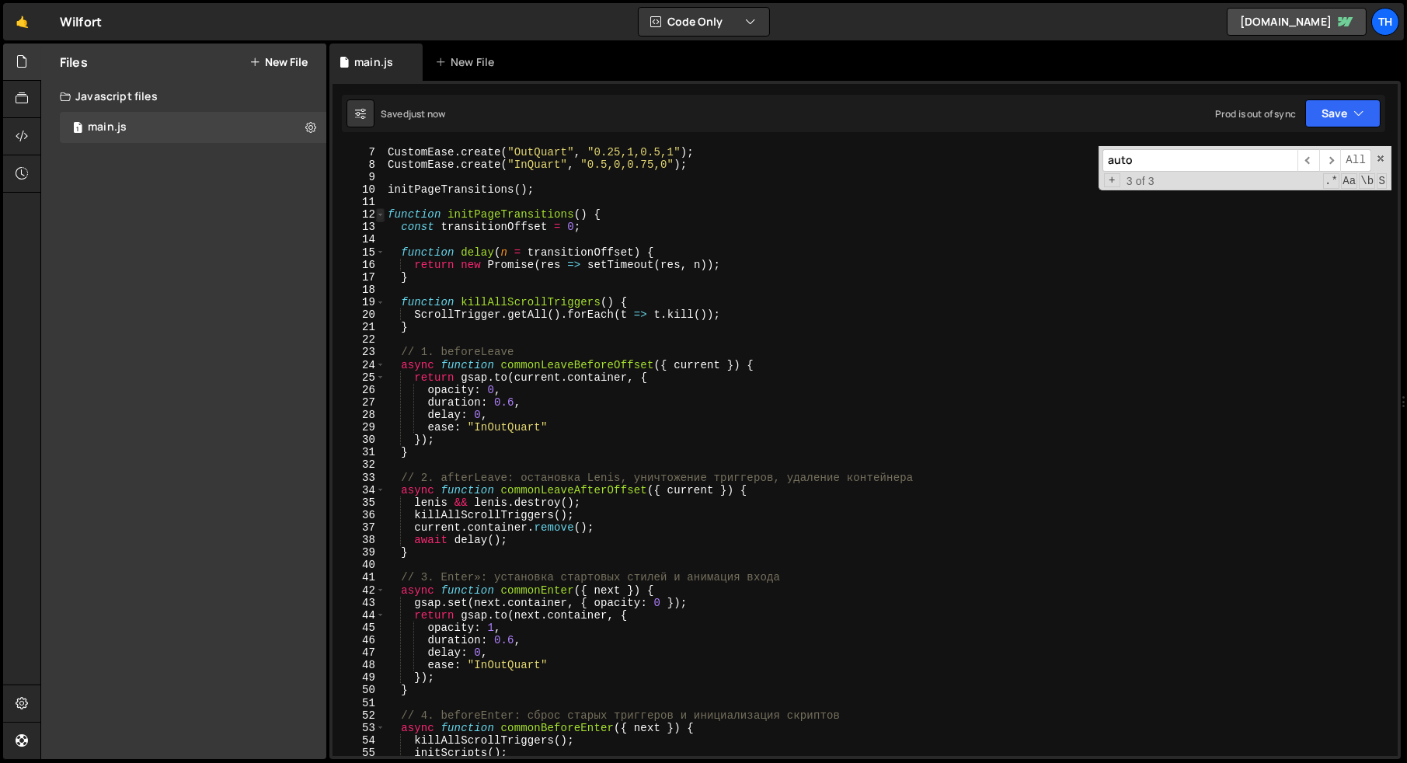
click at [379, 211] on span at bounding box center [380, 214] width 9 height 12
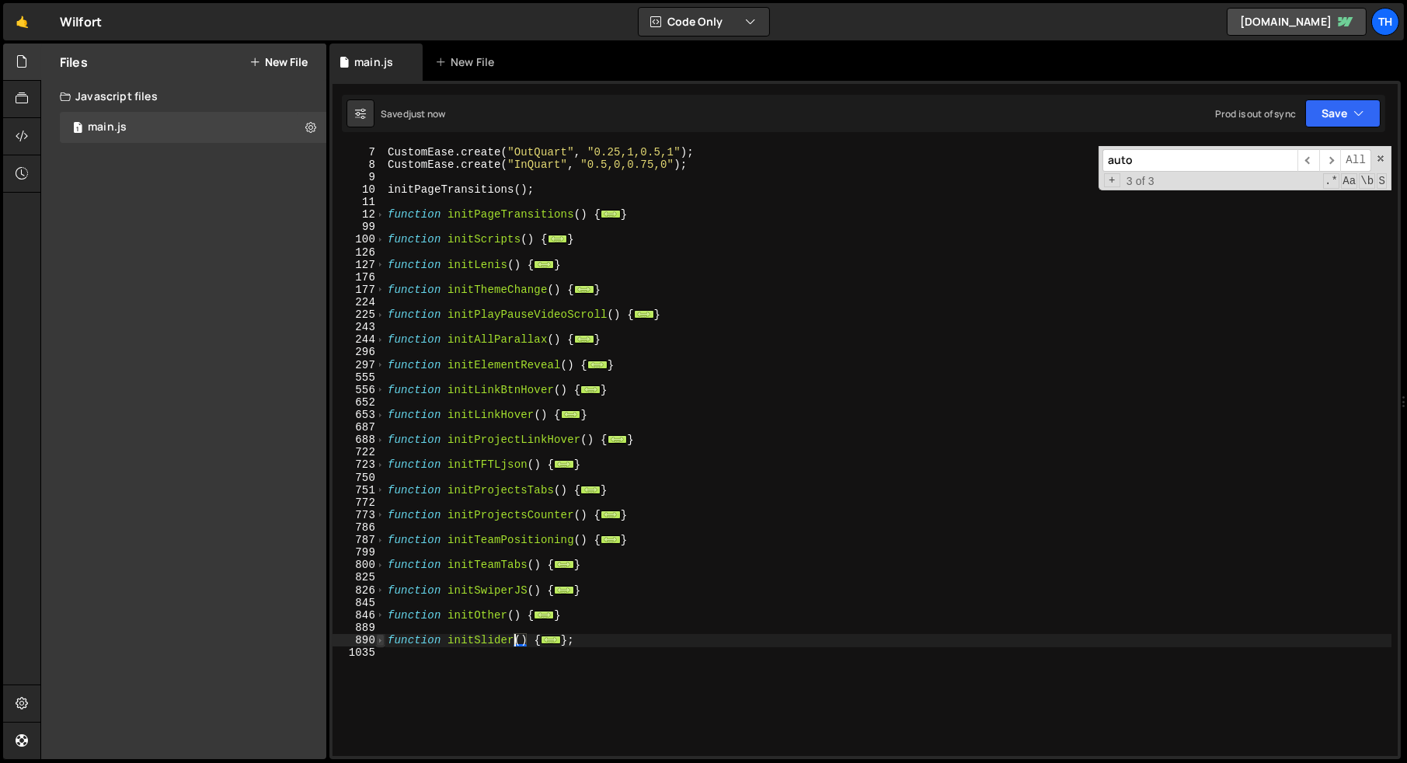
click at [377, 642] on span at bounding box center [380, 640] width 9 height 12
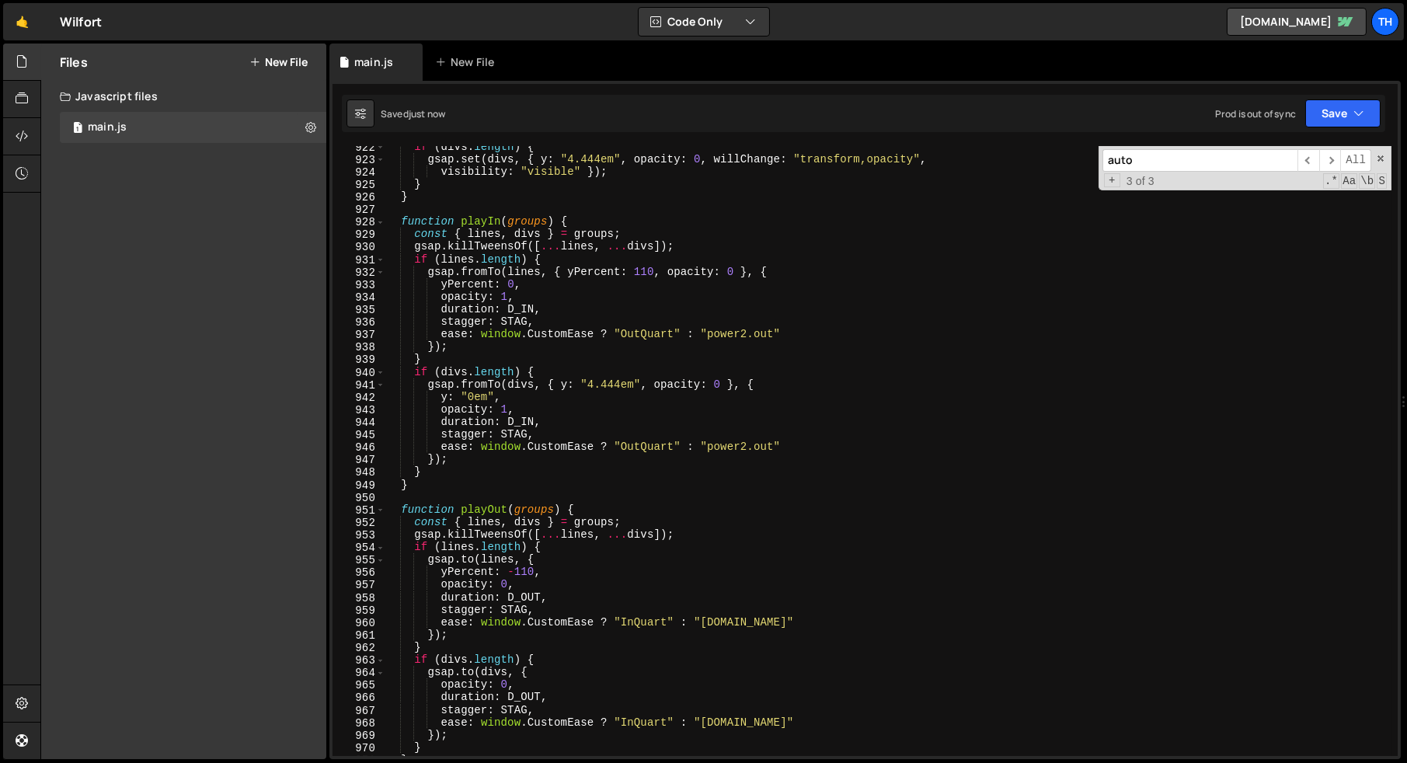
scroll to position [966, 0]
click at [1337, 156] on span "​" at bounding box center [1330, 160] width 22 height 23
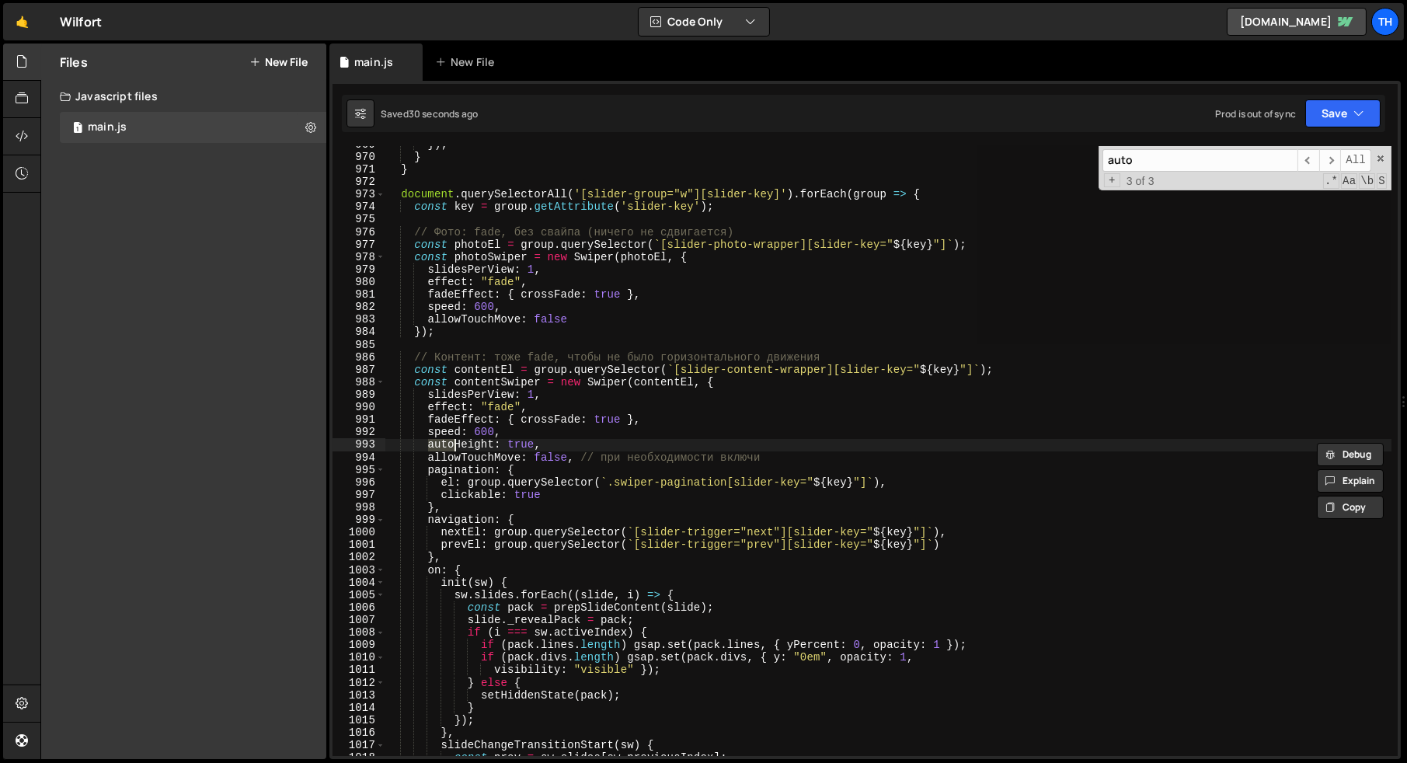
click at [427, 444] on div "}) ; } } document . querySelectorAll ( '[slider-group="w"][slider-key]' ) . for…" at bounding box center [888, 451] width 1007 height 610
click at [1340, 111] on button "Save" at bounding box center [1342, 113] width 75 height 28
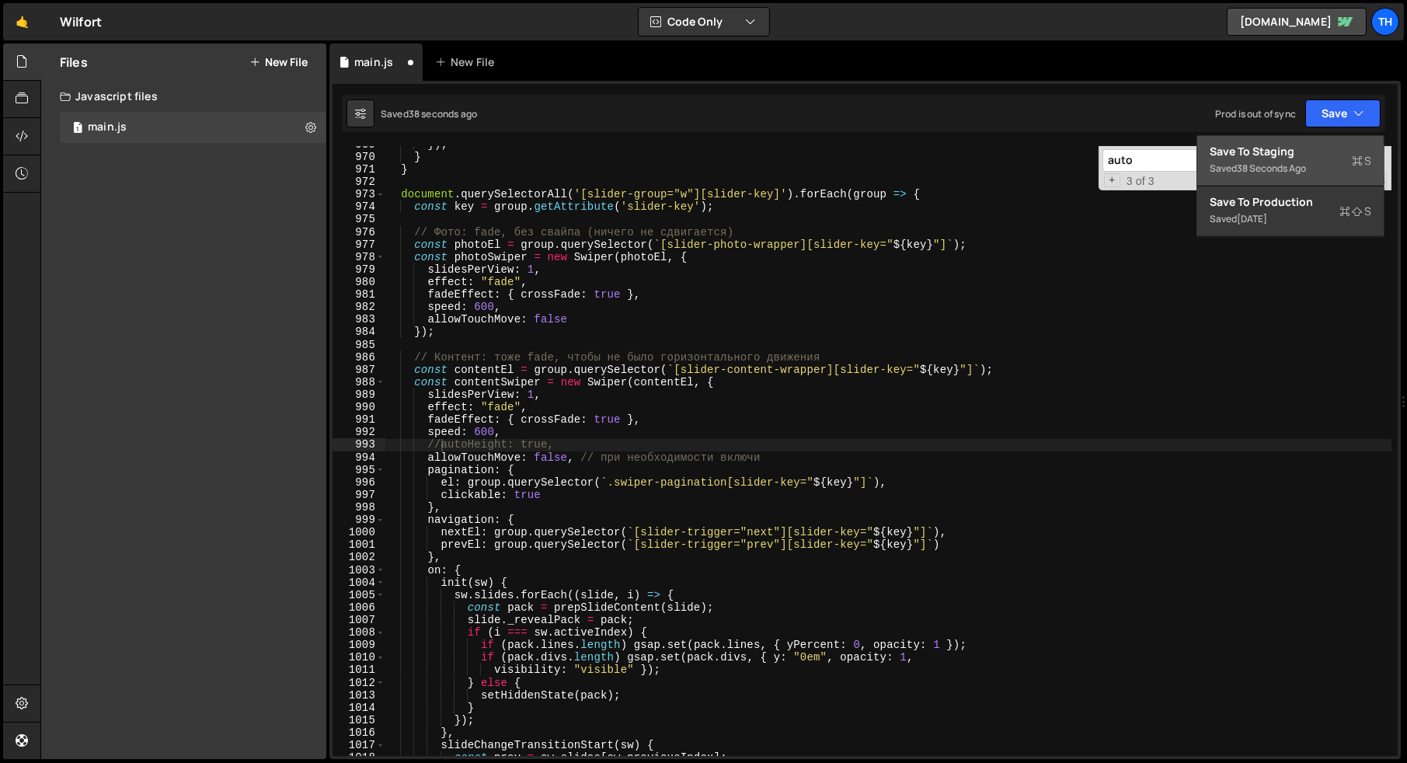
click at [1318, 132] on div "//autoHeight: true, 969 970 971 972 973 974 975 976 977 978 979 980 981 982 983…" at bounding box center [864, 420] width 1071 height 678
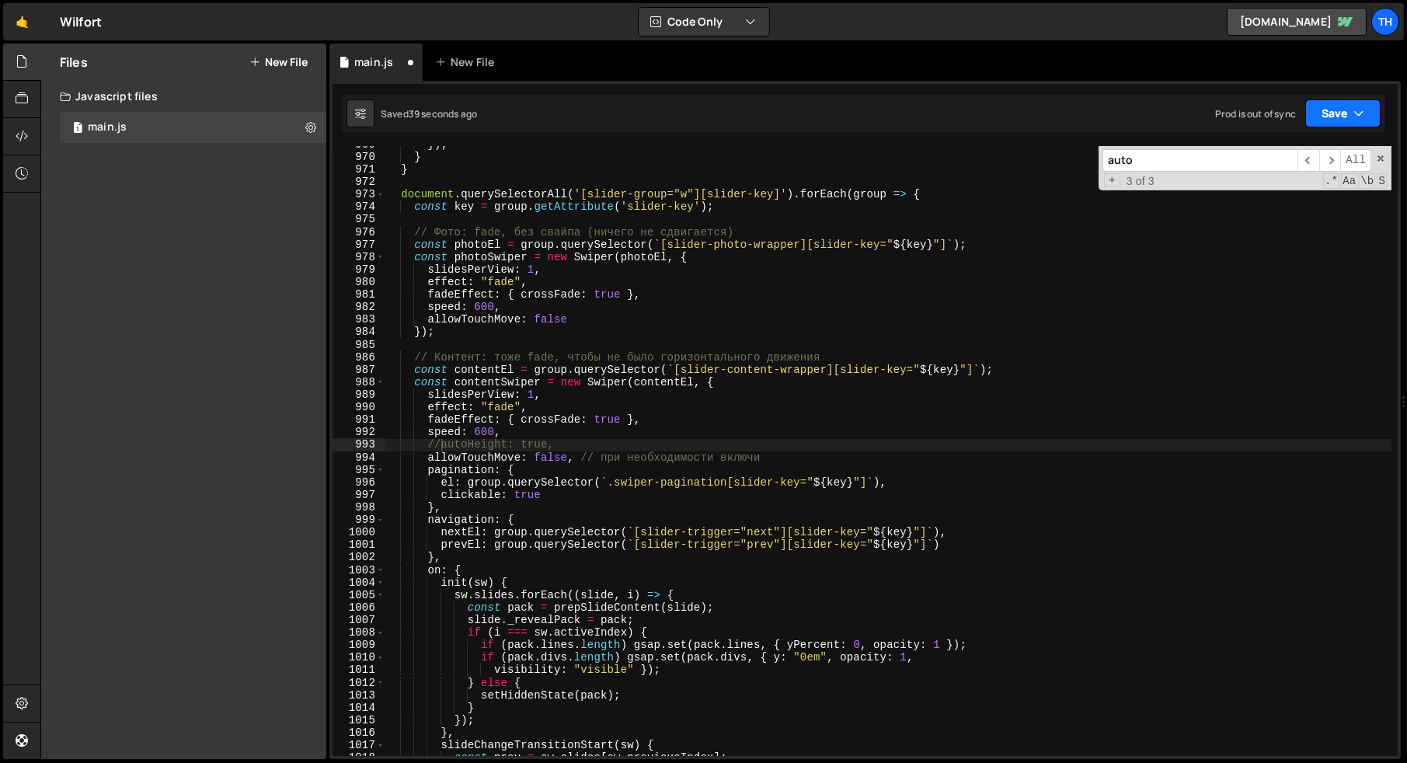
click at [1338, 105] on button "Save" at bounding box center [1342, 113] width 75 height 28
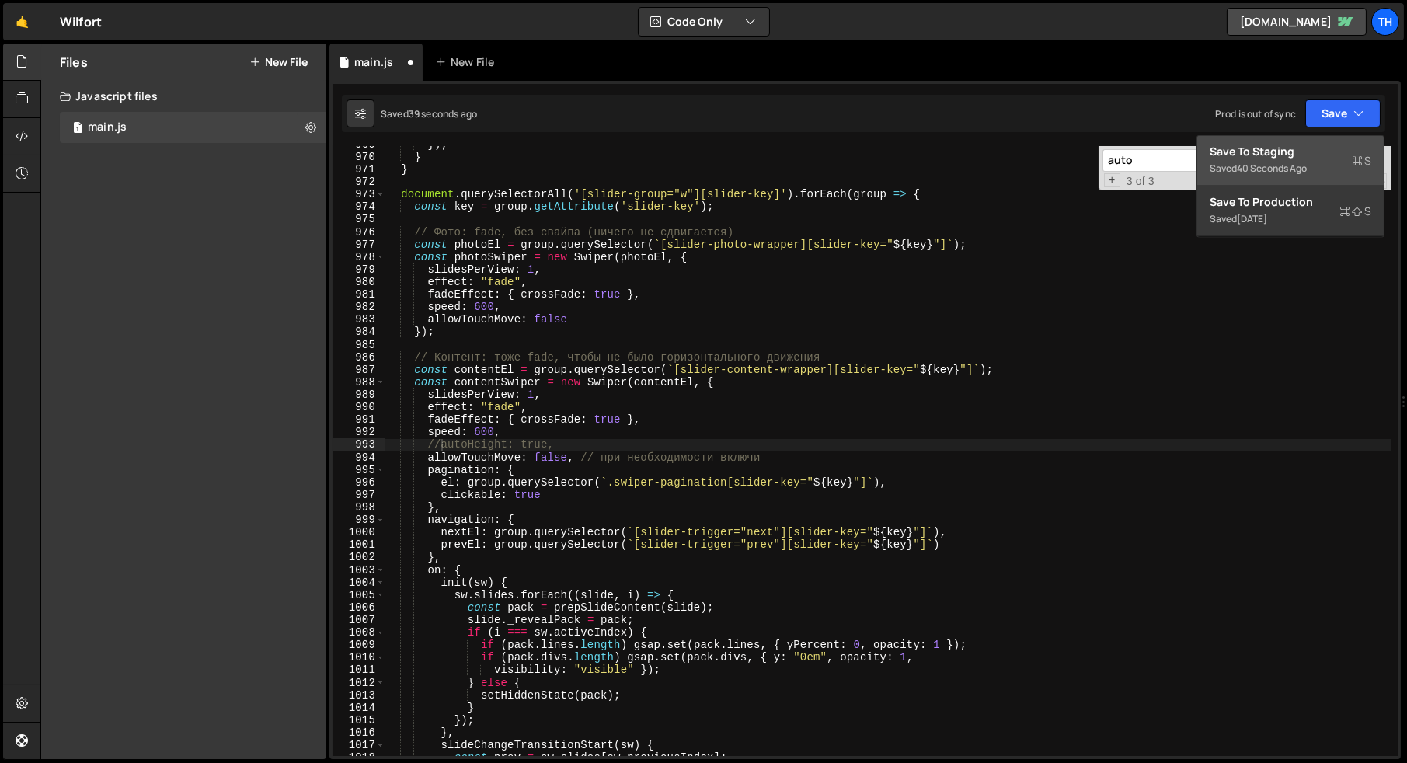
click at [1295, 151] on div "Save to Staging S" at bounding box center [1291, 152] width 162 height 16
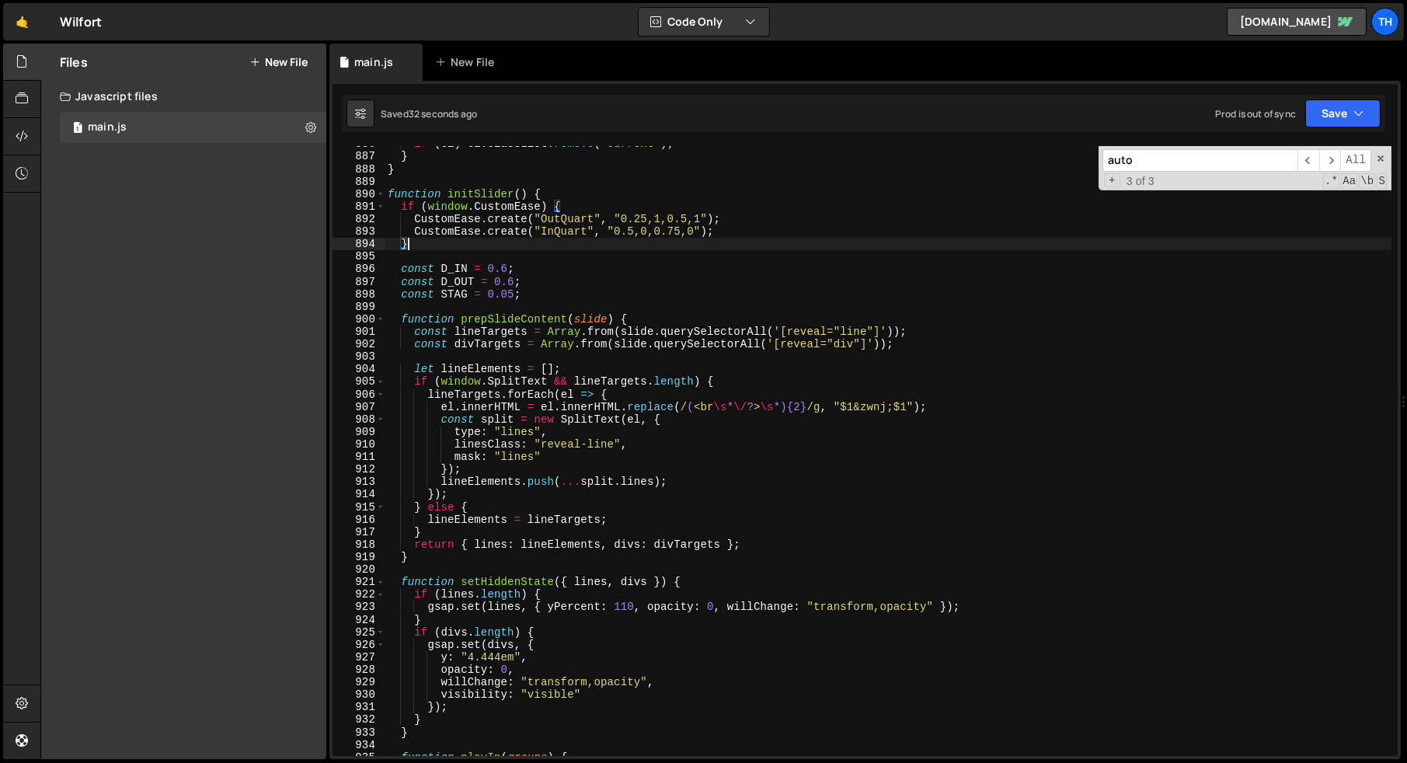
scroll to position [0, 0]
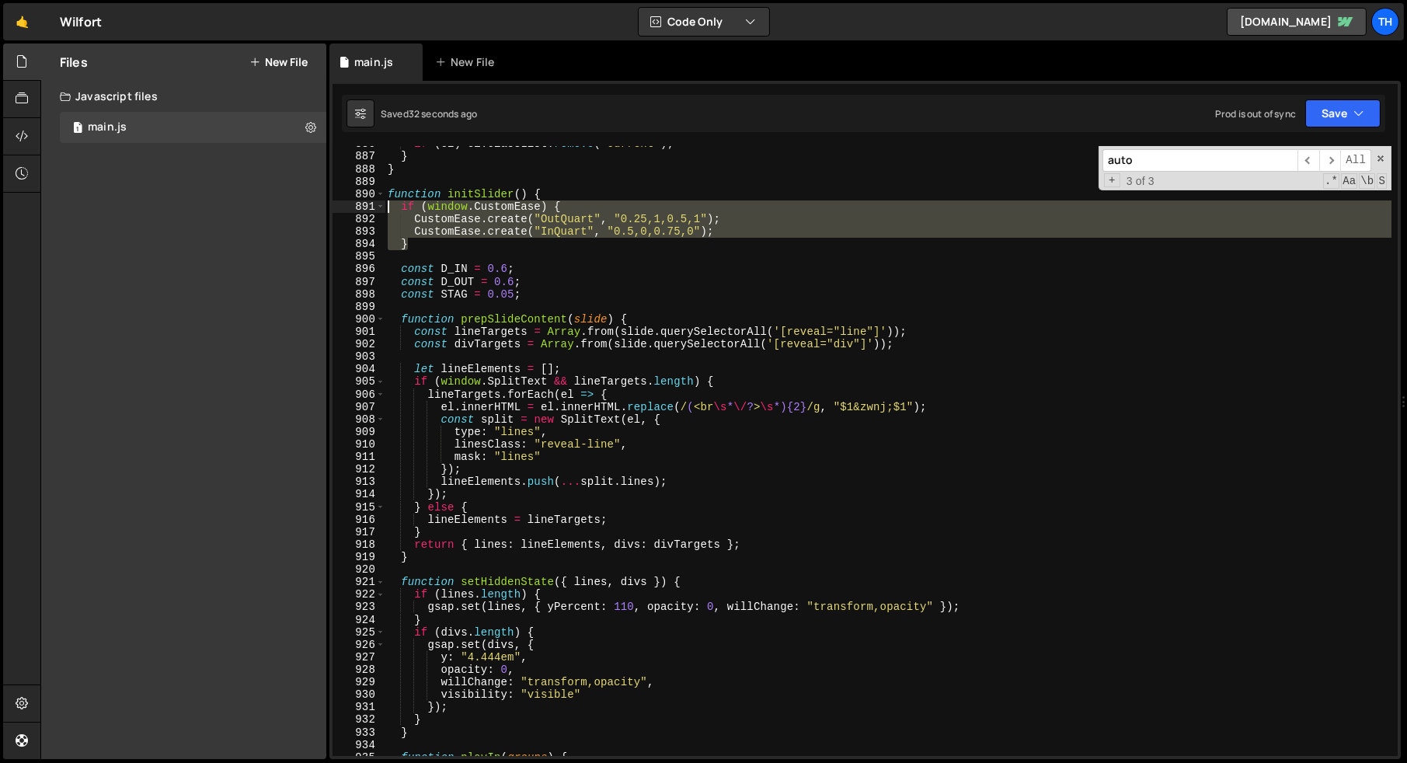
drag, startPoint x: 477, startPoint y: 241, endPoint x: 364, endPoint y: 208, distance: 117.3
click at [364, 208] on div "} 886 887 888 889 890 891 892 893 894 895 896 897 898 899 900 901 902 903 904 9…" at bounding box center [864, 451] width 1065 height 610
type textarea "if (window.CustomEase) { CustomEase.create("OutQuart", "0.25,1,0.5,1");"
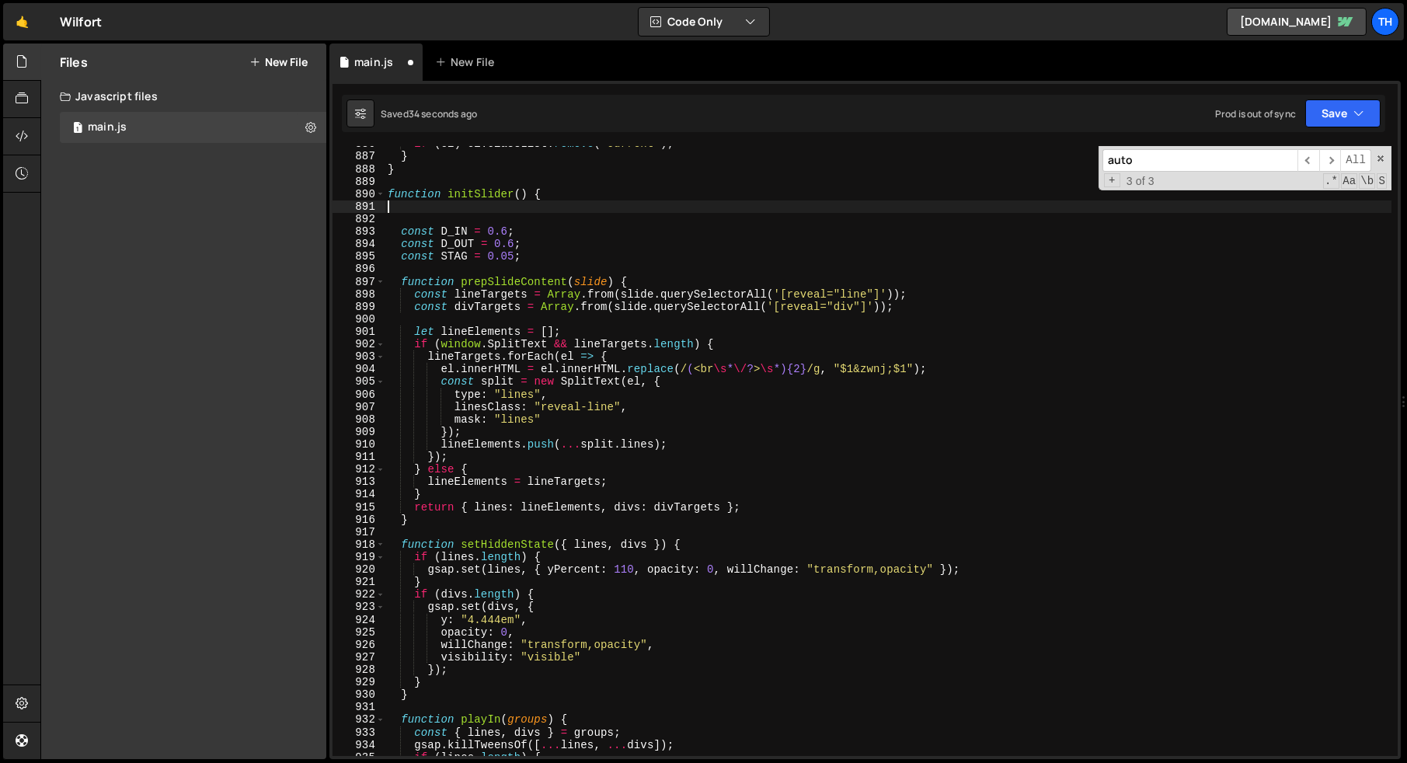
type textarea "function initSlider() {"
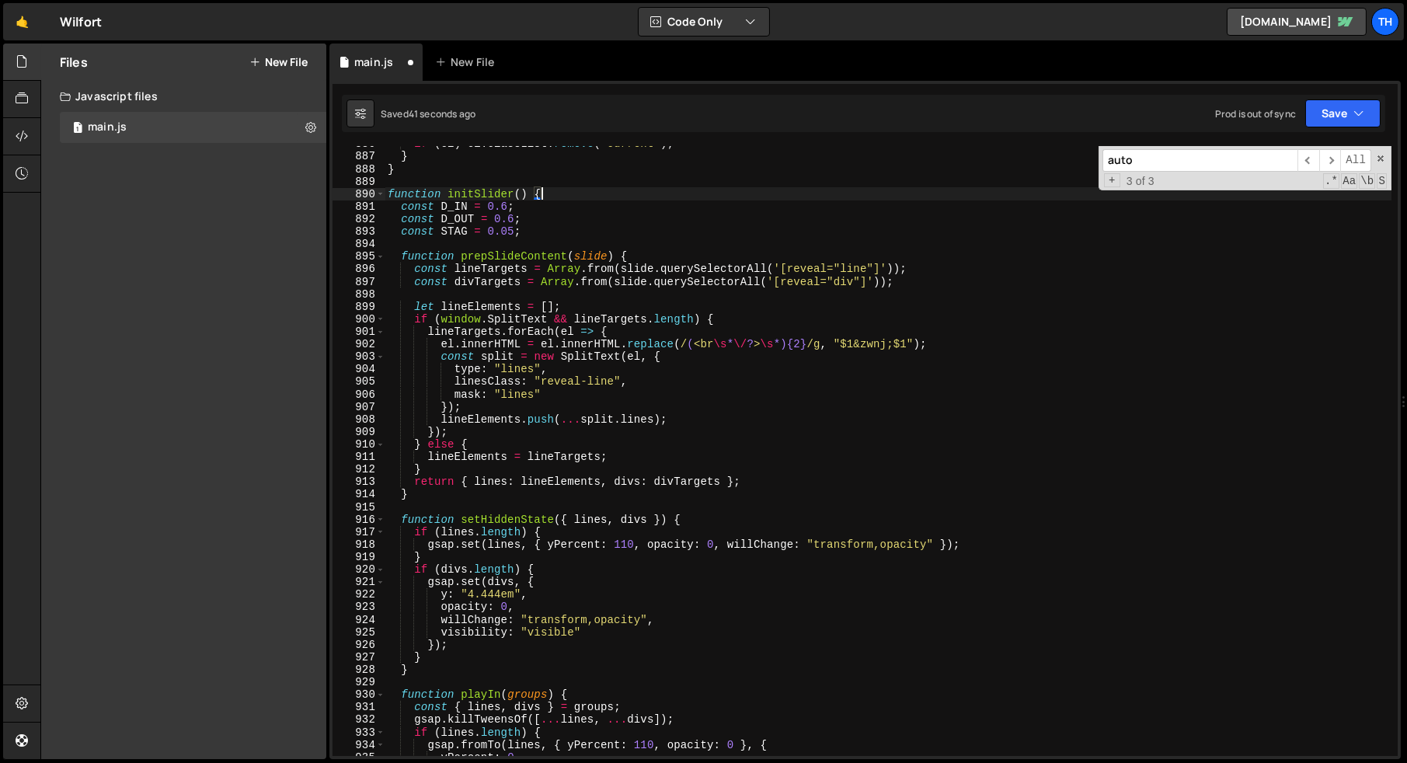
click at [1300, 125] on div "Prod is out of sync Upgrade to Edit Save Save to Staging S Saved 41 seconds ago…" at bounding box center [1297, 113] width 165 height 28
click at [1321, 122] on button "Save" at bounding box center [1342, 113] width 75 height 28
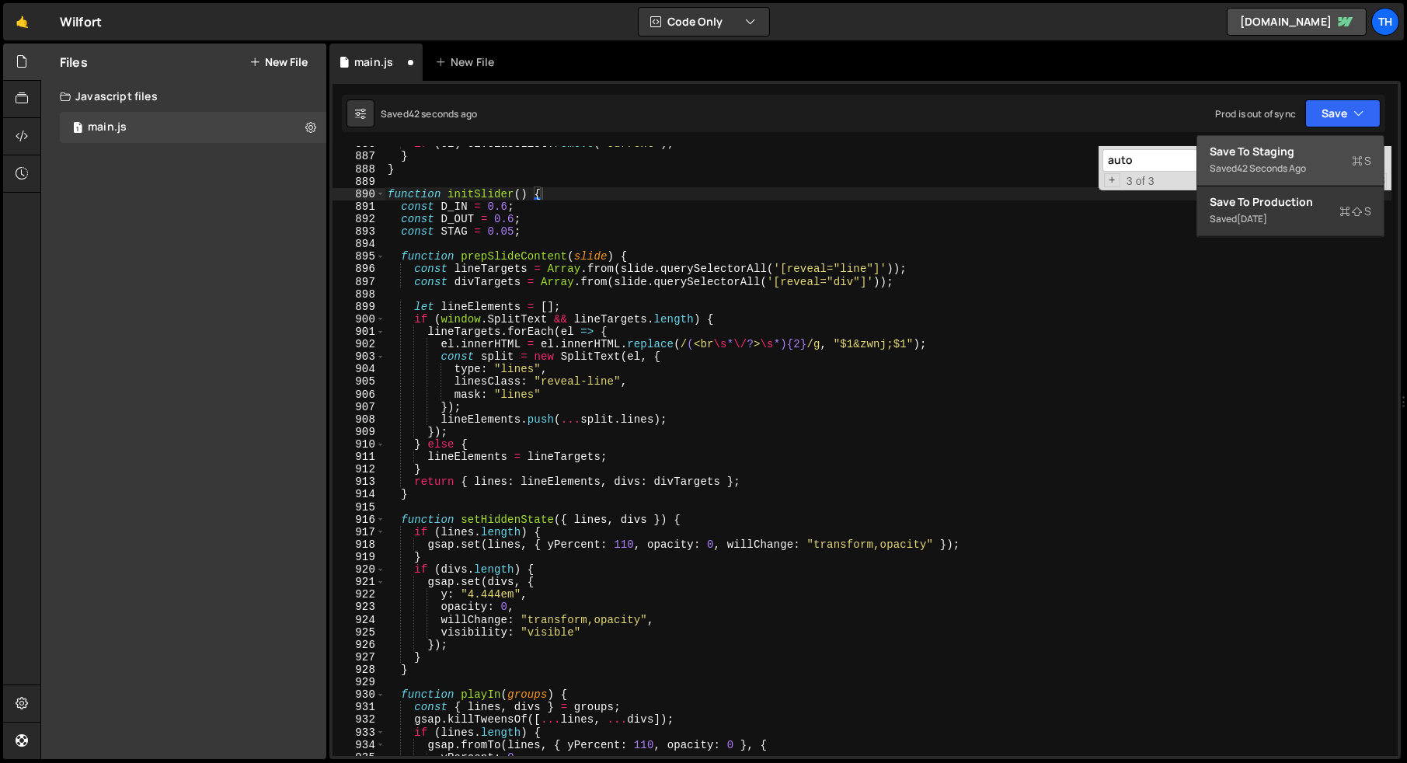
click at [1271, 147] on div "Save to Staging S" at bounding box center [1291, 152] width 162 height 16
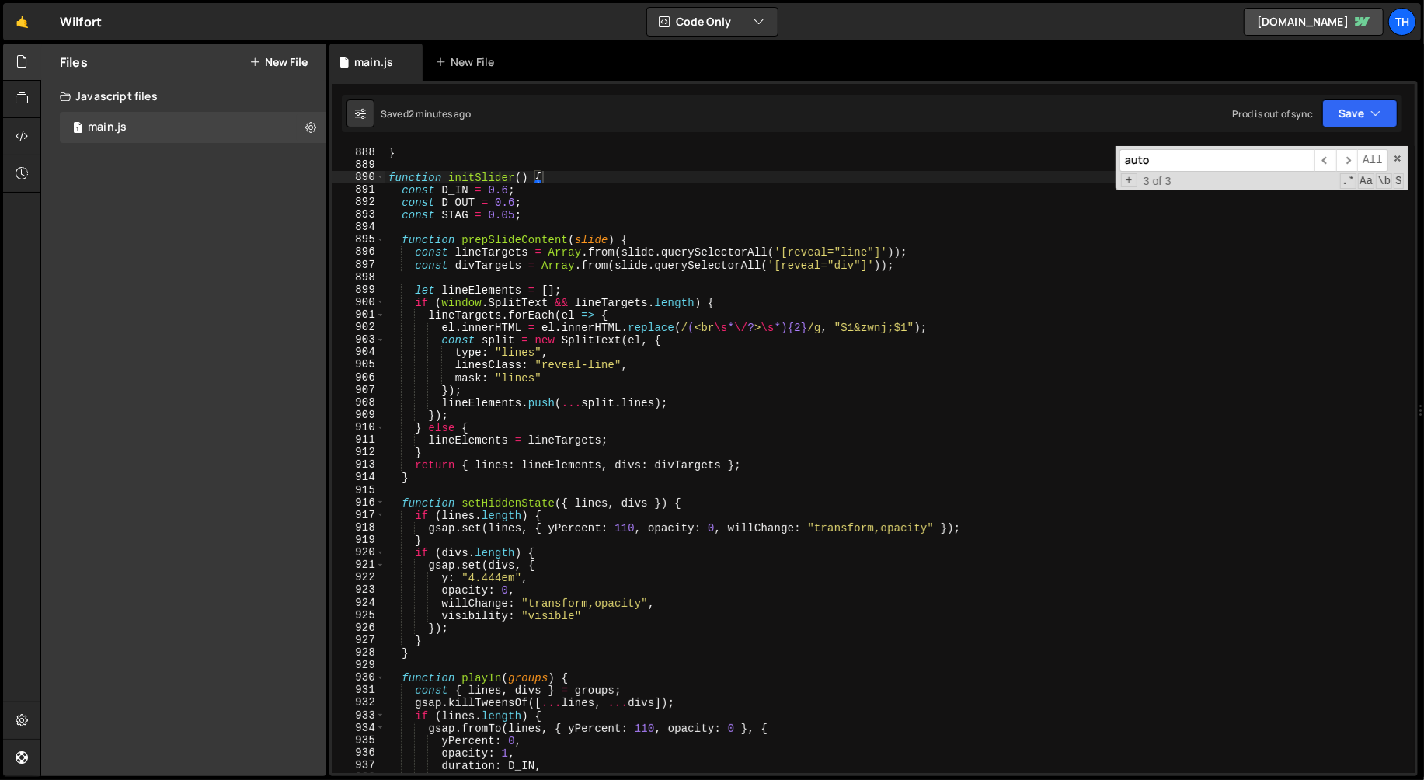
scroll to position [11101, 0]
click at [376, 177] on span at bounding box center [380, 177] width 9 height 12
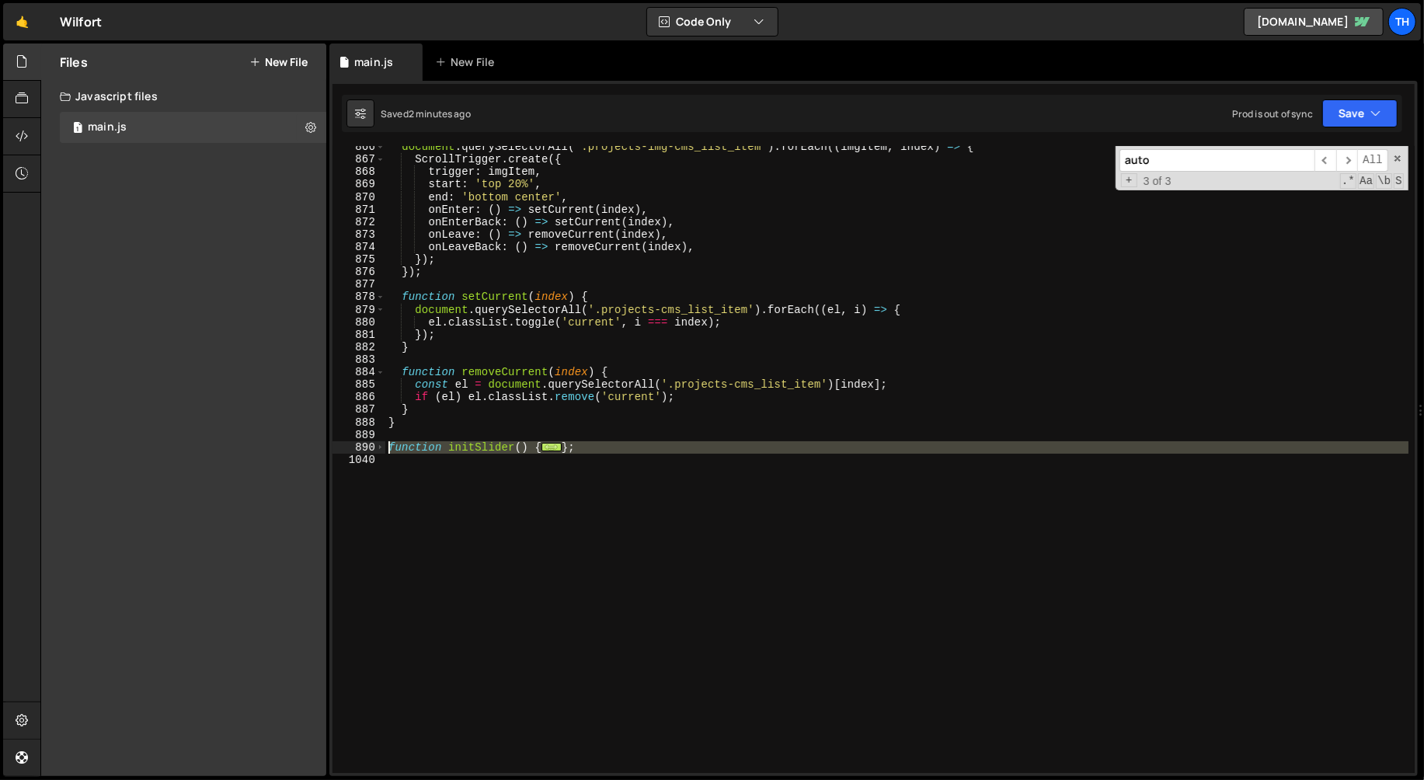
drag, startPoint x: 426, startPoint y: 493, endPoint x: 370, endPoint y: 451, distance: 70.4
click at [371, 451] on div "function initSlider() { 866 867 868 869 870 871 872 873 874 875 876 877 878 879…" at bounding box center [873, 459] width 1082 height 627
paste textarea "})()"
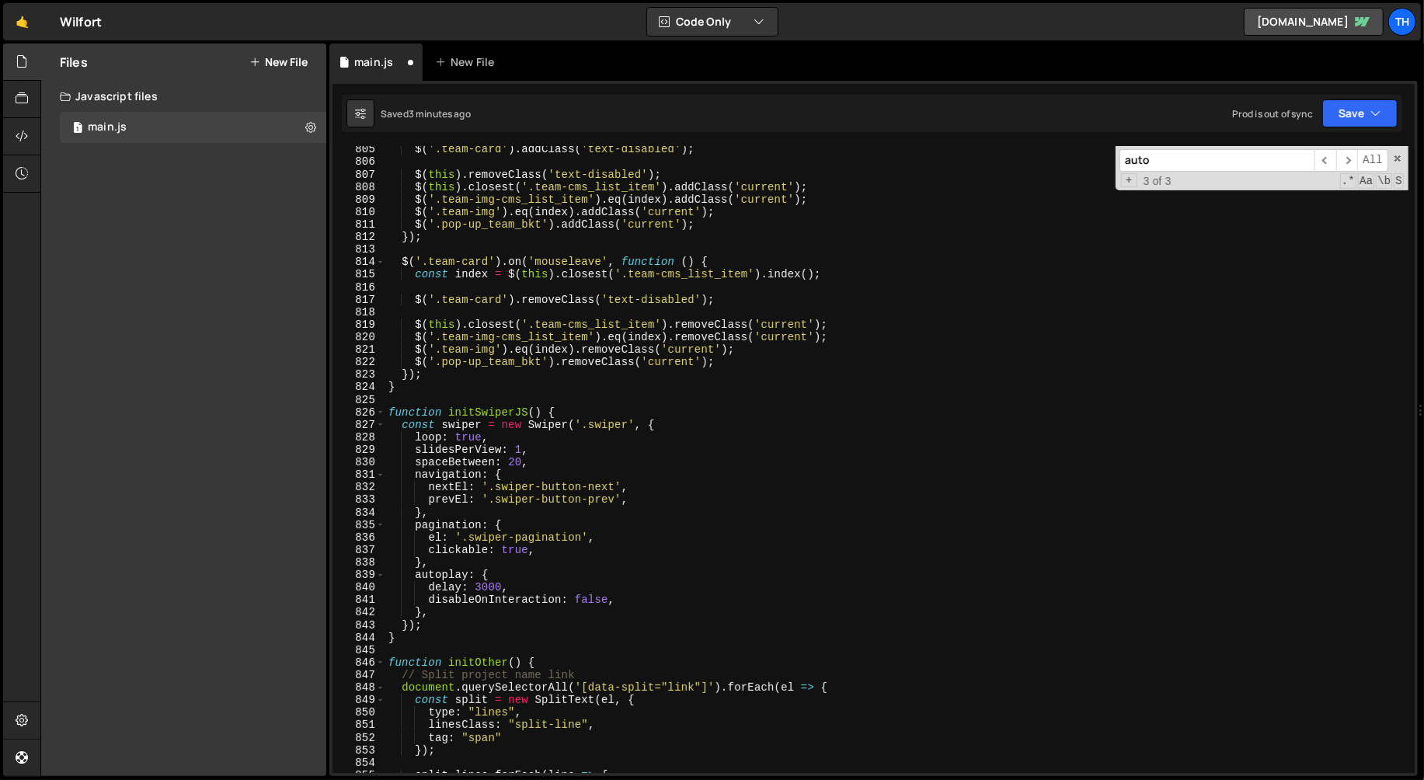
scroll to position [10043, 0]
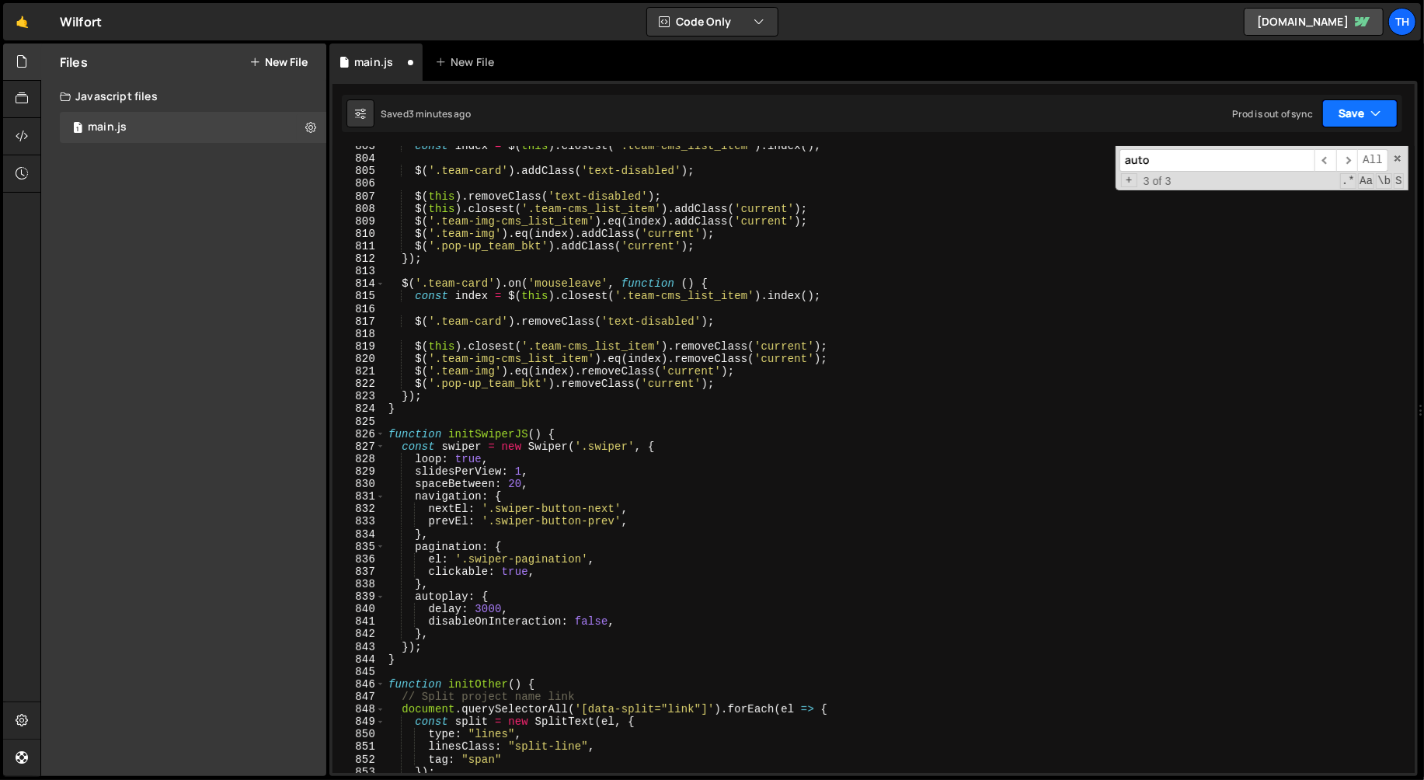
click at [1370, 125] on button "Save" at bounding box center [1359, 113] width 75 height 28
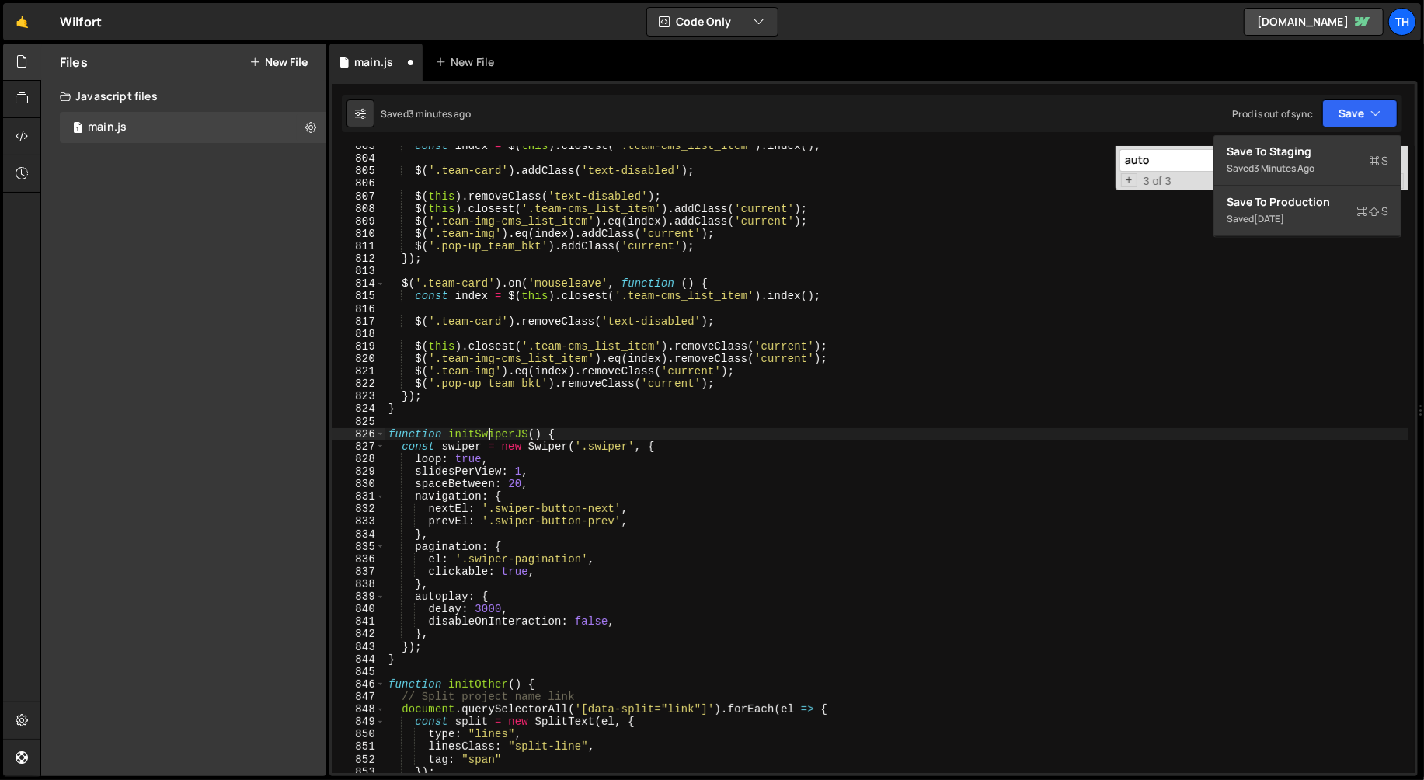
click at [487, 436] on div "const index = $ ( this ) . closest ( '.team-cms_list_item' ) . index ( ) ; $ ( …" at bounding box center [897, 466] width 1024 height 653
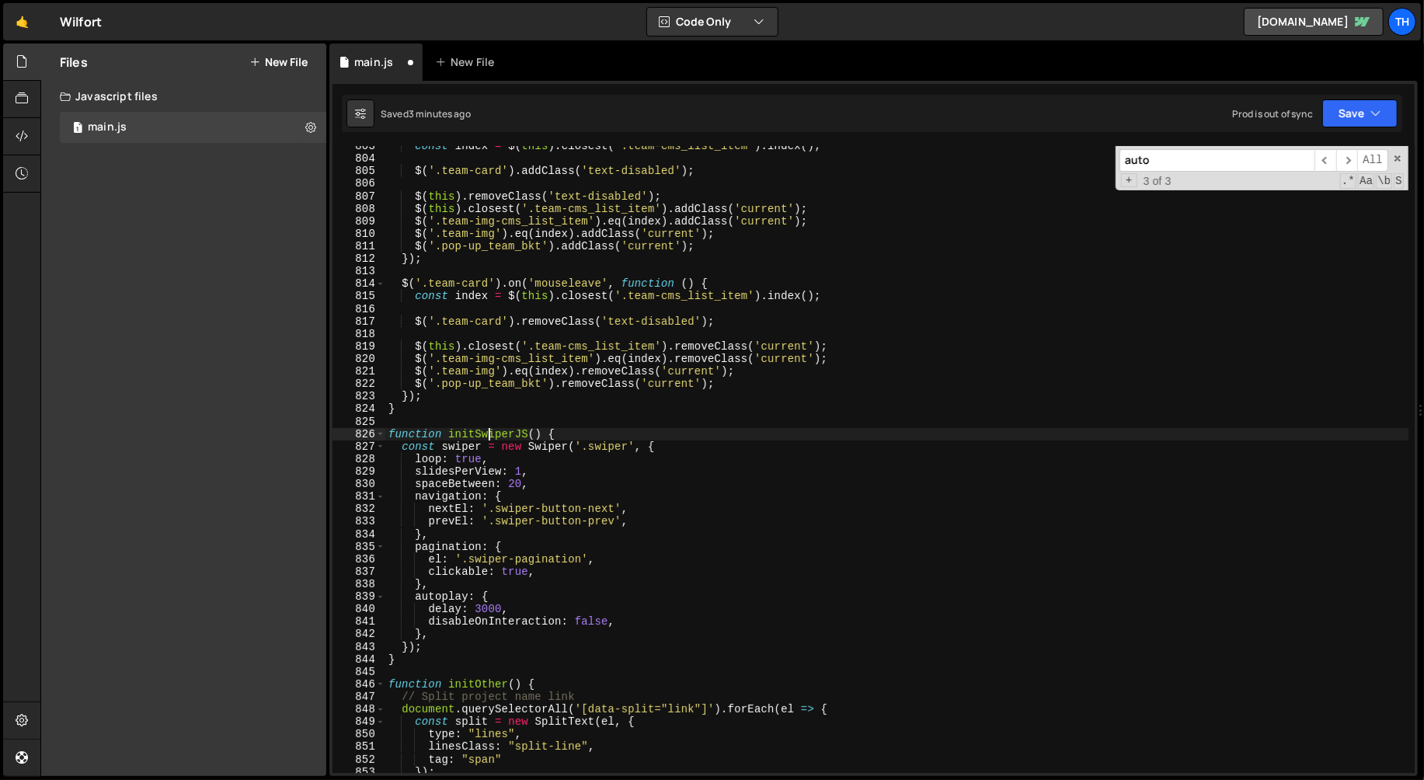
click at [525, 436] on div "const index = $ ( this ) . closest ( '.team-cms_list_item' ) . index ( ) ; $ ( …" at bounding box center [897, 466] width 1024 height 653
click at [1370, 116] on button "Save" at bounding box center [1359, 113] width 75 height 28
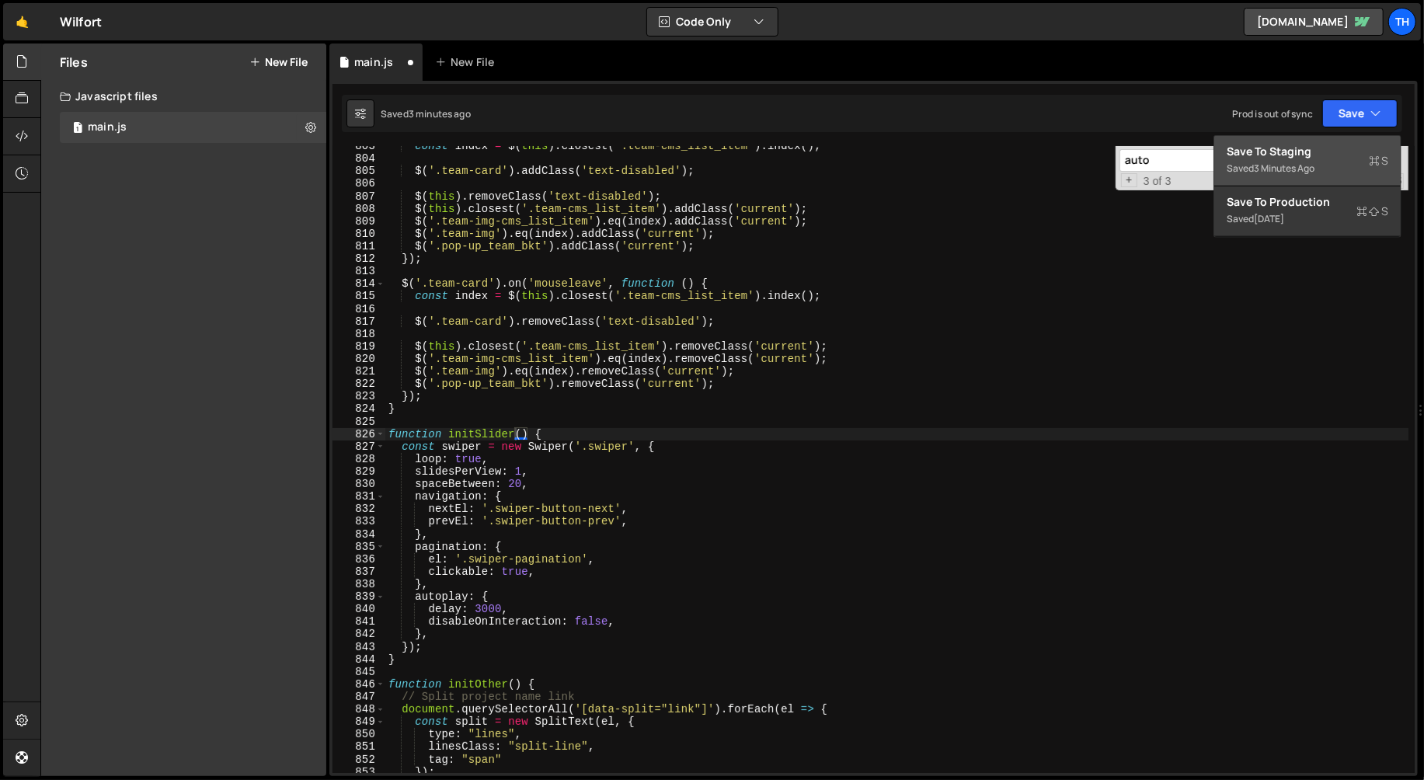
click at [1292, 180] on button "Save to Staging S Saved 3 minutes ago" at bounding box center [1307, 161] width 186 height 50
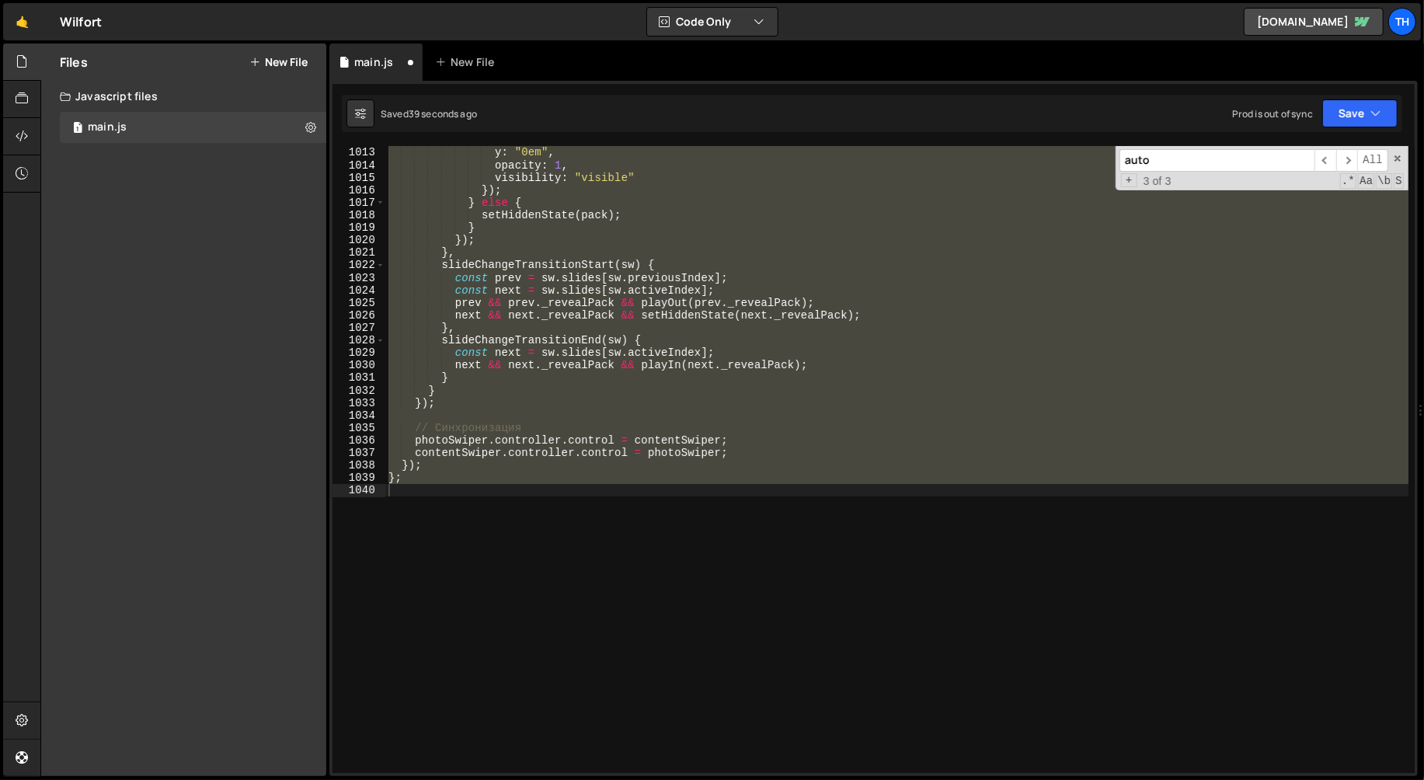
scroll to position [12666, 0]
click at [1349, 114] on button "Save" at bounding box center [1359, 113] width 75 height 28
click at [1230, 177] on button "Save to Staging S Saved 41 seconds ago" at bounding box center [1307, 161] width 186 height 50
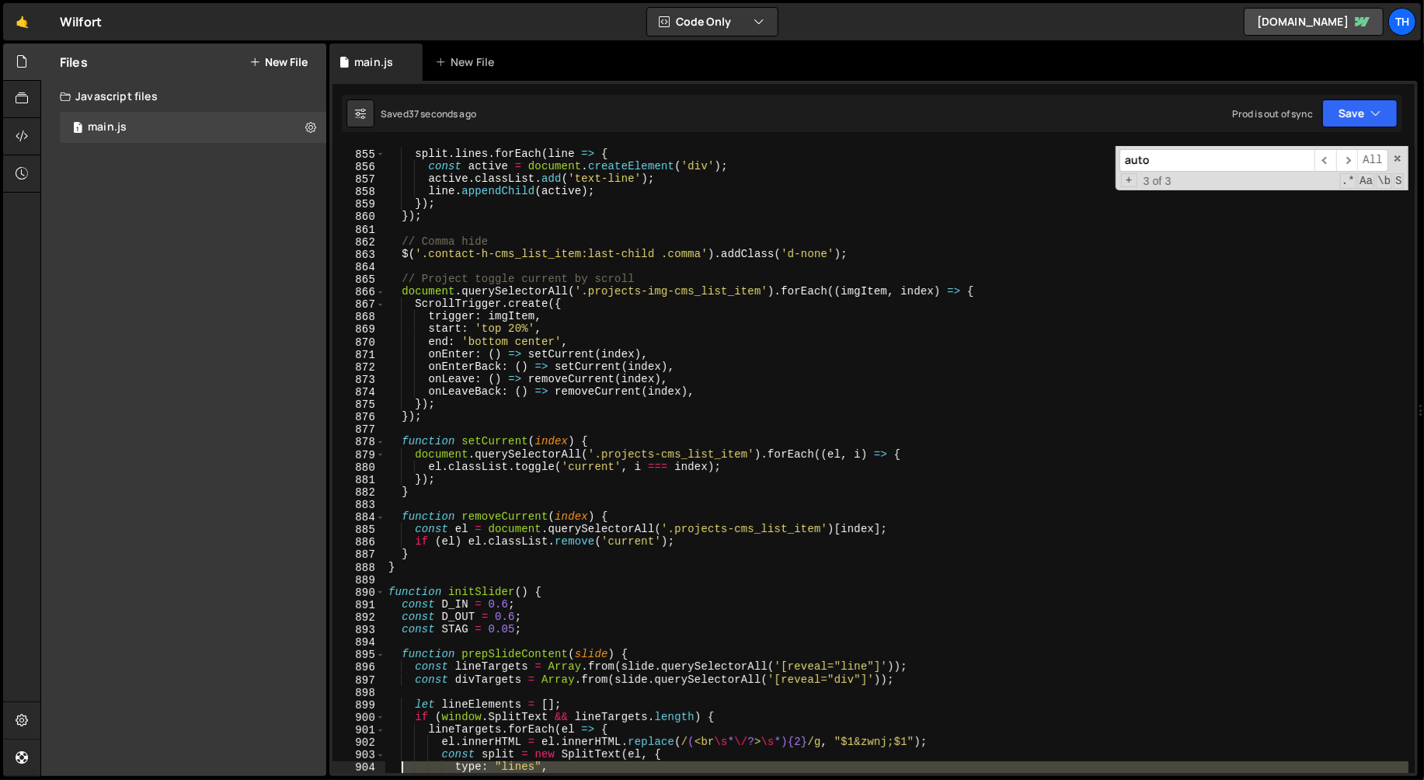
scroll to position [10711, 0]
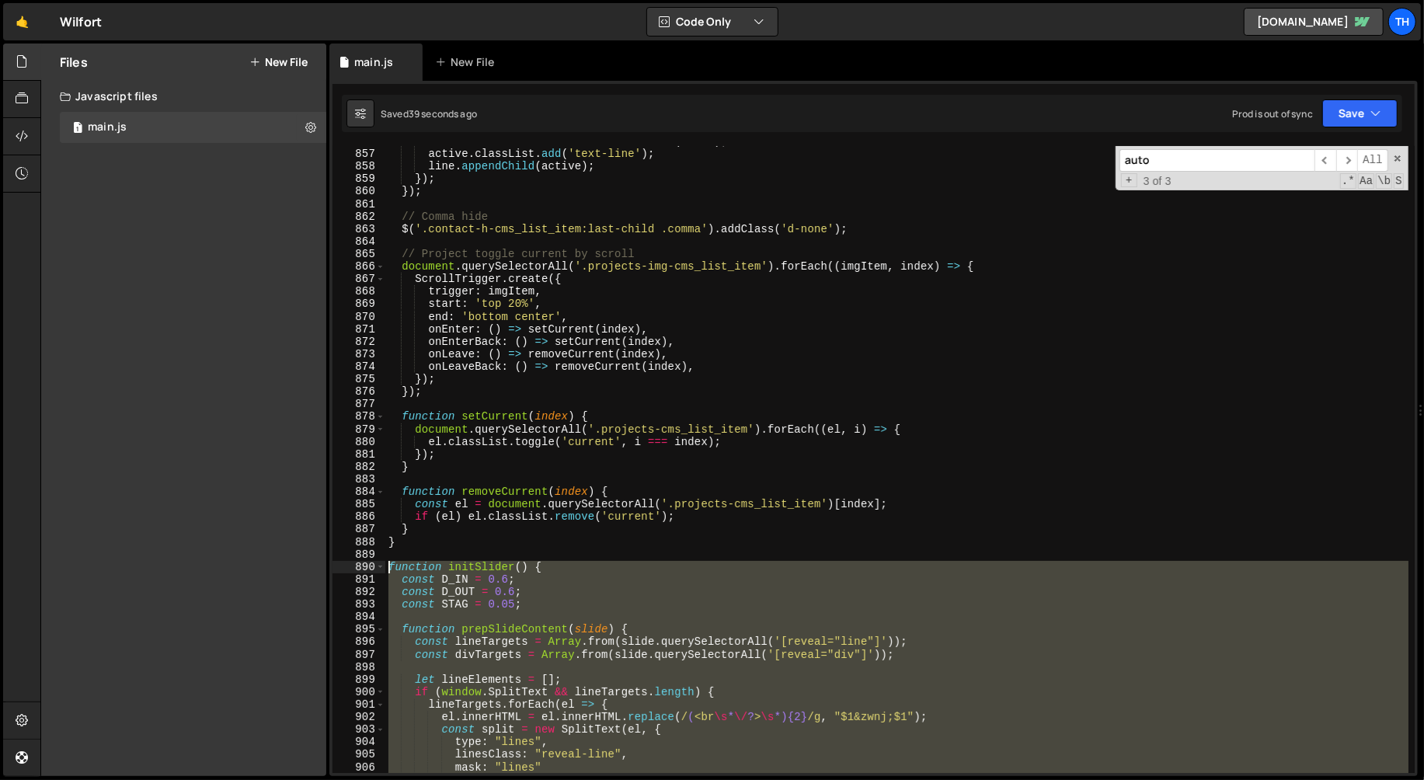
drag, startPoint x: 410, startPoint y: 482, endPoint x: 367, endPoint y: 569, distance: 97.3
click at [367, 569] on div "}; 856 857 858 859 860 861 862 863 864 865 866 867 868 869 870 871 872 873 874 …" at bounding box center [873, 459] width 1082 height 627
paste textarea "})()"
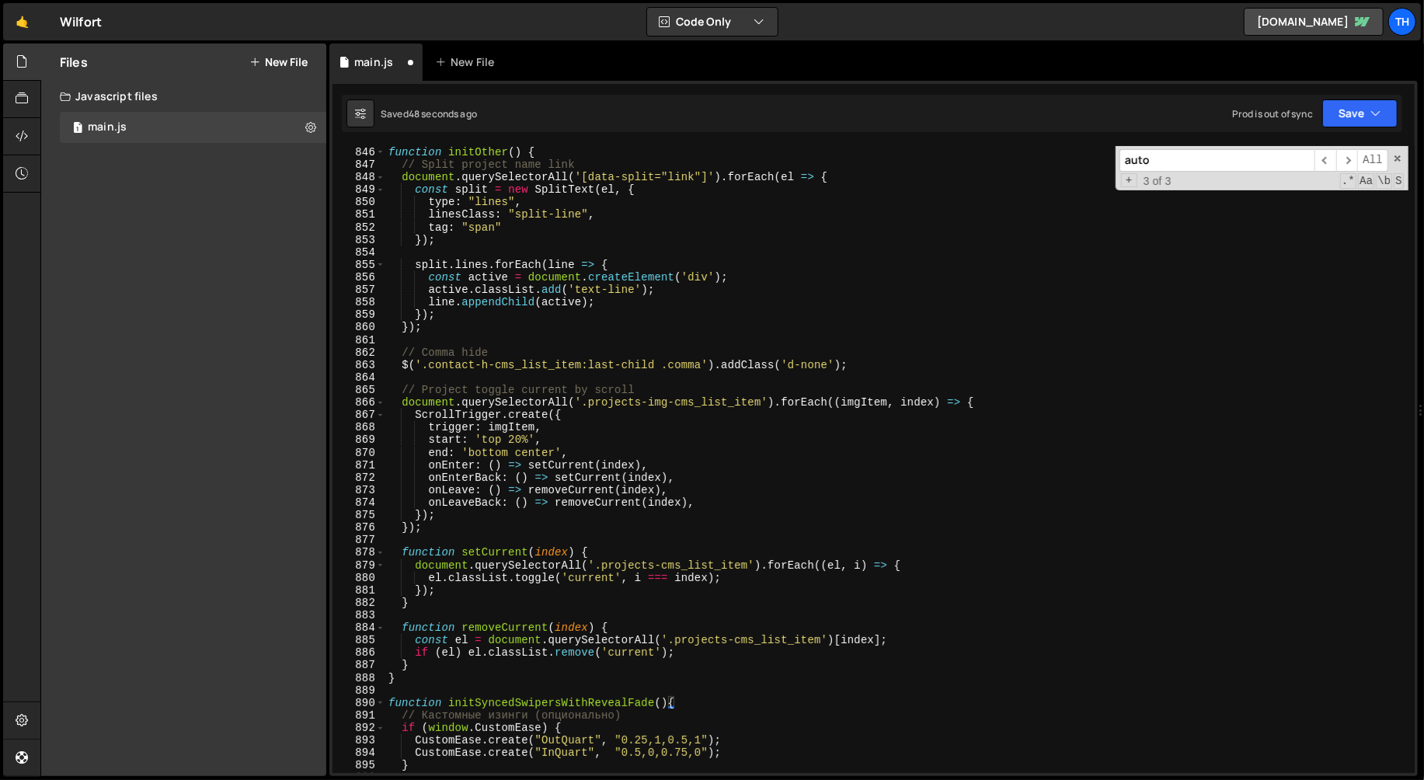
scroll to position [10649, 0]
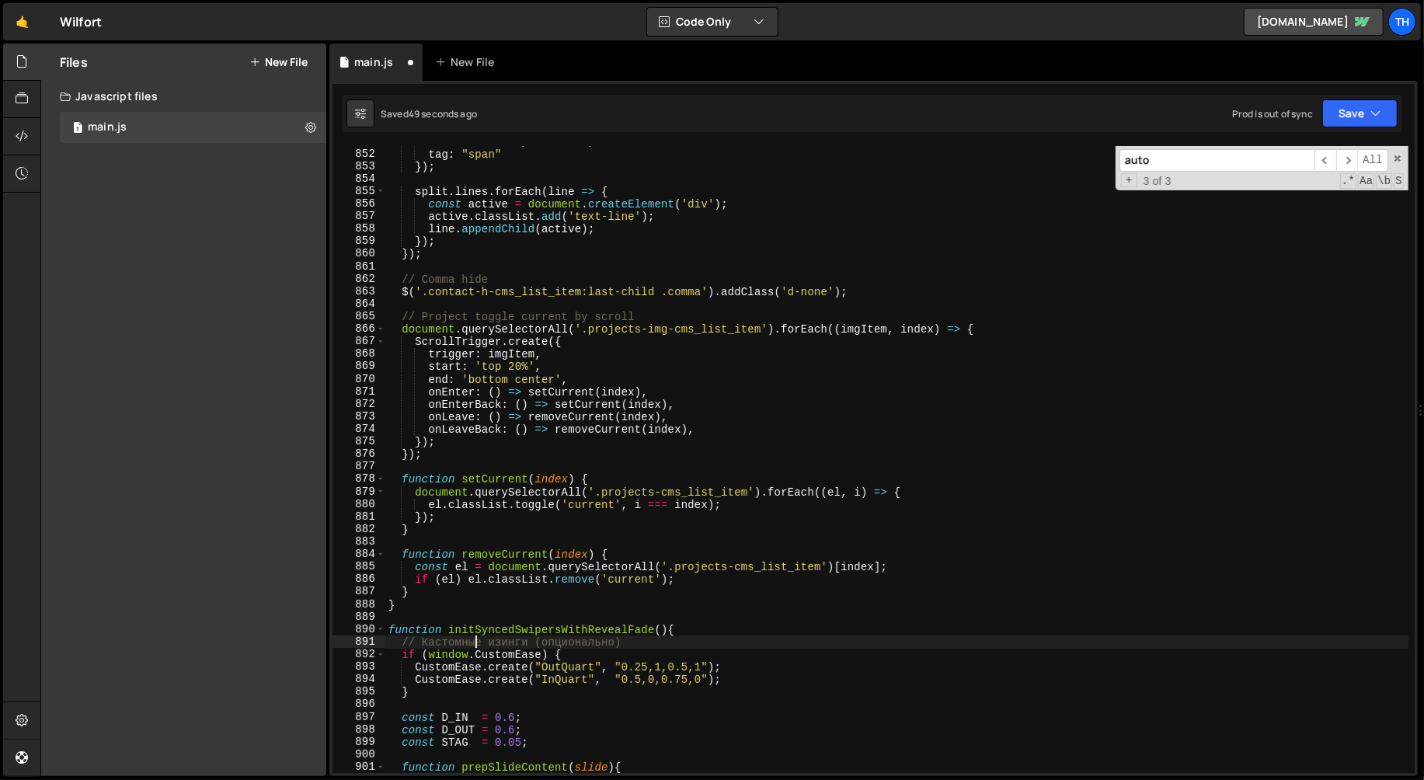
click at [474, 640] on div "linesClass : "split-line" , tag : "span" }) ; split . lines . forEach ( line =>…" at bounding box center [897, 461] width 1024 height 653
click at [475, 633] on div "linesClass : "split-line" , tag : "span" }) ; split . lines . forEach ( line =>…" at bounding box center [897, 461] width 1024 height 653
click at [1333, 110] on button "Save" at bounding box center [1359, 113] width 75 height 28
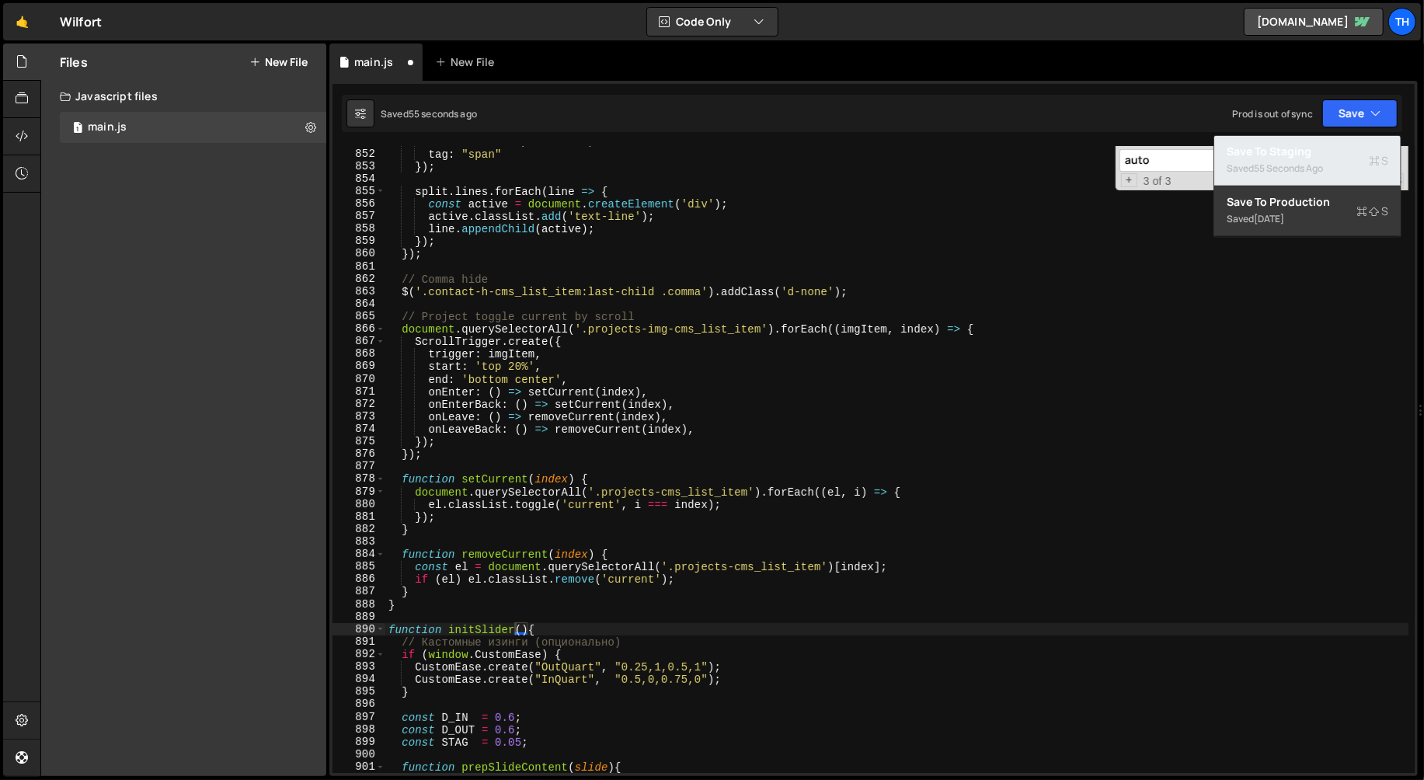
click at [1302, 156] on div "Save to Staging S" at bounding box center [1308, 152] width 162 height 16
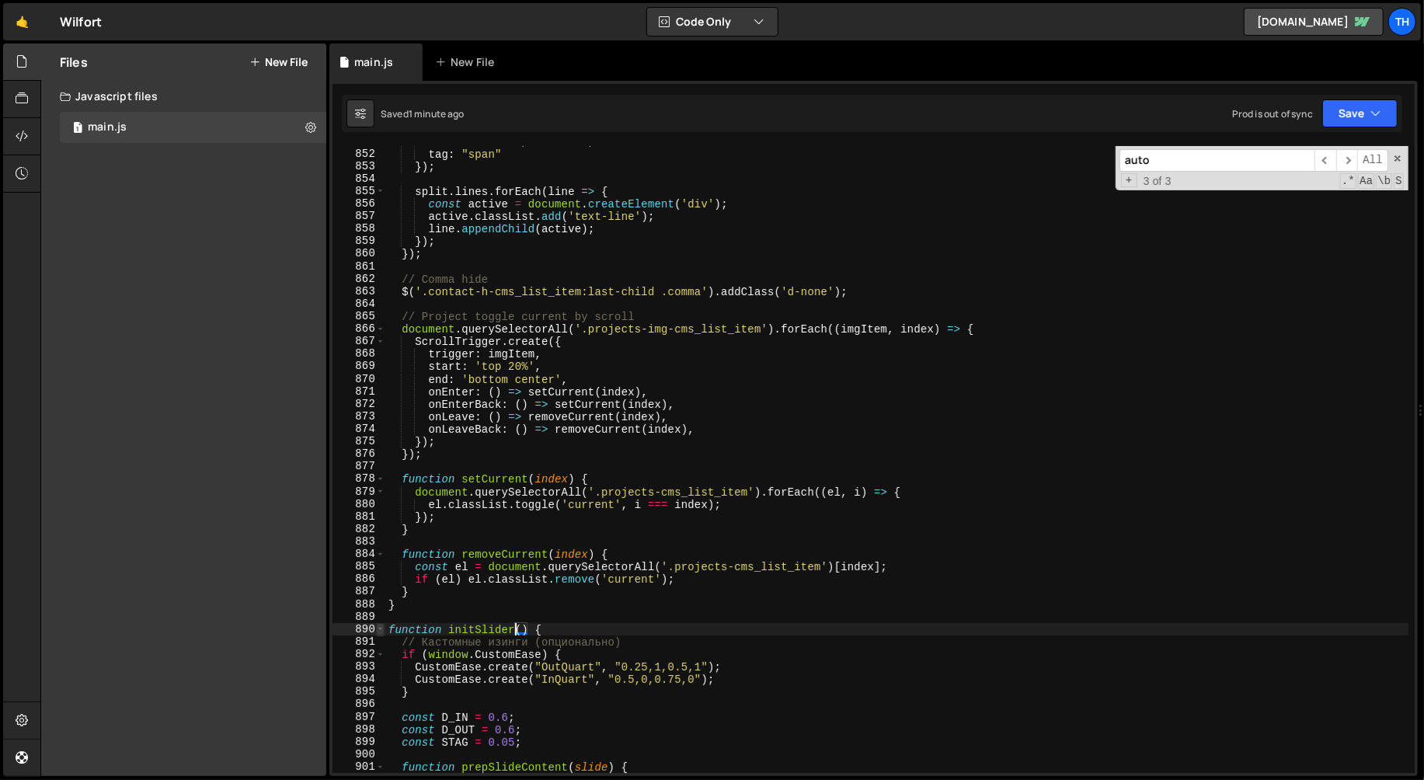
click at [381, 630] on span at bounding box center [380, 629] width 9 height 12
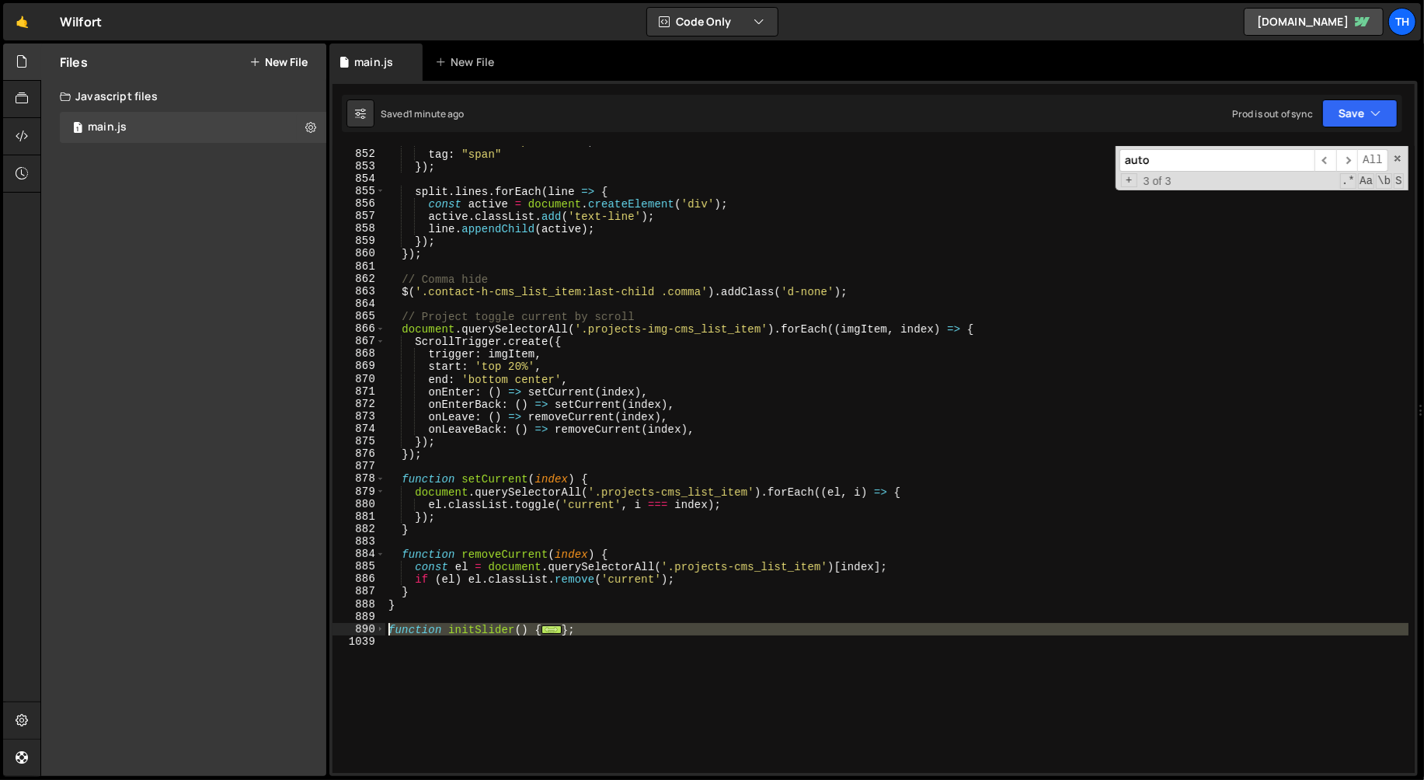
drag, startPoint x: 411, startPoint y: 643, endPoint x: 387, endPoint y: 634, distance: 25.8
click at [387, 634] on div "linesClass : "split-line" , tag : "span" }) ; split . lines . forEach ( line =>…" at bounding box center [897, 461] width 1024 height 653
paste textarea "})();"
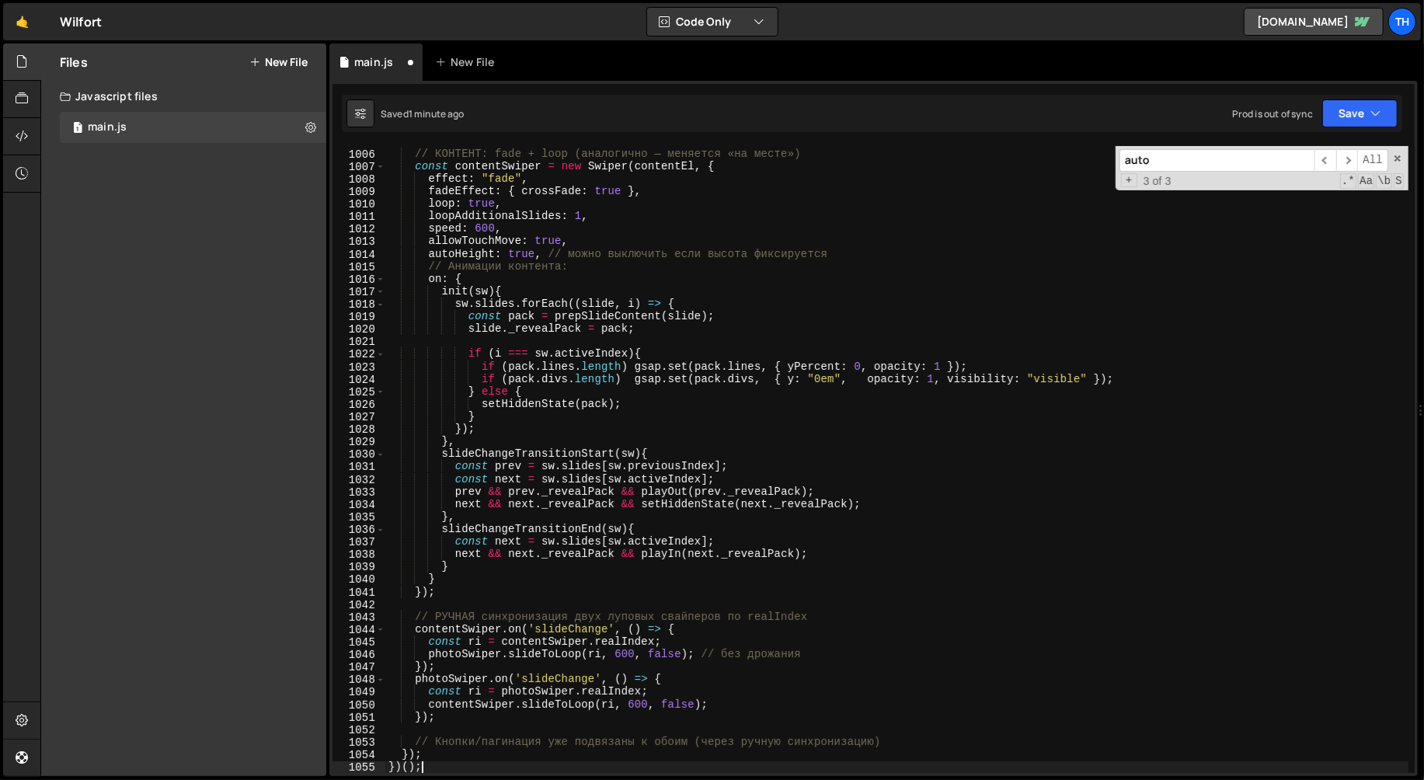
scroll to position [12576, 0]
click at [416, 760] on div "// КОНТЕНТ: fade + loop (аналогично — меняется «на месте») const contentSwiper …" at bounding box center [897, 461] width 1024 height 653
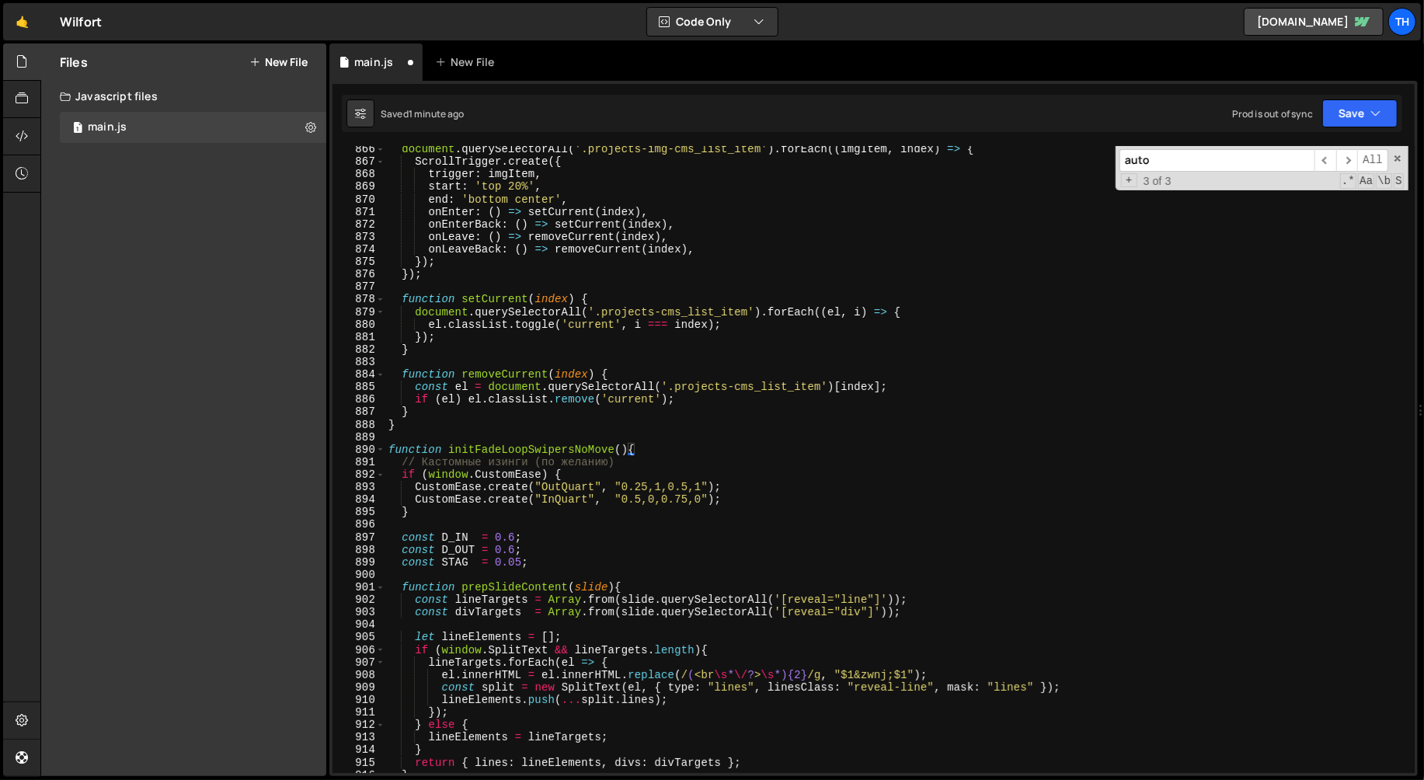
scroll to position [10601, 0]
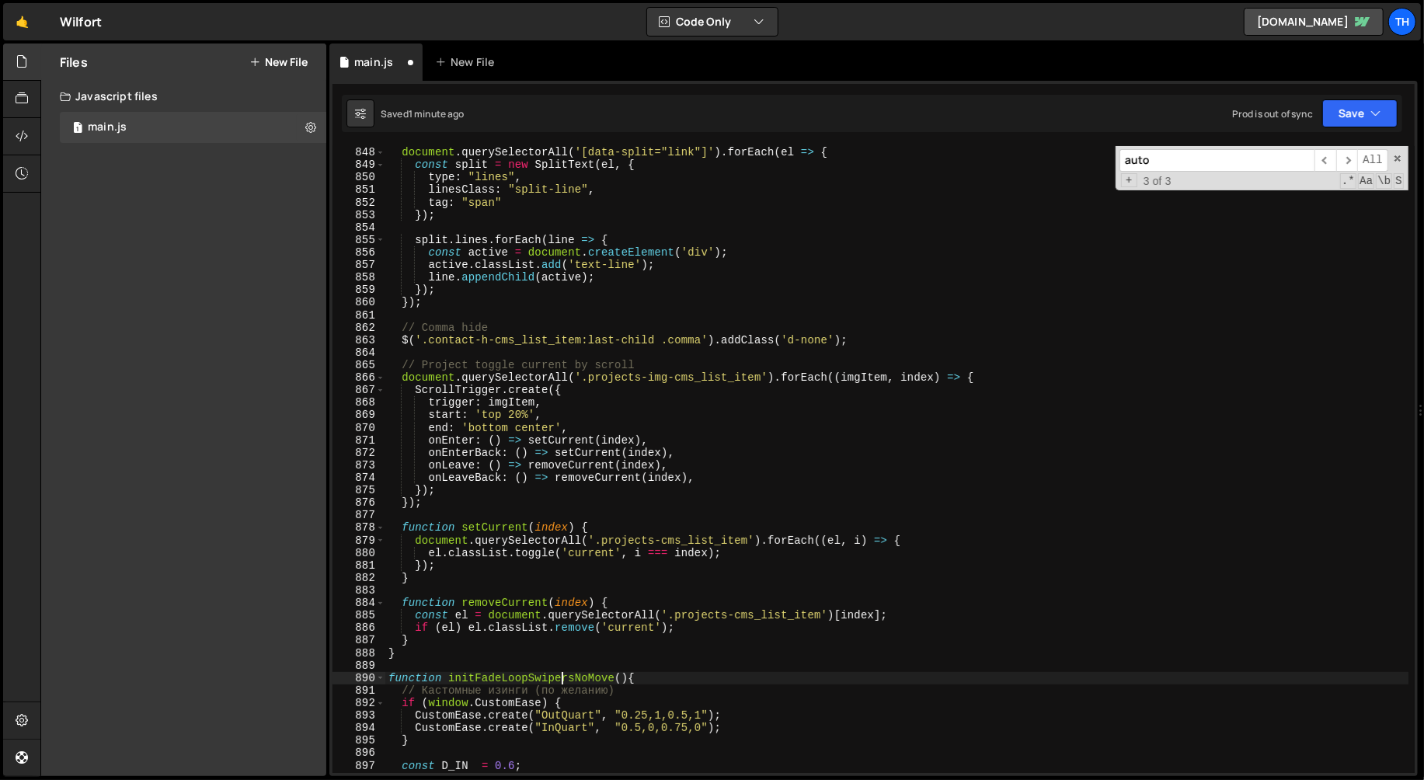
click at [564, 674] on div "// Split project name link document . querySelectorAll ( '[data-split="link"]' …" at bounding box center [897, 460] width 1024 height 653
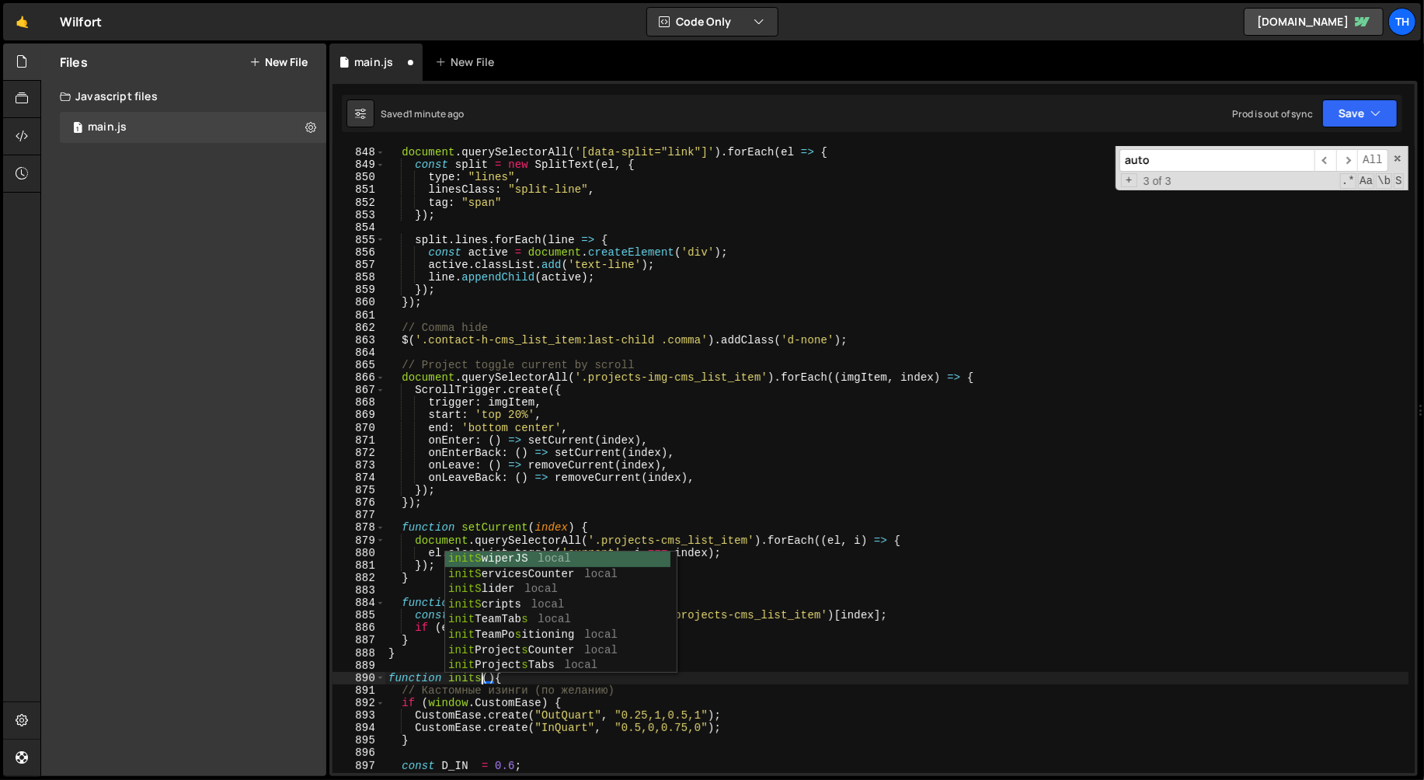
scroll to position [0, 6]
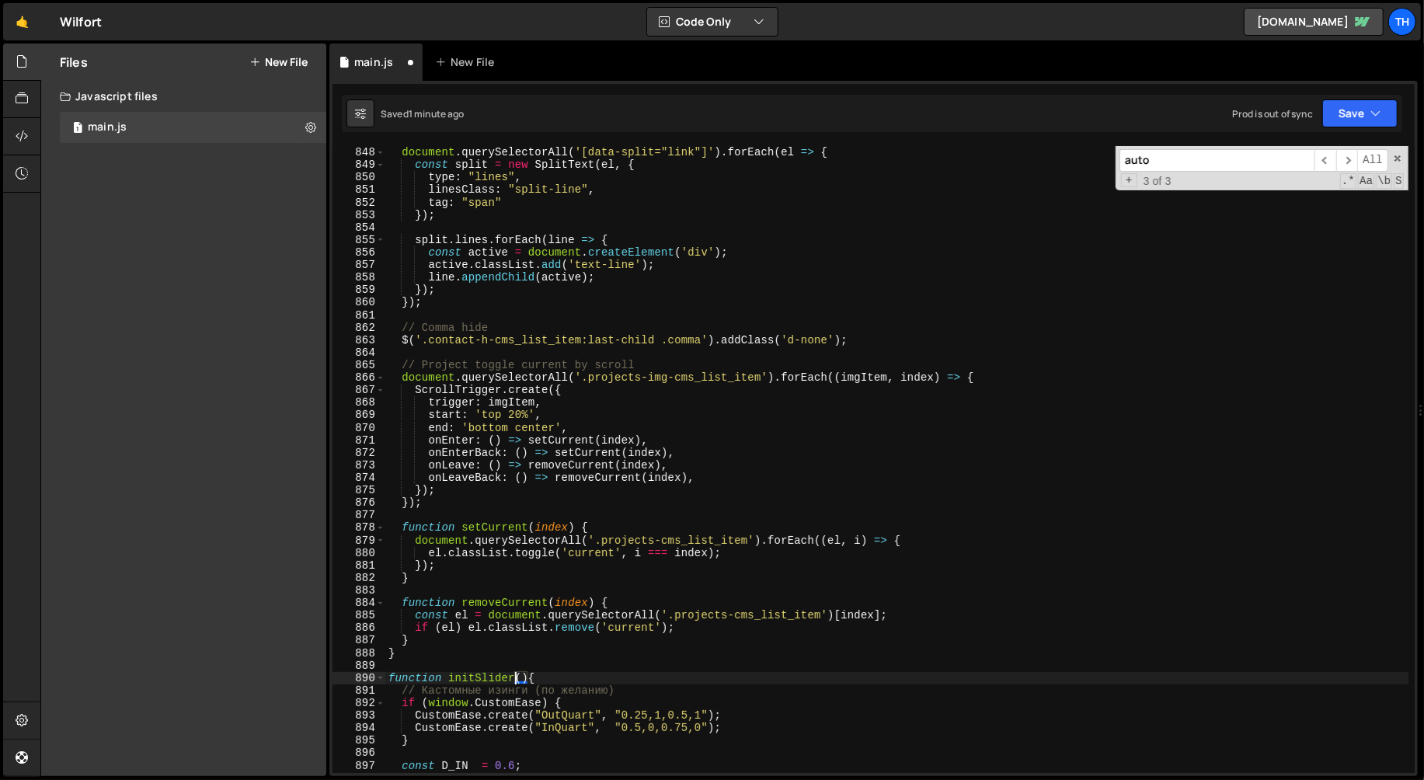
click at [1347, 79] on div "main.js New File" at bounding box center [873, 62] width 1088 height 37
click at [1338, 116] on button "Save" at bounding box center [1359, 113] width 75 height 28
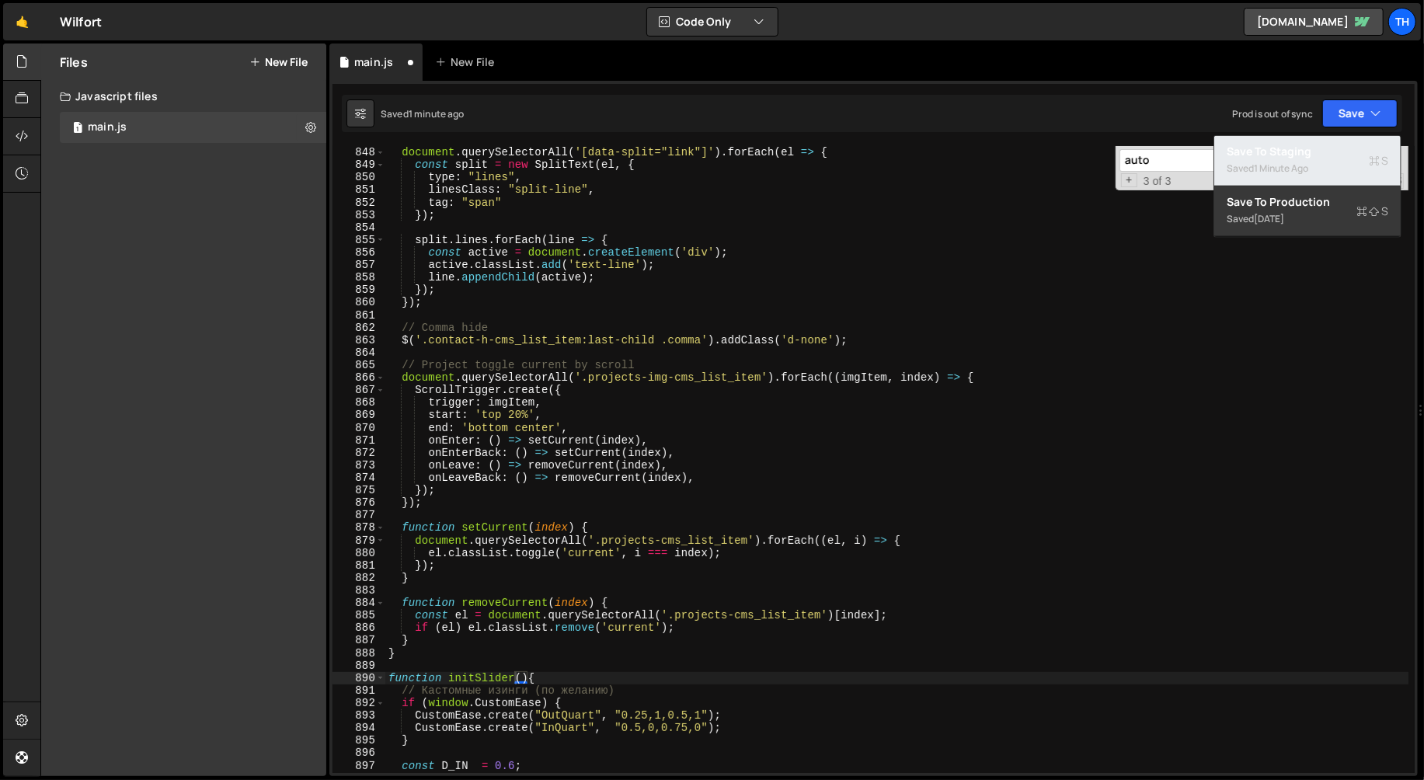
click at [1292, 176] on div "Saved 1 minute ago" at bounding box center [1308, 168] width 162 height 19
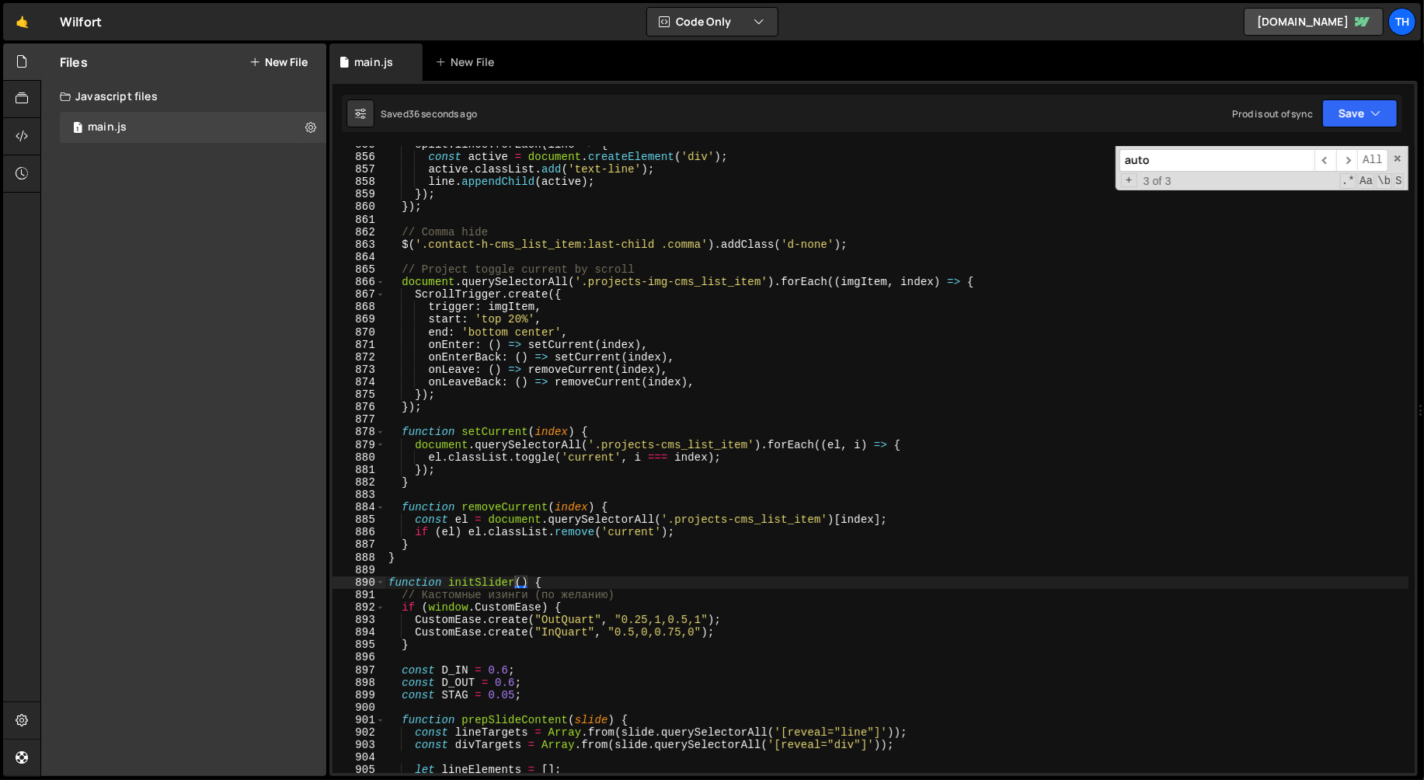
scroll to position [10752, 0]
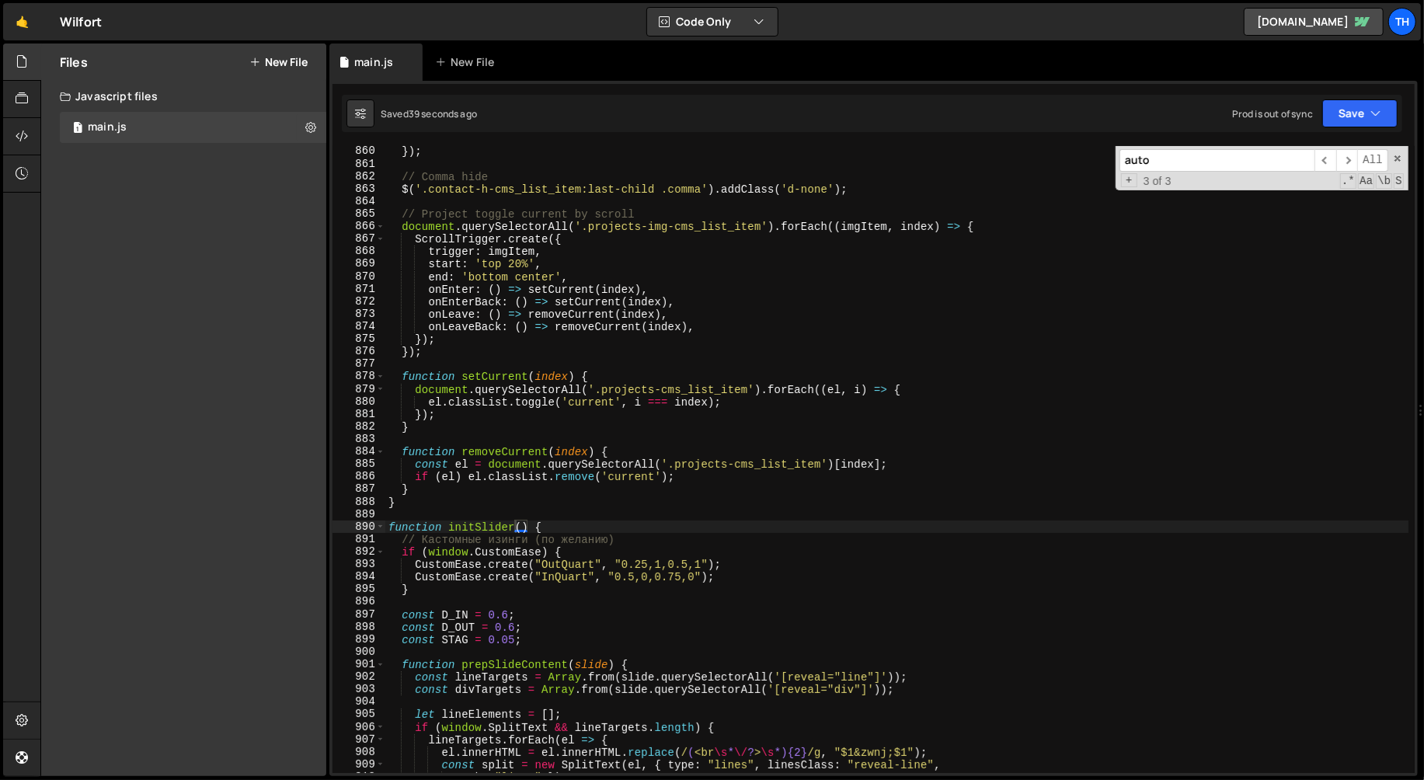
click at [545, 535] on div "}) ; // Comma hide $ ( '.contact-h-cms_list_item:last-child .comma' ) . addClas…" at bounding box center [897, 471] width 1024 height 653
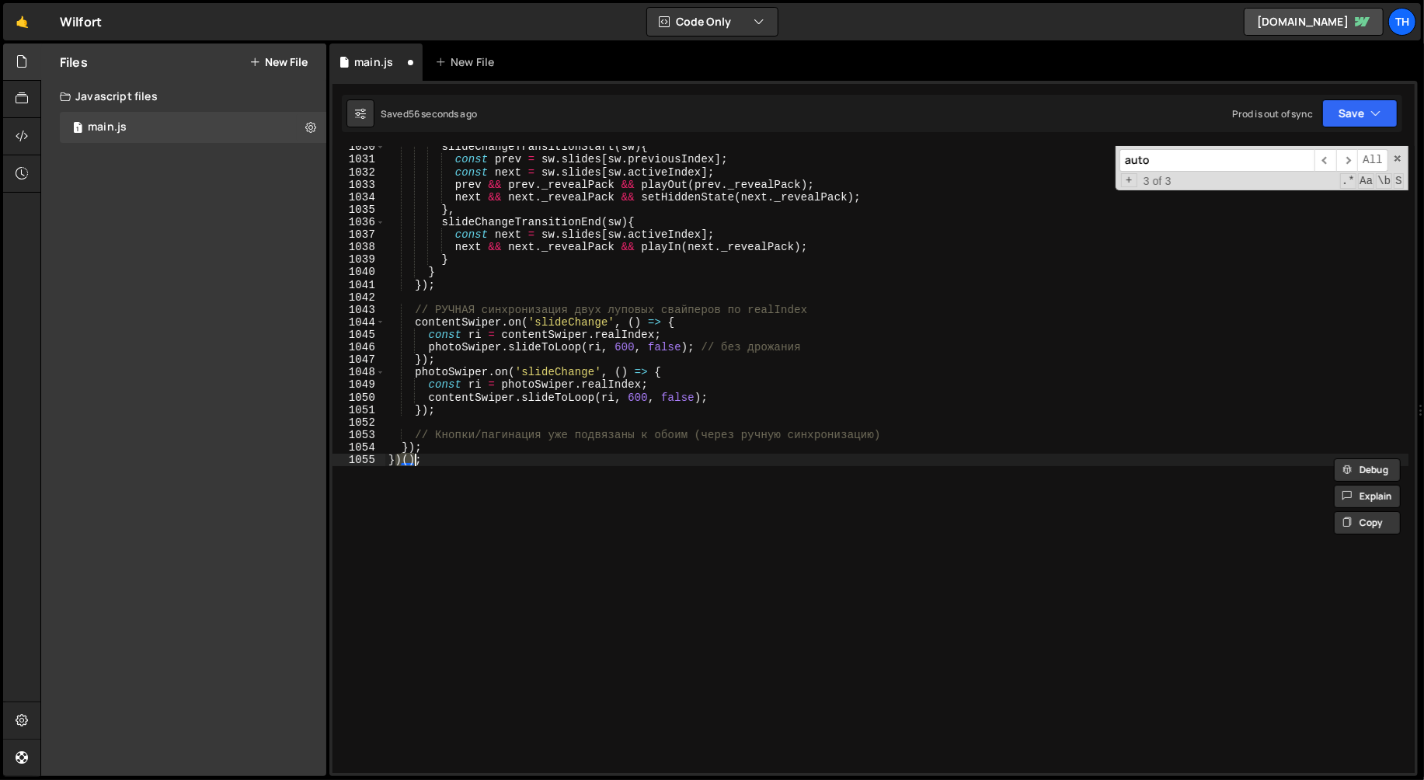
scroll to position [10825, 0]
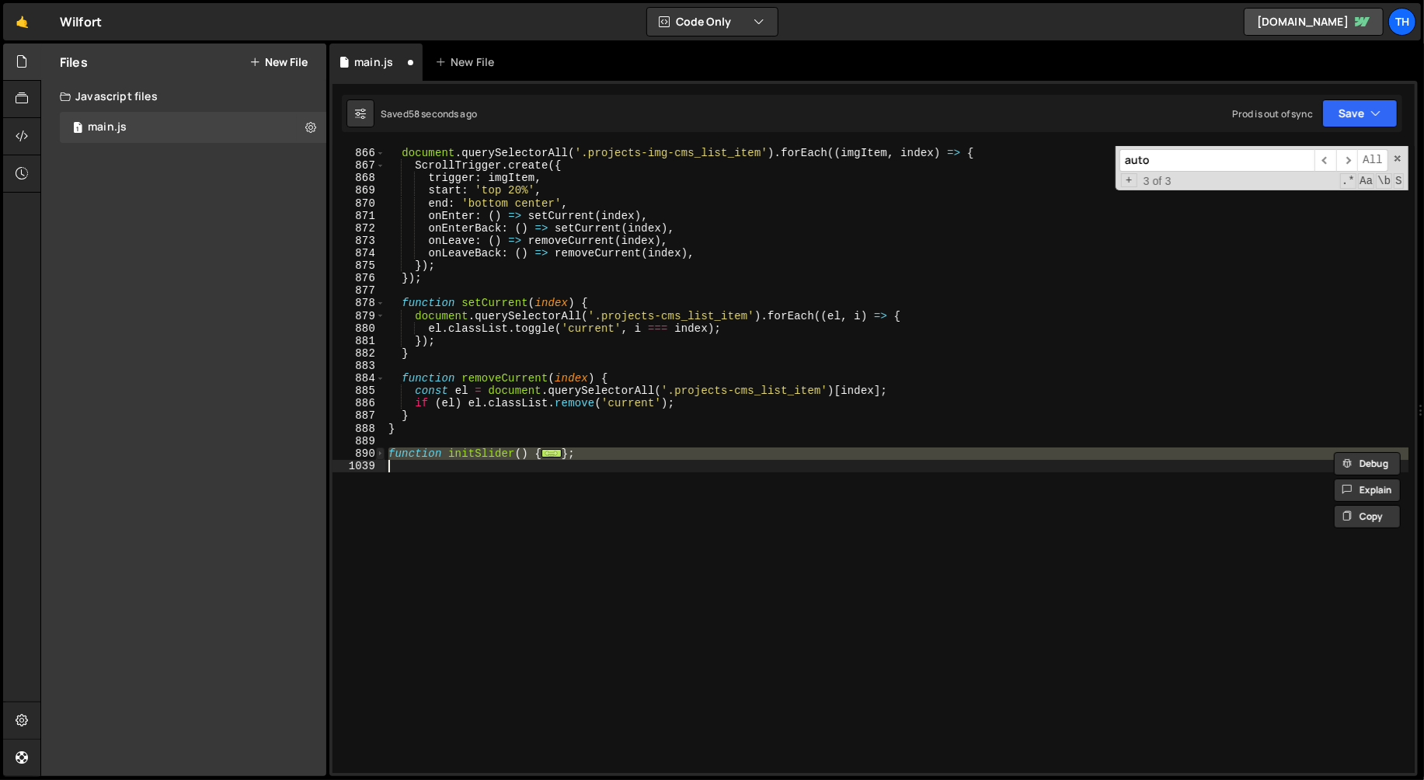
click at [376, 451] on span at bounding box center [380, 453] width 9 height 12
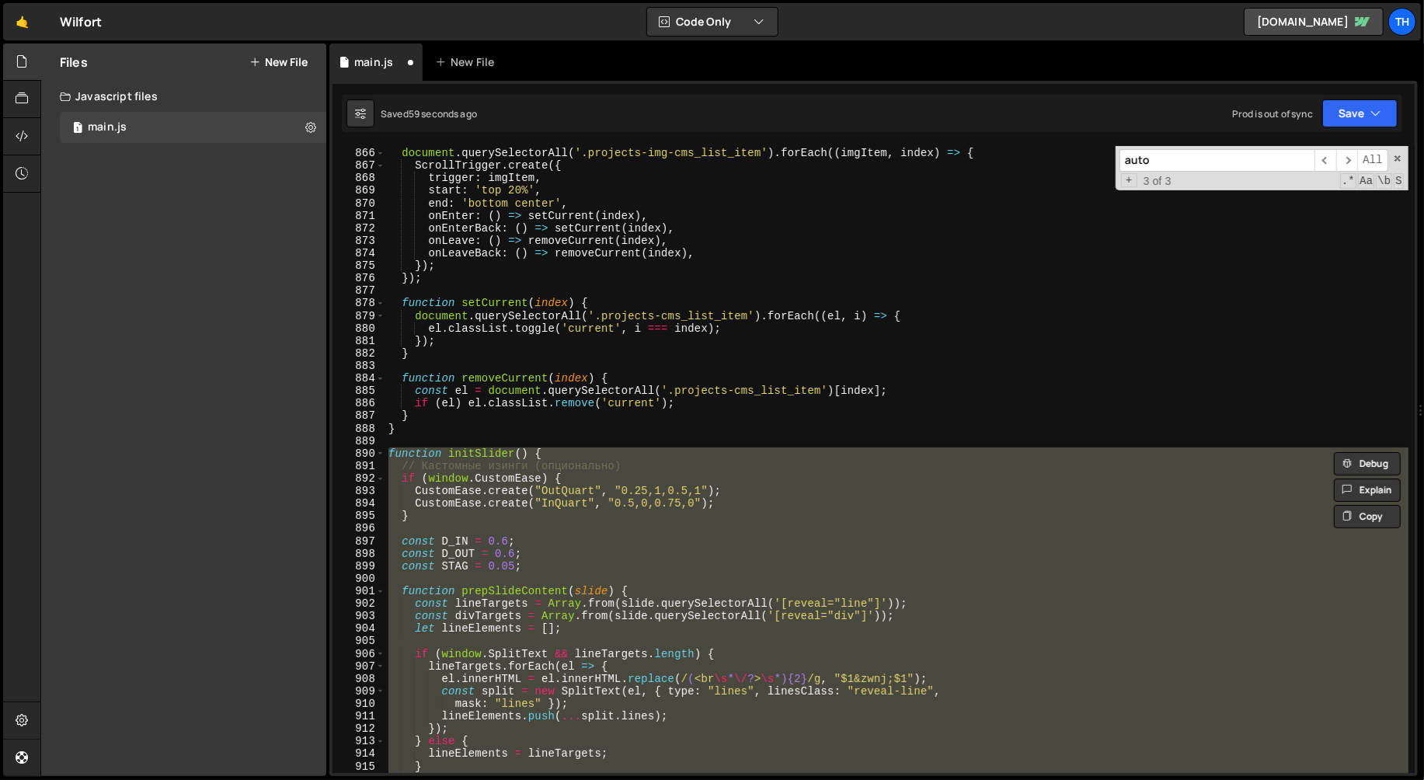
click at [491, 430] on div "// Project toggle current by scroll document . querySelectorAll ( '.projects-im…" at bounding box center [897, 460] width 1024 height 653
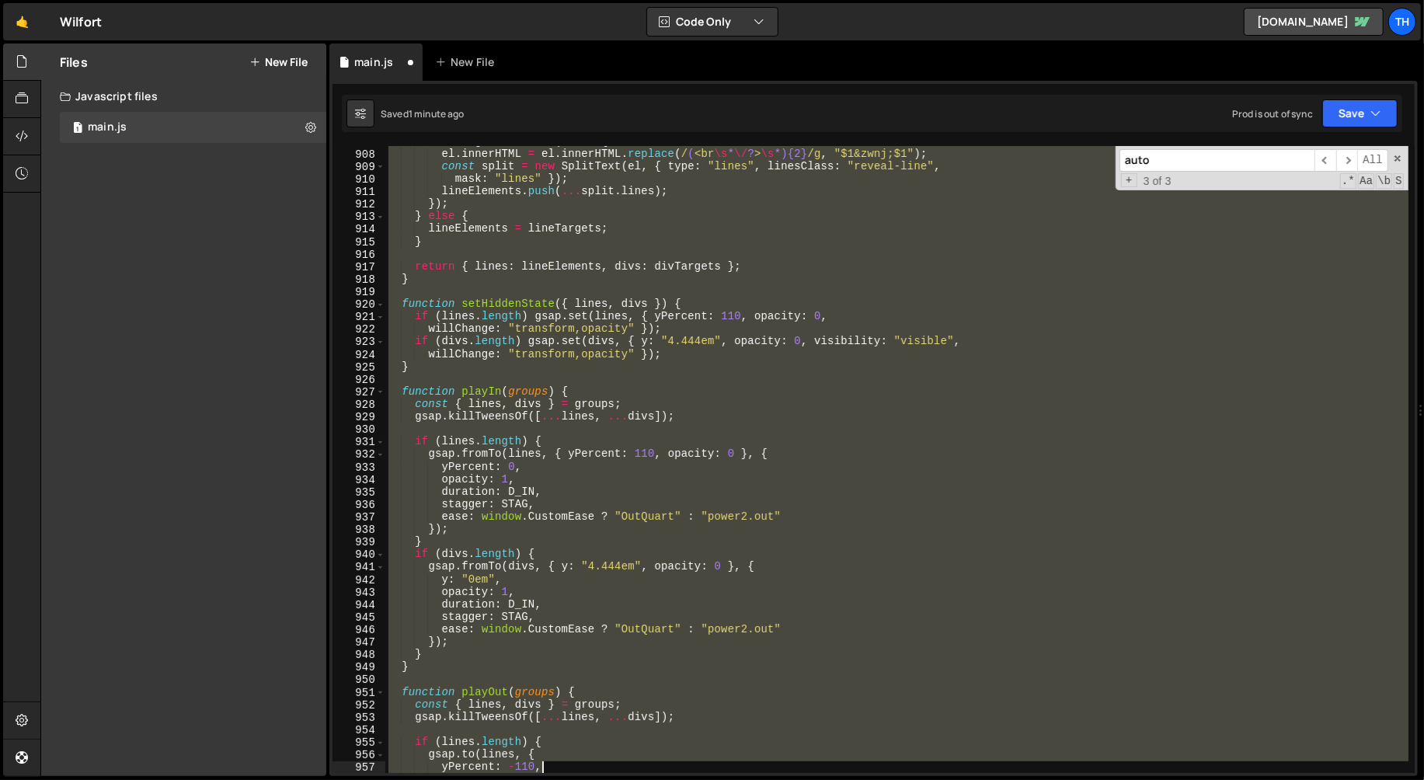
scroll to position [12376, 0]
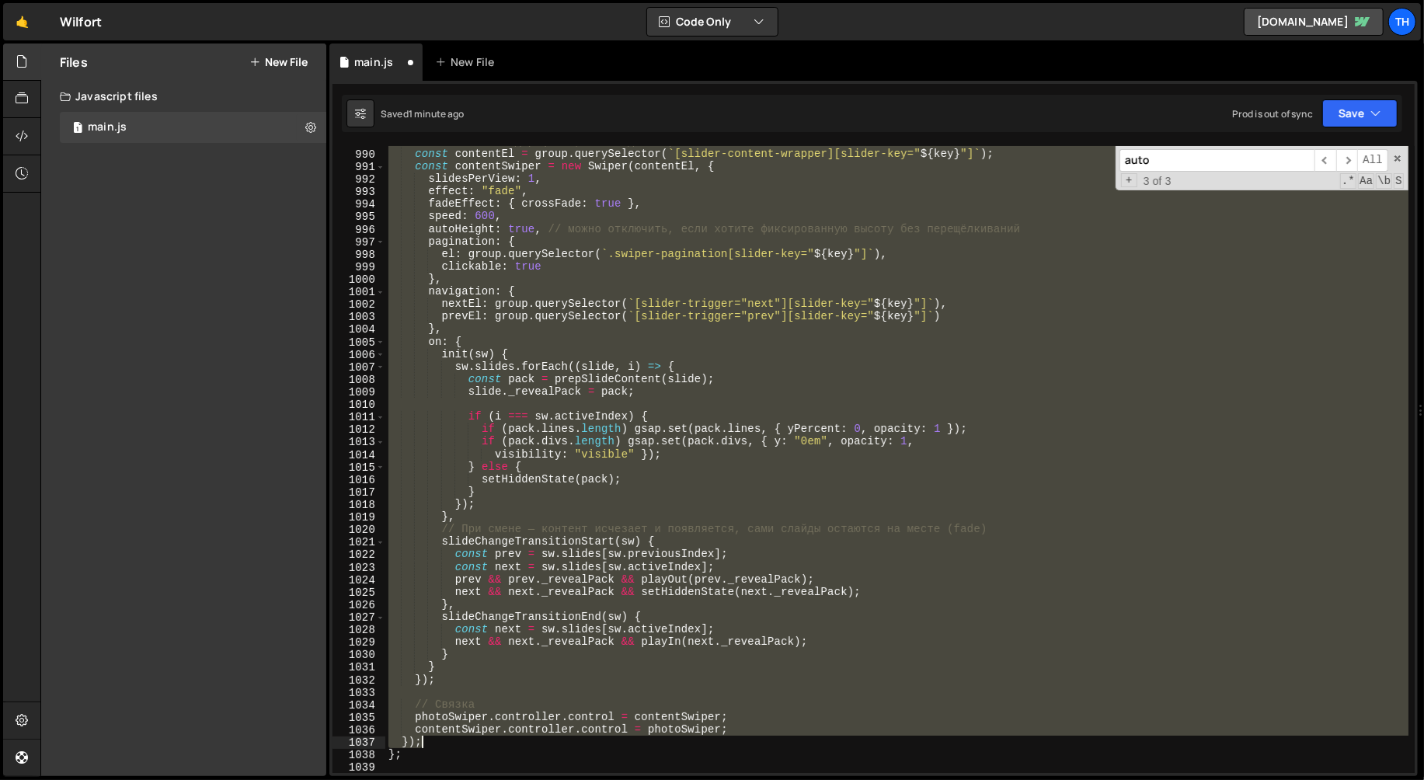
drag, startPoint x: 392, startPoint y: 467, endPoint x: 634, endPoint y: 744, distance: 367.8
click at [634, 744] on div "// Контент-слайдер (fade, без «сдвига») const contentEl = group . querySelector…" at bounding box center [897, 461] width 1024 height 653
type textarea "contentSwiper.controller.control = photoSwiper; });"
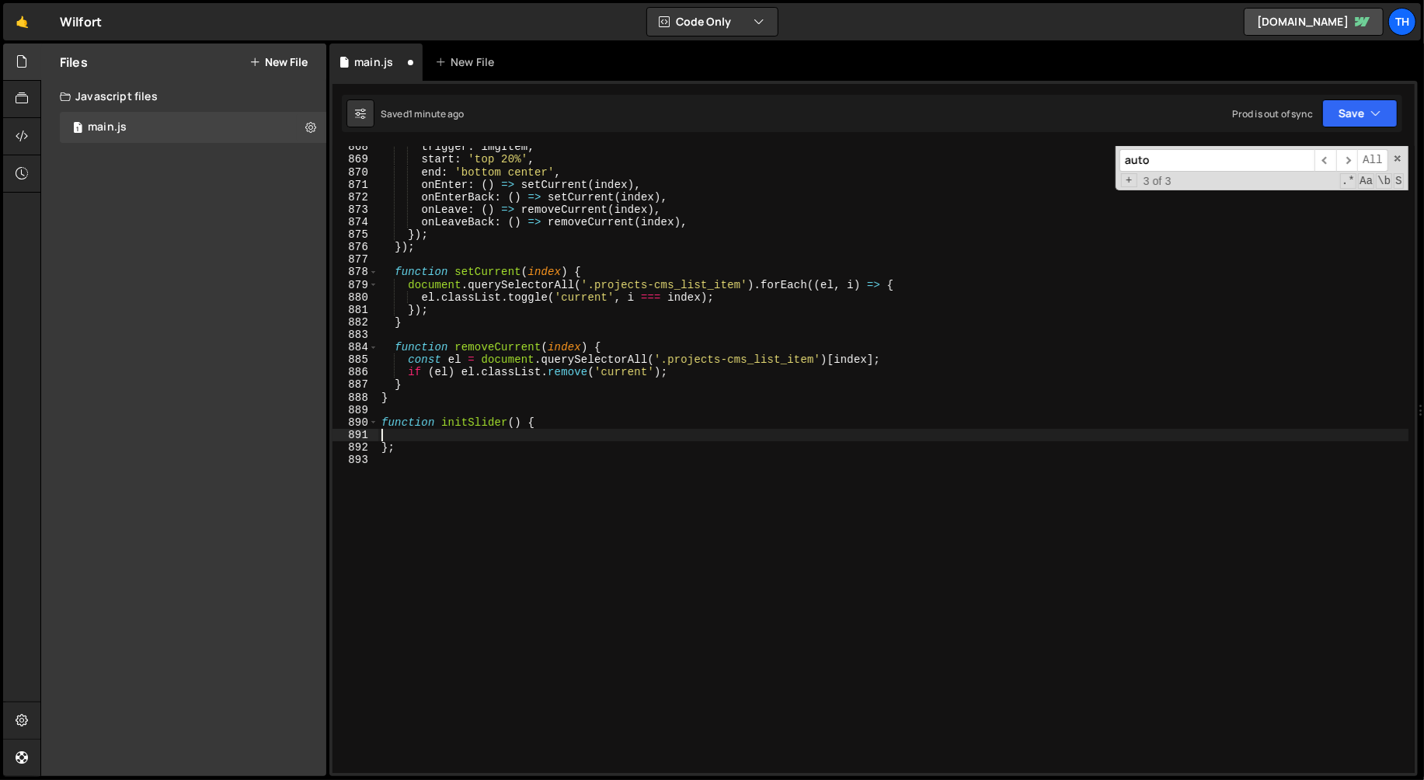
paste textarea "});"
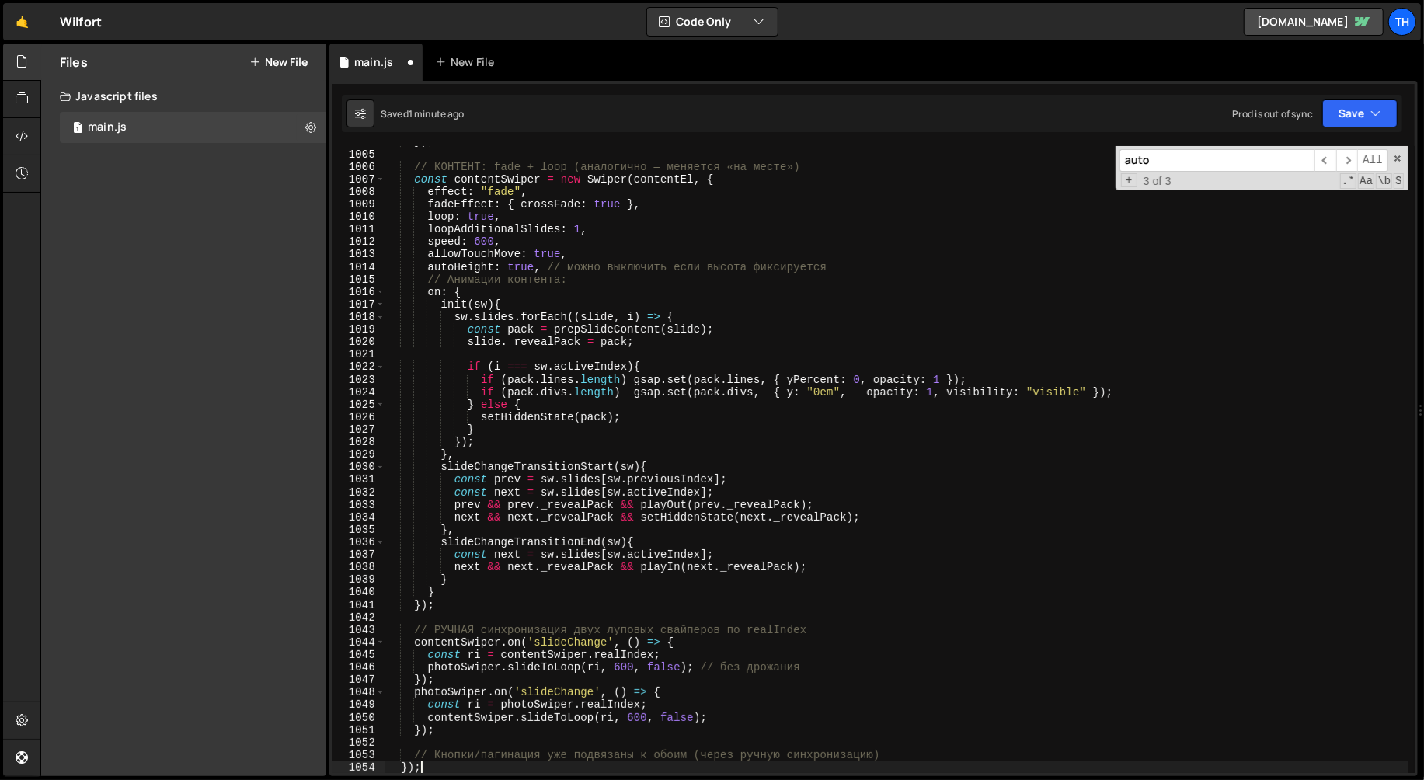
scroll to position [12564, 0]
click at [1362, 110] on button "Save" at bounding box center [1359, 113] width 75 height 28
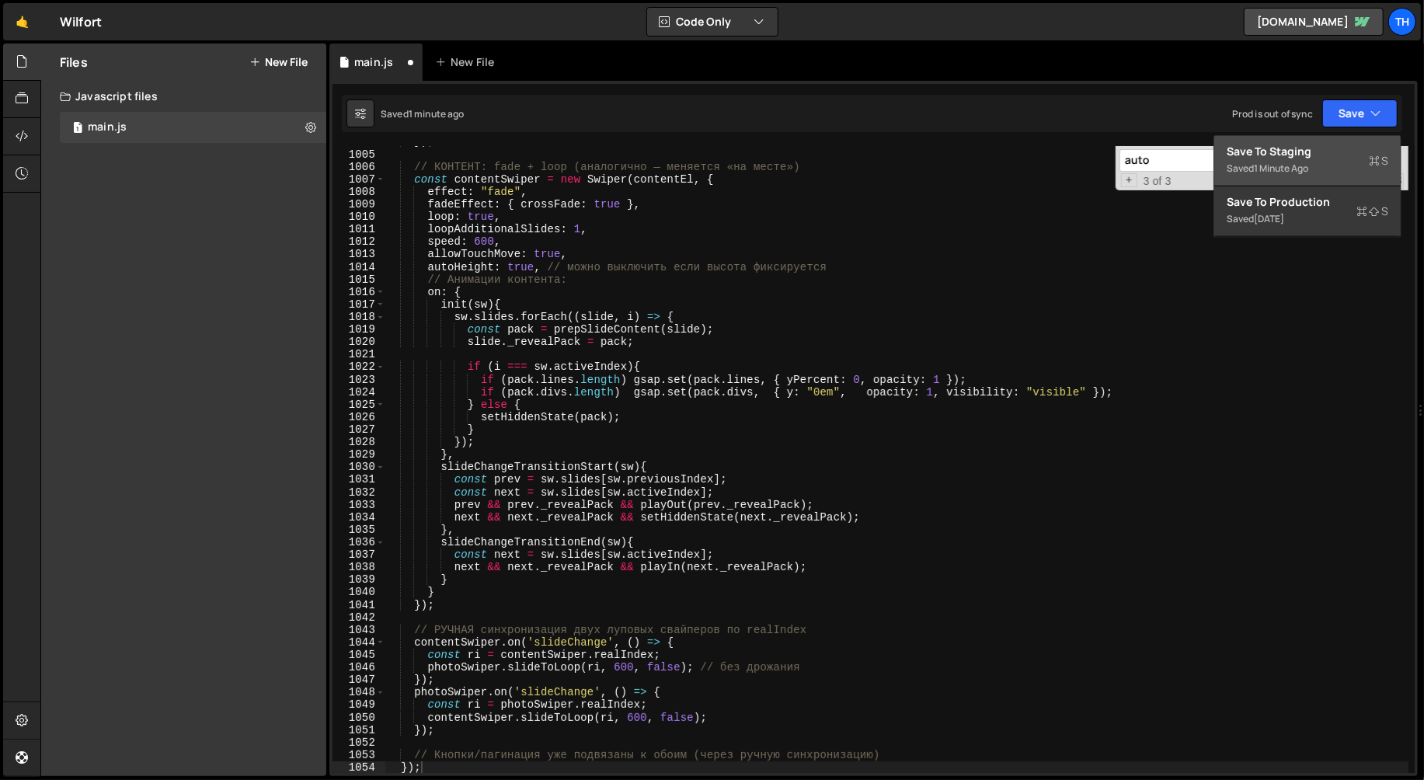
click at [1289, 144] on div "Save to Staging S" at bounding box center [1308, 152] width 162 height 16
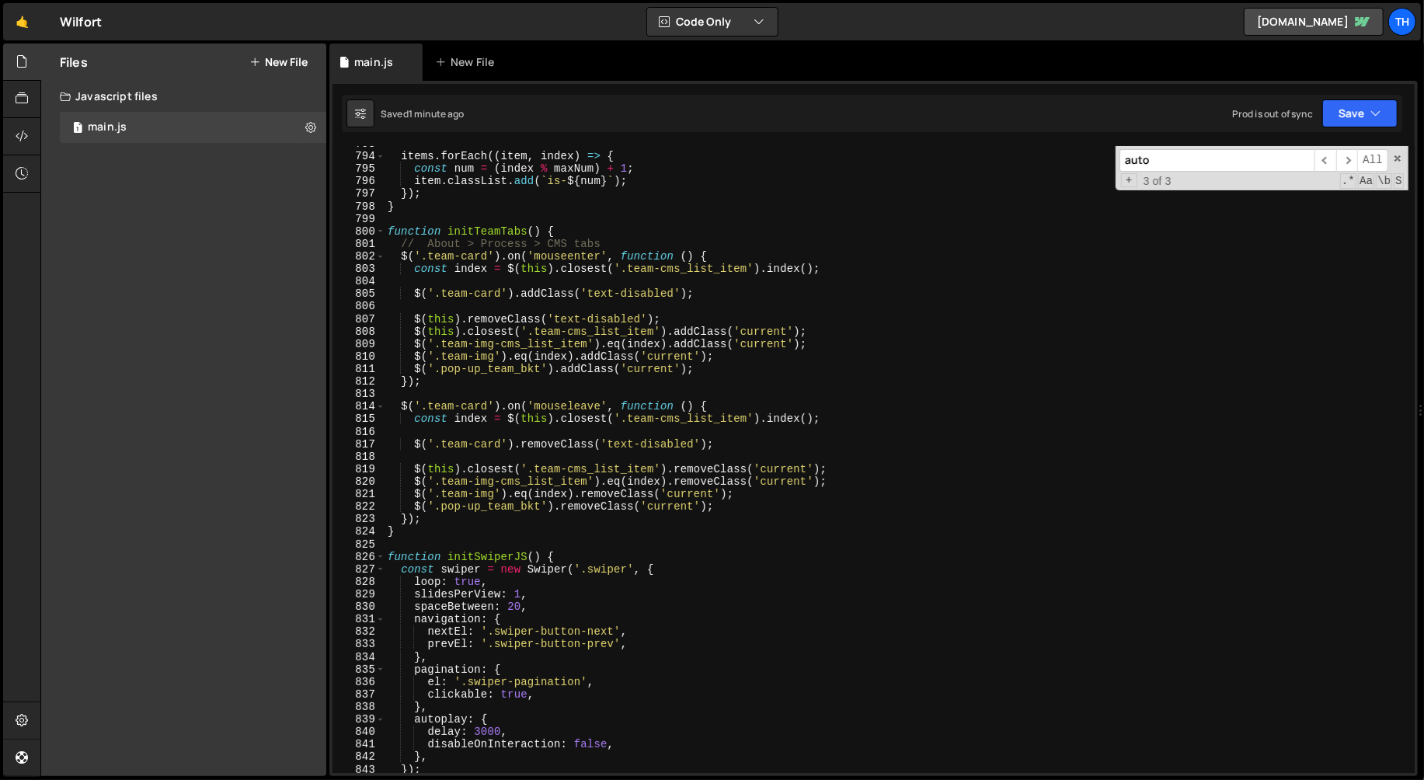
scroll to position [9938, 0]
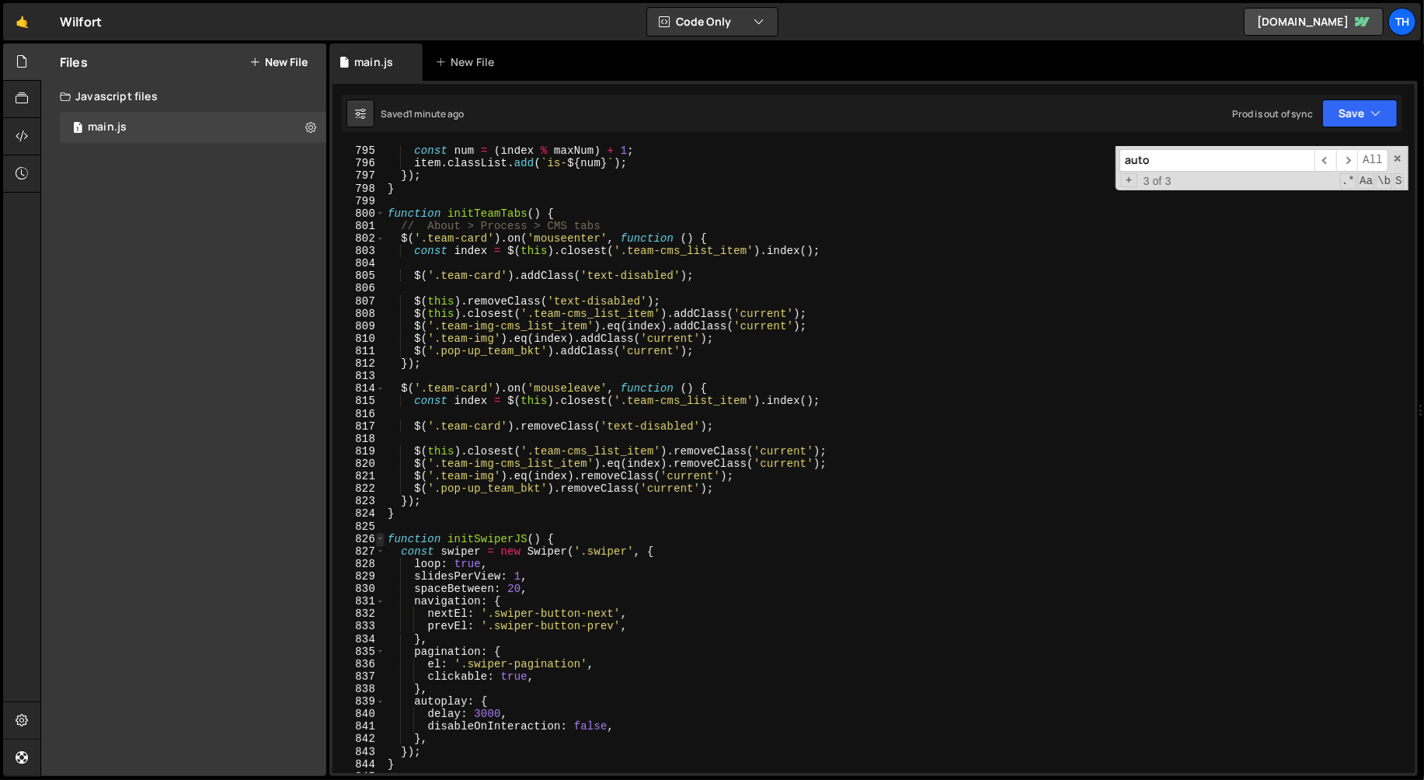
click at [380, 540] on span at bounding box center [380, 539] width 9 height 12
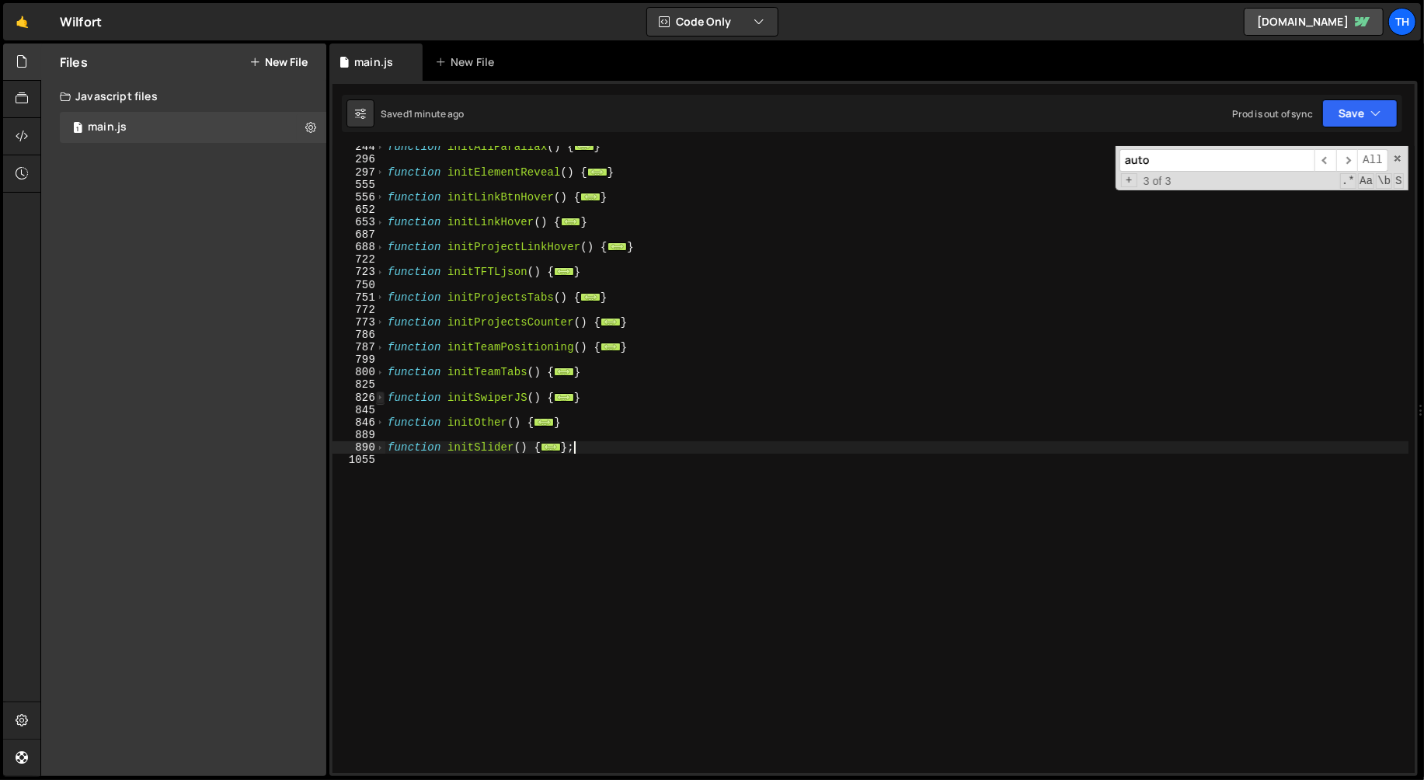
click at [381, 396] on span at bounding box center [380, 398] width 9 height 12
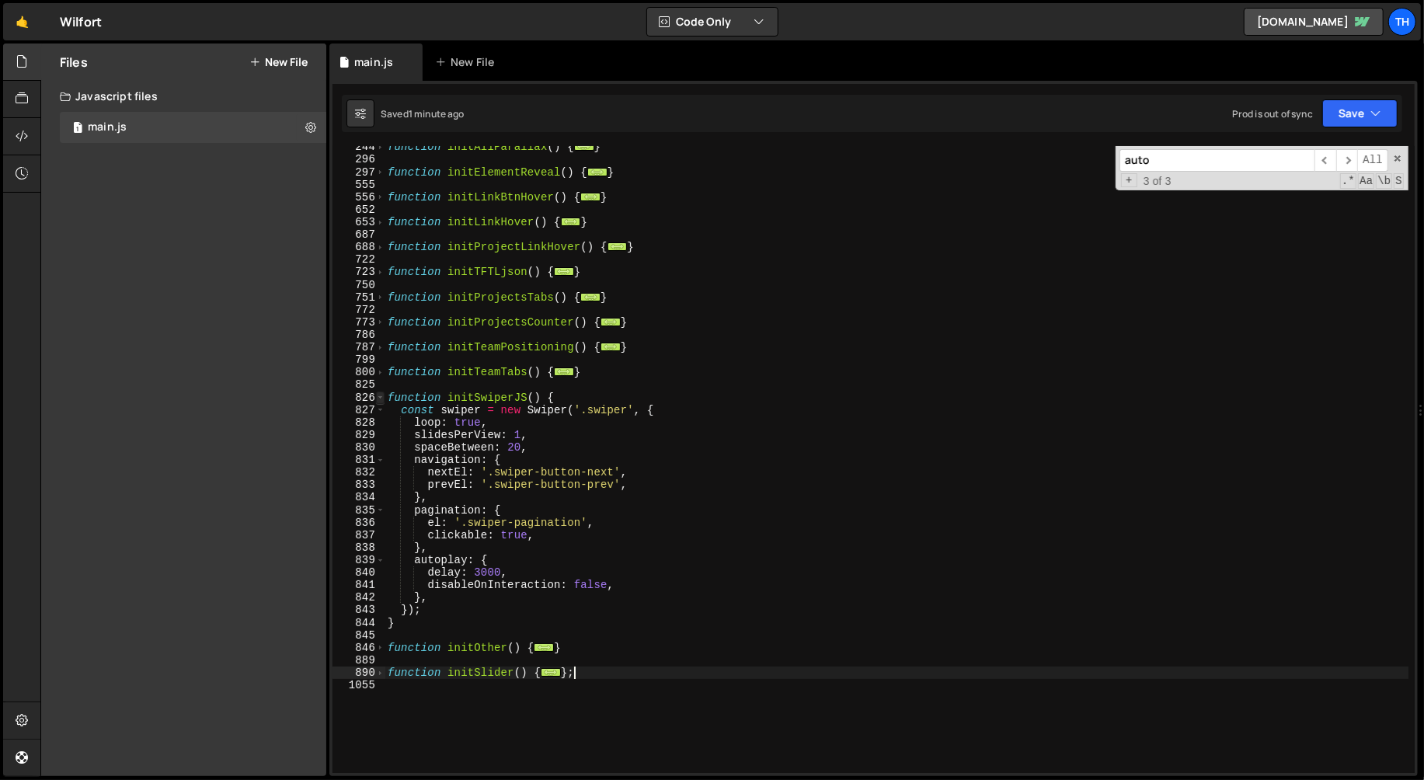
click at [381, 396] on span at bounding box center [380, 398] width 9 height 12
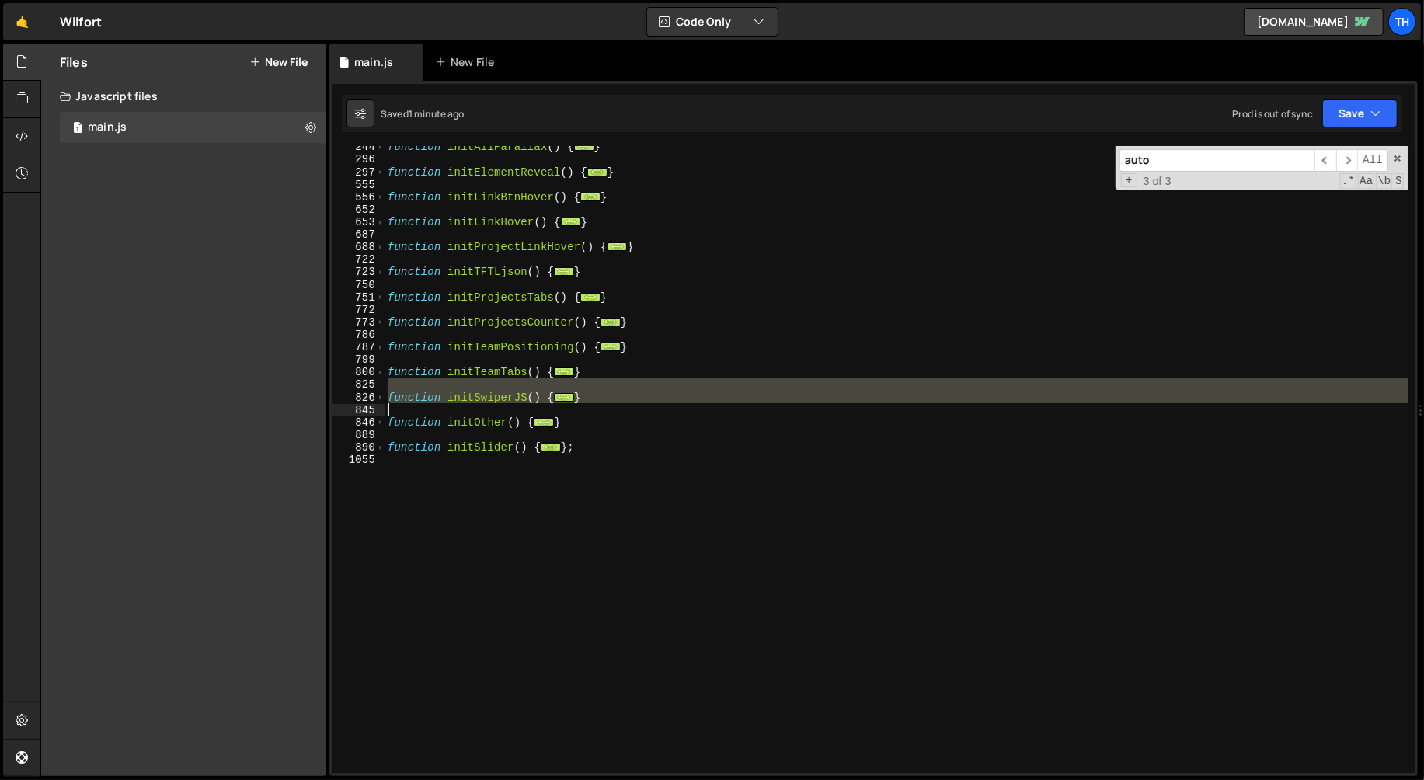
drag, startPoint x: 600, startPoint y: 385, endPoint x: 332, endPoint y: 414, distance: 268.8
click at [332, 414] on div "}; 244 296 297 555 556 652 653 687 688 722 723 750 751 772 773 786 787 799 800 …" at bounding box center [873, 459] width 1082 height 627
type textarea "}"
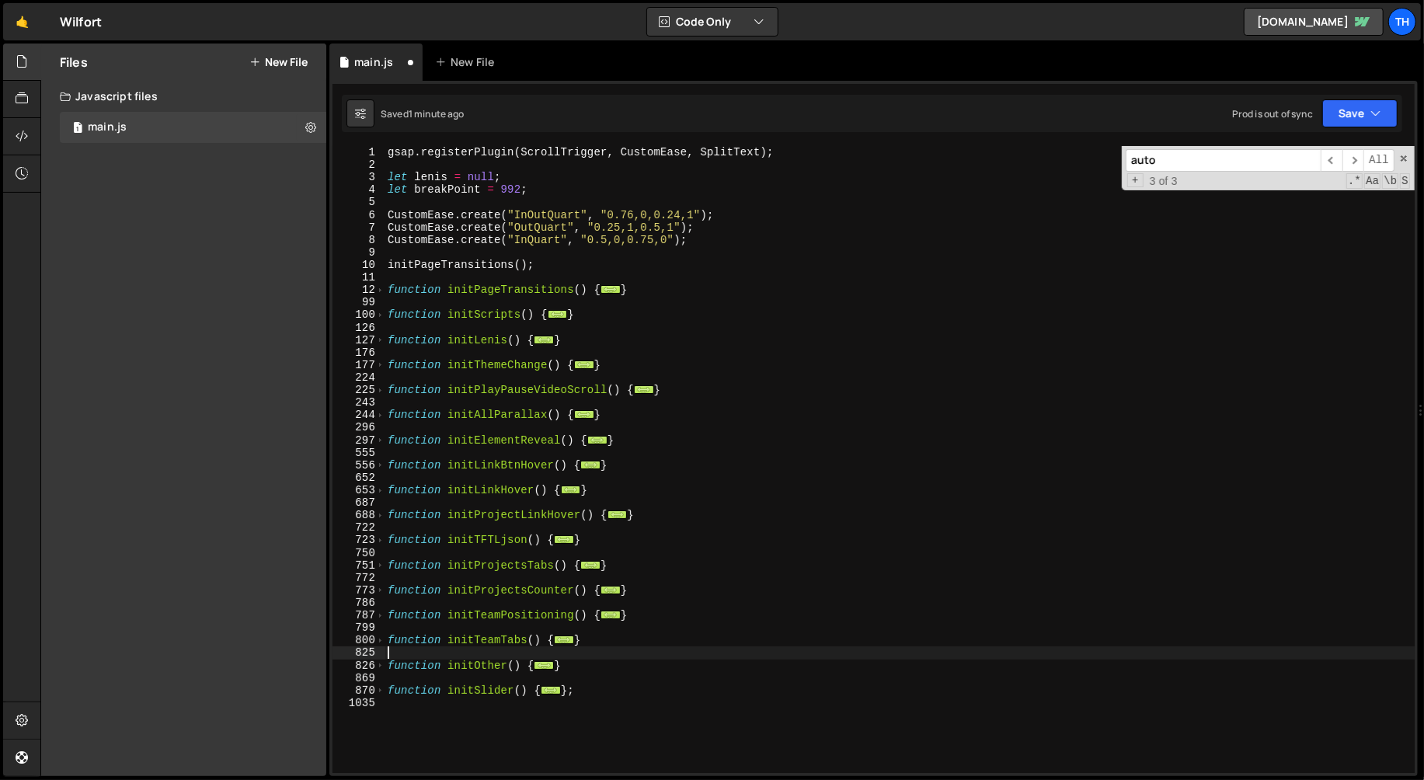
scroll to position [0, 0]
click at [381, 309] on span at bounding box center [380, 314] width 9 height 12
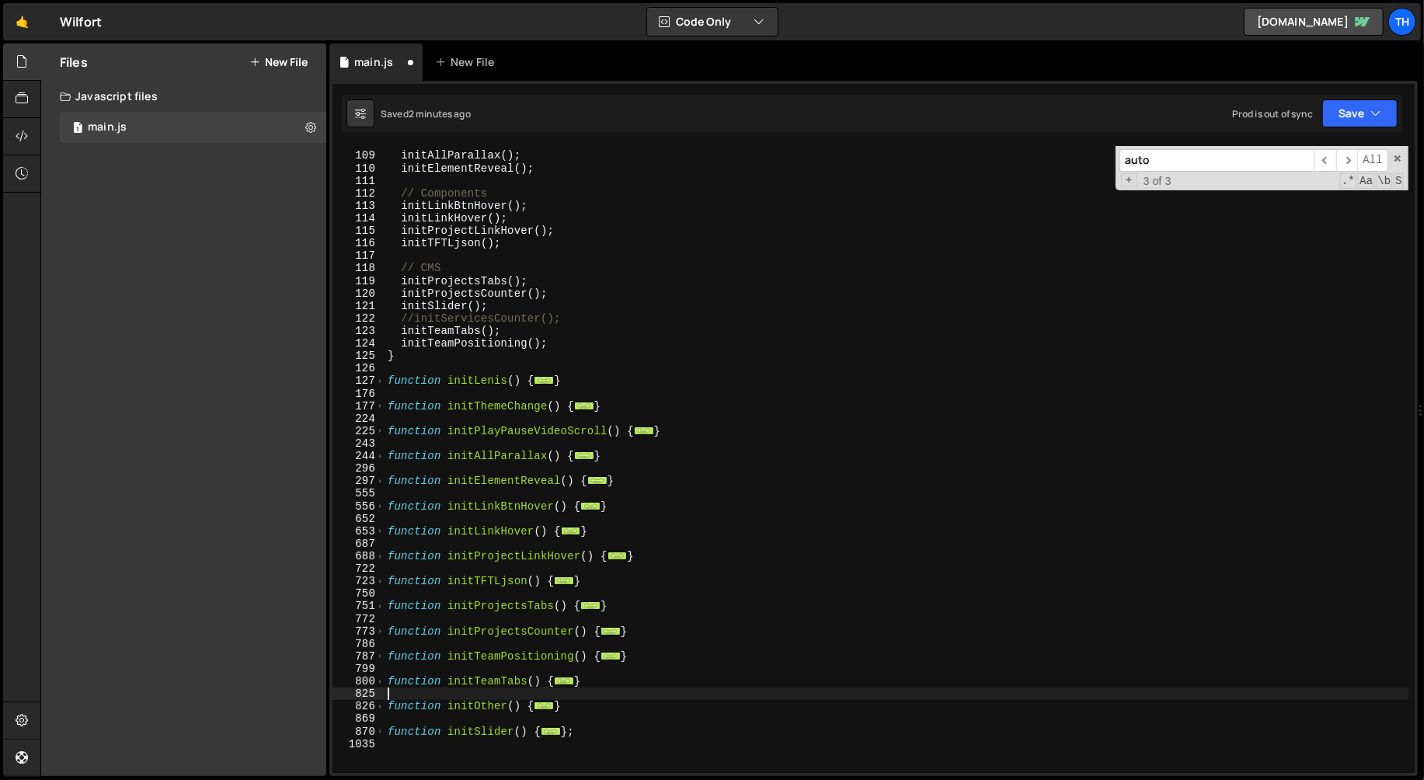
scroll to position [424, 0]
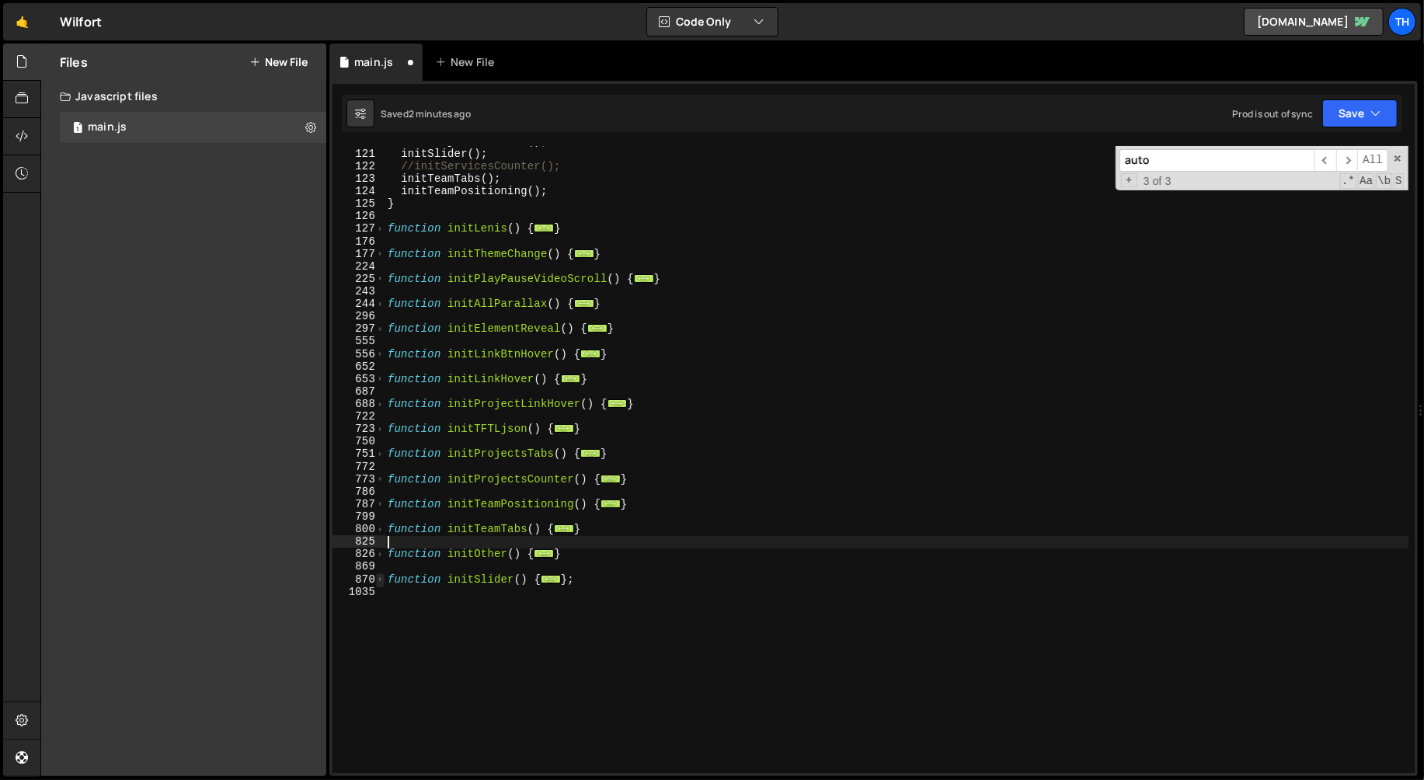
click at [380, 583] on span at bounding box center [380, 579] width 9 height 12
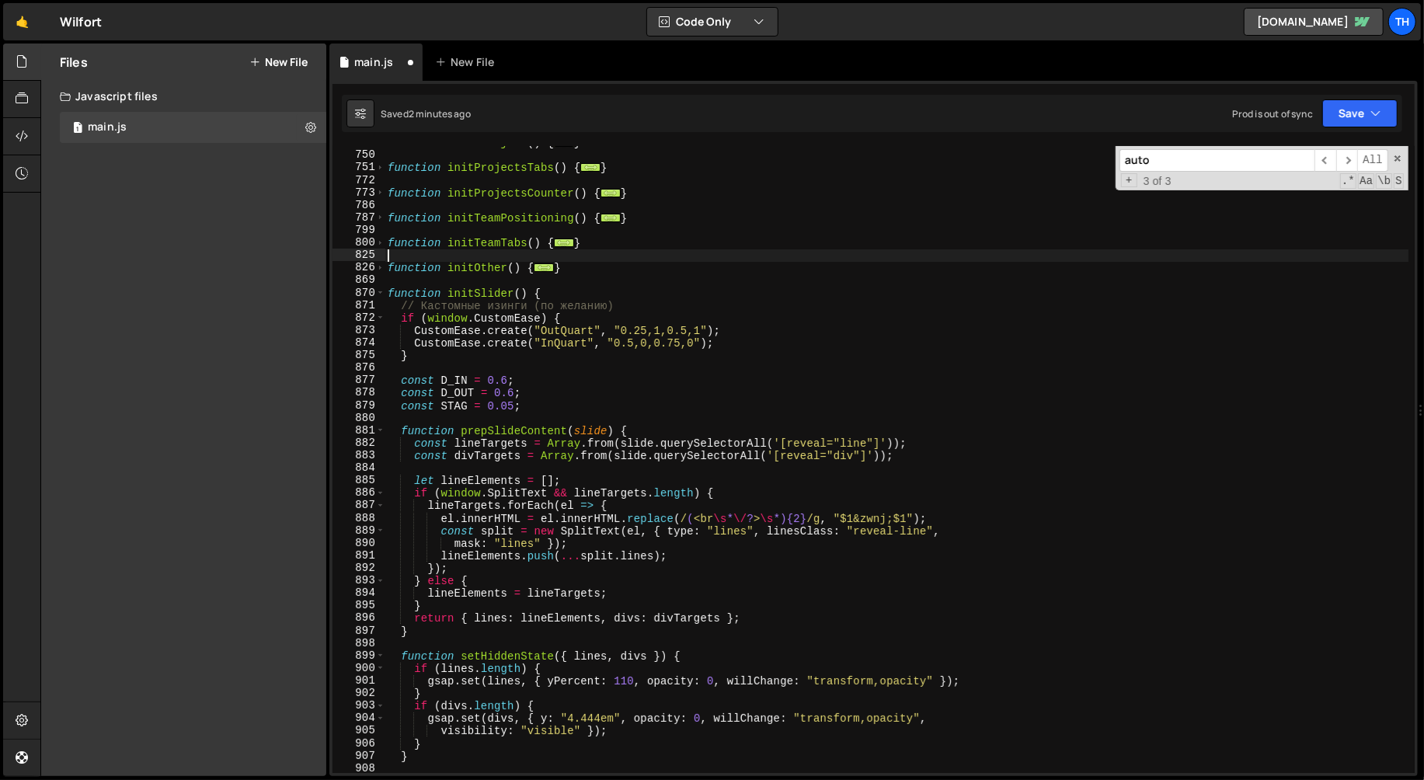
scroll to position [712, 0]
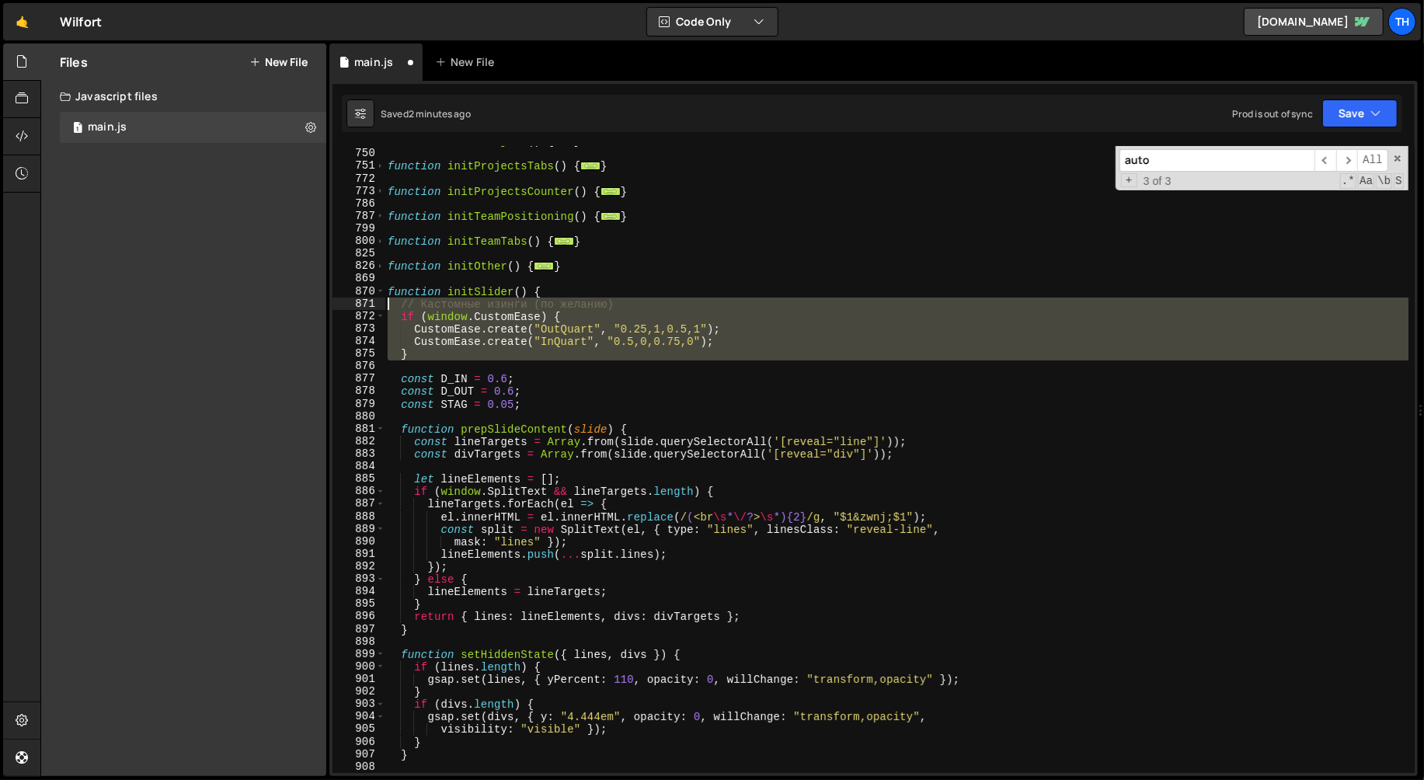
drag, startPoint x: 440, startPoint y: 369, endPoint x: 380, endPoint y: 299, distance: 92.5
click at [380, 299] on div "723 750 751 772 773 786 787 799 800 825 826 869 870 871 872 873 874 875 876 877…" at bounding box center [873, 459] width 1082 height 627
type textarea "// Кастомные изинги (по желанию) if (window.CustomEase) {"
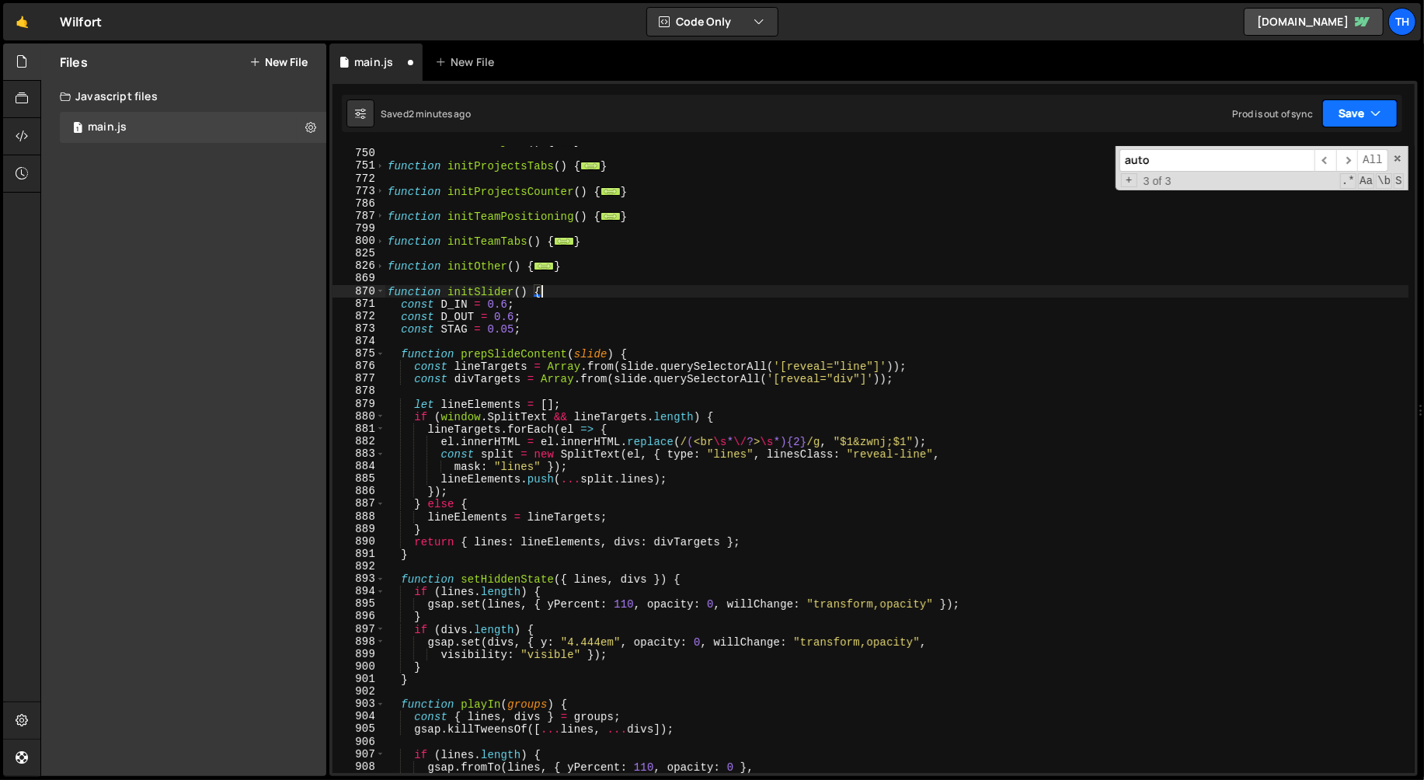
click at [1339, 111] on button "Save" at bounding box center [1359, 113] width 75 height 28
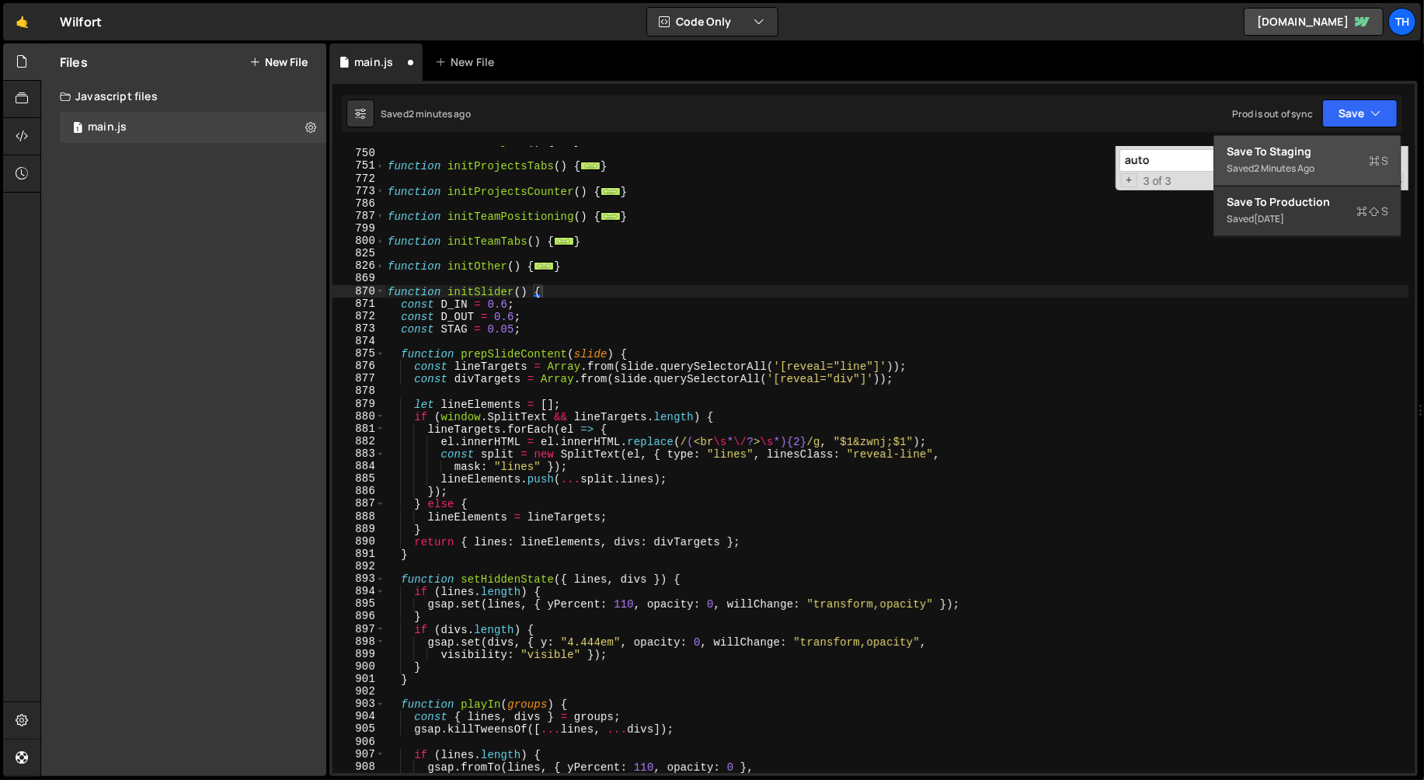
click at [1283, 172] on div "2 minutes ago" at bounding box center [1284, 168] width 61 height 13
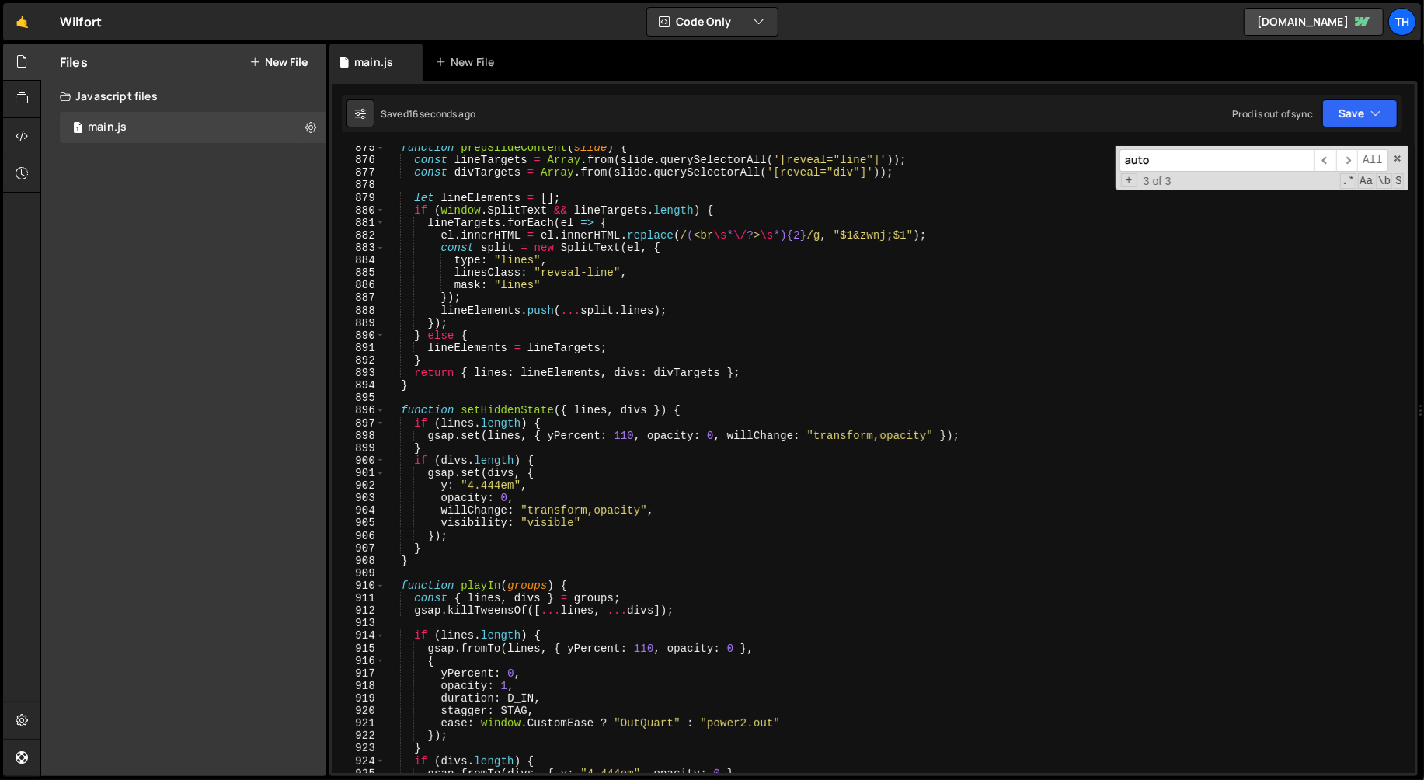
scroll to position [10943, 0]
click at [1346, 161] on span "​" at bounding box center [1347, 160] width 22 height 23
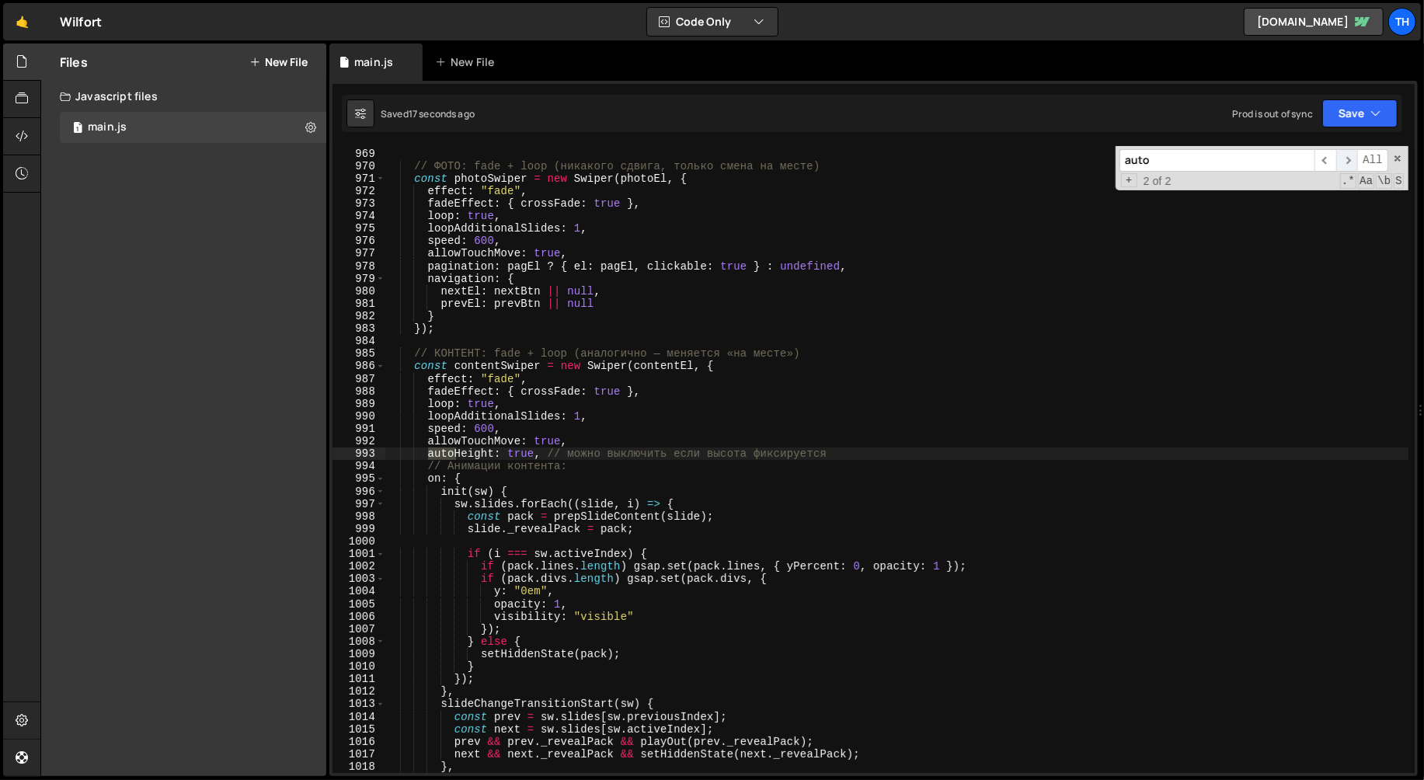
scroll to position [12114, 0]
click at [428, 454] on div "const pagEl = group . querySelector ( ` .swiper-pagination[slider-key=" ${ key …" at bounding box center [897, 459] width 1024 height 627
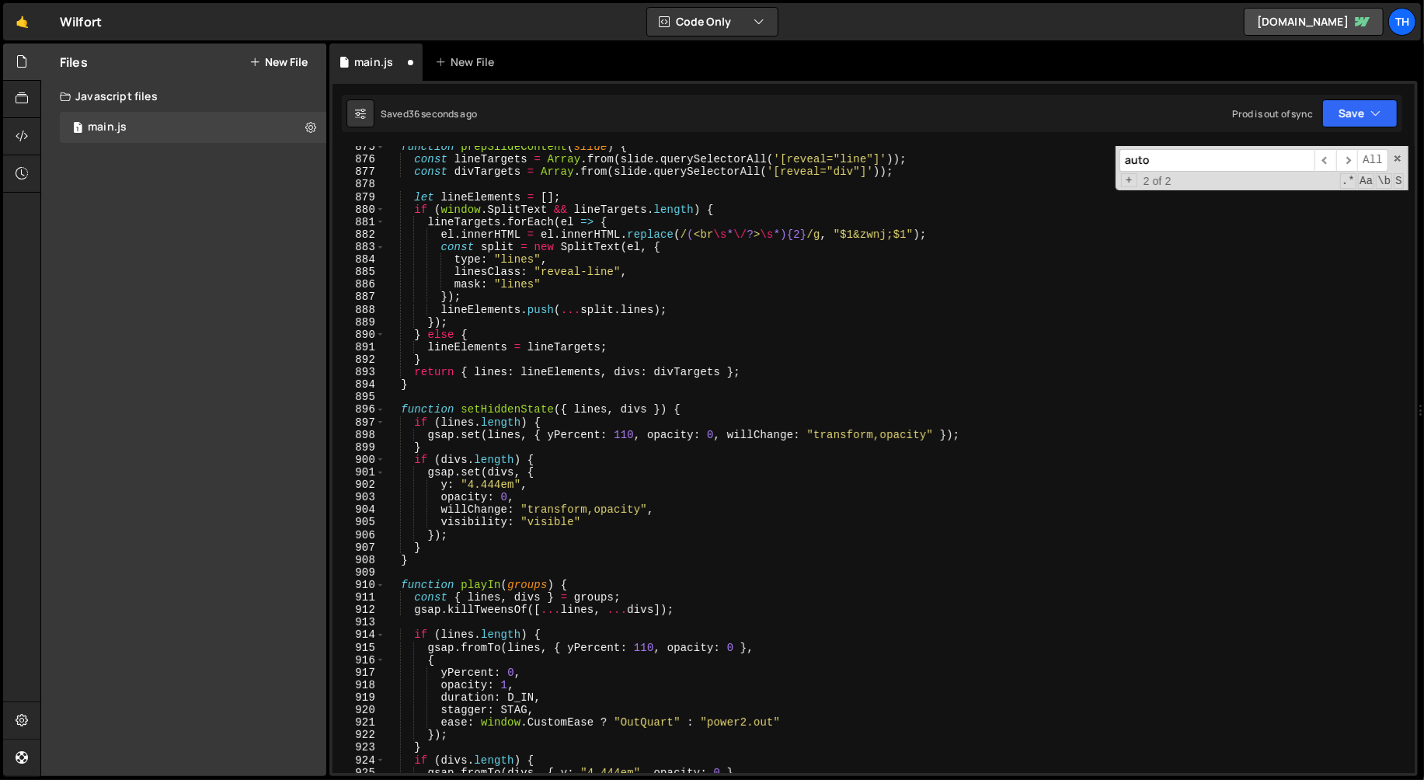
scroll to position [10944, 0]
click at [381, 584] on span at bounding box center [380, 585] width 9 height 12
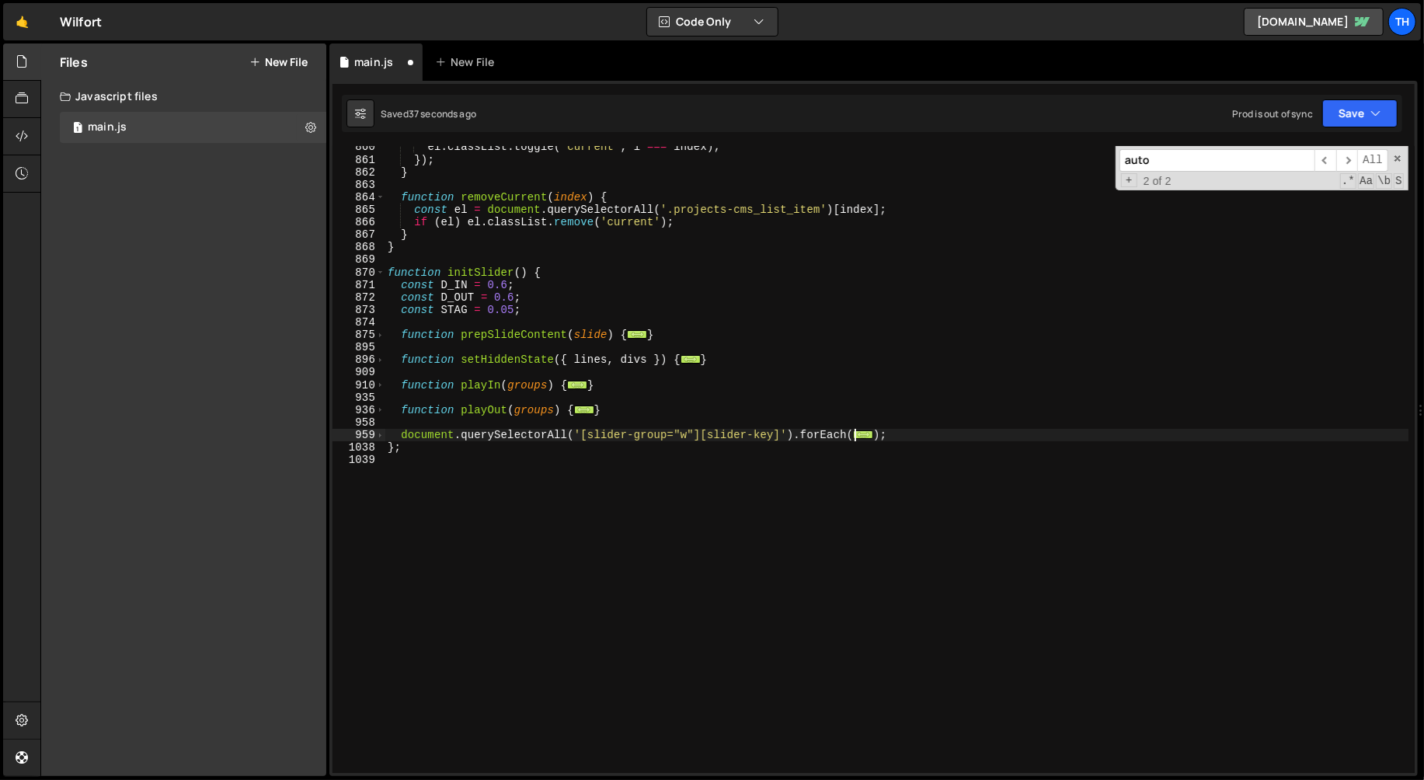
scroll to position [10756, 0]
click at [513, 429] on div "el . classList . toggle ( 'current' , i === index ) ; }) ; } function removeCur…" at bounding box center [897, 467] width 1025 height 653
type textarea "document.querySelectorAll('[slider-group="w"][slider-key]').forEach(group => {"
click at [513, 429] on div "el . classList . toggle ( 'current' , i === index ) ; }) ; } function removeCur…" at bounding box center [897, 467] width 1025 height 653
click at [378, 433] on span at bounding box center [380, 435] width 9 height 12
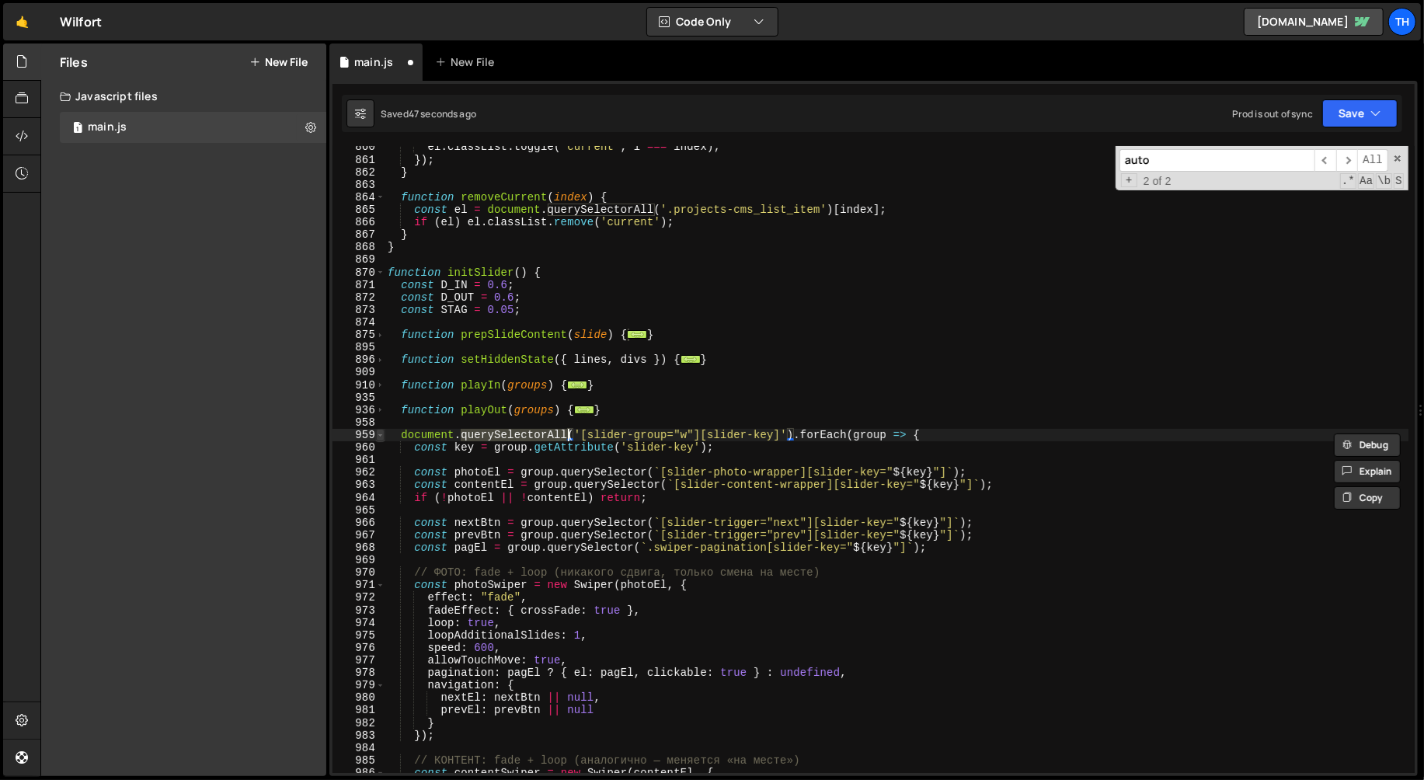
click at [378, 433] on span at bounding box center [380, 435] width 9 height 12
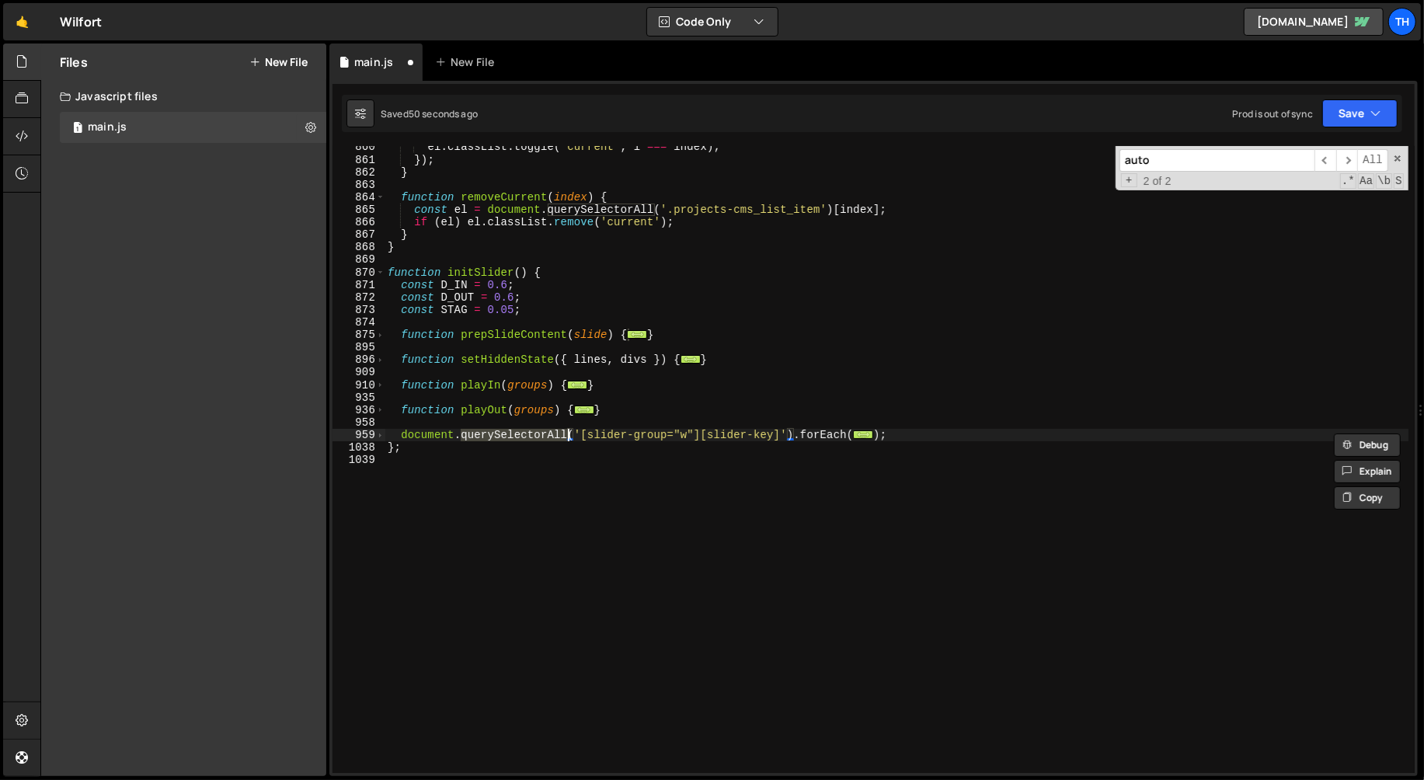
click at [397, 418] on div "el . classList . toggle ( 'current' , i === index ) ; }) ; } function removeCur…" at bounding box center [897, 467] width 1025 height 653
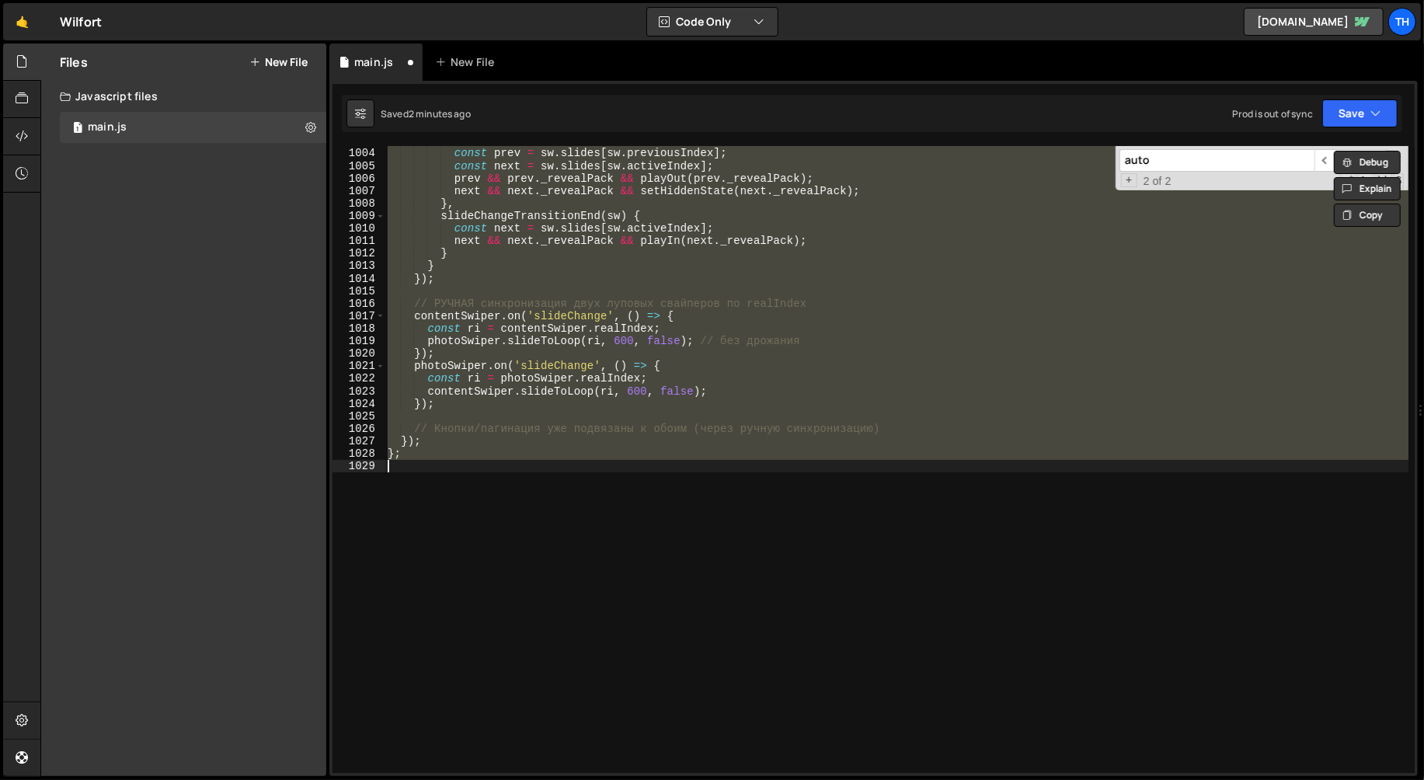
scroll to position [612, 0]
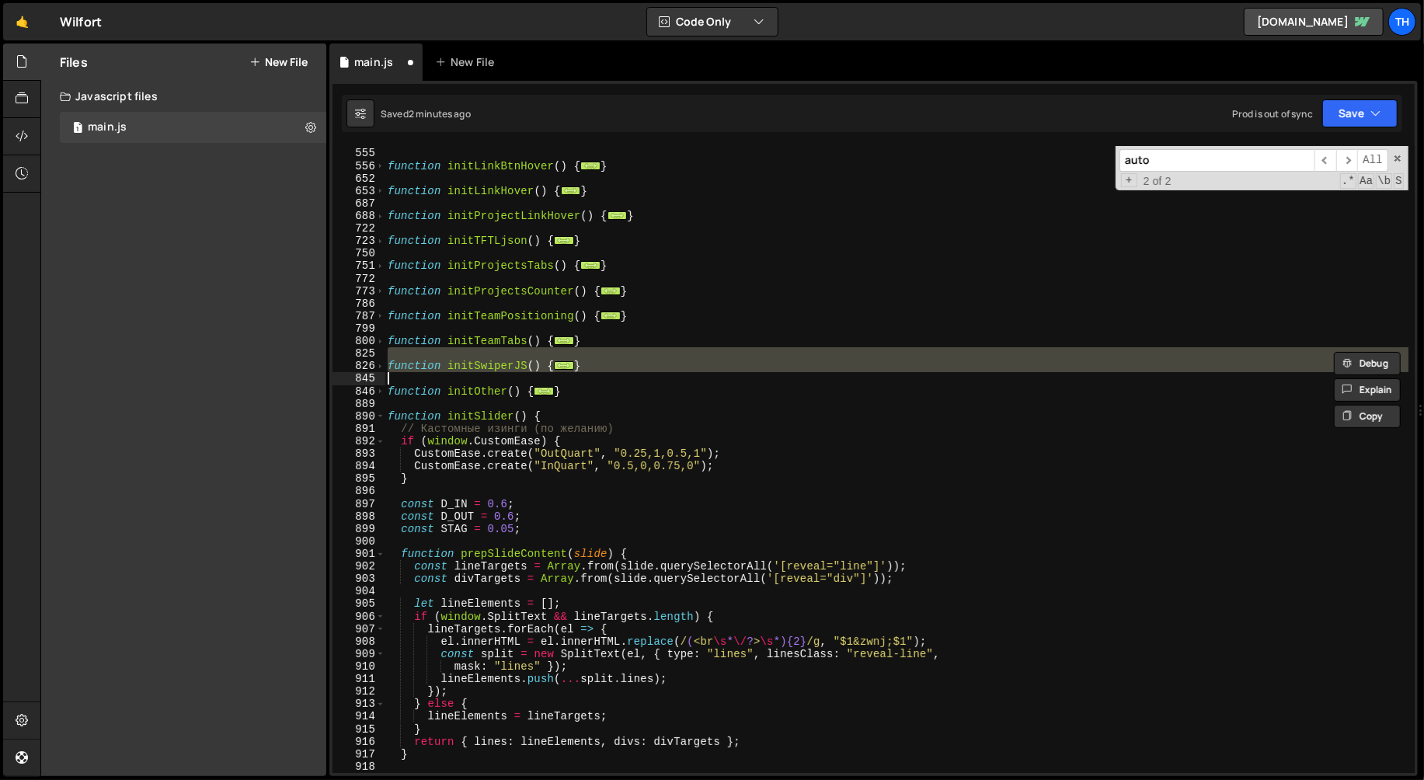
type textarea "};"
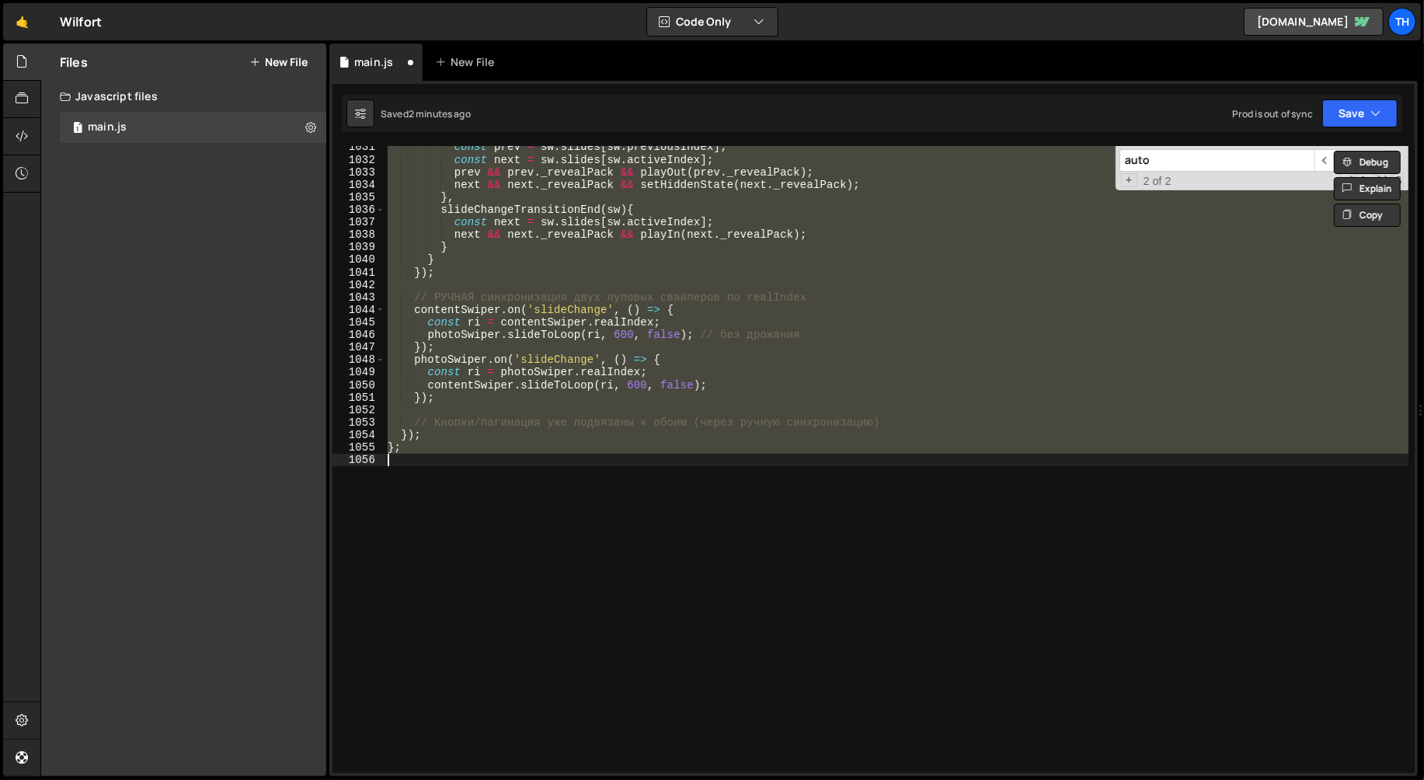
scroll to position [10825, 0]
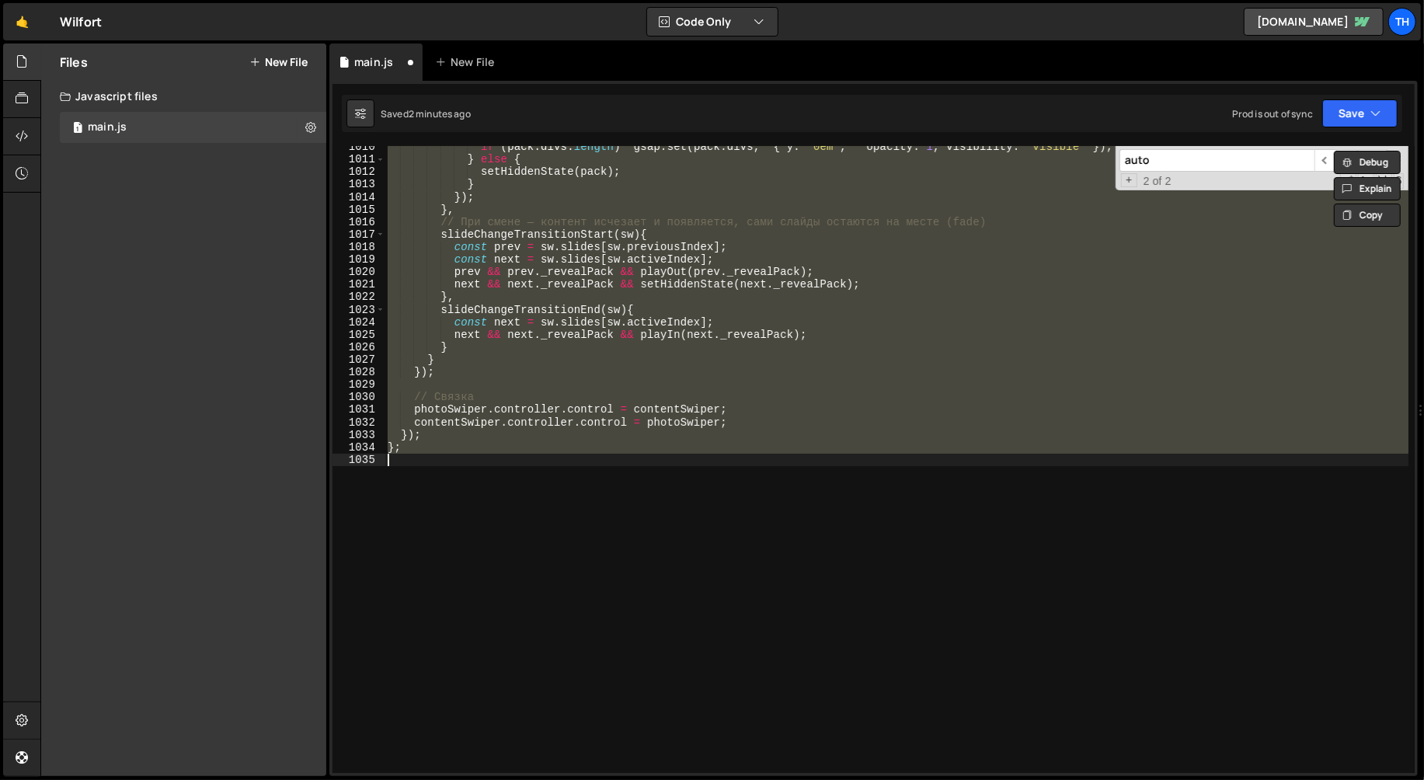
type textarea "function initSlide(){"
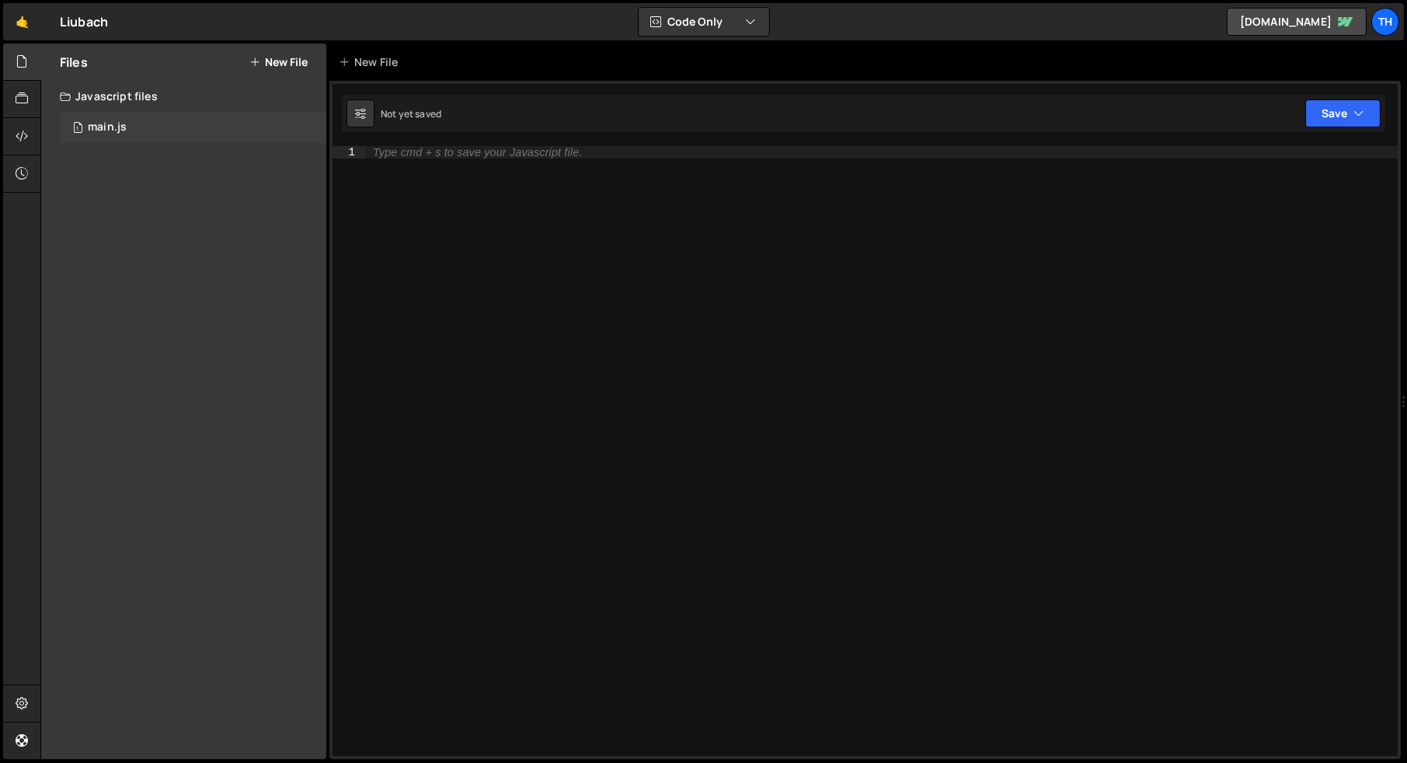
click at [134, 141] on div "1 main.js 0" at bounding box center [193, 127] width 266 height 31
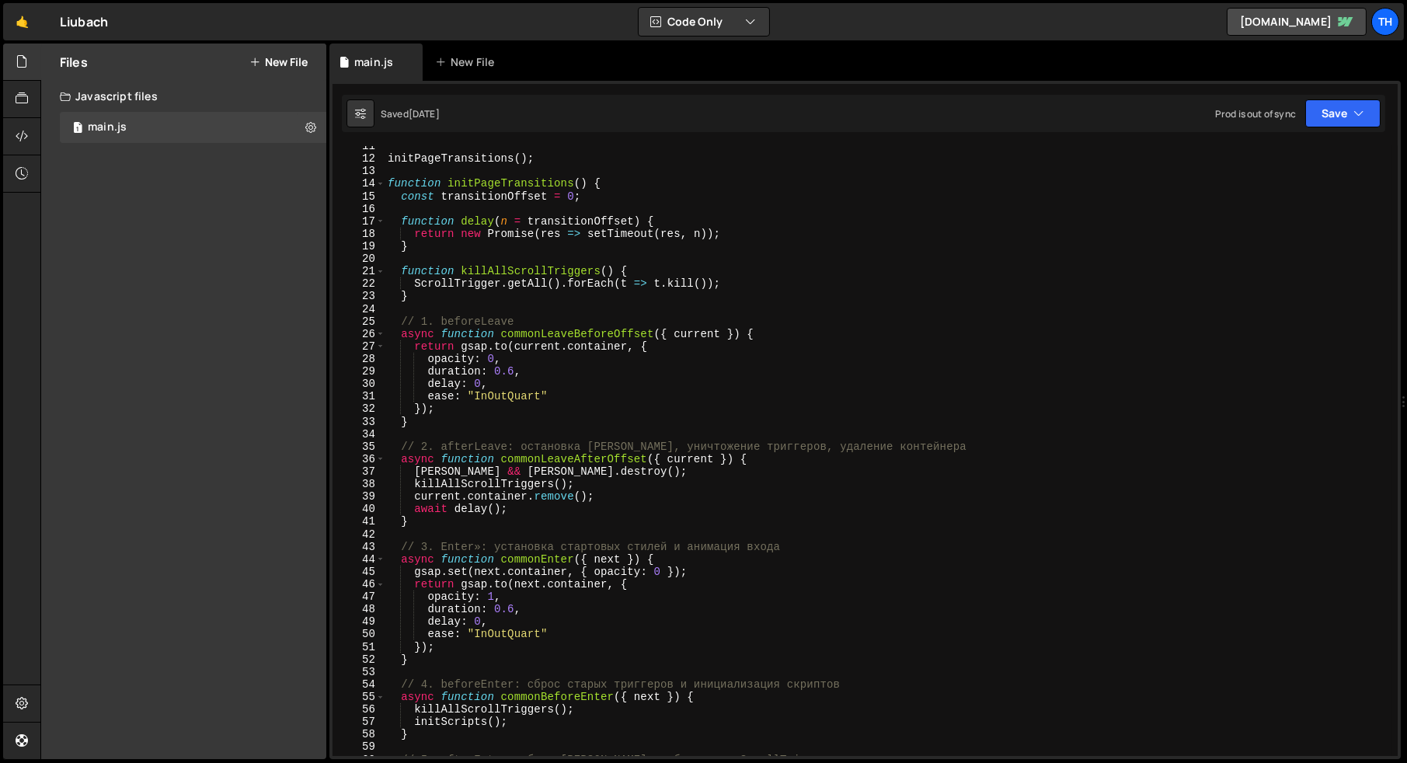
scroll to position [142, 0]
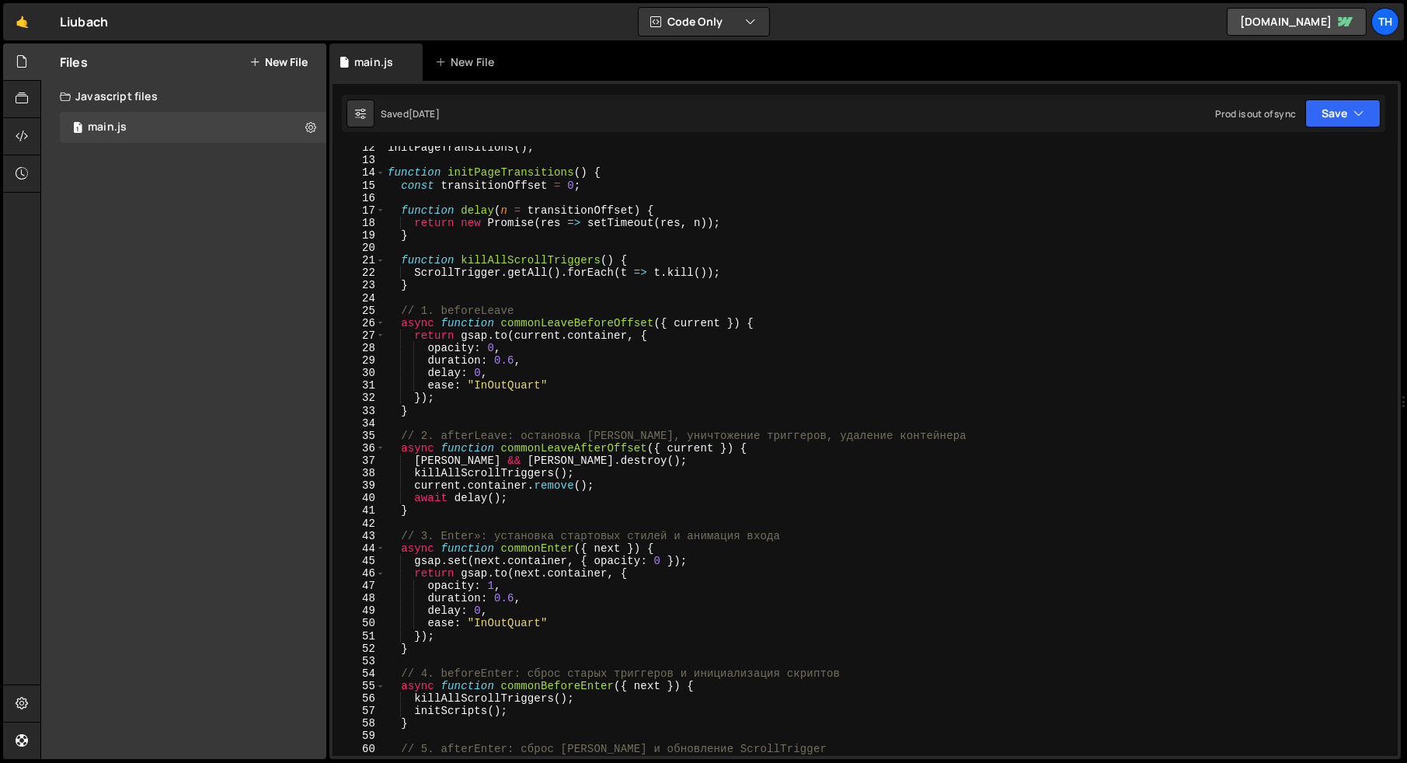
click at [384, 176] on div "14" at bounding box center [358, 172] width 53 height 12
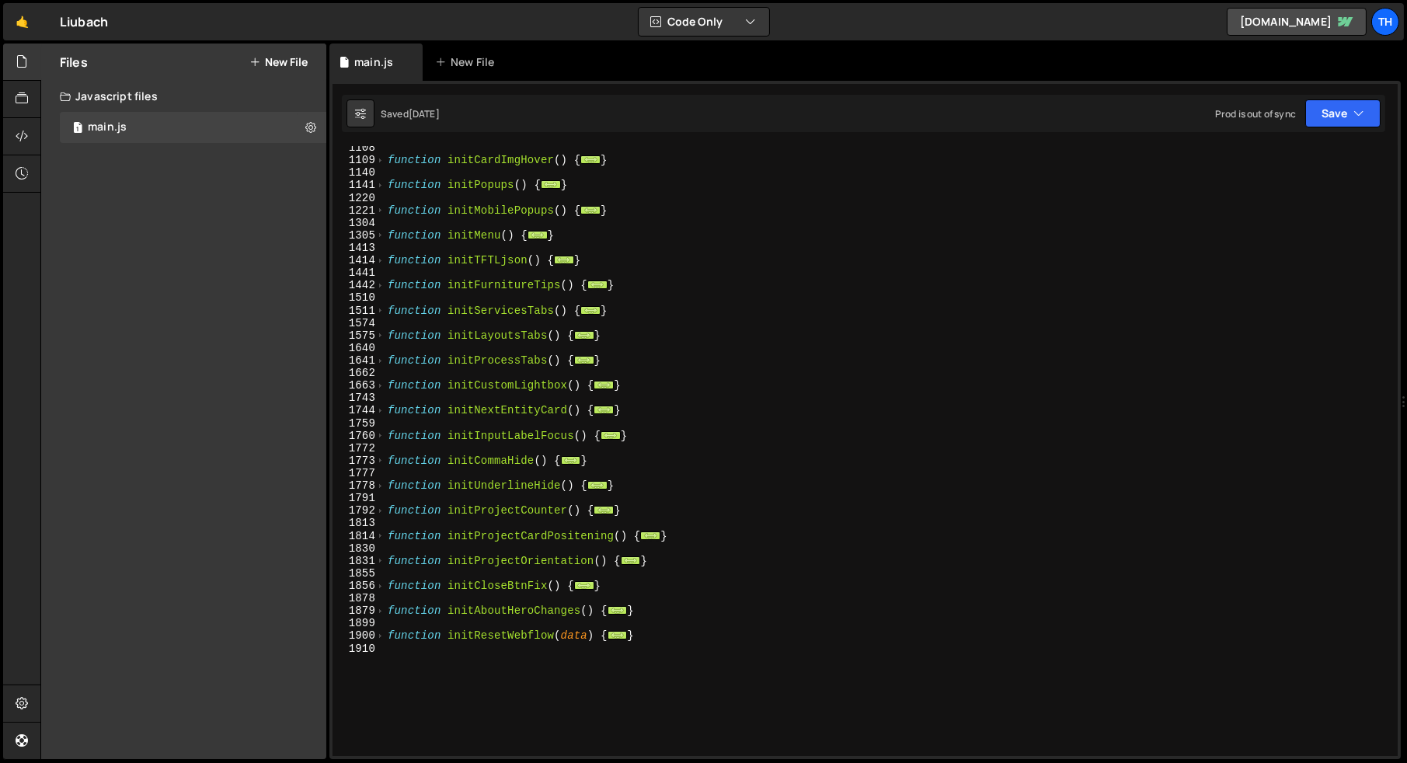
scroll to position [577, 0]
click at [380, 318] on span at bounding box center [380, 313] width 9 height 12
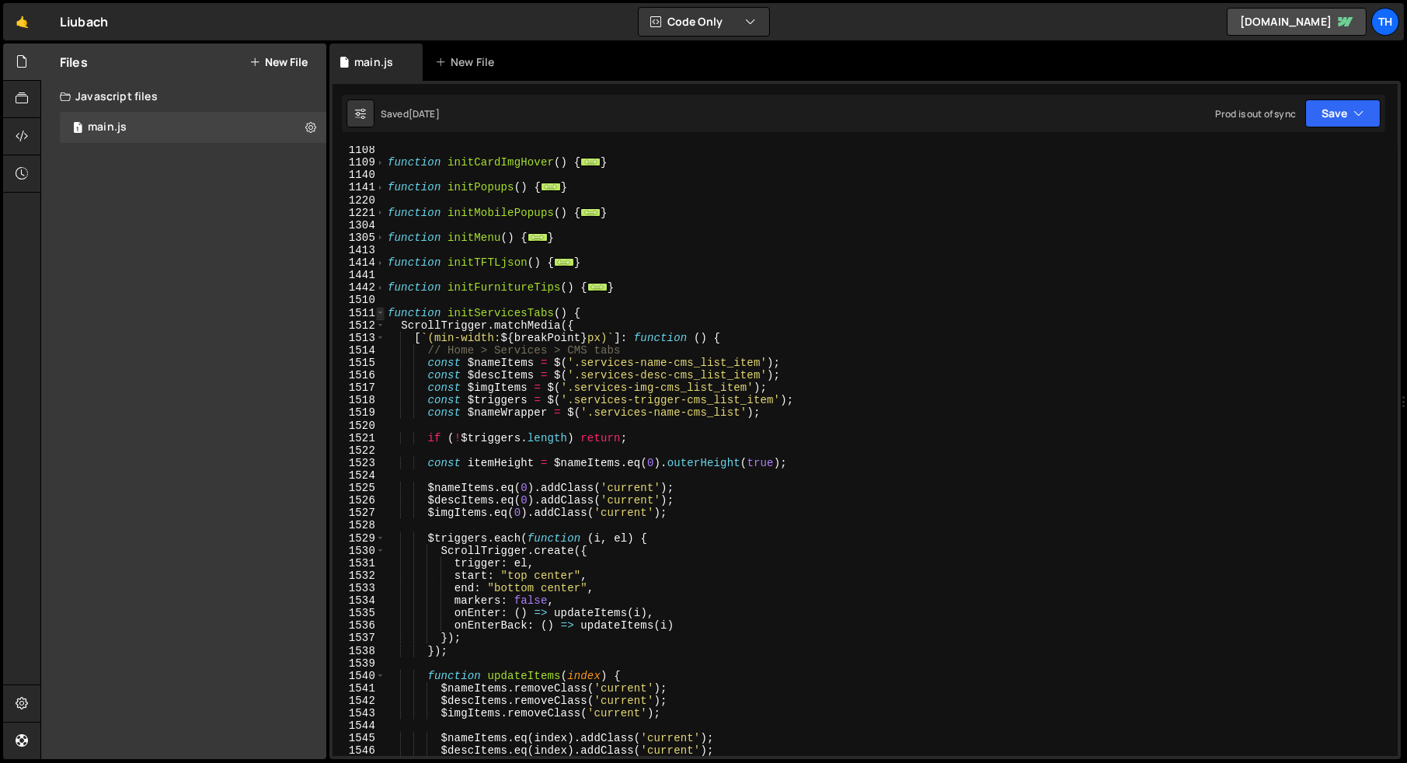
click at [379, 315] on span at bounding box center [380, 313] width 9 height 12
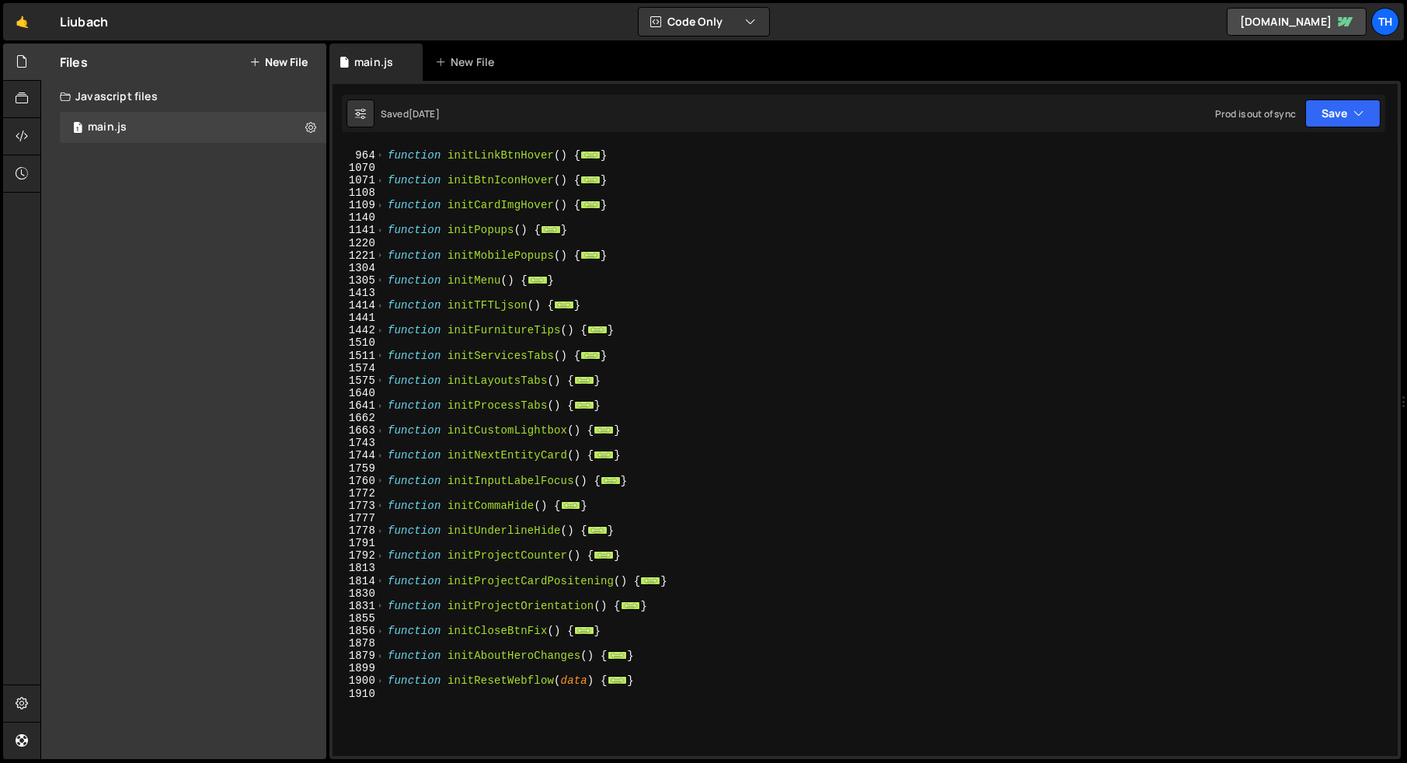
scroll to position [534, 0]
click at [381, 407] on span at bounding box center [380, 405] width 9 height 12
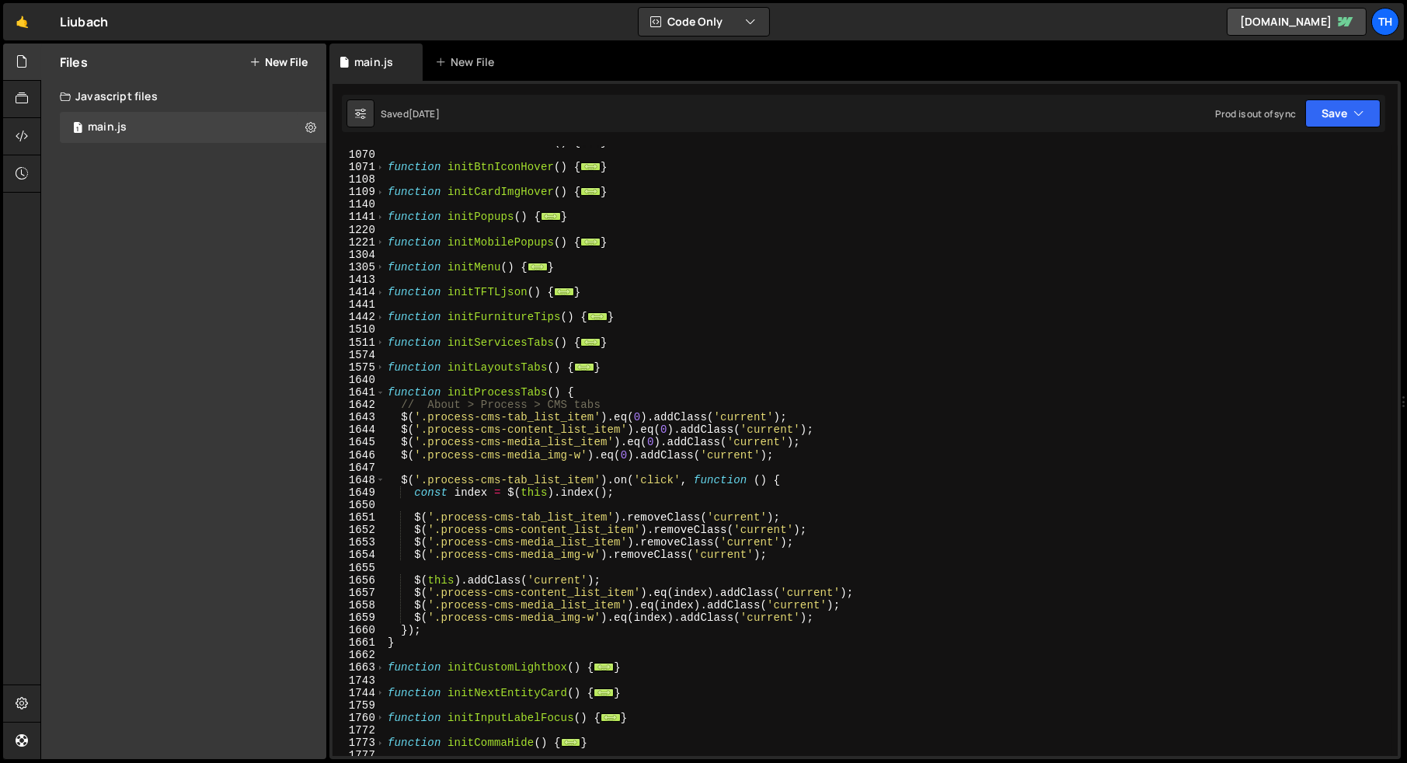
scroll to position [553, 0]
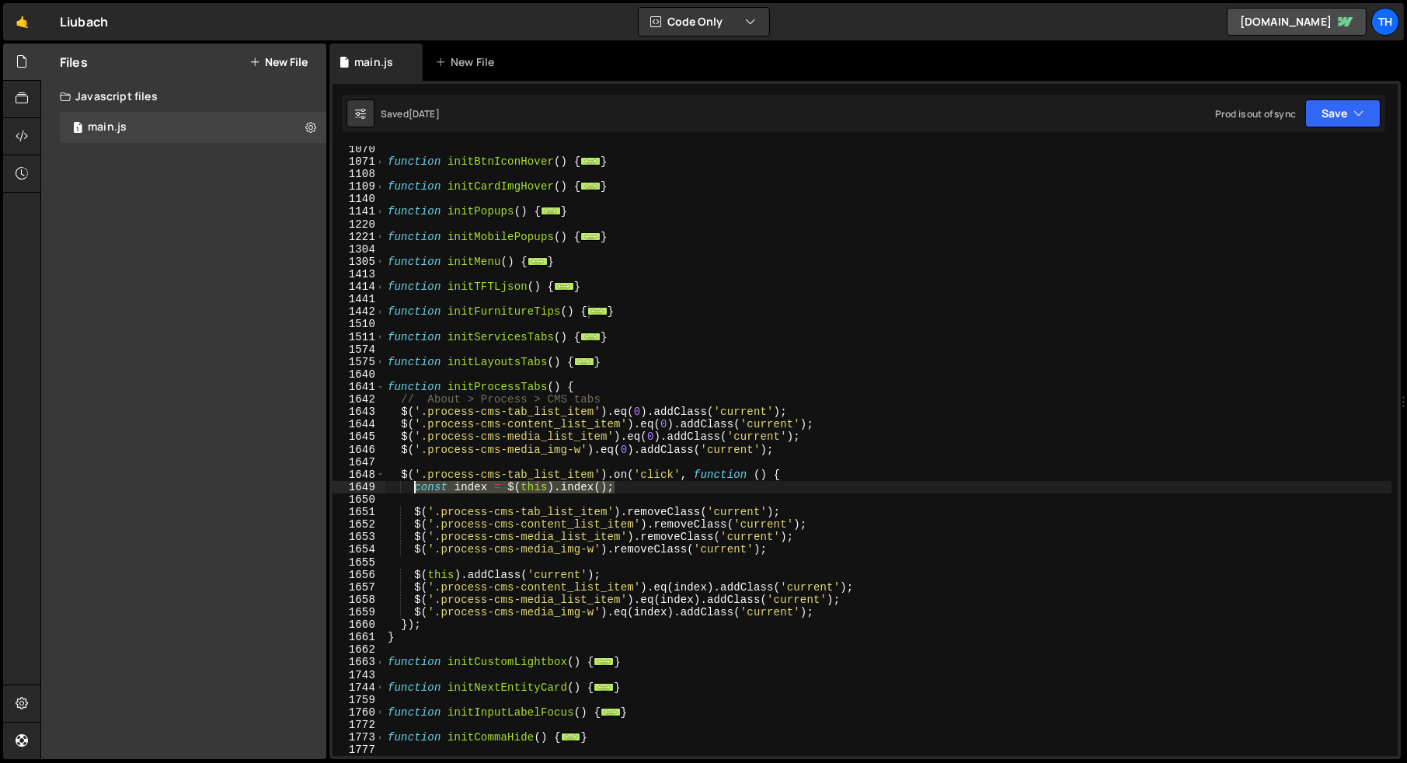
drag, startPoint x: 621, startPoint y: 488, endPoint x: 416, endPoint y: 487, distance: 205.1
click at [416, 487] on div "function initBtnIconHover ( ) { ... } function initCardImgHover ( ) { ... } fun…" at bounding box center [888, 460] width 1007 height 635
type textarea "const index = $(this).index();"
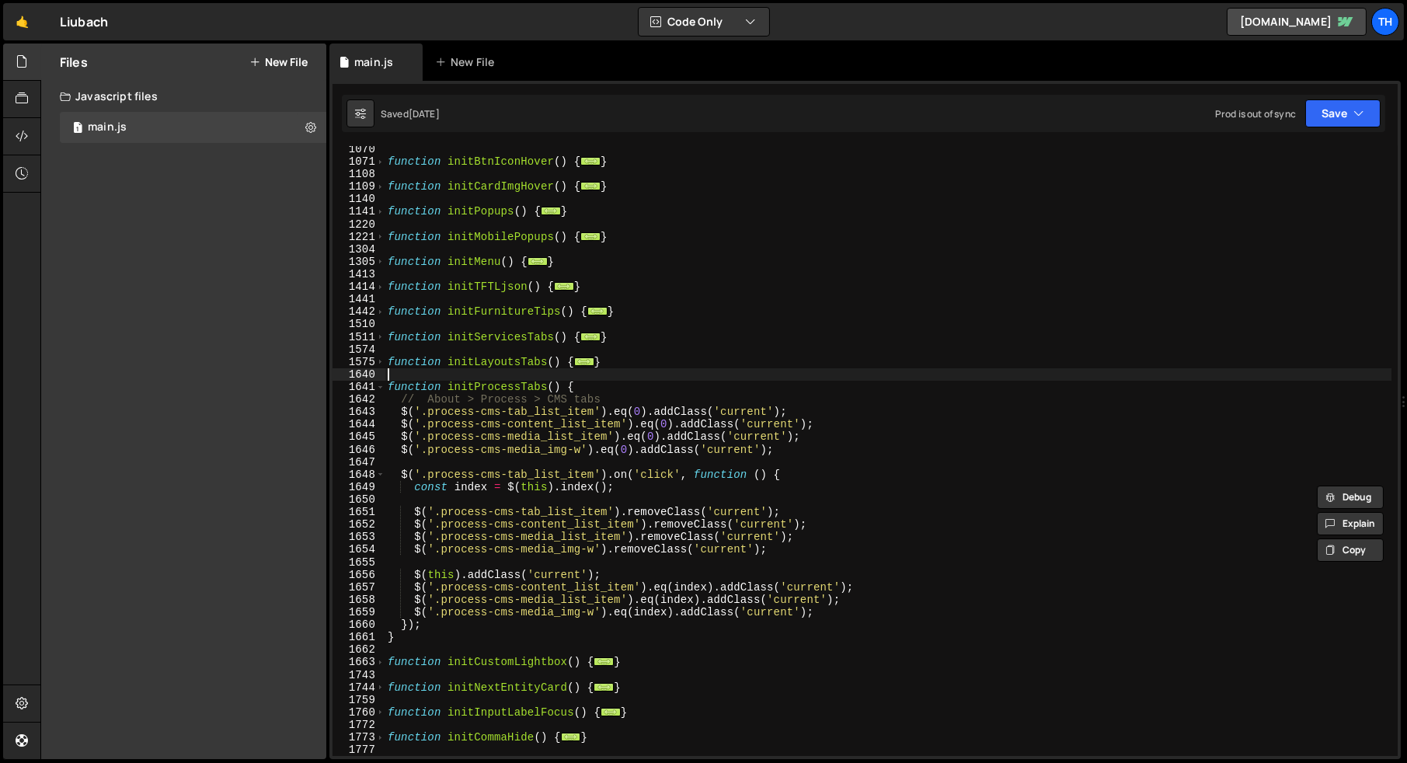
click at [468, 376] on div "function initBtnIconHover ( ) { ... } function initCardImgHover ( ) { ... } fun…" at bounding box center [888, 460] width 1007 height 635
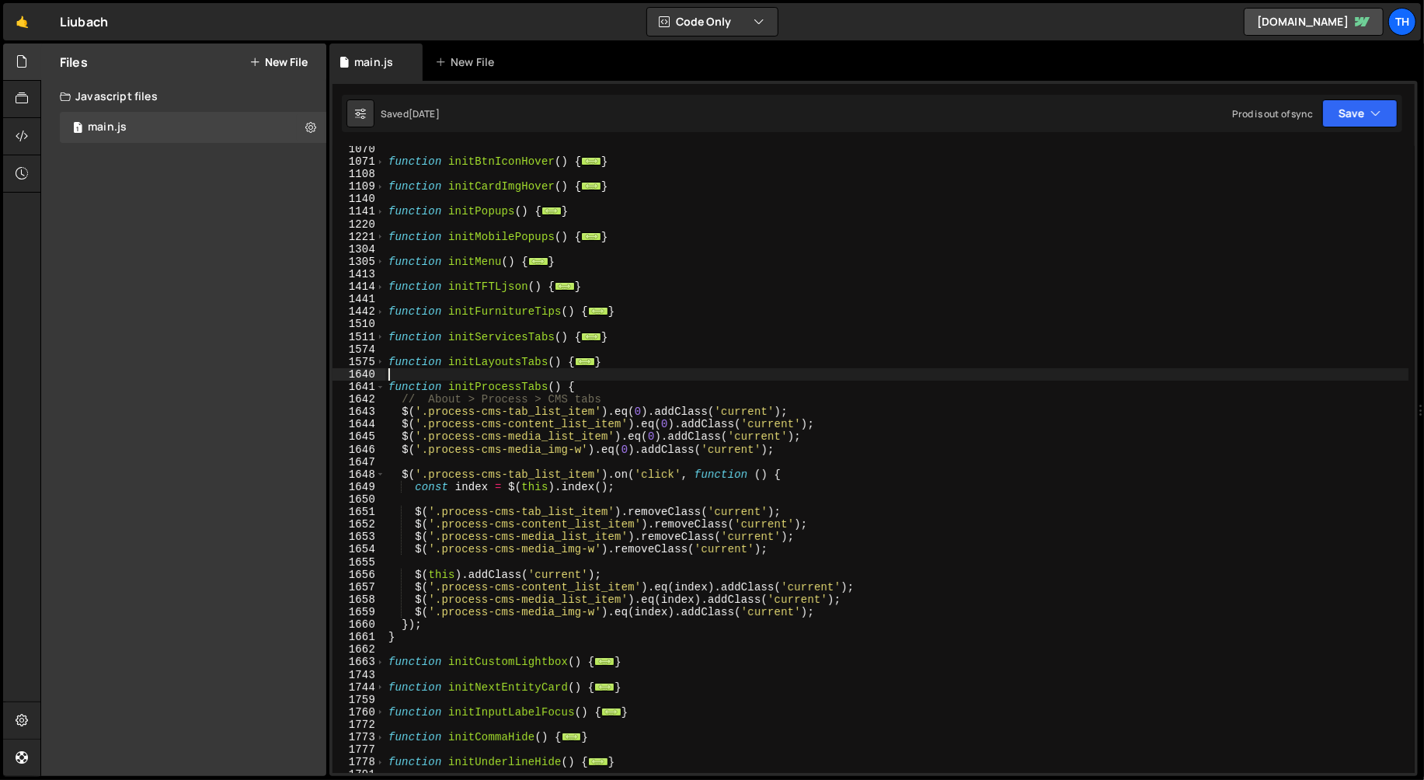
scroll to position [4024, 0]
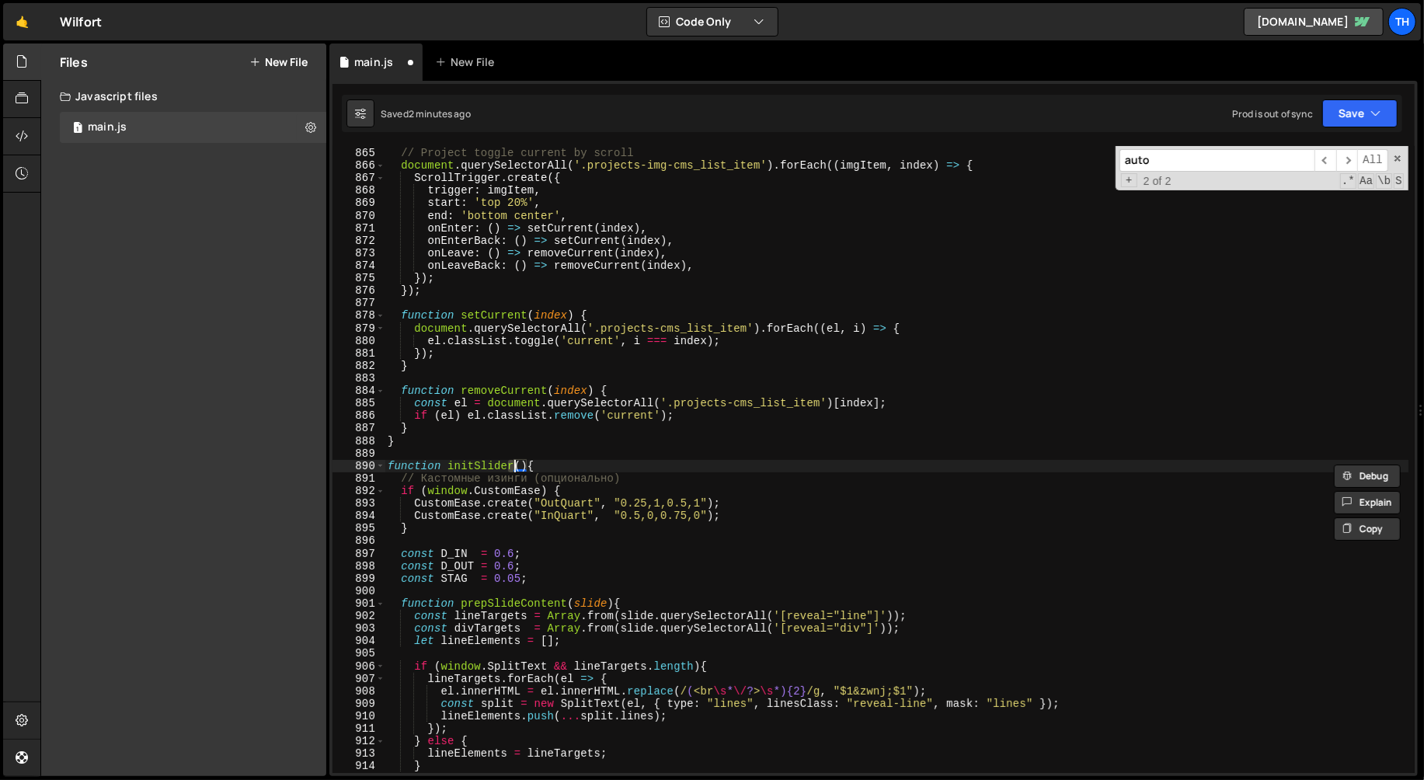
type textarea "};"
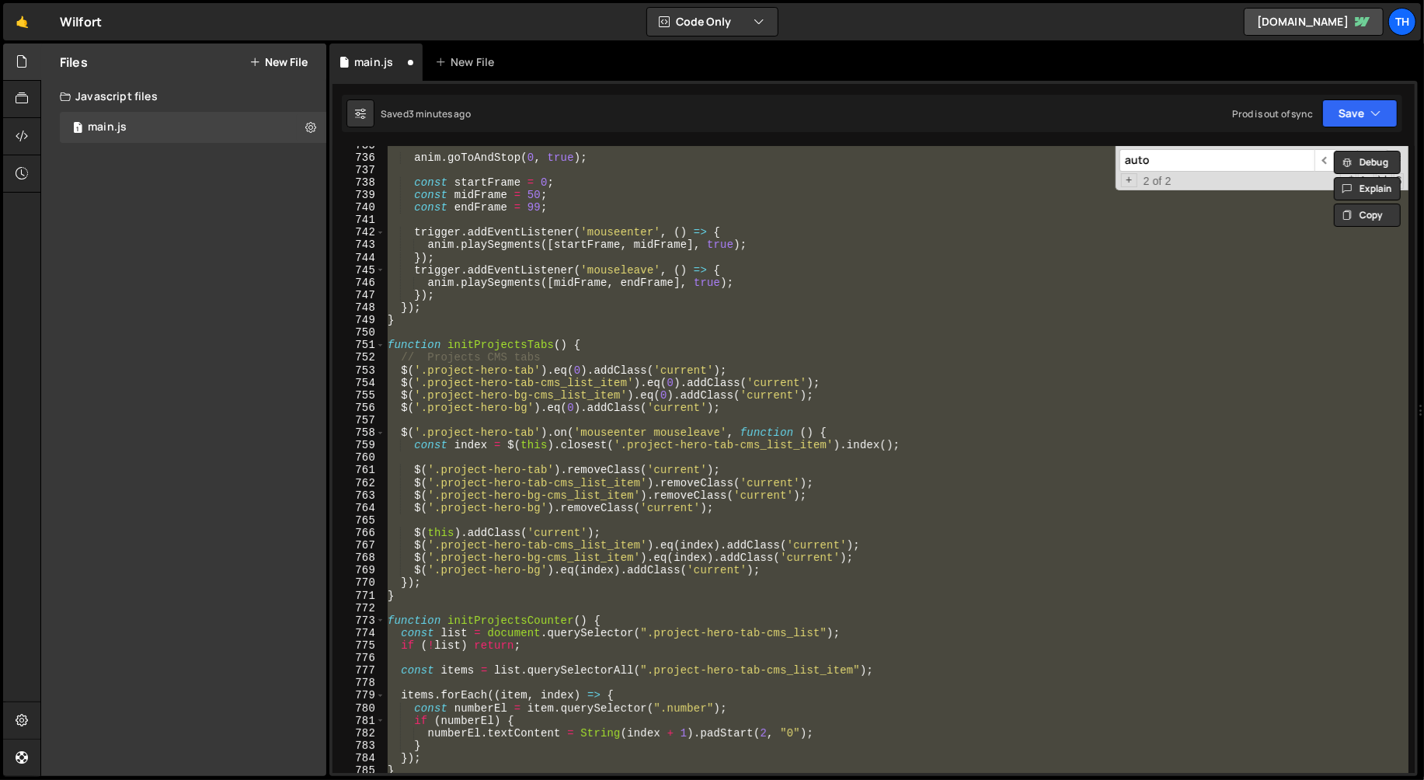
scroll to position [9192, 0]
click at [385, 341] on div "751" at bounding box center [358, 345] width 53 height 12
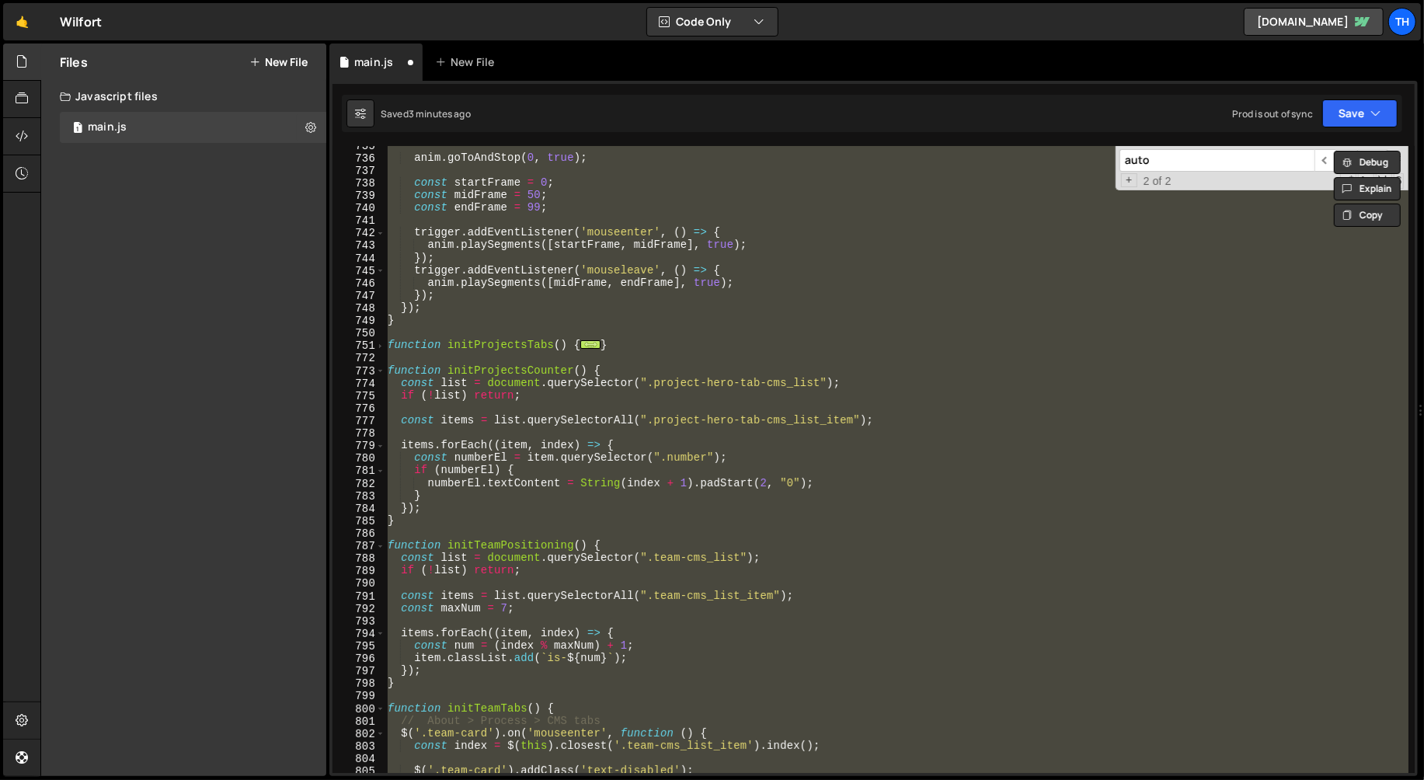
click at [409, 360] on div "anim . goToAndStop ( 0 , true ) ; const startFrame = 0 ; const midFrame = 50 ; …" at bounding box center [897, 459] width 1024 height 627
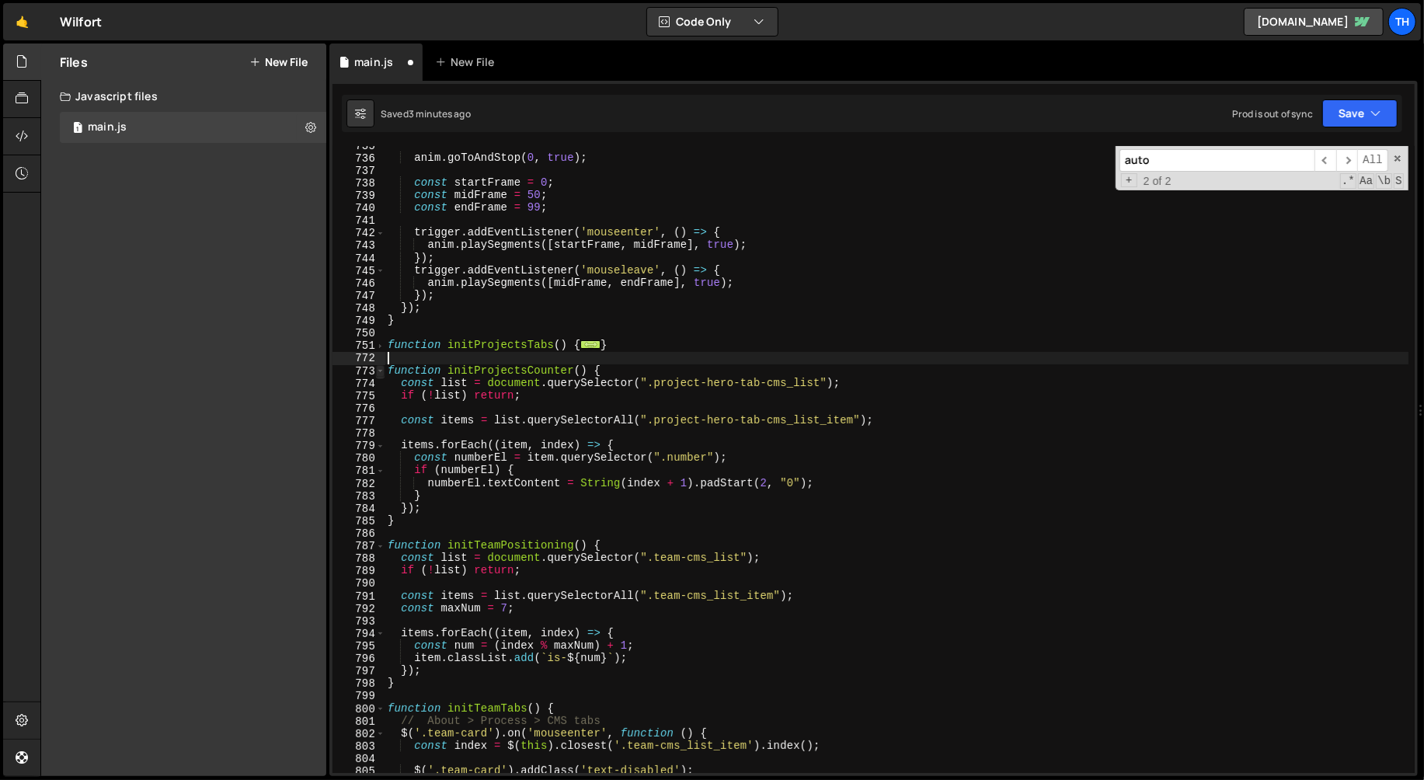
click at [381, 371] on span at bounding box center [380, 371] width 9 height 12
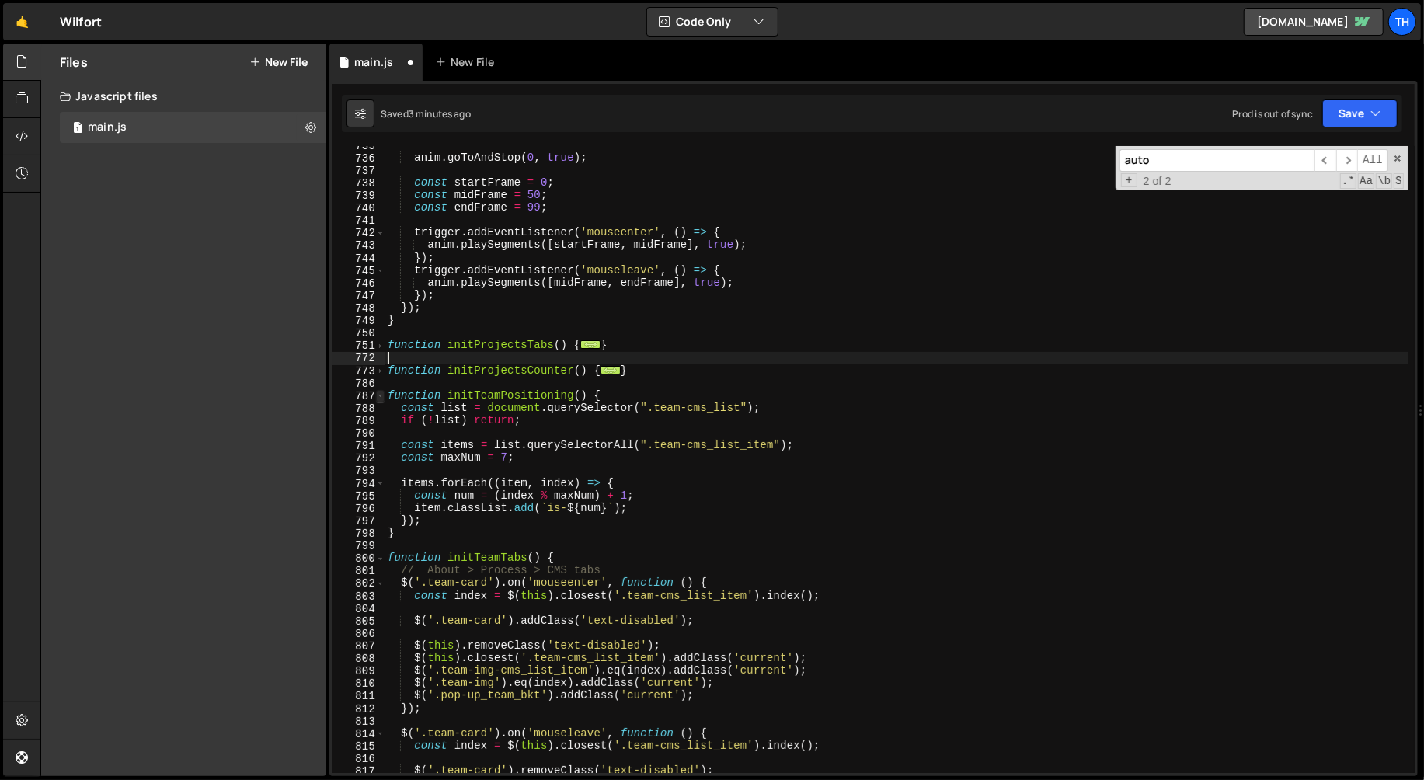
click at [381, 398] on span at bounding box center [380, 396] width 9 height 12
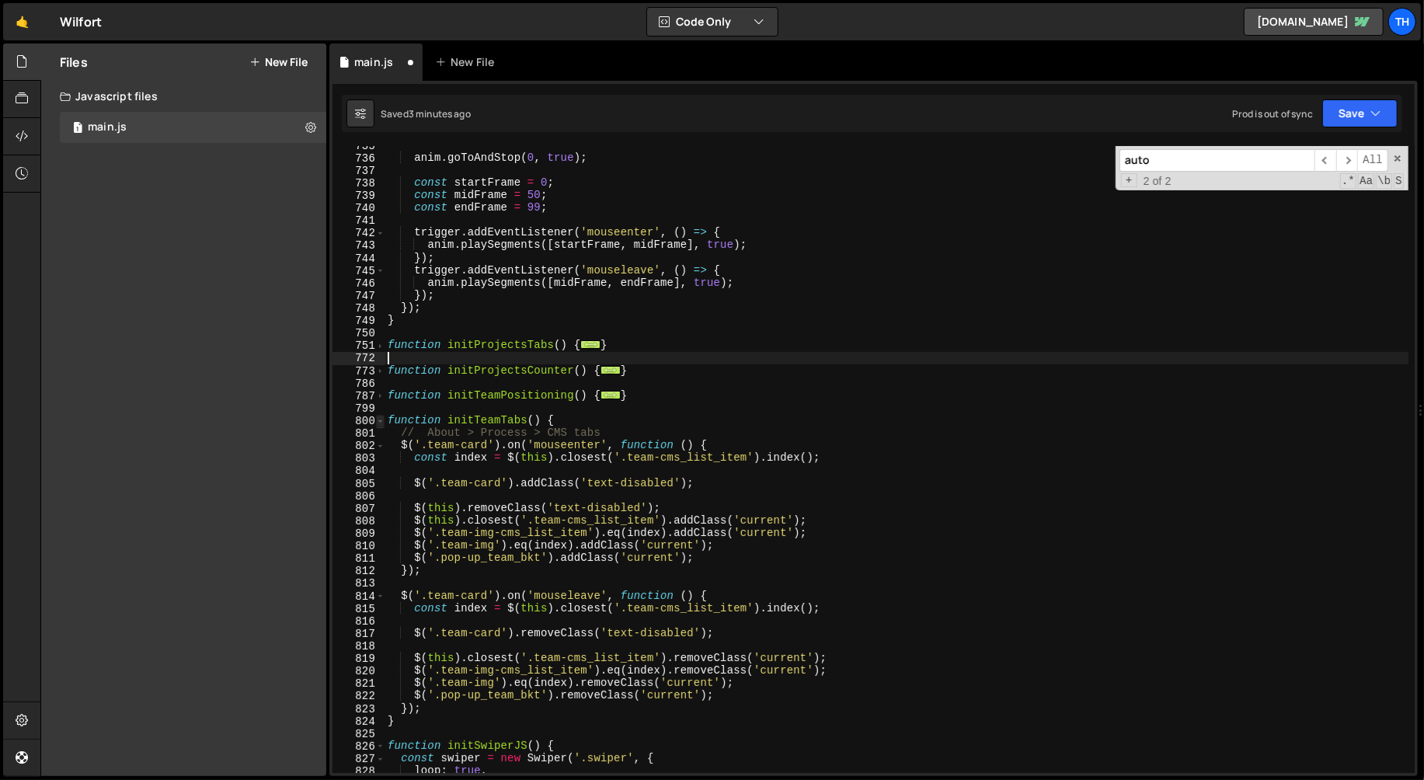
click at [381, 420] on span at bounding box center [380, 421] width 9 height 12
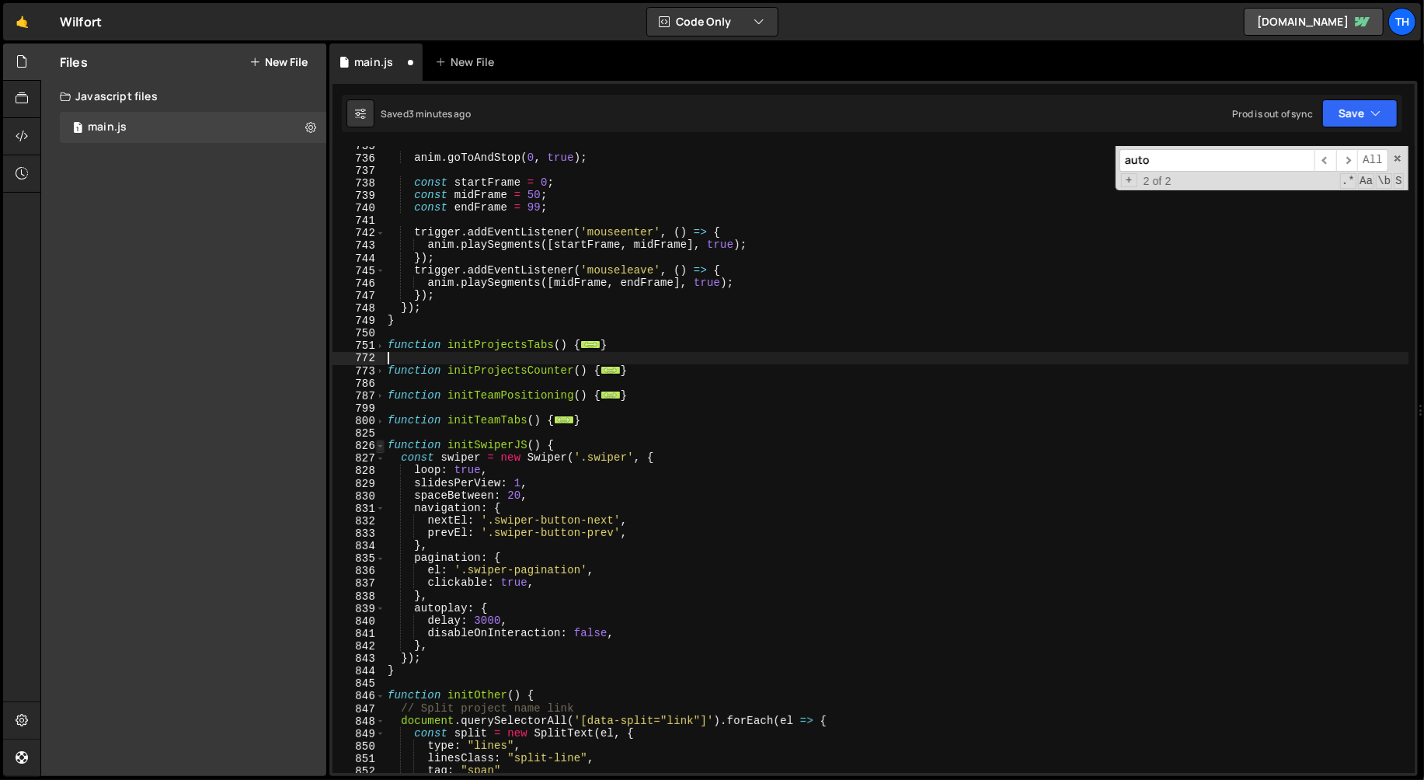
click at [376, 445] on span at bounding box center [380, 446] width 9 height 12
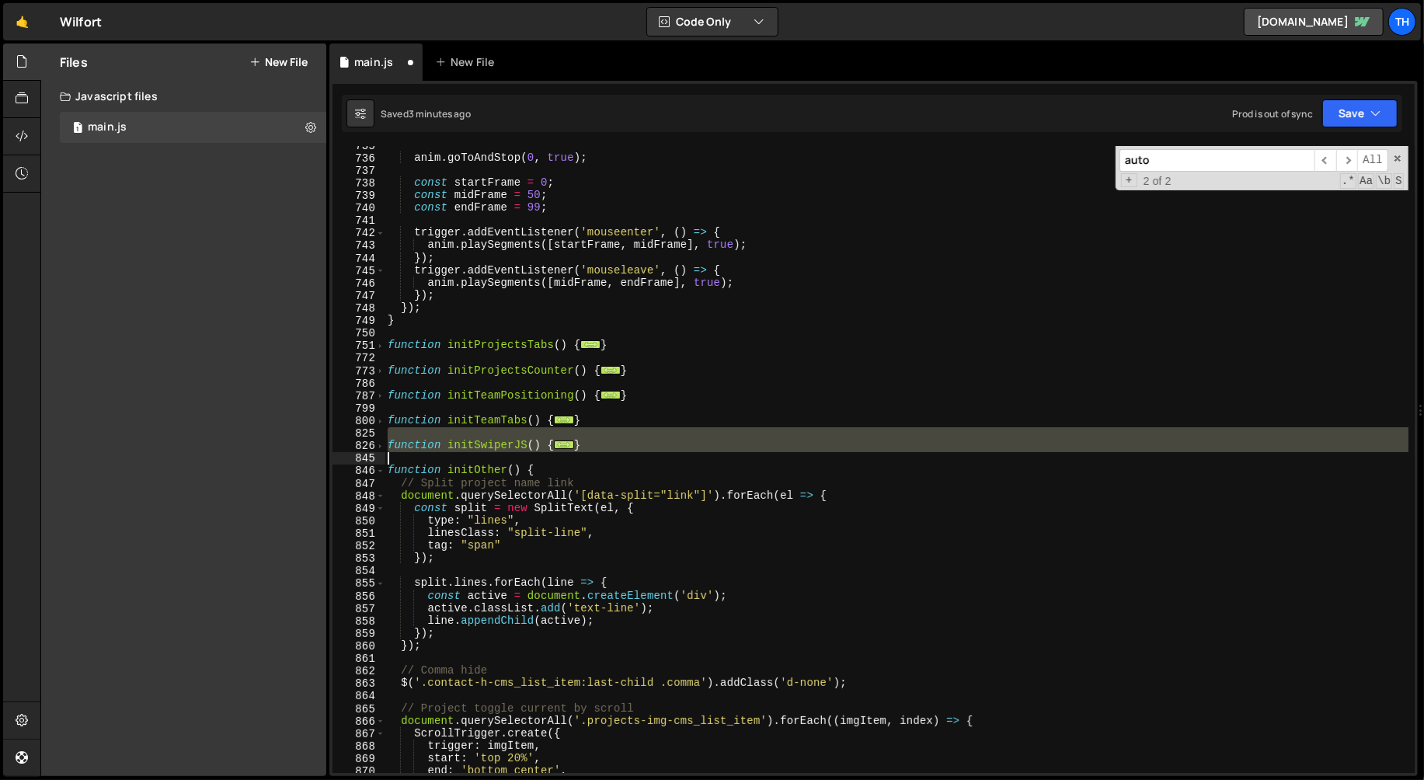
drag, startPoint x: 617, startPoint y: 436, endPoint x: 367, endPoint y: 453, distance: 250.7
click at [367, 453] on div "735 736 737 738 739 740 741 742 743 744 745 746 747 748 749 750 751 772 773 786…" at bounding box center [873, 459] width 1082 height 627
type textarea "}"
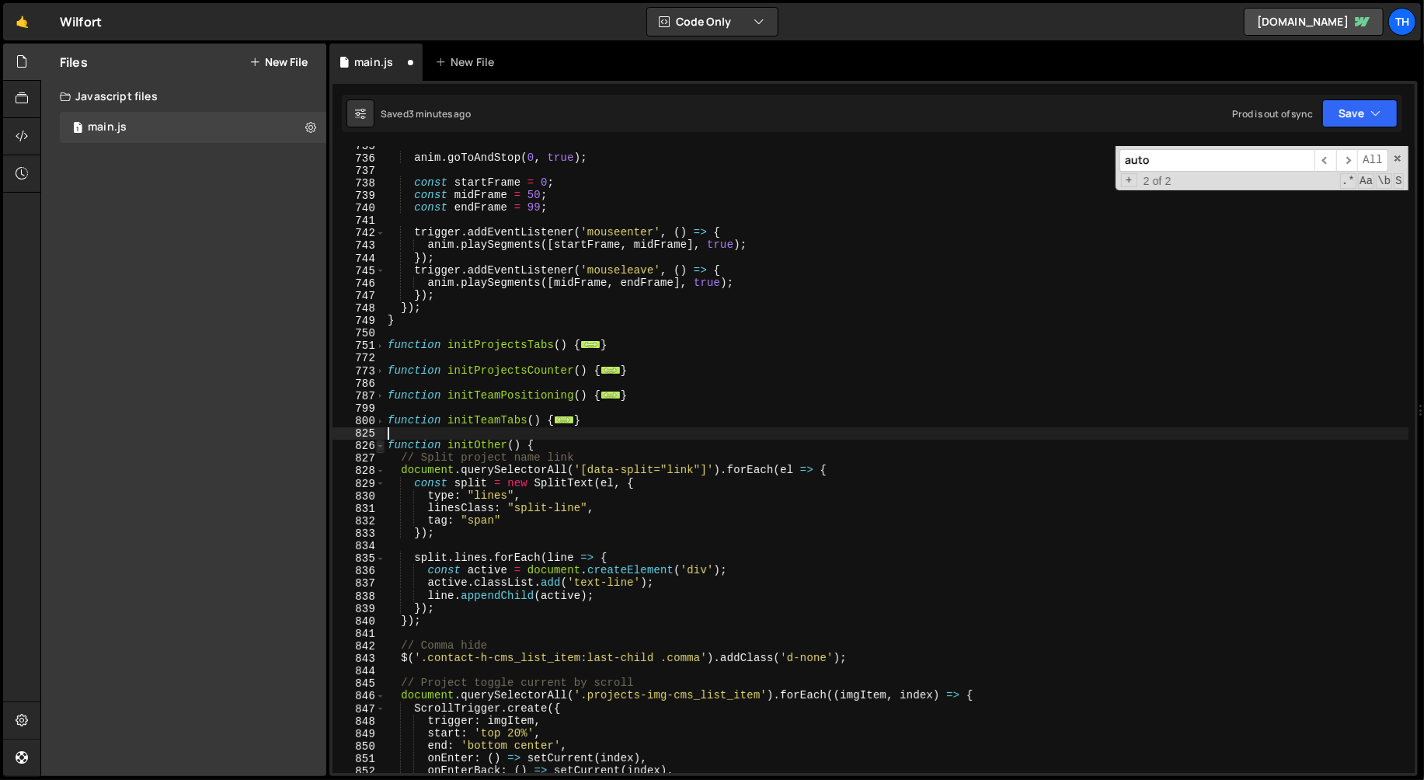
click at [381, 444] on span at bounding box center [380, 446] width 9 height 12
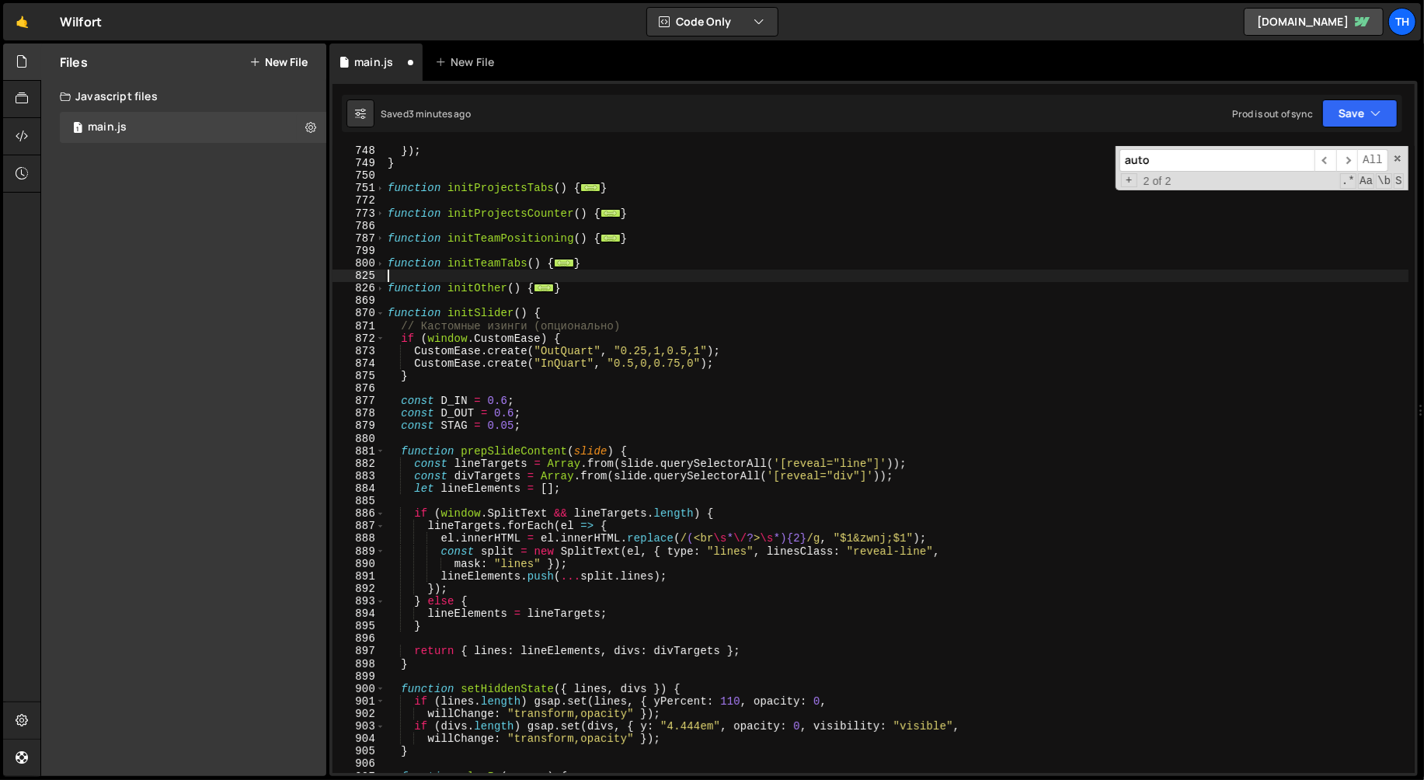
scroll to position [9348, 0]
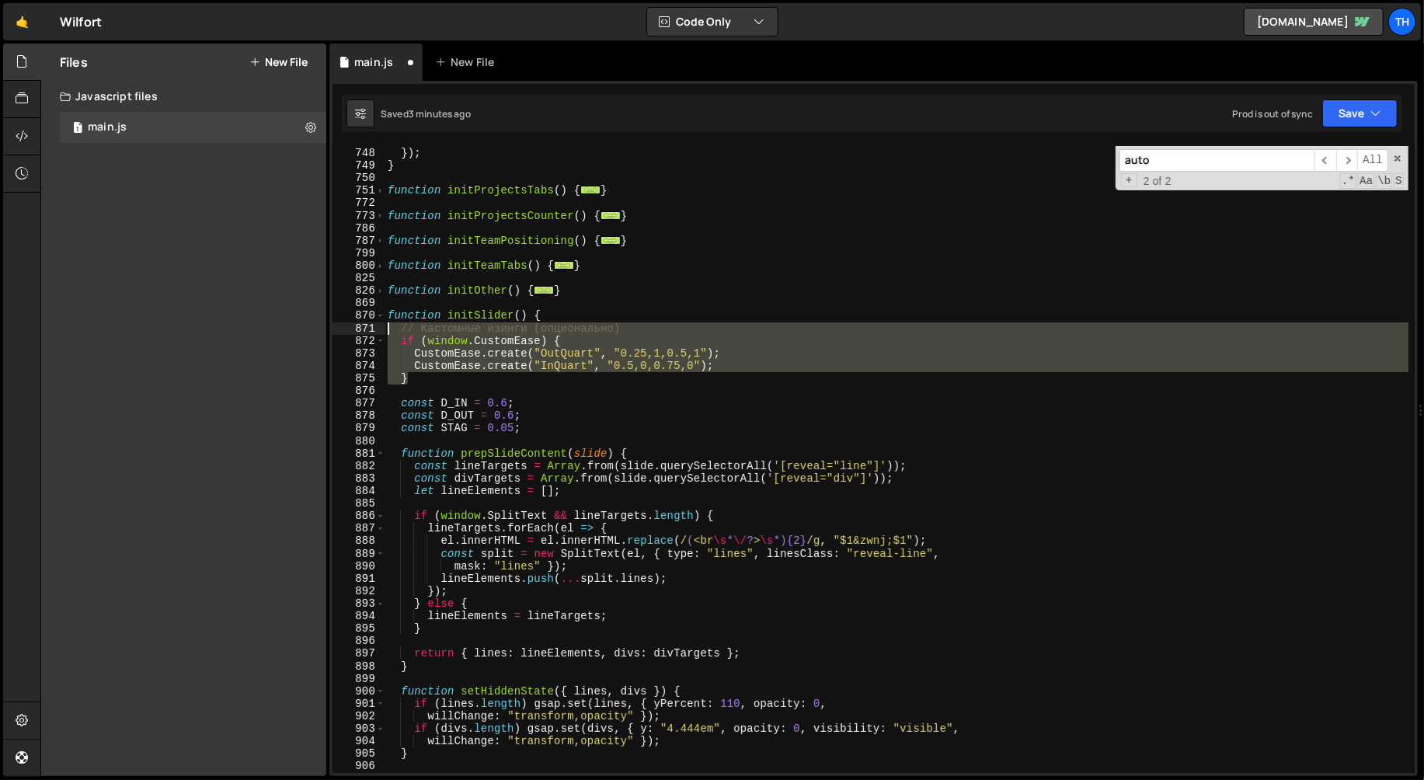
drag, startPoint x: 438, startPoint y: 381, endPoint x: 344, endPoint y: 328, distance: 108.2
click at [344, 328] on div "747 748 749 750 751 772 773 786 787 799 800 825 826 869 870 871 872 873 874 875…" at bounding box center [873, 459] width 1082 height 627
type textarea "// Кастомные изинги (опционально) if (window.CustomEase) {"
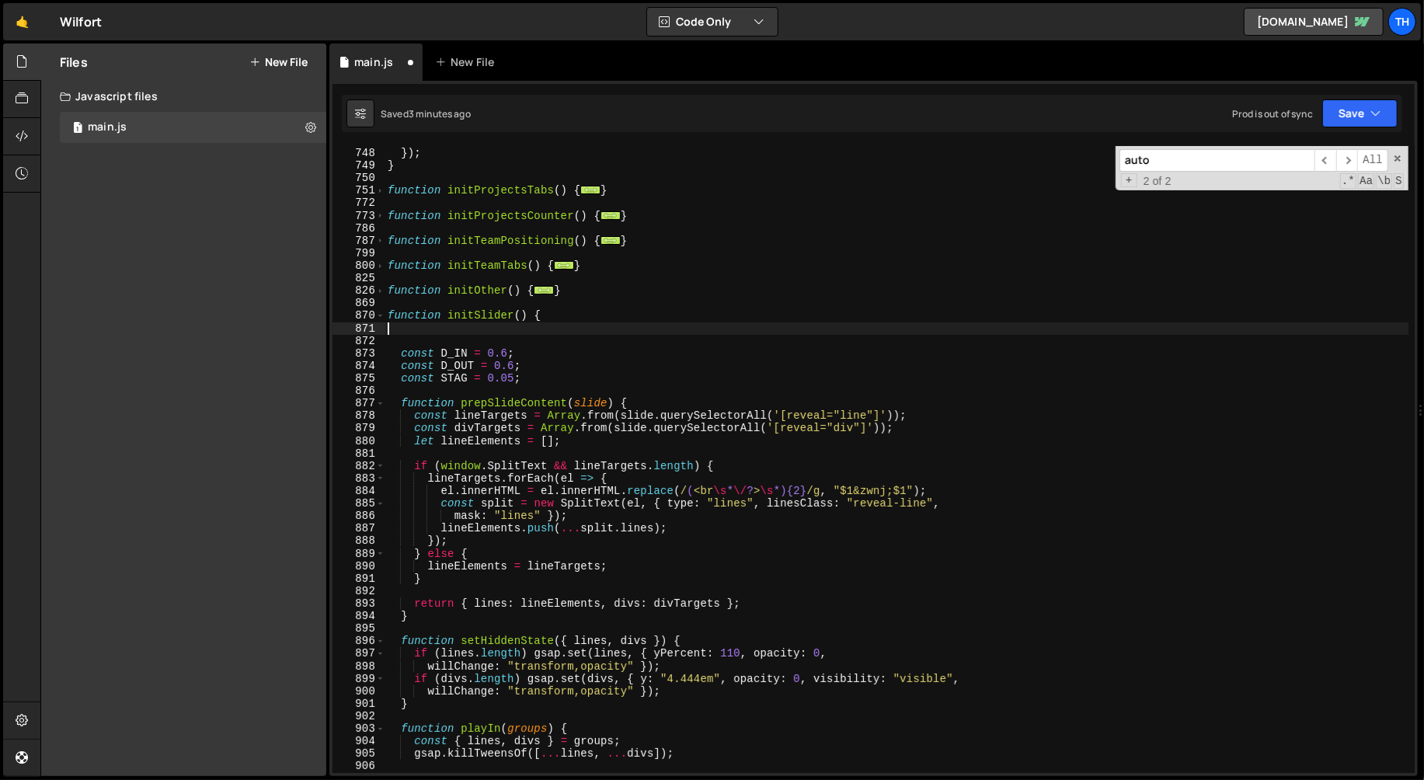
click at [1347, 92] on div "747 748 749 750 751 772 773 786 787 799 800 825 826 869 870 871 872 873 874 875…" at bounding box center [873, 428] width 1088 height 695
click at [1347, 99] on button "Save" at bounding box center [1359, 113] width 75 height 28
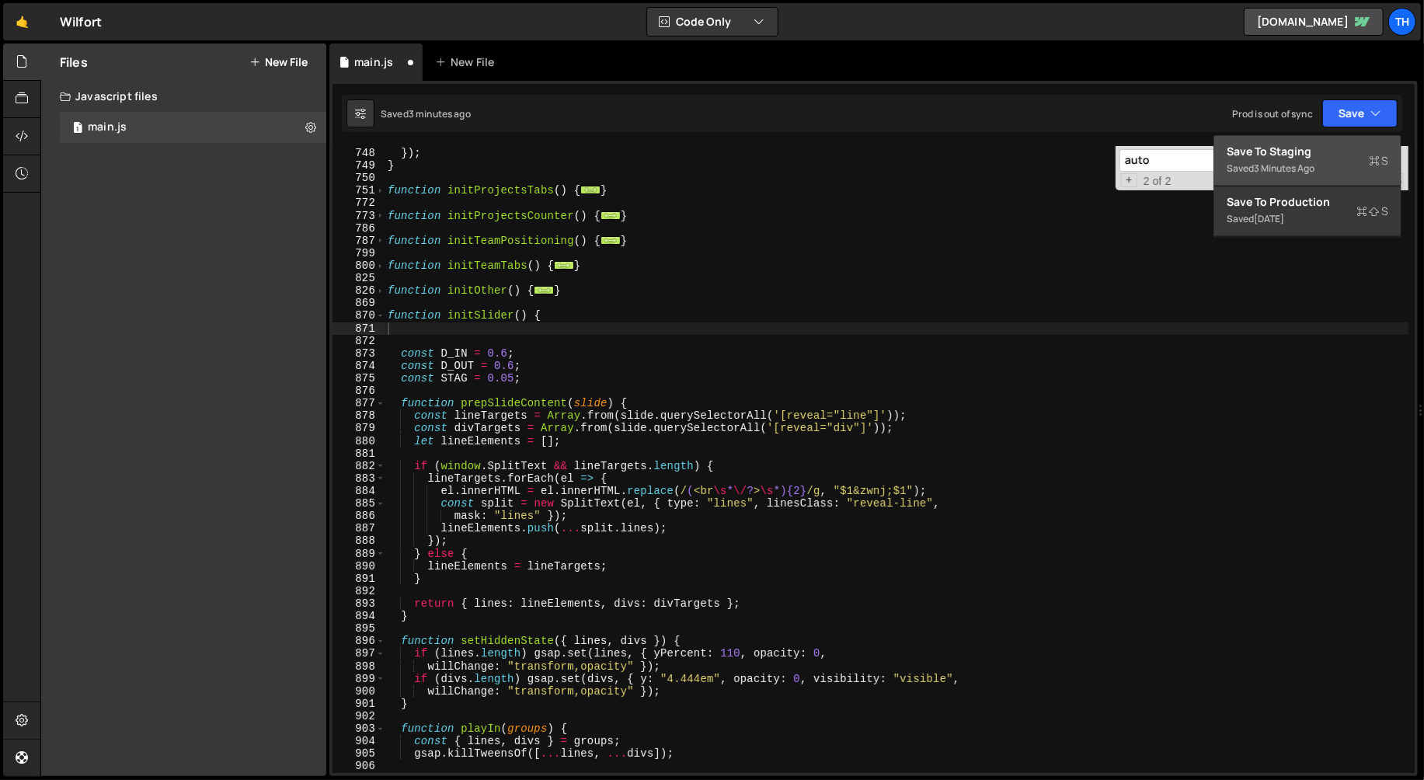
click at [1304, 148] on div "Save to Staging S" at bounding box center [1308, 152] width 162 height 16
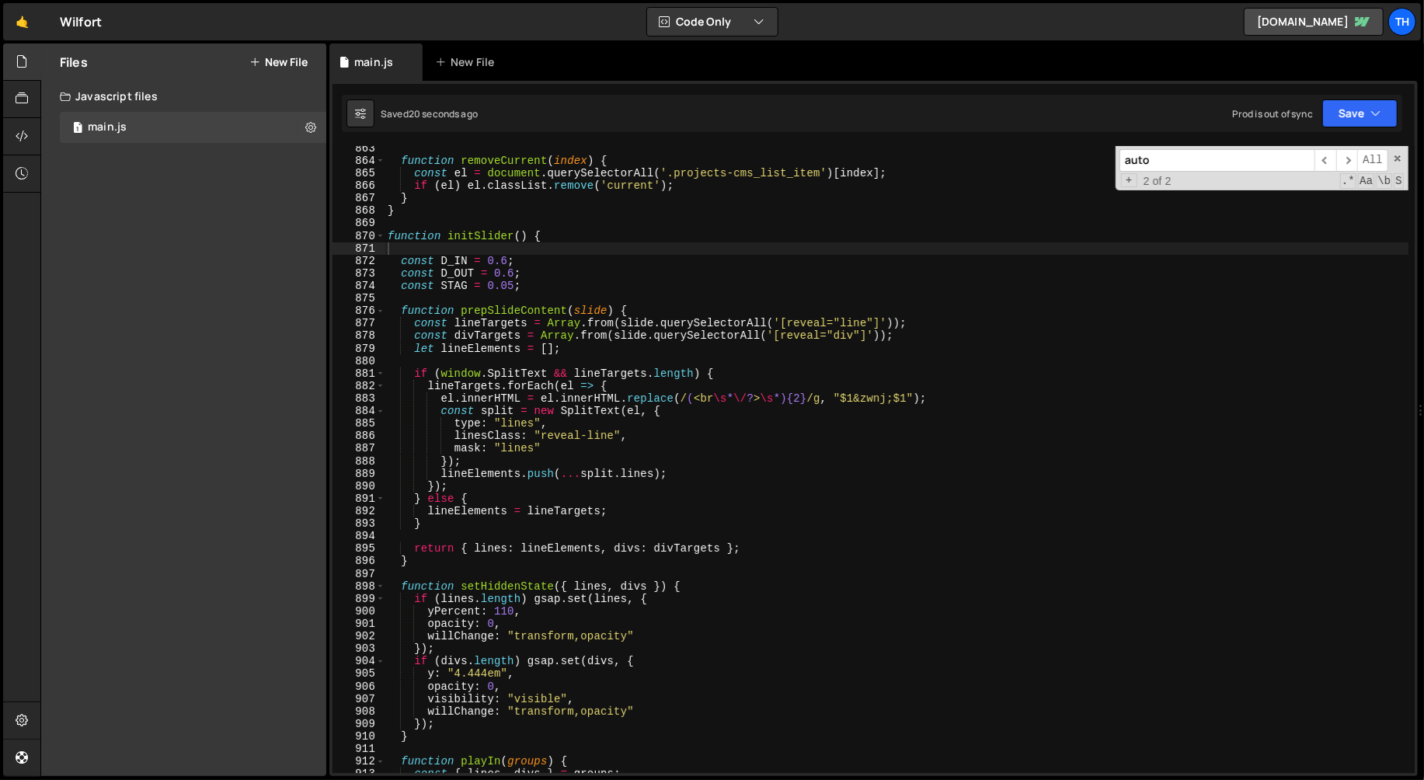
scroll to position [10818, 0]
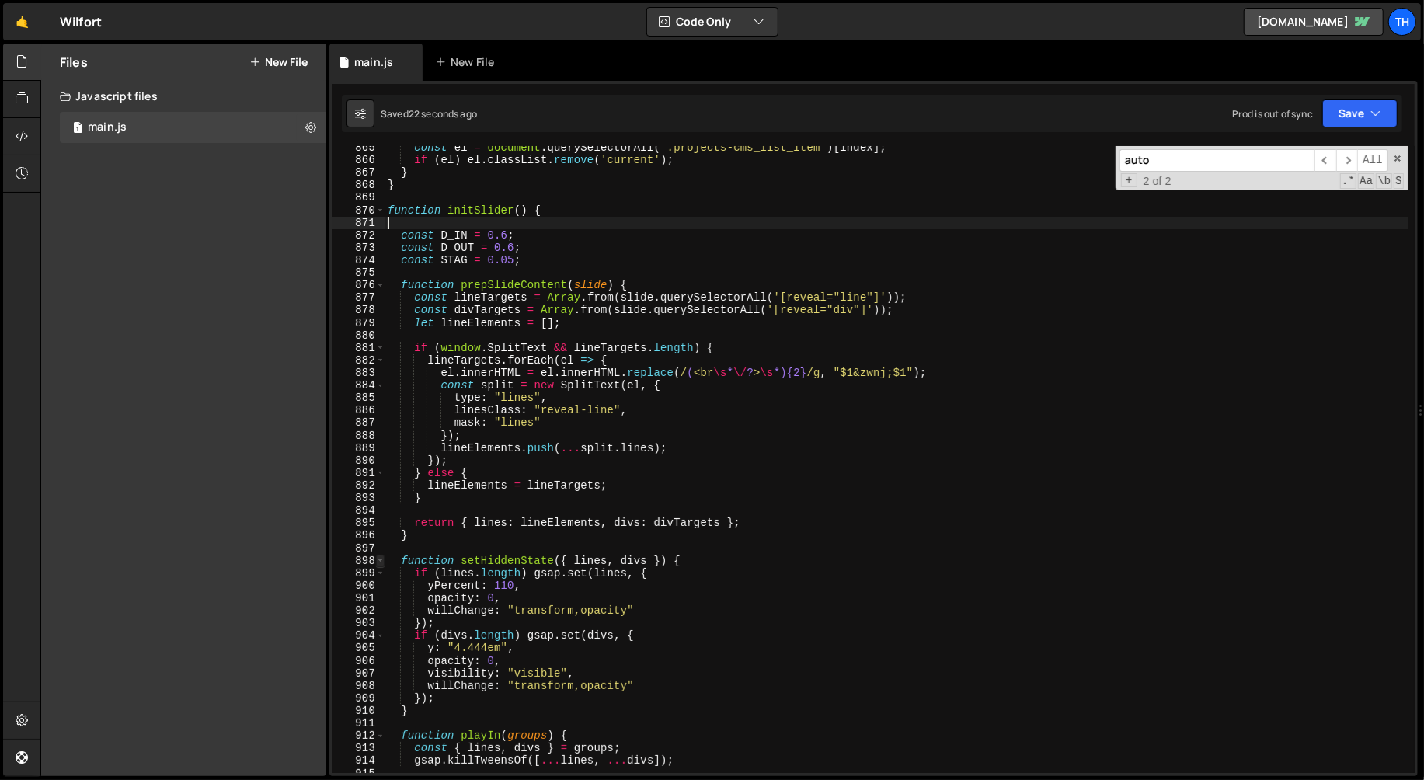
click at [381, 559] on span at bounding box center [380, 561] width 9 height 12
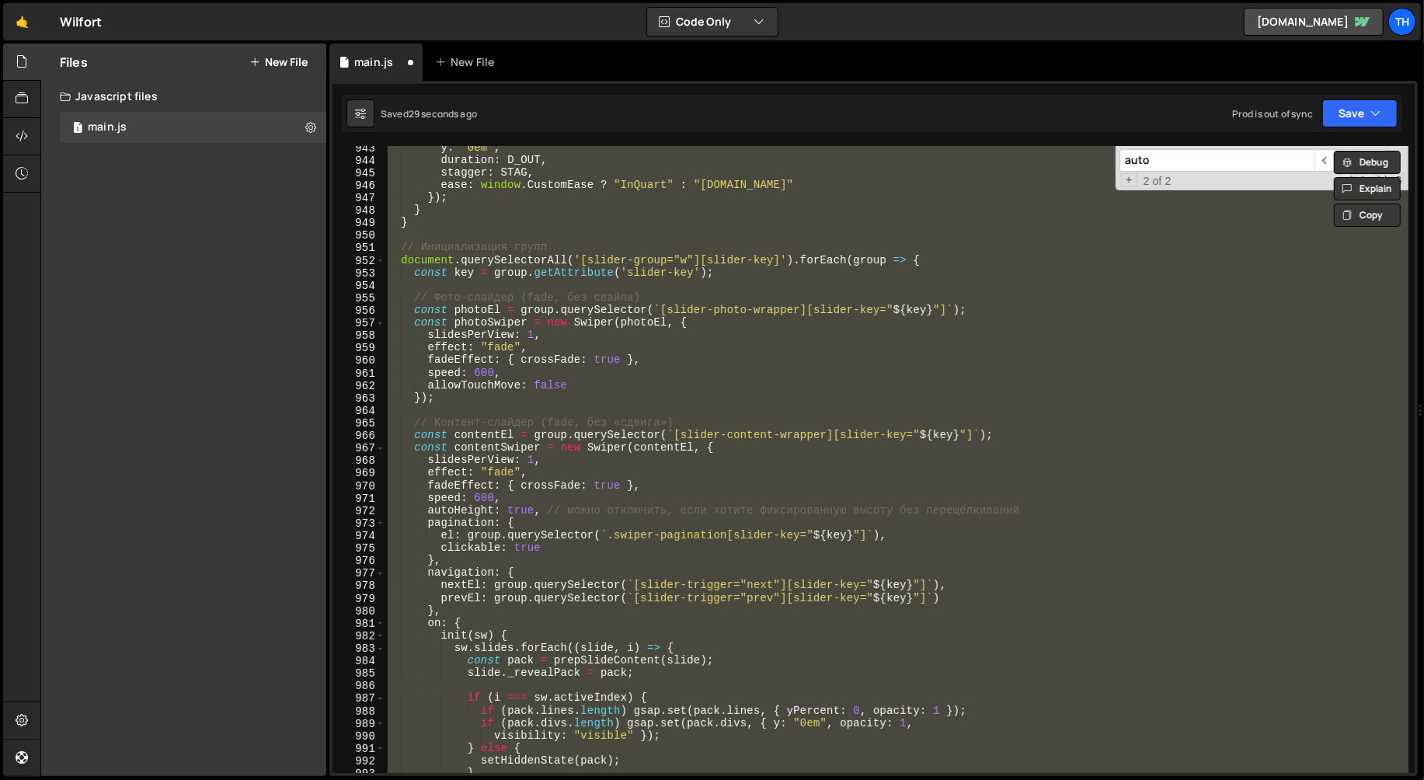
scroll to position [10473, 0]
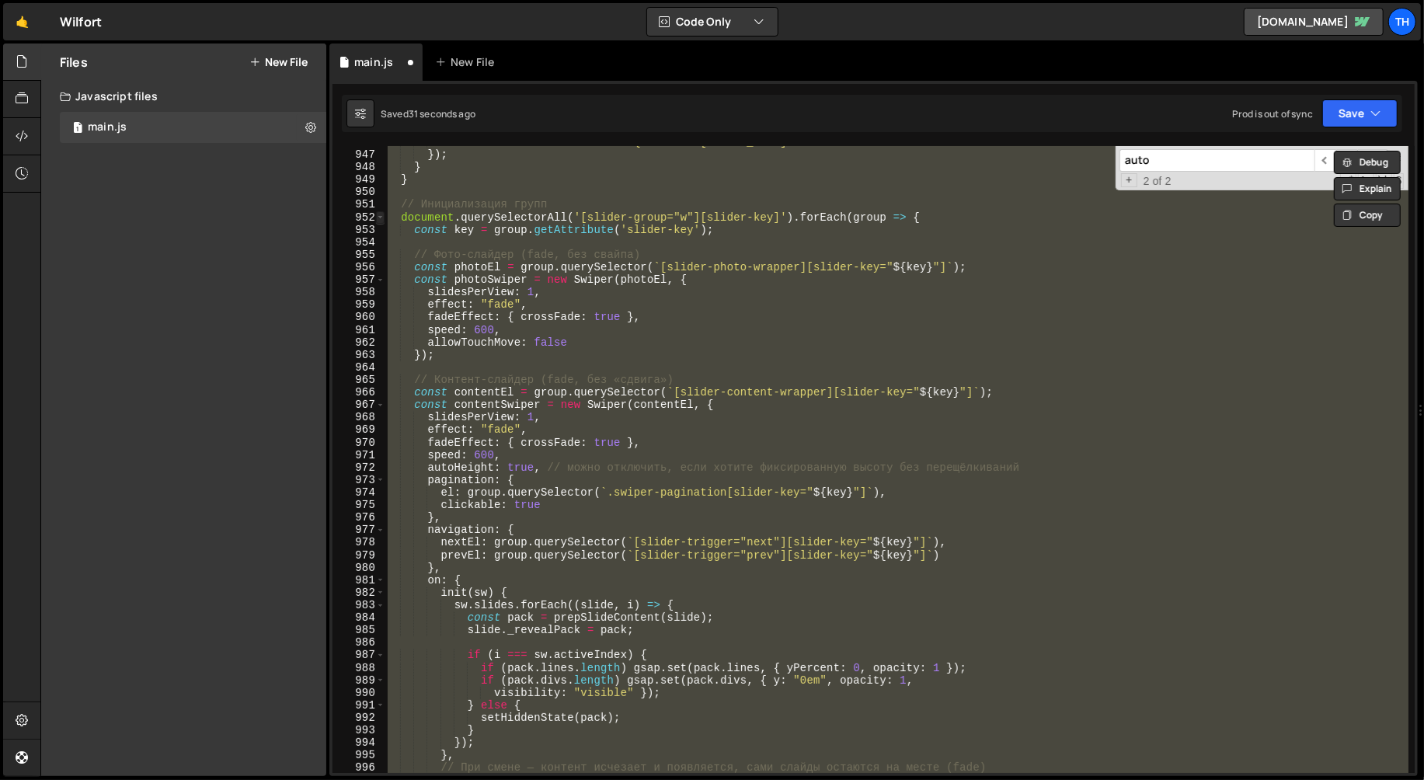
click at [382, 218] on span at bounding box center [380, 217] width 9 height 12
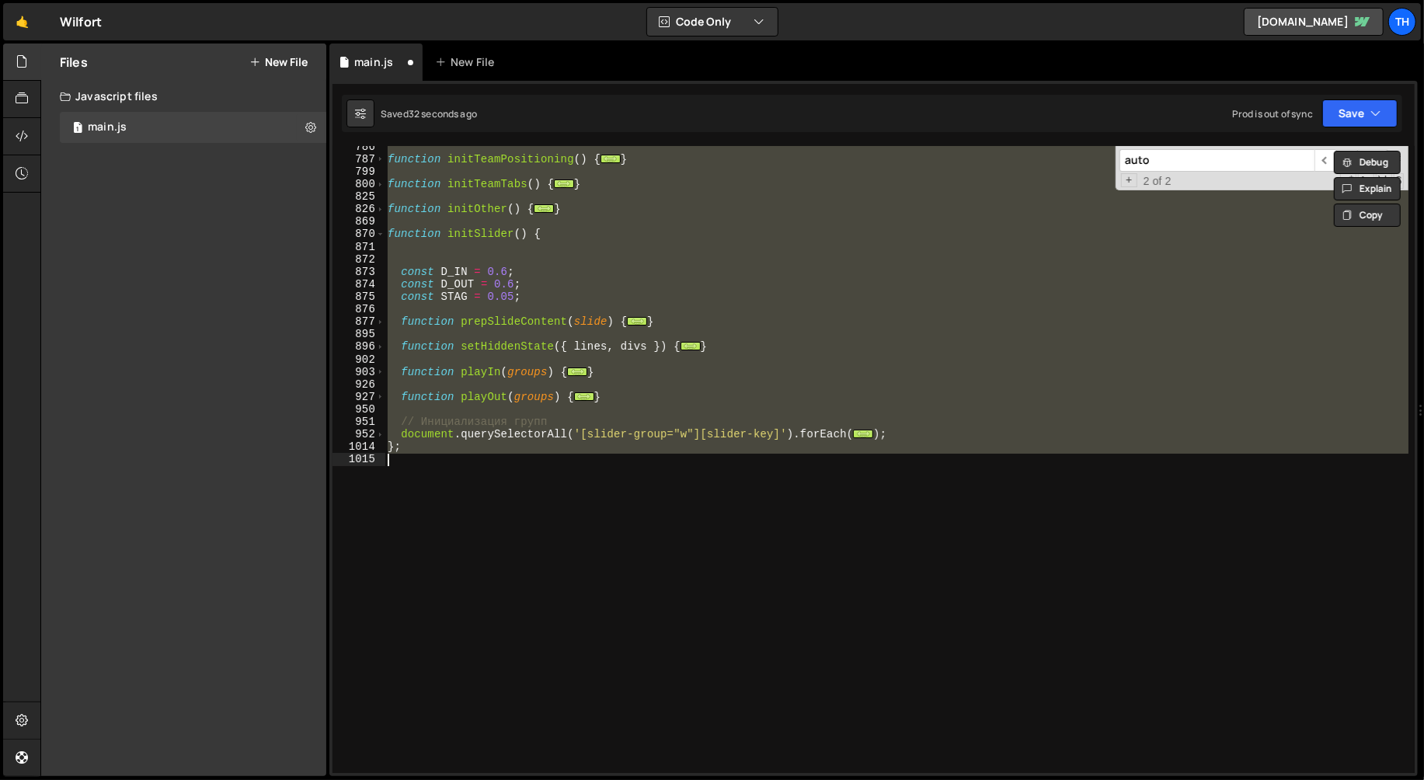
click at [441, 404] on div "function initTeamPositioning ( ) { ... } function initTeamTabs ( ) { ... } func…" at bounding box center [897, 459] width 1024 height 627
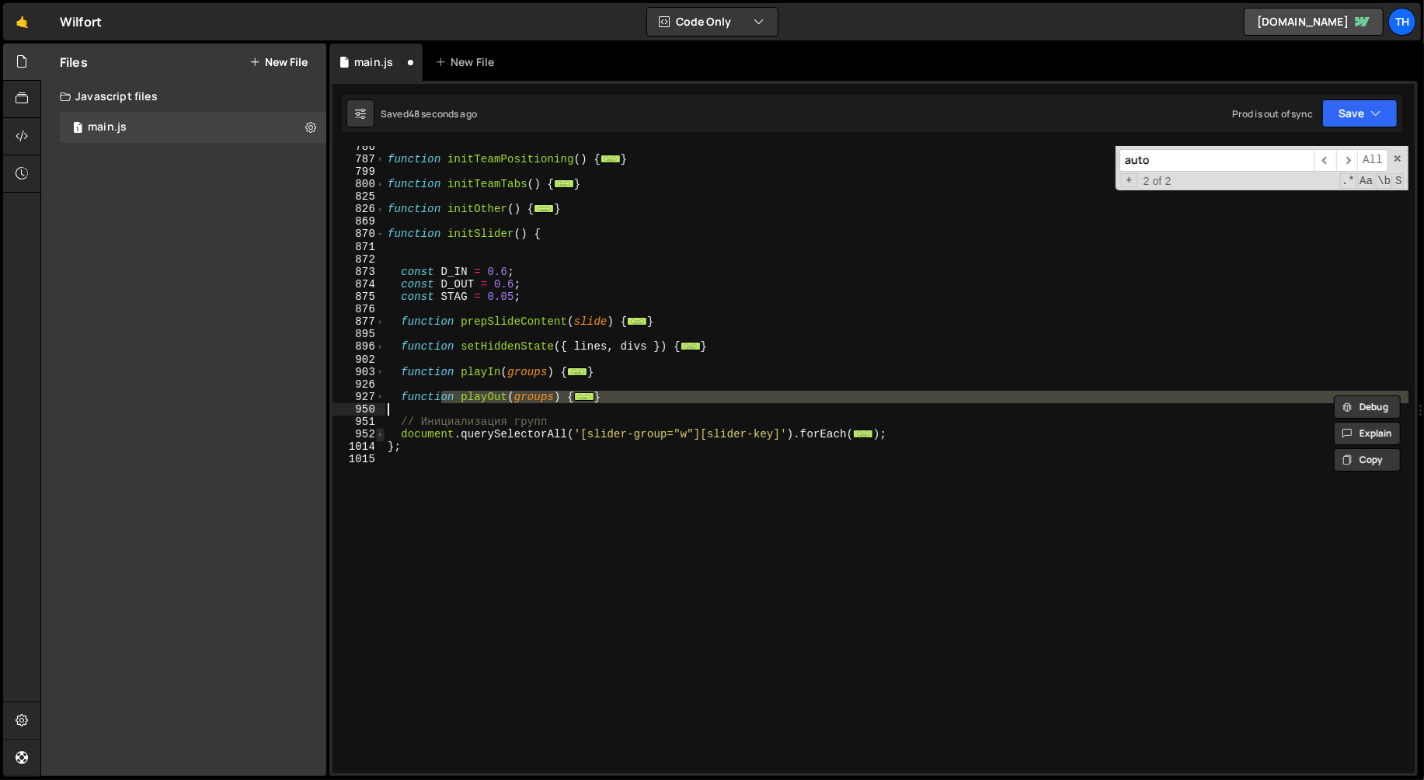
click at [376, 428] on span at bounding box center [380, 434] width 9 height 12
click at [377, 434] on span at bounding box center [380, 434] width 9 height 12
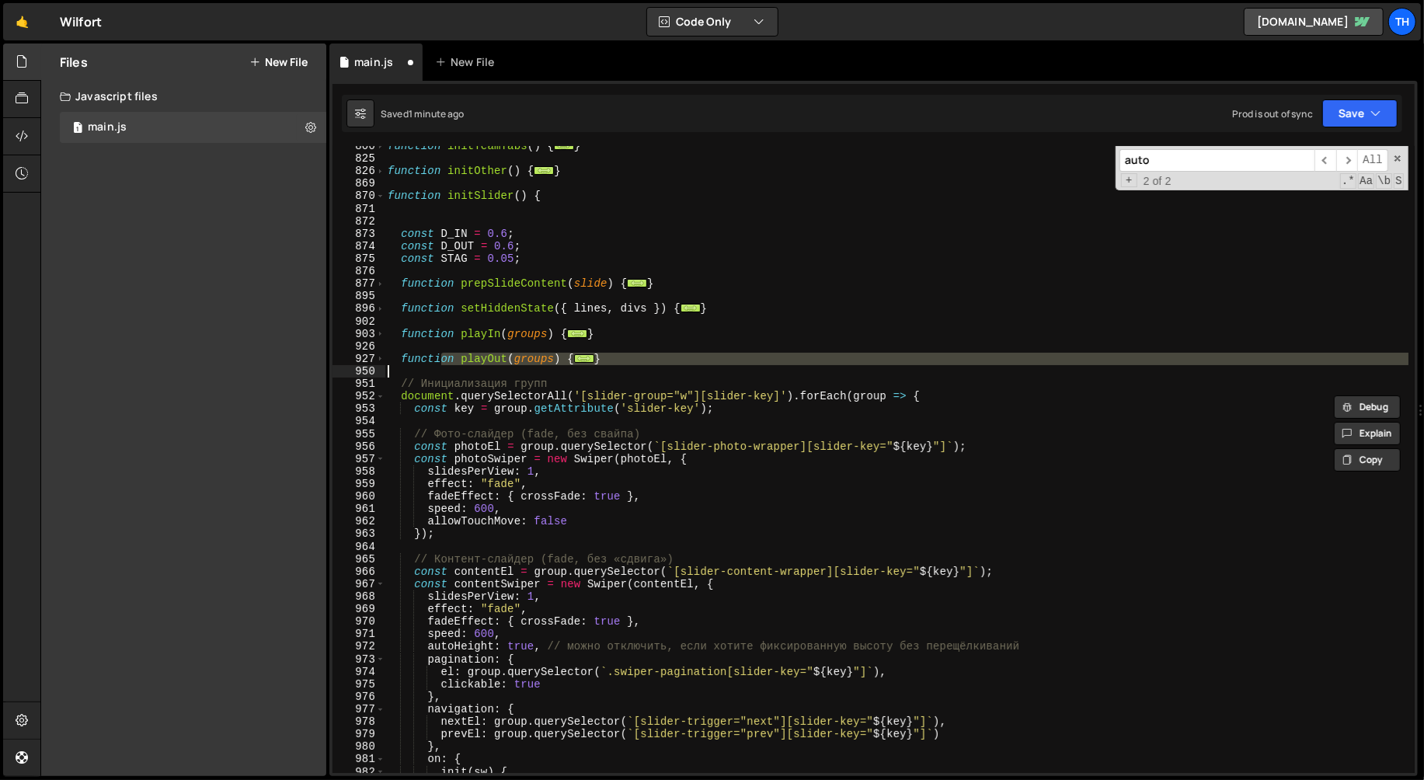
scroll to position [9468, 0]
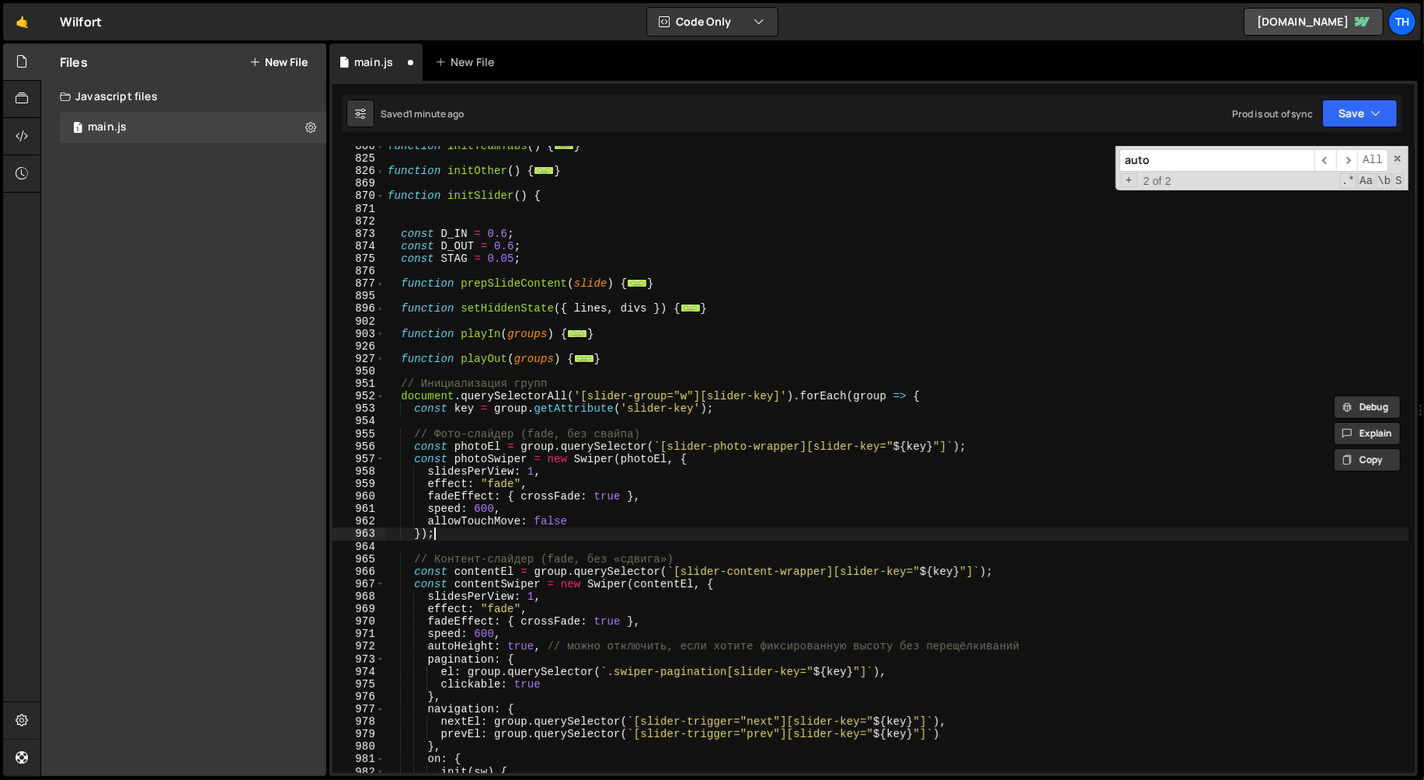
click at [644, 536] on div "function initTeamTabs ( ) { ... } function initOther ( ) { ... } function initS…" at bounding box center [897, 466] width 1025 height 653
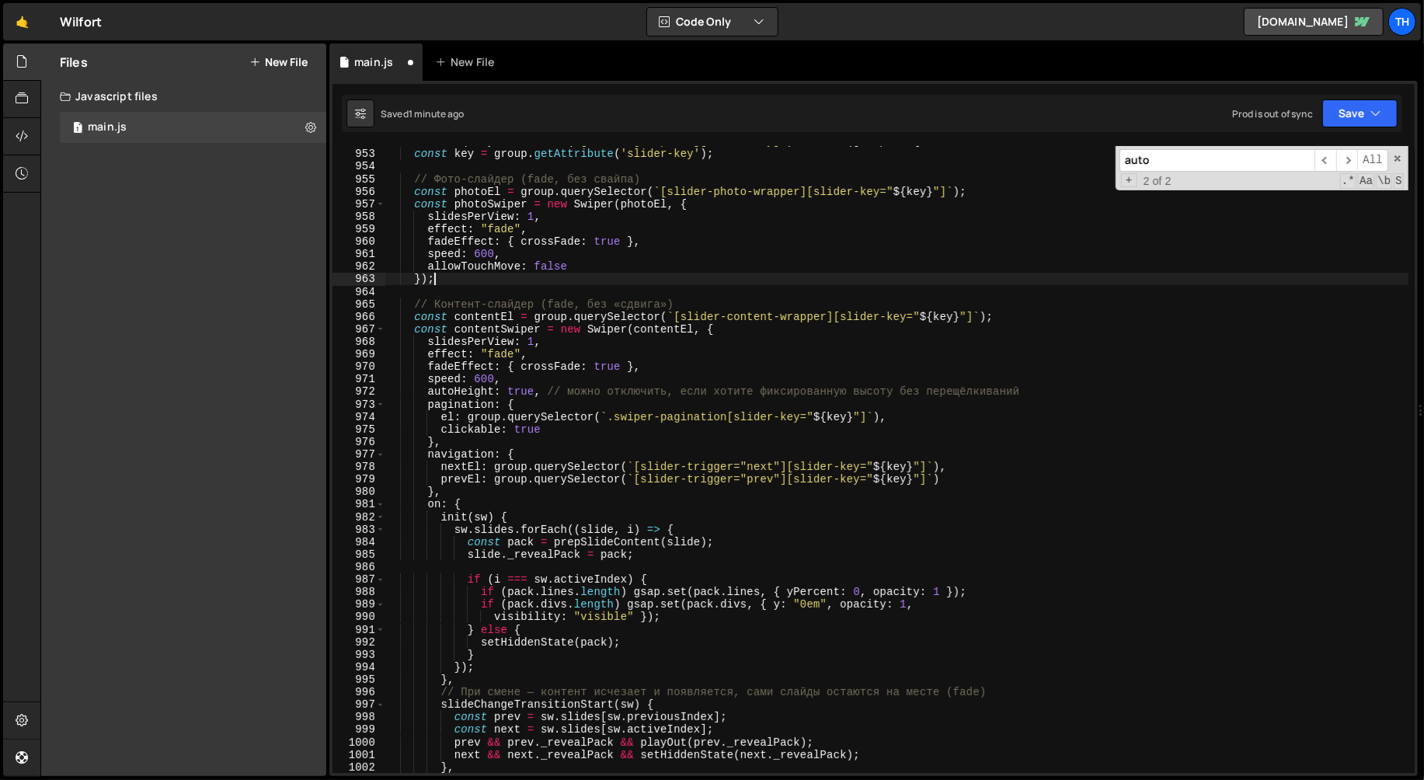
scroll to position [9731, 0]
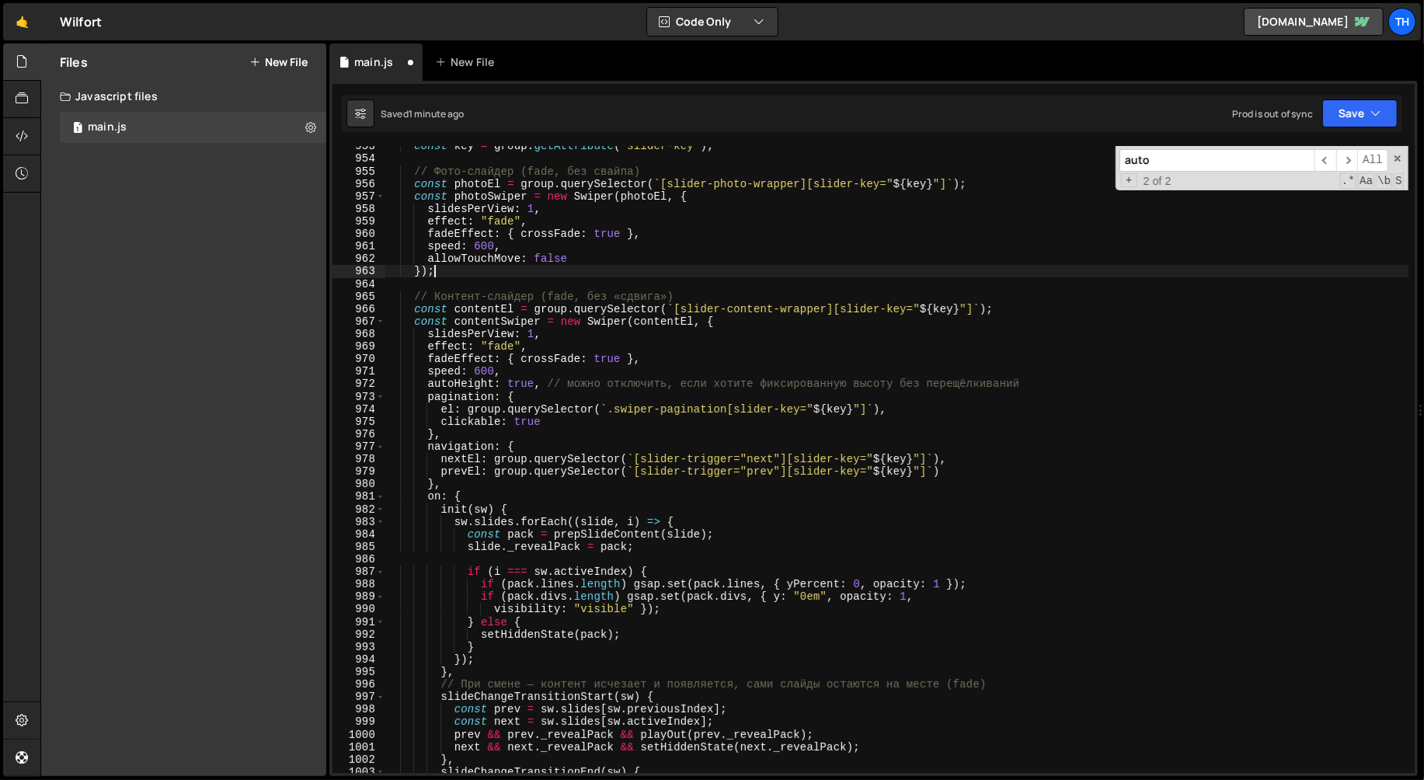
click at [429, 383] on div "const key = group . getAttribute ( 'slider-key' ) ; // Фото-слайдер (fade, без …" at bounding box center [897, 466] width 1025 height 653
type textarea "autoHeight: true, // можно отключить, если хотите фиксированную высоту без пере…"
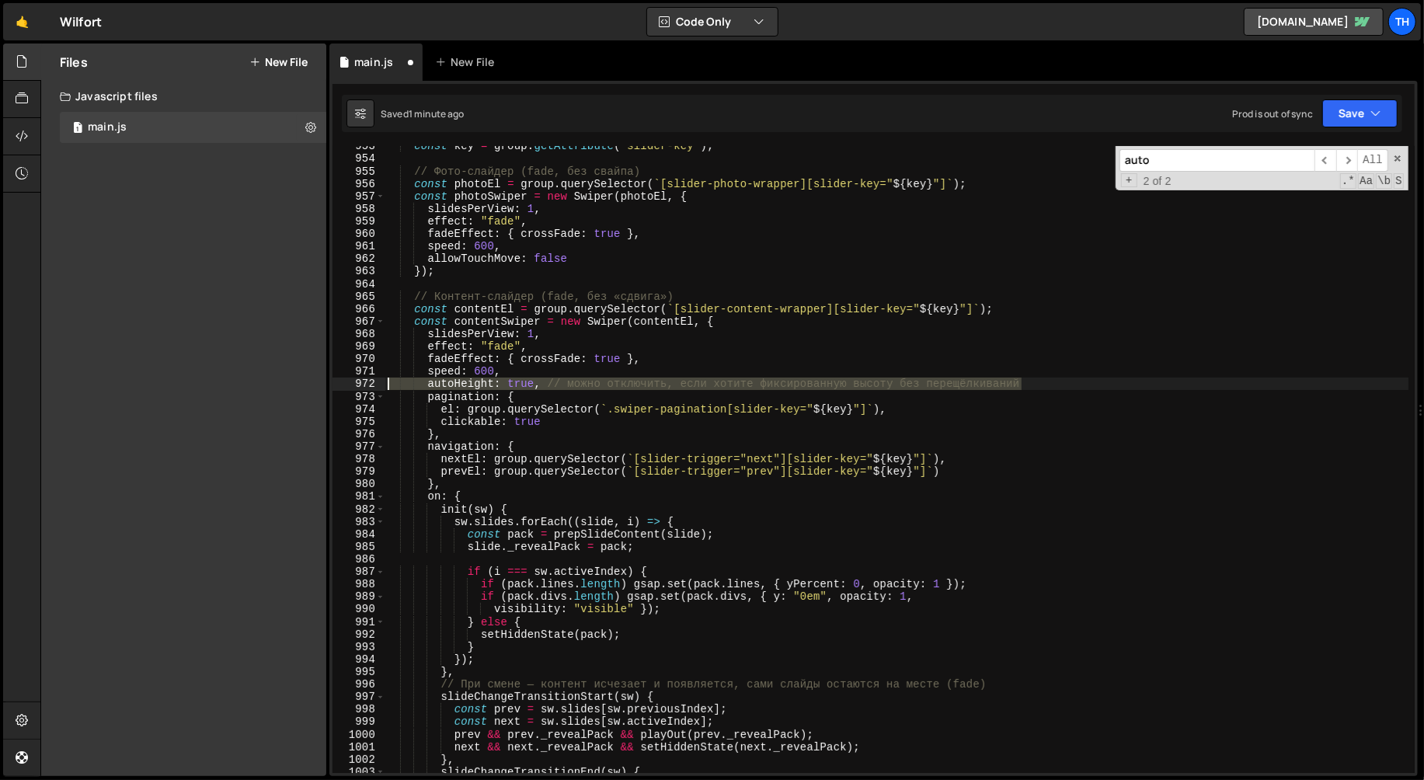
drag, startPoint x: 1028, startPoint y: 385, endPoint x: 266, endPoint y: 379, distance: 761.3
click at [266, 380] on div "Files New File Javascript files 1 main.js 0 CSS files Copy share link Edit File…" at bounding box center [732, 410] width 1384 height 733
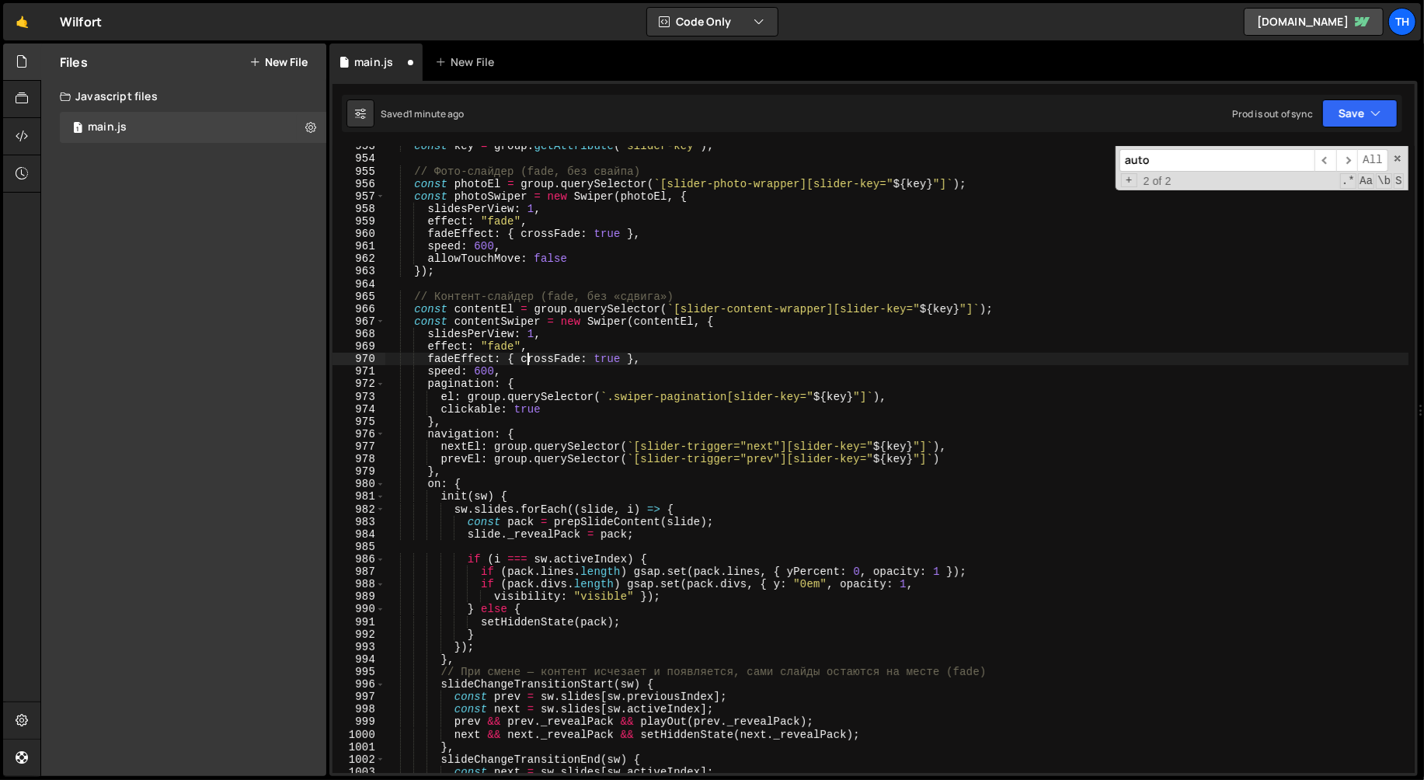
click at [531, 356] on div "const key = group . getAttribute ( 'slider-key' ) ; // Фото-слайдер (fade, без …" at bounding box center [897, 466] width 1025 height 653
click at [536, 348] on div "const key = group . getAttribute ( 'slider-key' ) ; // Фото-слайдер (fade, без …" at bounding box center [897, 466] width 1025 height 653
type textarea "effect: "fade","
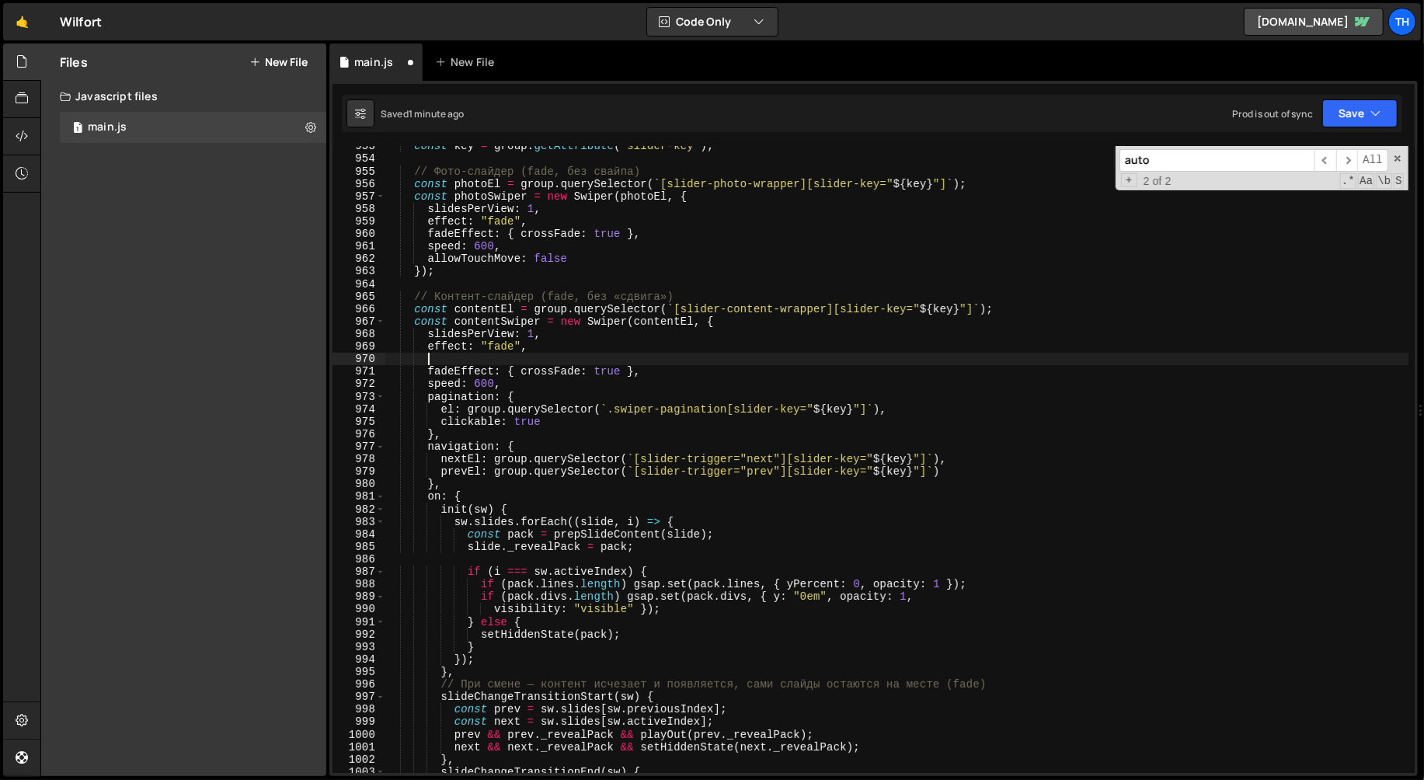
paste textarea "loopAdditionalSlides: 1,"
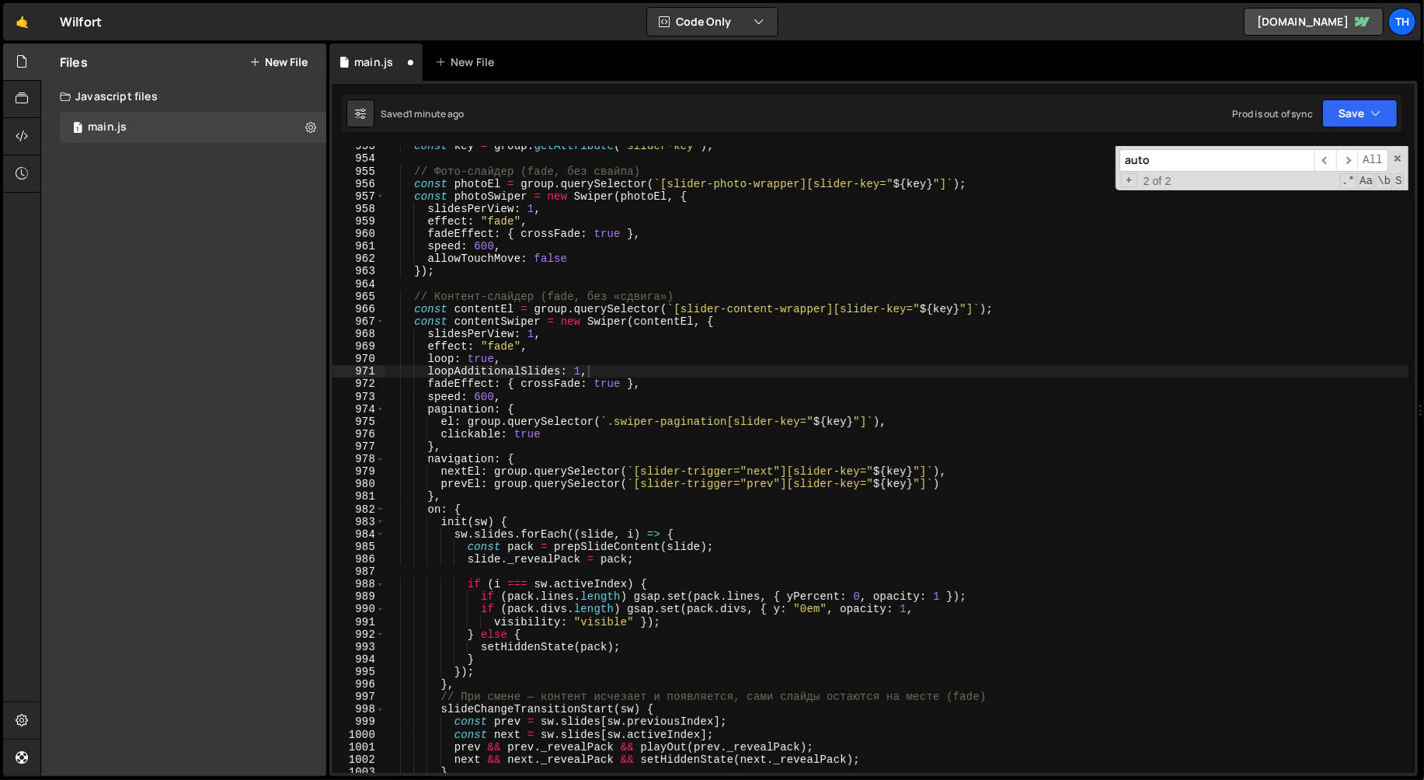
click at [1366, 132] on div "loopAdditionalSlides: 1, 953 954 955 956 957 958 959 960 961 962 963 964 965 96…" at bounding box center [873, 428] width 1088 height 695
click at [1366, 102] on button "Save" at bounding box center [1359, 113] width 75 height 28
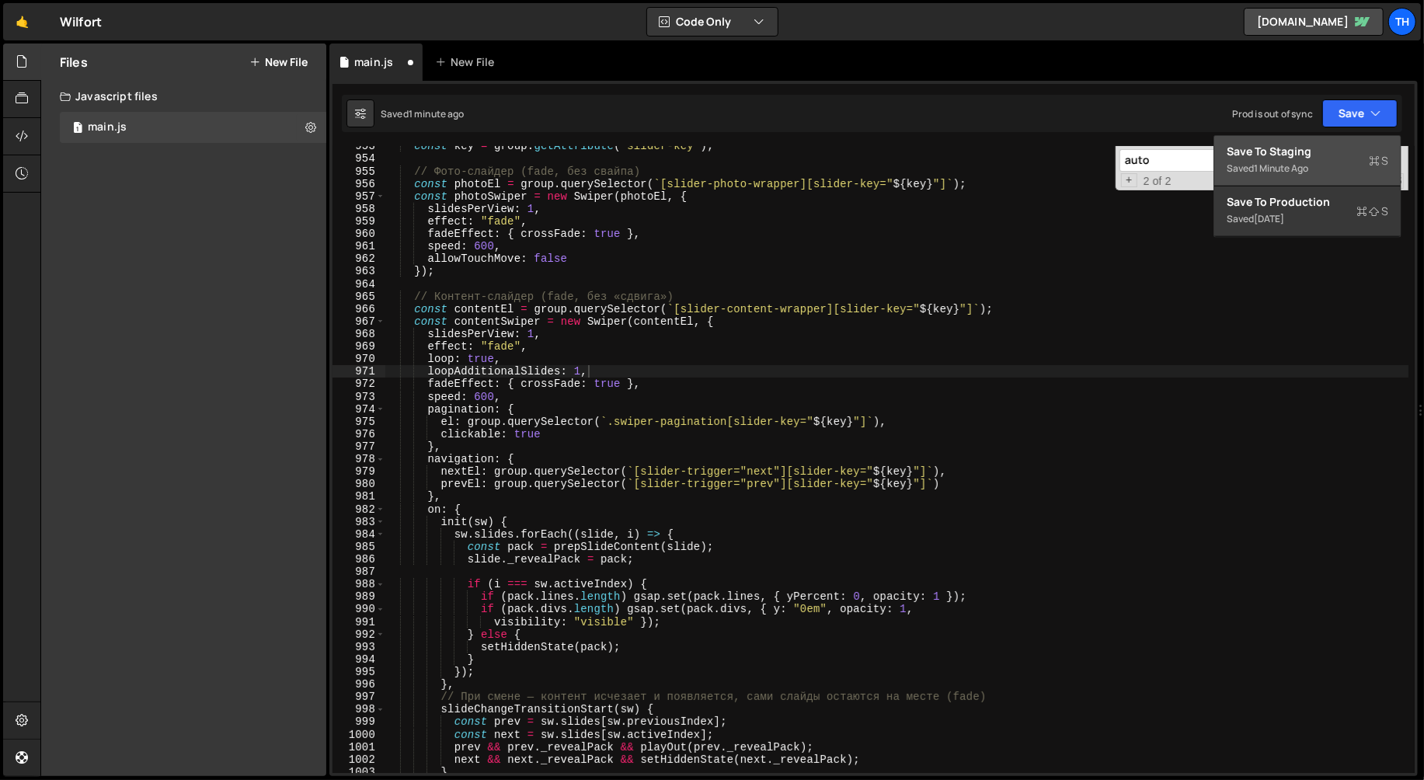
click at [1272, 166] on div "1 minute ago" at bounding box center [1281, 168] width 54 height 13
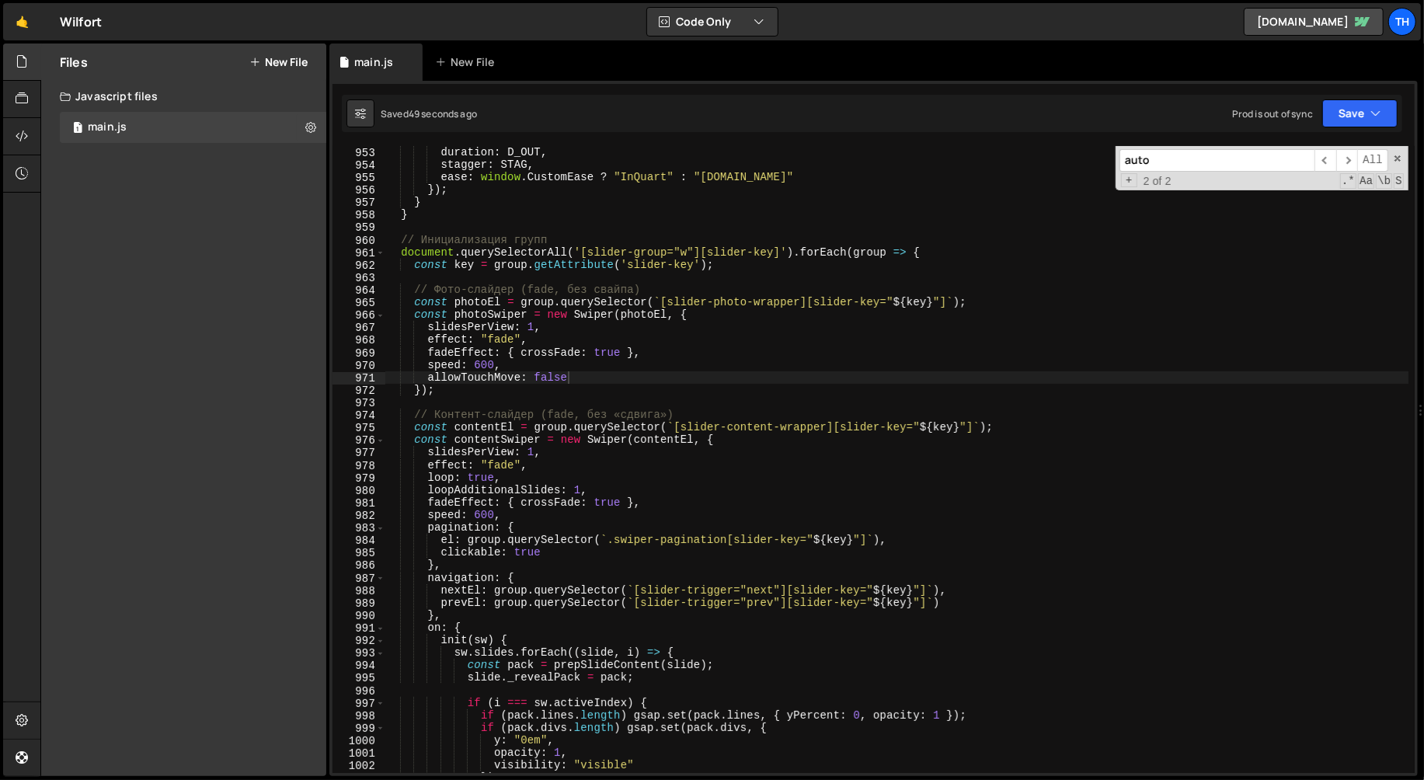
scroll to position [11914, 0]
type textarea "effect: "fade","
click at [563, 339] on div "y : "0em" , duration : D_OUT , stagger : STAG , ease : window . CustomEase ? "I…" at bounding box center [897, 460] width 1025 height 653
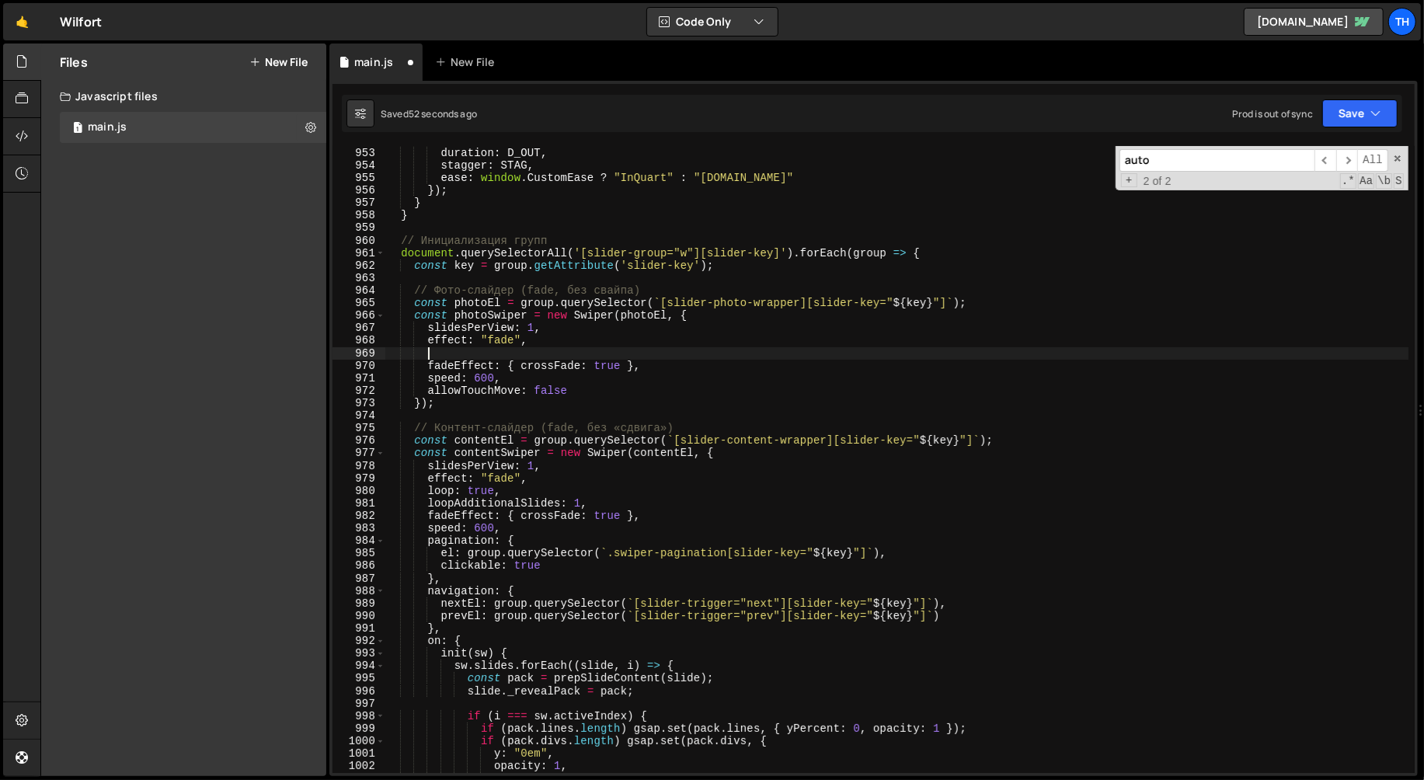
paste textarea "loopAdditionalSlides: 1,"
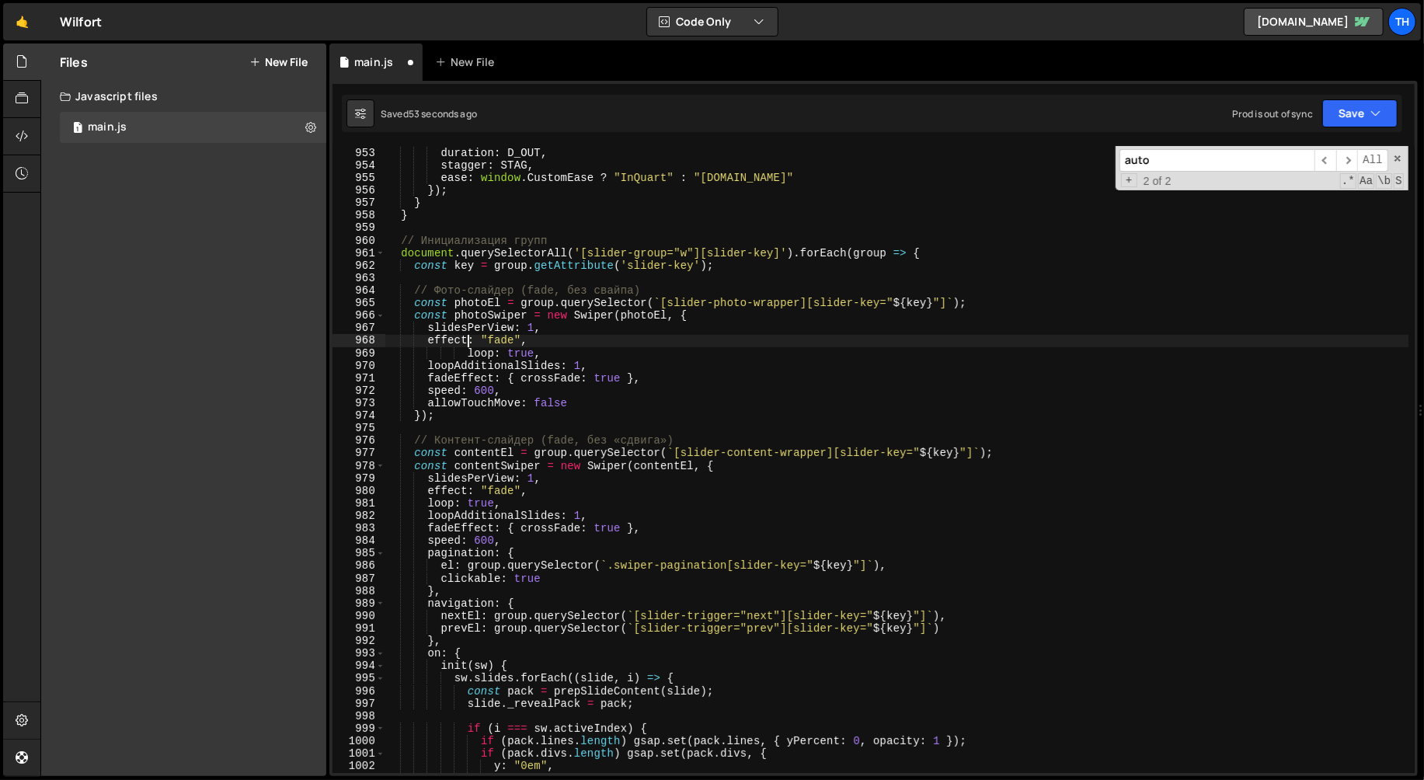
click at [467, 346] on div "y : "0em" , duration : D_OUT , stagger : STAG , ease : window . CustomEase ? "I…" at bounding box center [897, 460] width 1025 height 653
click at [467, 353] on div "y : "0em" , duration : D_OUT , stagger : STAG , ease : window . CustomEase ? "I…" at bounding box center [897, 460] width 1025 height 653
click at [1335, 106] on button "Save" at bounding box center [1359, 113] width 75 height 28
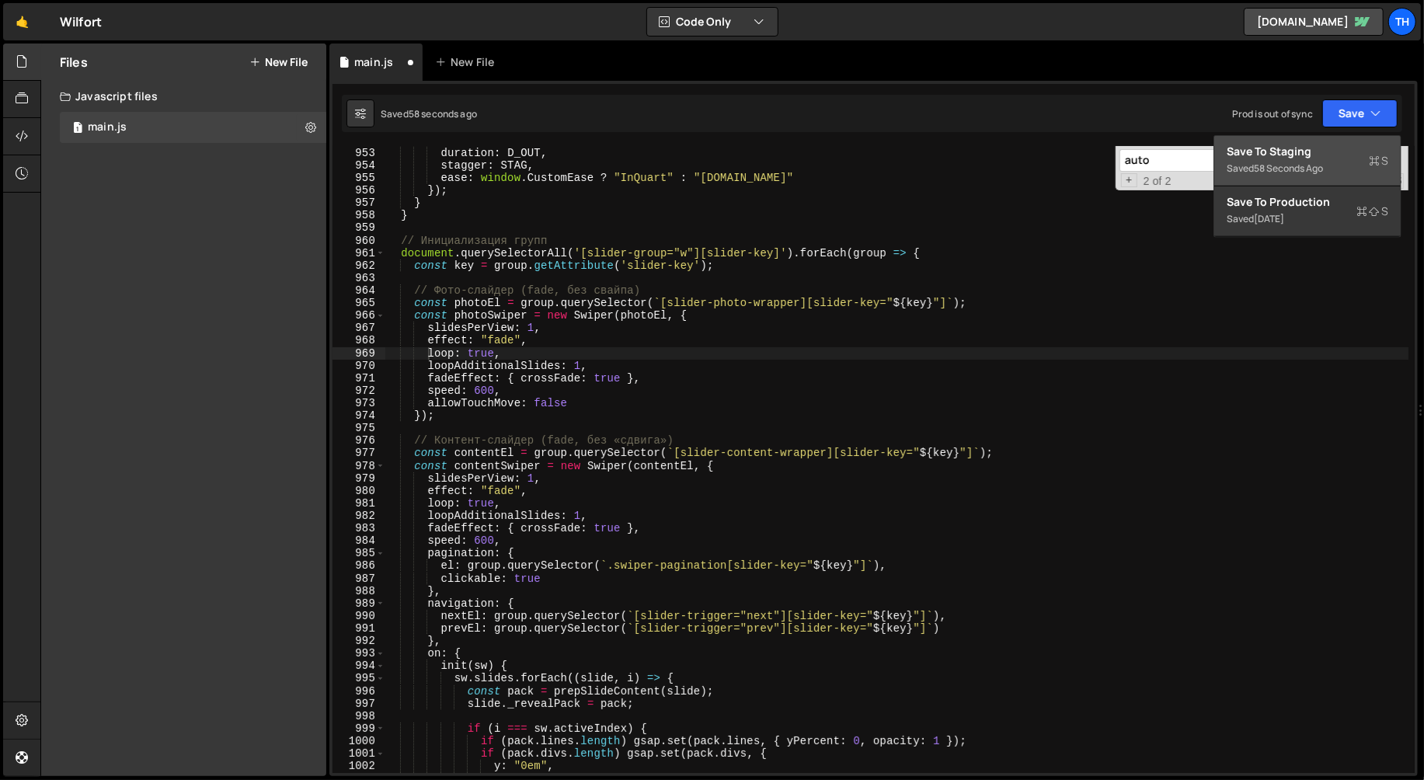
click at [1306, 142] on button "Save to Staging S Saved 58 seconds ago" at bounding box center [1307, 161] width 186 height 50
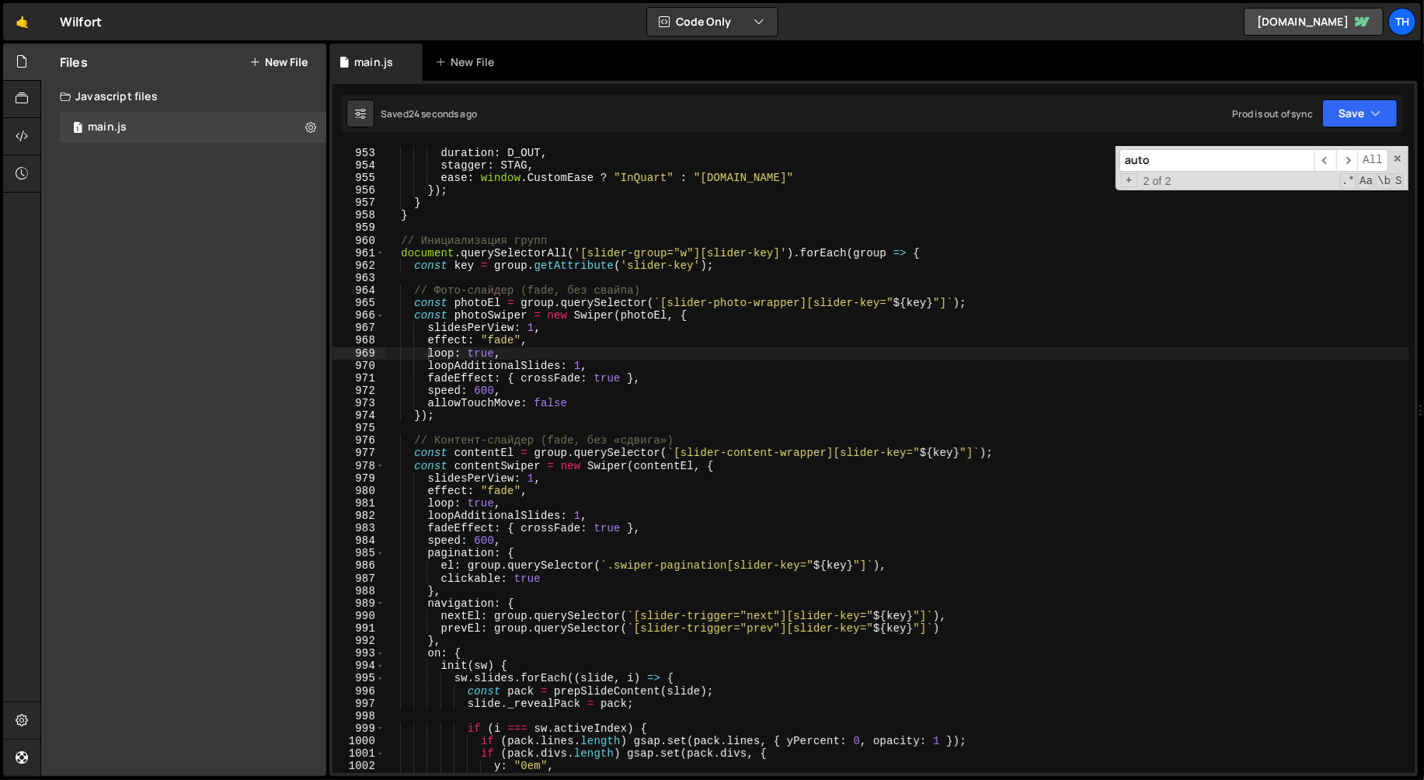
click at [427, 366] on div "y : "0em" , duration : D_OUT , stagger : STAG , ease : window . CustomEase ? "I…" at bounding box center [897, 460] width 1025 height 653
click at [427, 517] on div "y : "0em" , duration : D_OUT , stagger : STAG , ease : window . CustomEase ? "I…" at bounding box center [897, 460] width 1025 height 653
type textarea "//loopAdditionalSlides: 1,"
click at [1359, 112] on button "Save" at bounding box center [1359, 113] width 75 height 28
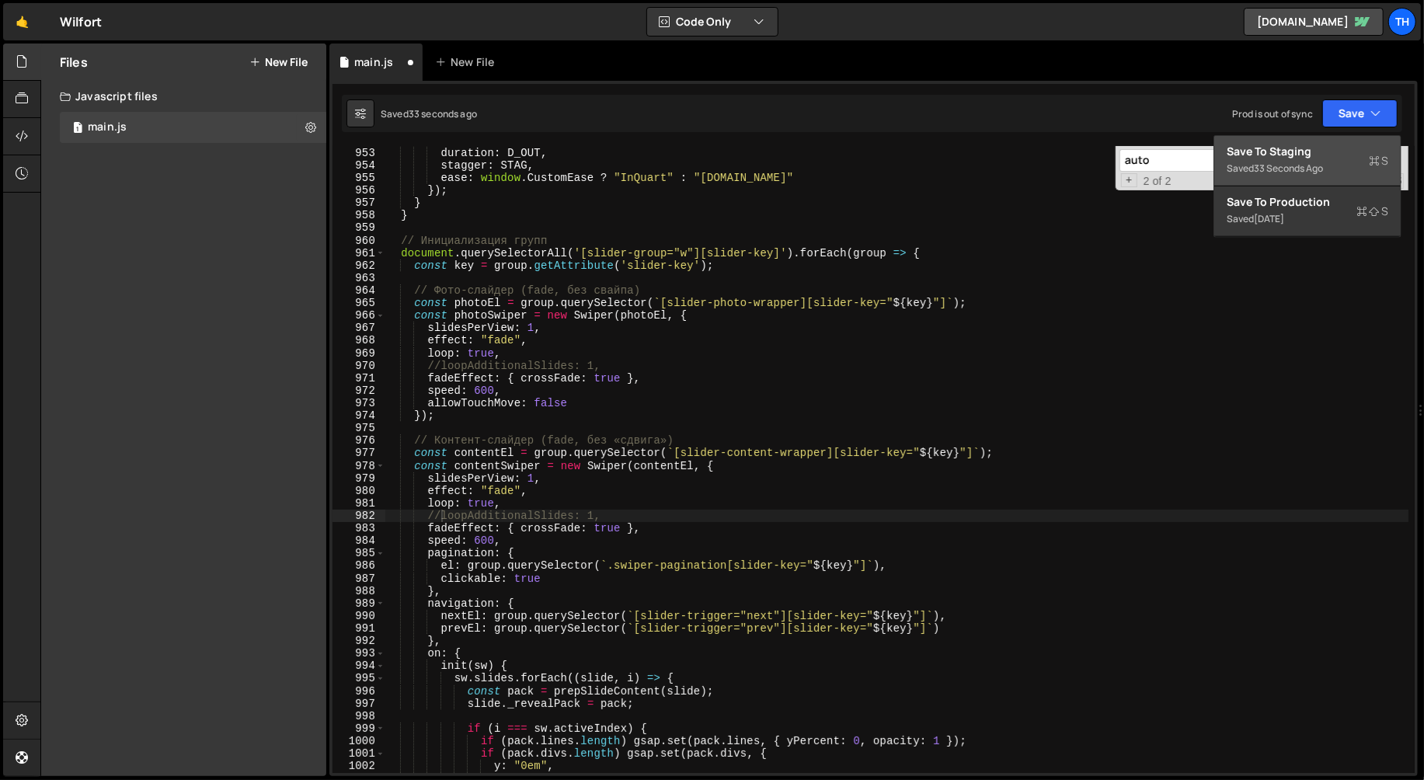
click at [1316, 136] on button "Save to Staging S Saved 33 seconds ago" at bounding box center [1307, 161] width 186 height 50
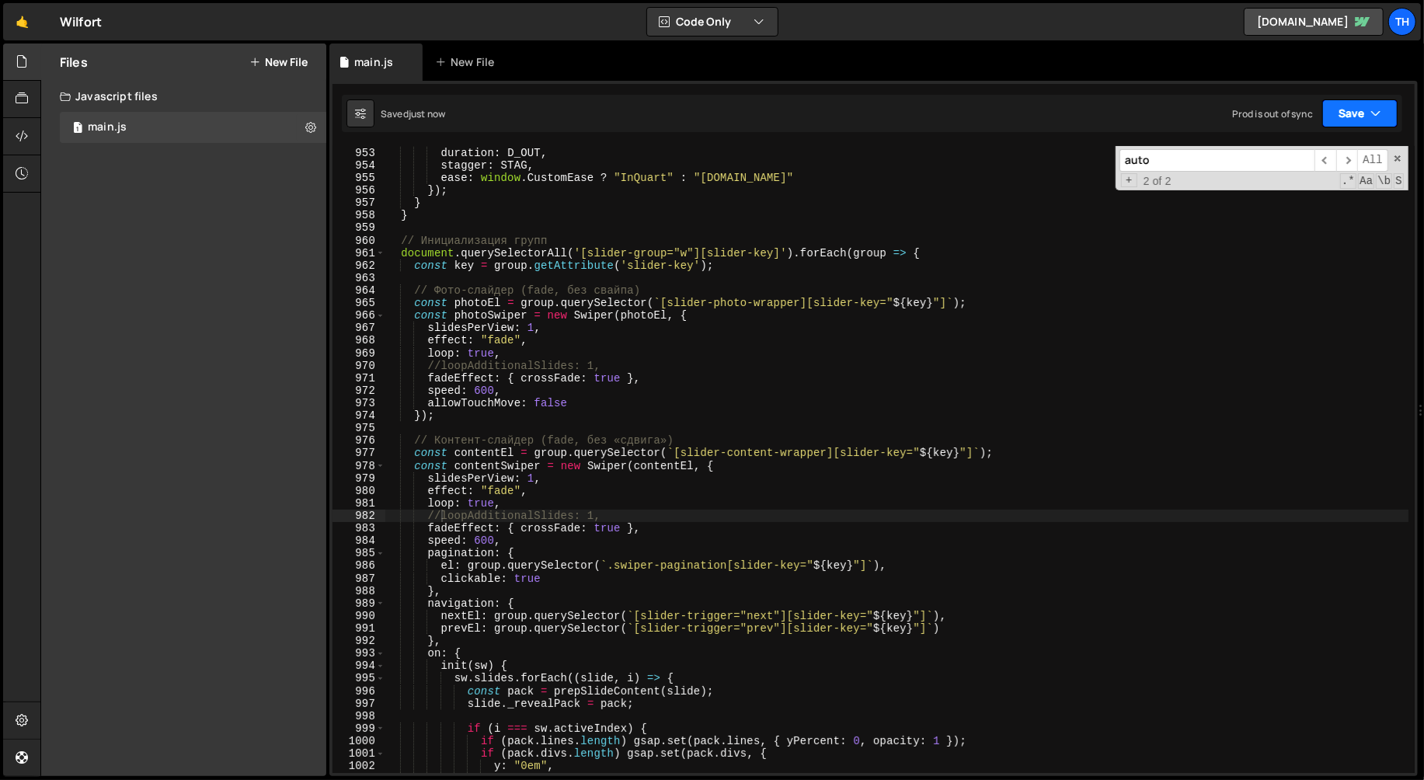
click at [1372, 113] on icon "button" at bounding box center [1375, 114] width 11 height 16
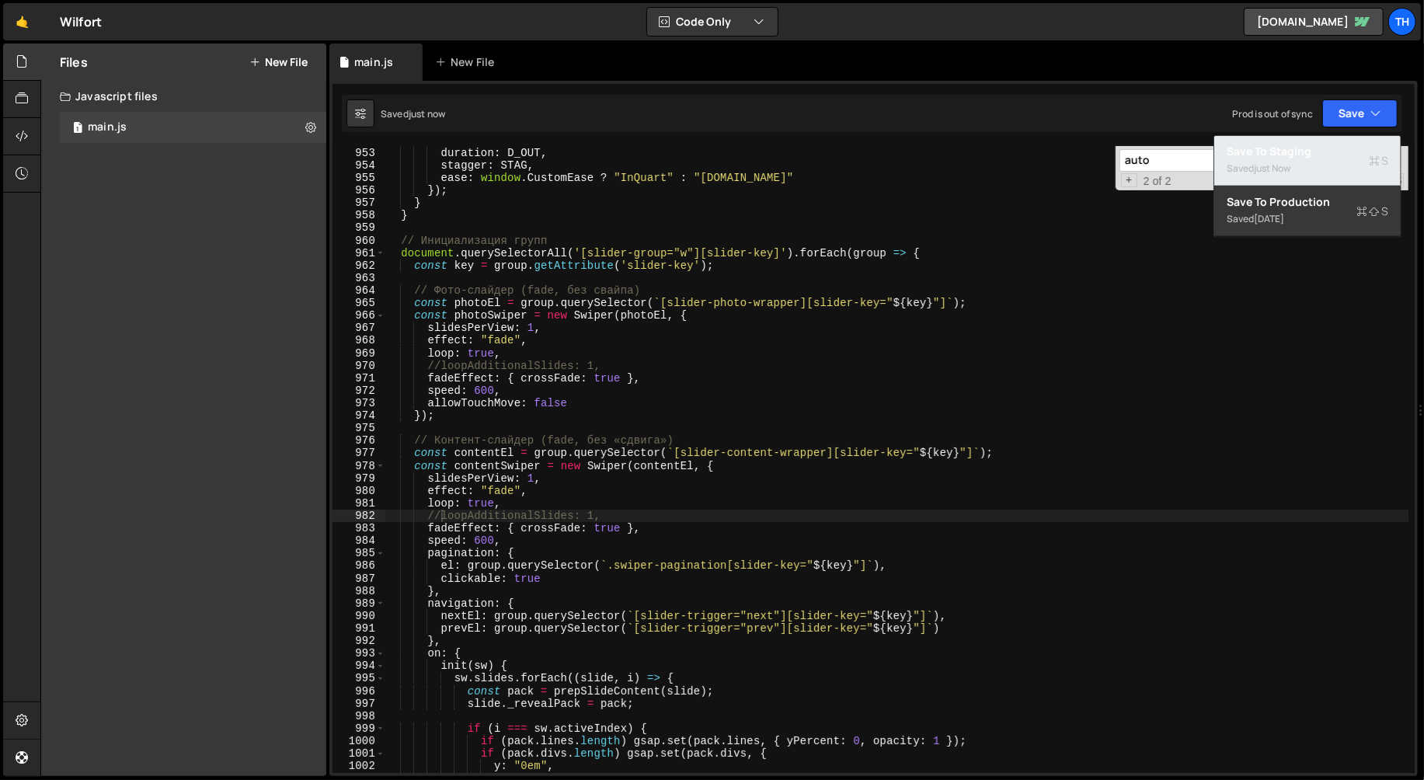
click at [1310, 169] on div "Saved just now" at bounding box center [1308, 168] width 162 height 19
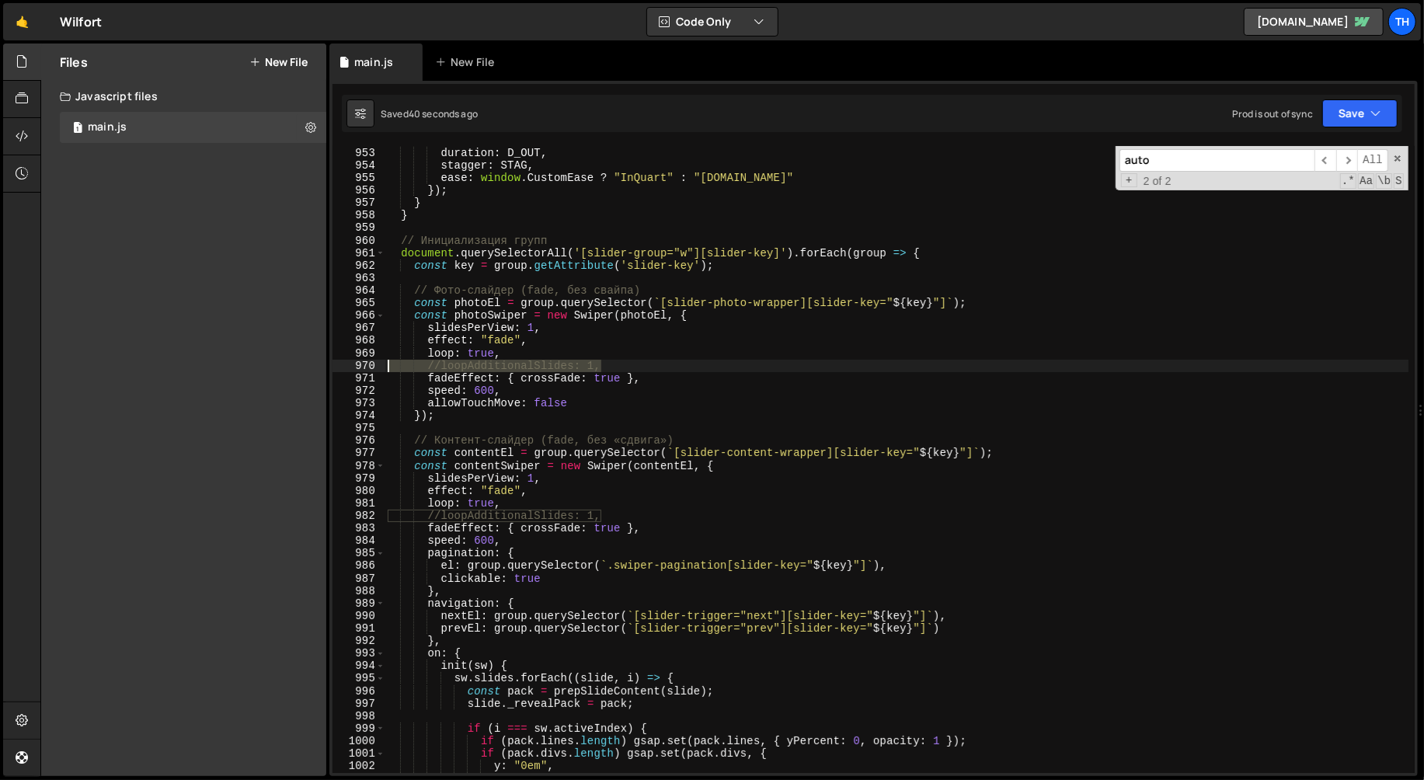
drag, startPoint x: 611, startPoint y: 368, endPoint x: 378, endPoint y: 361, distance: 233.2
click at [378, 361] on div "//loopAdditionalSlides: 1, 952 953 954 955 956 957 958 959 960 961 962 963 964 …" at bounding box center [873, 459] width 1082 height 627
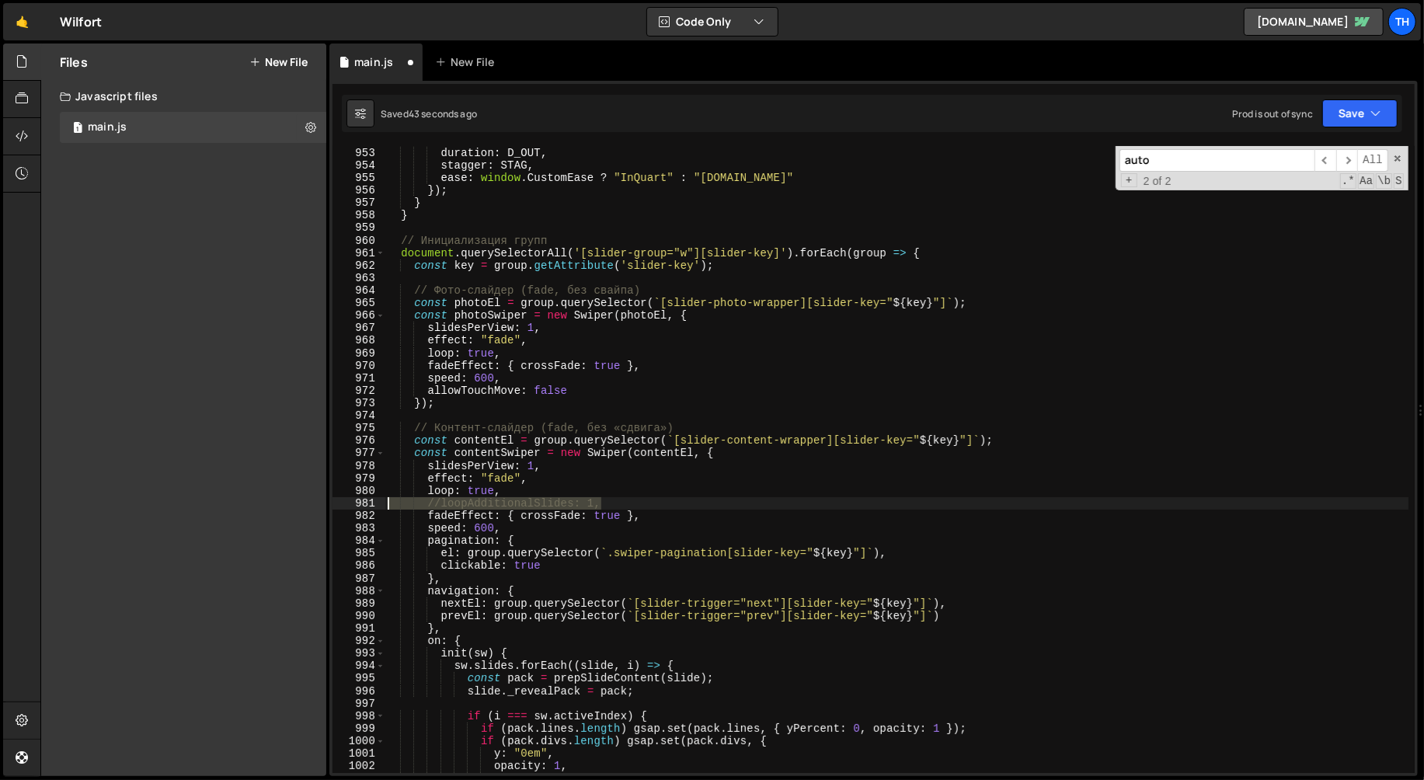
drag, startPoint x: 623, startPoint y: 503, endPoint x: 321, endPoint y: 502, distance: 302.2
click at [321, 503] on div "Files New File Javascript files 1 main.js 0 CSS files Copy share link Edit File…" at bounding box center [732, 410] width 1384 height 733
type textarea "//loopAdditionalSlides: 1,"
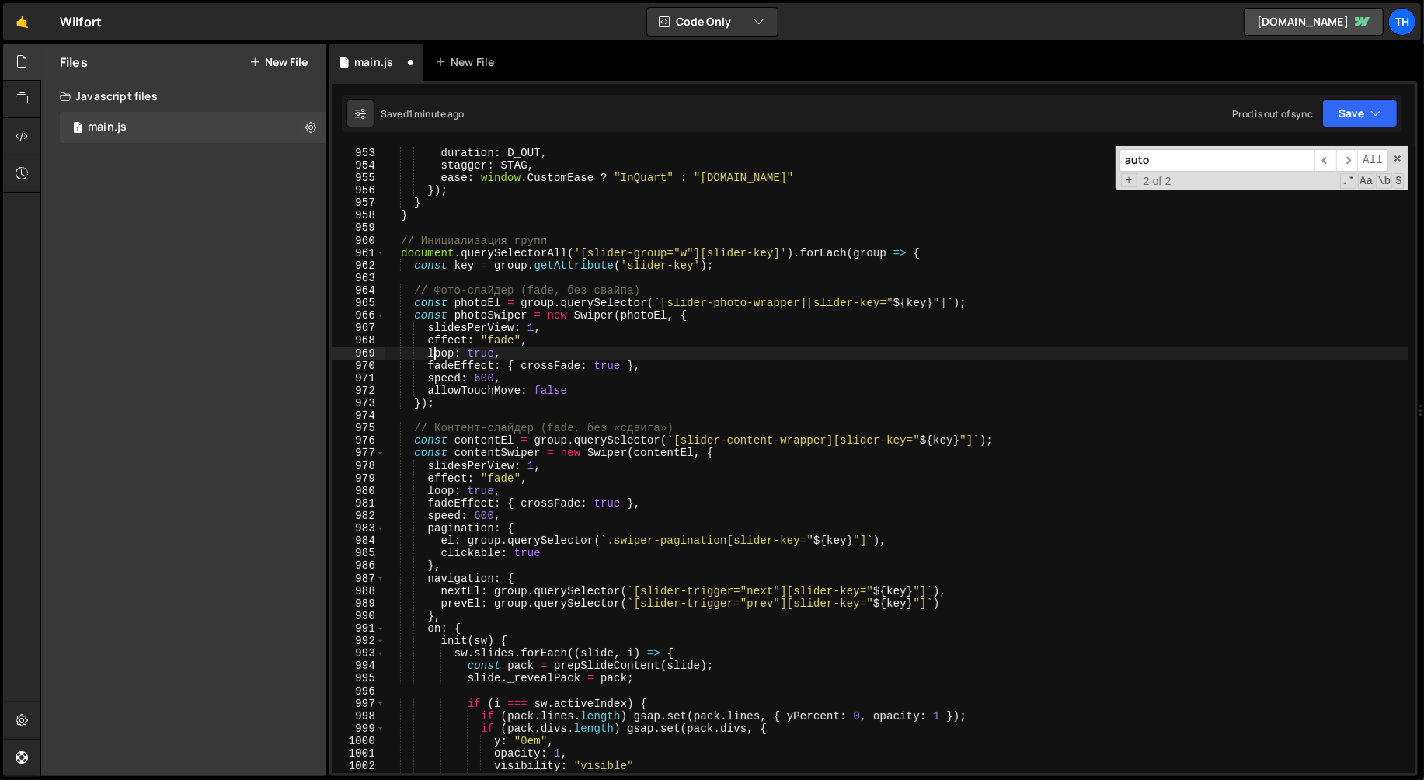
click at [436, 353] on div "y : "0em" , duration : D_OUT , stagger : STAG , ease : window . CustomEase ? "I…" at bounding box center [897, 460] width 1025 height 653
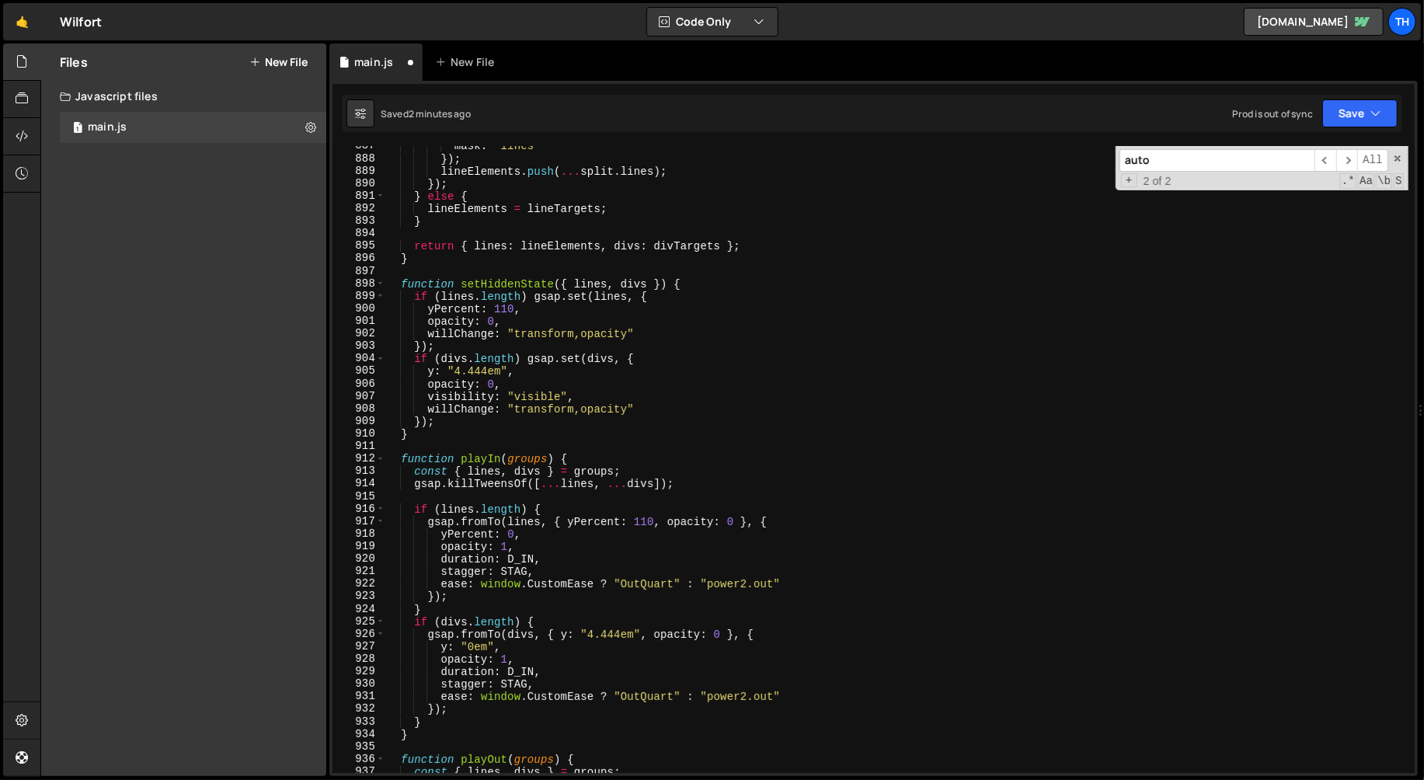
scroll to position [11096, 0]
click at [611, 584] on div "mask : "lines" }) ; lineElements . push ( ... split . lines ) ; }) ; } else { l…" at bounding box center [897, 465] width 1025 height 653
drag, startPoint x: 614, startPoint y: 584, endPoint x: 482, endPoint y: 585, distance: 132.8
click at [482, 585] on div "mask : "lines" }) ; lineElements . push ( ... split . lines ) ; }) ; } else { l…" at bounding box center [897, 465] width 1025 height 653
drag, startPoint x: 548, startPoint y: 583, endPoint x: 660, endPoint y: 587, distance: 111.2
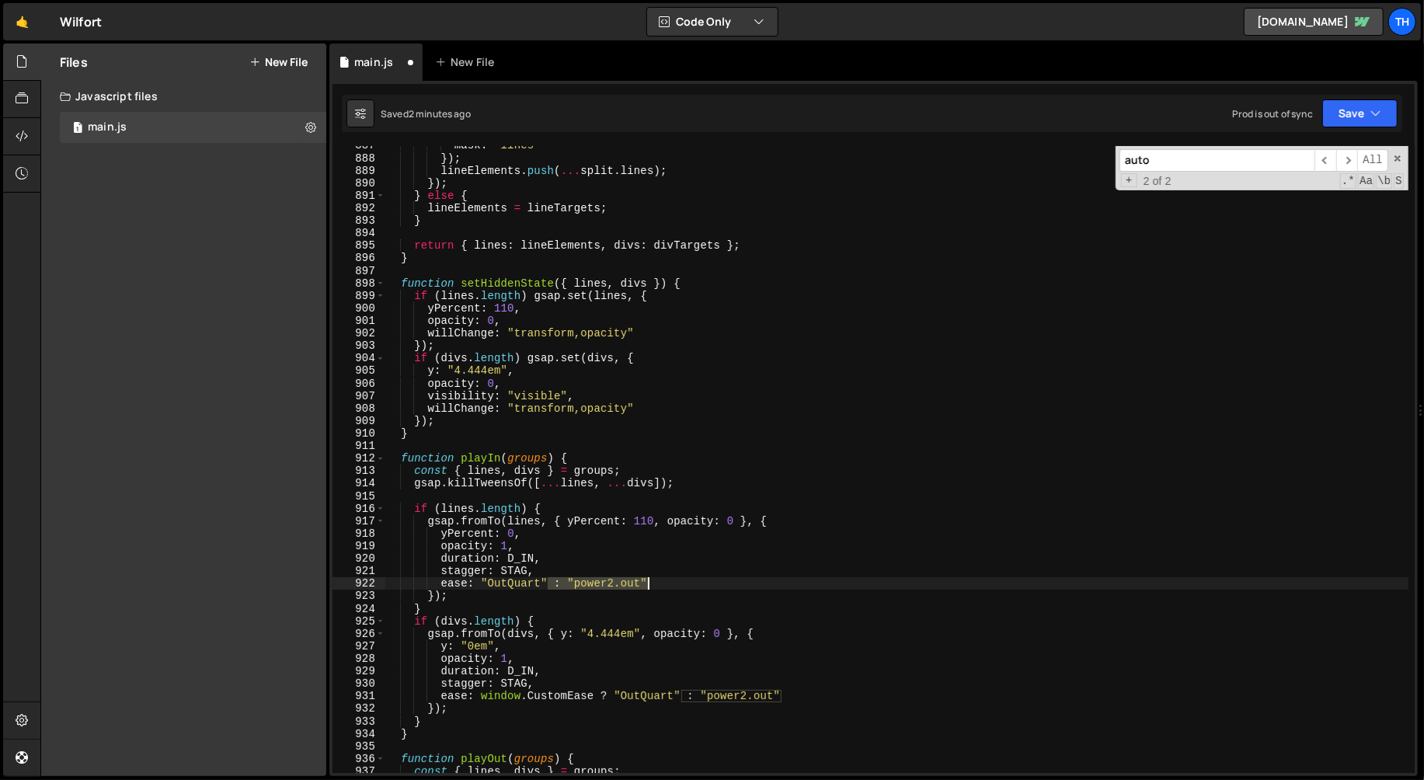
click at [659, 587] on div "mask : "lines" }) ; lineElements . push ( ... split . lines ) ; }) ; } else { l…" at bounding box center [897, 465] width 1025 height 653
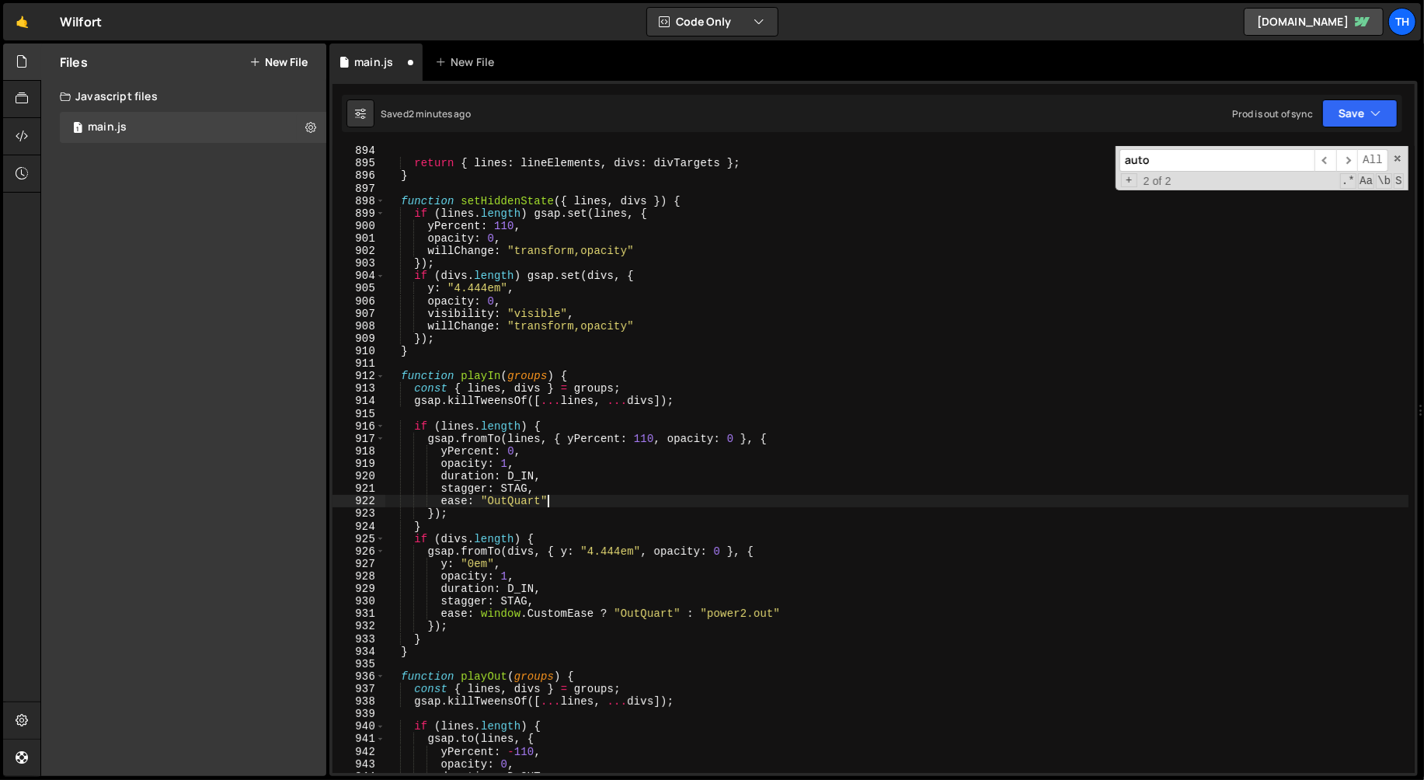
scroll to position [11178, 0]
click at [558, 506] on div "return { lines : lineElements , divs : divTargets } ; } function setHiddenState…" at bounding box center [897, 470] width 1025 height 653
drag, startPoint x: 566, startPoint y: 499, endPoint x: 442, endPoint y: 500, distance: 124.3
click at [442, 500] on div "return { lines : lineElements , divs : divTargets } ; } function setHiddenState…" at bounding box center [897, 470] width 1025 height 653
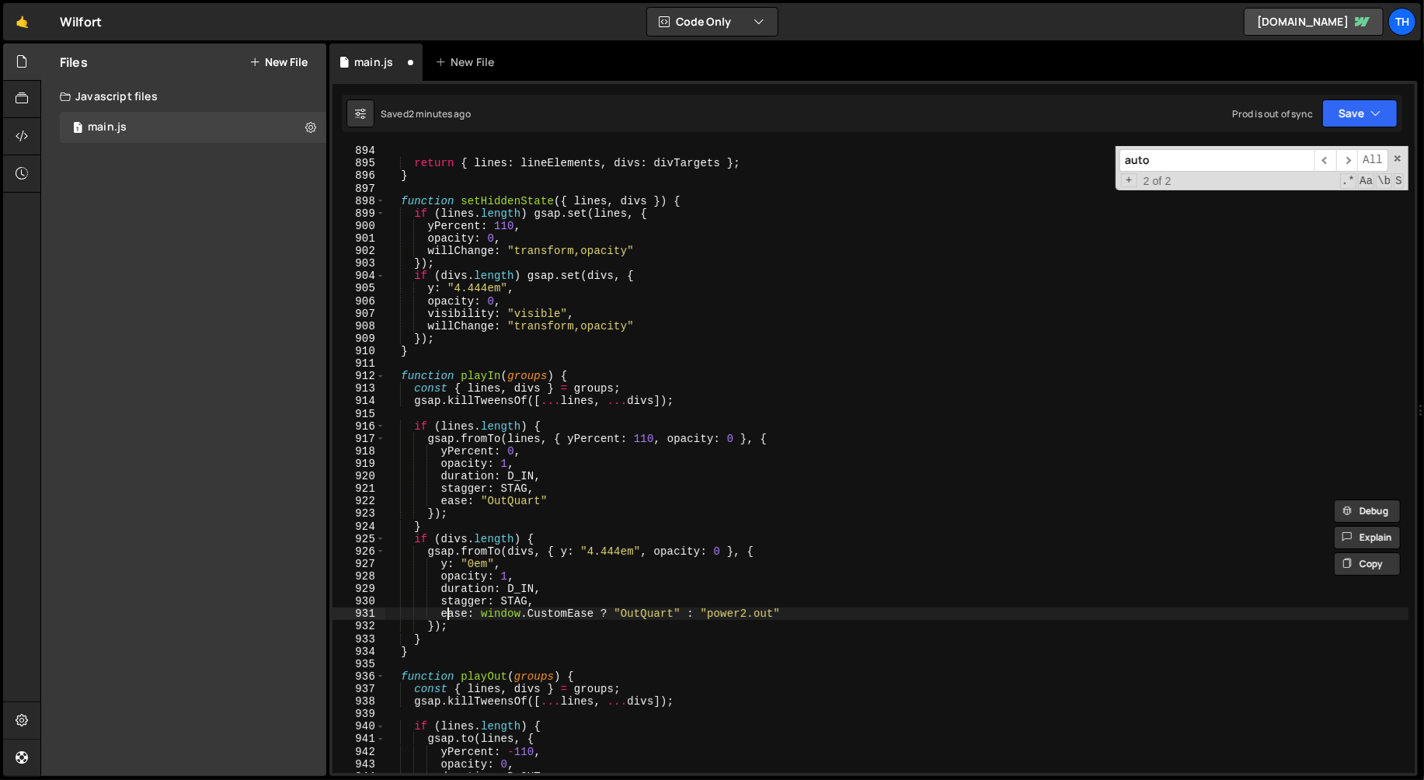
drag, startPoint x: 445, startPoint y: 615, endPoint x: 527, endPoint y: 609, distance: 81.8
click at [527, 610] on div "return { lines : lineElements , divs : divTargets } ; } function setHiddenState…" at bounding box center [897, 470] width 1025 height 653
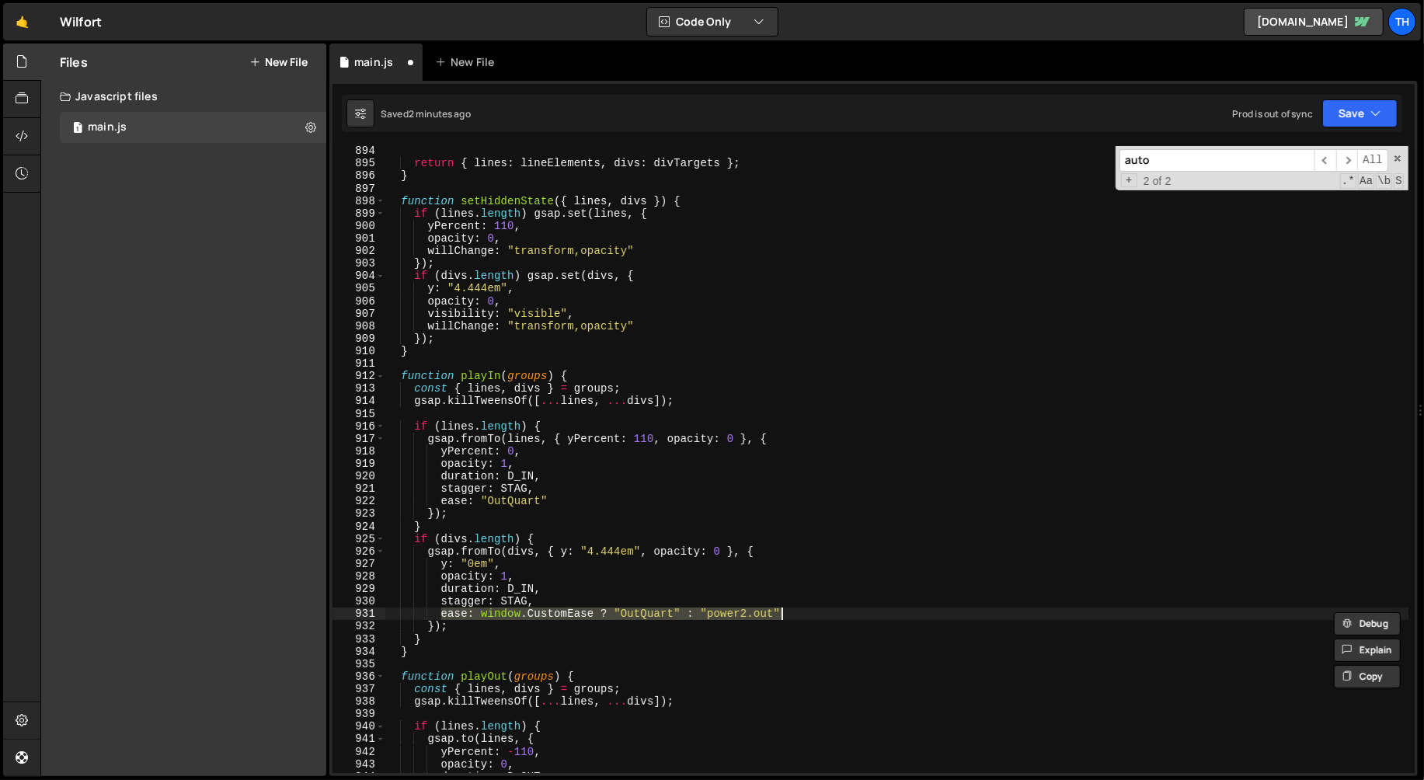
drag, startPoint x: 442, startPoint y: 612, endPoint x: 784, endPoint y: 612, distance: 341.8
click at [784, 612] on div "return { lines : lineElements , divs : divTargets } ; } function setHiddenState…" at bounding box center [897, 470] width 1025 height 653
paste textarea ""OutQuar"
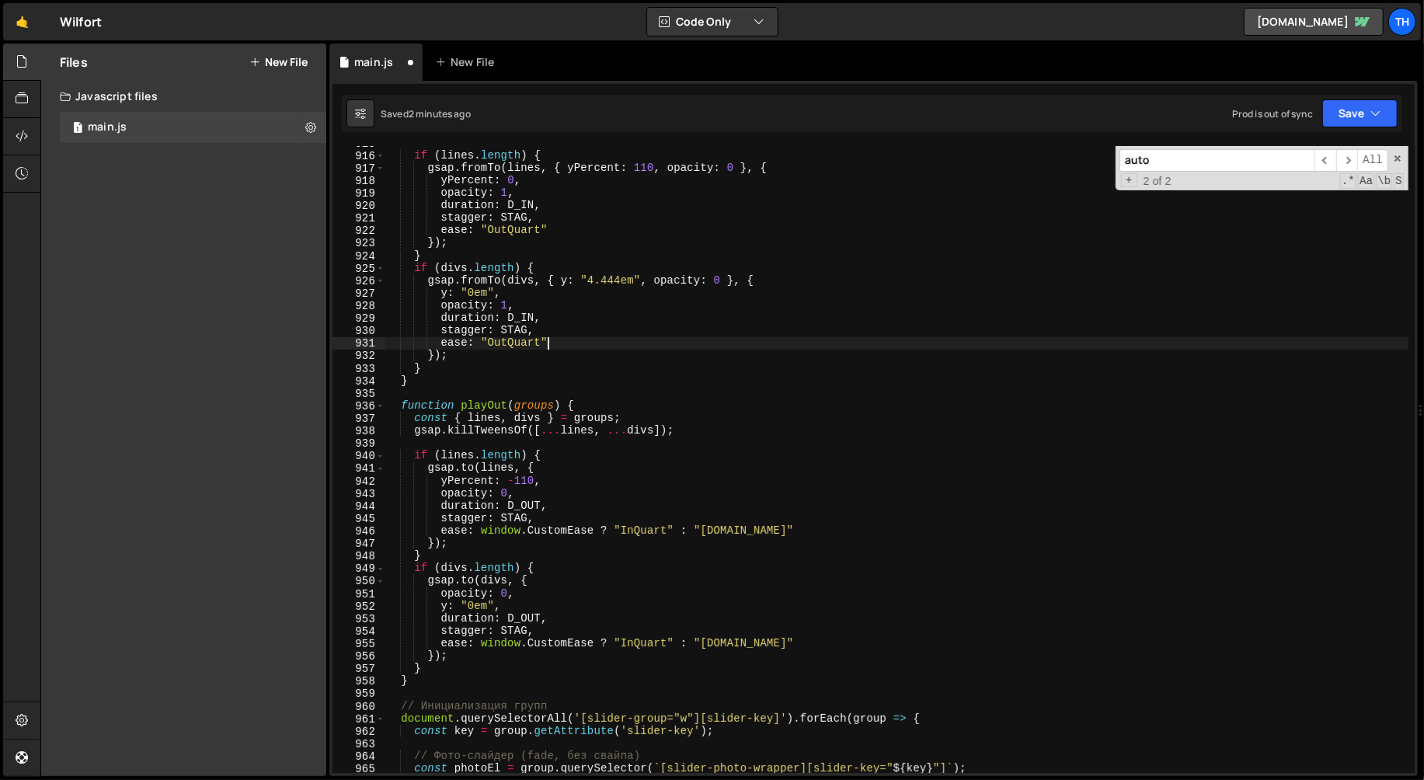
scroll to position [11452, 0]
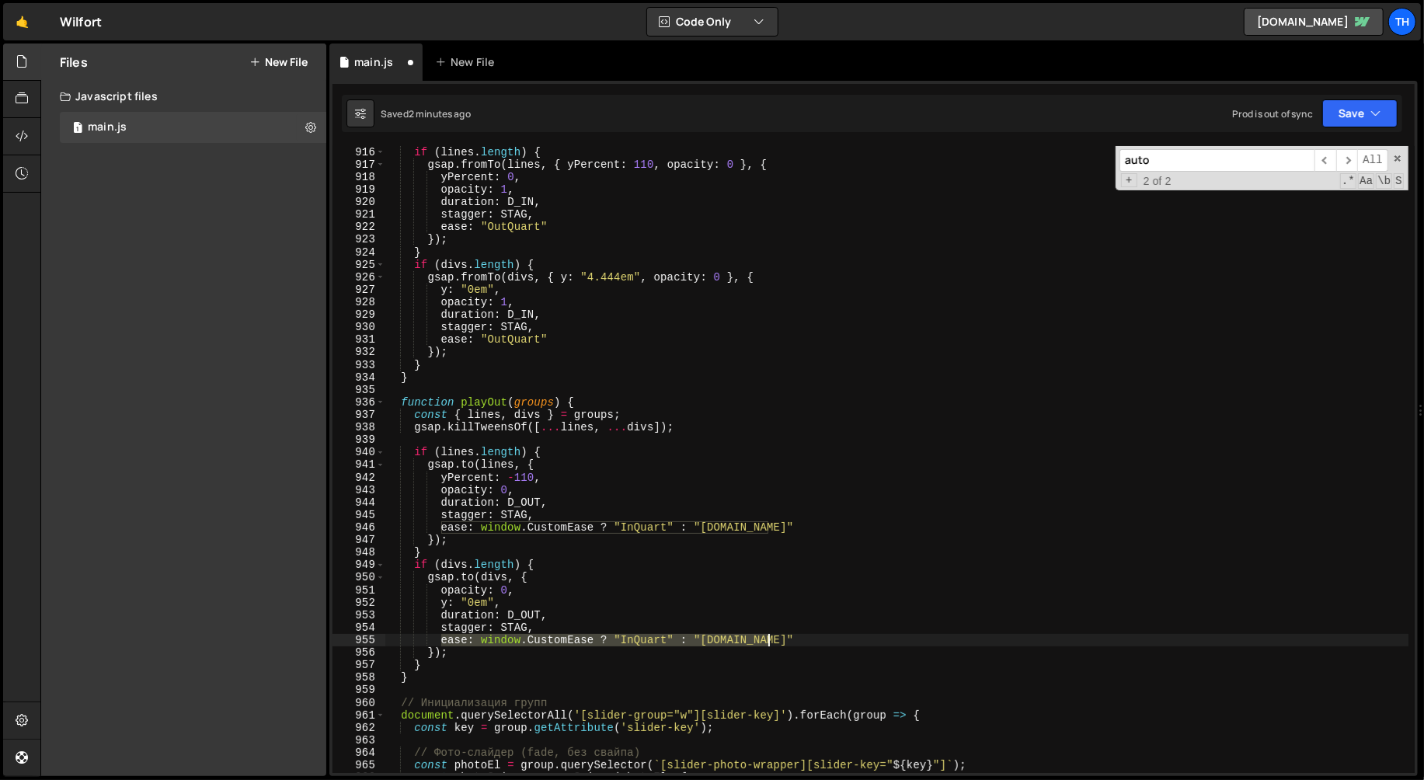
drag, startPoint x: 442, startPoint y: 639, endPoint x: 782, endPoint y: 637, distance: 340.3
click at [783, 638] on div "if ( lines . length ) { gsap . fromTo ( lines , { yPercent : 110 , opacity : 0 …" at bounding box center [897, 472] width 1025 height 653
paste textarea ""OutQuart"
drag, startPoint x: 507, startPoint y: 642, endPoint x: 489, endPoint y: 642, distance: 18.6
click at [489, 642] on div "if ( lines . length ) { gsap . fromTo ( lines , { yPercent : 110 , opacity : 0 …" at bounding box center [897, 472] width 1025 height 653
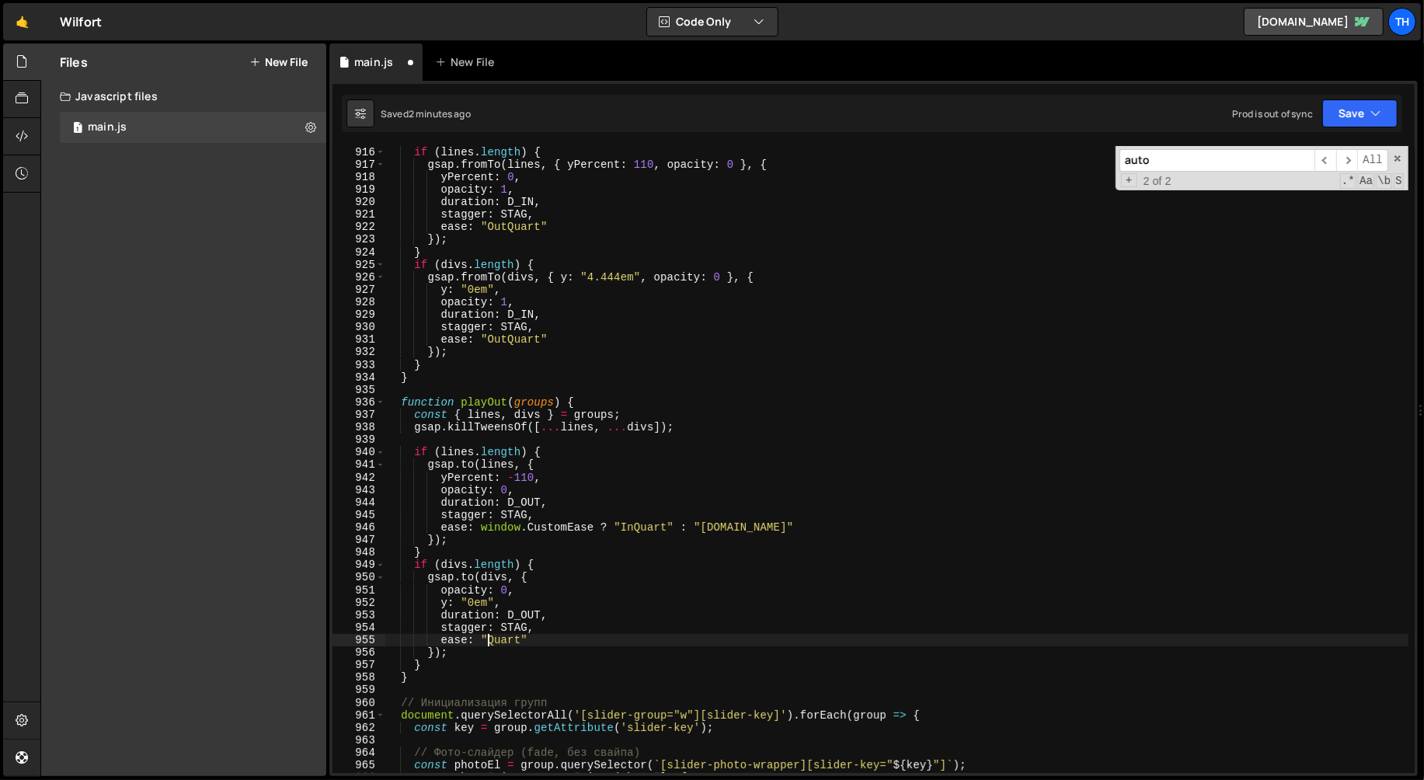
scroll to position [0, 8]
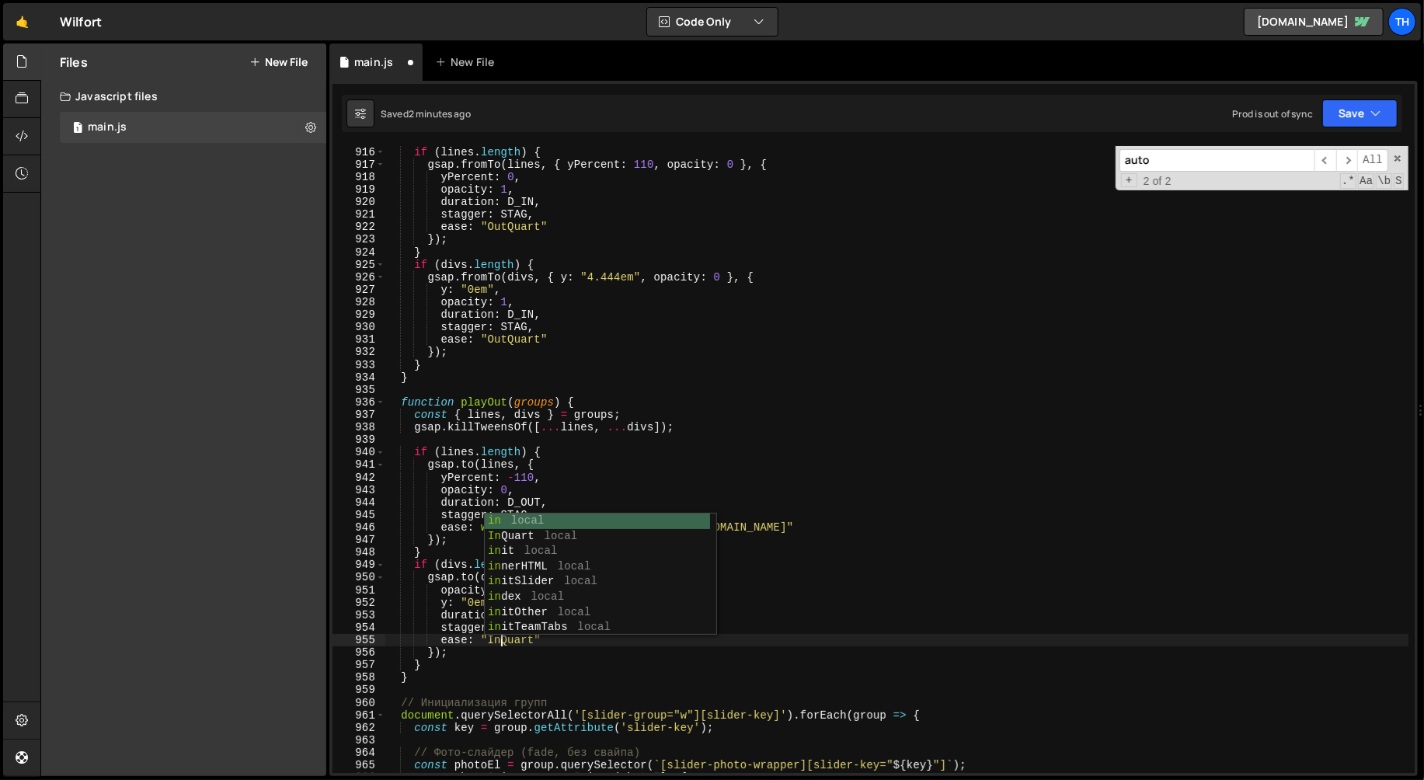
click at [468, 754] on div "if ( lines . length ) { gsap . fromTo ( lines , { yPercent : 110 , opacity : 0 …" at bounding box center [897, 472] width 1025 height 653
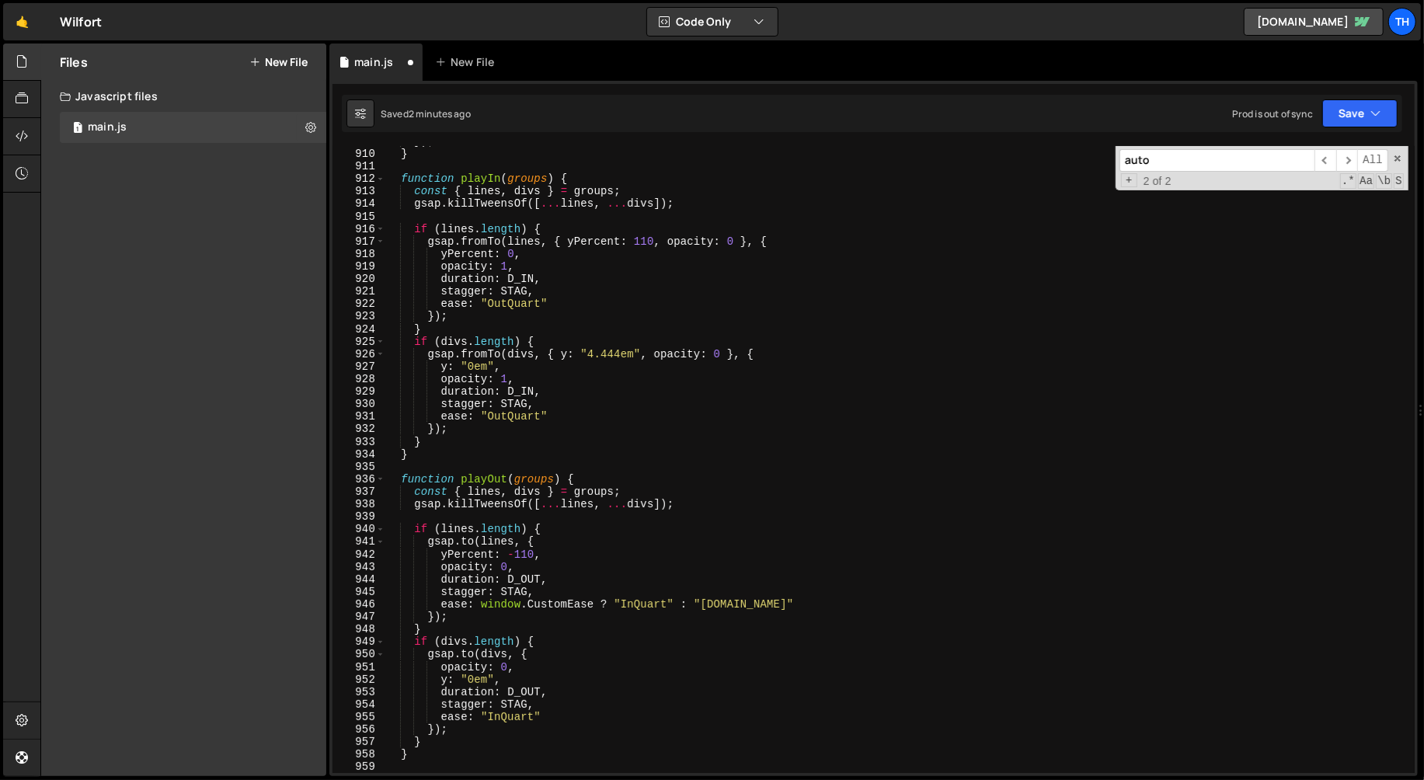
scroll to position [11379, 0]
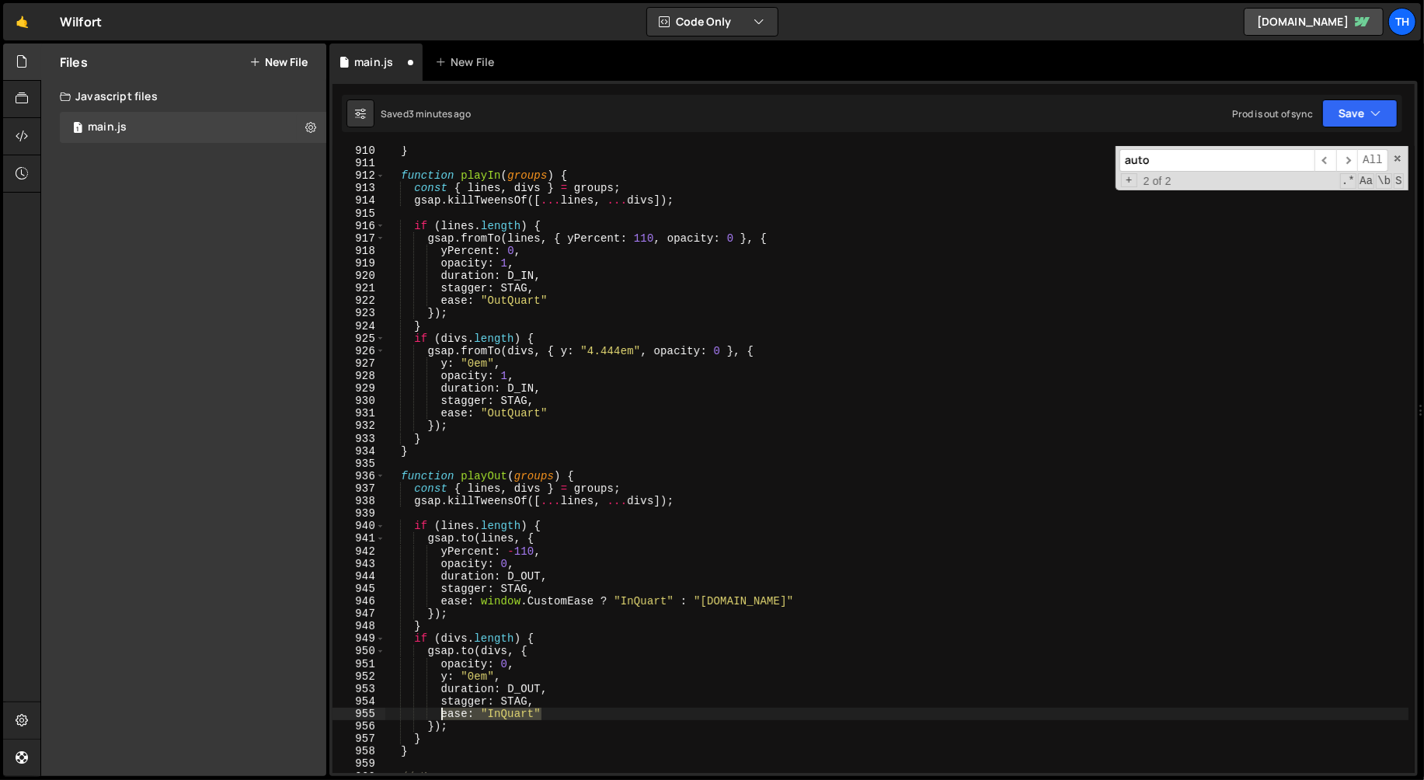
drag, startPoint x: 546, startPoint y: 715, endPoint x: 441, endPoint y: 713, distance: 104.9
click at [441, 713] on div "} function playIn ( groups ) { const { lines , divs } = groups ; gsap . killTwe…" at bounding box center [897, 470] width 1025 height 653
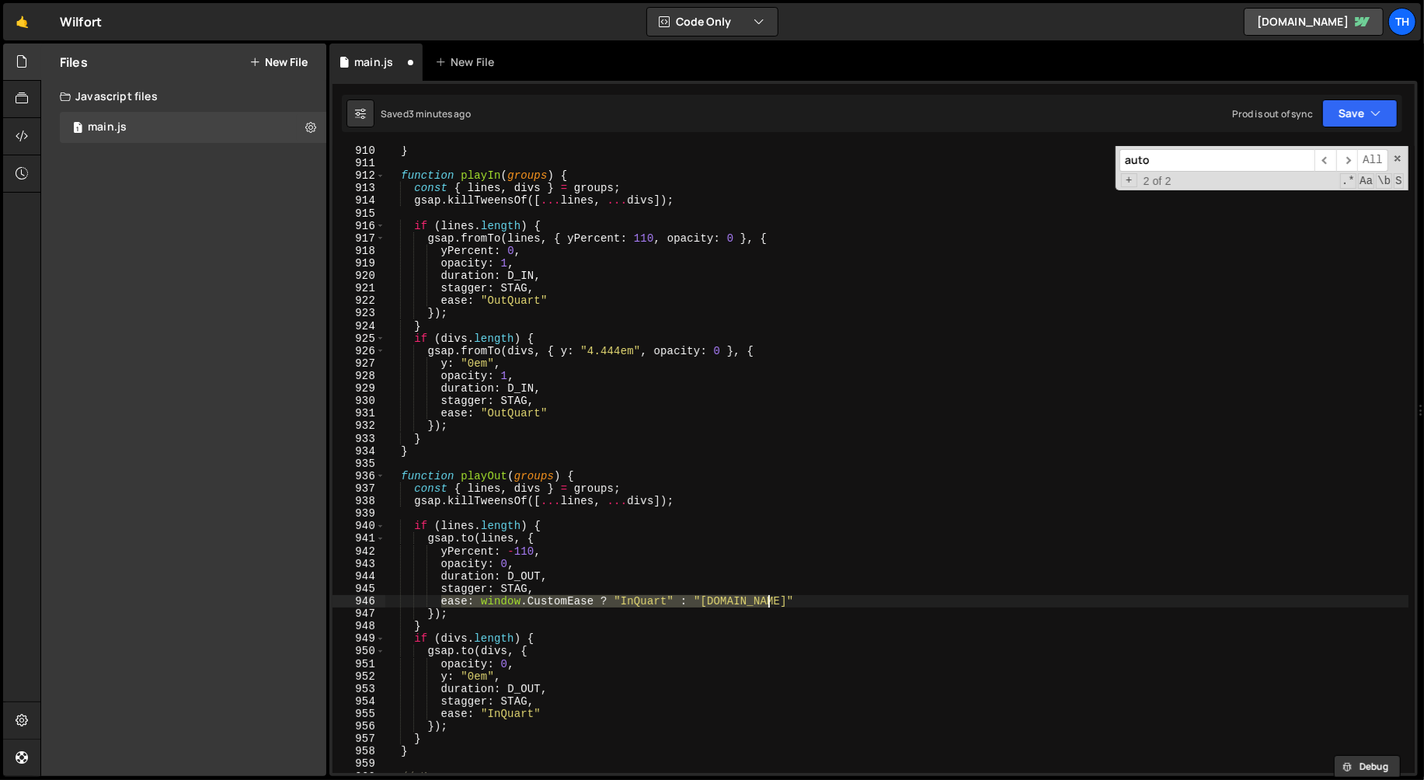
drag, startPoint x: 443, startPoint y: 599, endPoint x: 792, endPoint y: 591, distance: 348.9
click at [792, 594] on div "} function playIn ( groups ) { const { lines , divs } = groups ; gsap . killTwe…" at bounding box center [897, 470] width 1025 height 653
paste textarea "ease: "InQuart""
click at [742, 609] on div "} function playIn ( groups ) { const { lines , divs } = groups ; gsap . killTwe…" at bounding box center [897, 470] width 1025 height 653
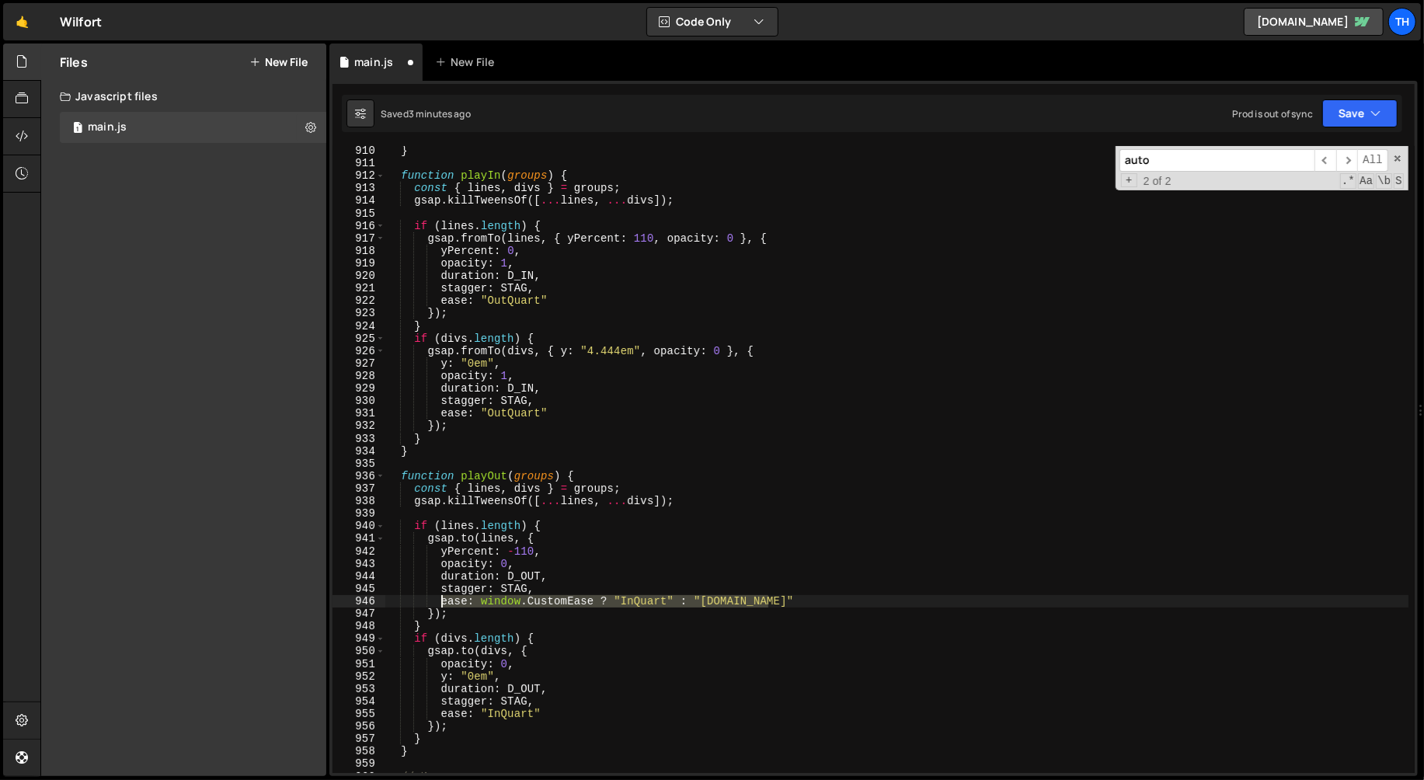
drag, startPoint x: 778, startPoint y: 604, endPoint x: 441, endPoint y: 604, distance: 336.4
click at [441, 604] on div "} function playIn ( groups ) { const { lines , divs } = groups ; gsap . killTwe…" at bounding box center [897, 470] width 1025 height 653
paste textarea ""InQuart"
type textarea "ease: "InQuart""
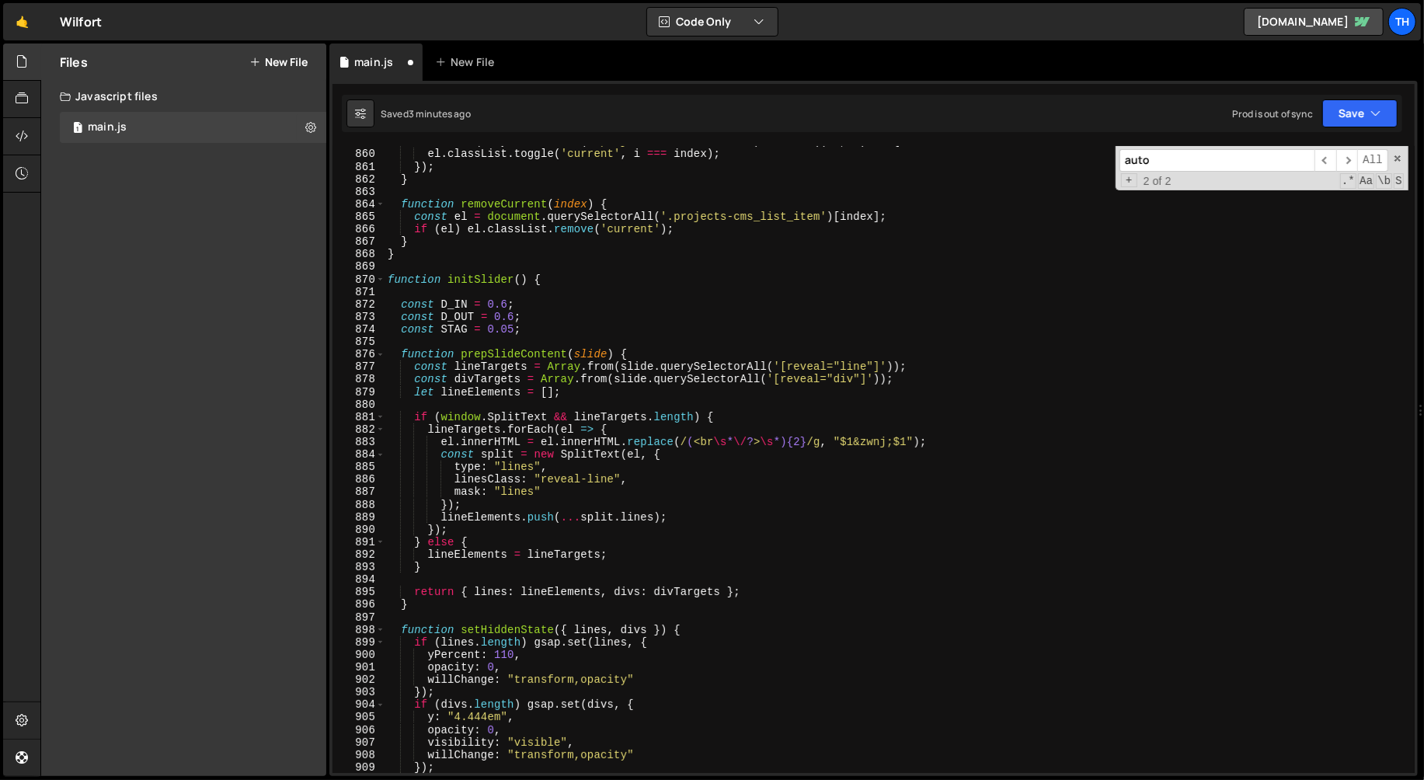
scroll to position [10723, 0]
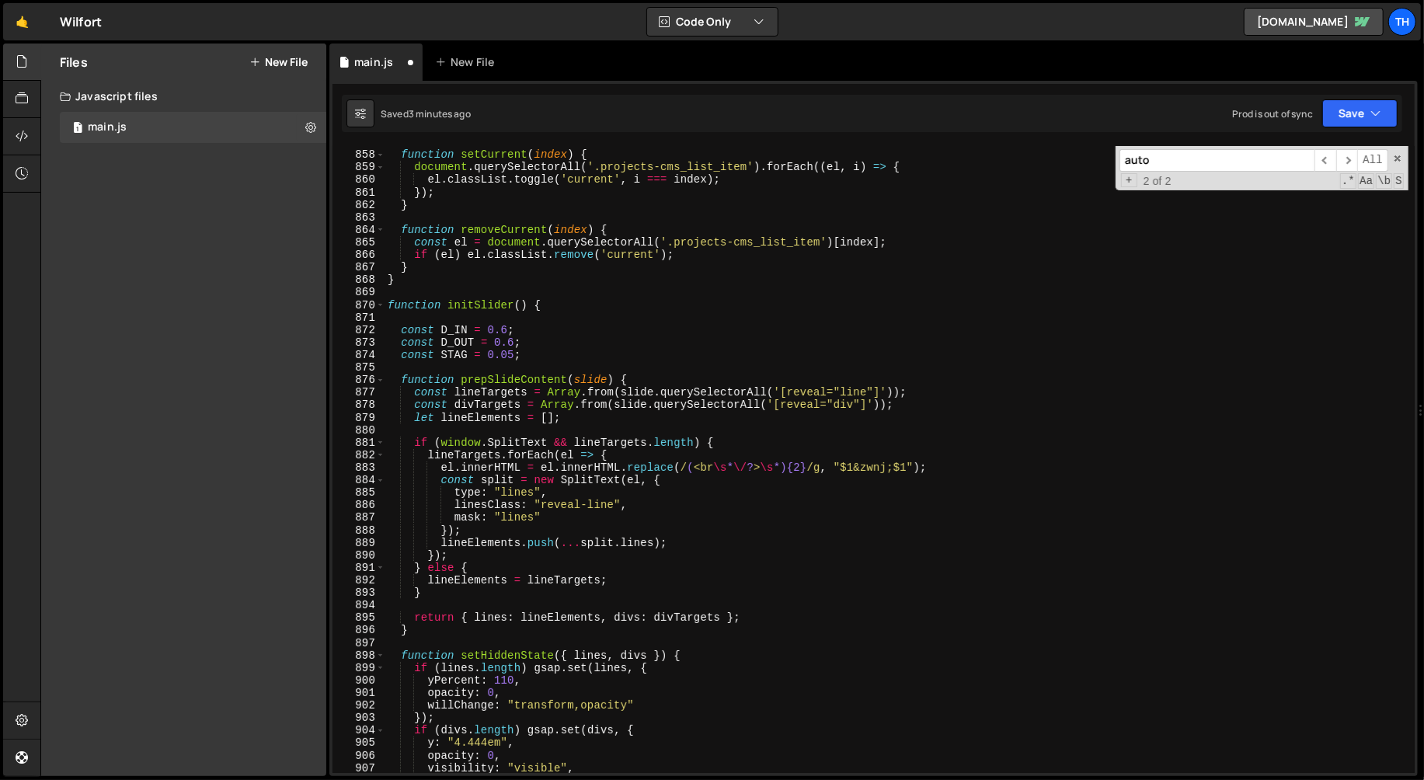
click at [424, 312] on div "function setCurrent ( index ) { document . querySelectorAll ( '.projects-cms_li…" at bounding box center [897, 462] width 1025 height 653
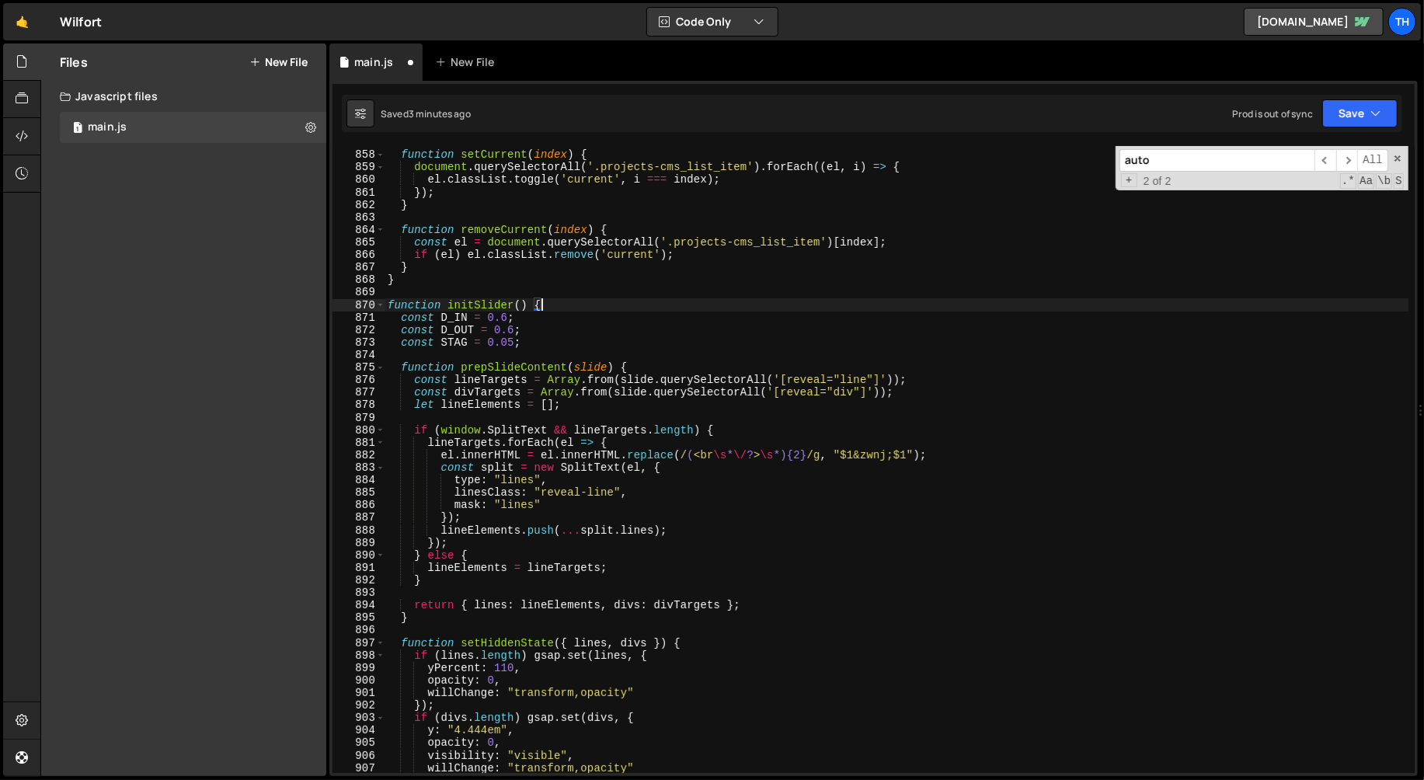
click at [374, 305] on div "870" at bounding box center [358, 305] width 53 height 12
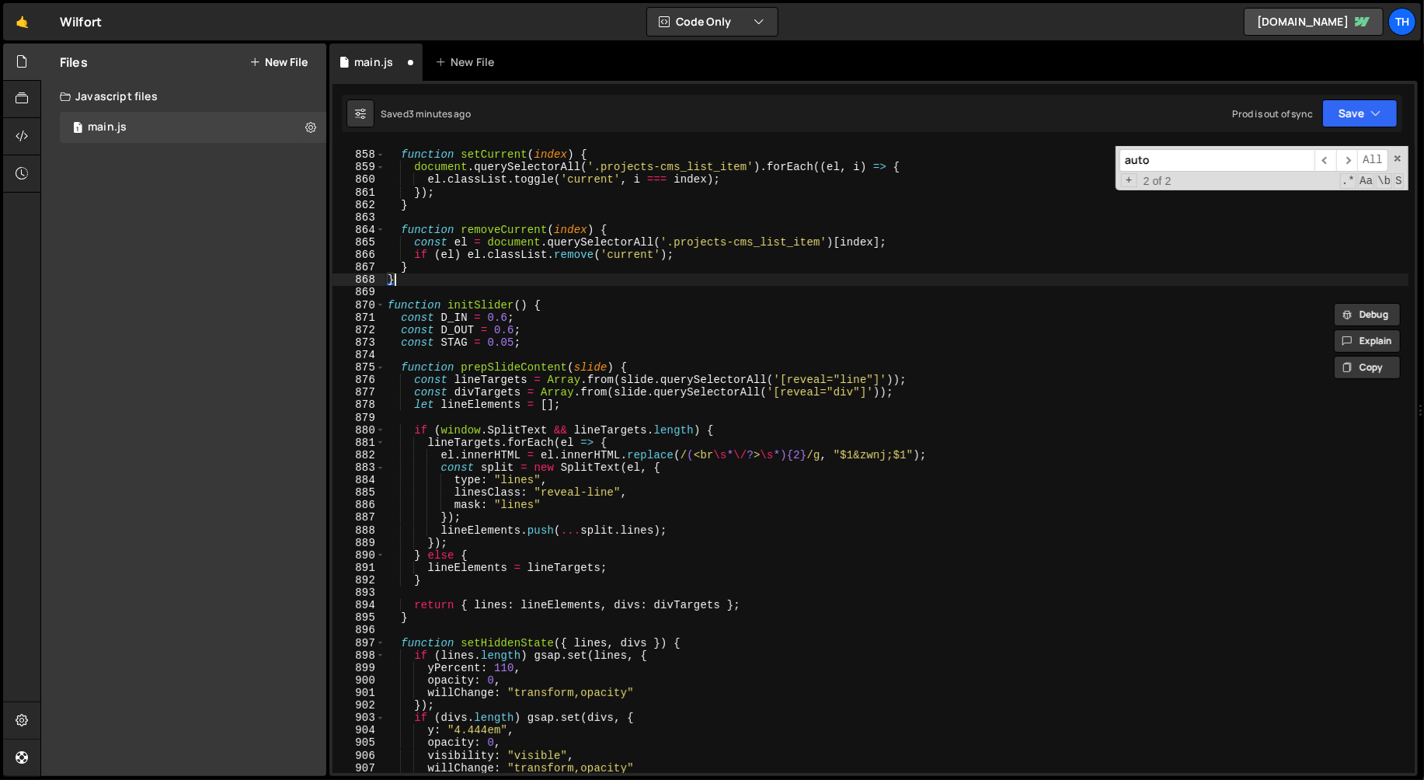
click at [404, 275] on div "function setCurrent ( index ) { document . querySelectorAll ( '.projects-cms_li…" at bounding box center [897, 462] width 1025 height 653
click at [381, 302] on span at bounding box center [380, 305] width 9 height 12
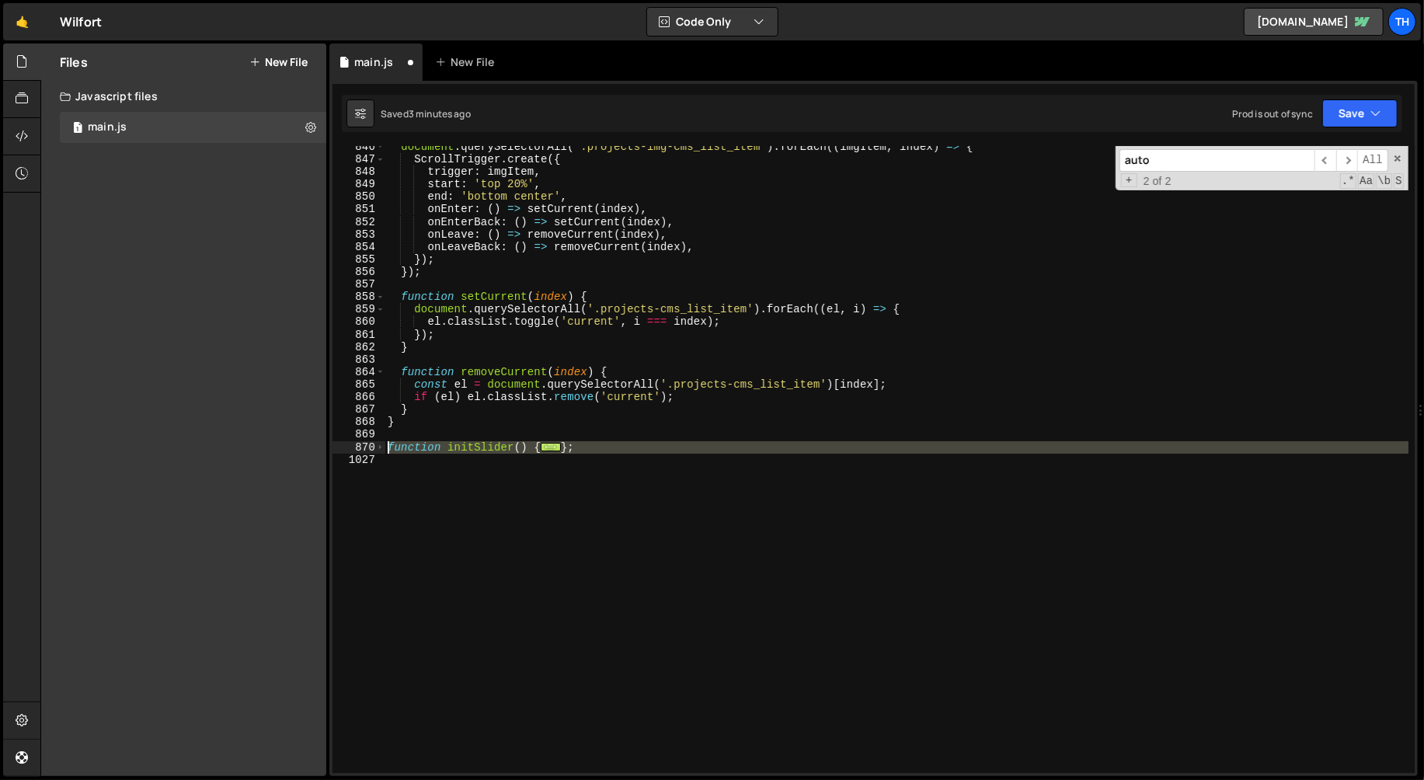
drag, startPoint x: 405, startPoint y: 475, endPoint x: 370, endPoint y: 447, distance: 44.8
click at [370, 447] on div "} 846 847 848 849 850 851 852 853 854 855 856 857 858 859 860 861 862 863 864 8…" at bounding box center [873, 459] width 1082 height 627
type textarea "function initSlider() { const D_IN = 0.6;"
click at [370, 430] on div at bounding box center [370, 430] width 0 height 0
click at [387, 480] on div "document . querySelectorAll ( '.projects-img-cms_list_item' ) . forEach (( imgI…" at bounding box center [897, 459] width 1024 height 627
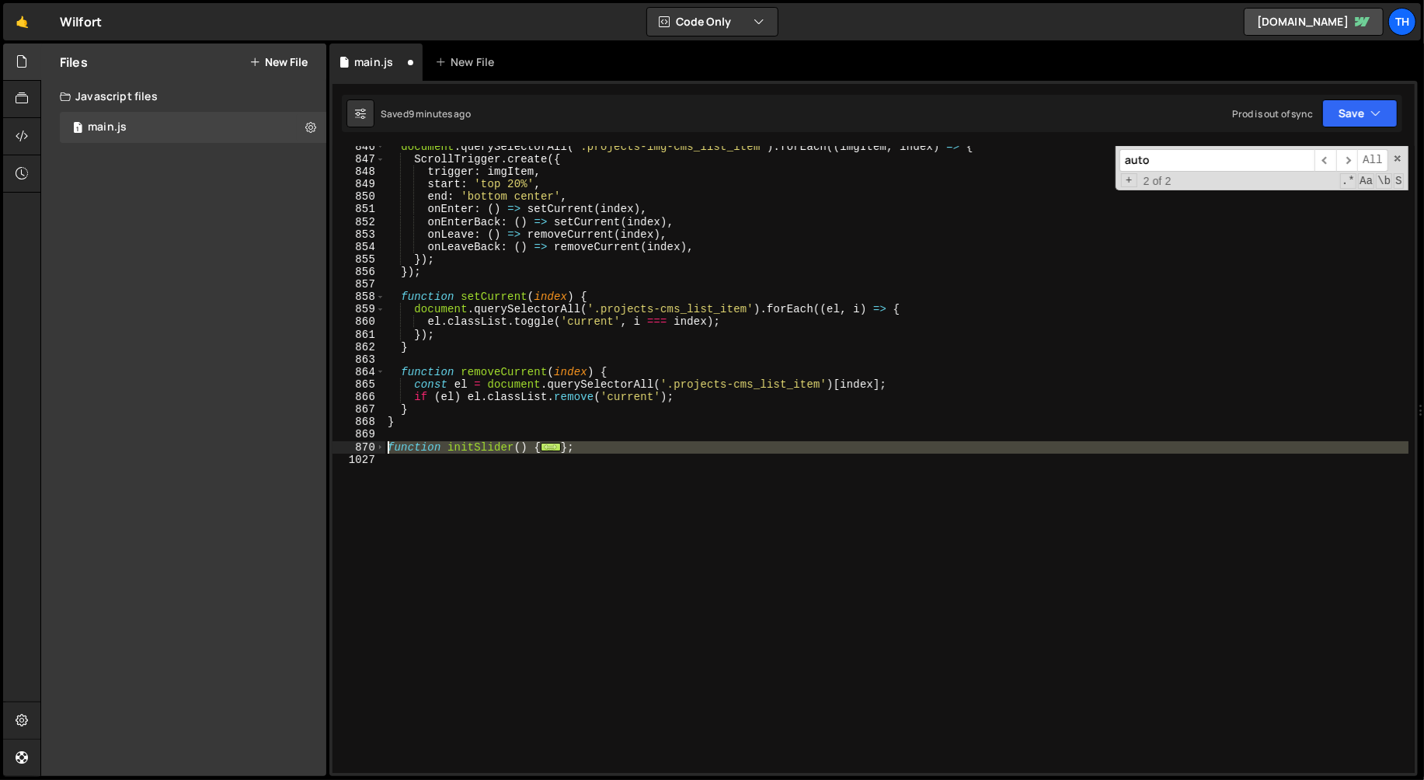
drag, startPoint x: 400, startPoint y: 479, endPoint x: 357, endPoint y: 450, distance: 51.9
click at [357, 450] on div "846 847 848 849 850 851 852 853 854 855 856 857 858 859 860 861 862 863 864 865…" at bounding box center [873, 459] width 1082 height 627
paste textarea "}"
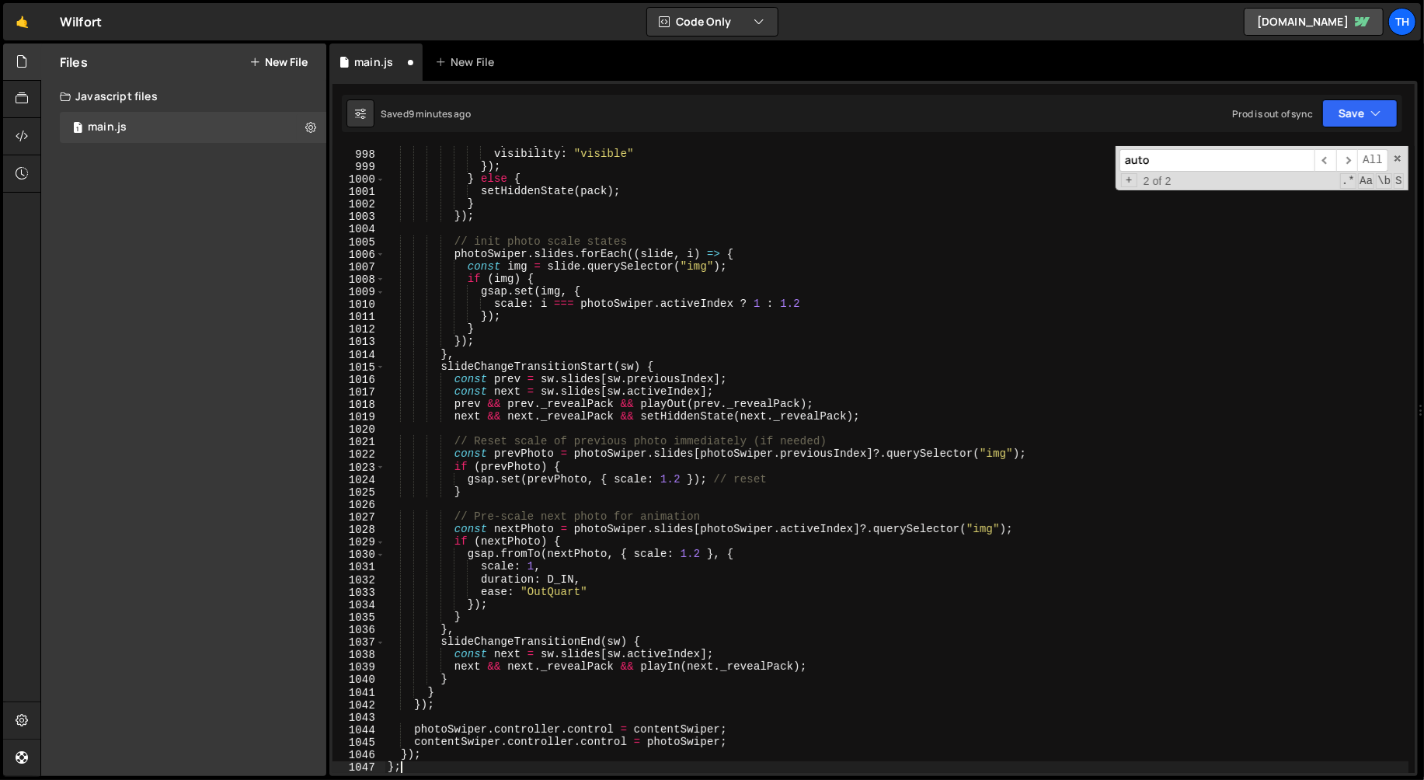
scroll to position [12476, 0]
click at [1355, 120] on button "Save" at bounding box center [1359, 113] width 75 height 28
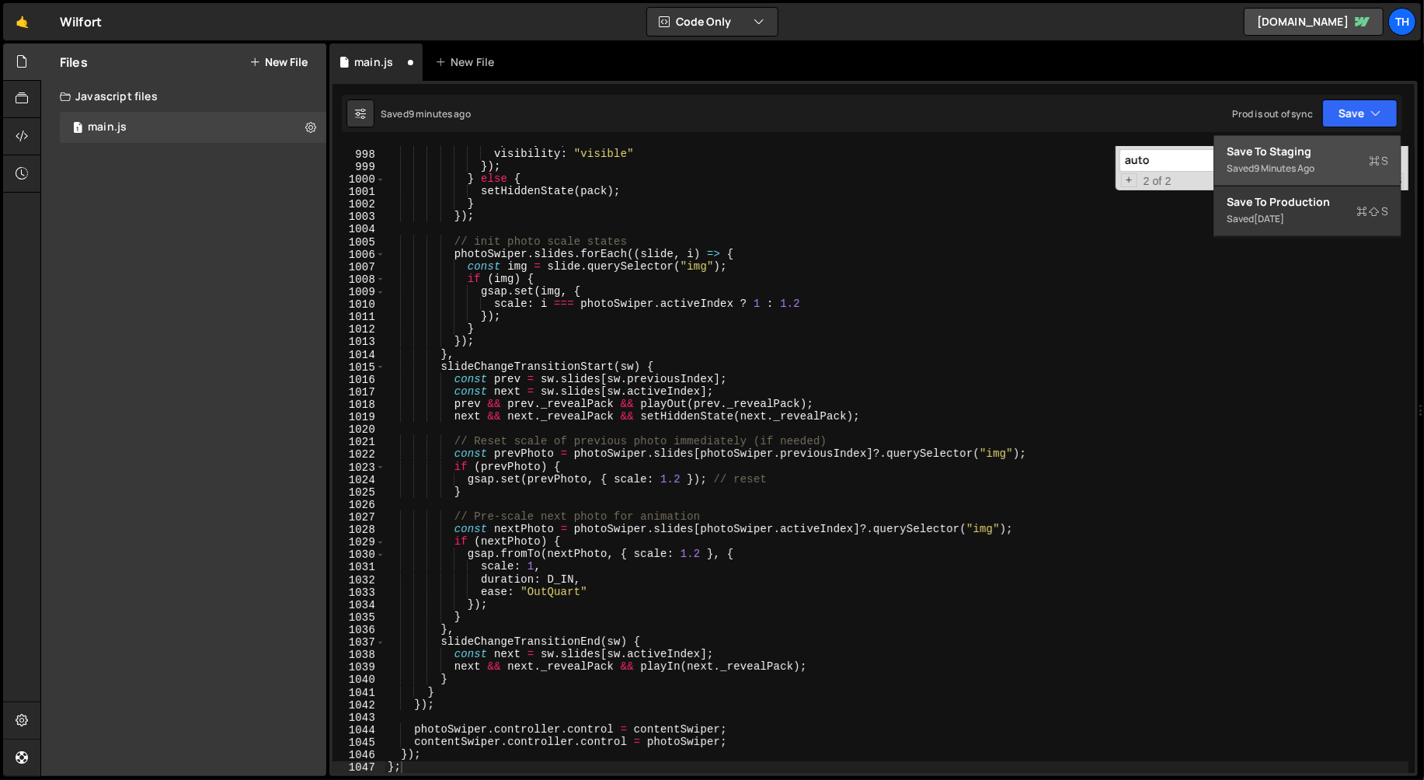
click at [1277, 182] on button "Save to Staging S Saved 9 minutes ago" at bounding box center [1307, 161] width 186 height 50
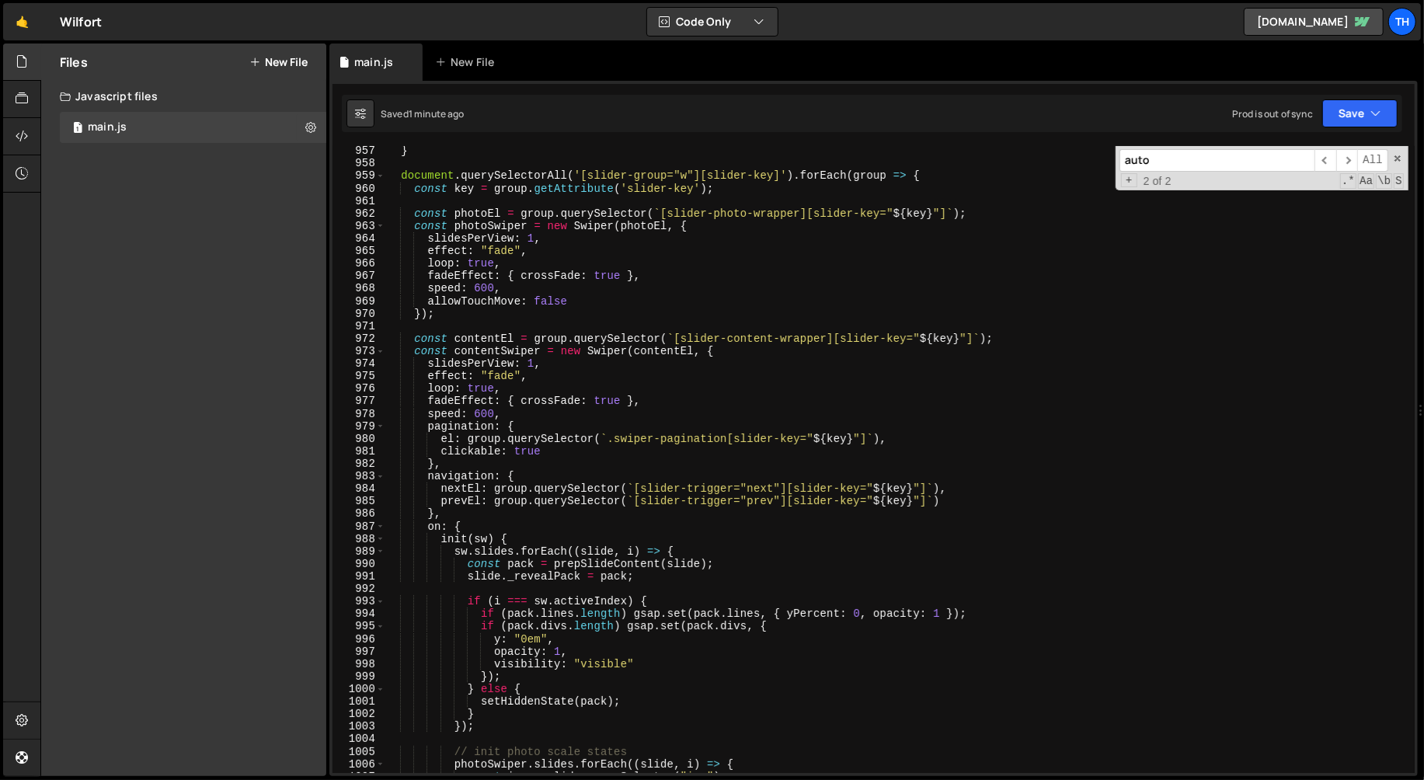
scroll to position [11965, 0]
click at [428, 374] on div "} document . querySelectorAll ( '[slider-group="w"][slider-key]' ) . forEach ( …" at bounding box center [897, 471] width 1025 height 653
click at [428, 251] on div "} document . querySelectorAll ( '[slider-group="w"][slider-key]' ) . forEach ( …" at bounding box center [897, 471] width 1025 height 653
click at [1353, 100] on button "Save" at bounding box center [1359, 113] width 75 height 28
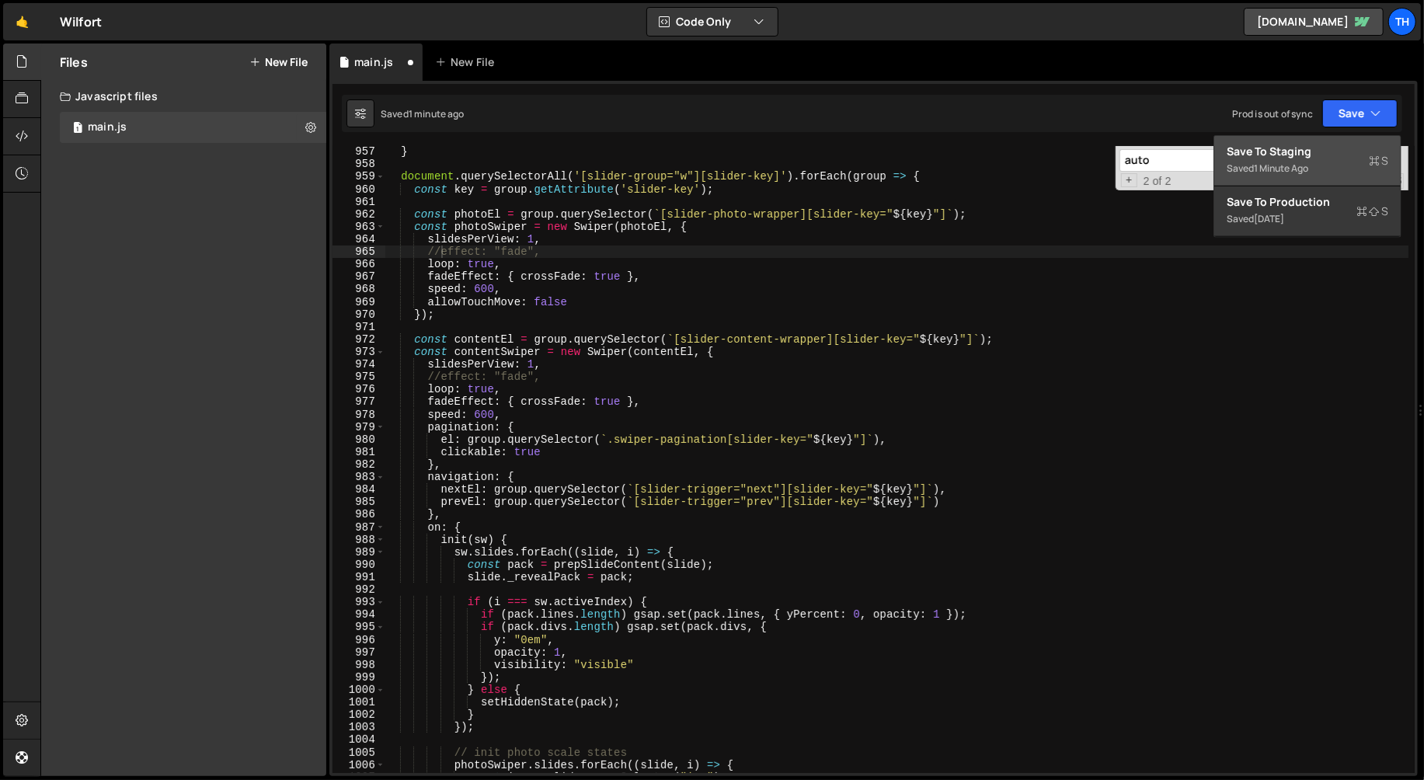
click at [1297, 136] on button "Save to Staging S Saved 1 minute ago" at bounding box center [1307, 161] width 186 height 50
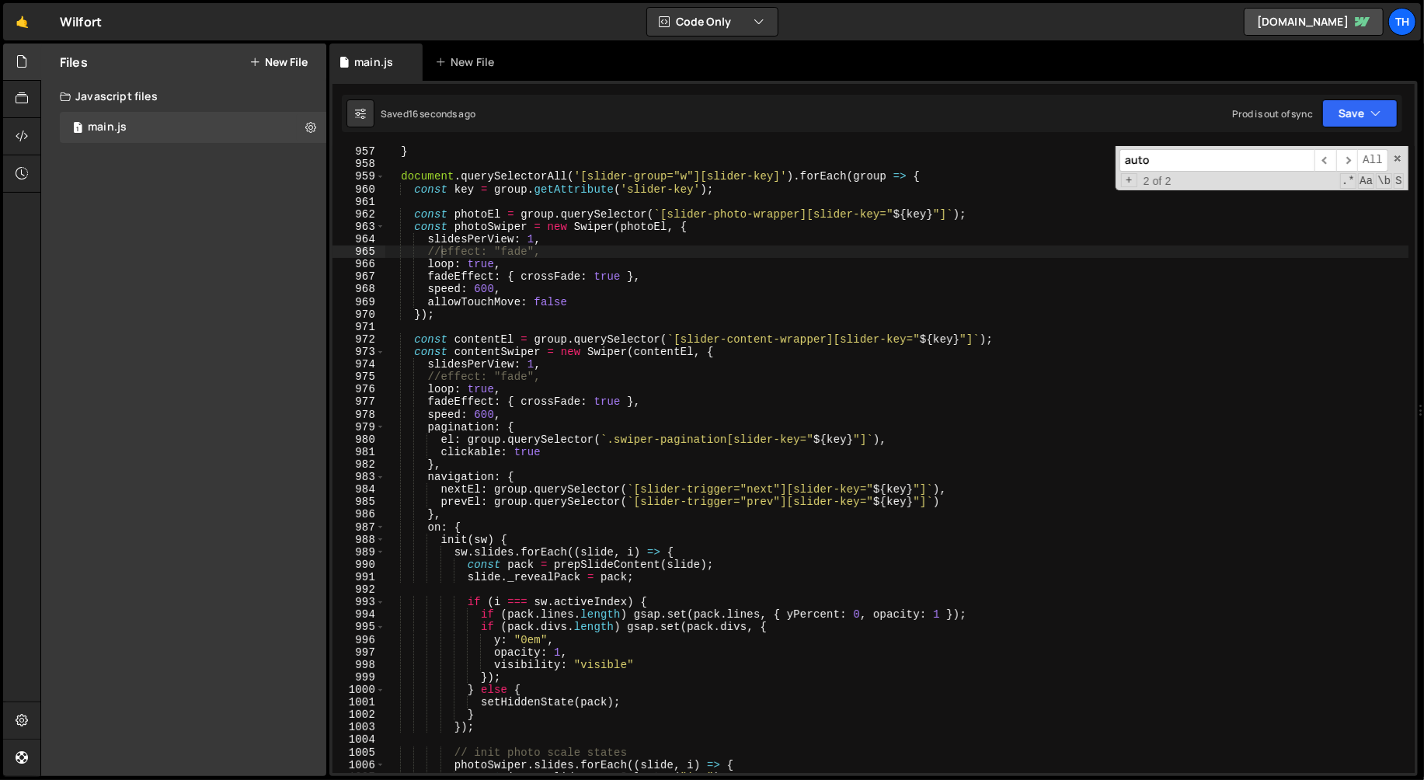
click at [440, 249] on div "} document . querySelectorAll ( '[slider-group="w"][slider-key]' ) . forEach ( …" at bounding box center [897, 471] width 1025 height 653
drag, startPoint x: 538, startPoint y: 254, endPoint x: 428, endPoint y: 252, distance: 109.5
click at [428, 252] on div "} document . querySelectorAll ( '[slider-group="w"][slider-key]' ) . forEach ( …" at bounding box center [897, 471] width 1025 height 653
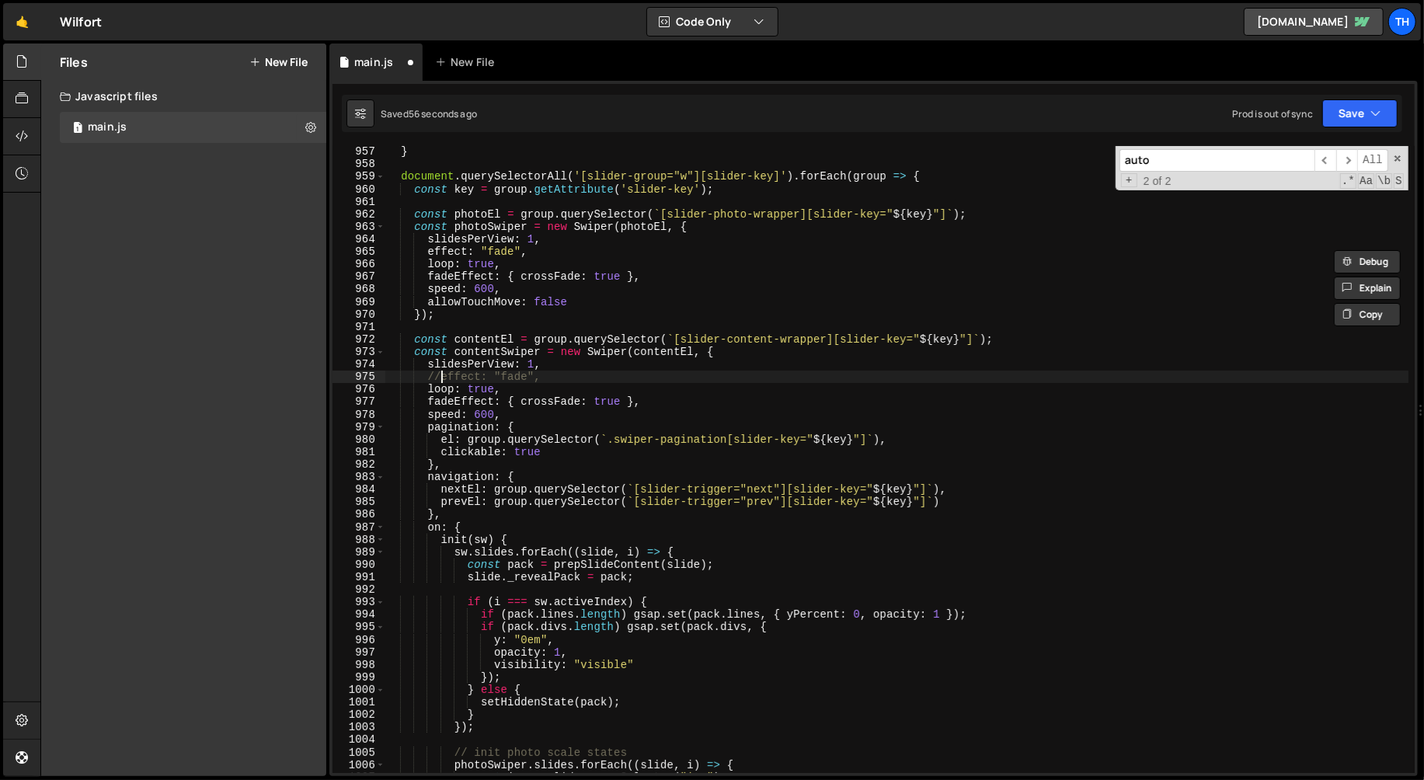
click at [438, 378] on div "} document . querySelectorAll ( '[slider-group="w"][slider-key]' ) . forEach ( …" at bounding box center [897, 471] width 1025 height 653
click at [482, 284] on div "} document . querySelectorAll ( '[slider-group="w"][slider-key]' ) . forEach ( …" at bounding box center [897, 471] width 1025 height 653
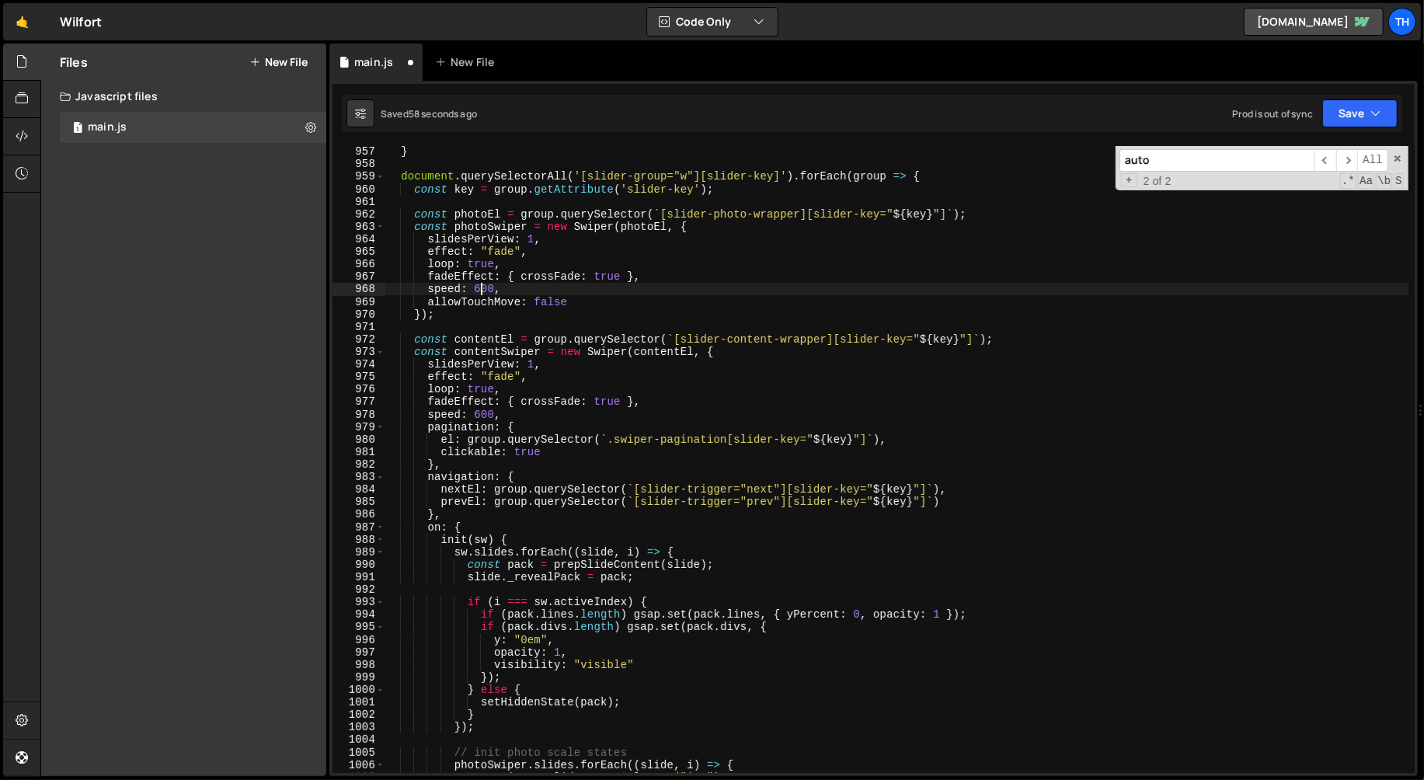
click at [482, 284] on div "} document . querySelectorAll ( '[slider-group="w"][slider-key]' ) . forEach ( …" at bounding box center [897, 471] width 1025 height 653
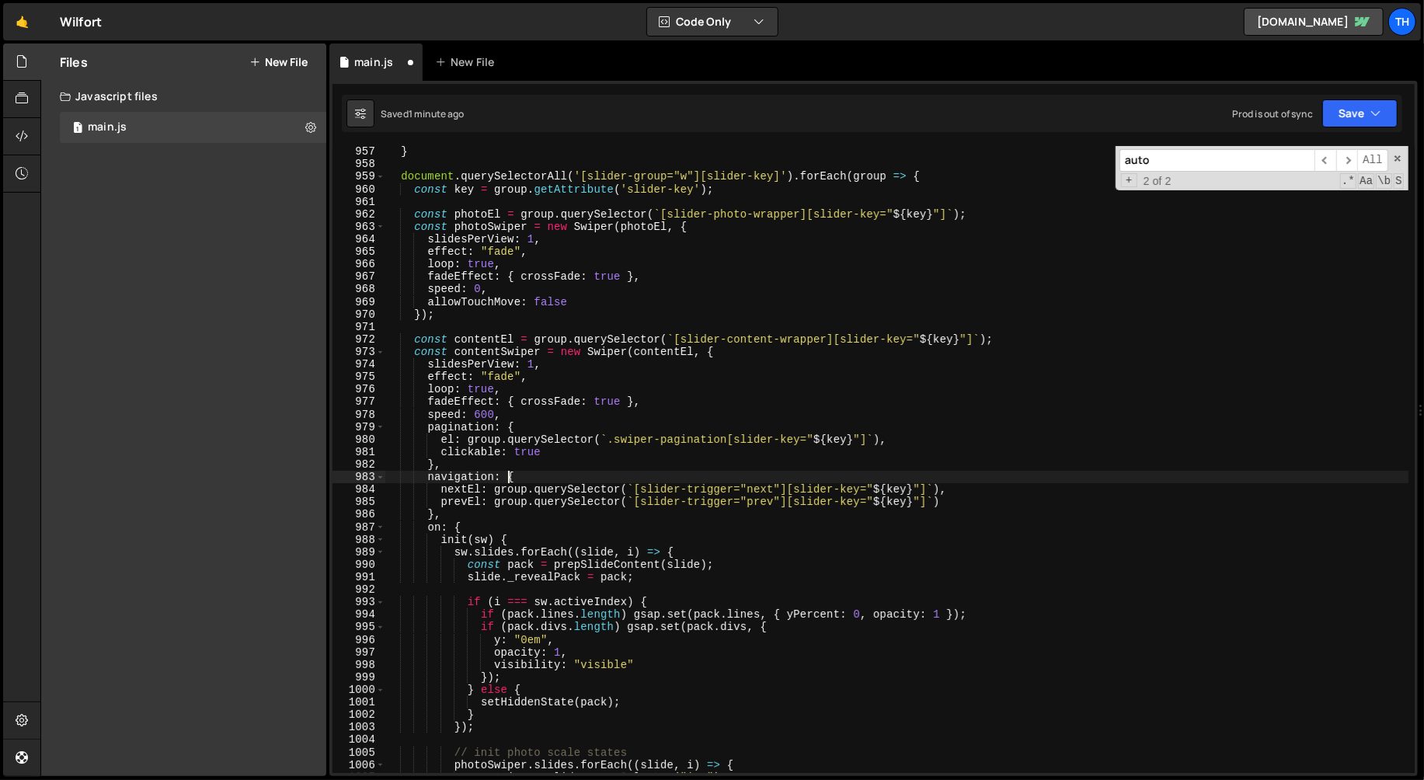
click at [508, 481] on div "} document . querySelectorAll ( '[slider-group="w"][slider-key]' ) . forEach ( …" at bounding box center [897, 471] width 1025 height 653
click at [483, 414] on div "} document . querySelectorAll ( '[slider-group="w"][slider-key]' ) . forEach ( …" at bounding box center [897, 471] width 1025 height 653
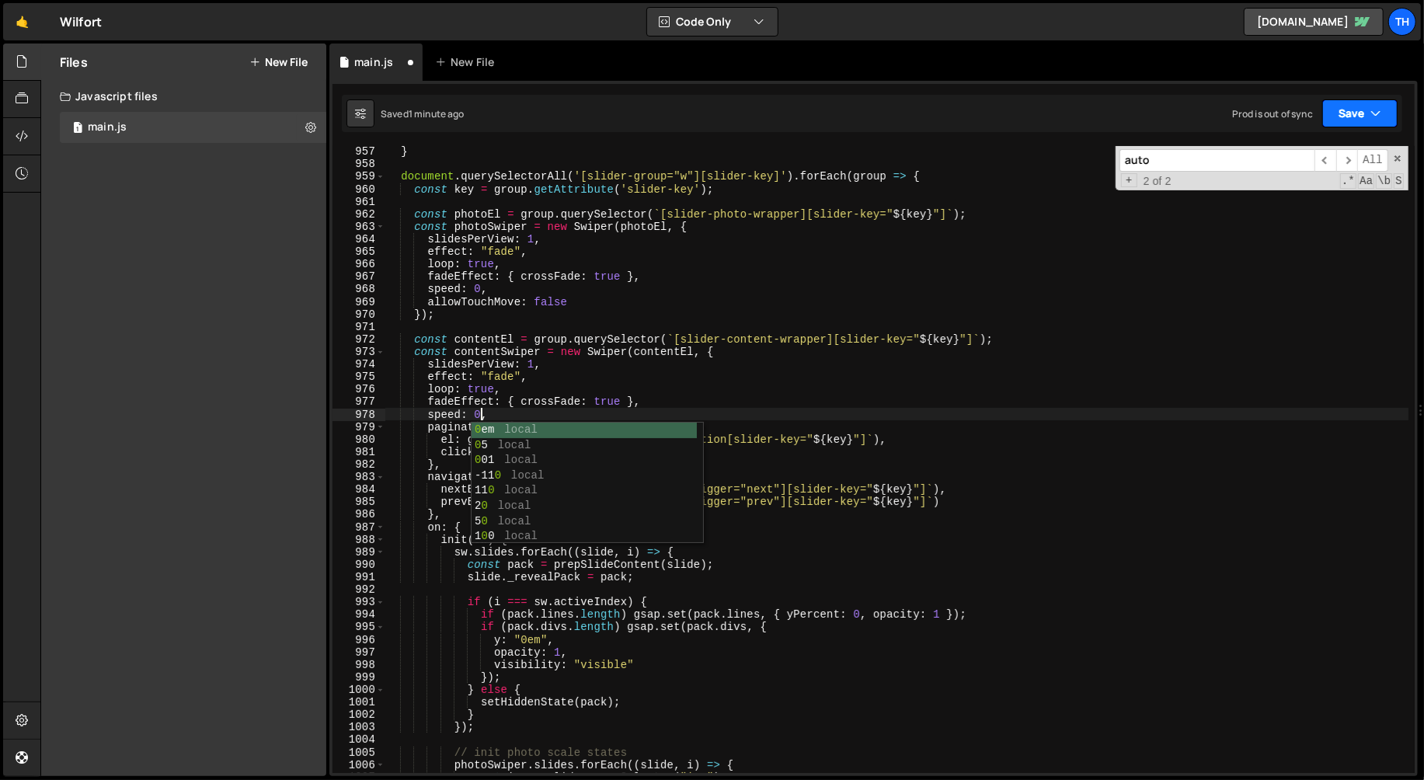
click at [1338, 113] on button "Save" at bounding box center [1359, 113] width 75 height 28
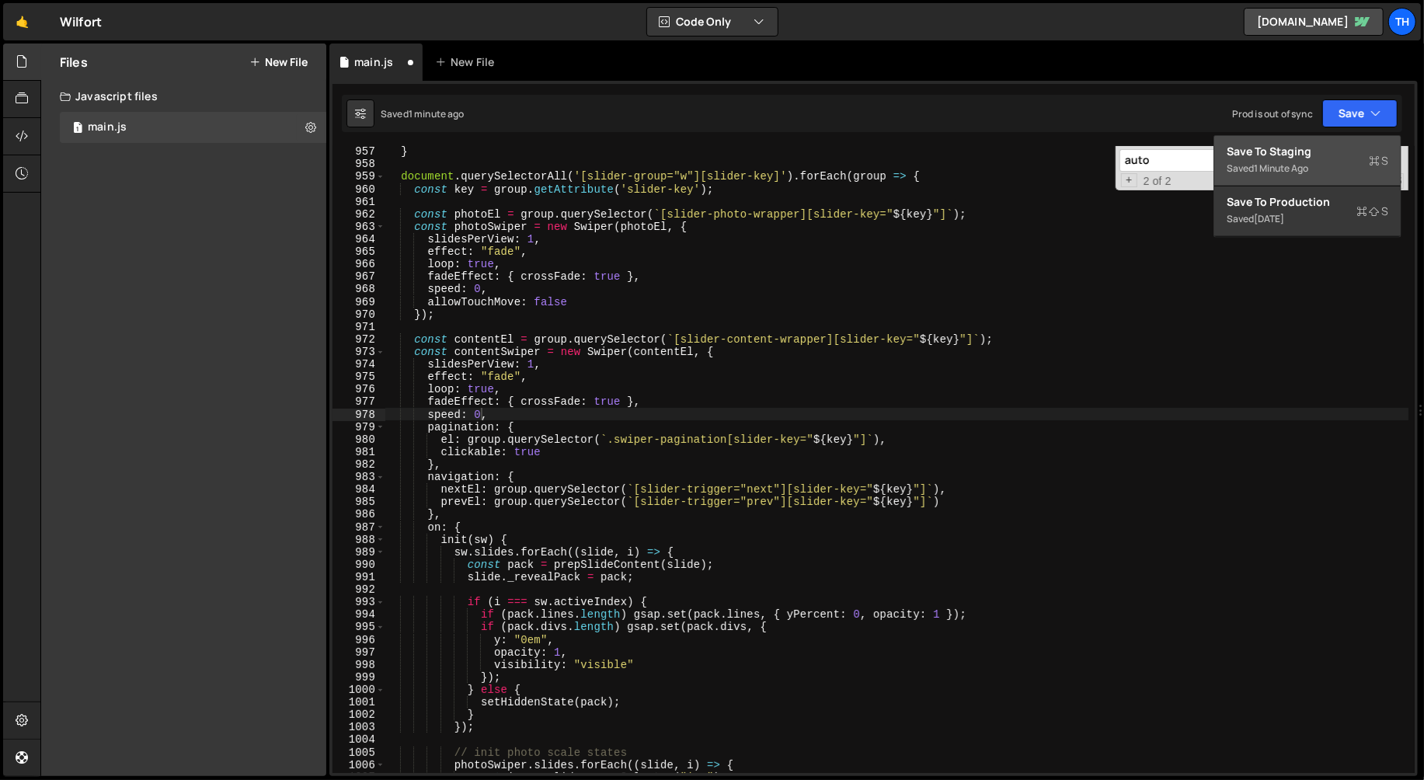
click at [1277, 141] on button "Save to Staging S Saved 1 minute ago" at bounding box center [1307, 161] width 186 height 50
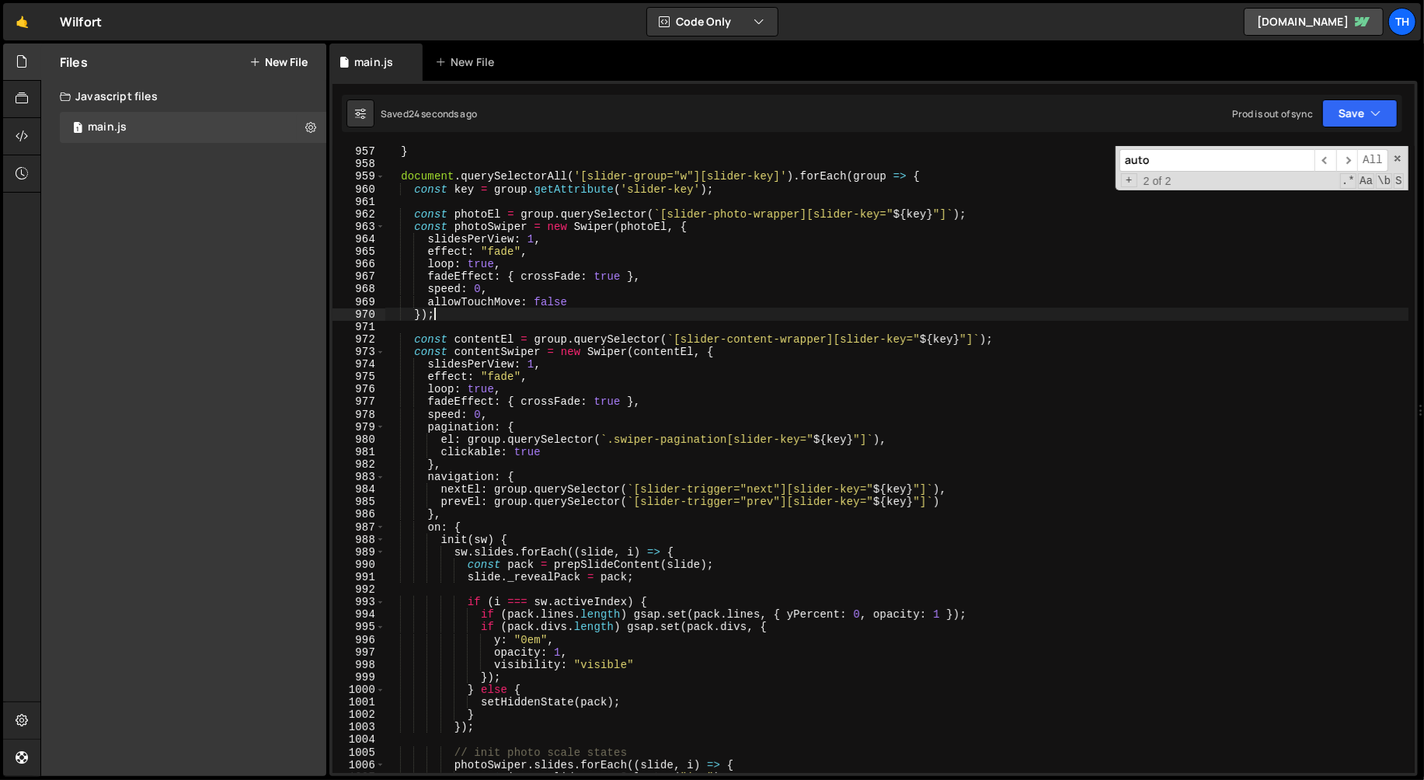
scroll to position [0, 2]
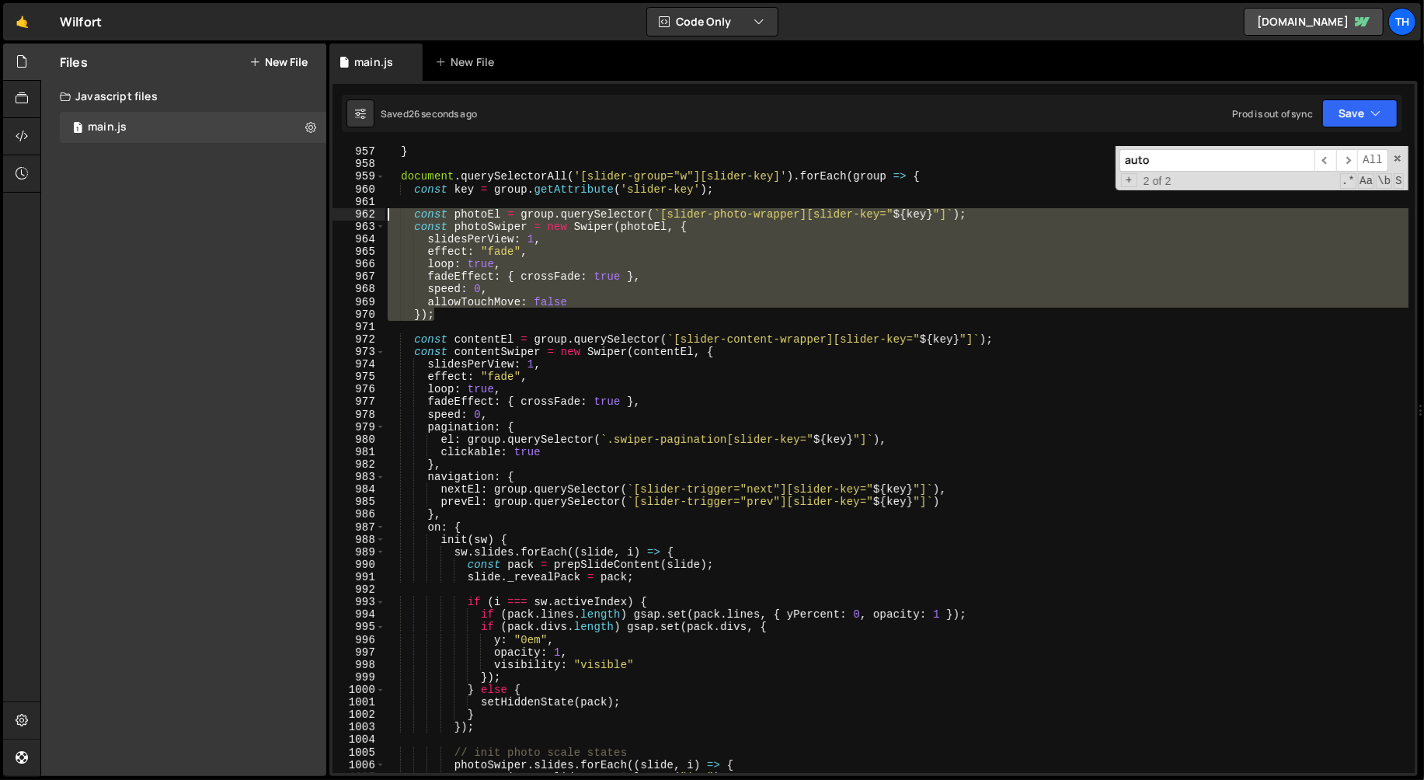
drag, startPoint x: 457, startPoint y: 312, endPoint x: 342, endPoint y: 218, distance: 148.0
click at [342, 218] on div "}); 957 958 959 960 961 962 963 964 965 966 967 968 969 970 971 972 973 974 975…" at bounding box center [873, 459] width 1082 height 627
click at [569, 305] on div "} document . querySelectorAll ( '[slider-group="w"][slider-key]' ) . forEach ( …" at bounding box center [897, 459] width 1024 height 627
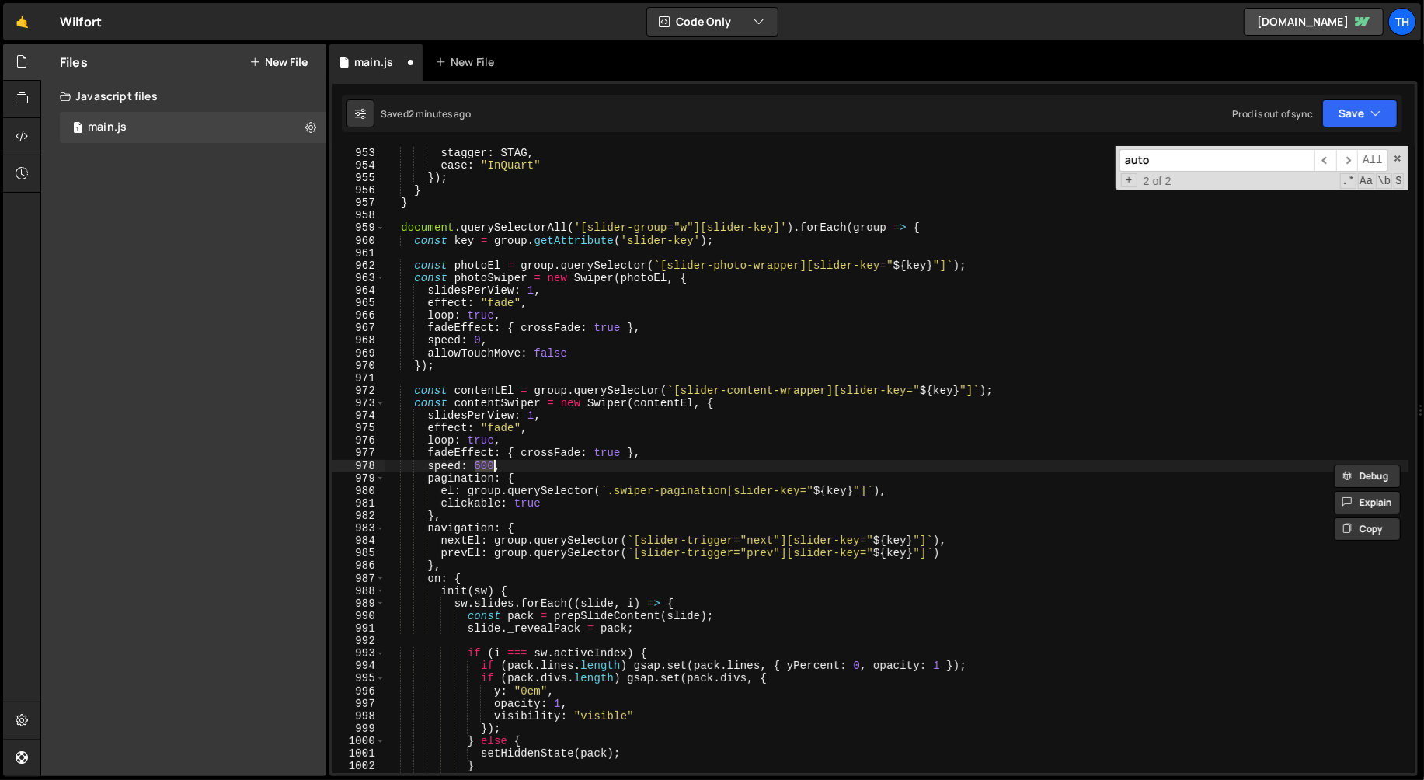
scroll to position [11914, 0]
click at [583, 352] on div "duration : D_OUT , stagger : STAG , ease : "InQuart" }) ; } } document . queryS…" at bounding box center [897, 460] width 1025 height 653
type textarea "allowTouchMove: false"
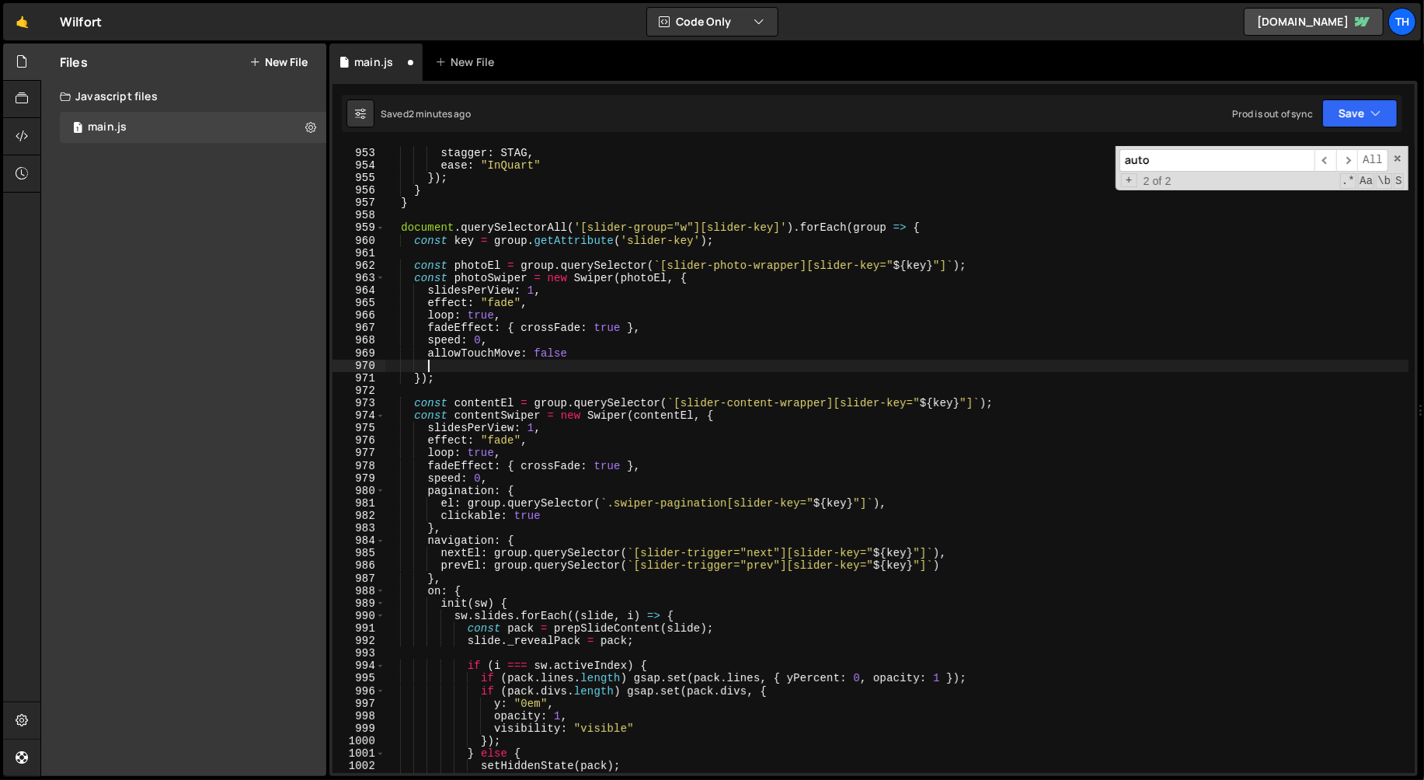
scroll to position [0, 2]
paste textarea "}"
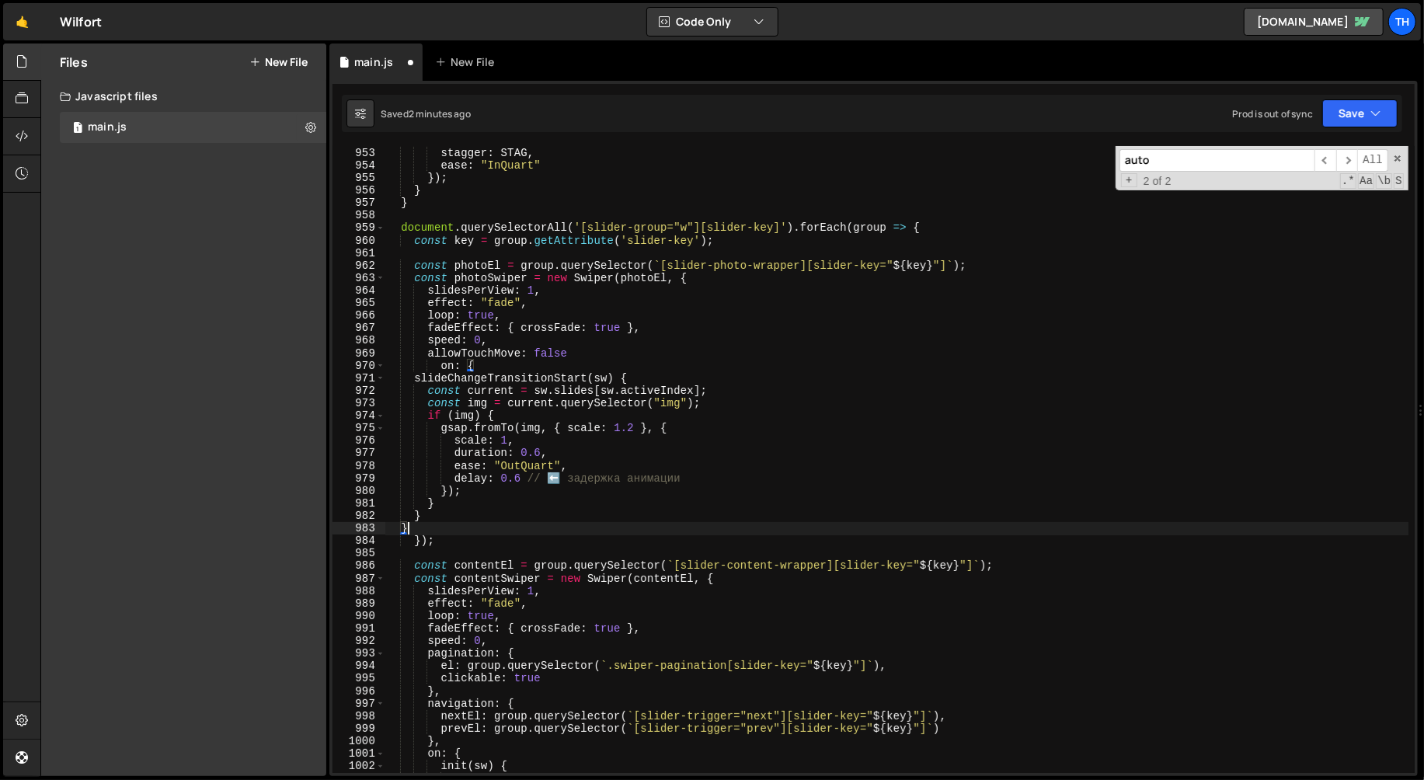
click at [440, 364] on div "duration : D_OUT , stagger : STAG , ease : "InQuart" }) ; } } document . queryS…" at bounding box center [897, 460] width 1025 height 653
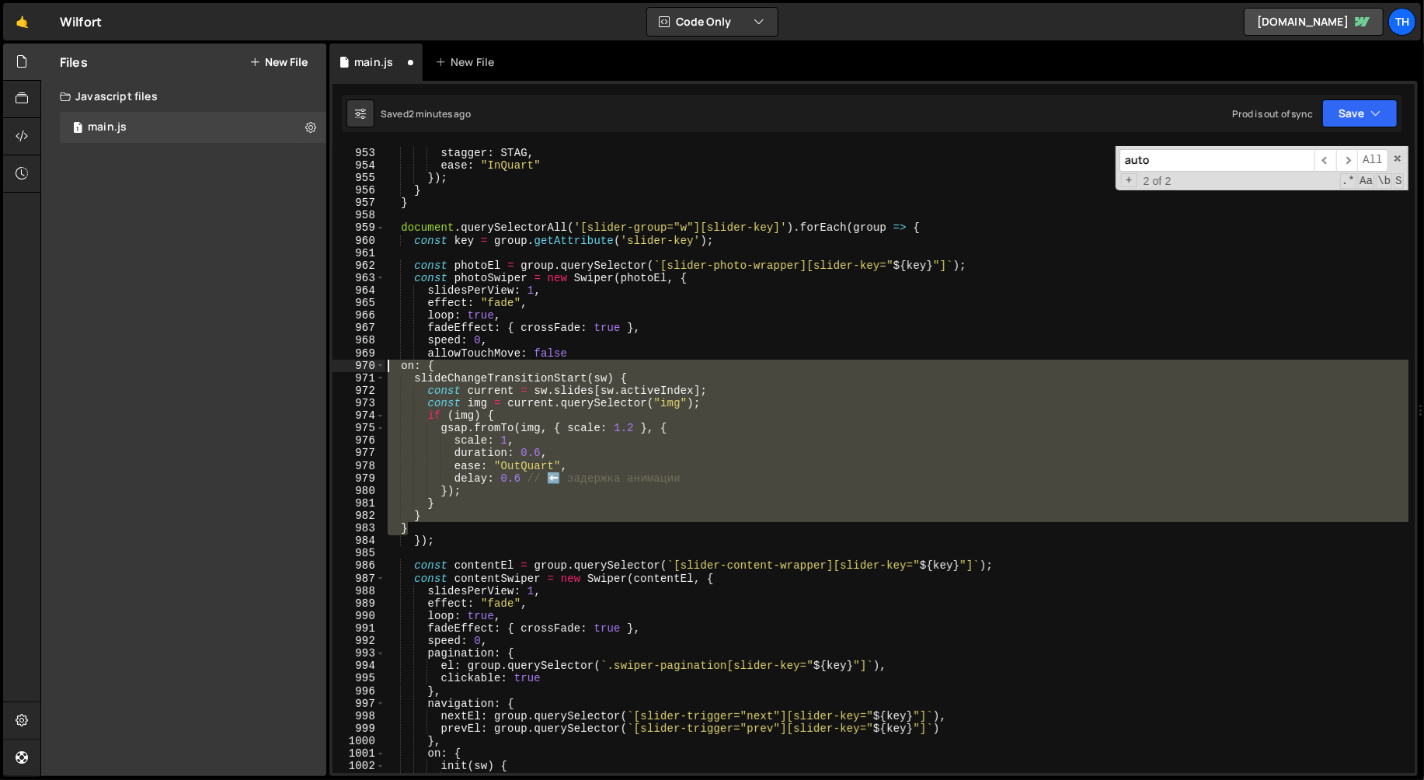
drag, startPoint x: 424, startPoint y: 524, endPoint x: 253, endPoint y: 370, distance: 229.9
click at [253, 370] on div "Files New File Javascript files 1 main.js 0 CSS files Copy share link Edit File…" at bounding box center [732, 410] width 1384 height 733
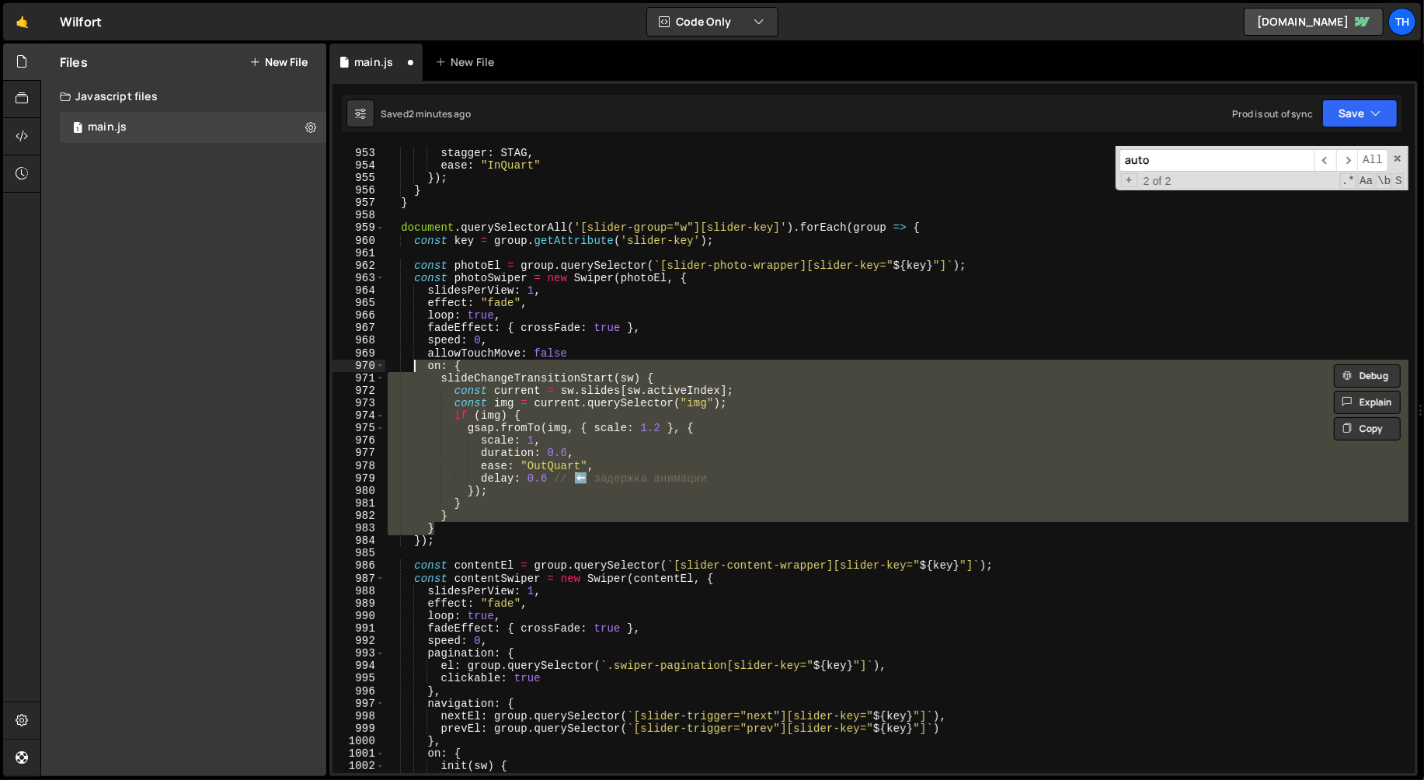
click at [565, 357] on div "duration : D_OUT , stagger : STAG , ease : "InQuart" }) ; } } document . queryS…" at bounding box center [897, 460] width 1025 height 653
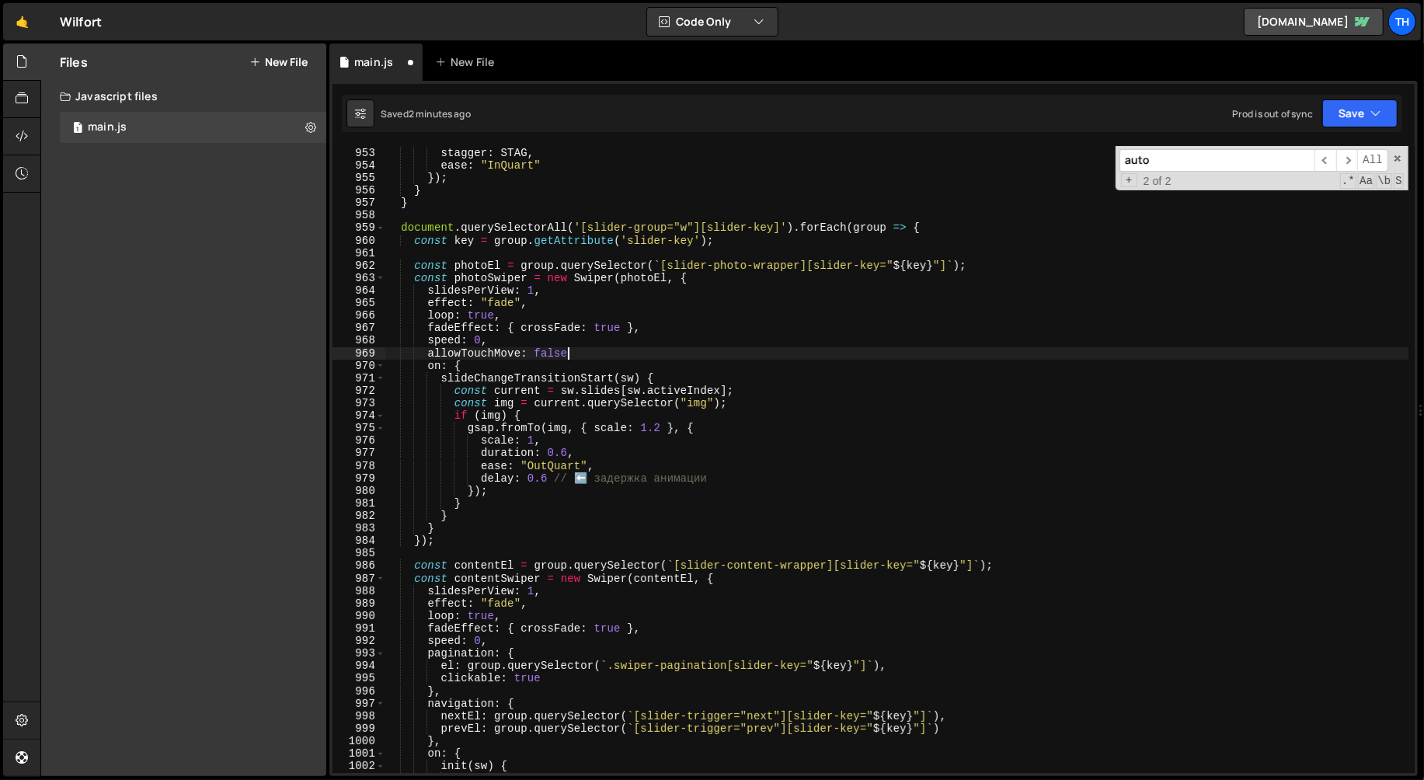
paste textarea ","
click at [1332, 111] on button "Save" at bounding box center [1359, 113] width 75 height 28
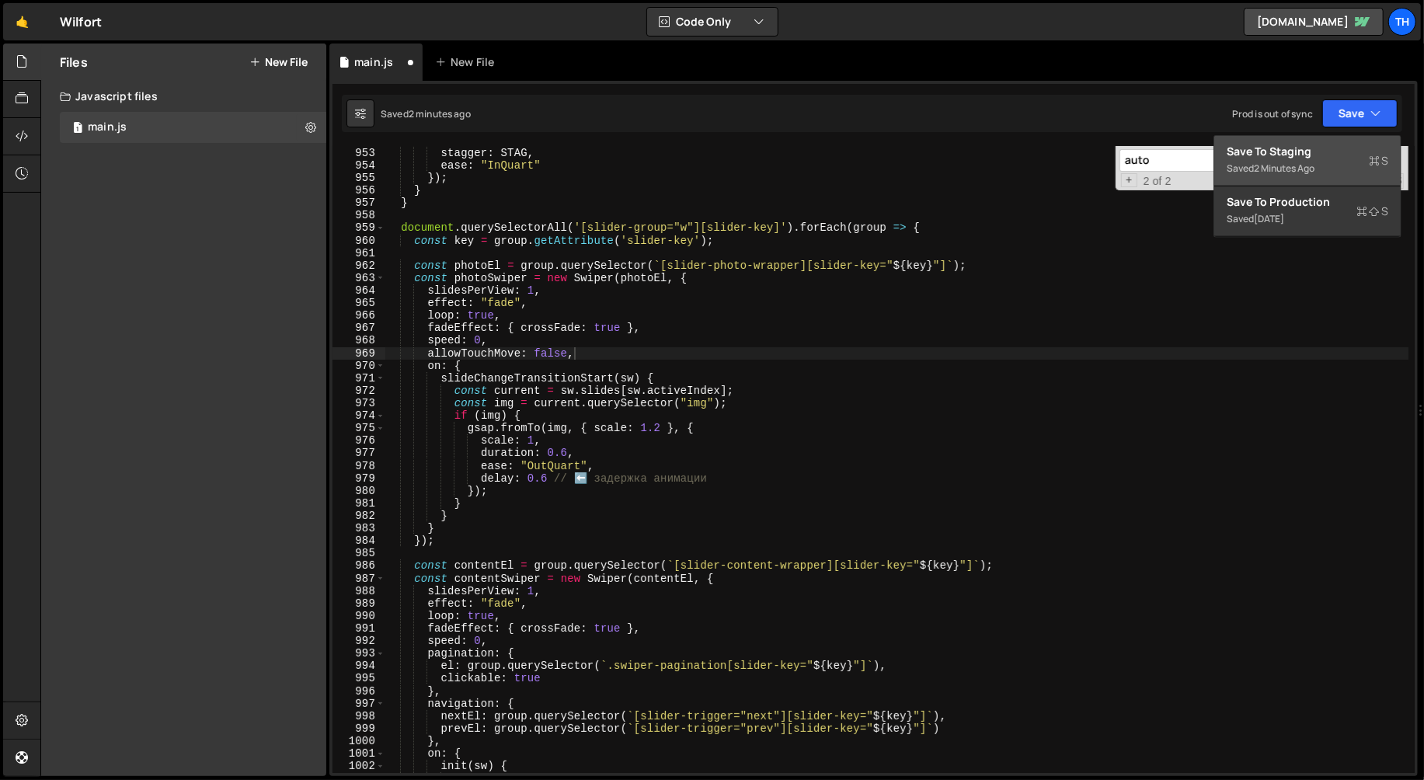
click at [1304, 141] on button "Save to Staging S Saved 2 minutes ago" at bounding box center [1307, 161] width 186 height 50
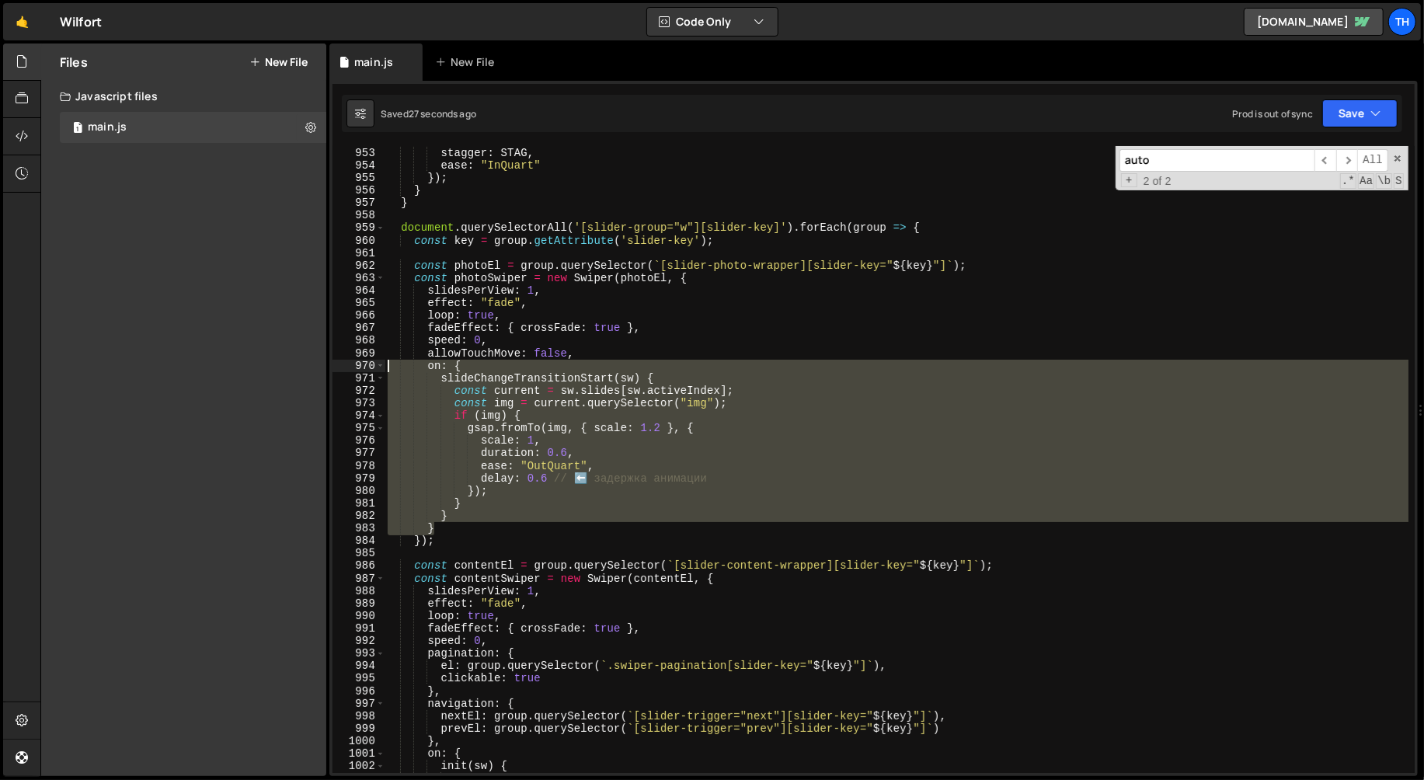
drag, startPoint x: 459, startPoint y: 524, endPoint x: 347, endPoint y: 368, distance: 191.5
click at [347, 368] on div "} 952 953 954 955 956 957 958 959 960 961 962 963 964 965 966 967 968 969 970 9…" at bounding box center [873, 459] width 1082 height 627
type textarea "on: { slideChangeTransitionStart(sw) {"
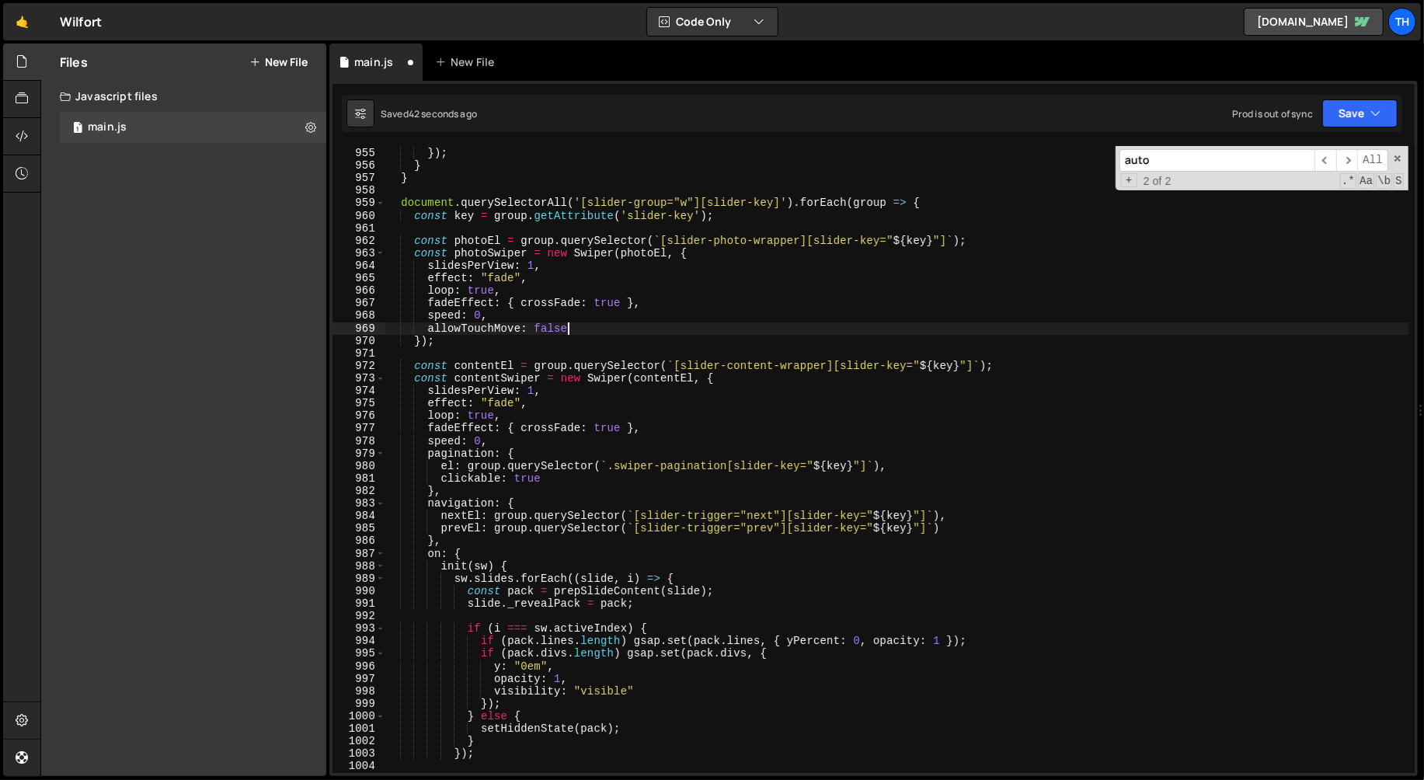
scroll to position [11939, 0]
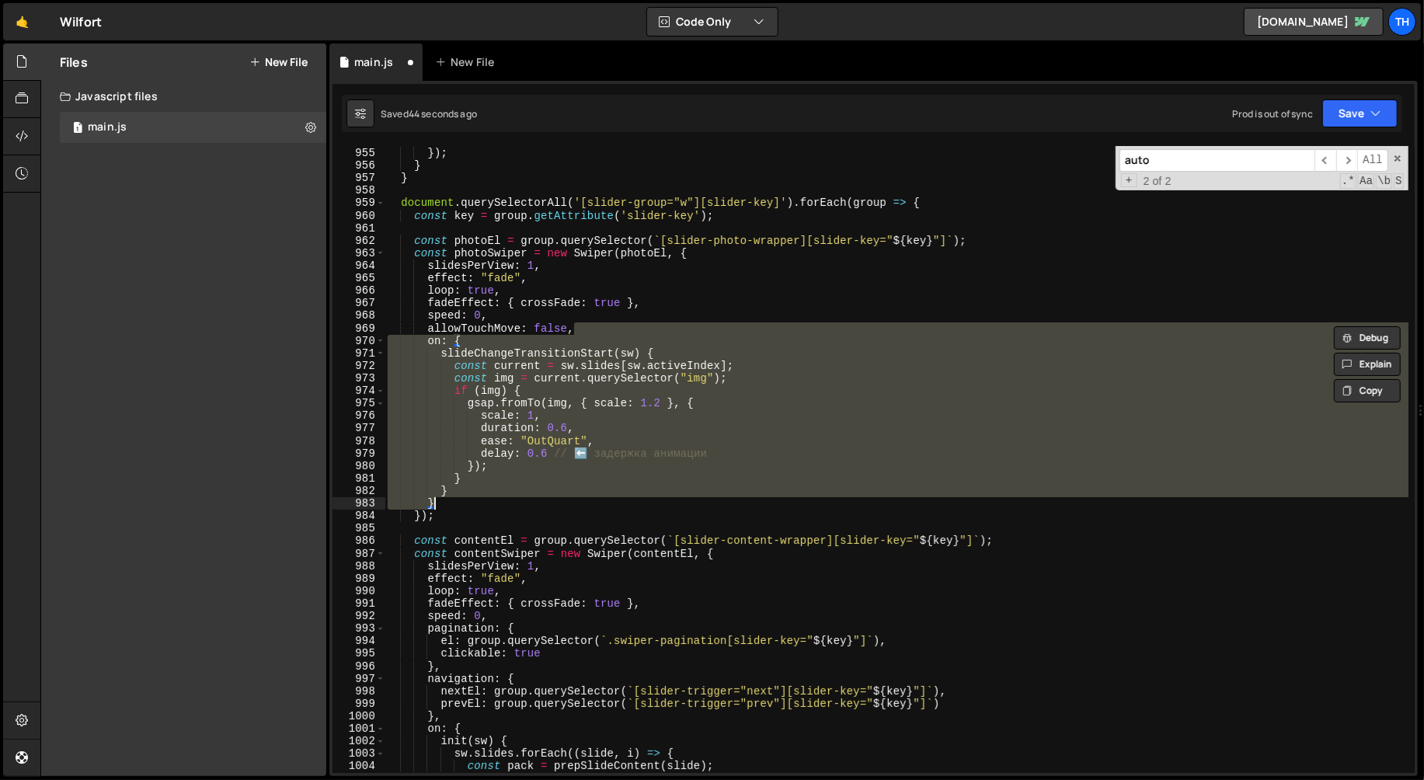
click at [394, 426] on div "ease : "InQuart" }) ; } } document . querySelectorAll ( '[slider-group="w"][sli…" at bounding box center [897, 459] width 1024 height 627
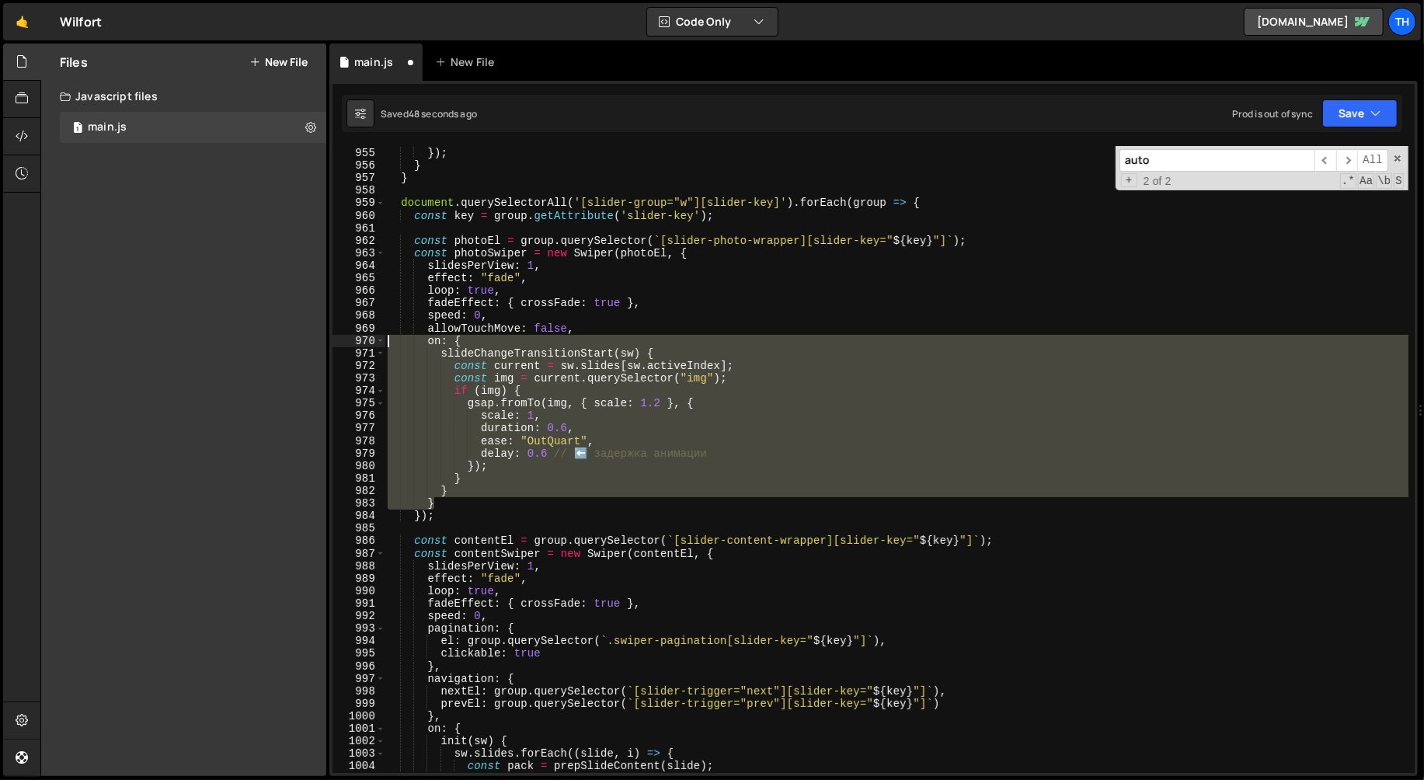
drag, startPoint x: 445, startPoint y: 503, endPoint x: 299, endPoint y: 336, distance: 221.3
click at [299, 336] on div "Files New File Javascript files 1 main.js 0 CSS files Copy share link Edit File…" at bounding box center [732, 410] width 1384 height 733
type textarea "on: { slideChangeTransitionStart(sw) {"
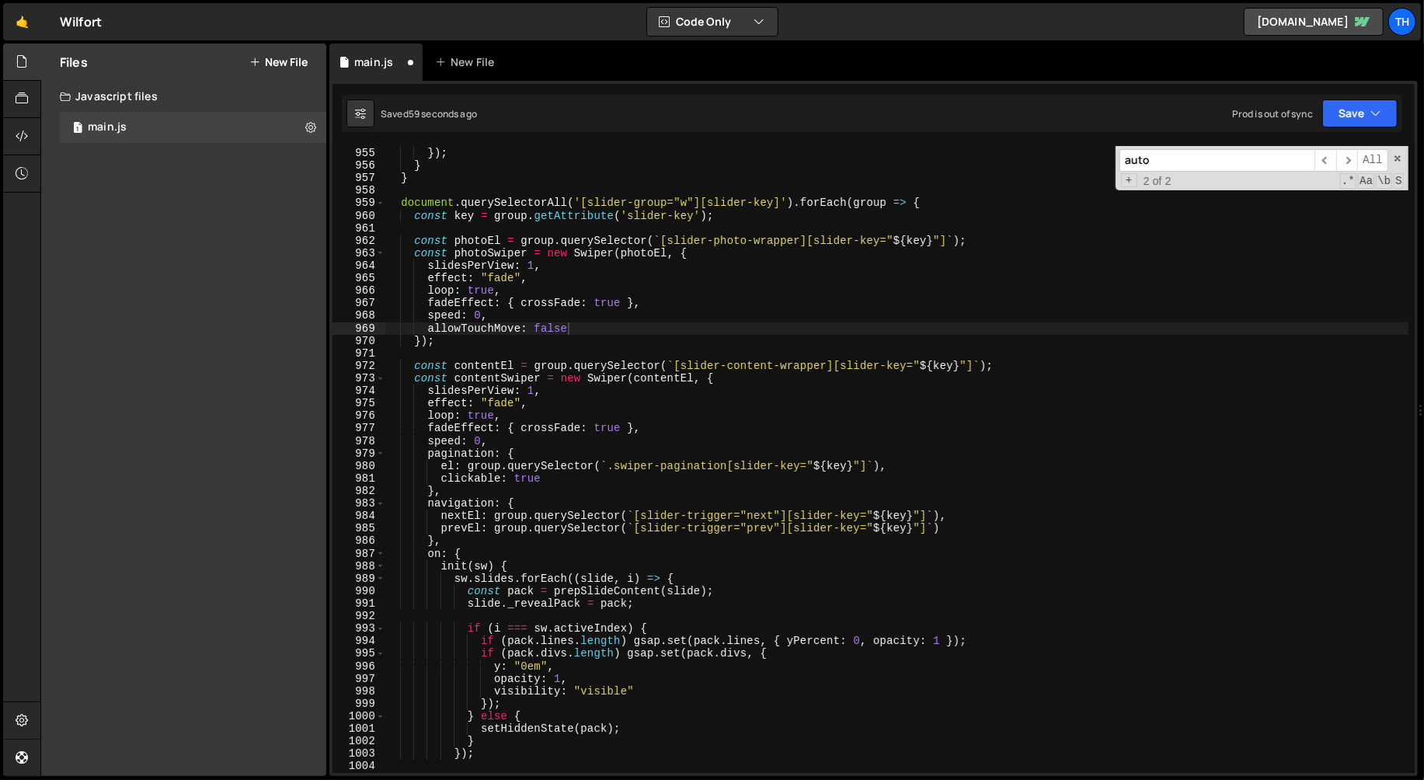
click at [1408, 115] on div "allowTouchMove: false 954 955 956 957 958 959 960 961 962 963 964 965 966 967 9…" at bounding box center [873, 428] width 1088 height 695
click at [1388, 115] on button "Save" at bounding box center [1359, 113] width 75 height 28
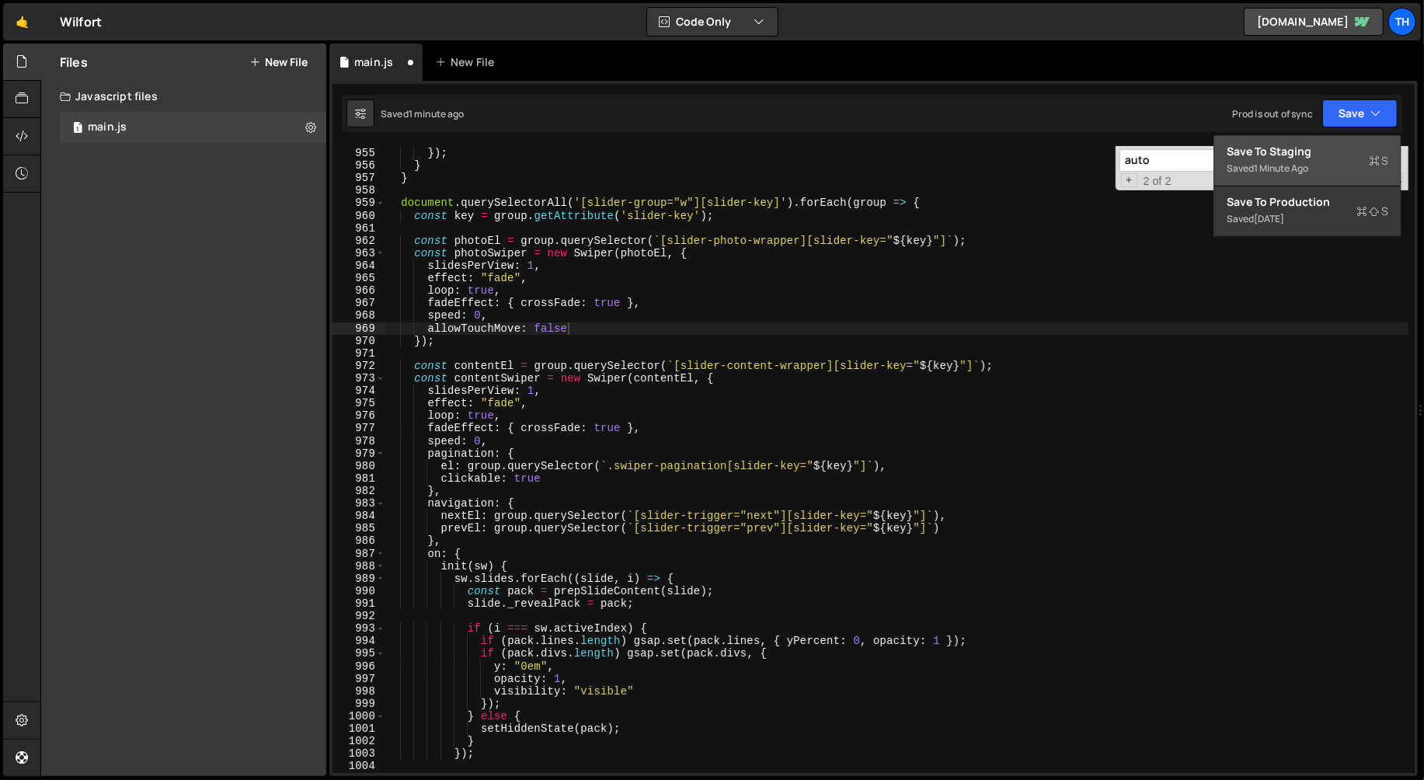
click at [1349, 161] on div "Saved 1 minute ago" at bounding box center [1308, 168] width 162 height 19
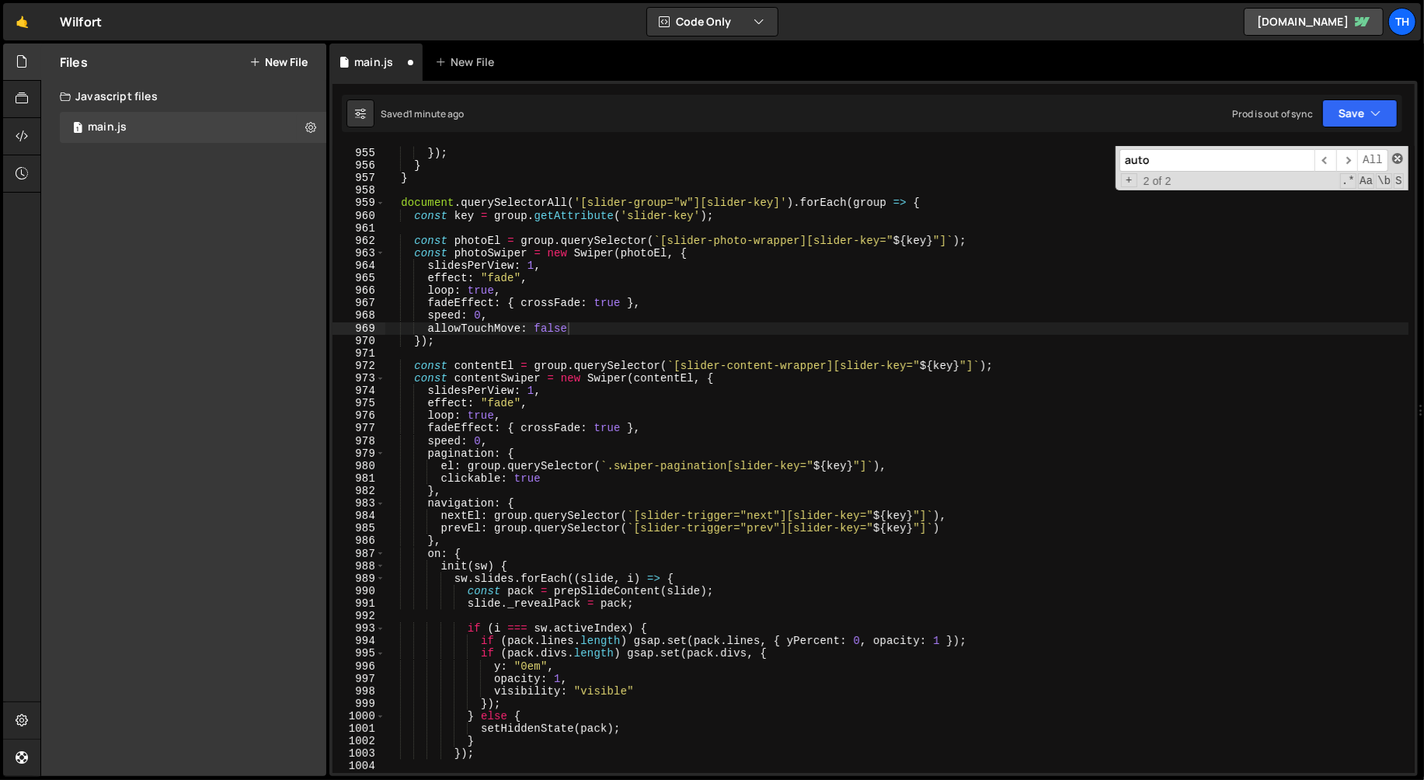
click at [1397, 160] on span at bounding box center [1397, 158] width 11 height 11
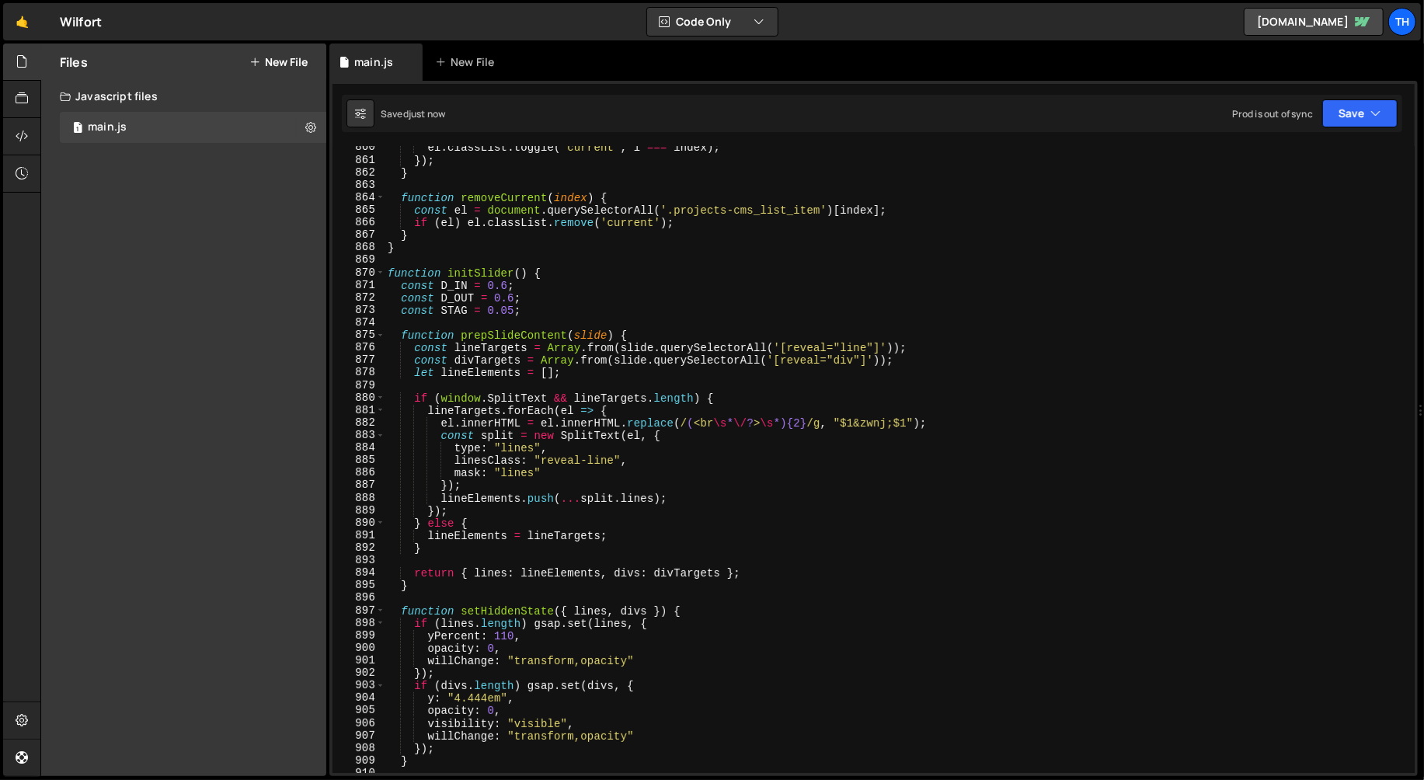
scroll to position [10757, 0]
click at [382, 333] on span at bounding box center [380, 334] width 9 height 12
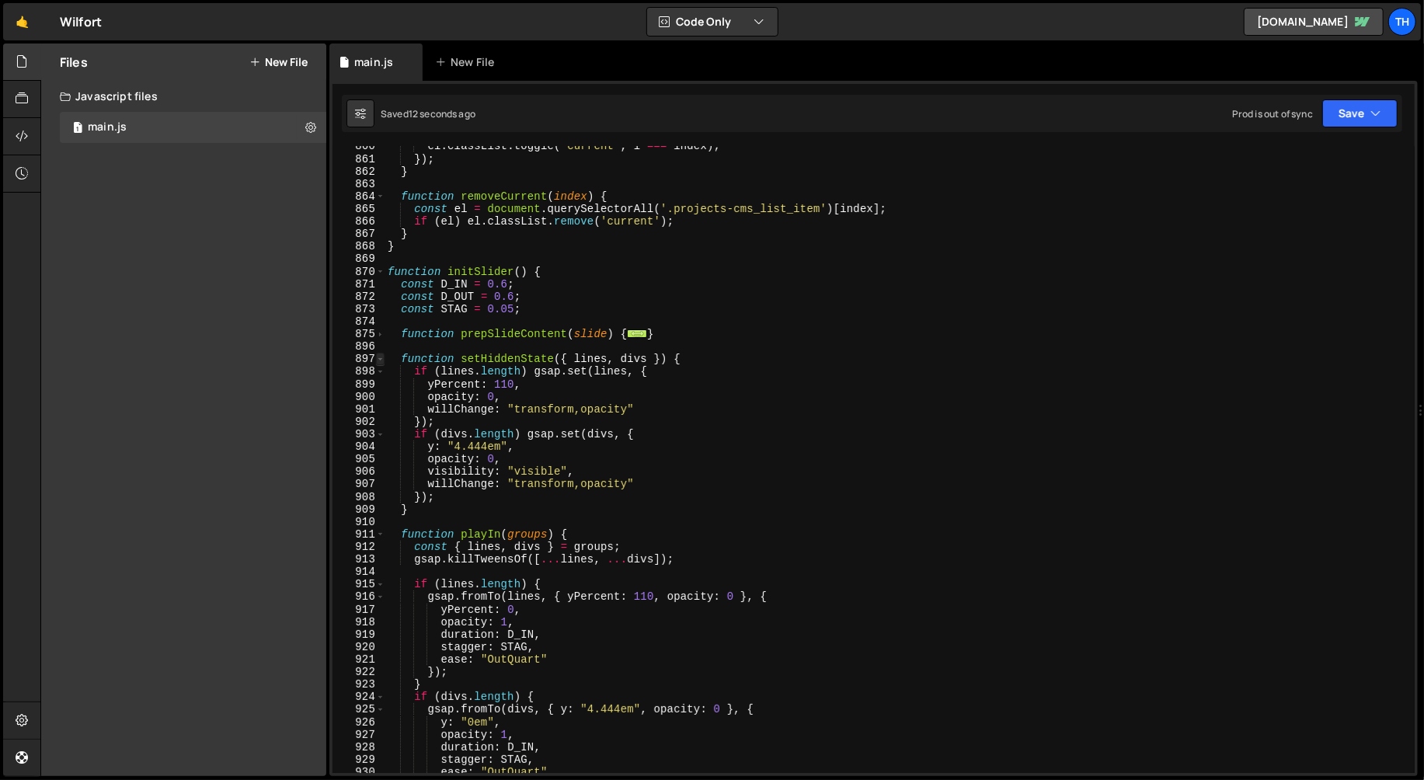
click at [380, 357] on span at bounding box center [380, 359] width 9 height 12
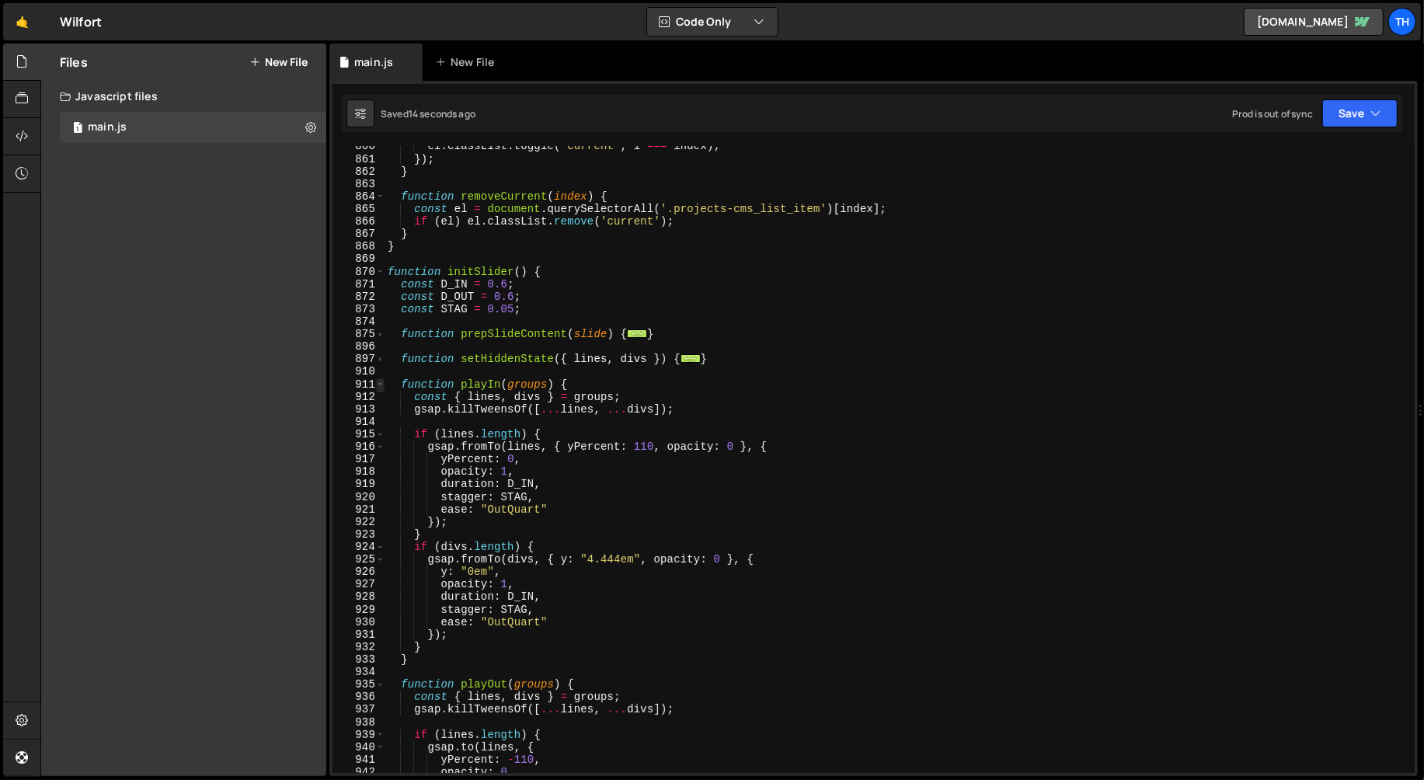
click at [377, 378] on span at bounding box center [380, 384] width 9 height 12
click at [383, 383] on span at bounding box center [380, 384] width 9 height 12
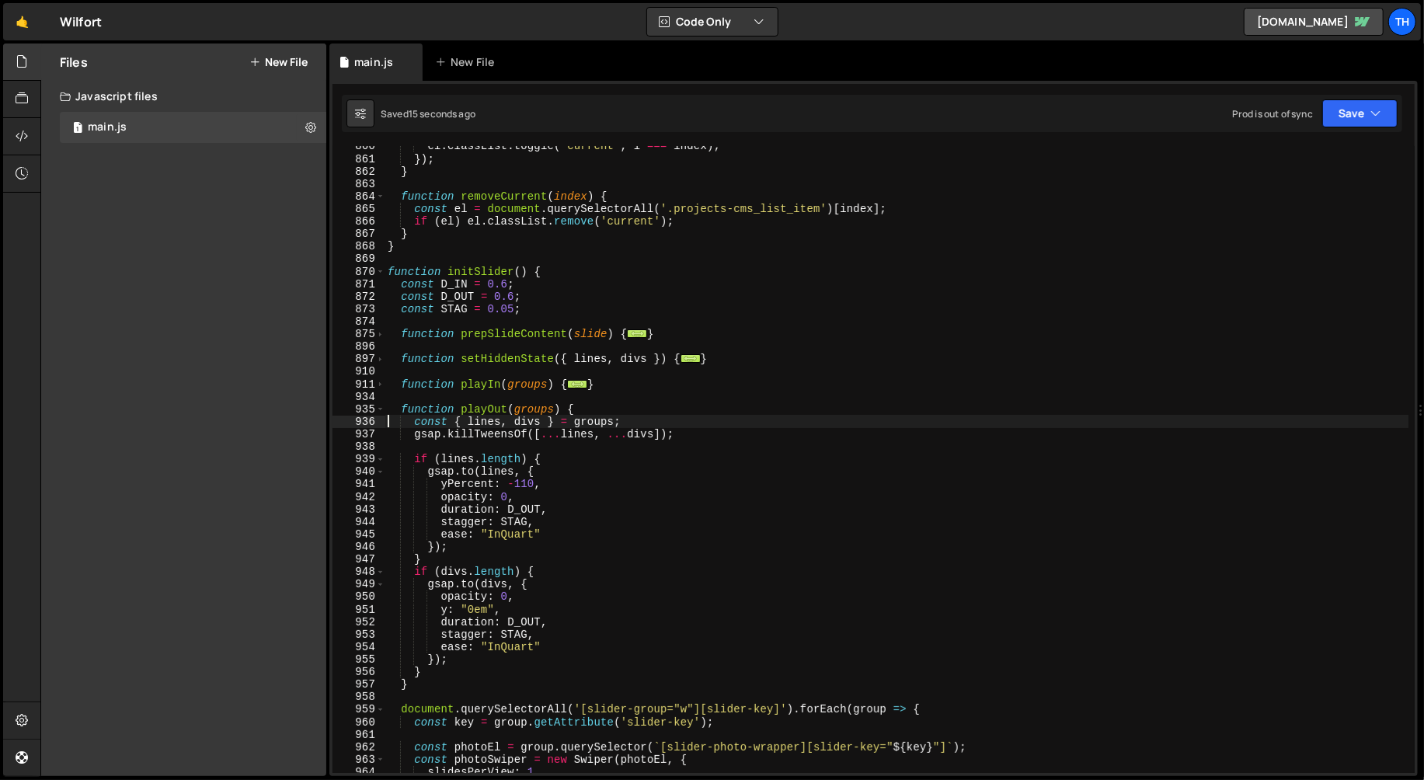
click at [387, 416] on div "el . classList . toggle ( 'current' , i === index ) ; }) ; } function removeCur…" at bounding box center [897, 466] width 1025 height 653
click at [382, 407] on span at bounding box center [380, 409] width 9 height 12
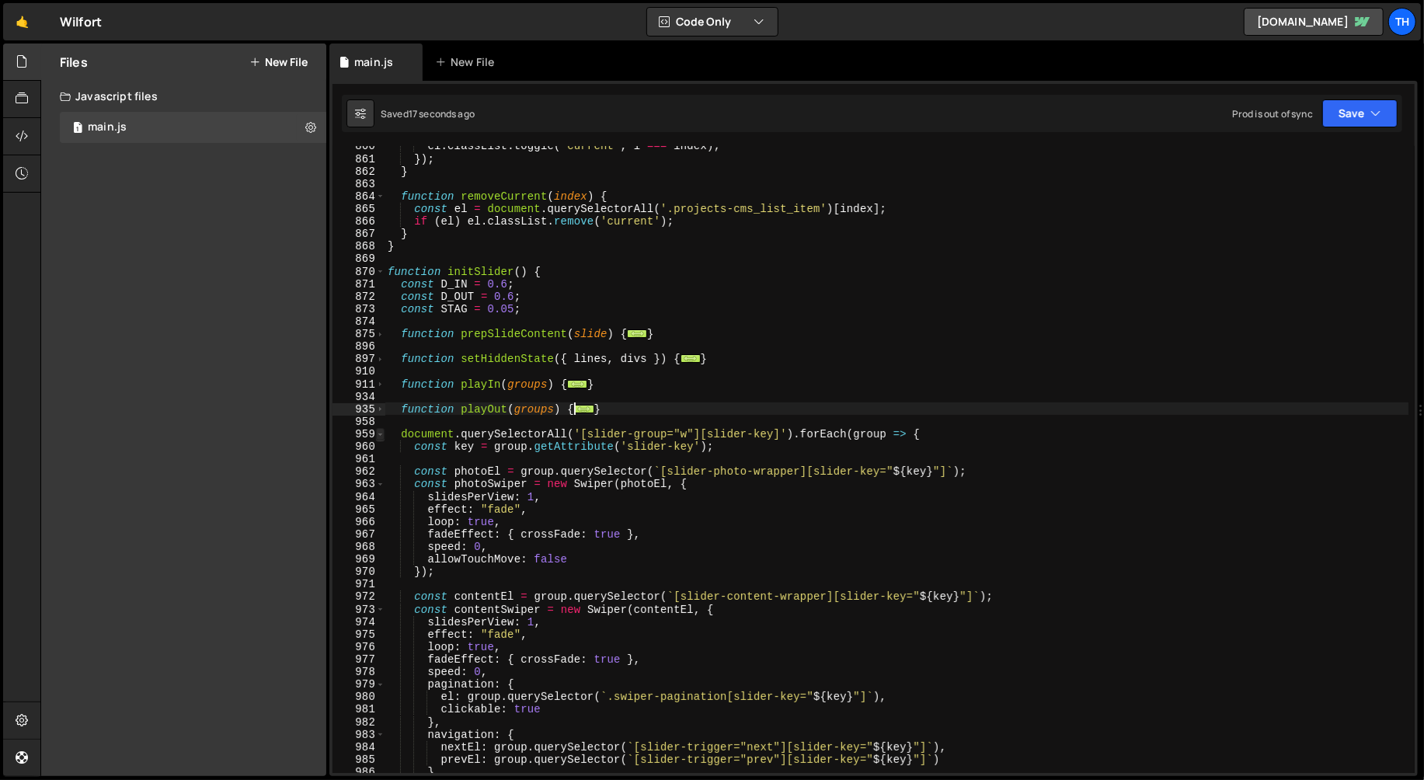
click at [380, 432] on span at bounding box center [380, 434] width 9 height 12
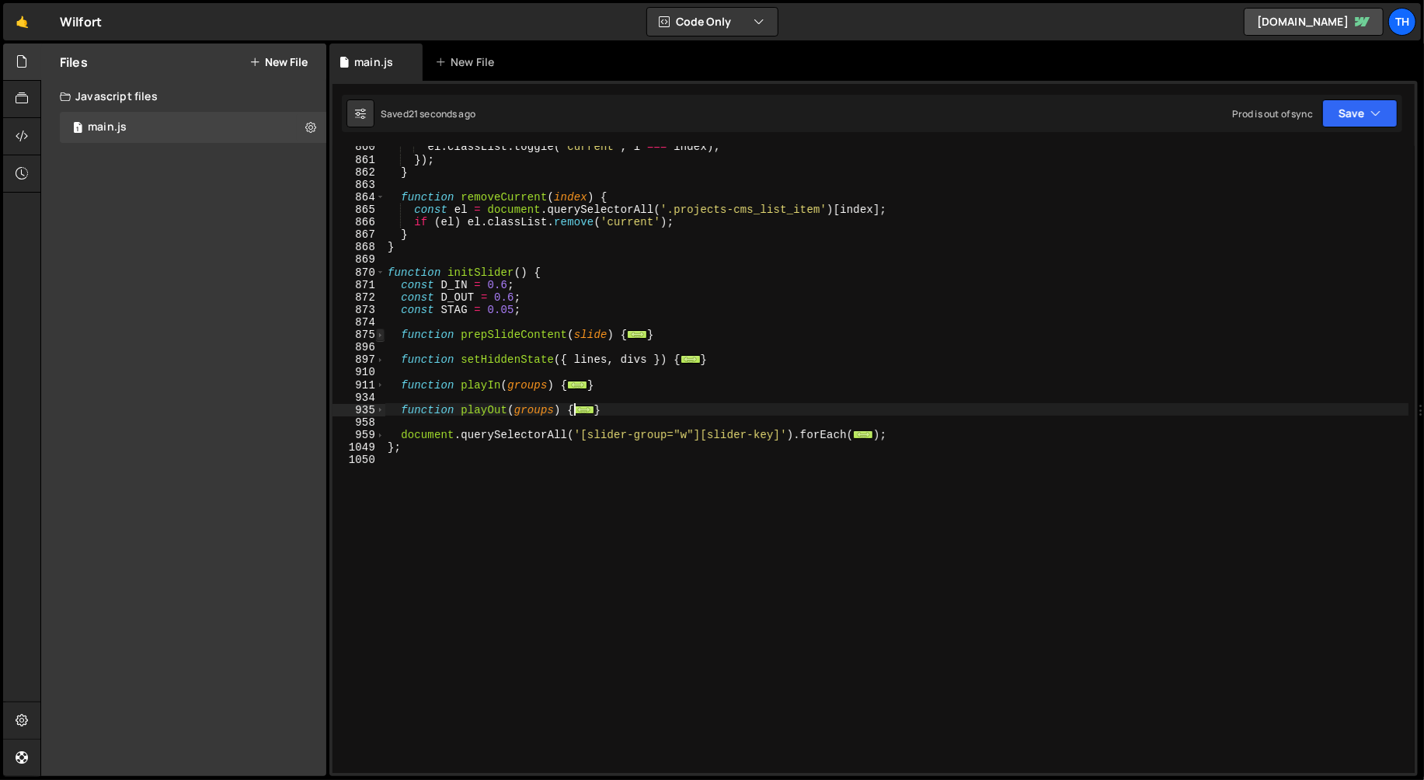
click at [377, 330] on span at bounding box center [380, 335] width 9 height 12
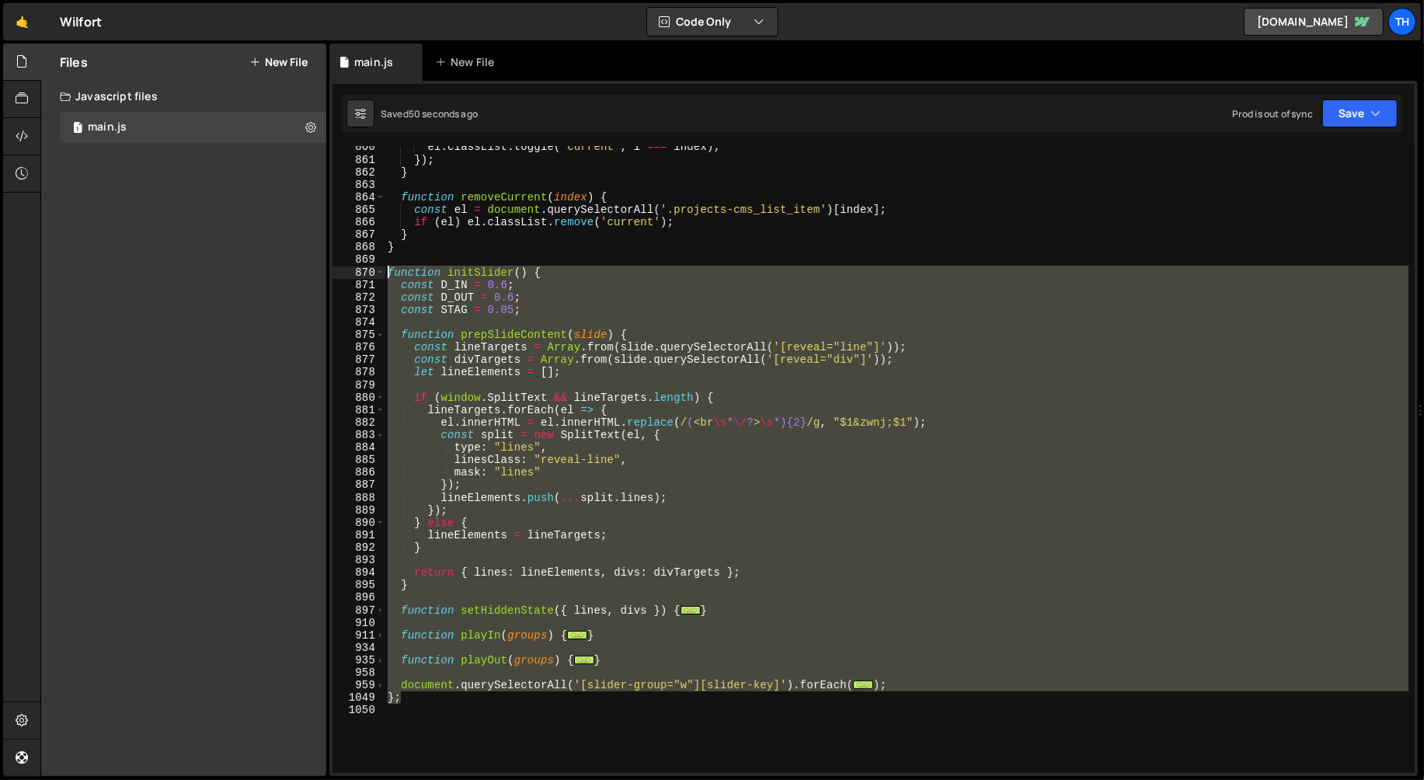
drag, startPoint x: 418, startPoint y: 703, endPoint x: 302, endPoint y: 278, distance: 440.4
click at [302, 278] on div "Files New File Javascript files 1 main.js 0 CSS files Copy share link Edit File…" at bounding box center [732, 410] width 1384 height 733
type textarea "function initSlider() { const D_IN = 0.6;"
click at [467, 593] on div "el . classList . toggle ( 'current' , i === index ) ; }) ; } function removeCur…" at bounding box center [897, 459] width 1024 height 627
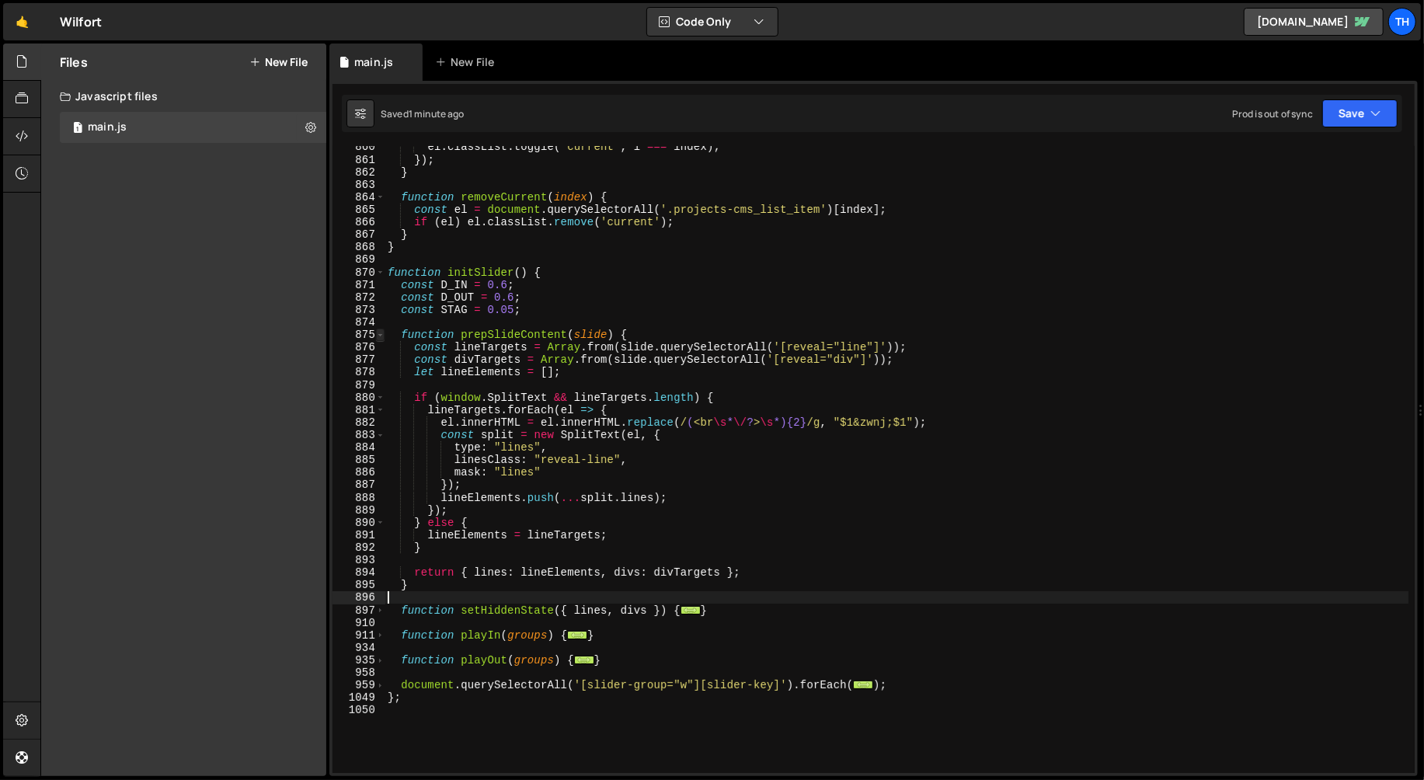
click at [377, 336] on span at bounding box center [380, 335] width 9 height 12
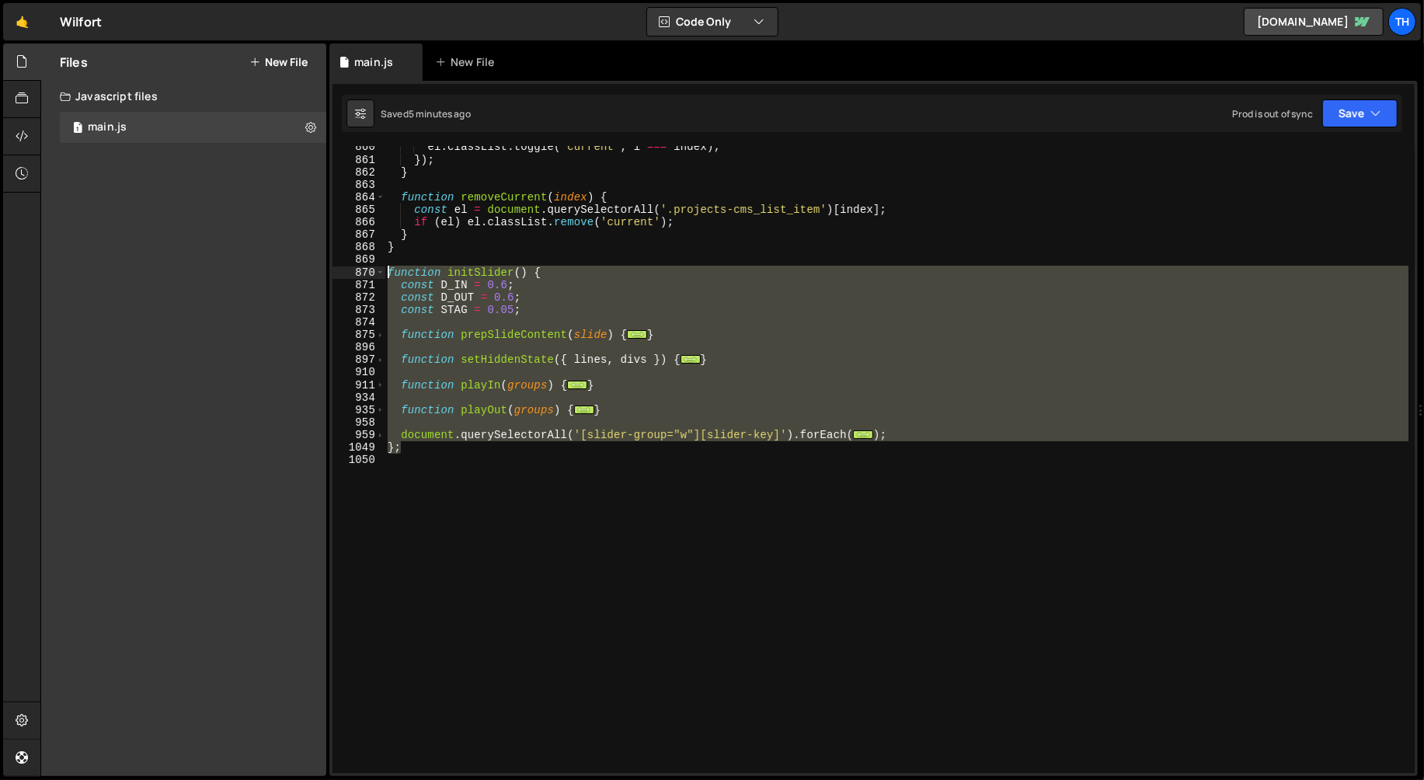
drag, startPoint x: 423, startPoint y: 451, endPoint x: 358, endPoint y: 274, distance: 187.8
click at [358, 274] on div "860 861 862 863 864 865 866 867 868 869 870 871 872 873 874 875 896 897 910 911…" at bounding box center [873, 459] width 1082 height 627
paste textarea "}"
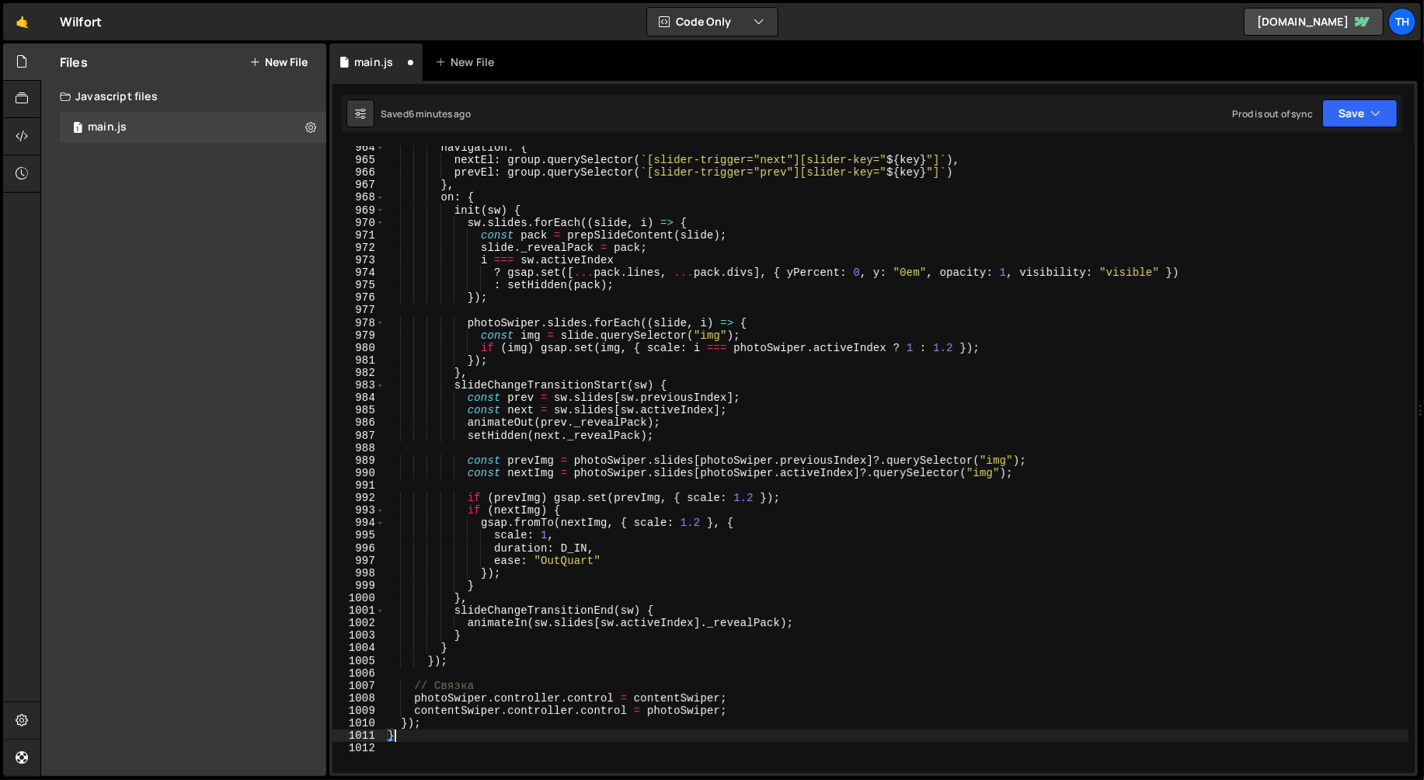
scroll to position [12058, 0]
click at [1351, 106] on button "Save" at bounding box center [1359, 113] width 75 height 28
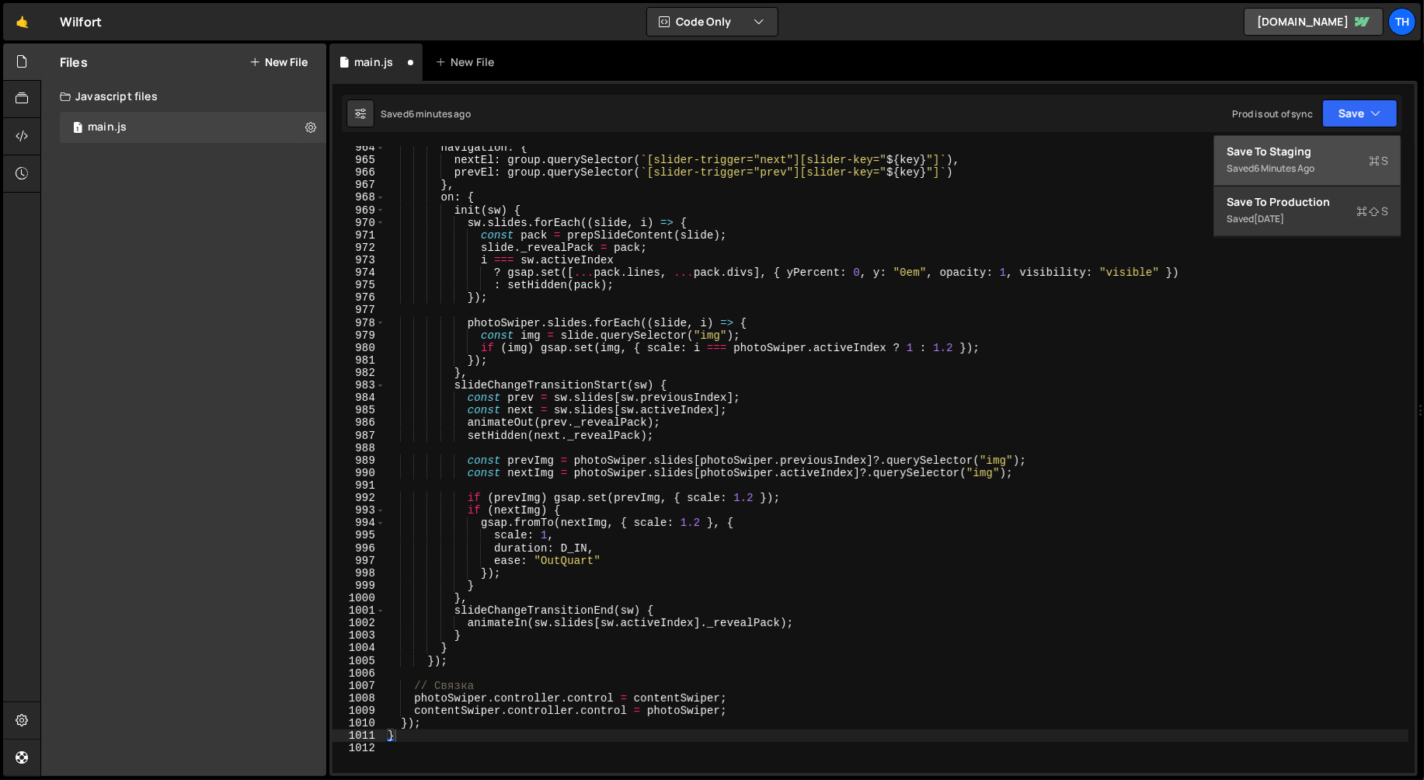
click at [1316, 138] on button "Save to Staging S Saved 6 minutes ago" at bounding box center [1307, 161] width 186 height 50
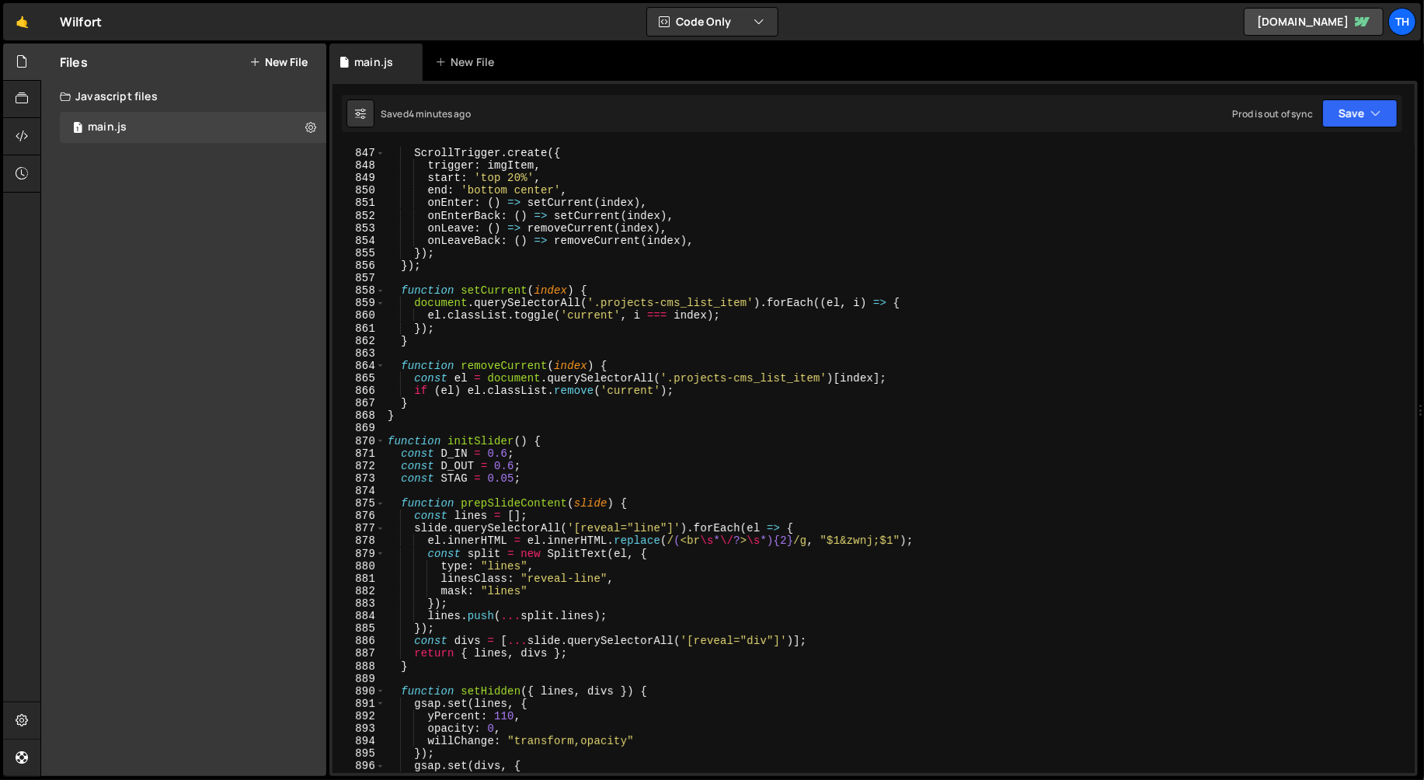
scroll to position [10587, 0]
click at [380, 446] on span at bounding box center [380, 441] width 9 height 12
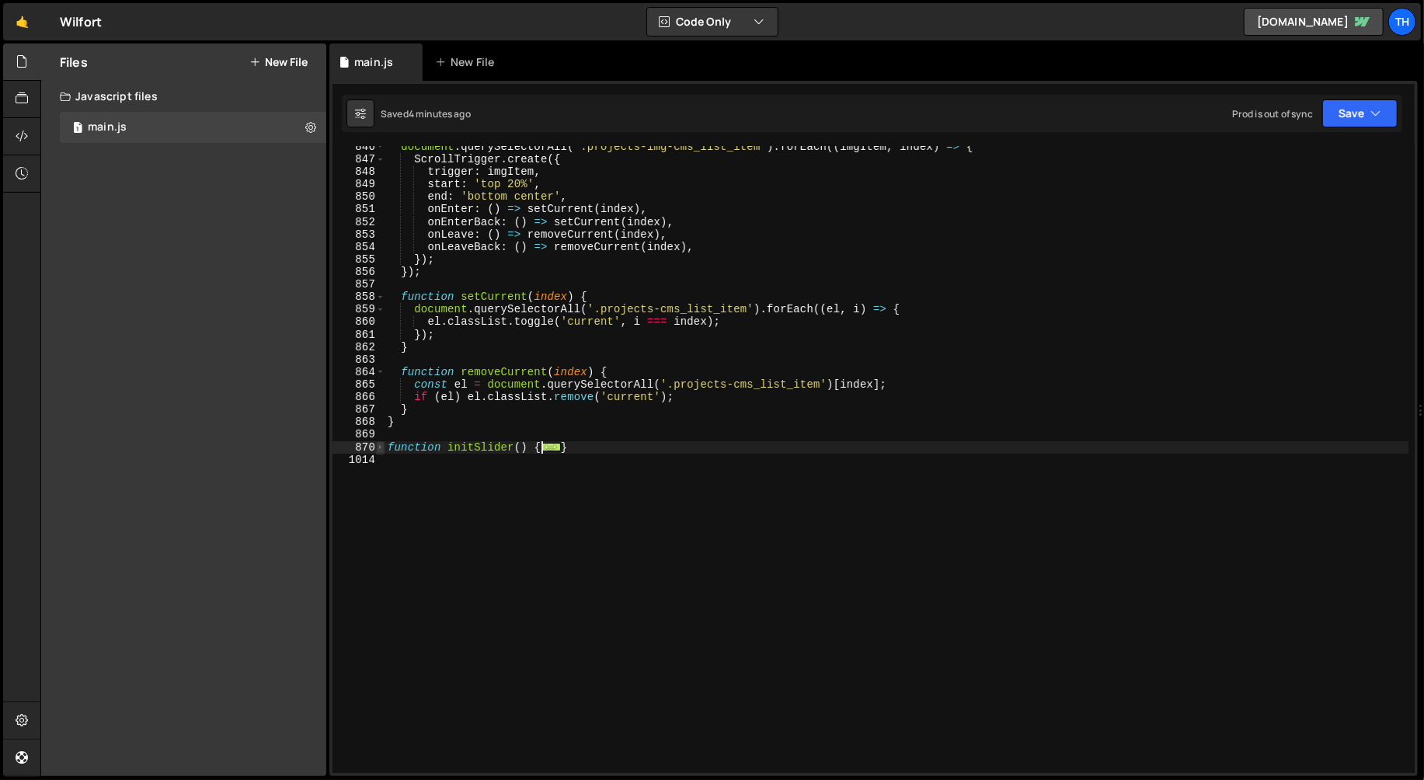
scroll to position [10581, 0]
drag, startPoint x: 413, startPoint y: 552, endPoint x: 338, endPoint y: 445, distance: 130.6
click at [338, 445] on div "contentSwiper.controller.control = photoSwiper; 846 847 848 849 850 851 852 853…" at bounding box center [873, 459] width 1082 height 627
paste textarea "}"
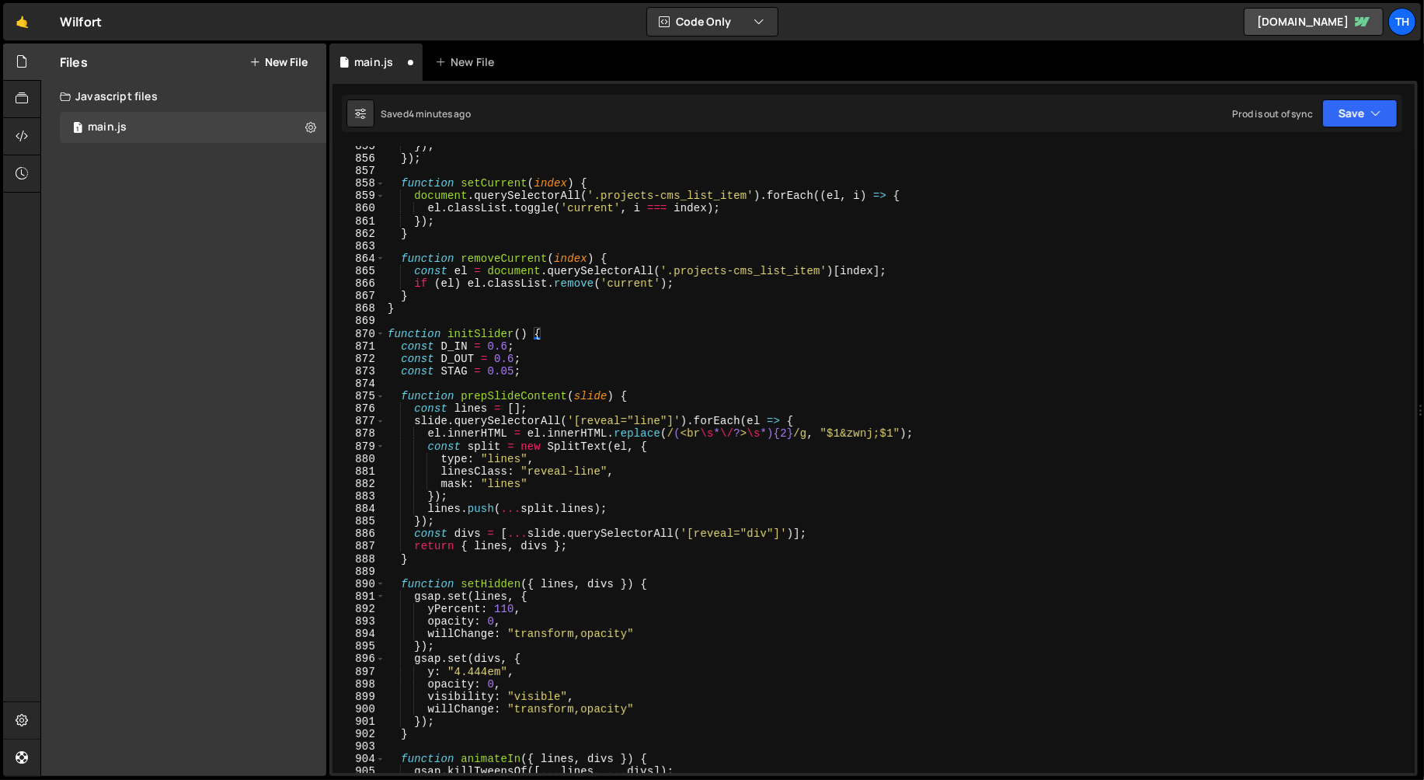
scroll to position [10453, 0]
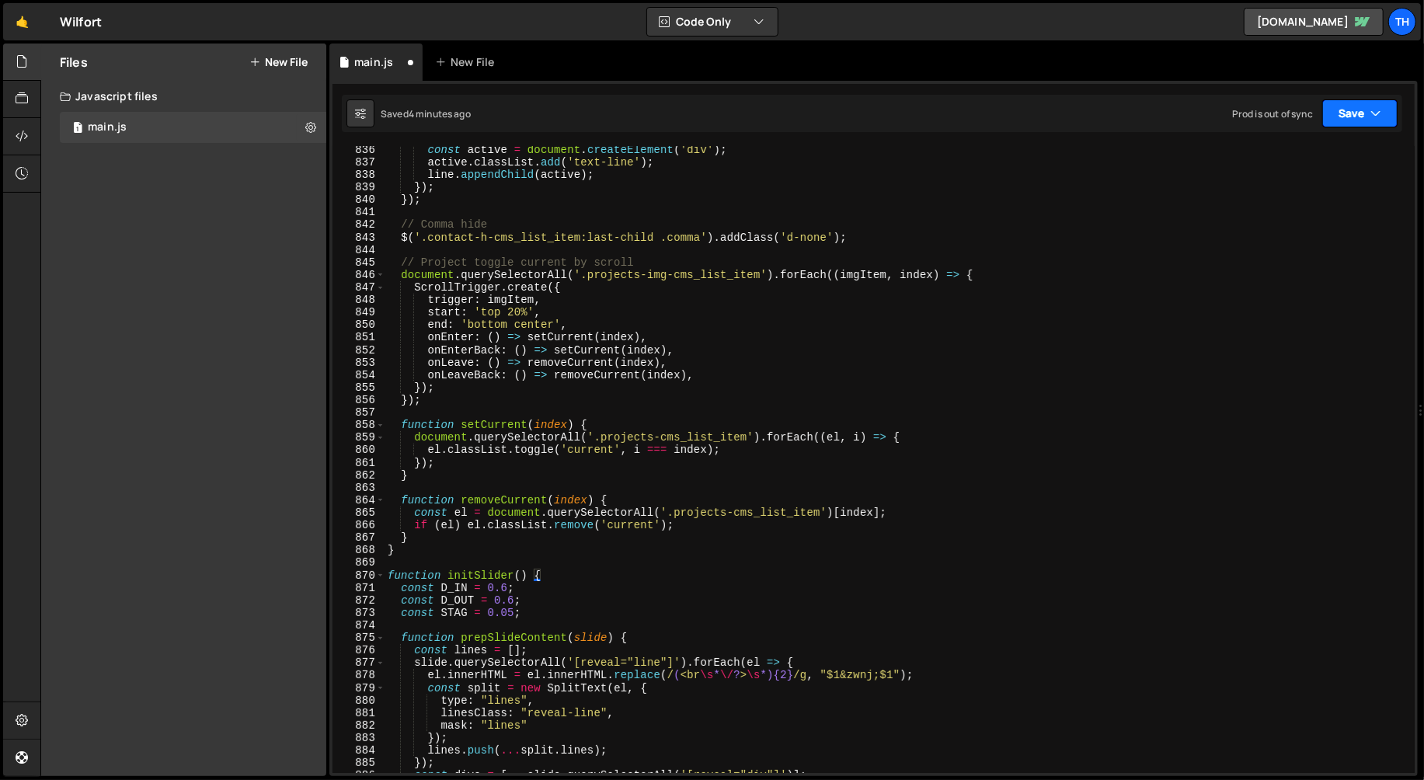
click at [1356, 121] on button "Save" at bounding box center [1359, 113] width 75 height 28
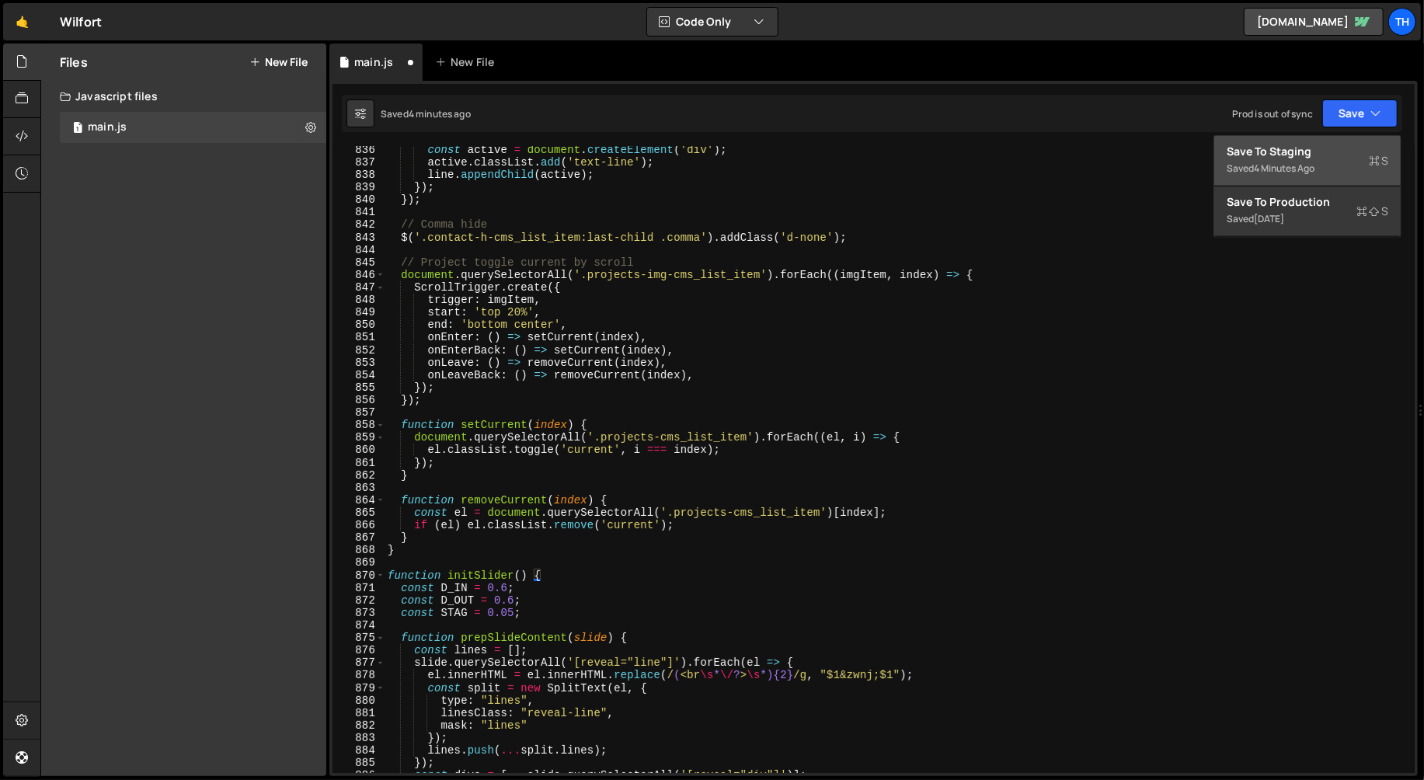
click at [1314, 159] on div "Saved 4 minutes ago" at bounding box center [1308, 168] width 162 height 19
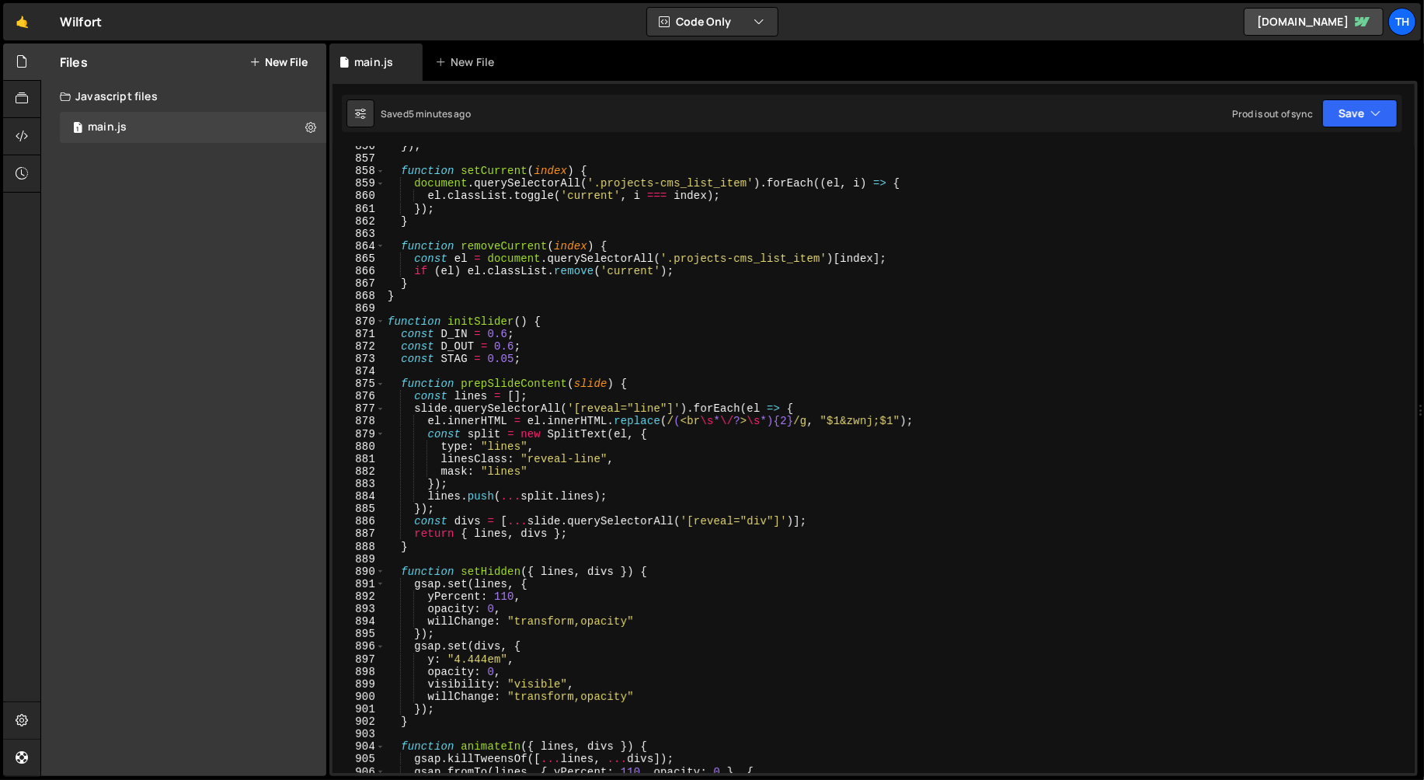
scroll to position [10707, 0]
click at [381, 321] on span at bounding box center [380, 321] width 9 height 12
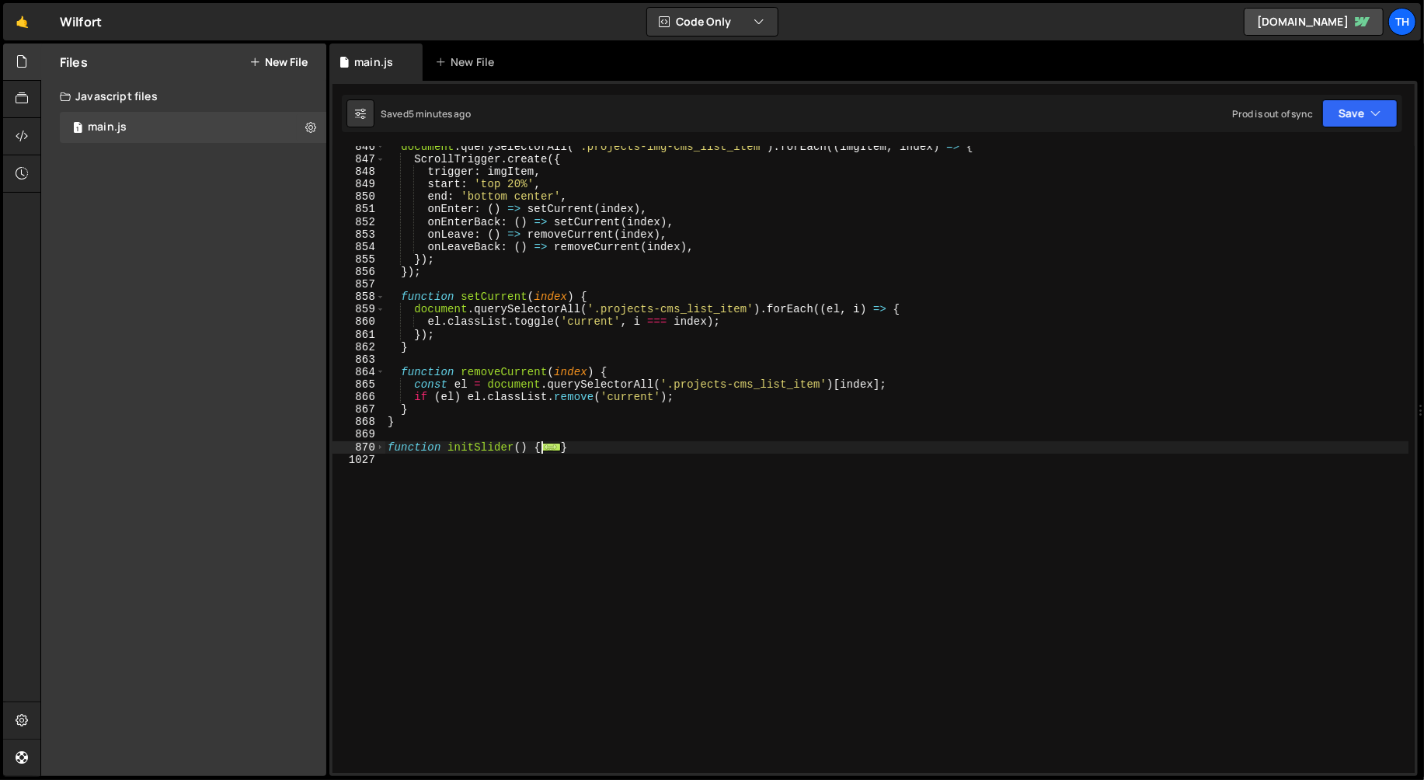
scroll to position [10581, 0]
drag, startPoint x: 396, startPoint y: 515, endPoint x: 364, endPoint y: 450, distance: 73.0
click at [364, 449] on div "photoSwiper.controller.control = contentSwiper; 846 847 848 849 850 851 852 853…" at bounding box center [873, 459] width 1082 height 627
paste textarea "}"
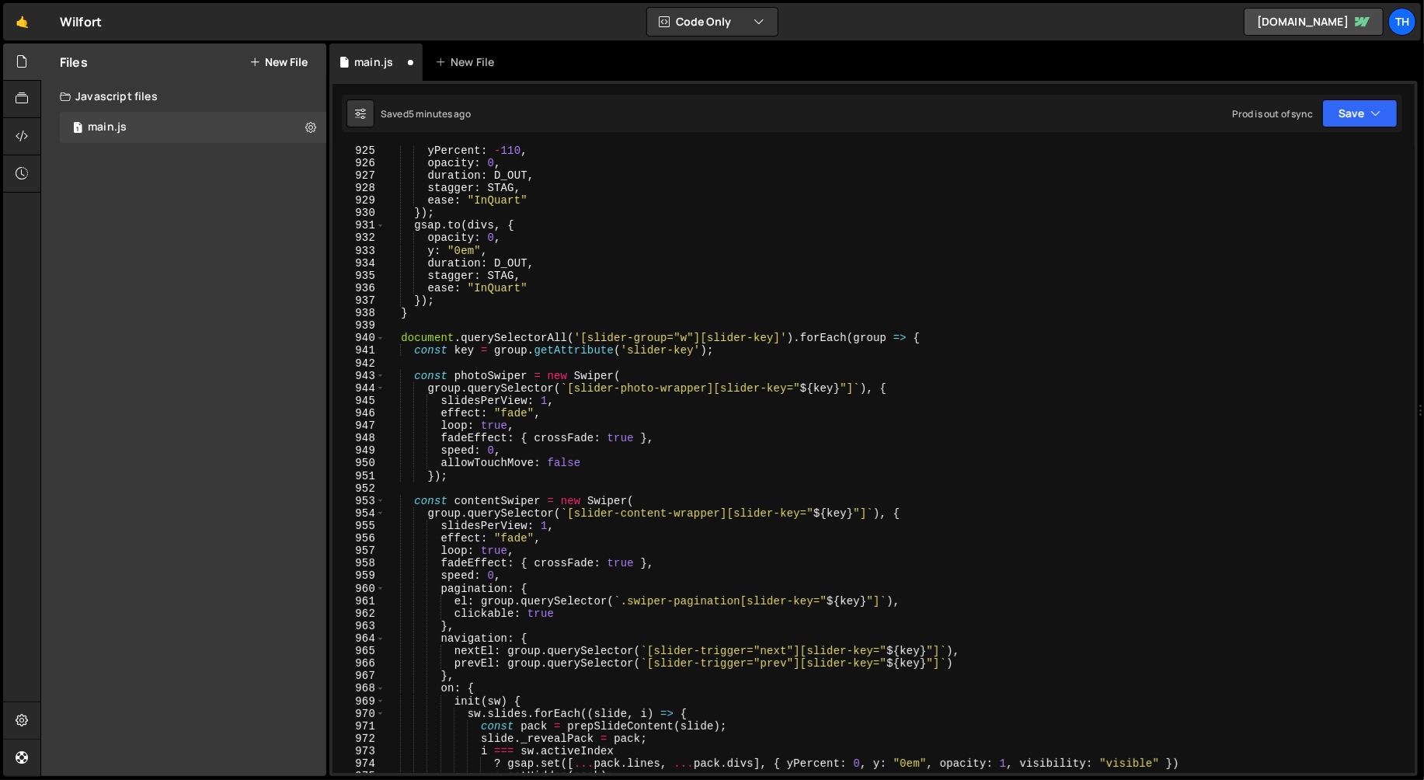
scroll to position [11566, 0]
click at [1326, 106] on button "Save" at bounding box center [1359, 113] width 75 height 28
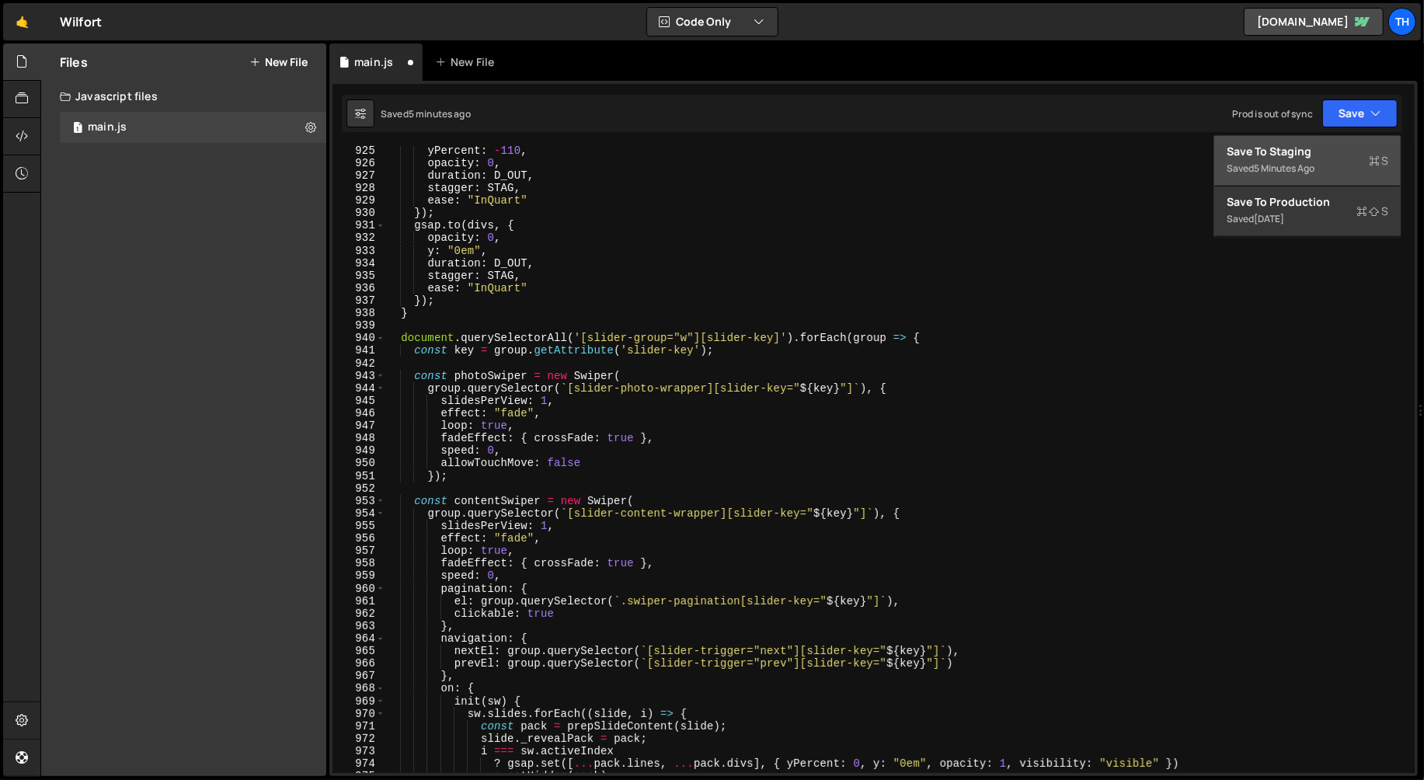
click at [1311, 157] on div "Save to Staging S" at bounding box center [1308, 152] width 162 height 16
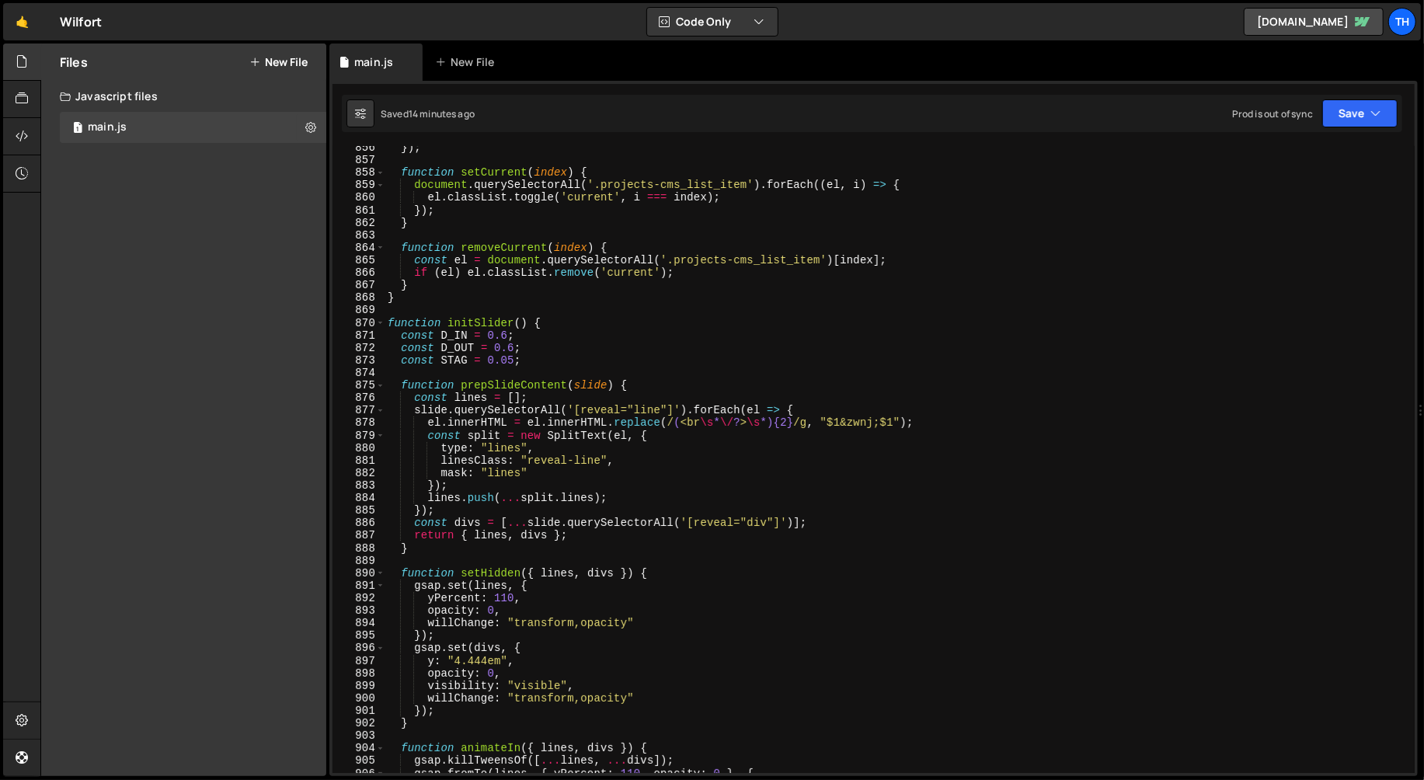
scroll to position [10599, 0]
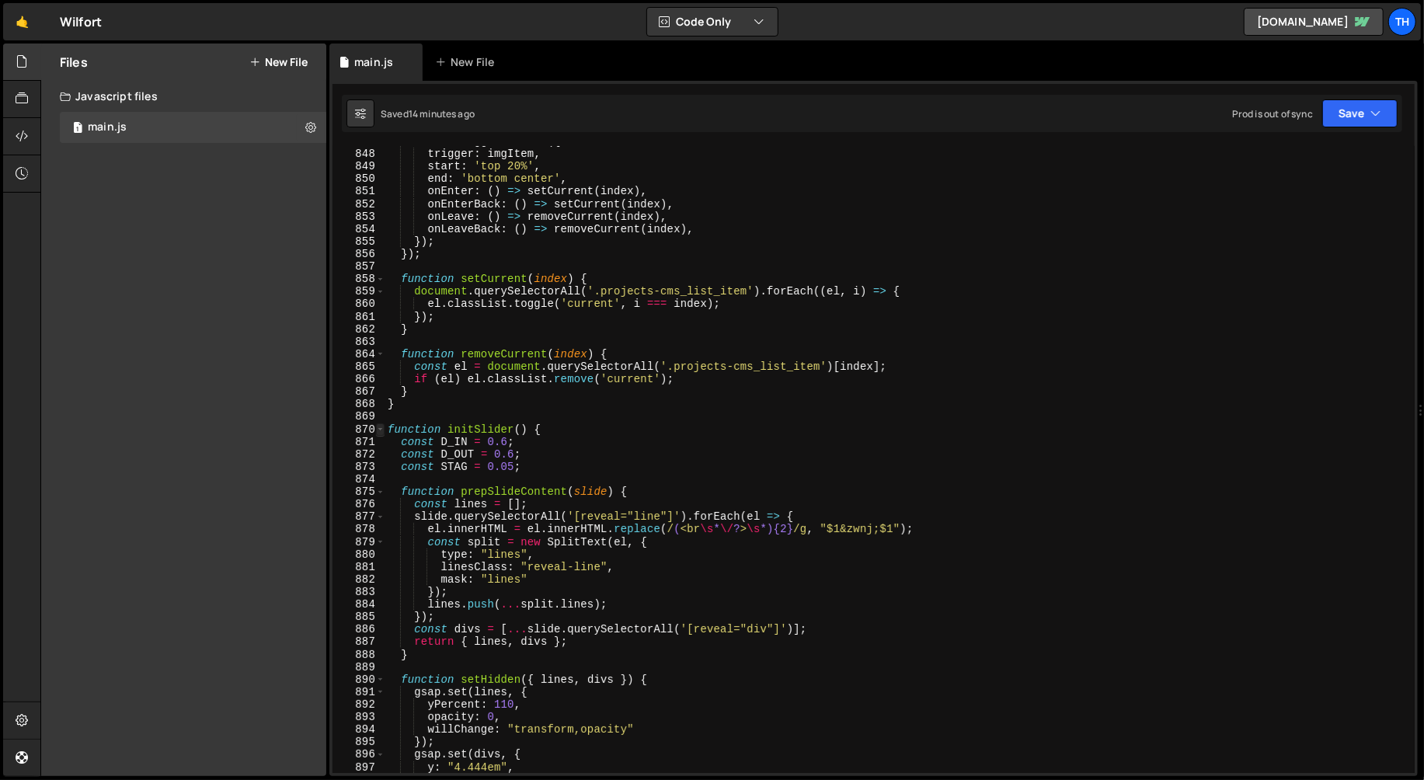
click at [380, 427] on span at bounding box center [380, 429] width 9 height 12
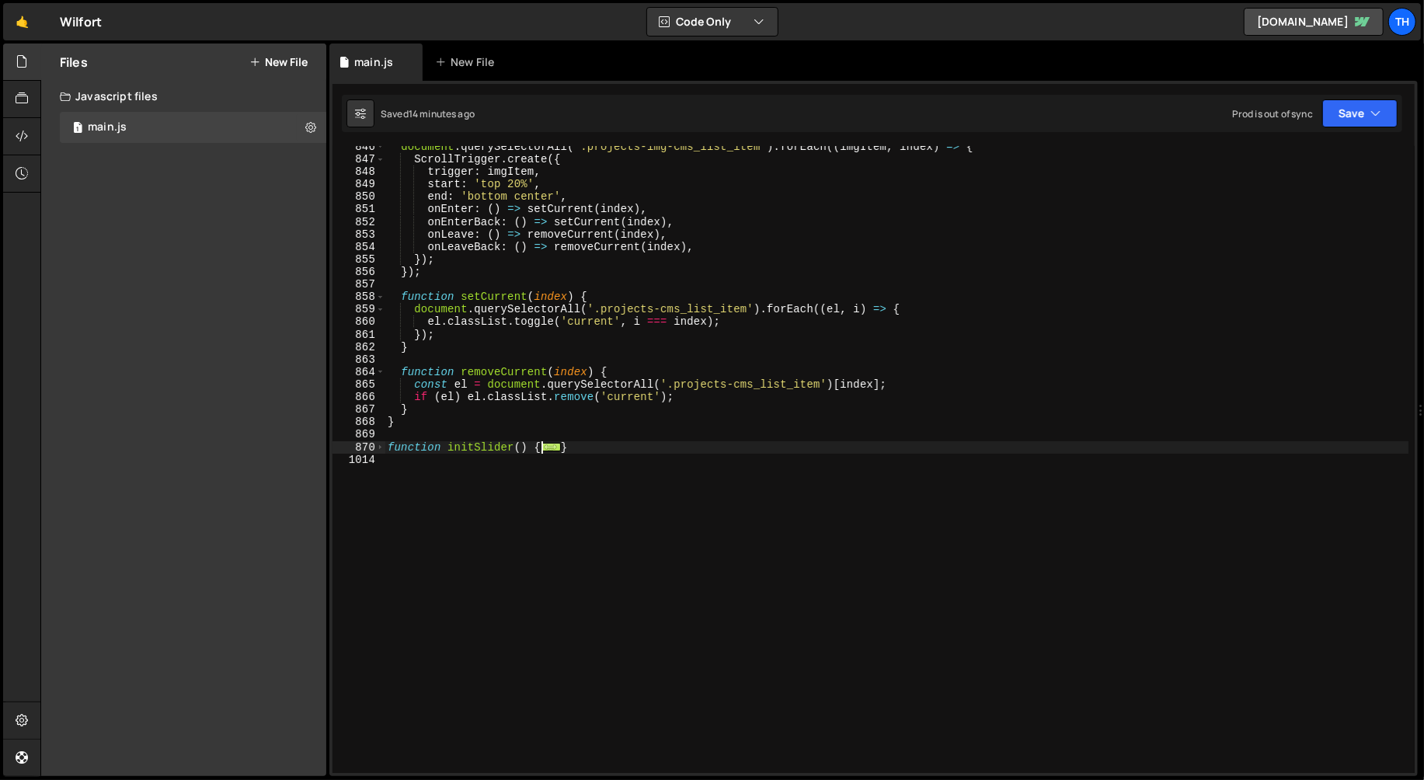
scroll to position [10581, 0]
drag, startPoint x: 409, startPoint y: 485, endPoint x: 373, endPoint y: 447, distance: 52.7
click at [373, 447] on div "contentSwiper.controller.control = photoSwiper; 846 847 848 849 850 851 852 853…" at bounding box center [873, 459] width 1082 height 627
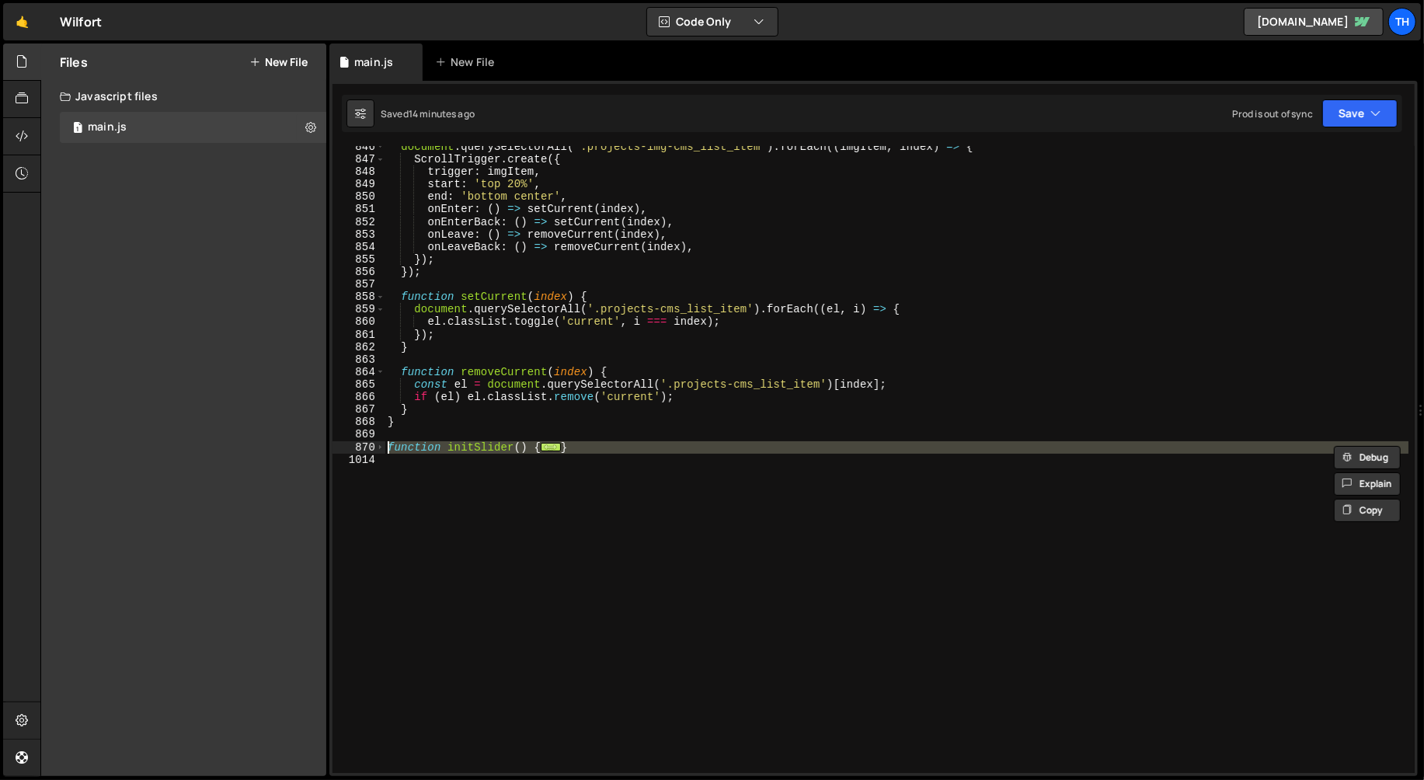
paste textarea "}"
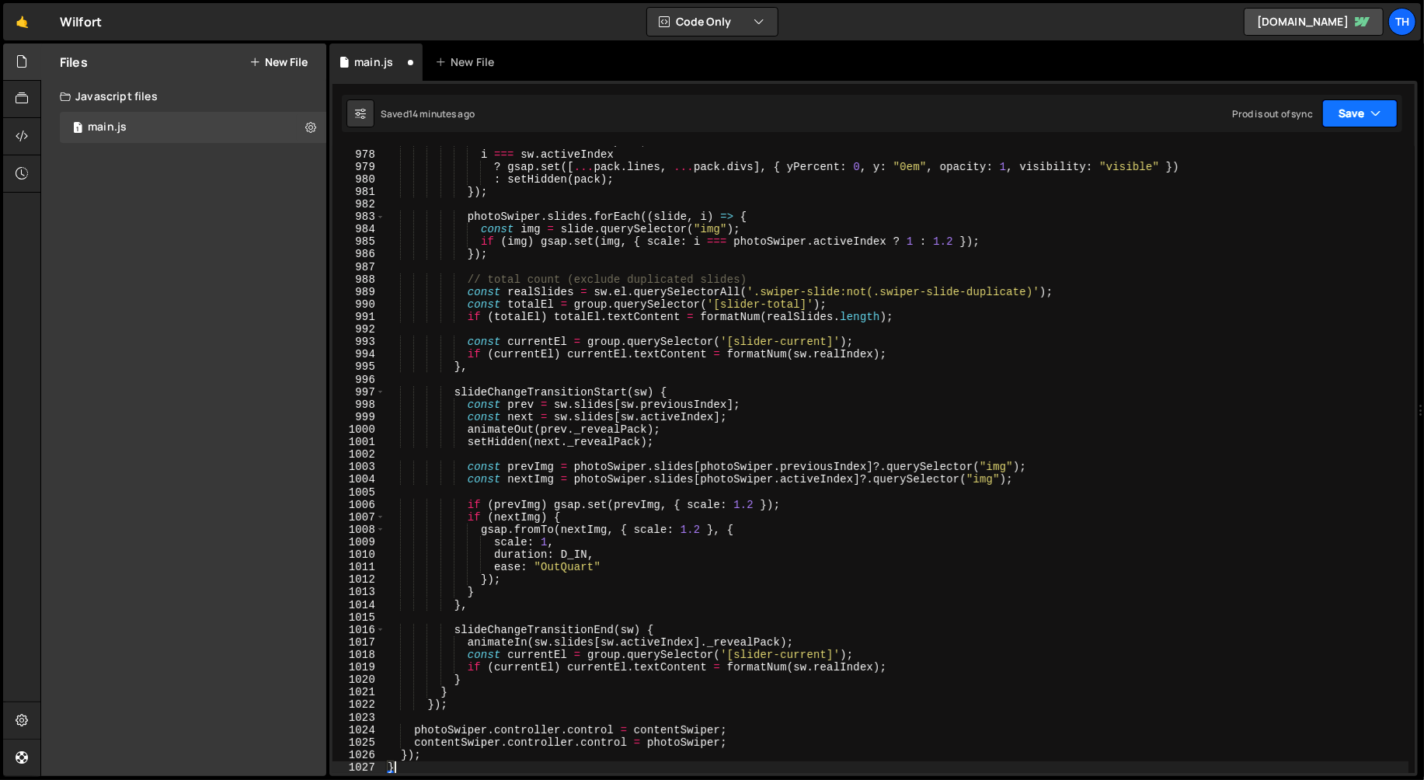
click at [1353, 115] on button "Save" at bounding box center [1359, 113] width 75 height 28
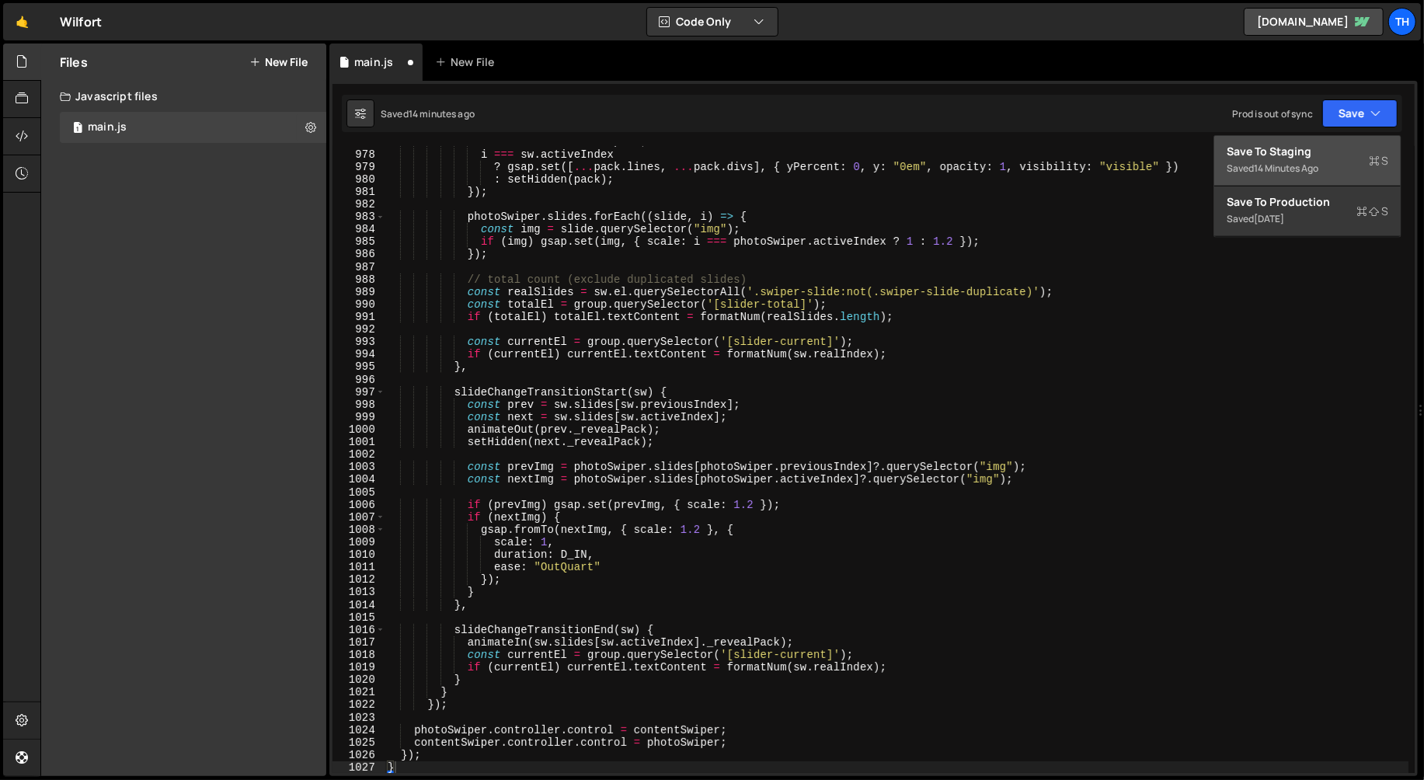
click at [1318, 146] on div "Save to Staging S" at bounding box center [1308, 152] width 162 height 16
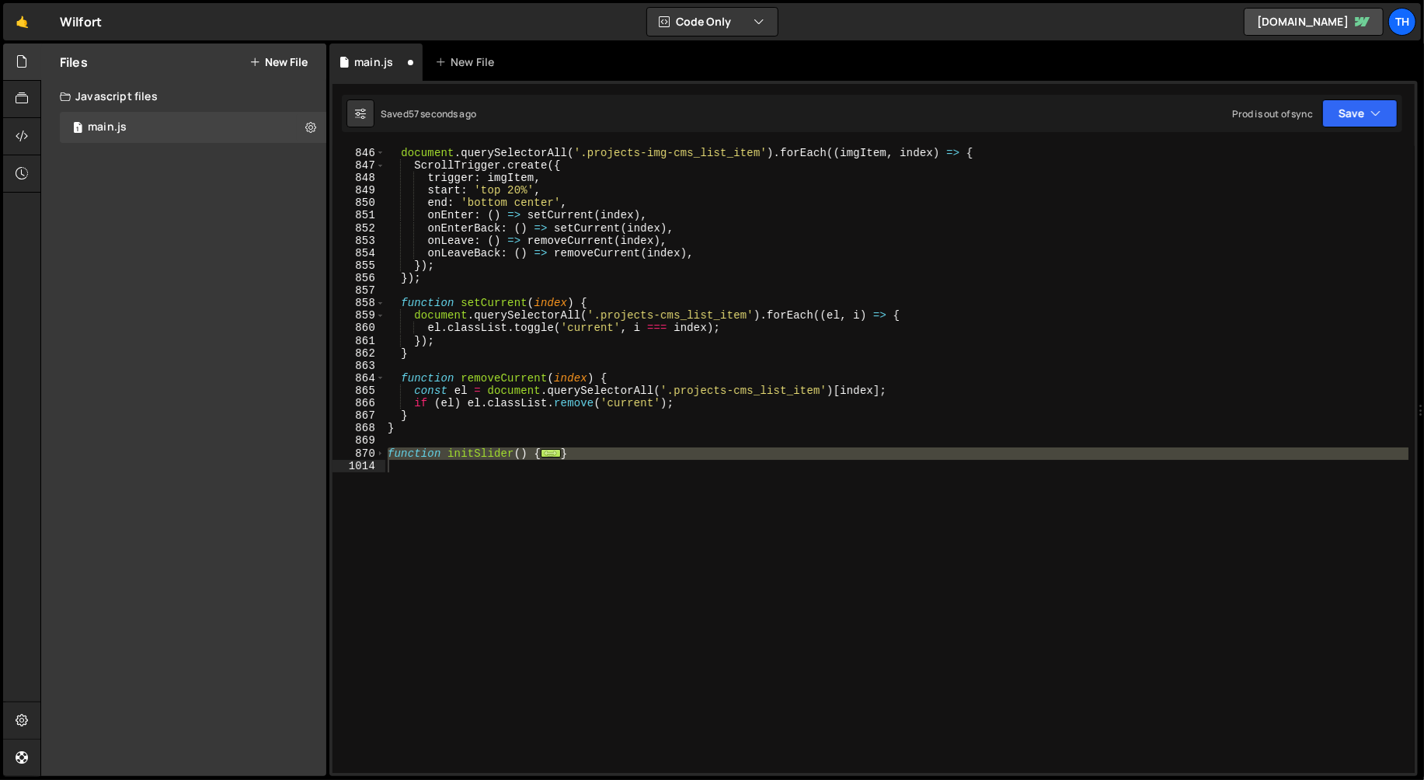
scroll to position [10575, 0]
click at [1355, 104] on button "Save" at bounding box center [1359, 113] width 75 height 28
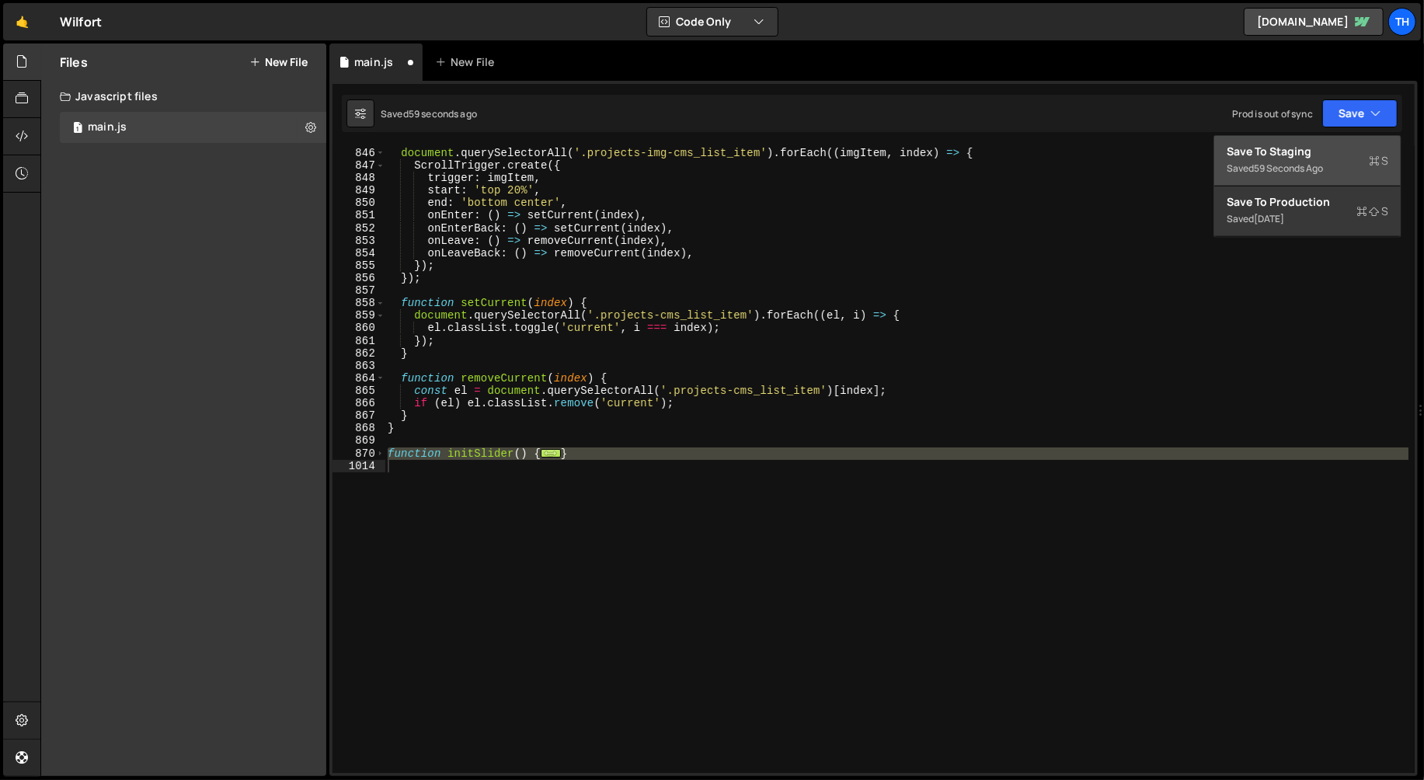
click at [1297, 156] on div "Save to Staging S" at bounding box center [1308, 152] width 162 height 16
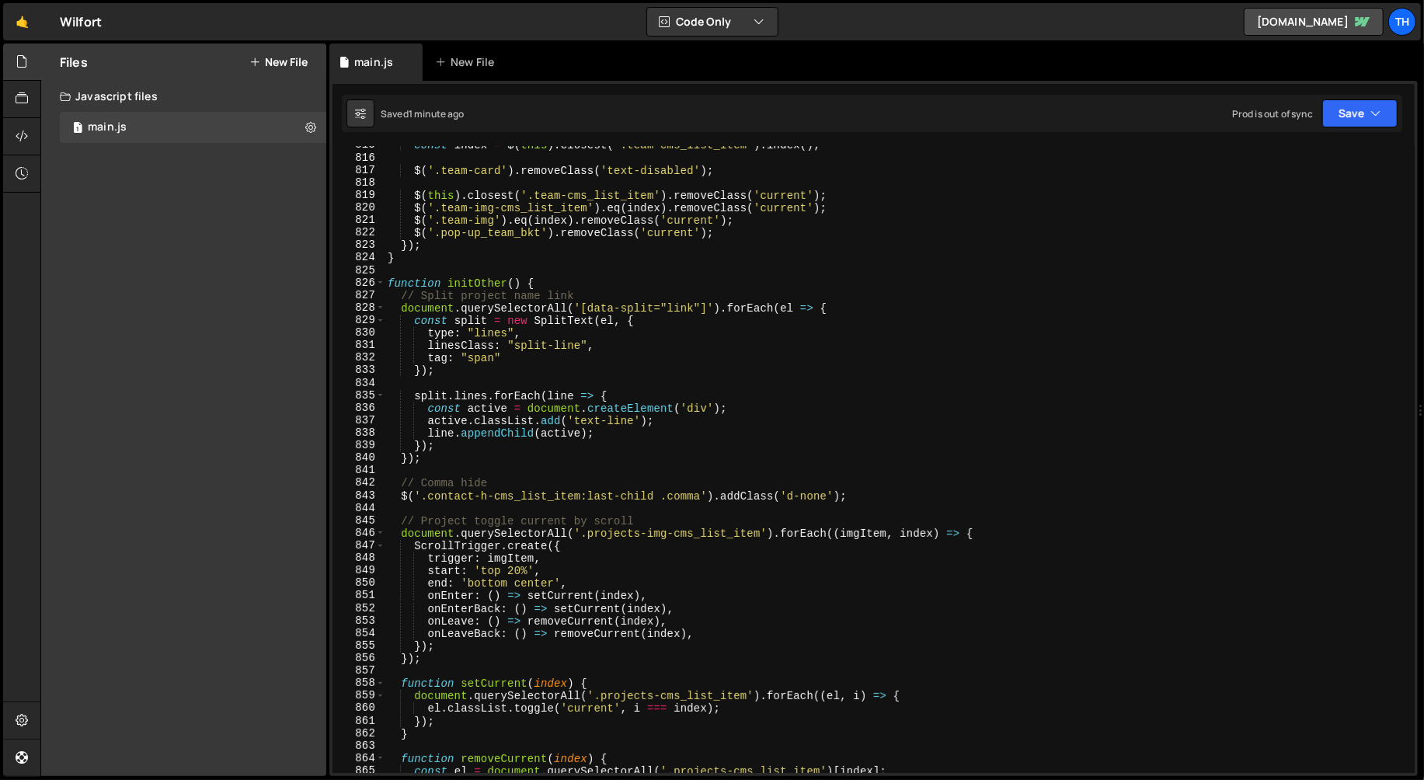
scroll to position [10191, 0]
click at [375, 284] on div "826" at bounding box center [358, 286] width 53 height 12
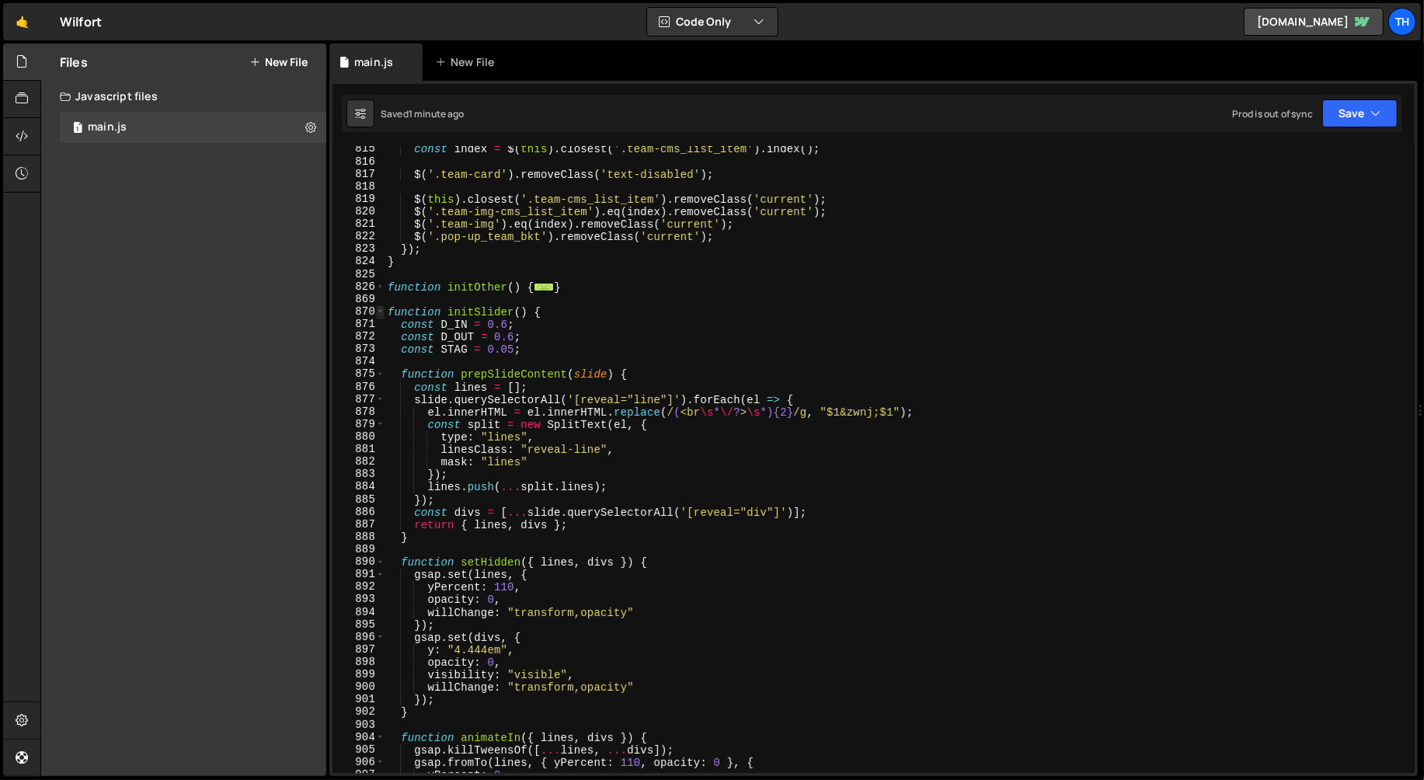
click at [381, 313] on span at bounding box center [380, 311] width 9 height 12
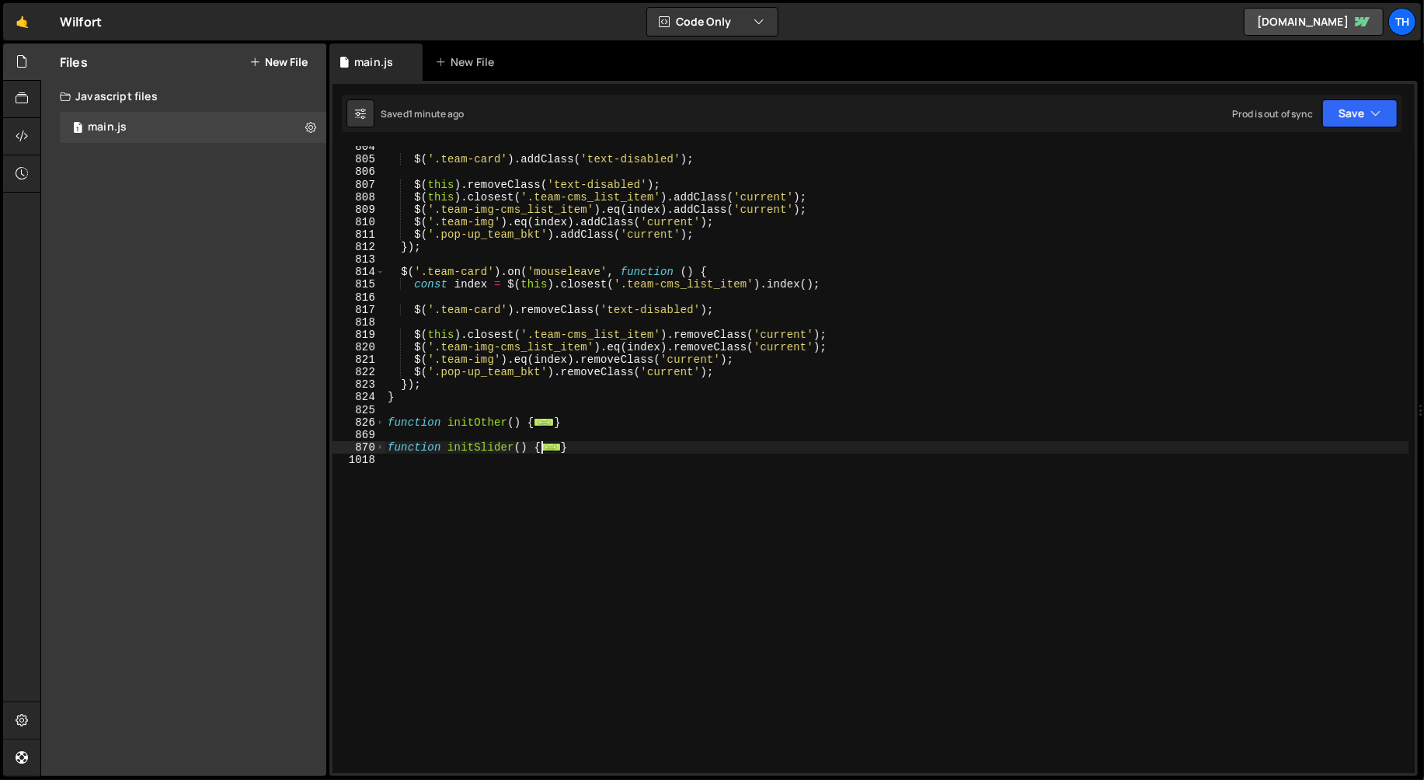
scroll to position [10055, 0]
click at [408, 451] on div "$ ( '.team-card' ) . addClass ( 'text-disabled' ) ; $ ( this ) . removeClass ( …" at bounding box center [897, 467] width 1025 height 653
drag, startPoint x: 400, startPoint y: 504, endPoint x: 361, endPoint y: 450, distance: 66.8
click at [361, 450] on div "function initSlider() { 804 805 806 807 808 809 810 811 812 813 814 815 816 817…" at bounding box center [873, 459] width 1082 height 627
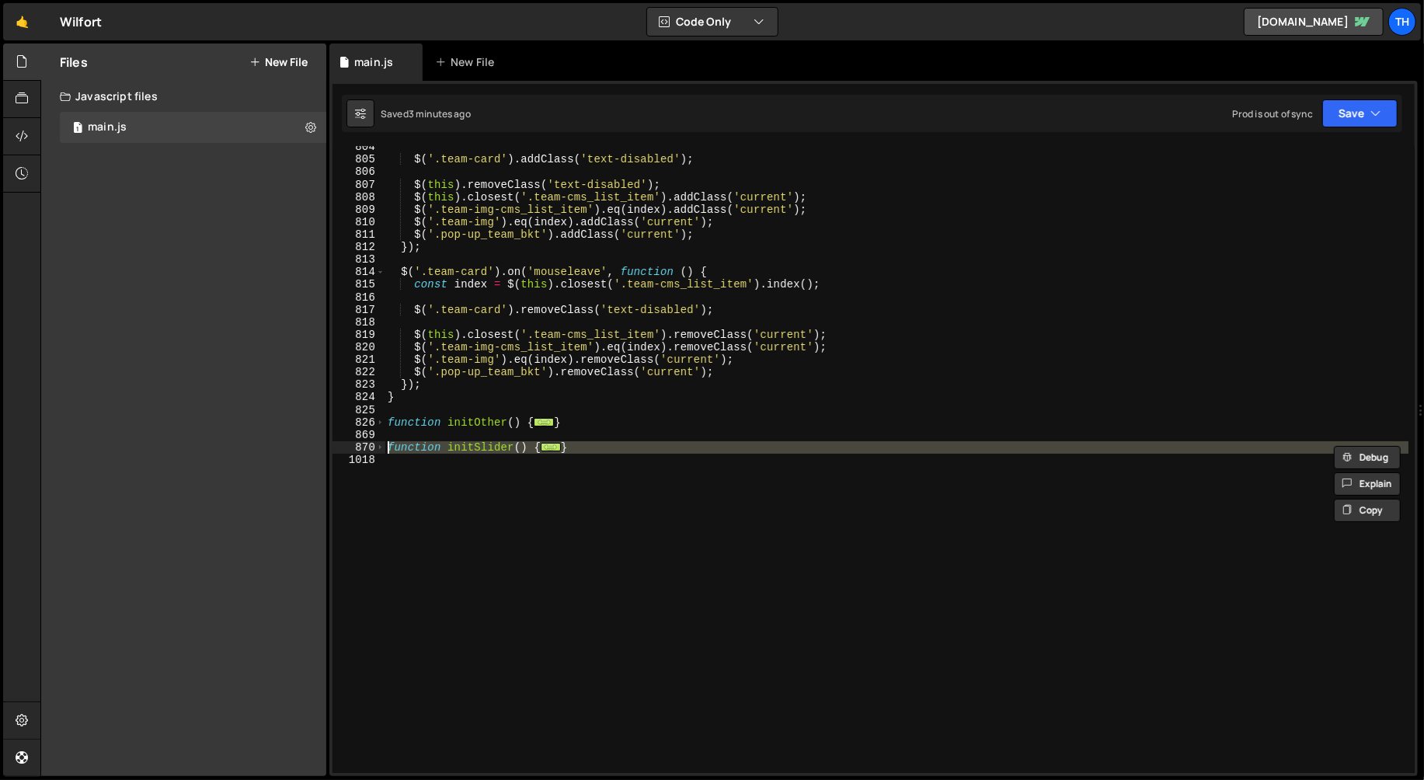
paste textarea "}"
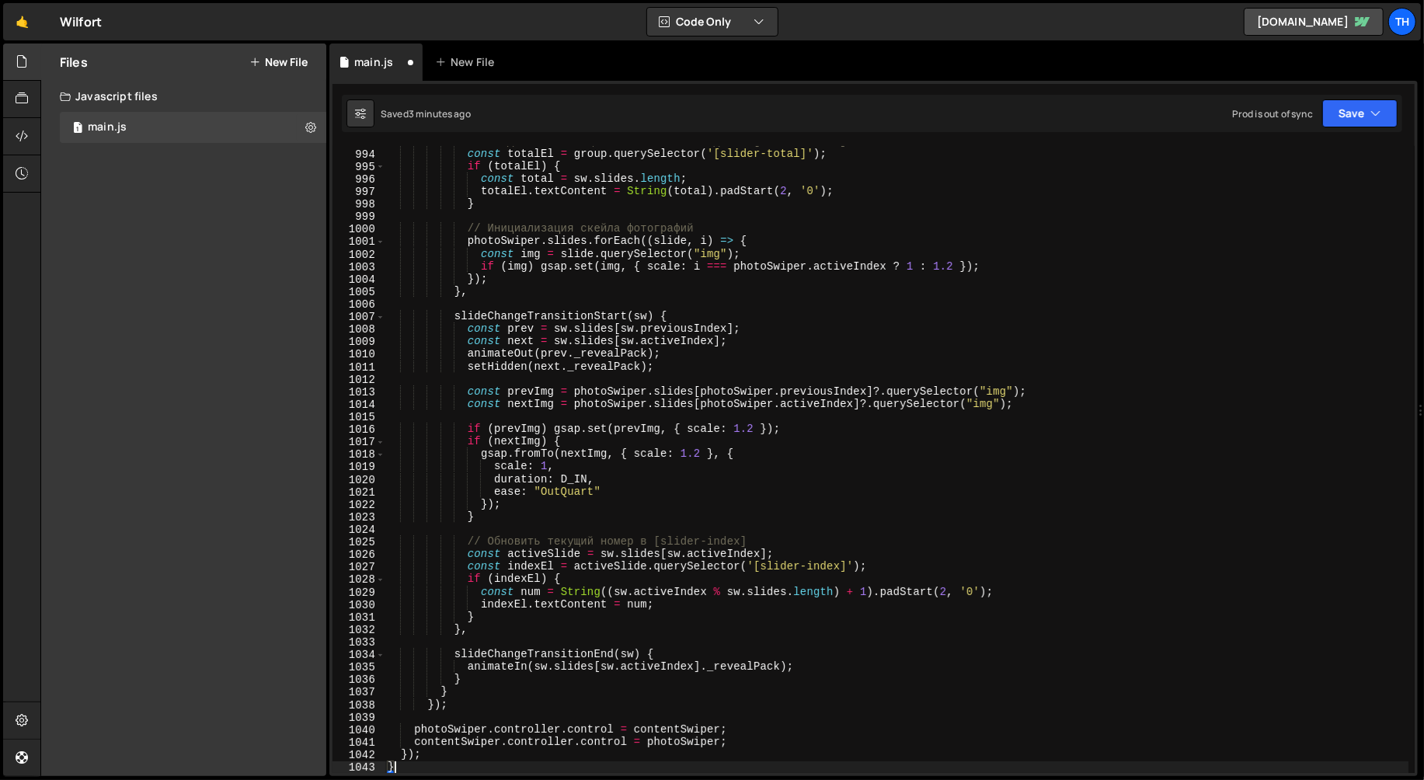
scroll to position [11901, 0]
click at [1384, 113] on button "Save" at bounding box center [1359, 113] width 75 height 28
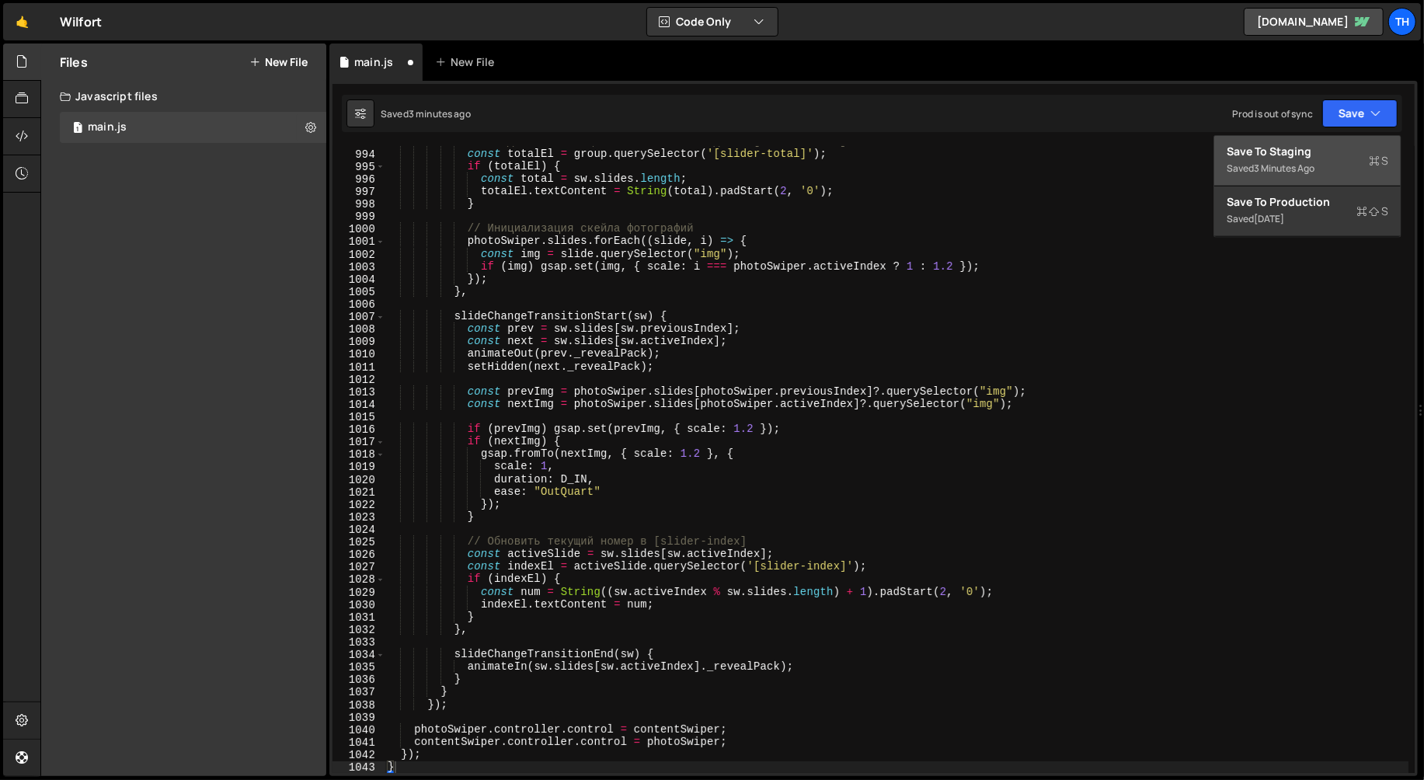
click at [1333, 155] on div "Save to Staging S" at bounding box center [1308, 152] width 162 height 16
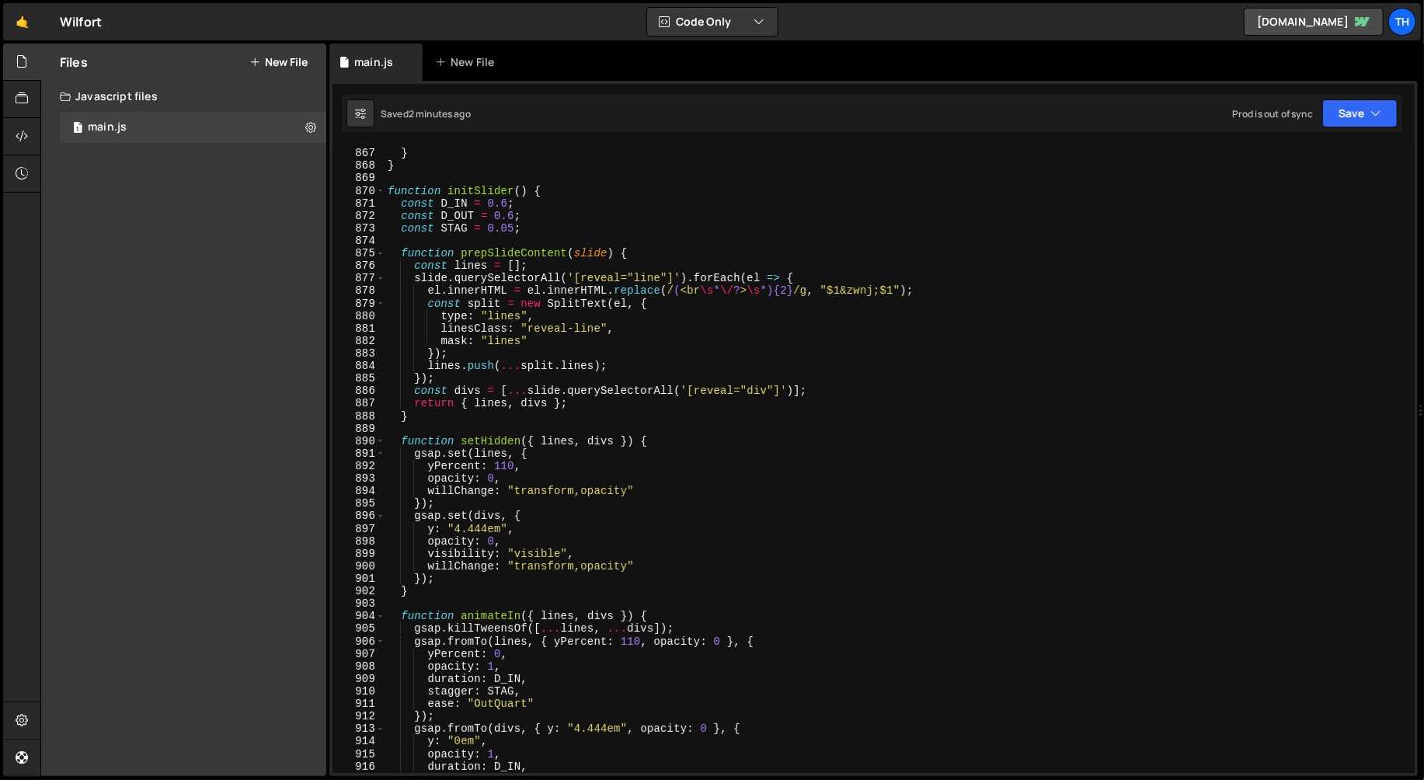
scroll to position [10811, 0]
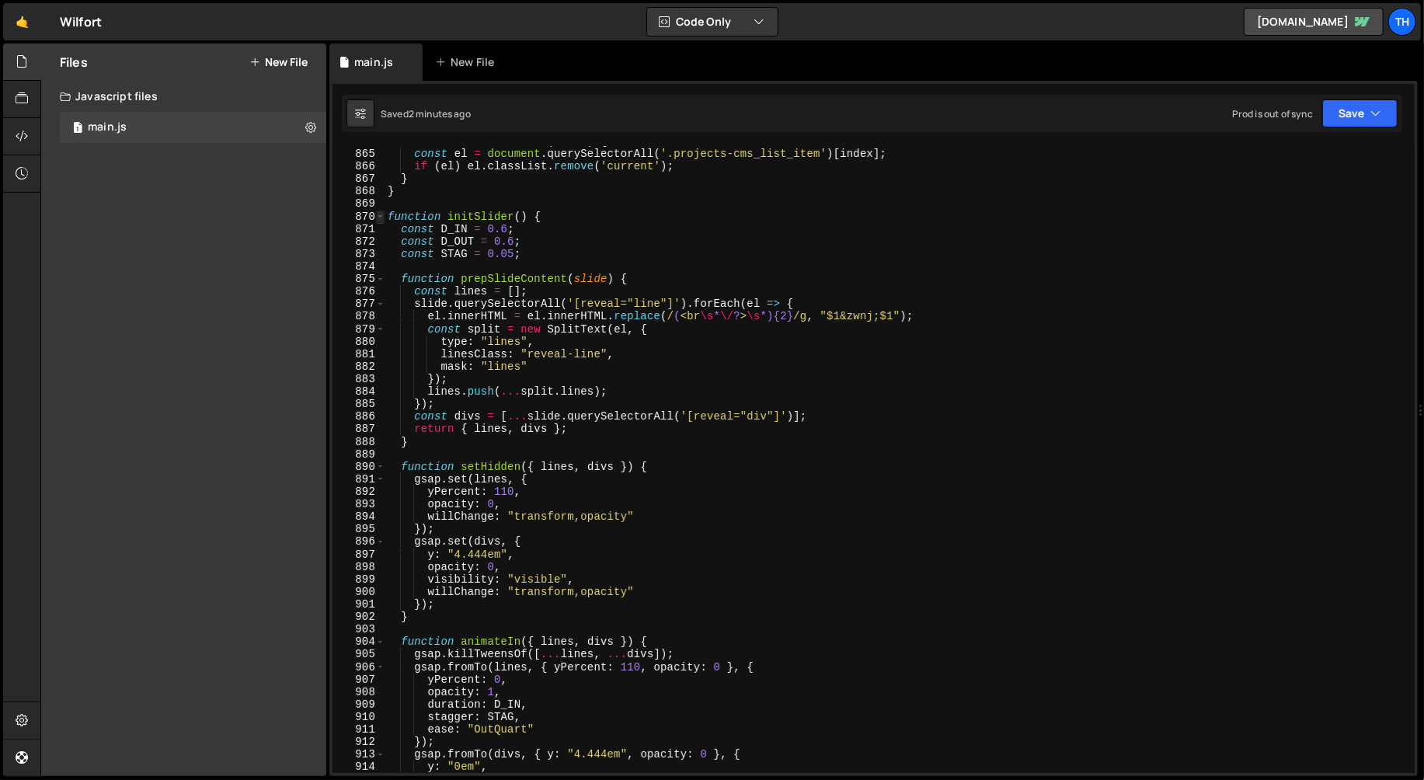
click at [377, 214] on span at bounding box center [380, 217] width 9 height 12
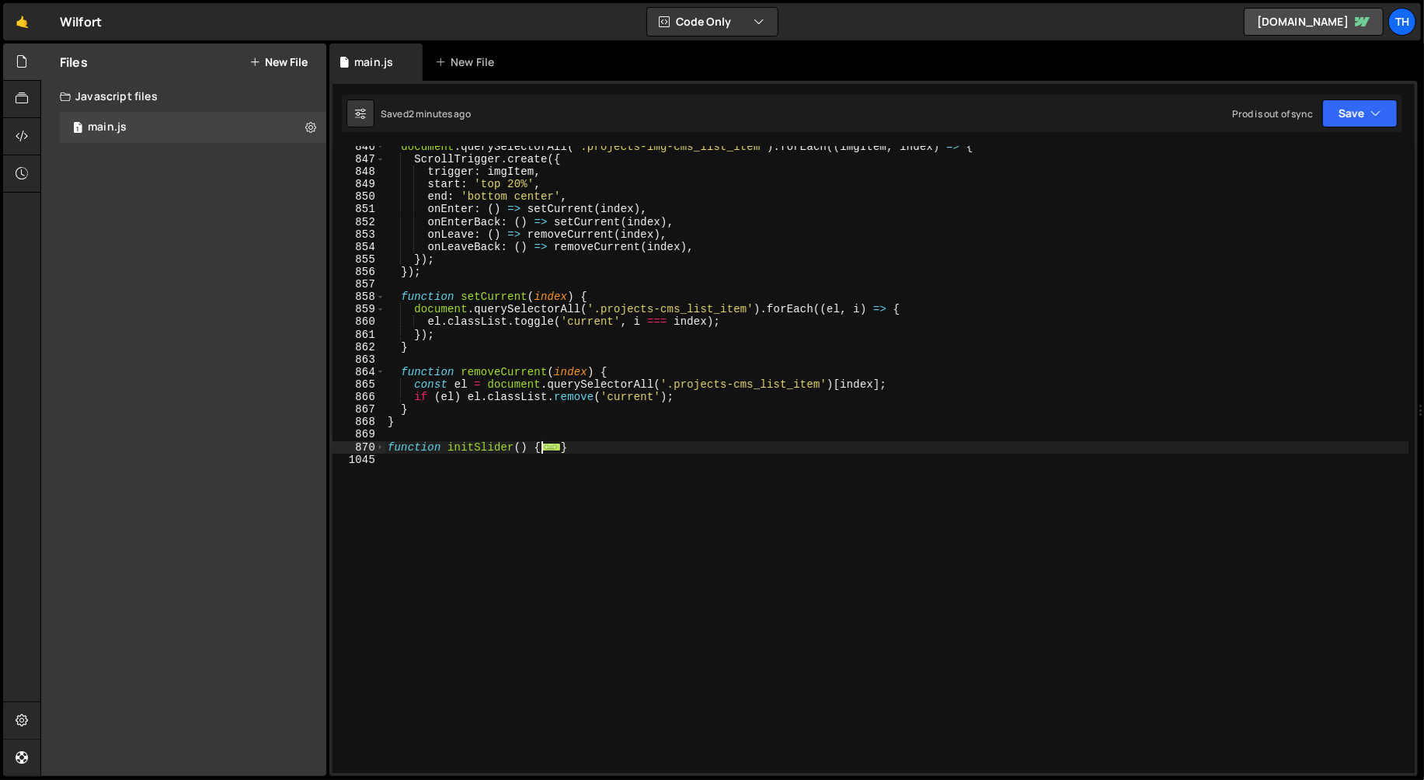
scroll to position [10581, 0]
drag, startPoint x: 433, startPoint y: 530, endPoint x: 364, endPoint y: 449, distance: 105.8
click at [364, 449] on div "}); 846 847 848 849 850 851 852 853 854 855 856 857 858 859 860 861 862 863 864…" at bounding box center [873, 459] width 1082 height 627
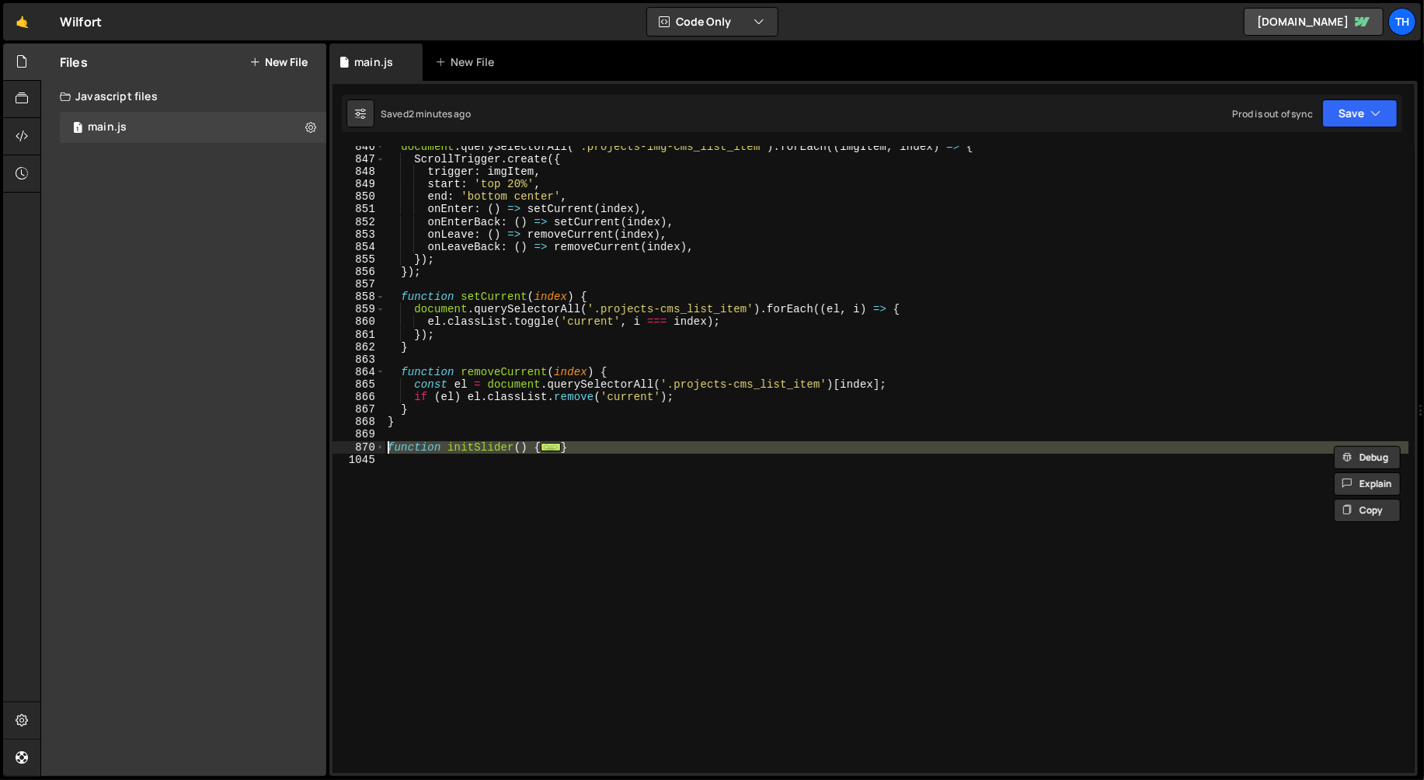
paste textarea "}"
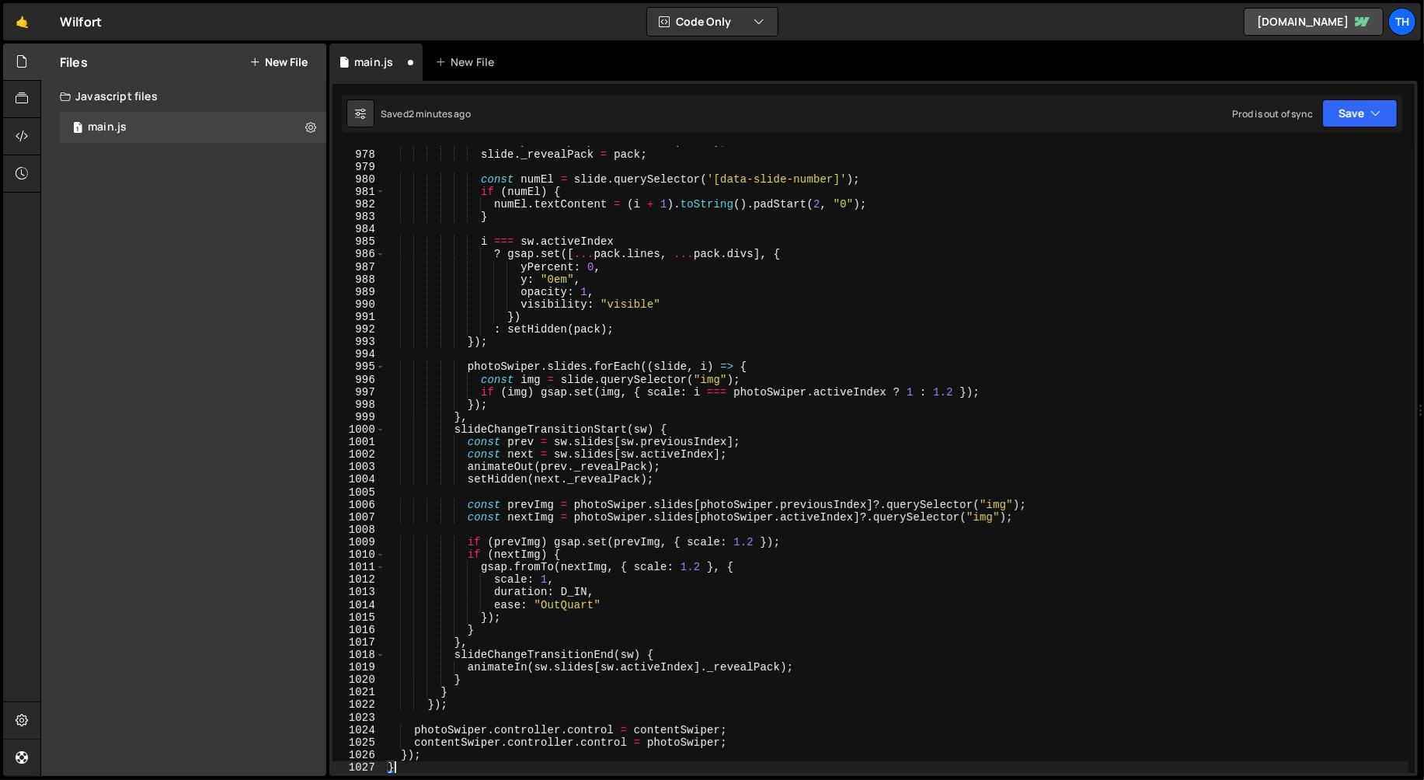
scroll to position [12226, 0]
click at [1375, 113] on icon "button" at bounding box center [1375, 114] width 11 height 16
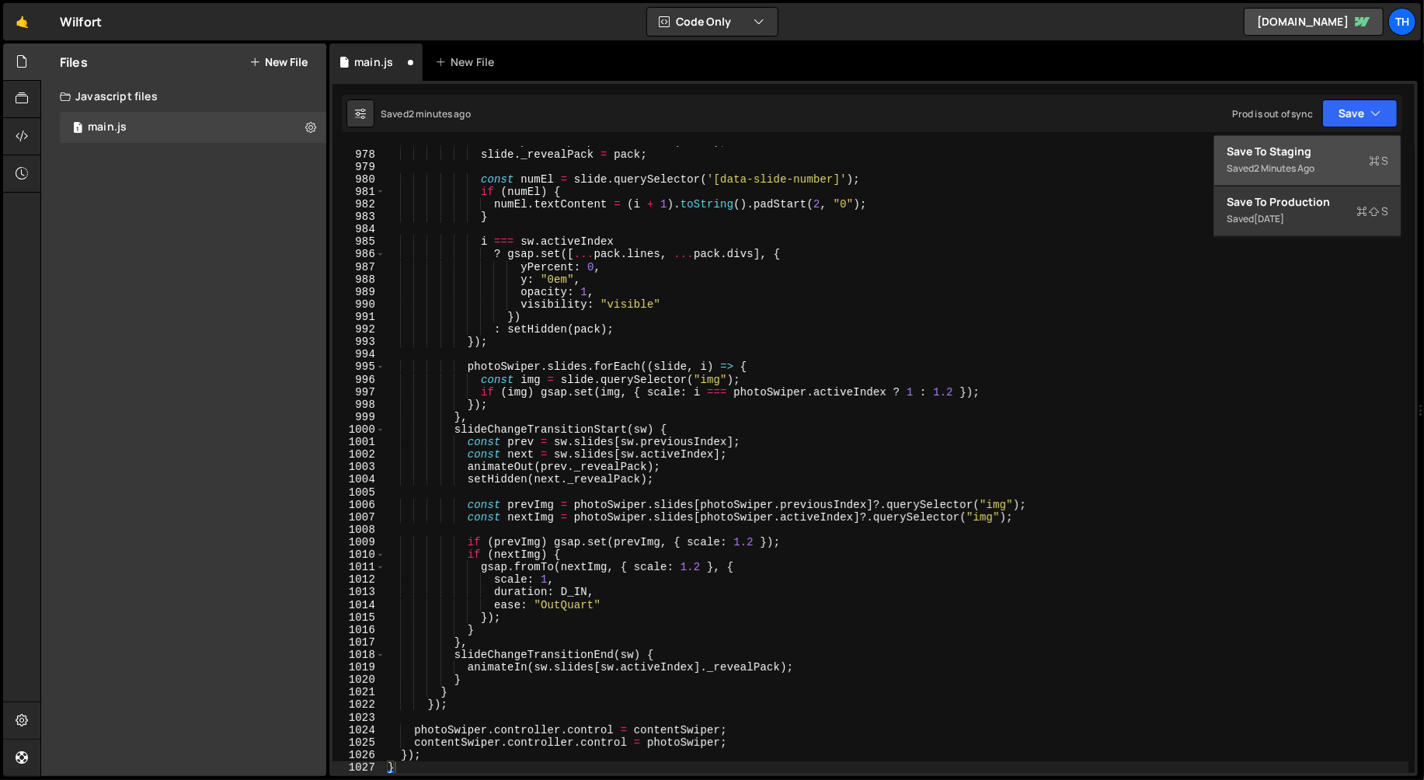
click at [1223, 170] on button "Save to Staging S Saved 2 minutes ago" at bounding box center [1307, 161] width 186 height 50
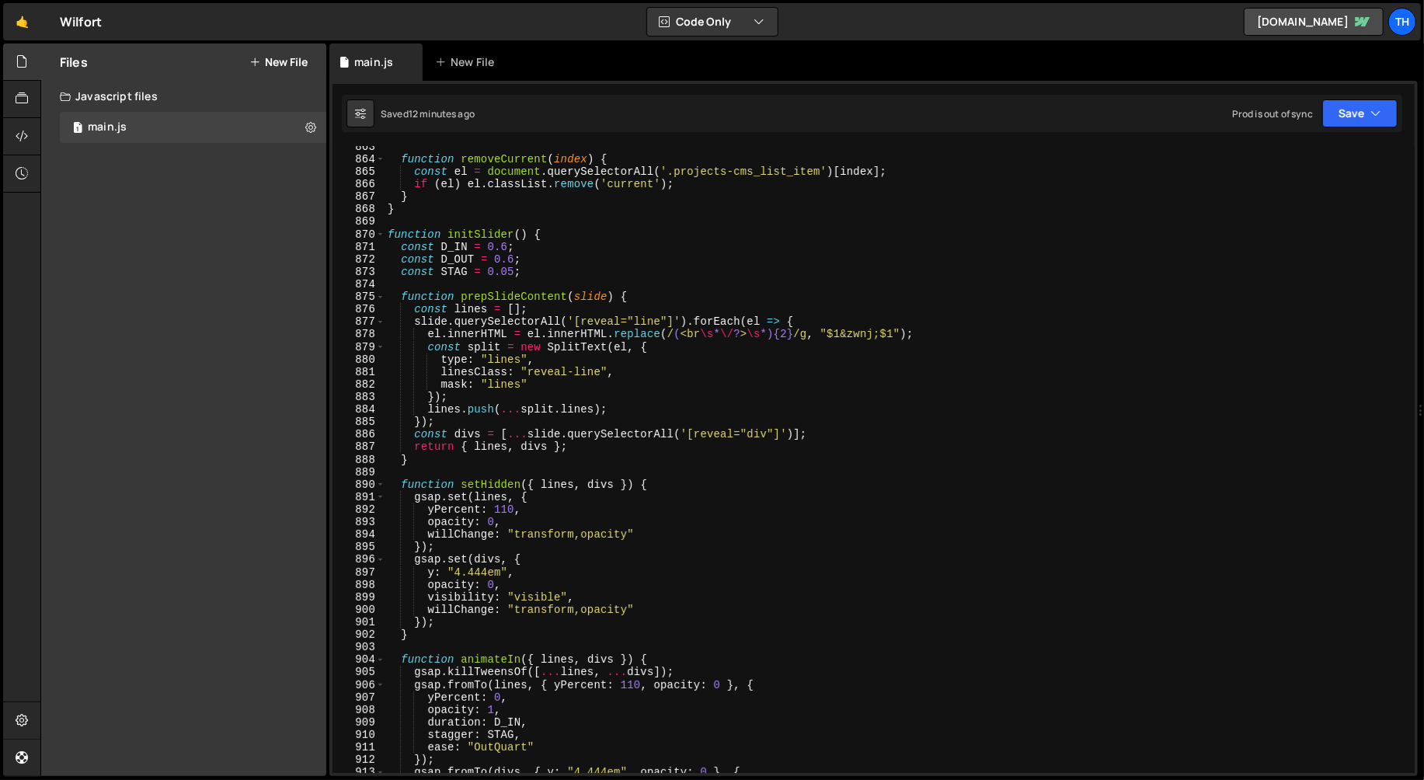
scroll to position [10742, 0]
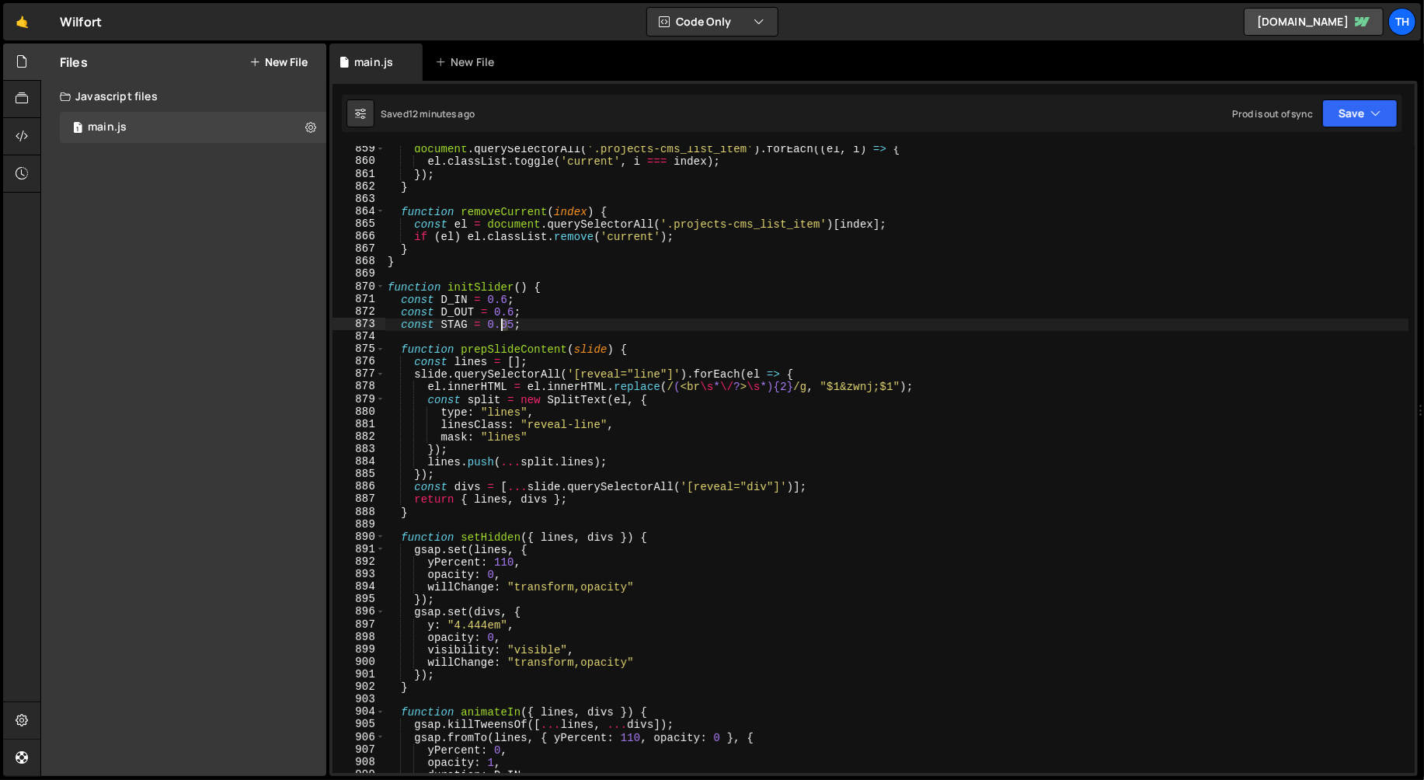
click at [503, 324] on div "document . querySelectorAll ( '.projects-cms_list_item' ) . forEach (( el , i )…" at bounding box center [897, 469] width 1025 height 653
click at [480, 325] on div "document . querySelectorAll ( '.projects-cms_list_item' ) . forEach (( el , i )…" at bounding box center [897, 469] width 1025 height 653
click at [498, 323] on div "document . querySelectorAll ( '.projects-cms_list_item' ) . forEach (( el , i )…" at bounding box center [897, 469] width 1025 height 653
click at [513, 322] on div "document . querySelectorAll ( '.projects-cms_list_item' ) . forEach (( el , i )…" at bounding box center [897, 469] width 1025 height 653
click at [442, 437] on div "document . querySelectorAll ( '.projects-cms_list_item' ) . forEach (( el , i )…" at bounding box center [897, 469] width 1025 height 653
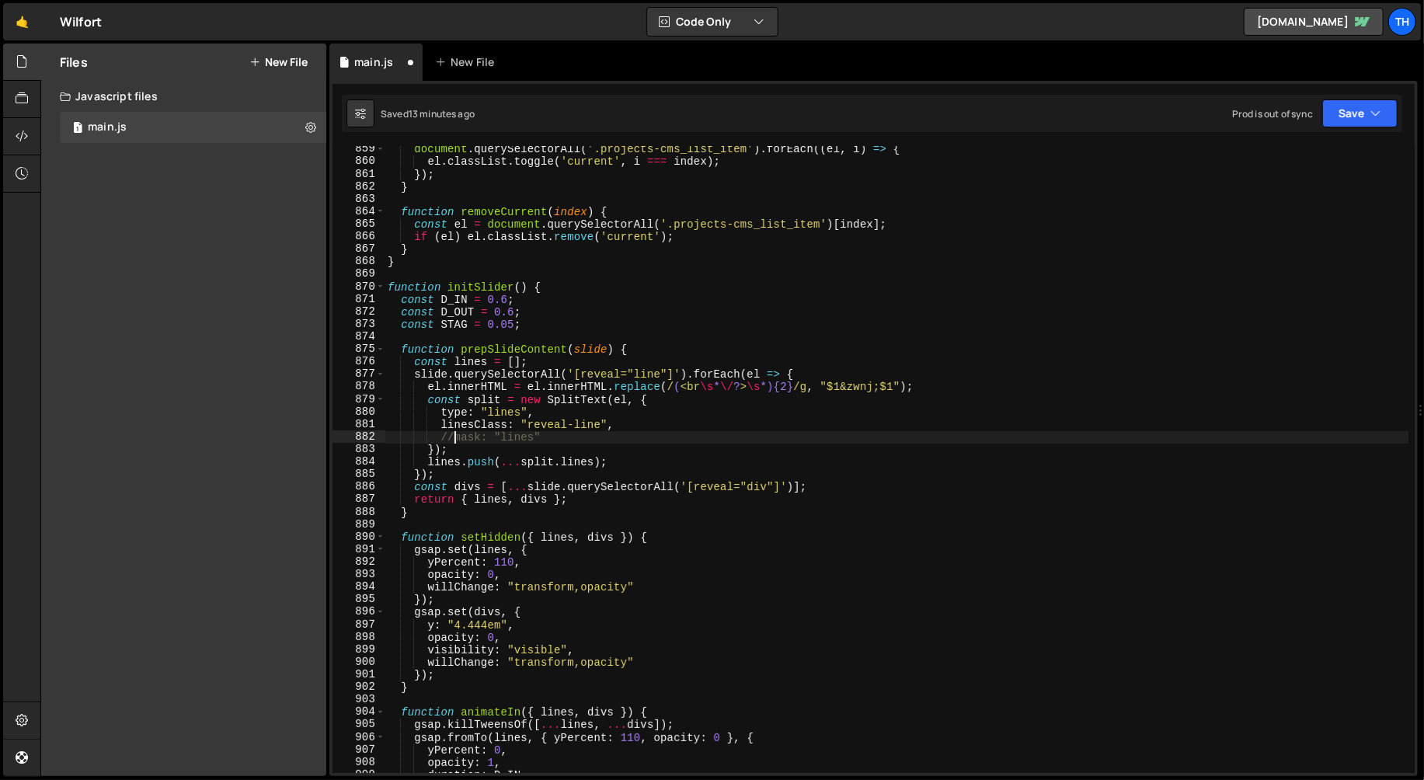
scroll to position [0, 5]
type textarea "//mask: "lines""
click at [1366, 109] on button "Save" at bounding box center [1359, 113] width 75 height 28
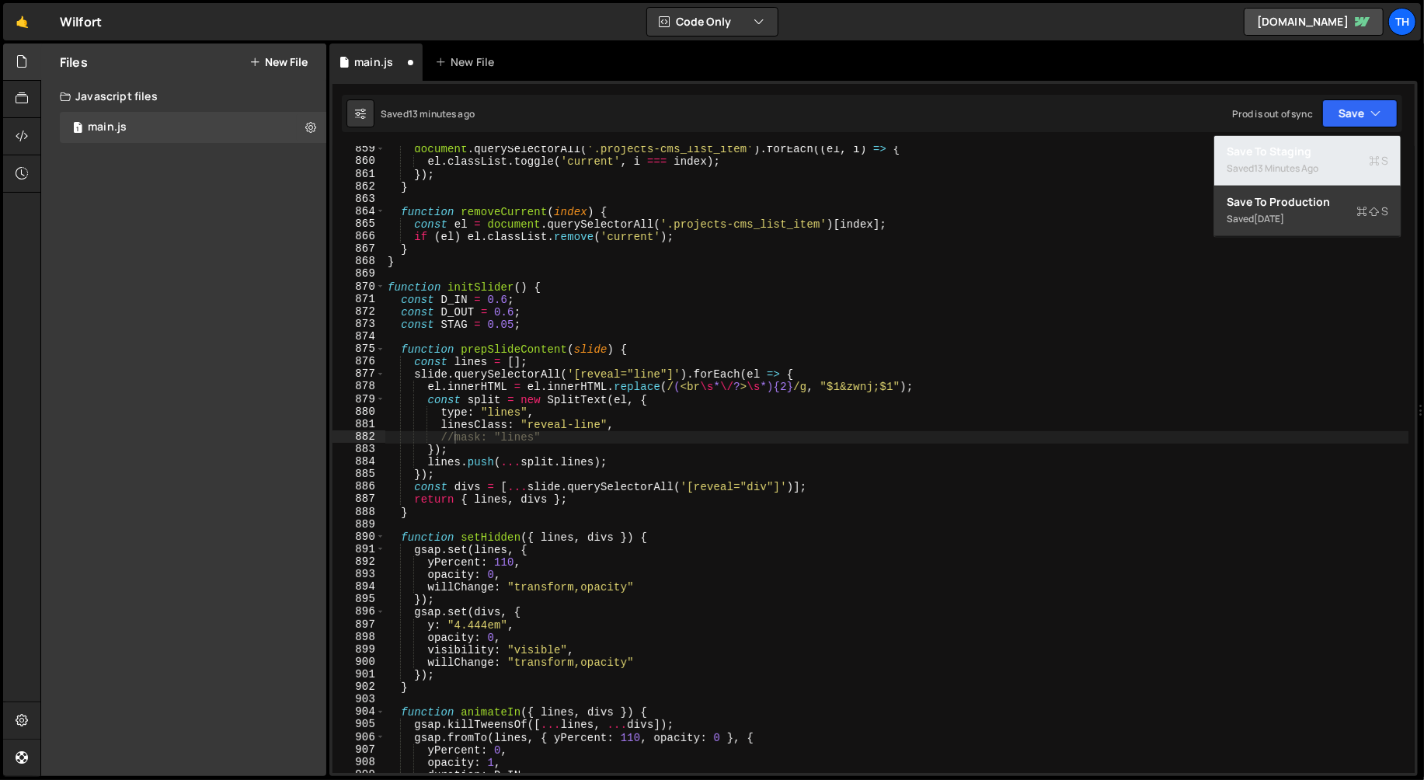
click at [1241, 148] on div "Save to Staging S" at bounding box center [1308, 152] width 162 height 16
